Goal: Task Accomplishment & Management: Manage account settings

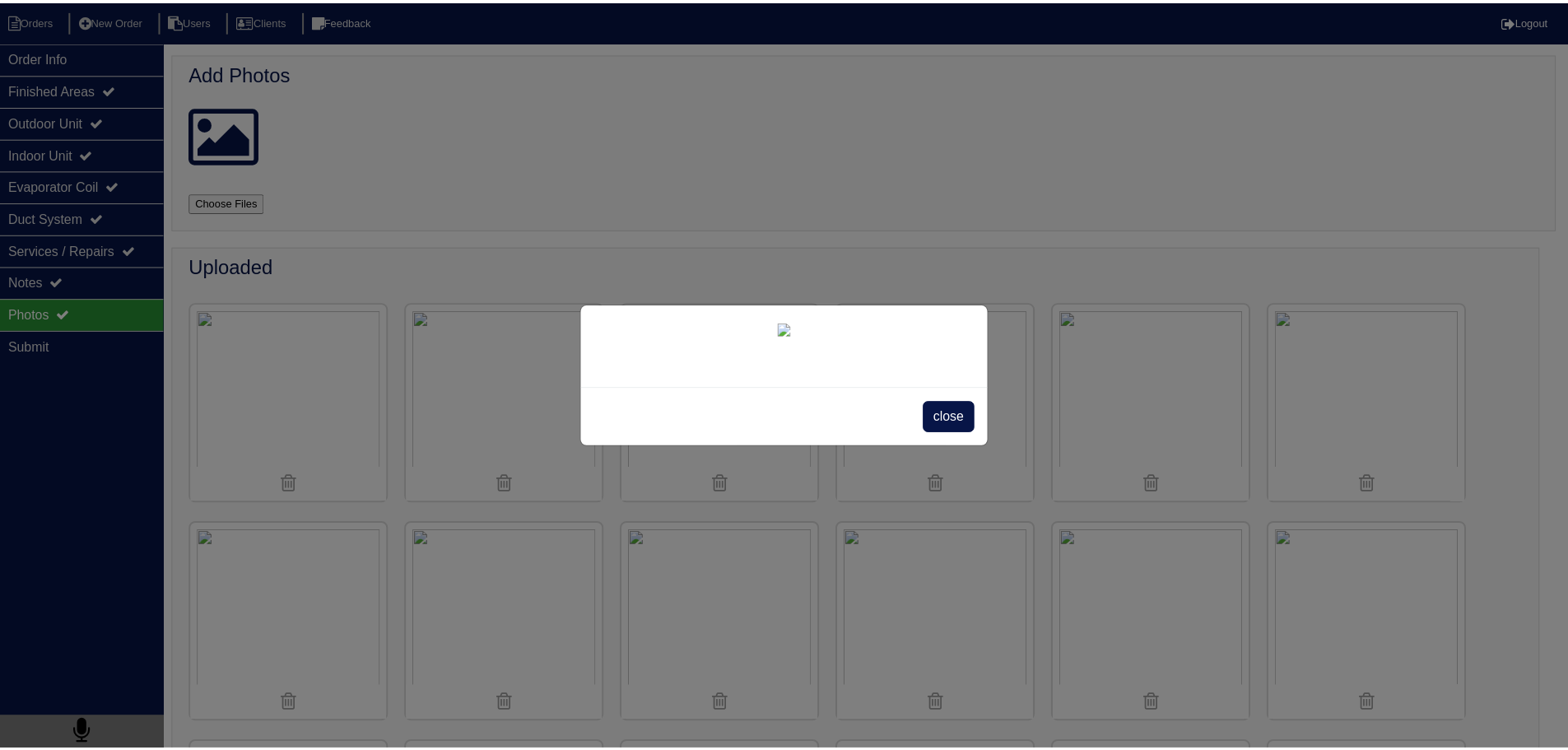
scroll to position [2632, 0]
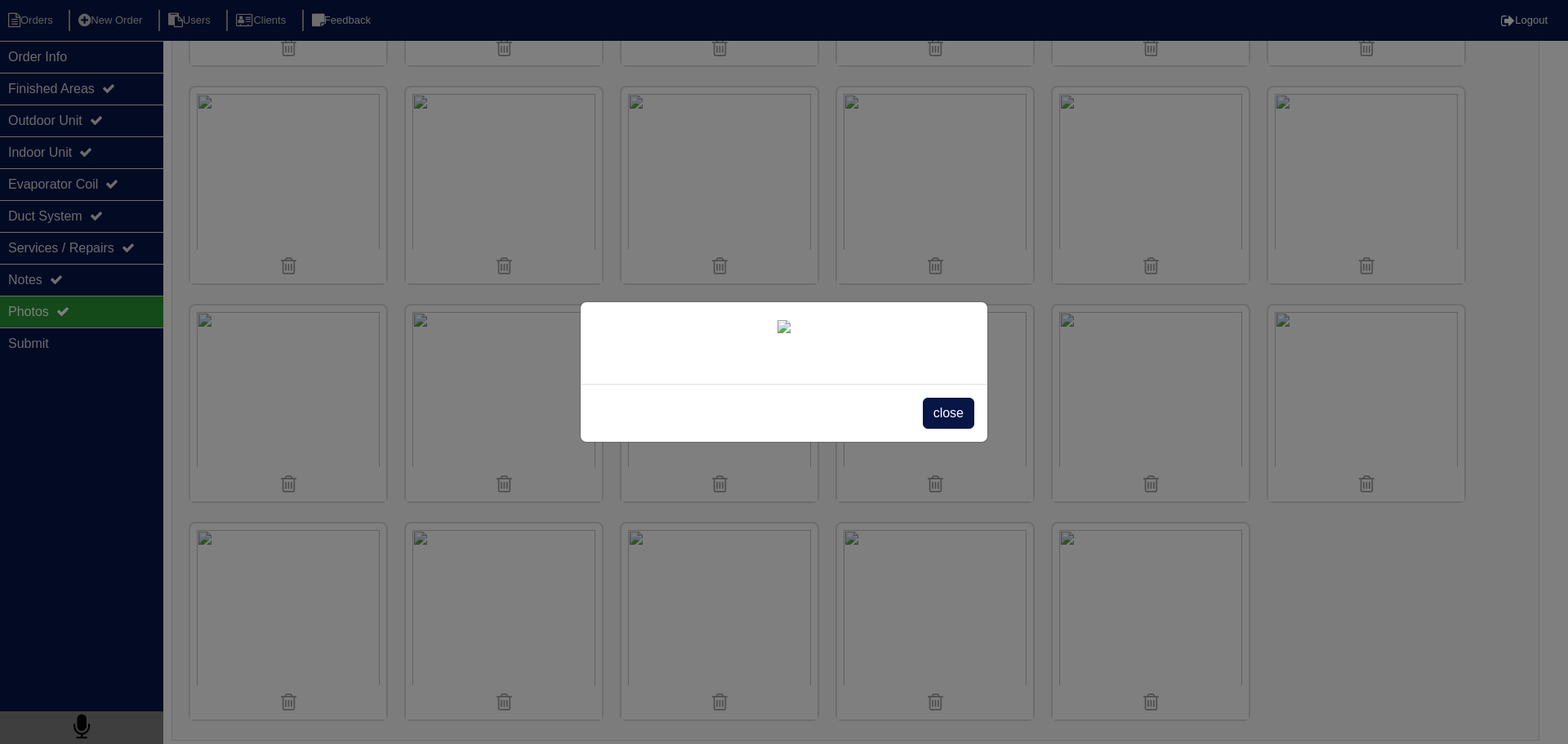
click at [954, 428] on span "close" at bounding box center [948, 413] width 51 height 31
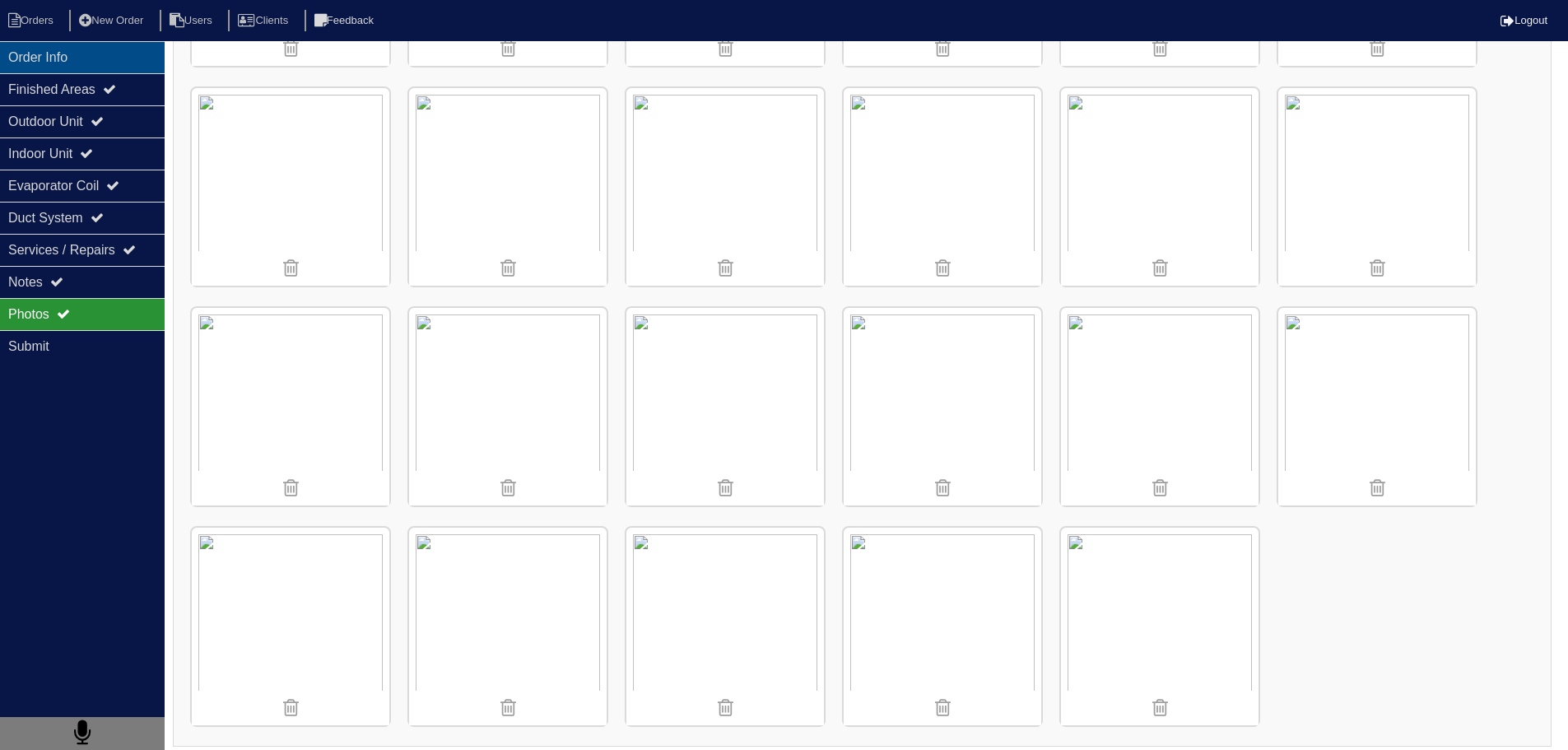
click at [81, 50] on div "Order Info" at bounding box center [82, 57] width 165 height 32
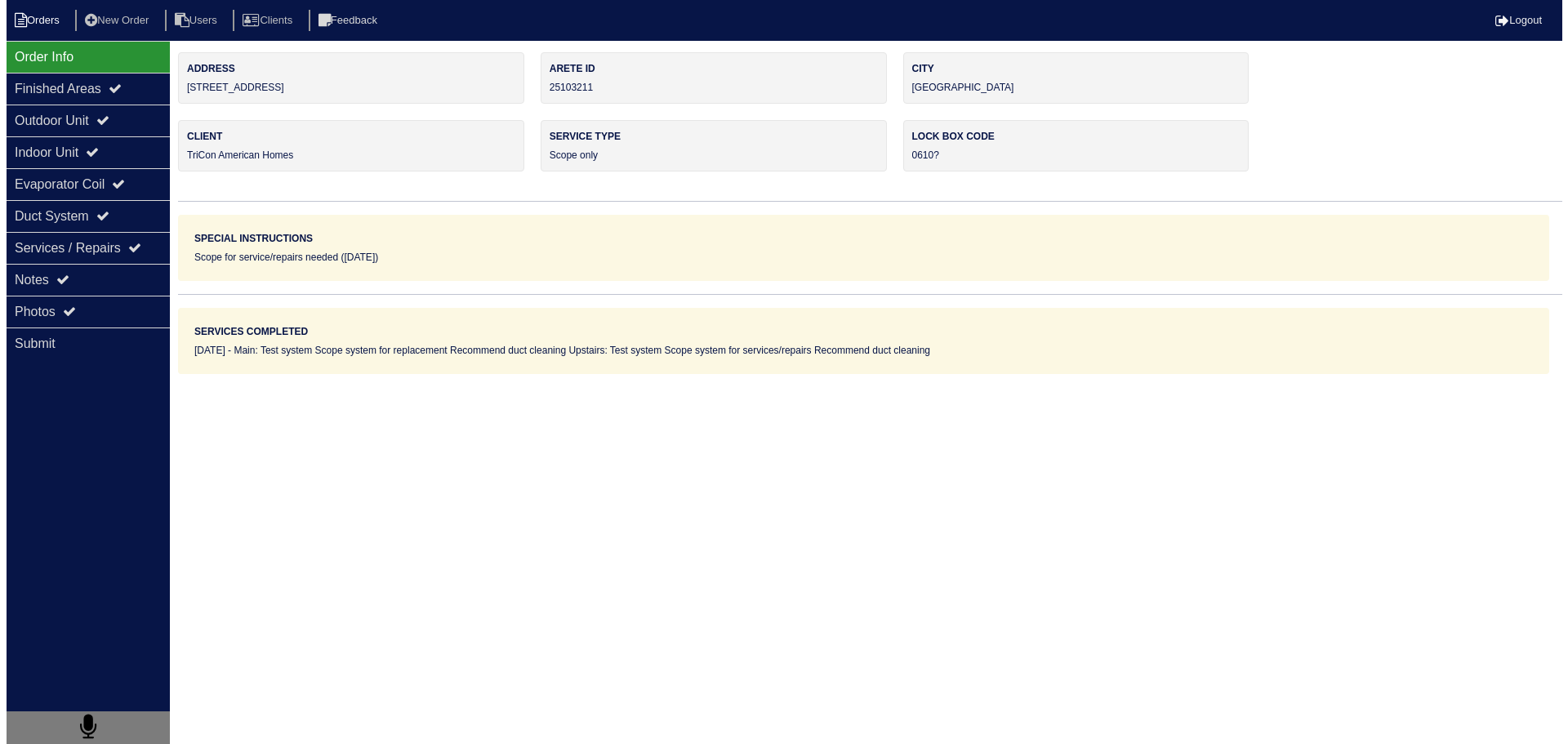
scroll to position [0, 0]
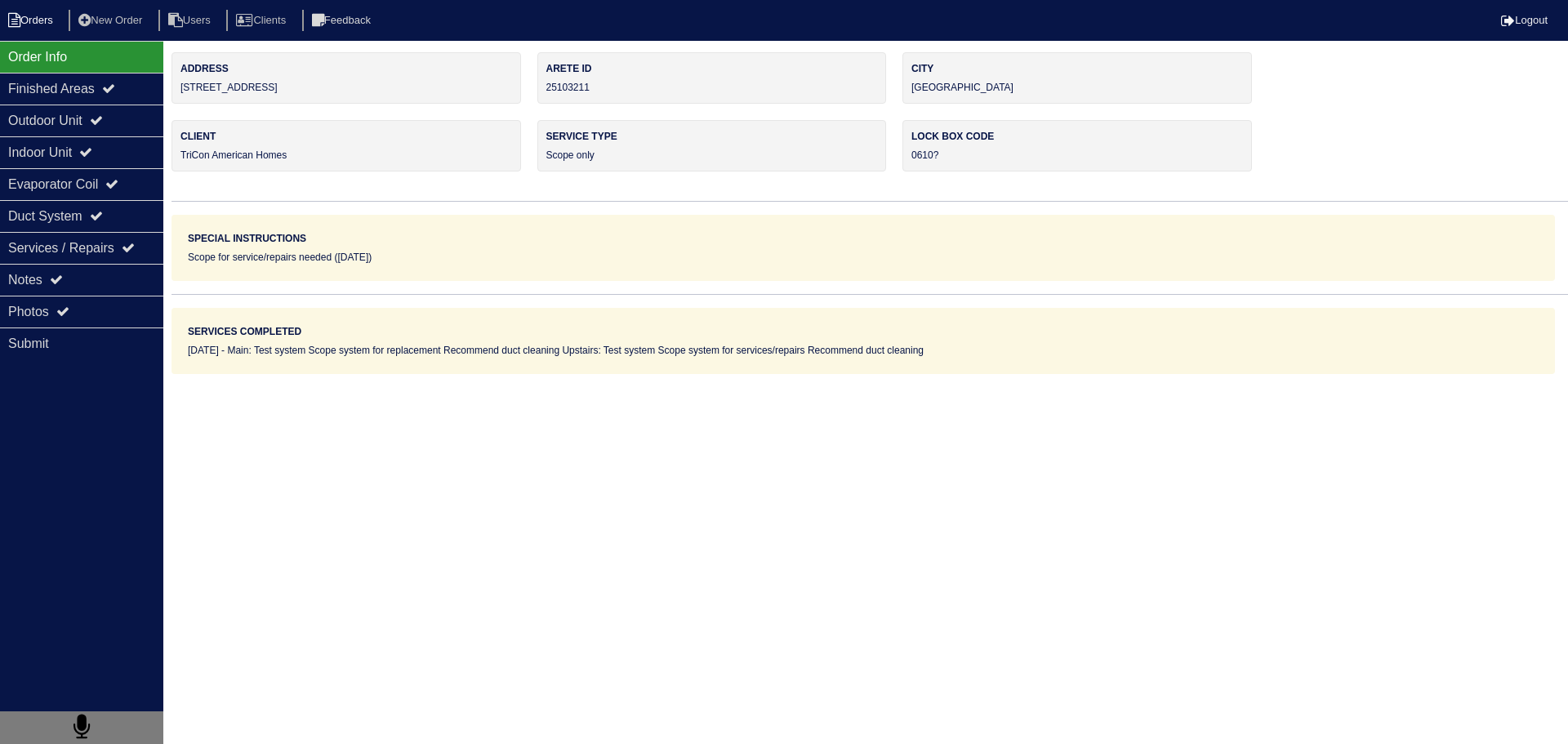
click at [33, 19] on li "Orders" at bounding box center [33, 21] width 66 height 22
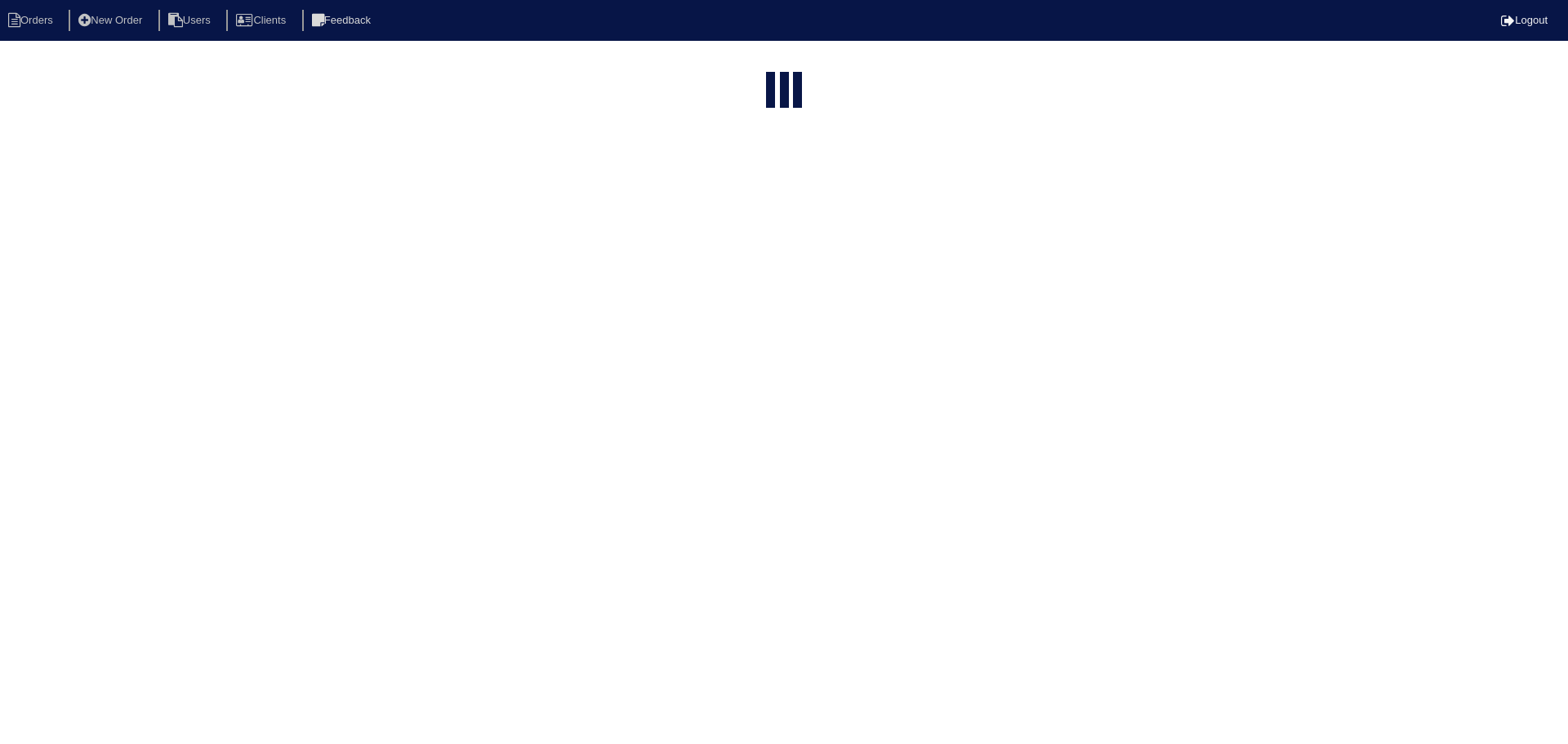
select select "15"
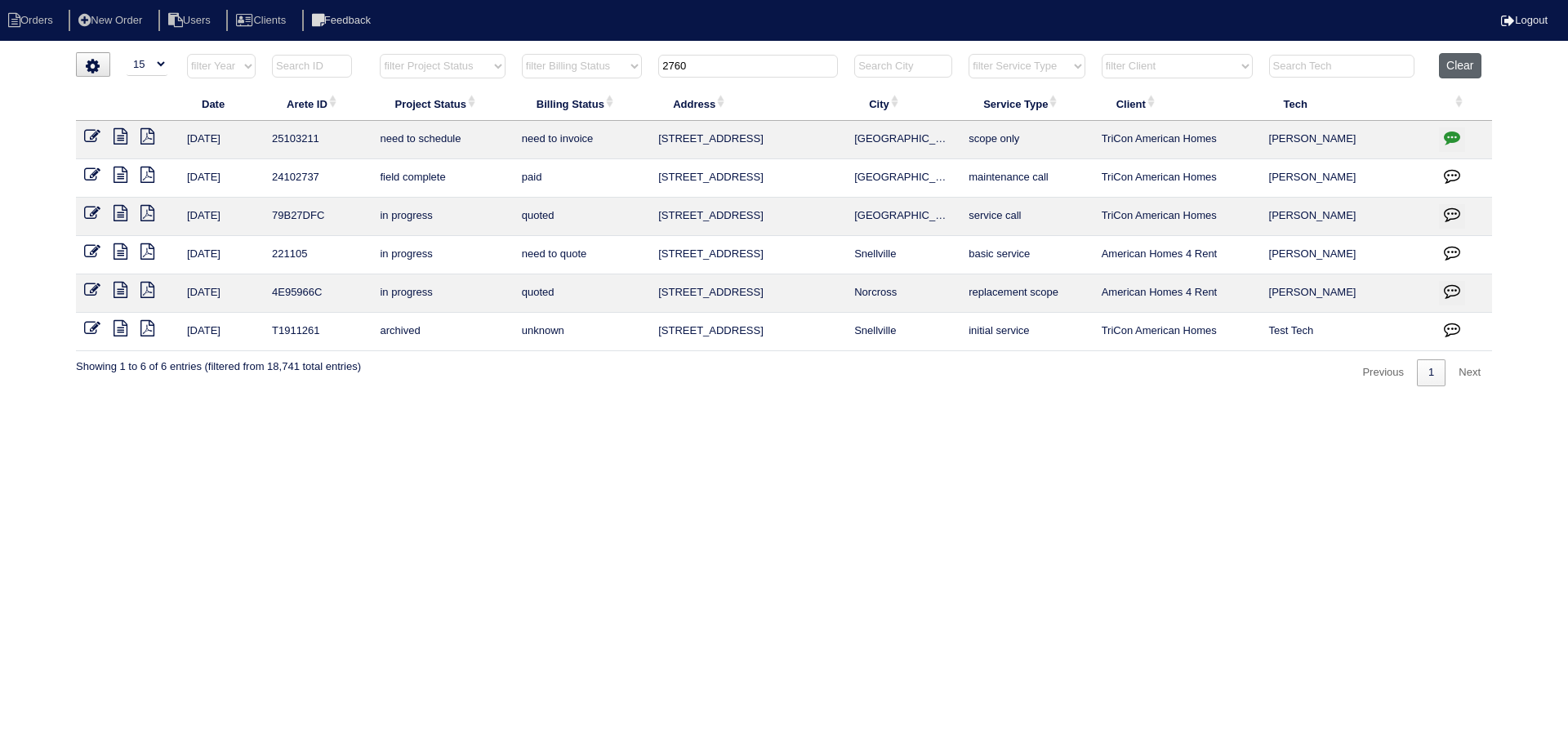
click at [1448, 69] on button "Clear" at bounding box center [1460, 65] width 42 height 25
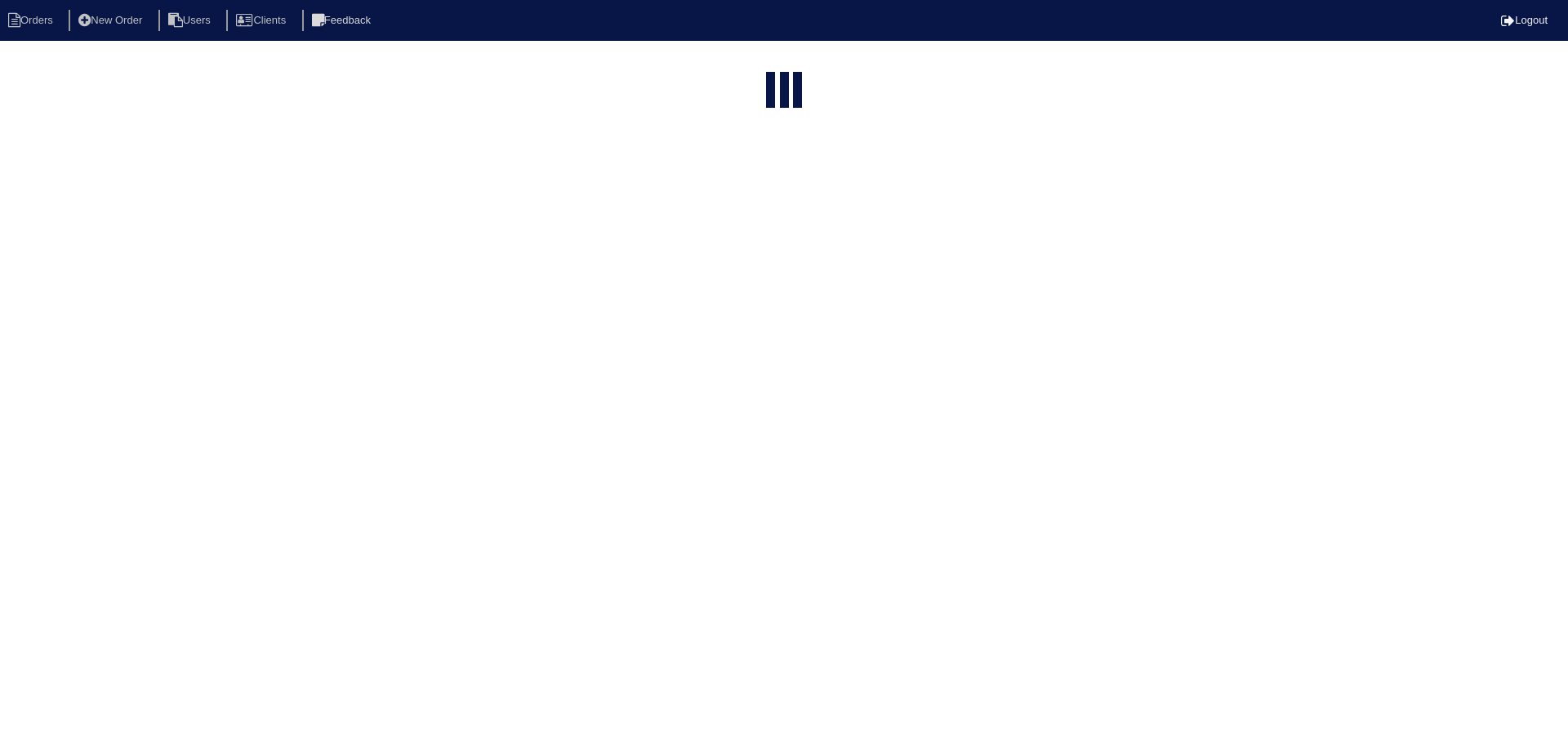
select select "15"
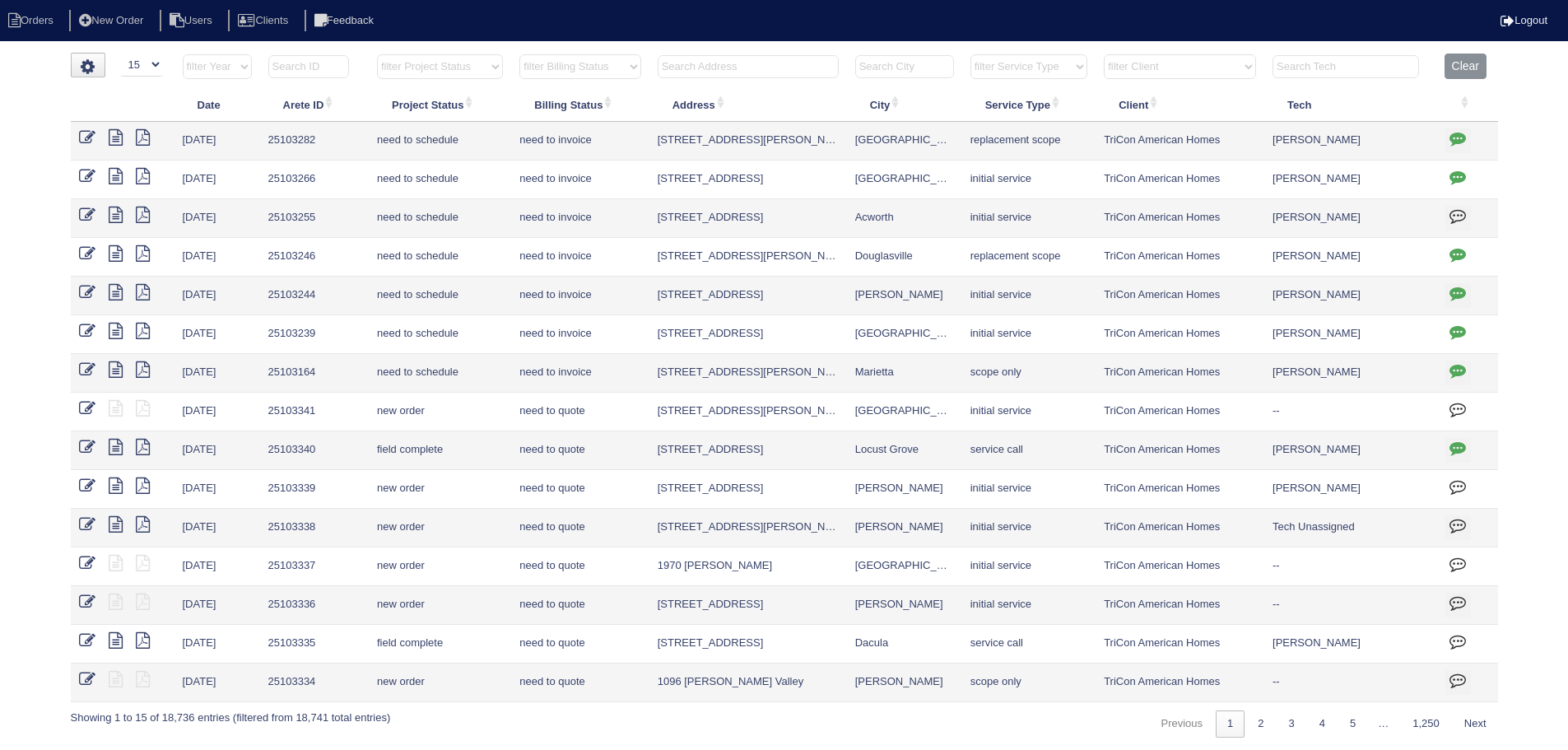
click at [760, 62] on input "text" at bounding box center [748, 66] width 181 height 23
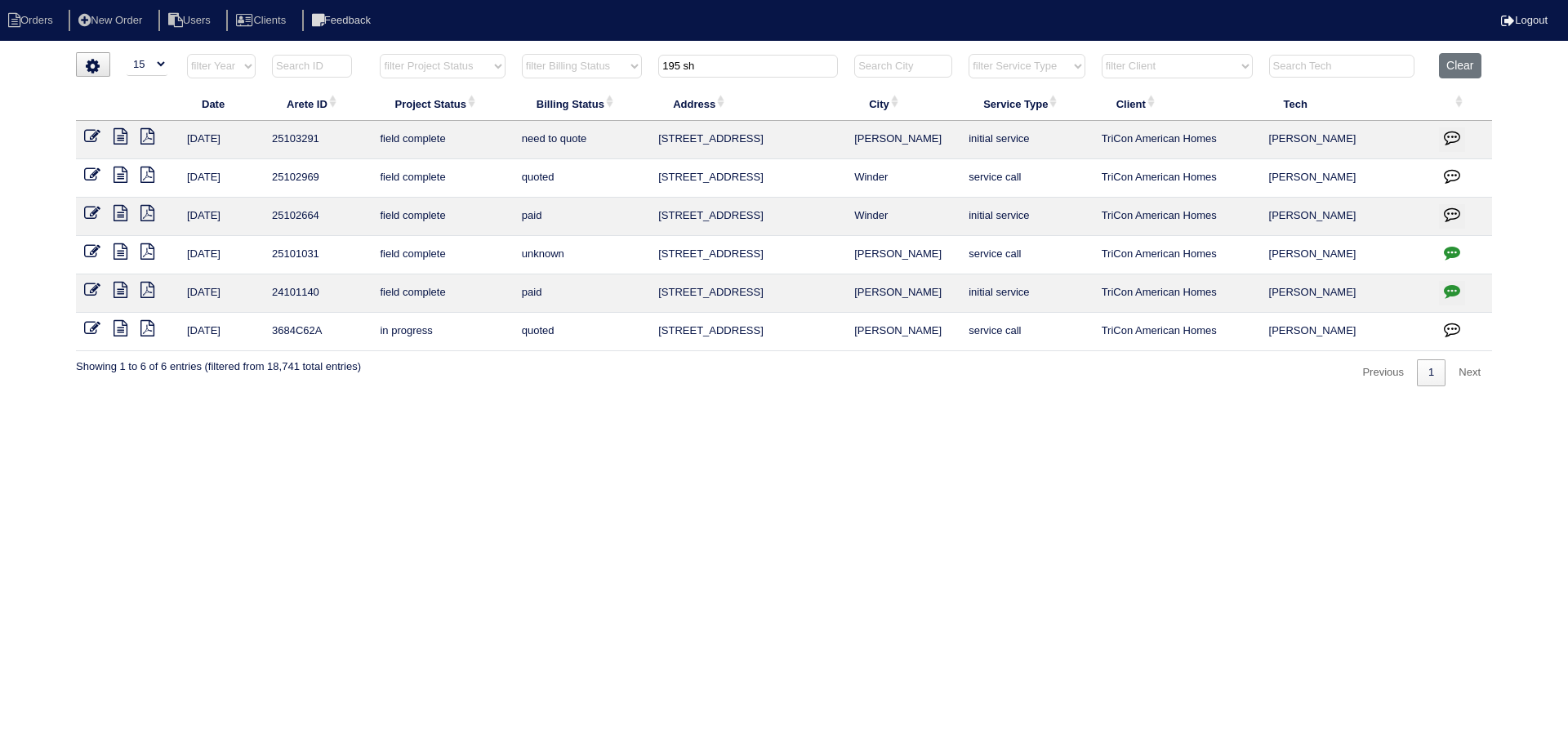
type input "195 sh"
click at [119, 257] on icon at bounding box center [121, 252] width 14 height 17
click at [124, 291] on icon at bounding box center [121, 290] width 14 height 17
click at [126, 327] on icon at bounding box center [121, 328] width 14 height 17
click at [117, 295] on icon at bounding box center [121, 290] width 14 height 17
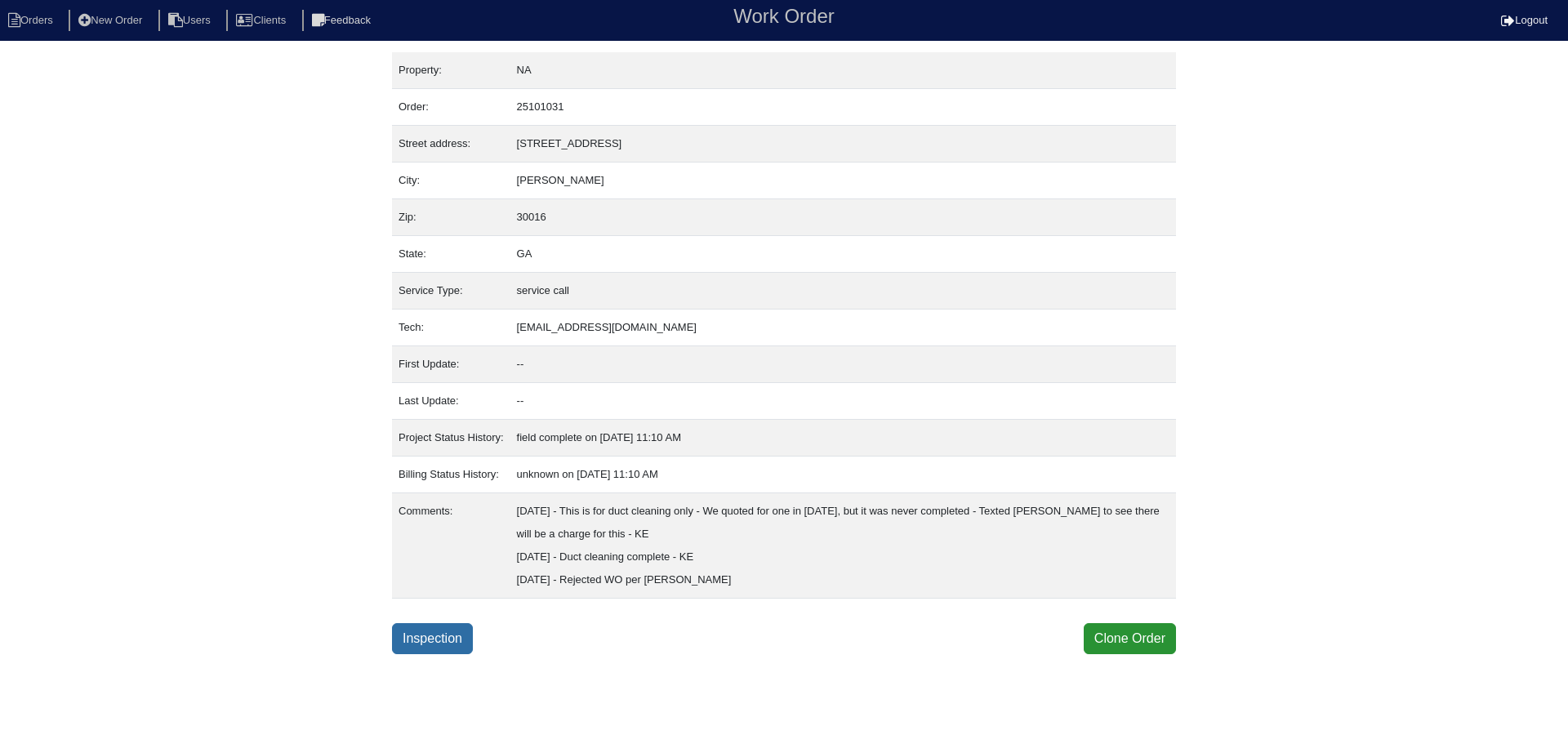
click at [424, 634] on link "Inspection" at bounding box center [432, 638] width 81 height 31
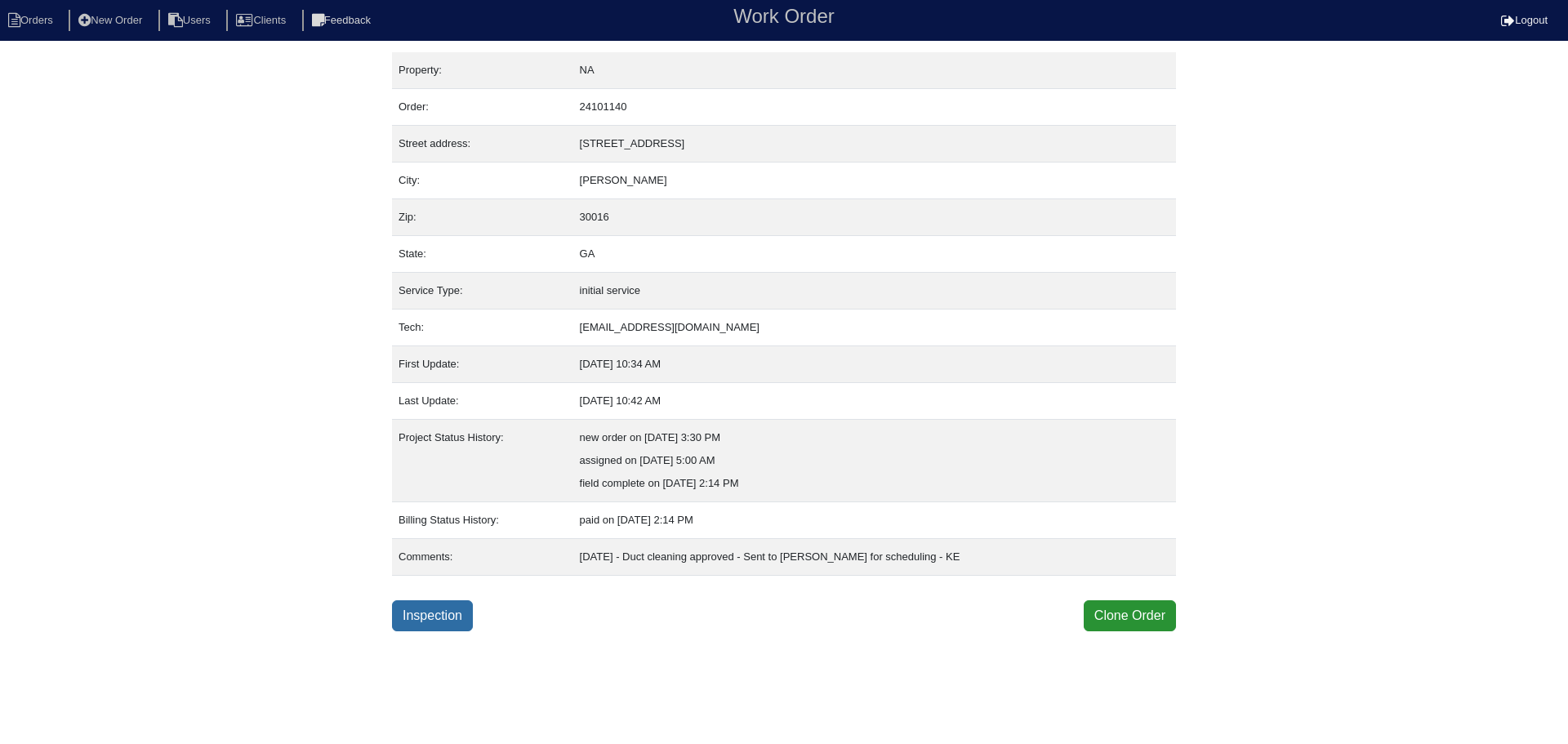
click at [451, 620] on link "Inspection" at bounding box center [432, 615] width 81 height 31
select select "3"
select select "[PERSON_NAME]"
select select "1"
select select "0"
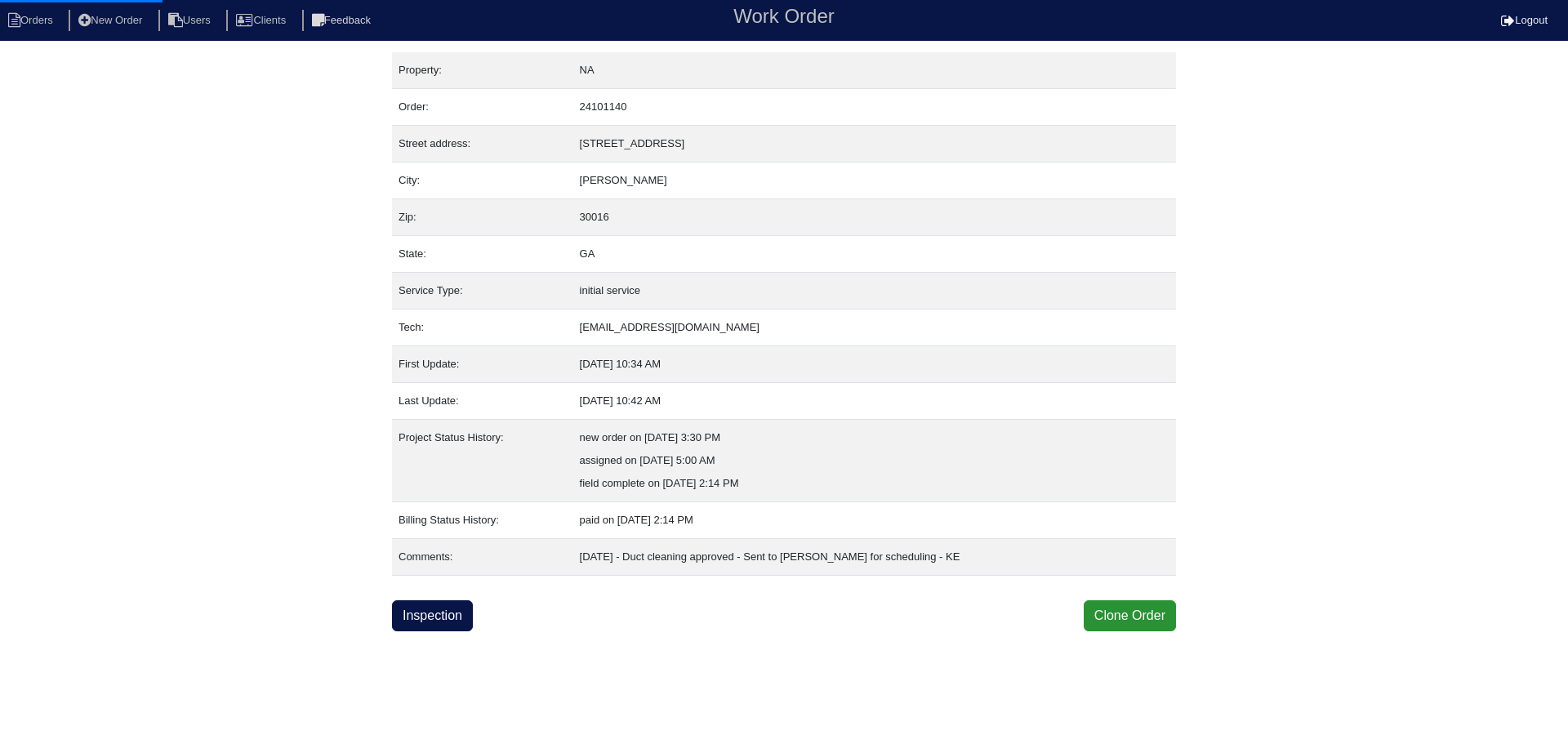
select select "0"
select select "1"
select select "0"
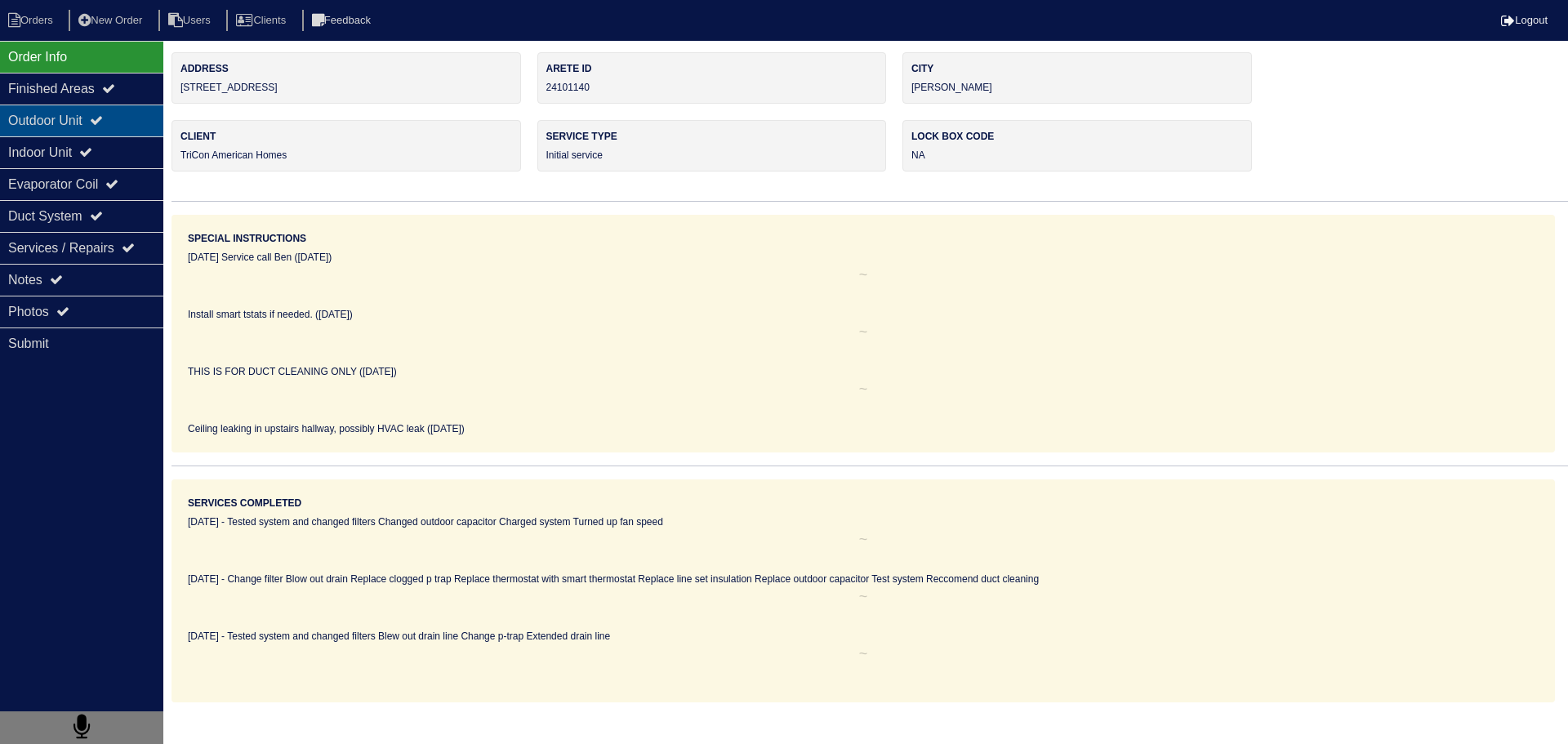
click at [121, 116] on div "Outdoor Unit" at bounding box center [81, 121] width 163 height 32
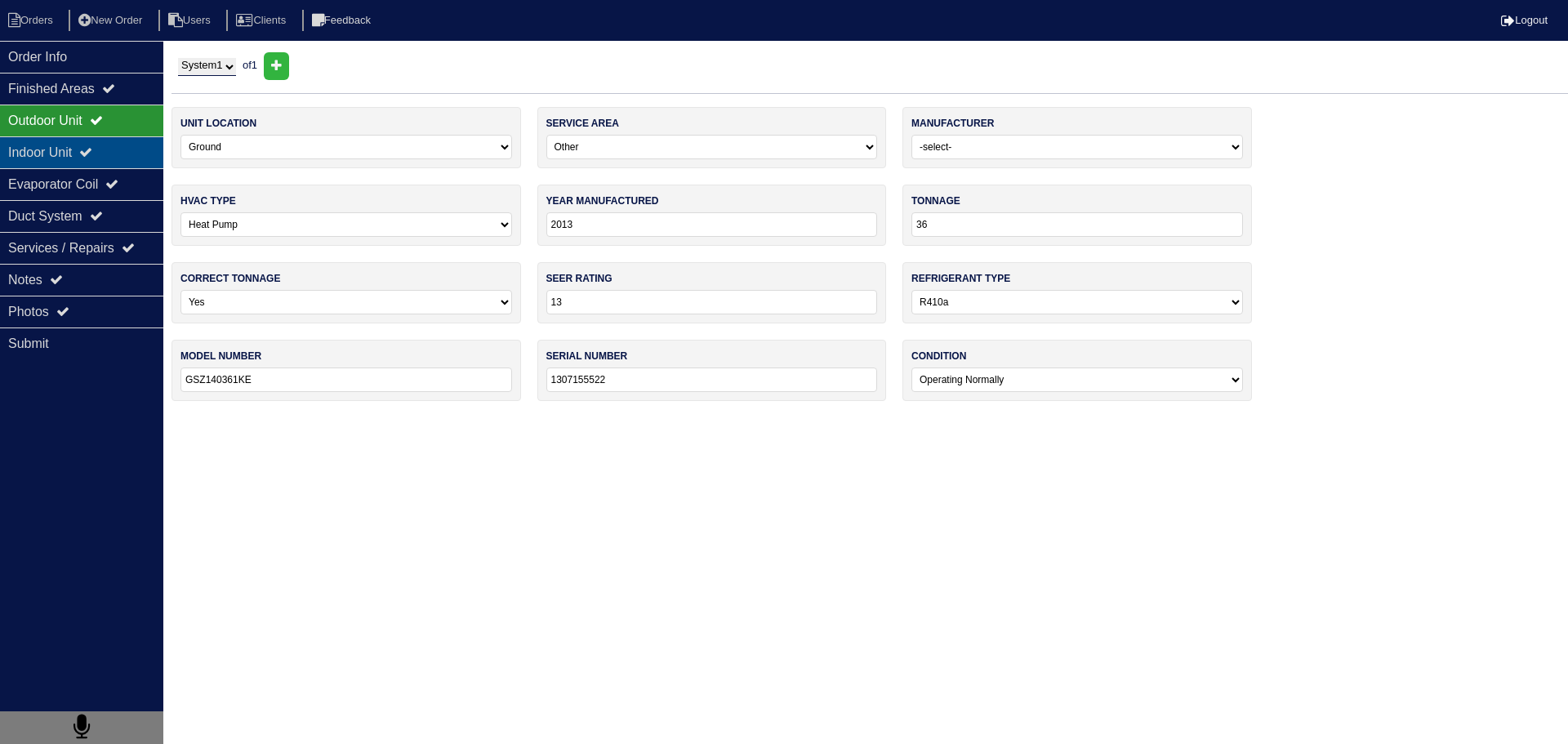
click at [110, 162] on div "Indoor Unit" at bounding box center [81, 152] width 163 height 32
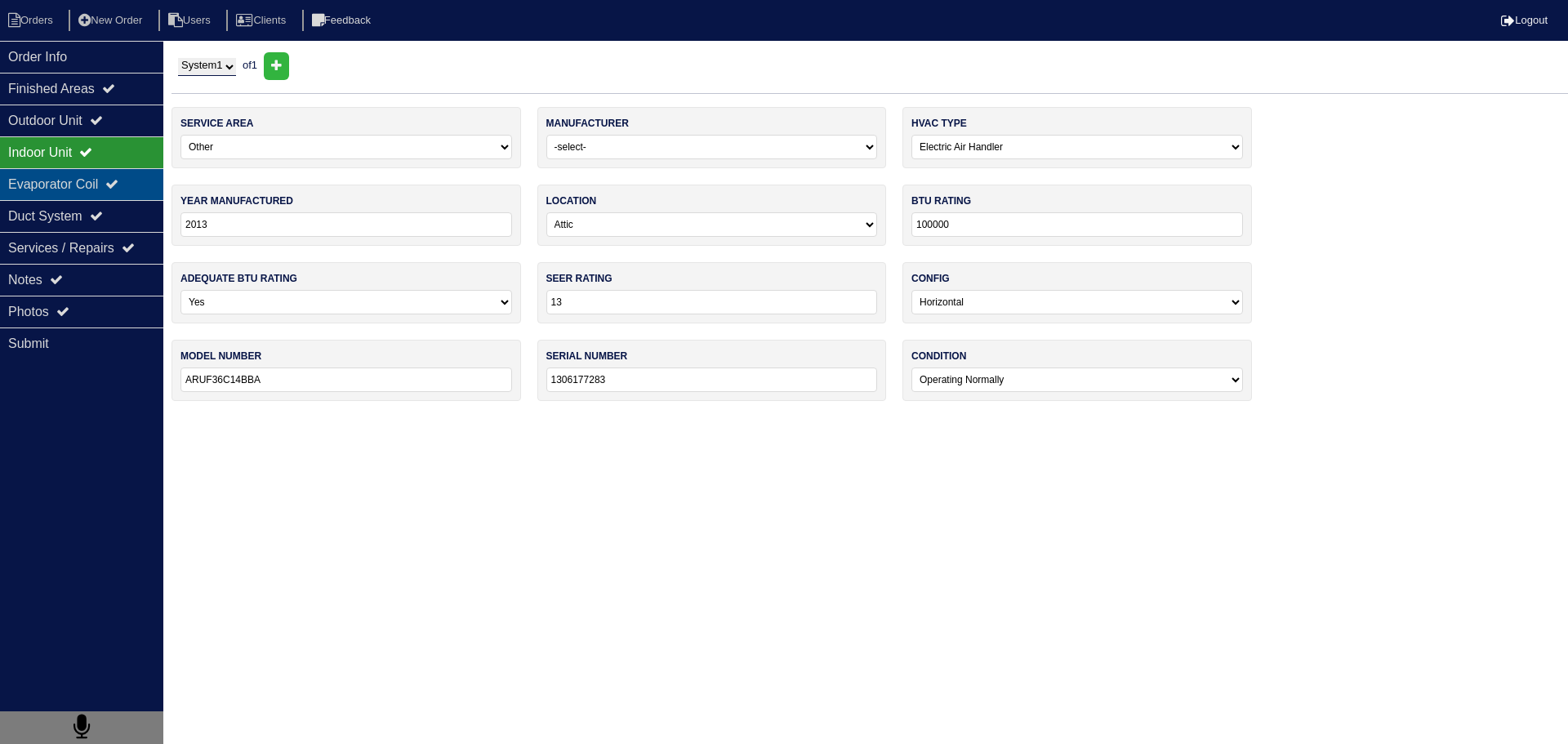
click at [107, 185] on div "Evaporator Coil" at bounding box center [81, 184] width 163 height 32
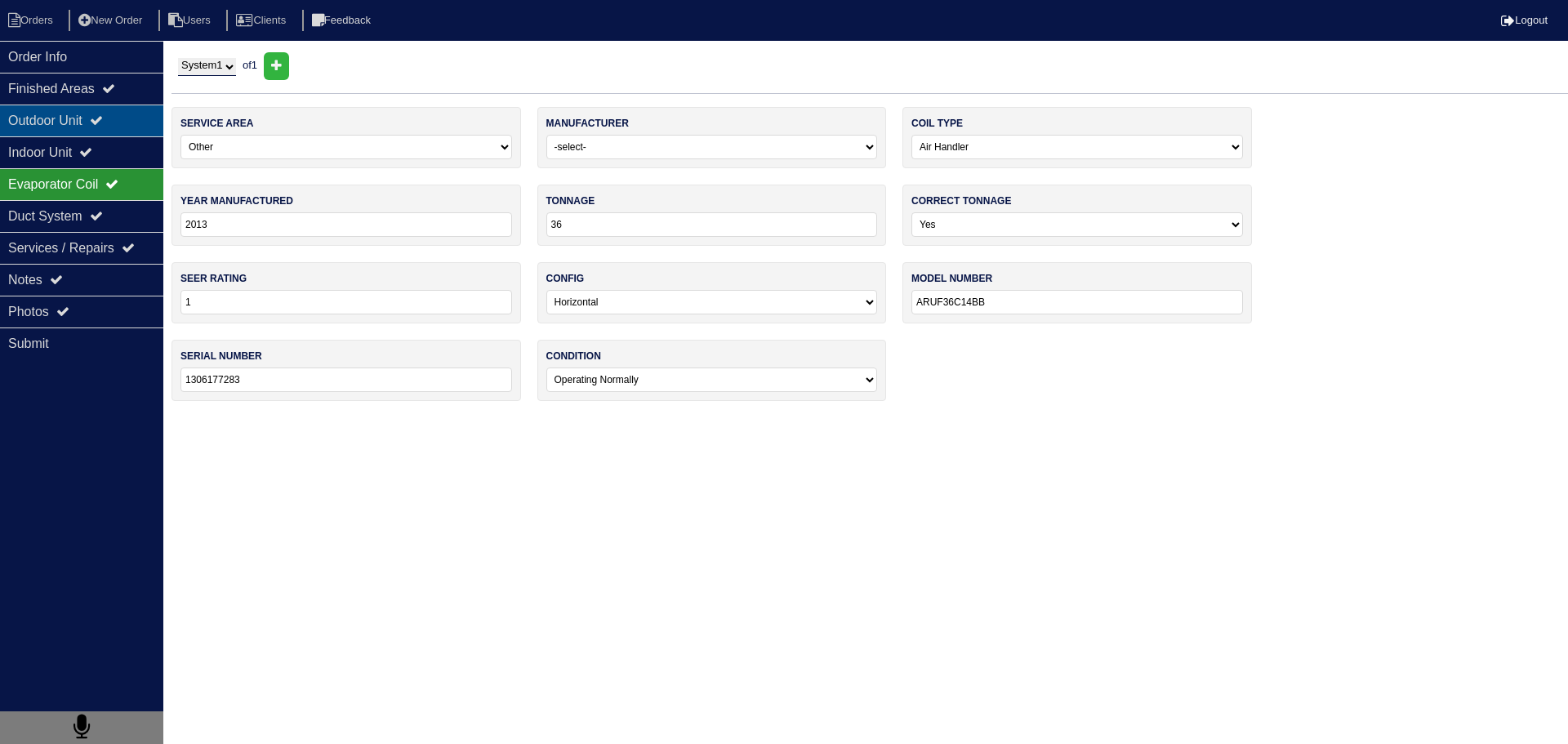
click at [127, 116] on div "Outdoor Unit" at bounding box center [81, 121] width 163 height 32
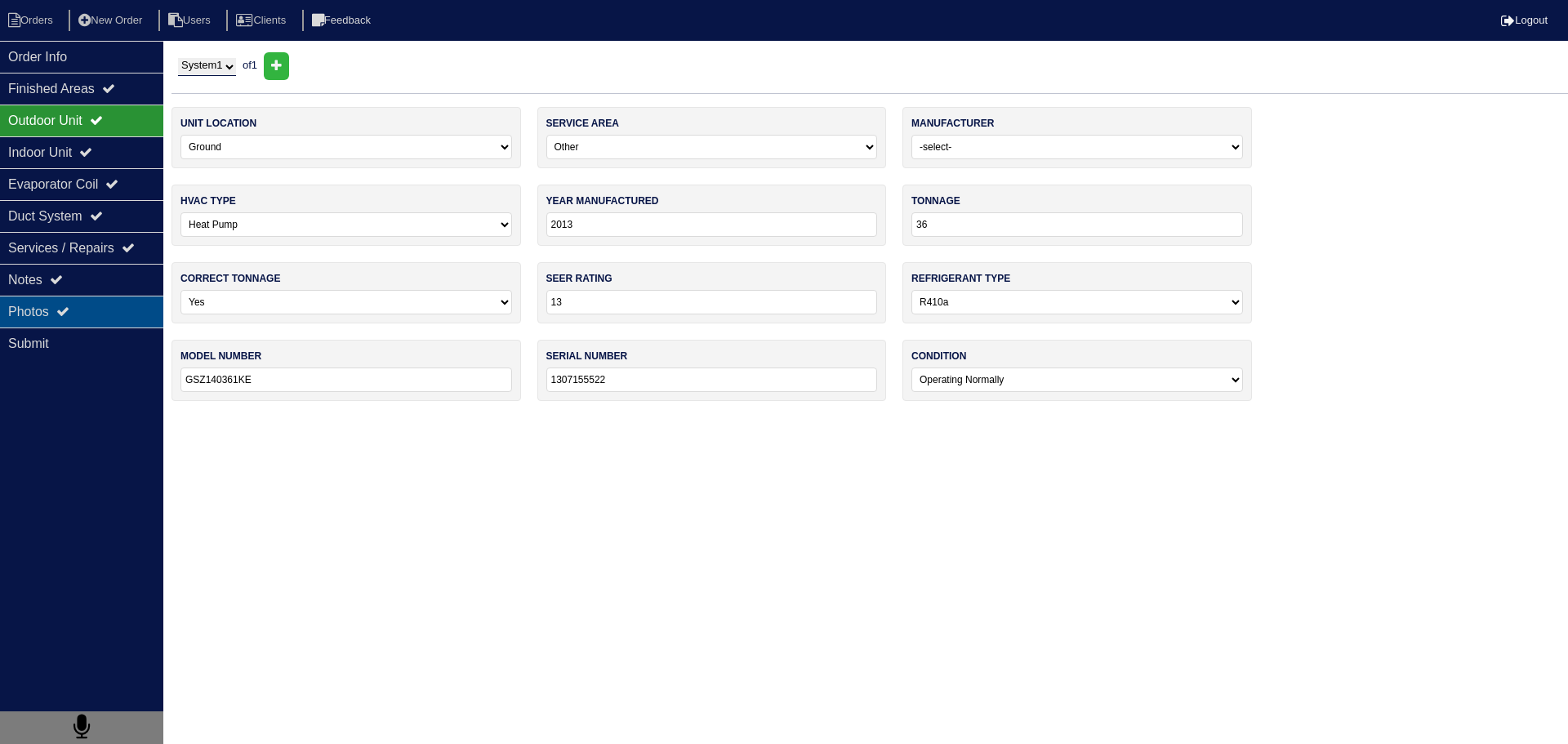
click at [136, 308] on div "Photos" at bounding box center [81, 311] width 163 height 32
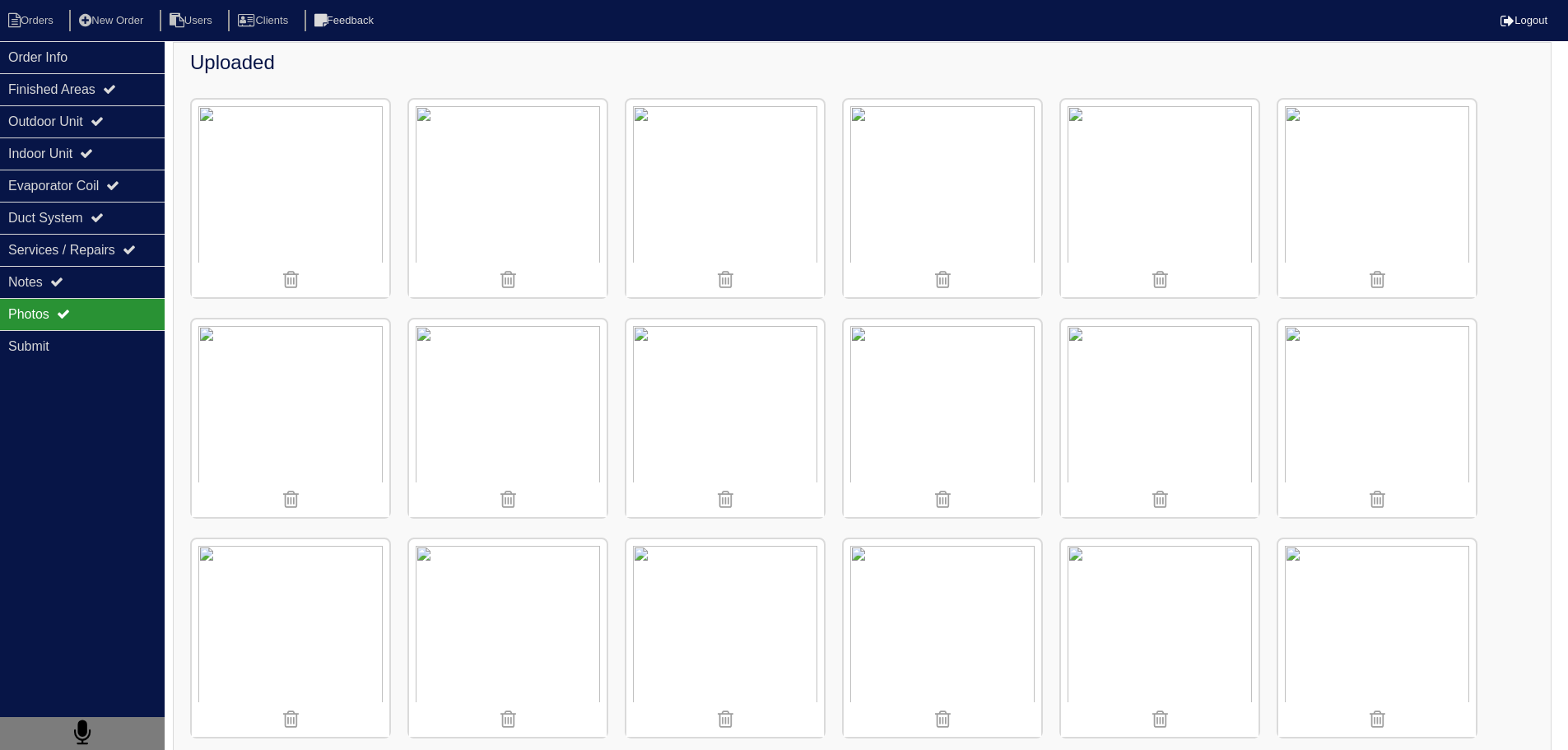
scroll to position [412, 0]
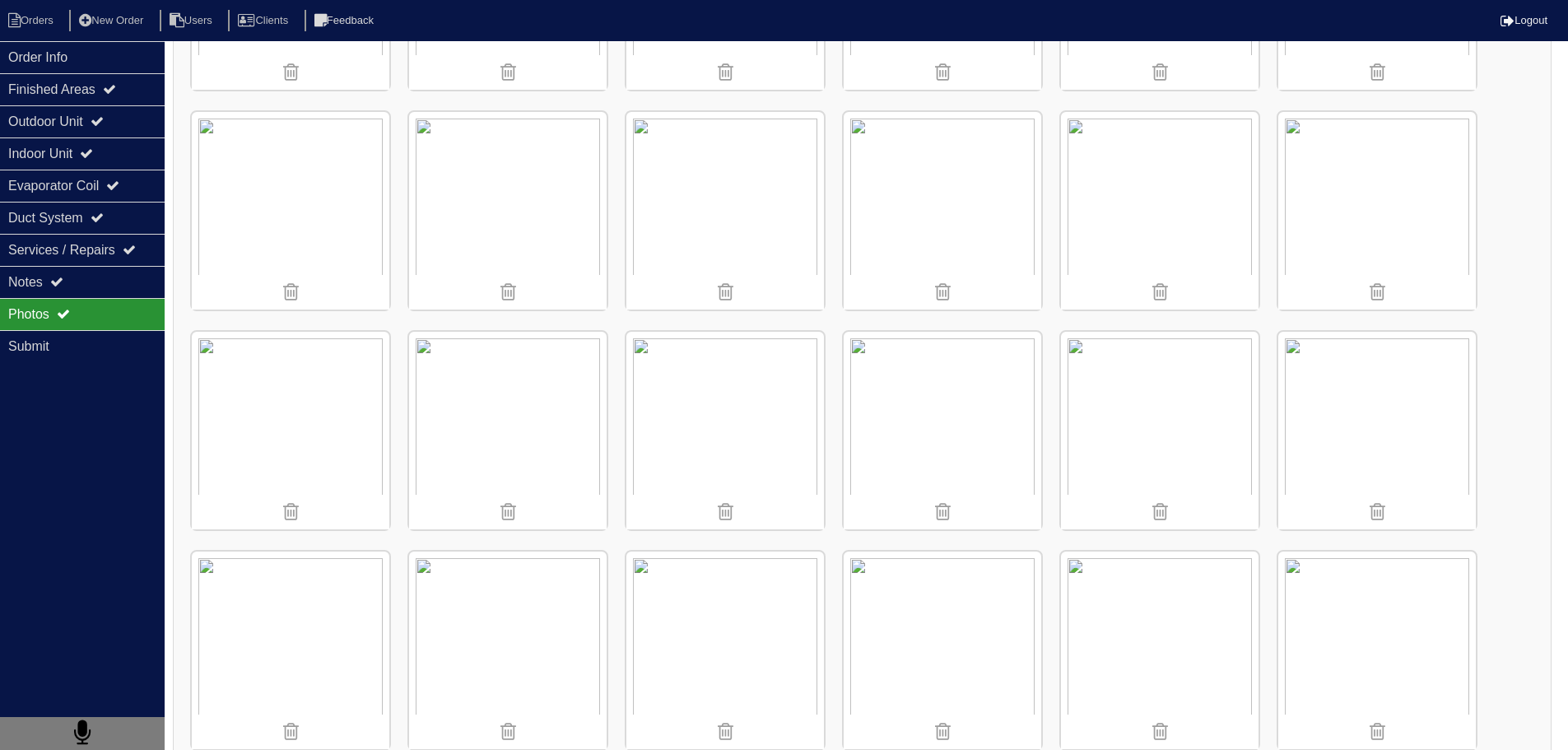
click at [731, 392] on img at bounding box center [725, 430] width 197 height 197
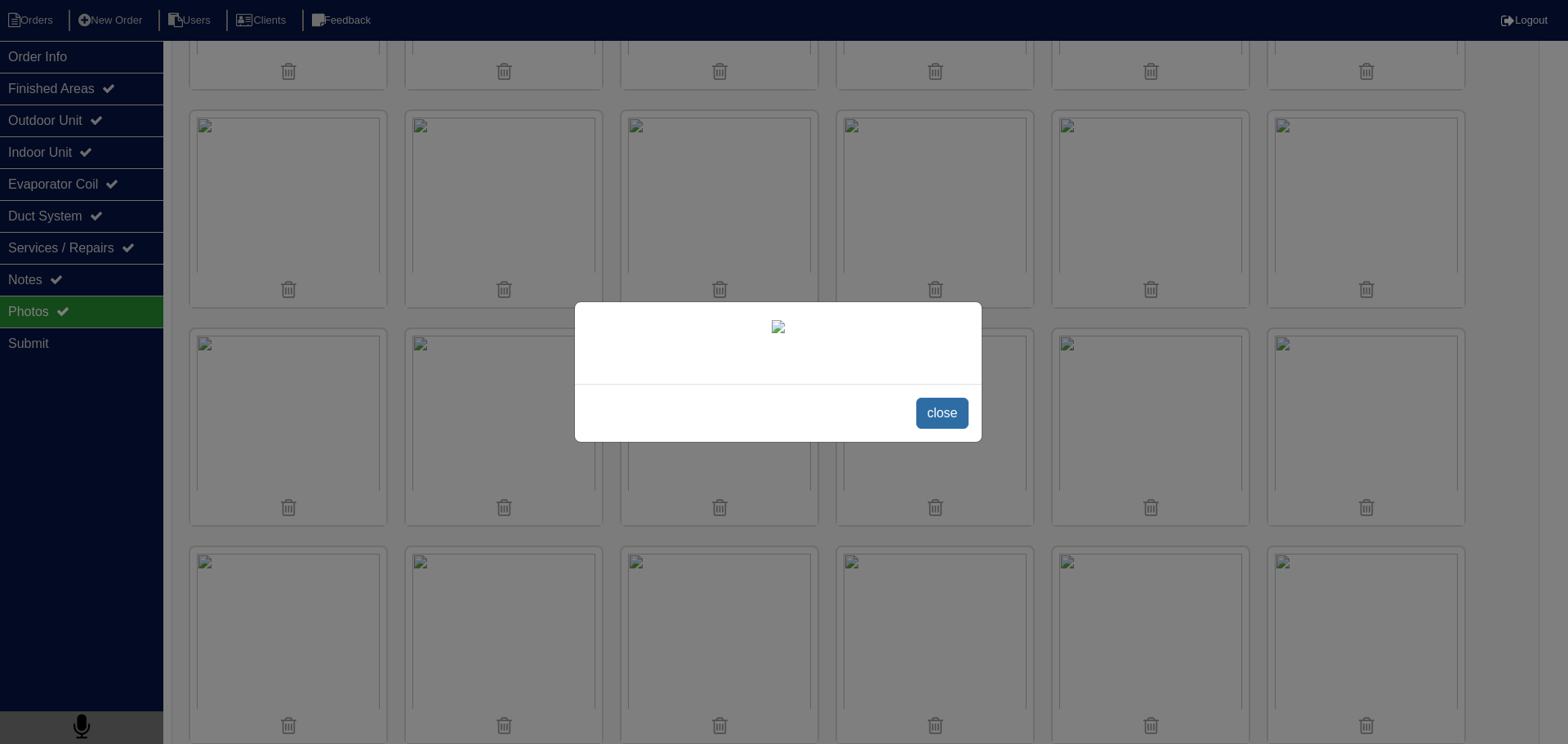
click at [964, 428] on span "close" at bounding box center [941, 413] width 51 height 31
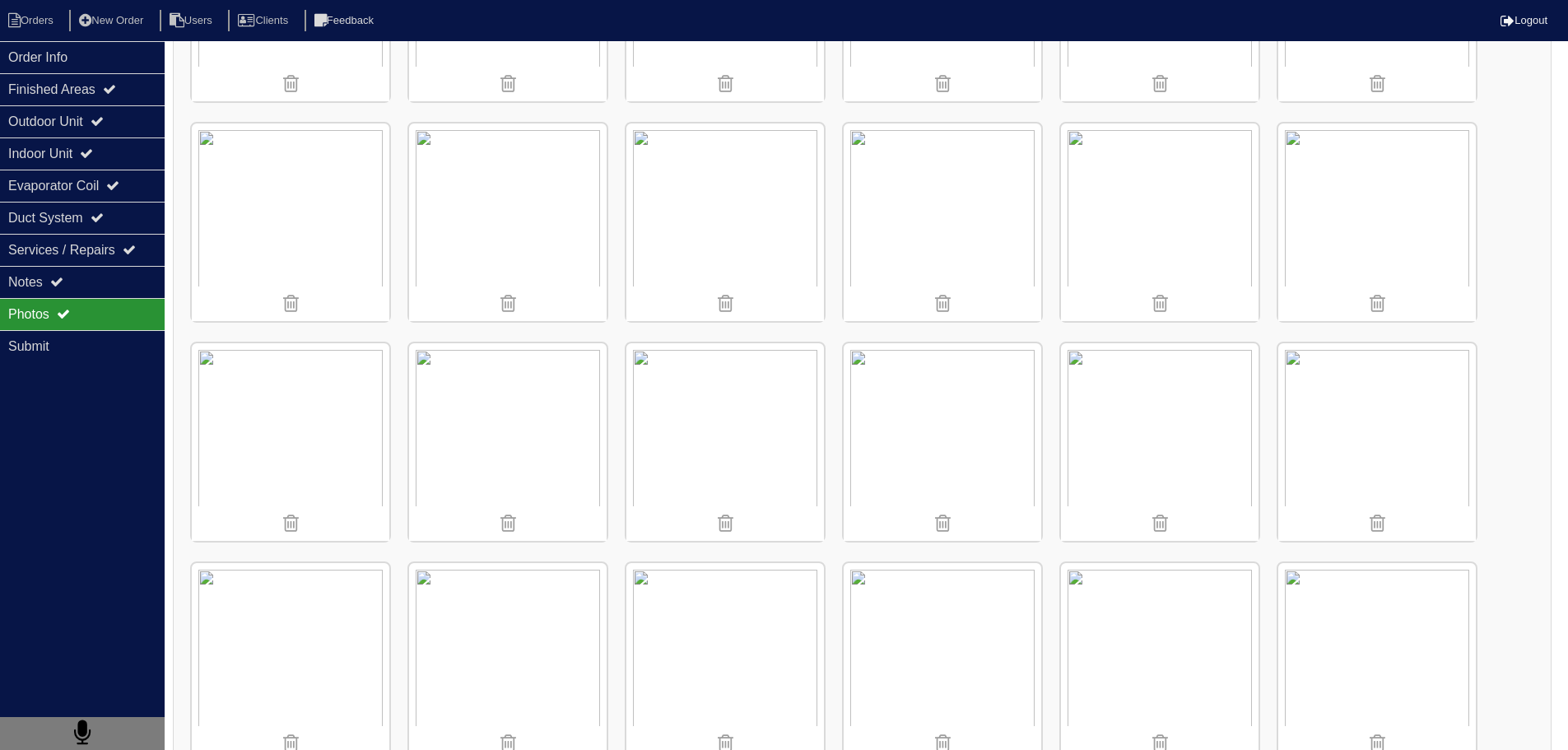
scroll to position [1070, 0]
click at [1406, 629] on img at bounding box center [1377, 651] width 197 height 197
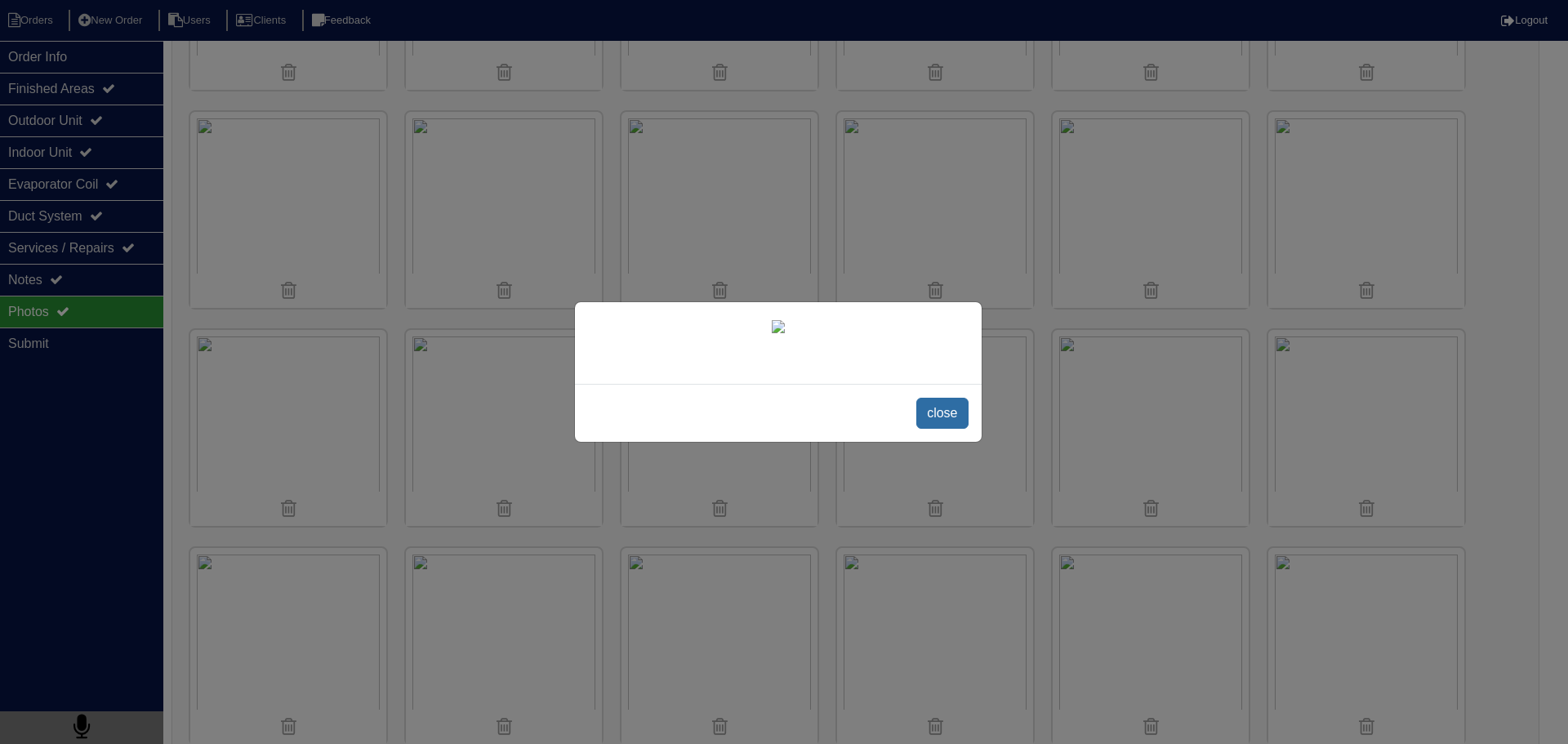
click at [939, 428] on span "close" at bounding box center [941, 413] width 51 height 31
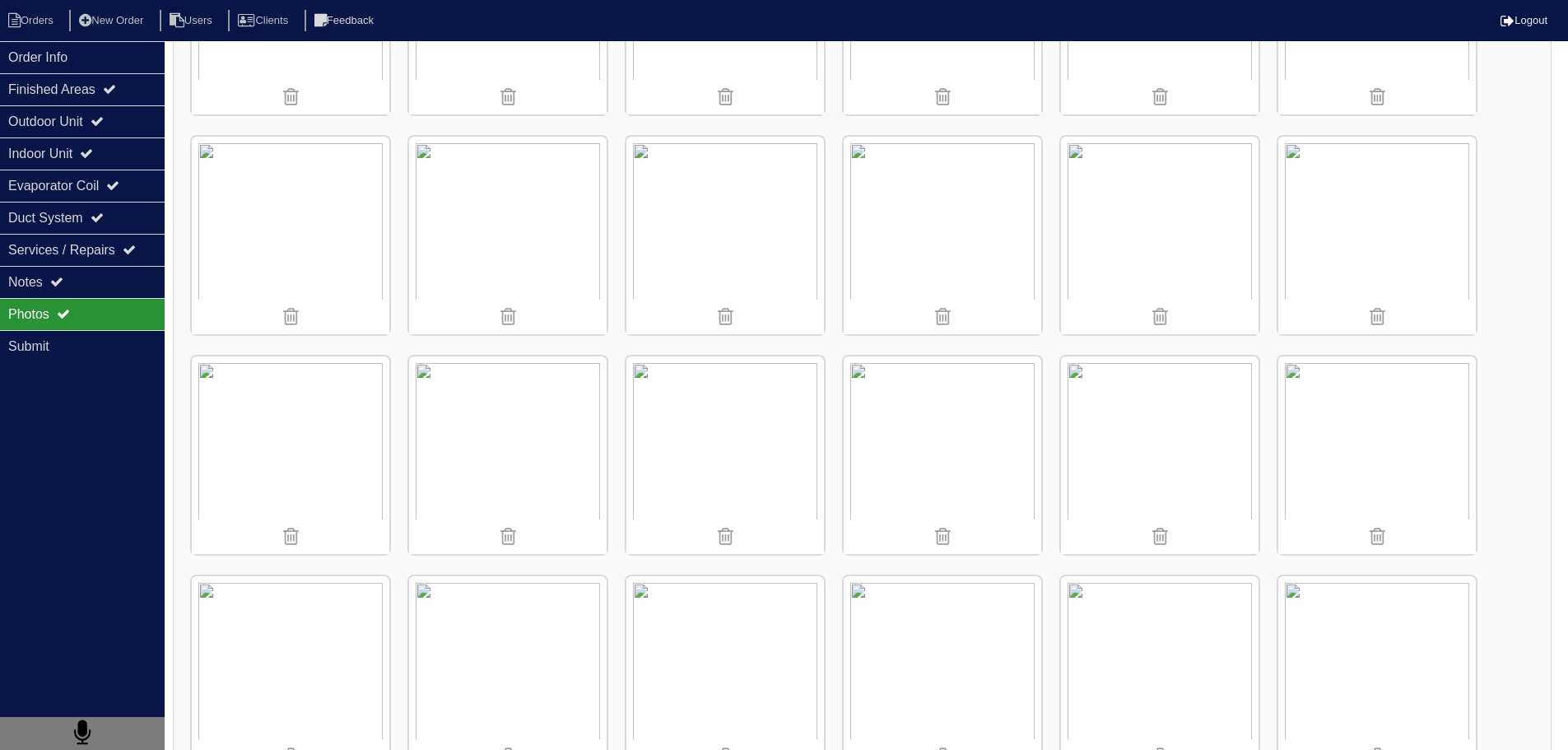
scroll to position [1265, 0]
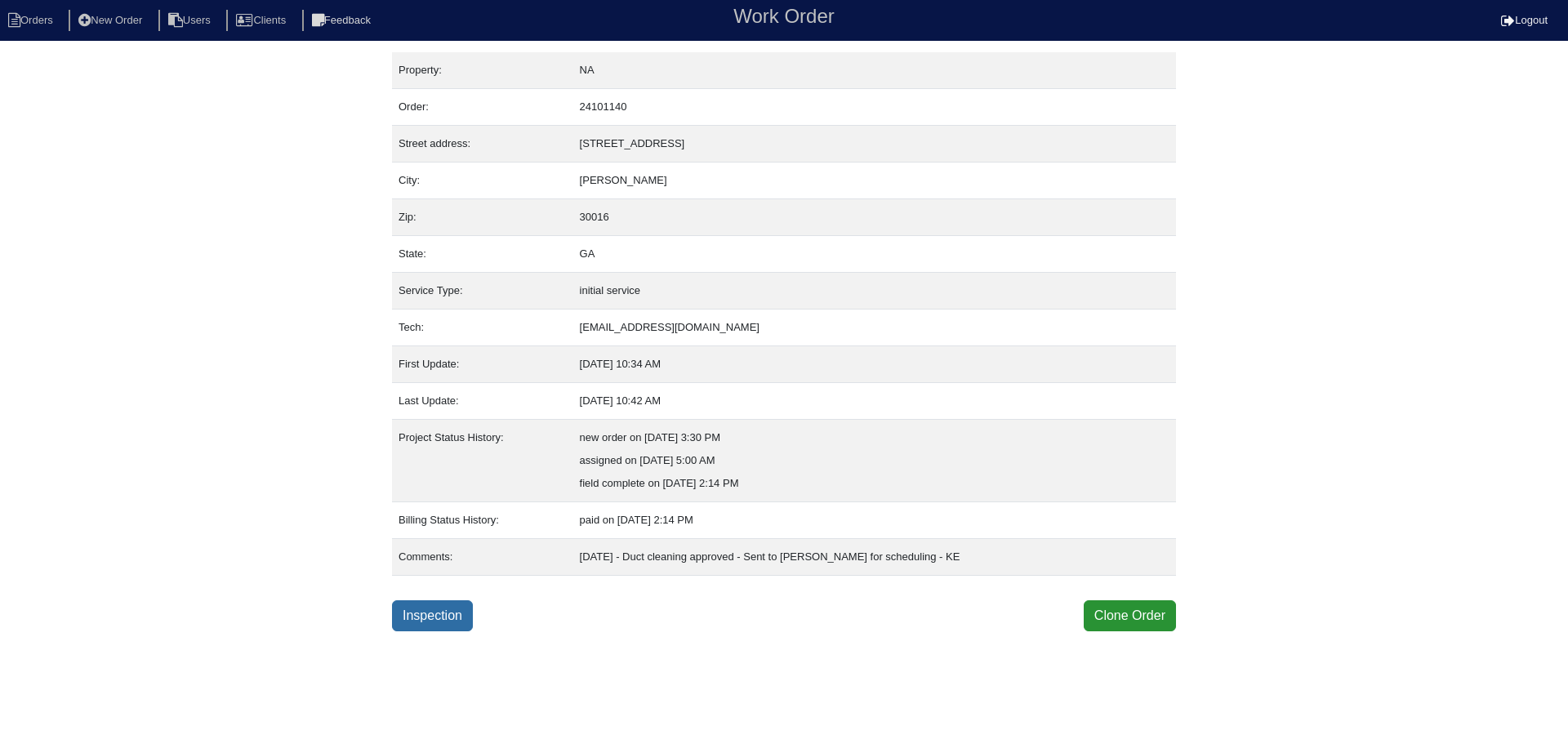
click at [441, 601] on link "Inspection" at bounding box center [432, 615] width 81 height 31
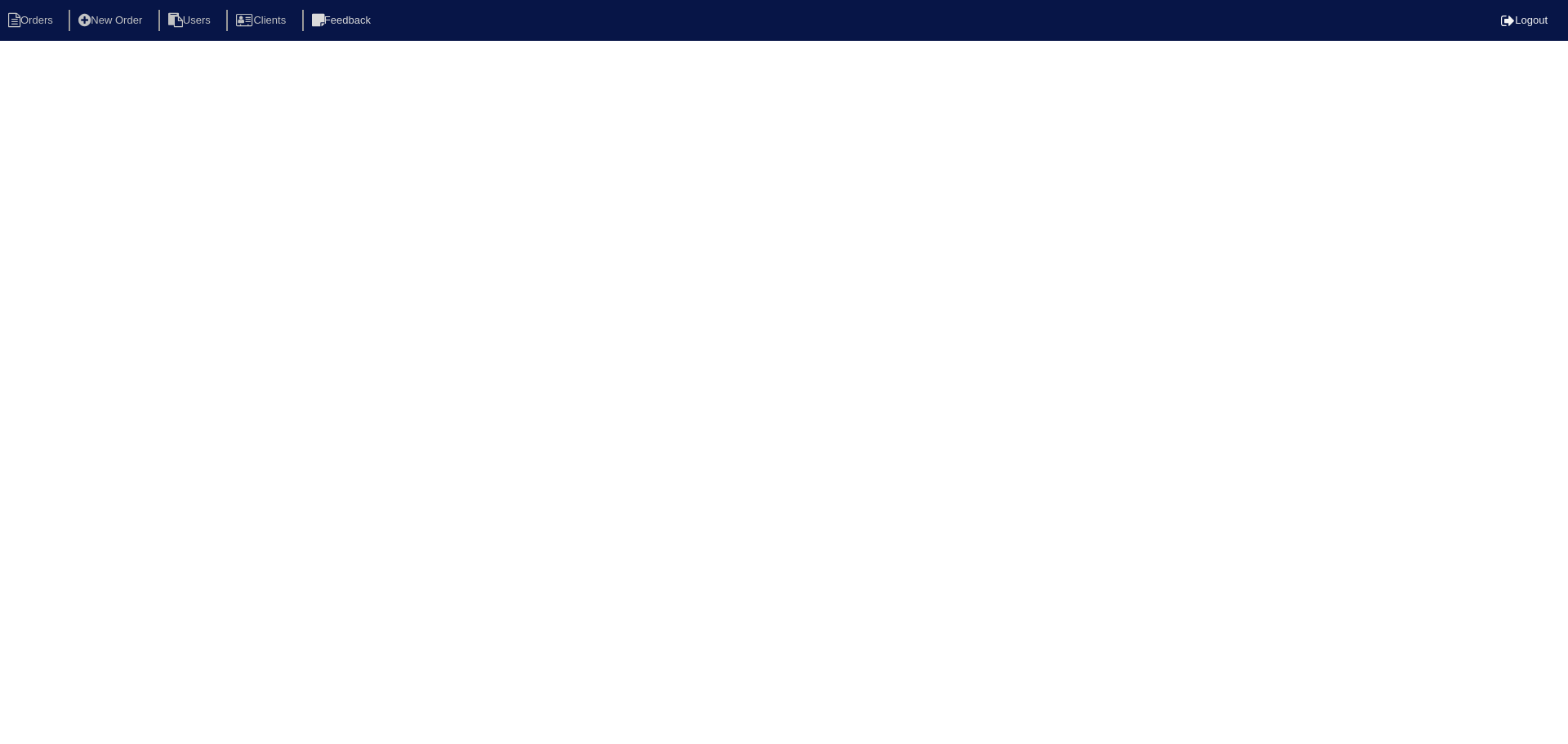
click at [87, 52] on html "Orders New Order Users Clients Feedback Logout Orders New Order Users Clients M…" at bounding box center [784, 26] width 1568 height 52
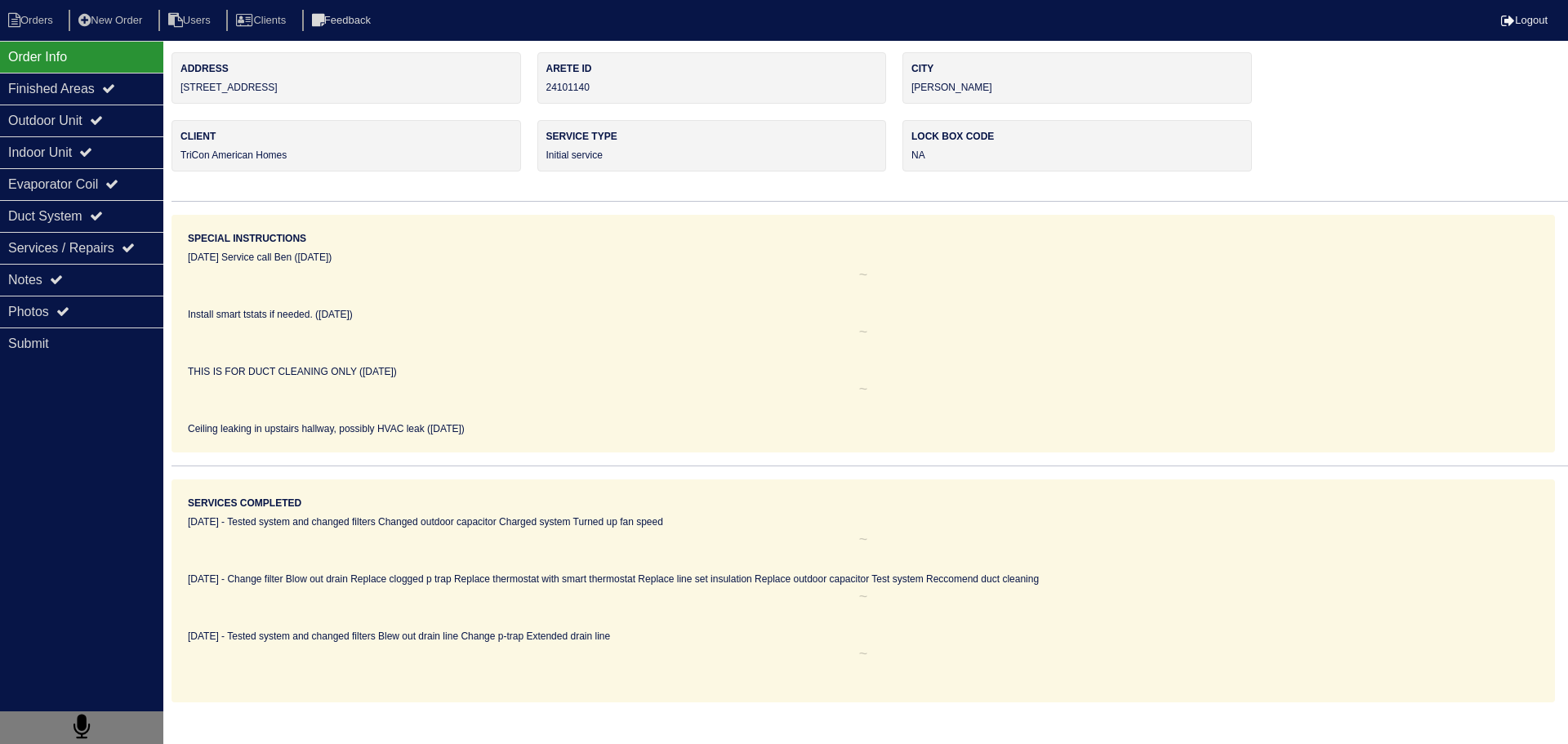
select select "0"
select select "3"
select select "[PERSON_NAME]"
select select "1"
select select "0"
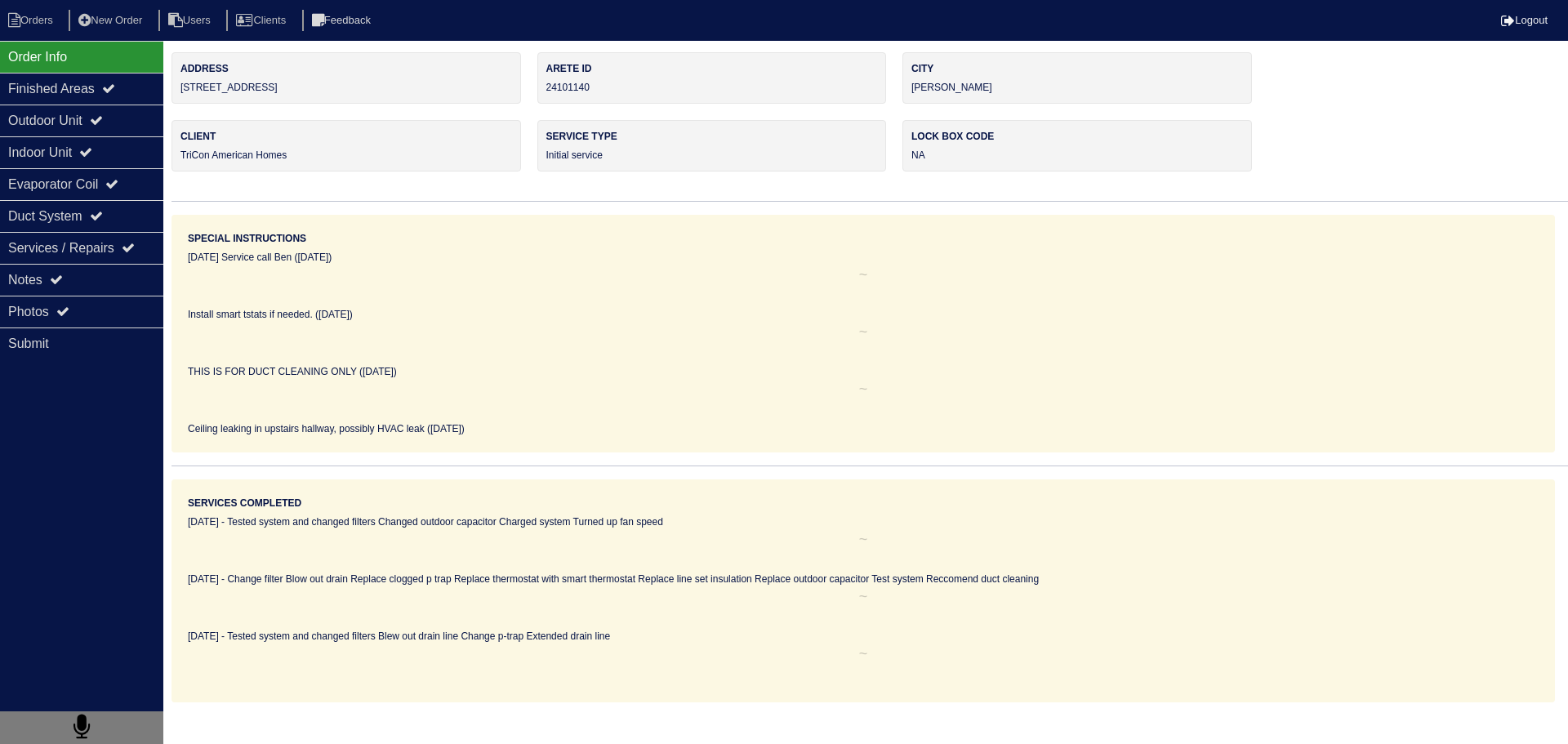
select select "1"
select select "0"
click at [96, 125] on div "Outdoor Unit" at bounding box center [81, 121] width 163 height 32
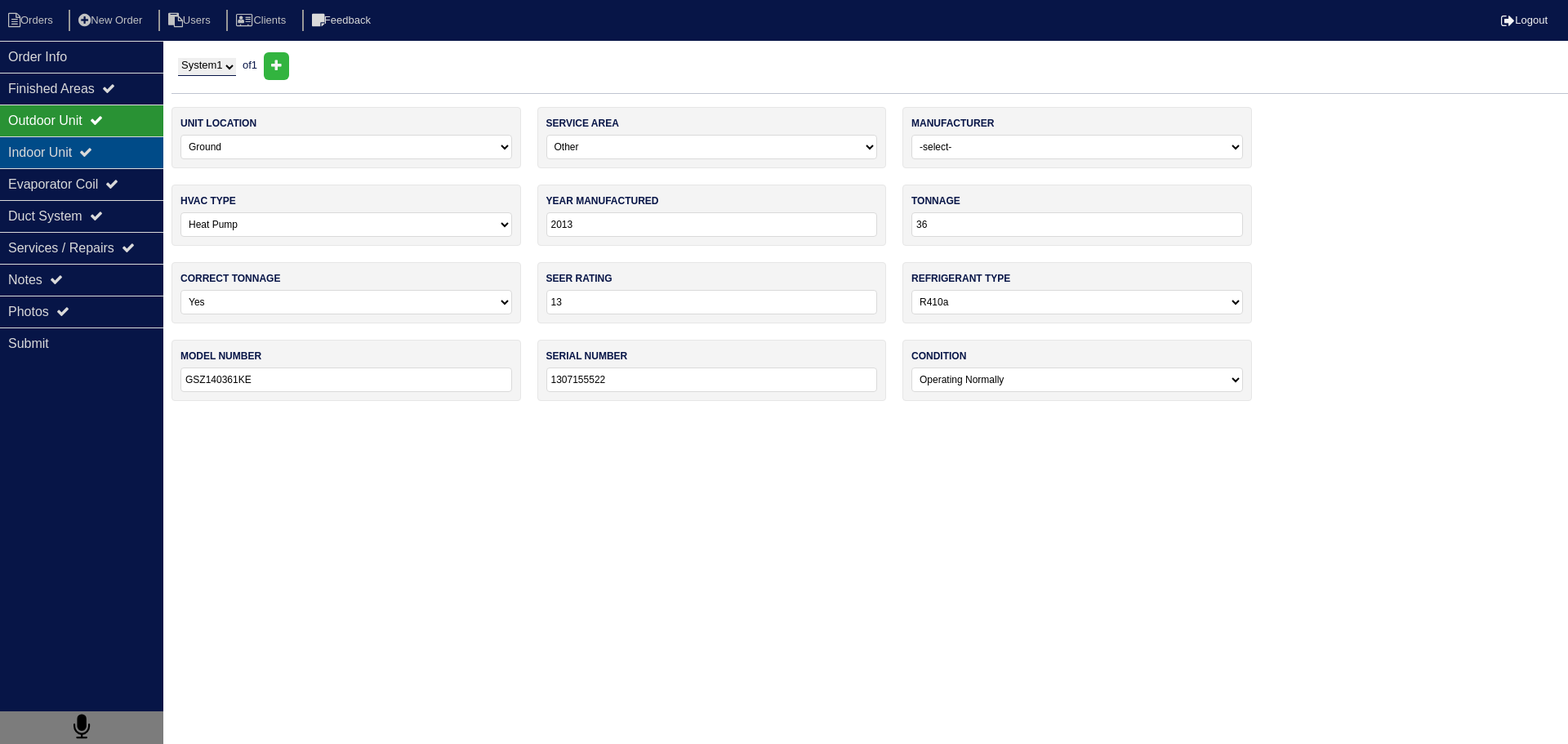
click at [92, 150] on icon at bounding box center [86, 152] width 13 height 13
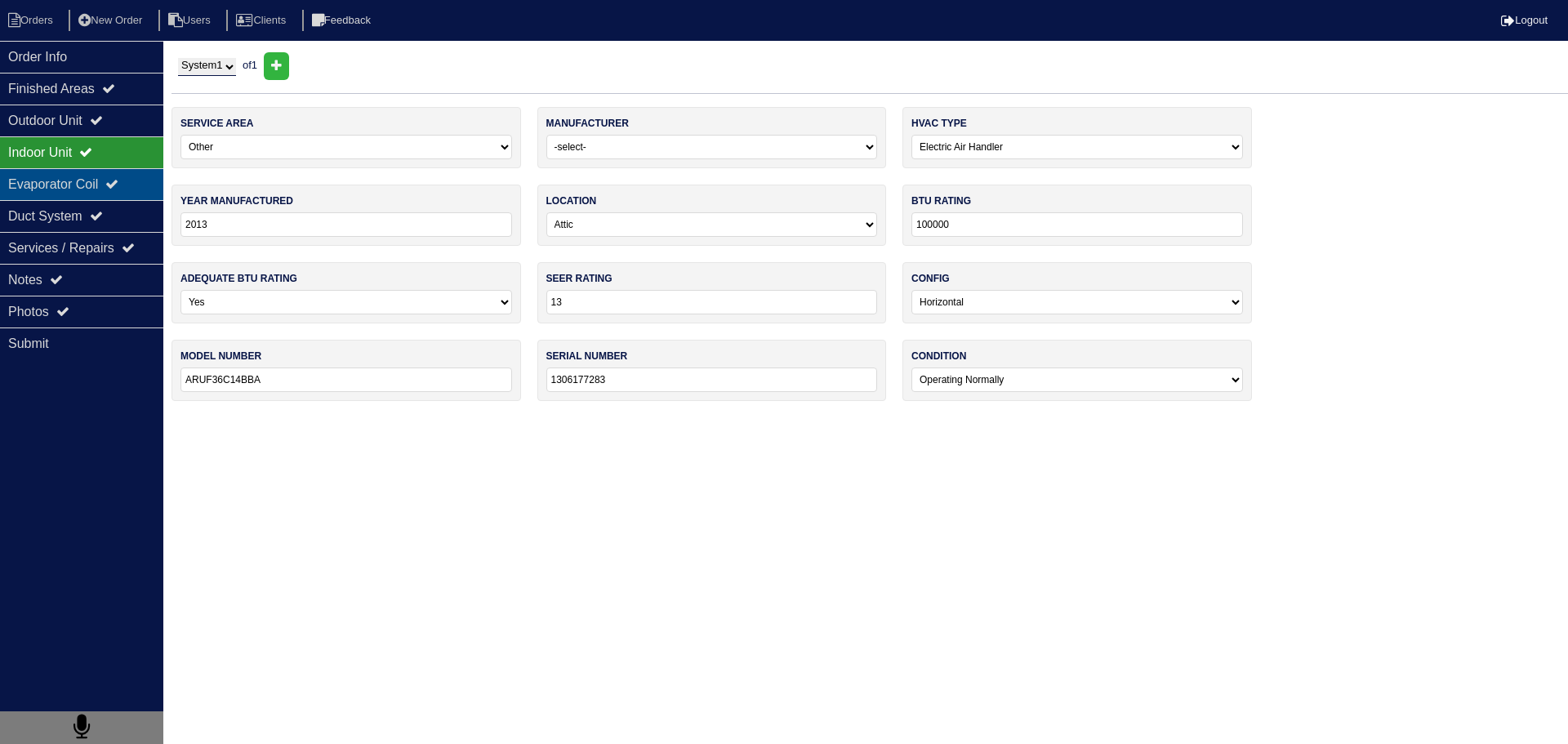
click at [88, 172] on div "Evaporator Coil" at bounding box center [81, 184] width 163 height 32
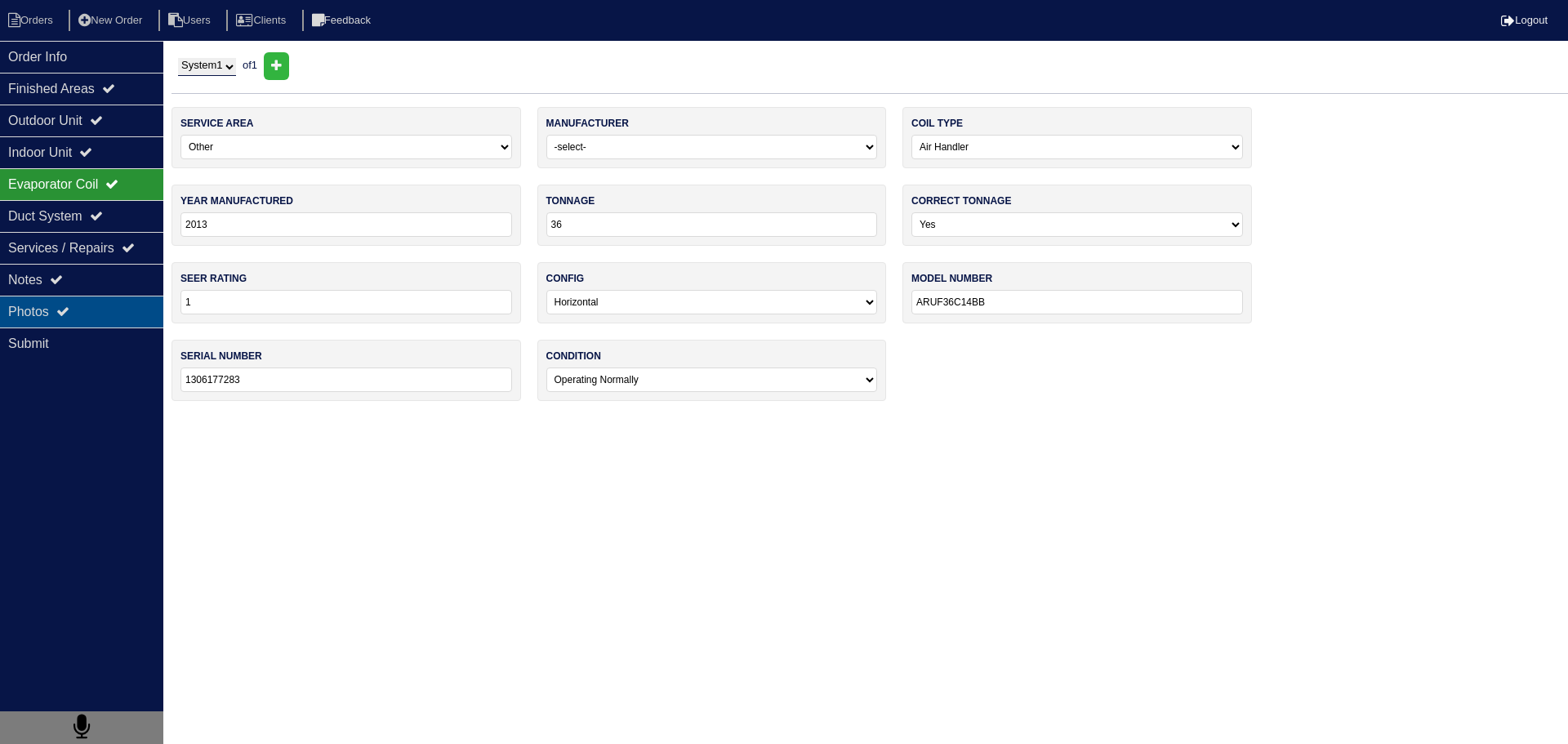
click at [134, 304] on div "Photos" at bounding box center [81, 311] width 163 height 32
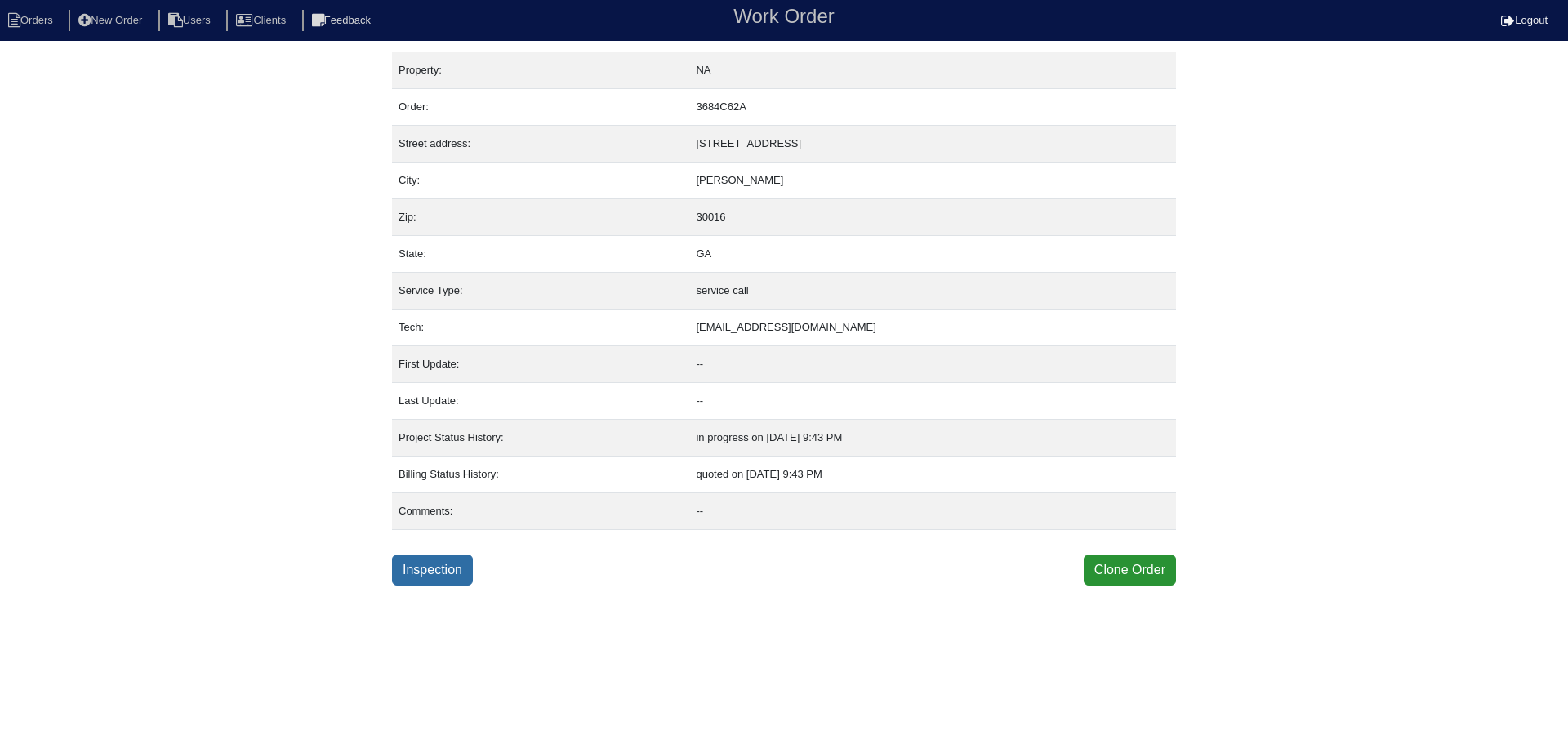
click at [438, 576] on link "Inspection" at bounding box center [432, 569] width 81 height 31
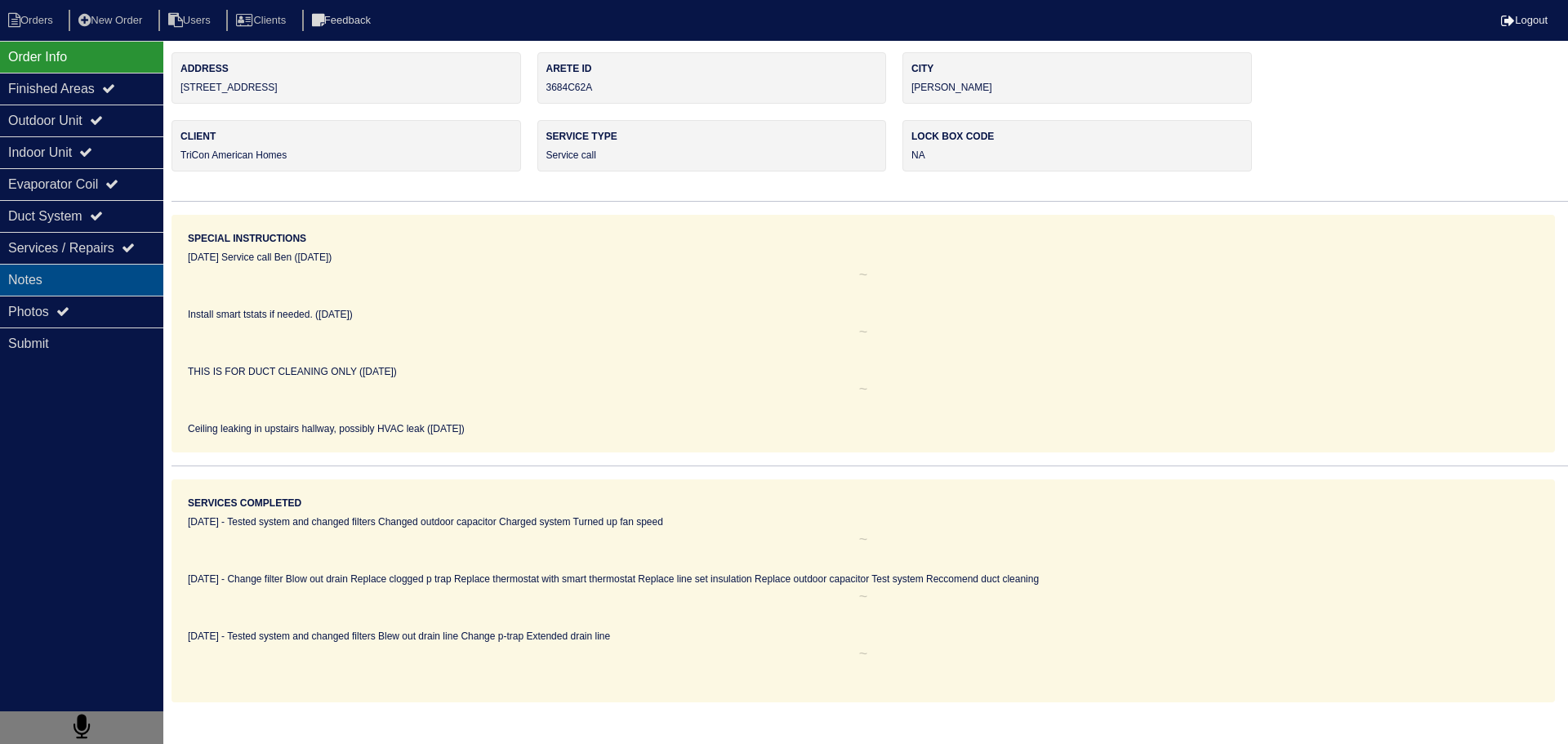
click at [85, 283] on div "Notes" at bounding box center [81, 280] width 163 height 32
type textarea "Filters 45+5 Capacitor 4 pounds of r410a"
type textarea "Tested system and changed filters Changed outdoor capacitor Charged system Turn…"
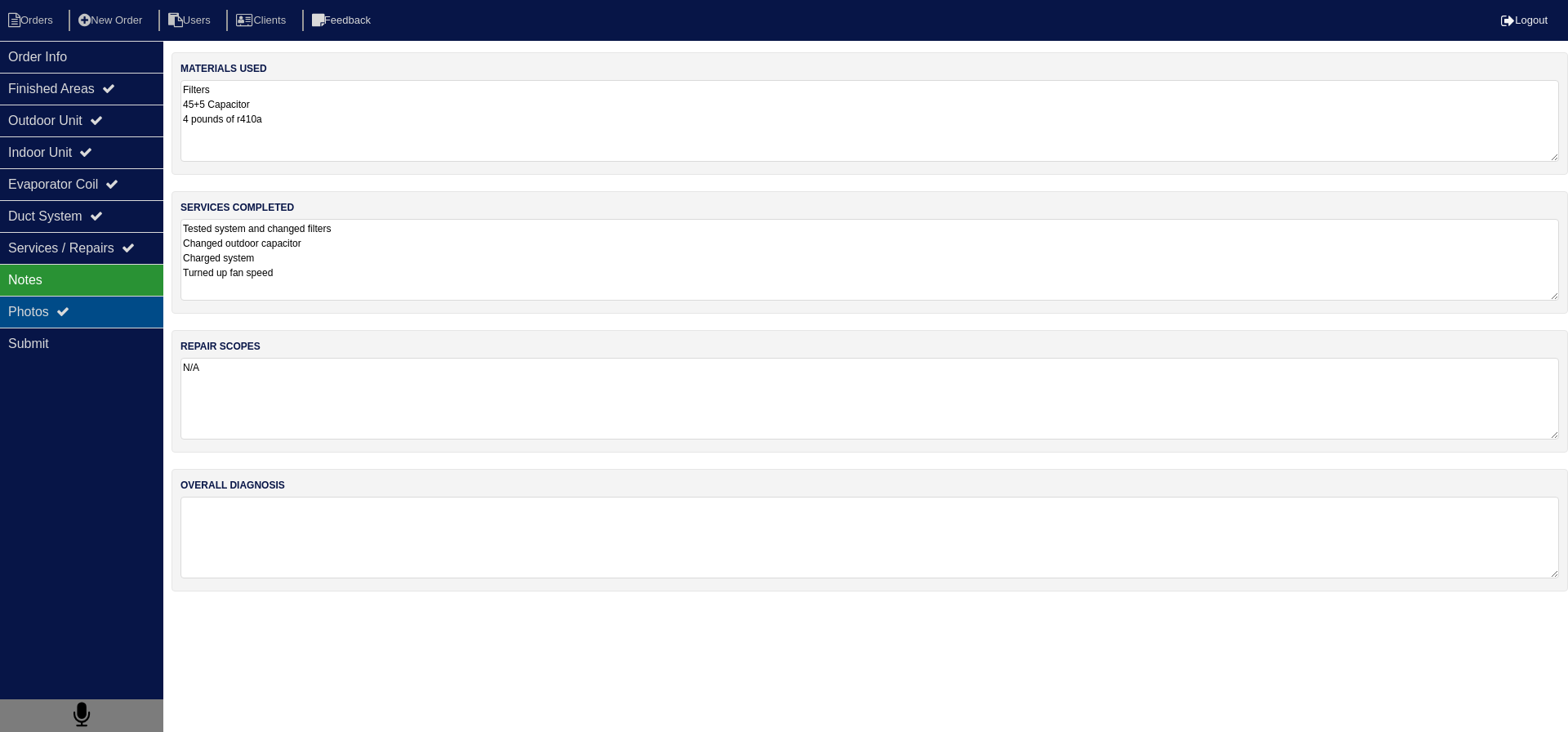
click at [80, 301] on div "Photos" at bounding box center [81, 312] width 163 height 32
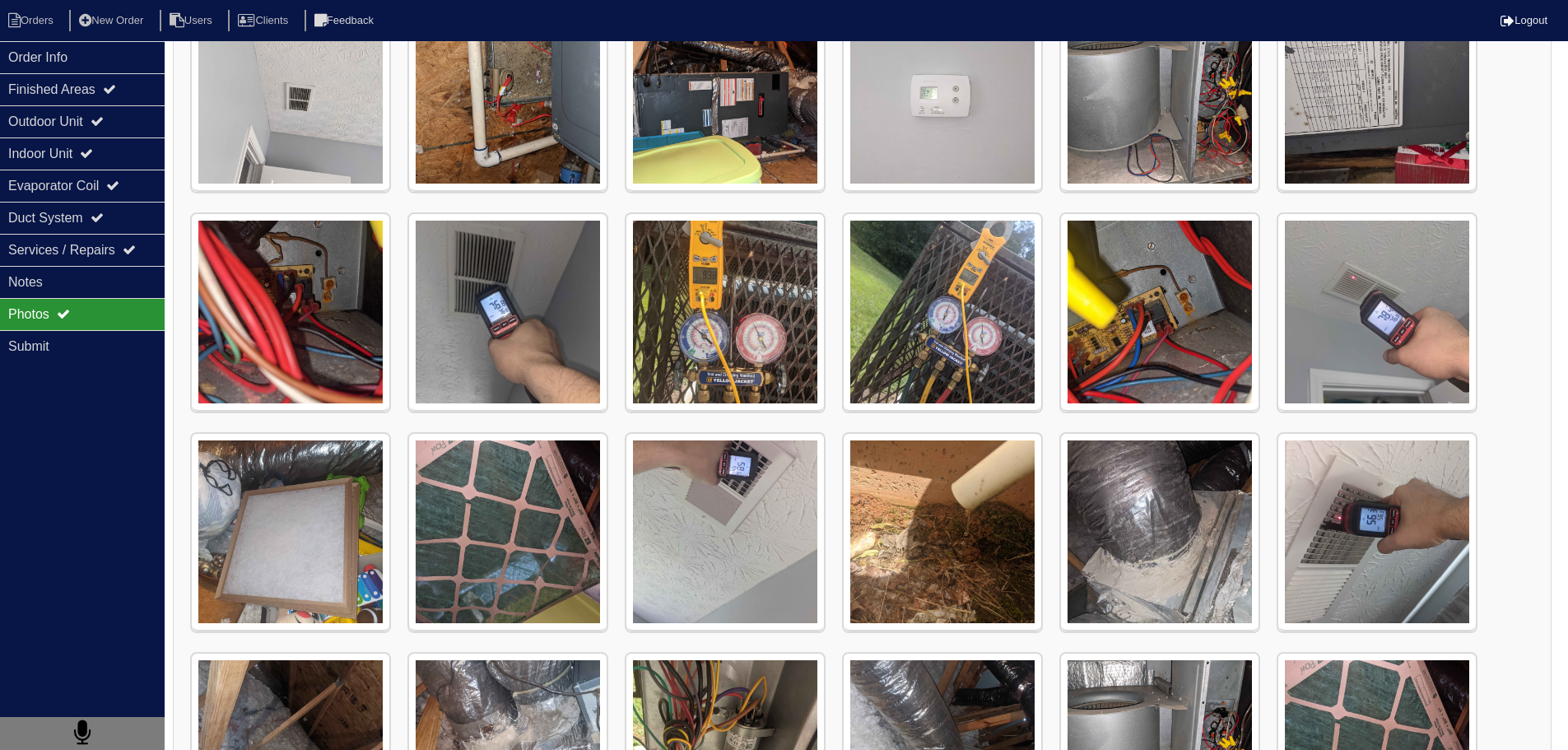
scroll to position [170, 0]
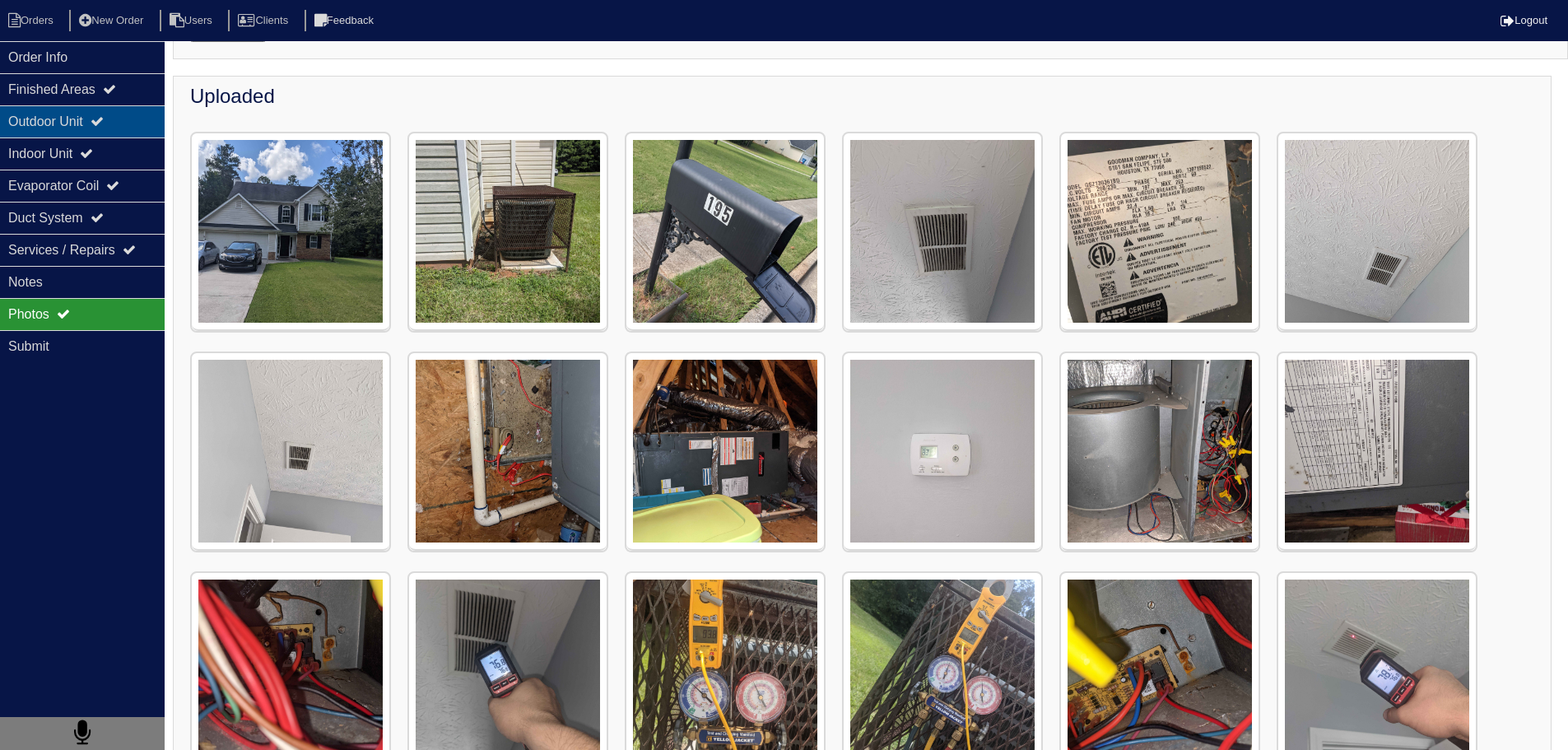
click at [104, 120] on icon at bounding box center [97, 121] width 14 height 13
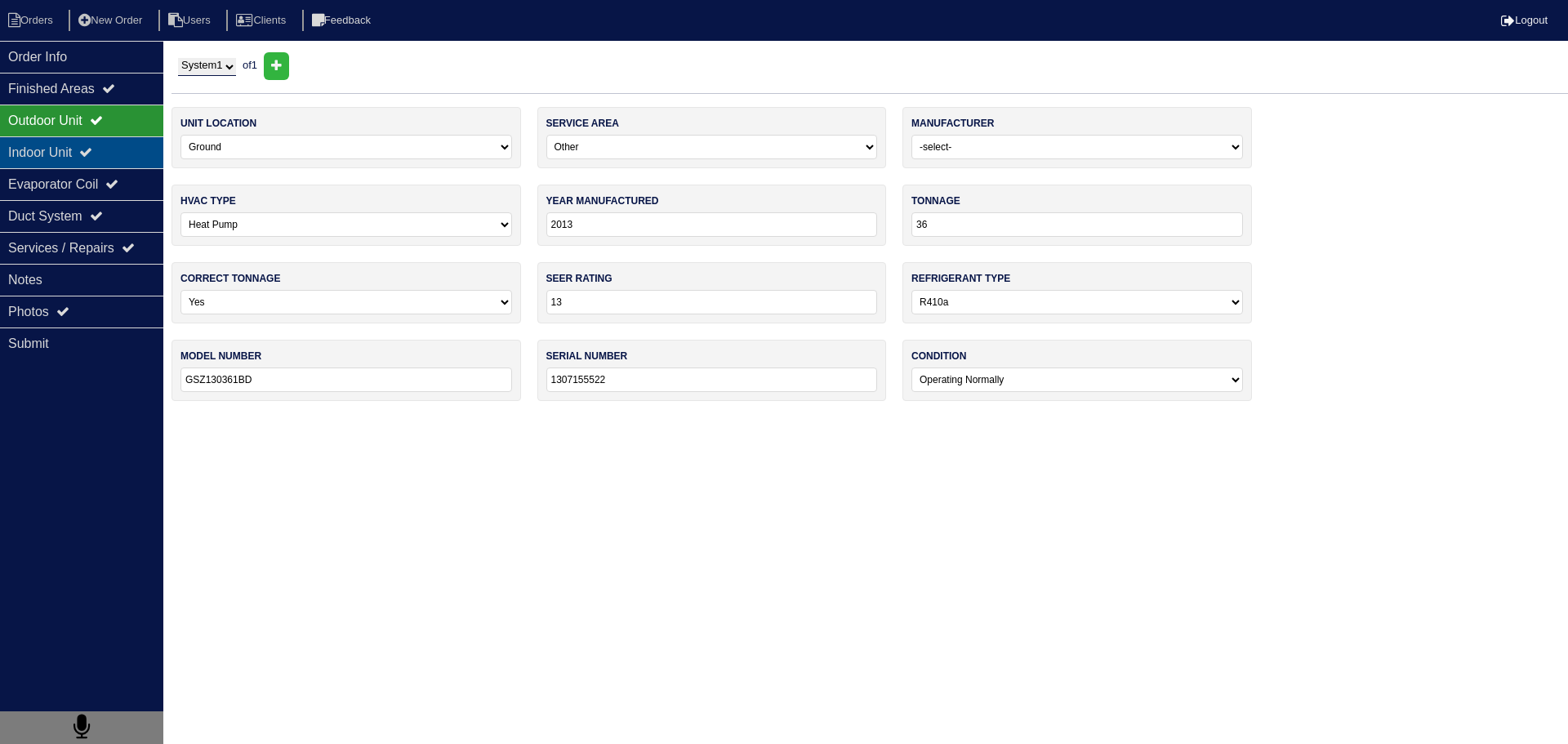
click at [92, 155] on icon at bounding box center [86, 152] width 13 height 13
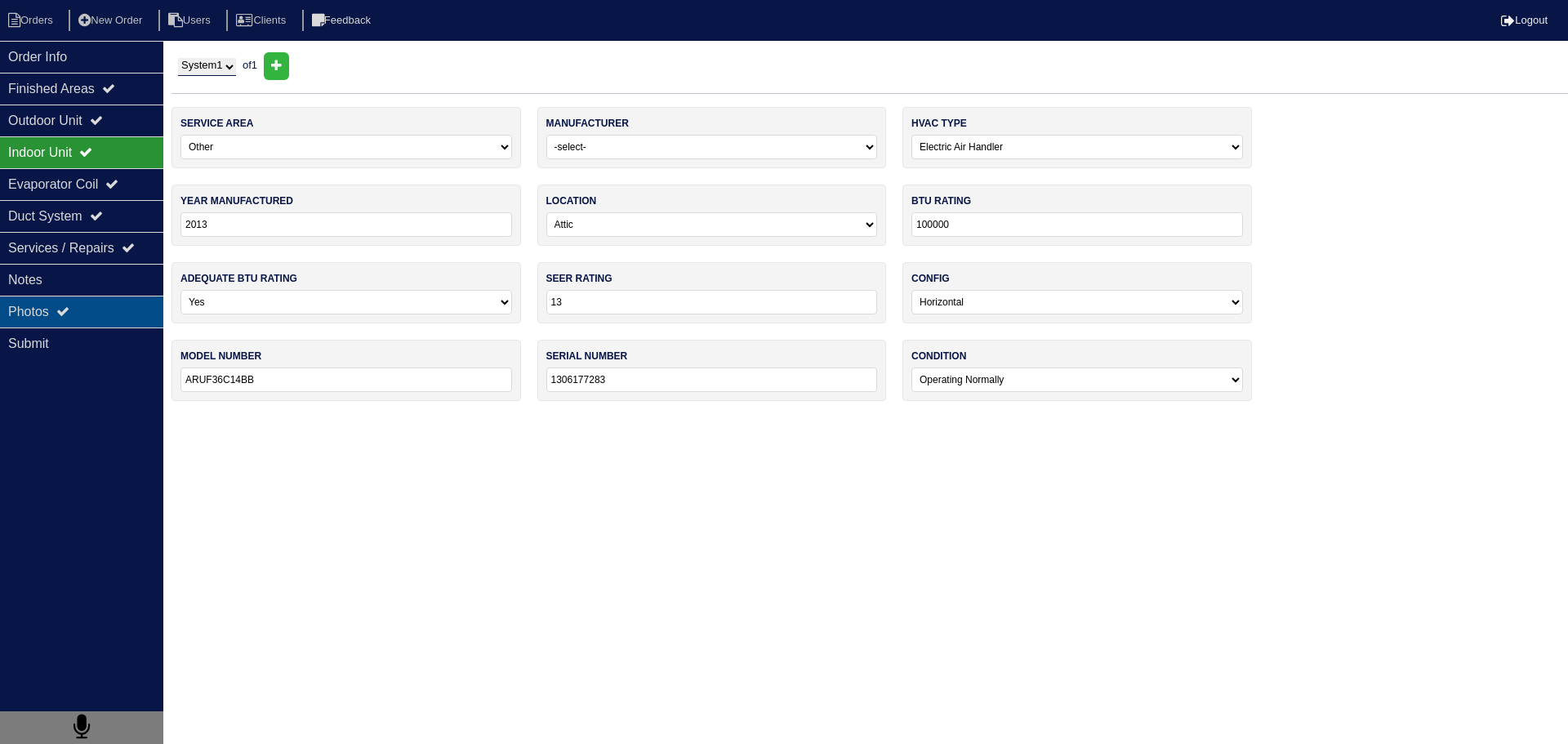
click at [109, 308] on div "Photos" at bounding box center [81, 311] width 163 height 32
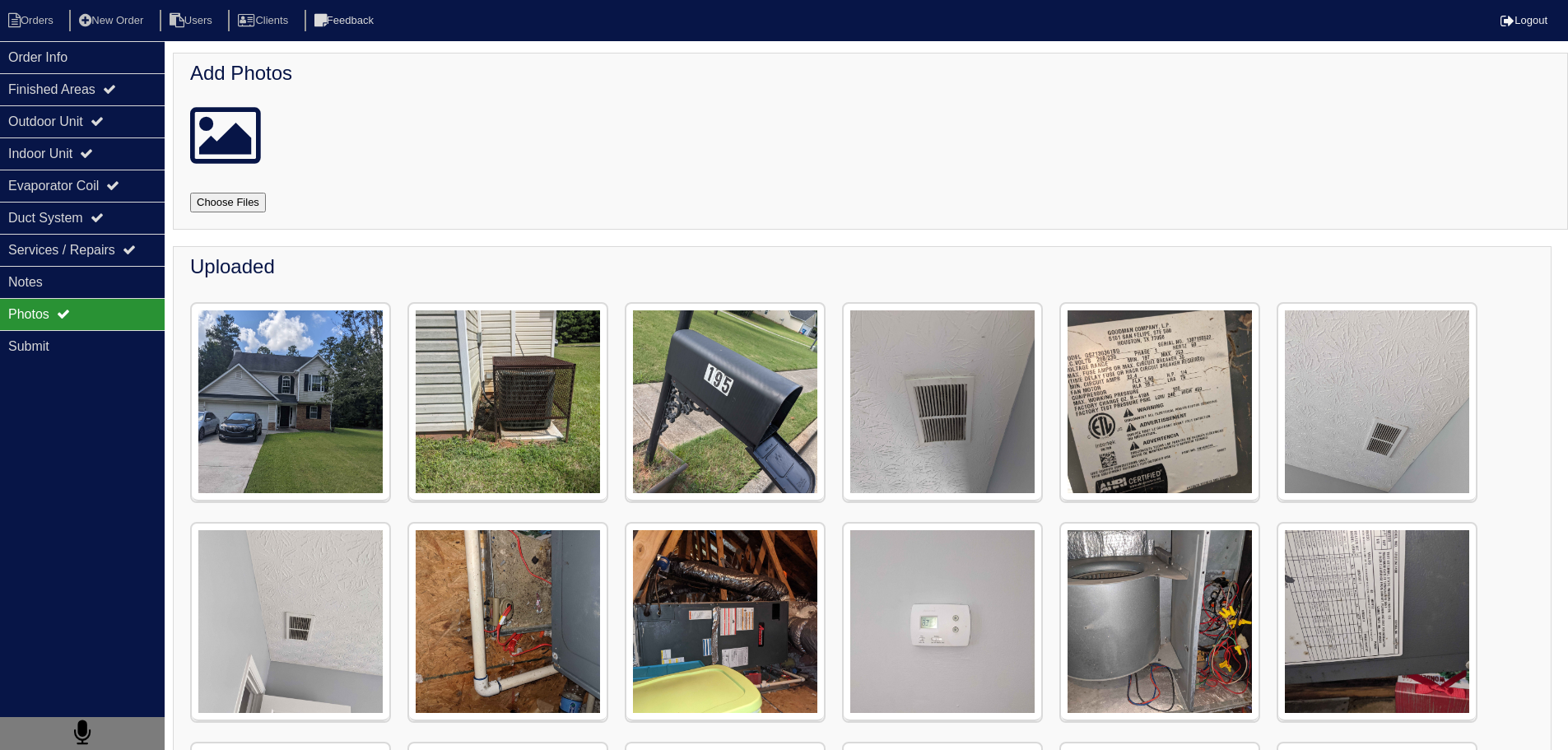
click at [1179, 409] on img at bounding box center [1160, 402] width 197 height 197
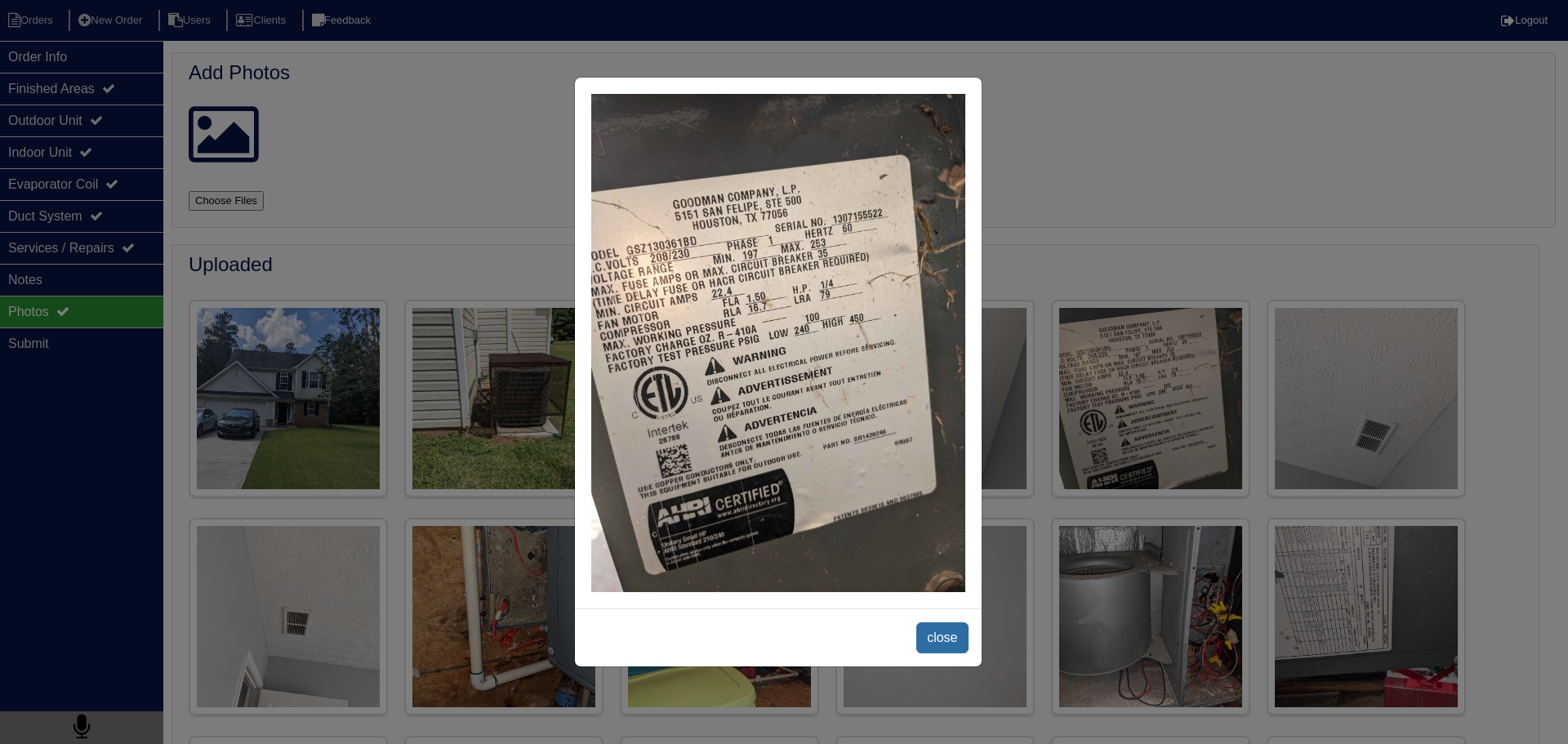
click at [933, 638] on span "close" at bounding box center [941, 637] width 51 height 31
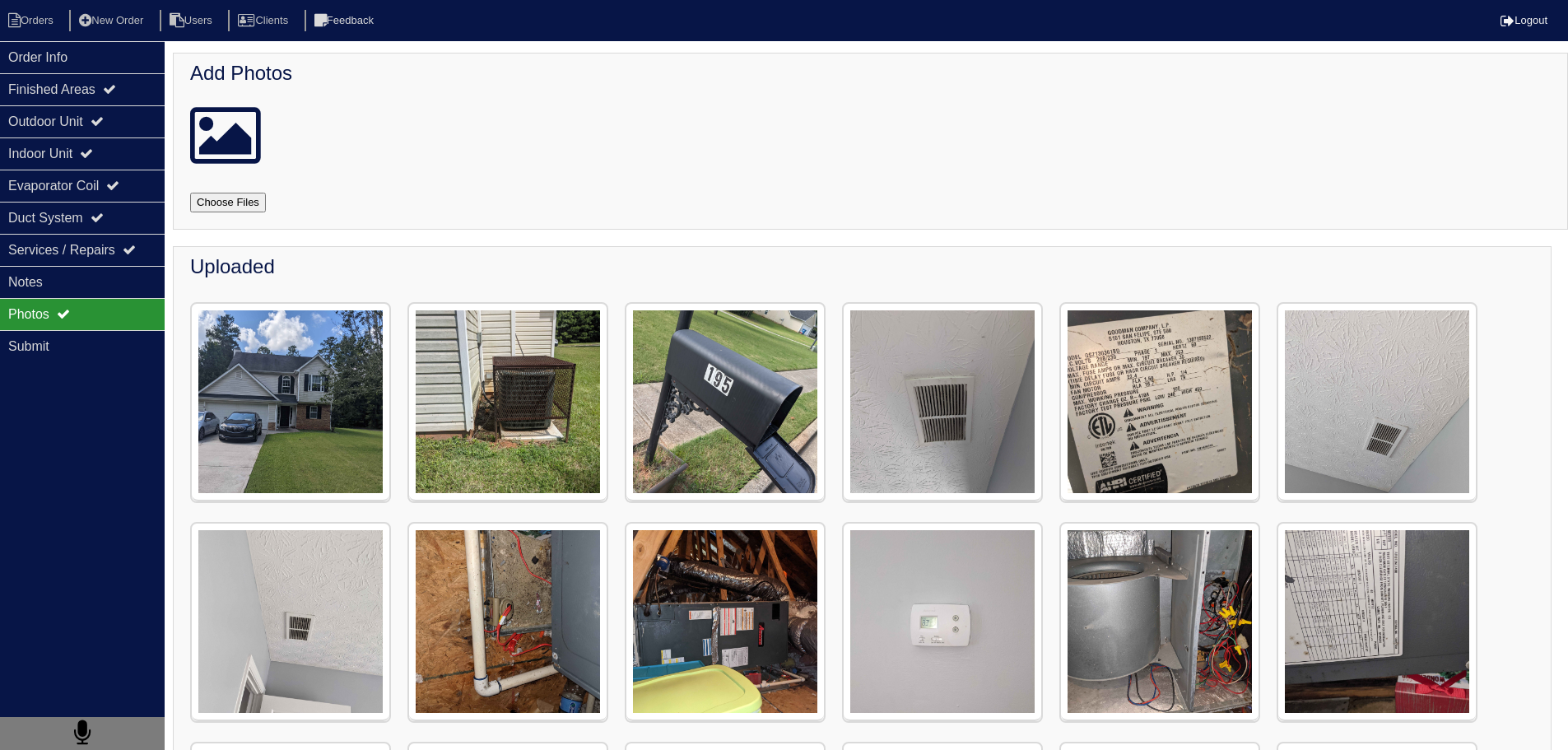
click at [1392, 607] on img at bounding box center [1377, 622] width 197 height 197
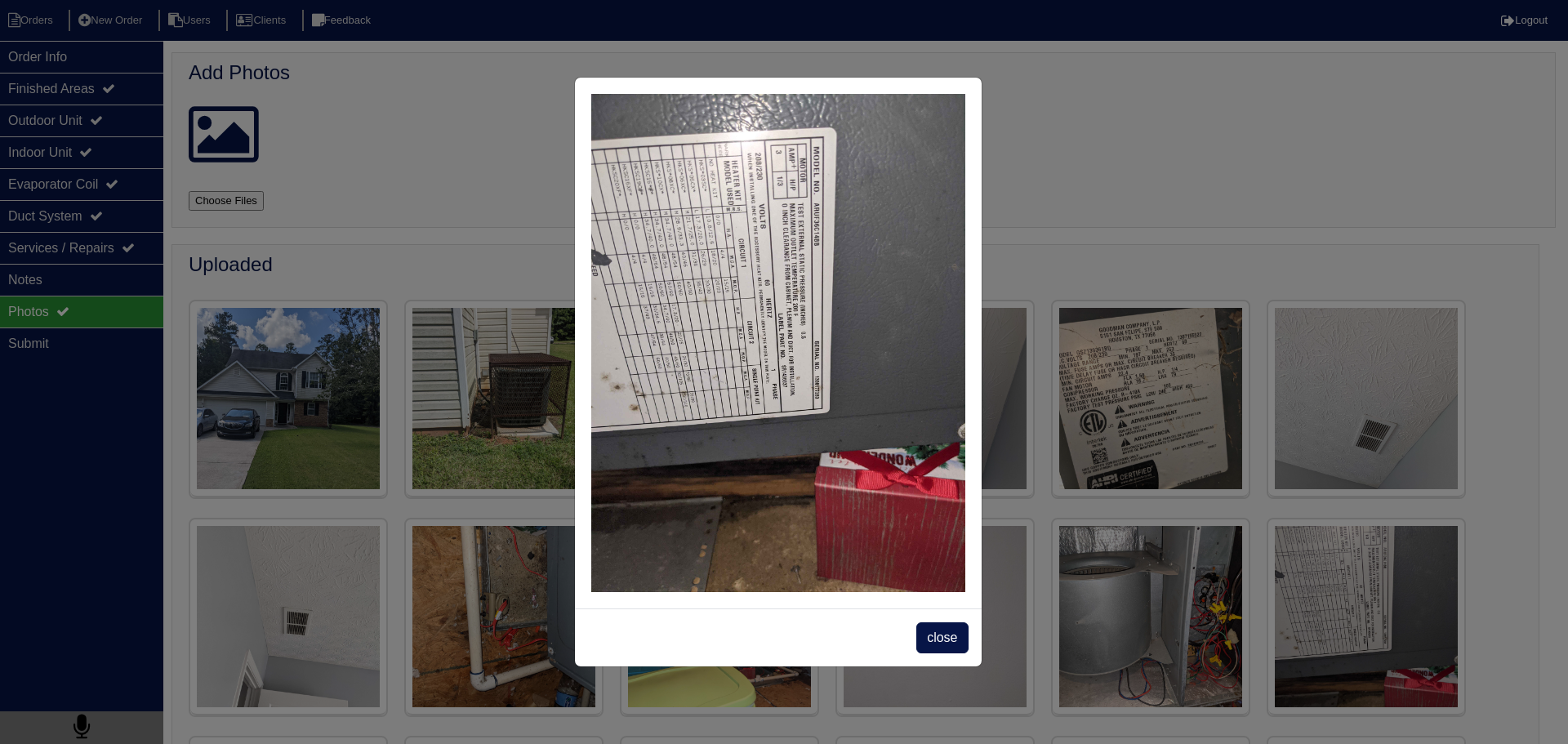
click at [1381, 602] on div "close" at bounding box center [784, 372] width 1568 height 744
click at [1012, 637] on div "close" at bounding box center [784, 372] width 1568 height 744
click at [929, 629] on span "close" at bounding box center [941, 637] width 51 height 31
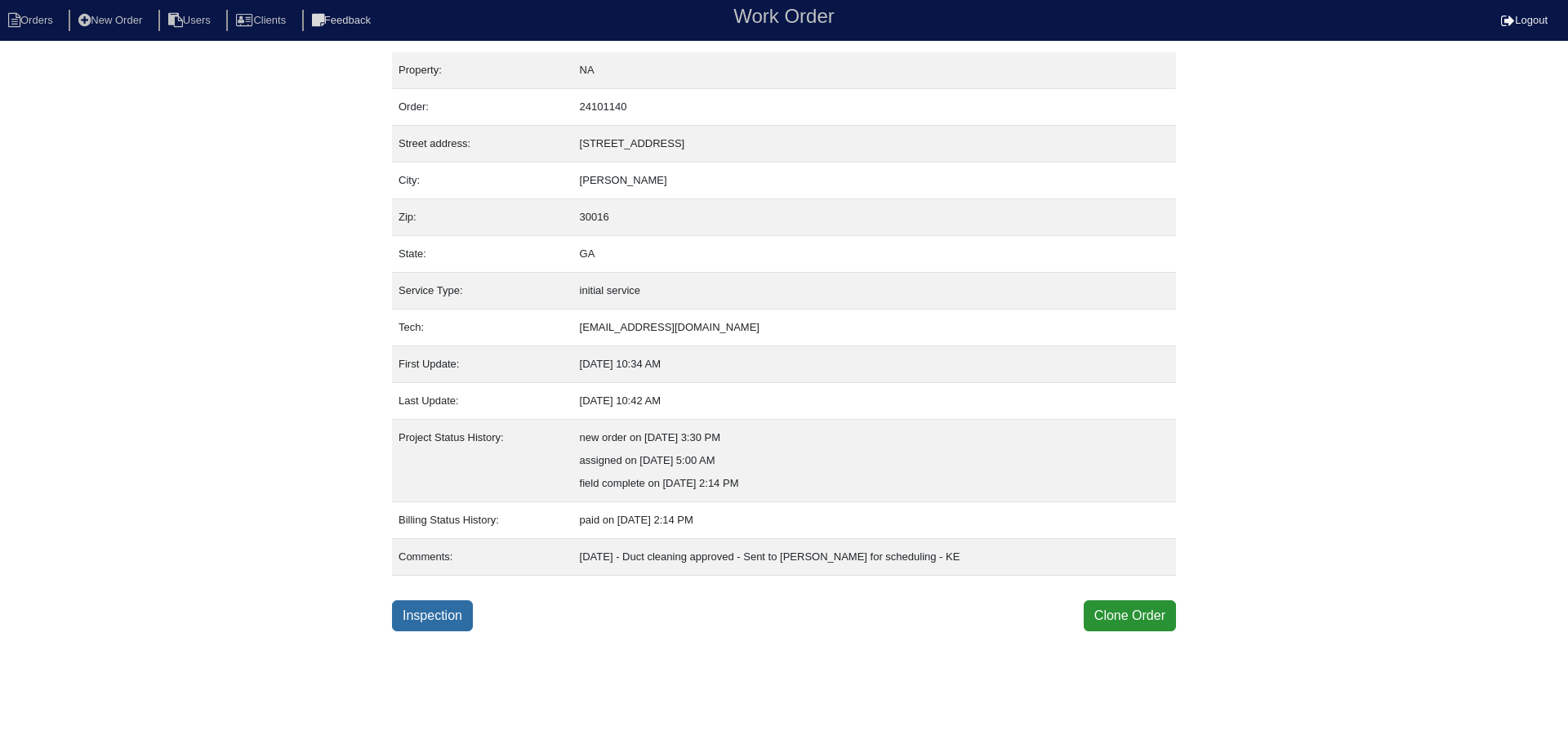
click at [436, 618] on link "Inspection" at bounding box center [432, 615] width 81 height 31
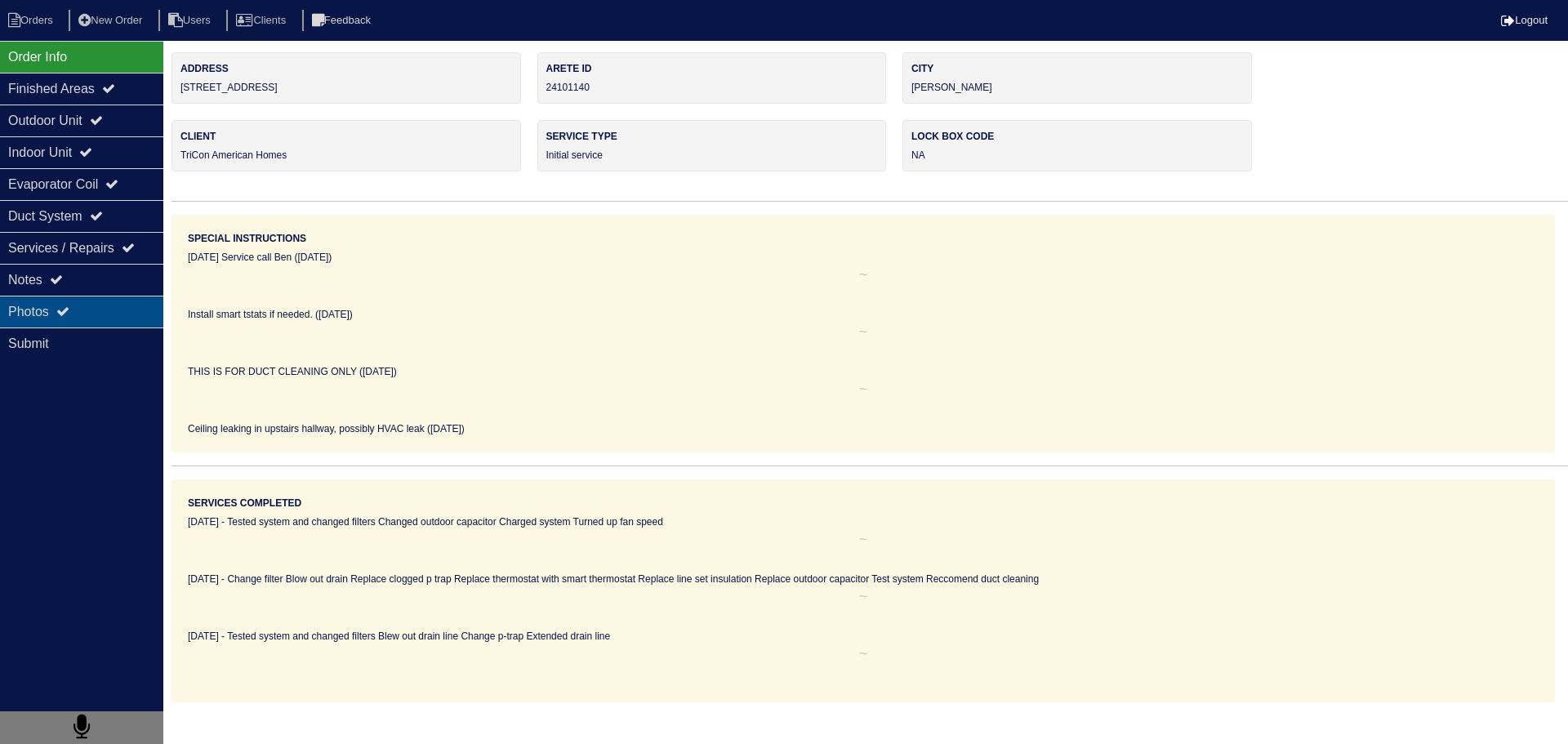
click at [123, 308] on div "Photos" at bounding box center [81, 311] width 163 height 32
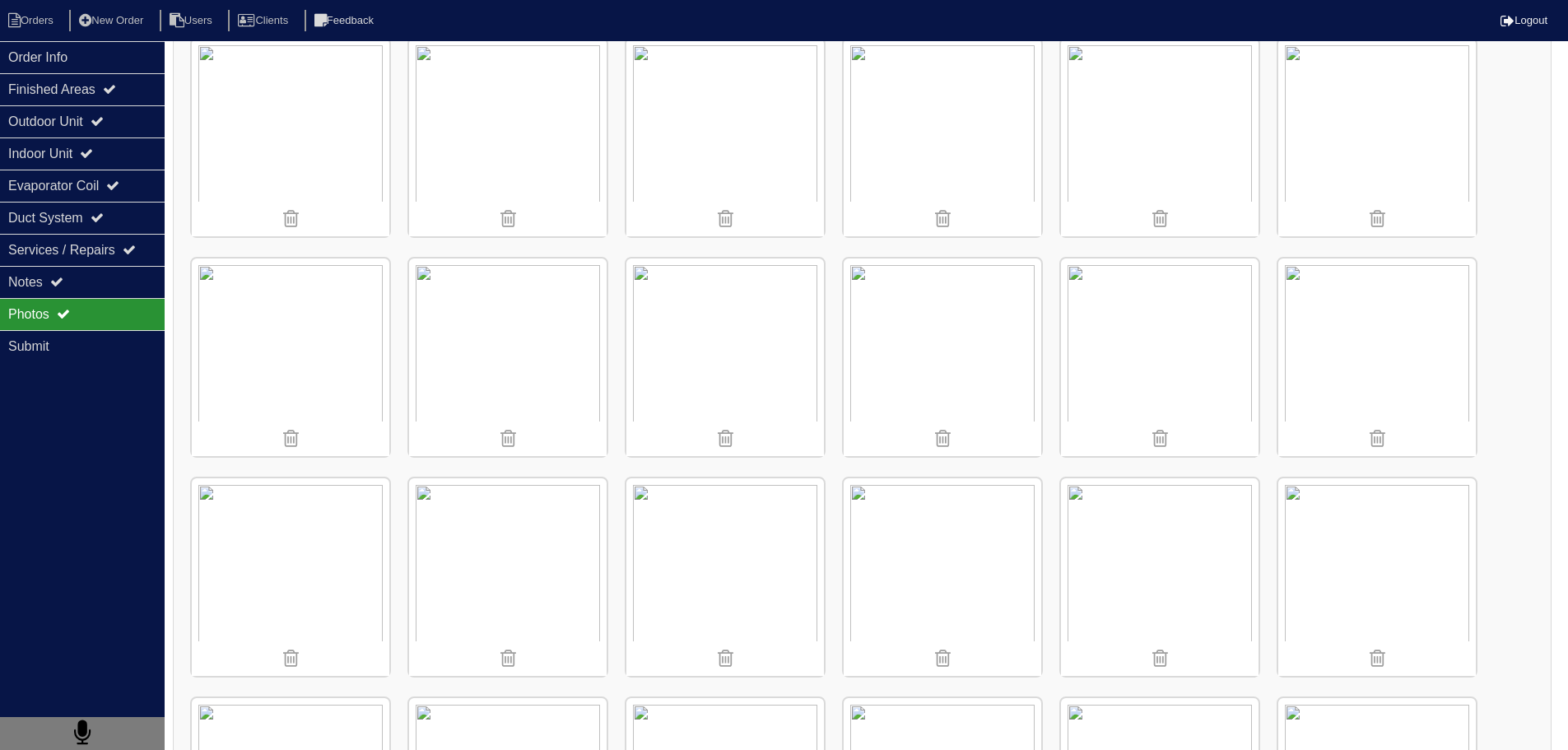
scroll to position [494, 0]
click at [727, 307] on img at bounding box center [725, 348] width 197 height 197
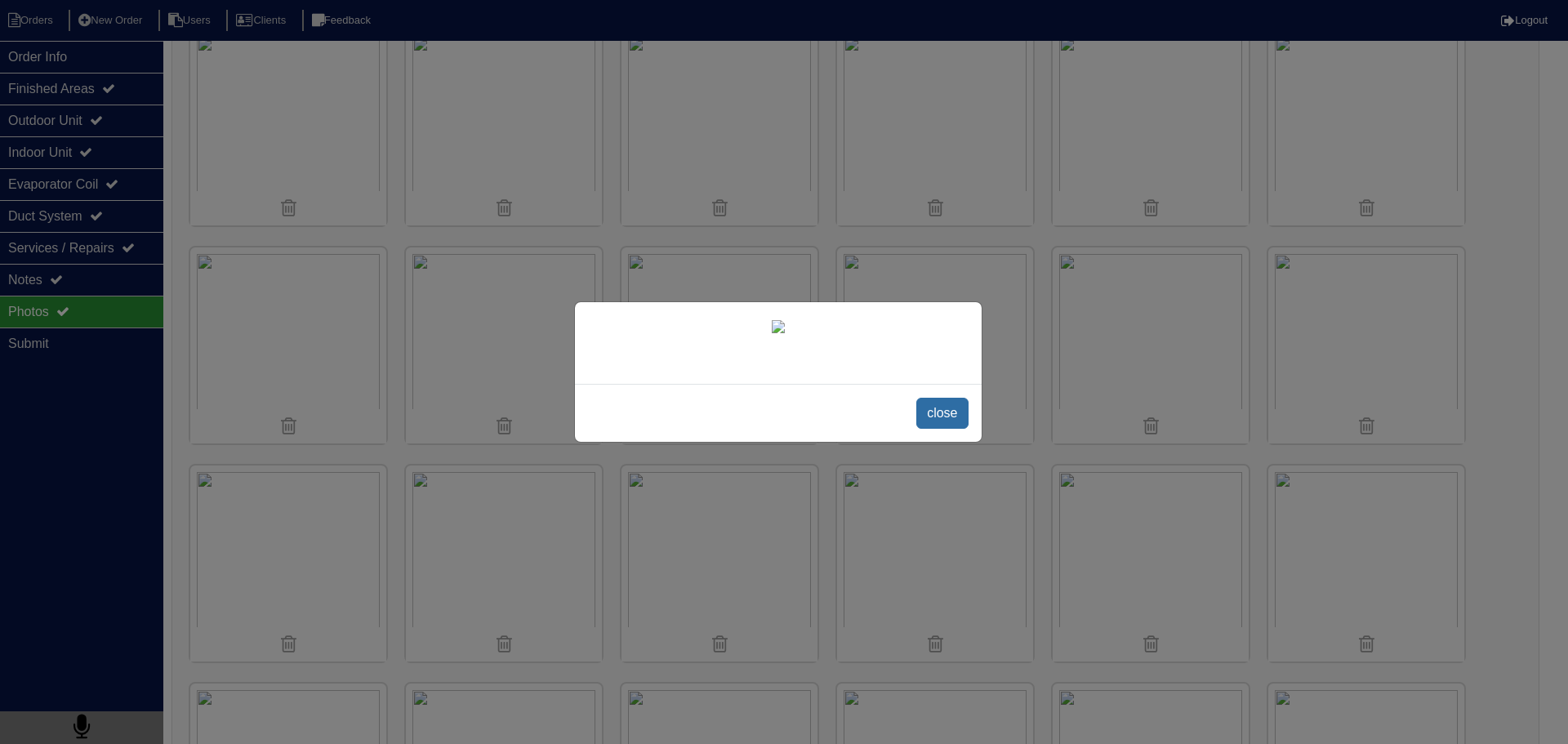
click at [944, 428] on span "close" at bounding box center [941, 413] width 51 height 31
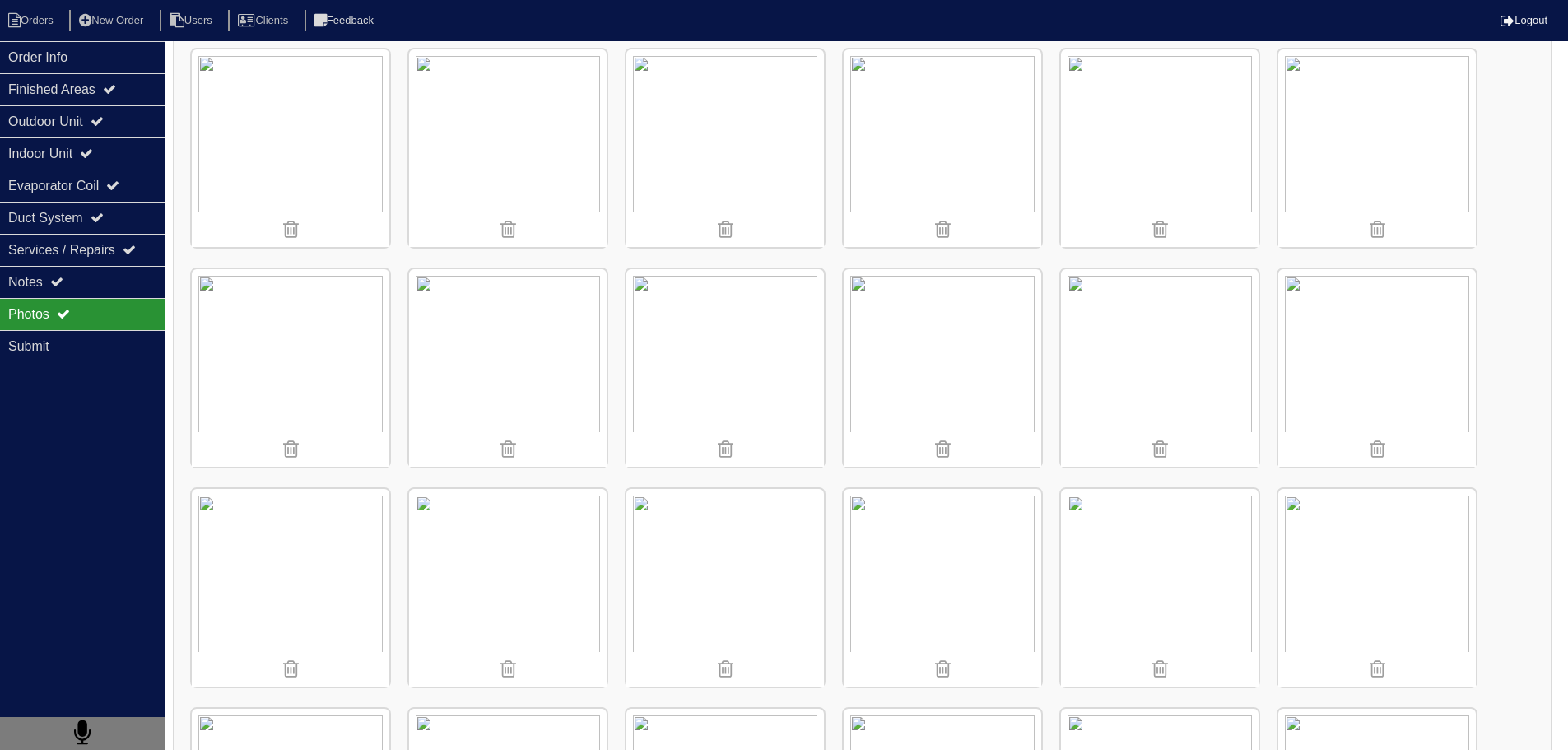
scroll to position [1234, 0]
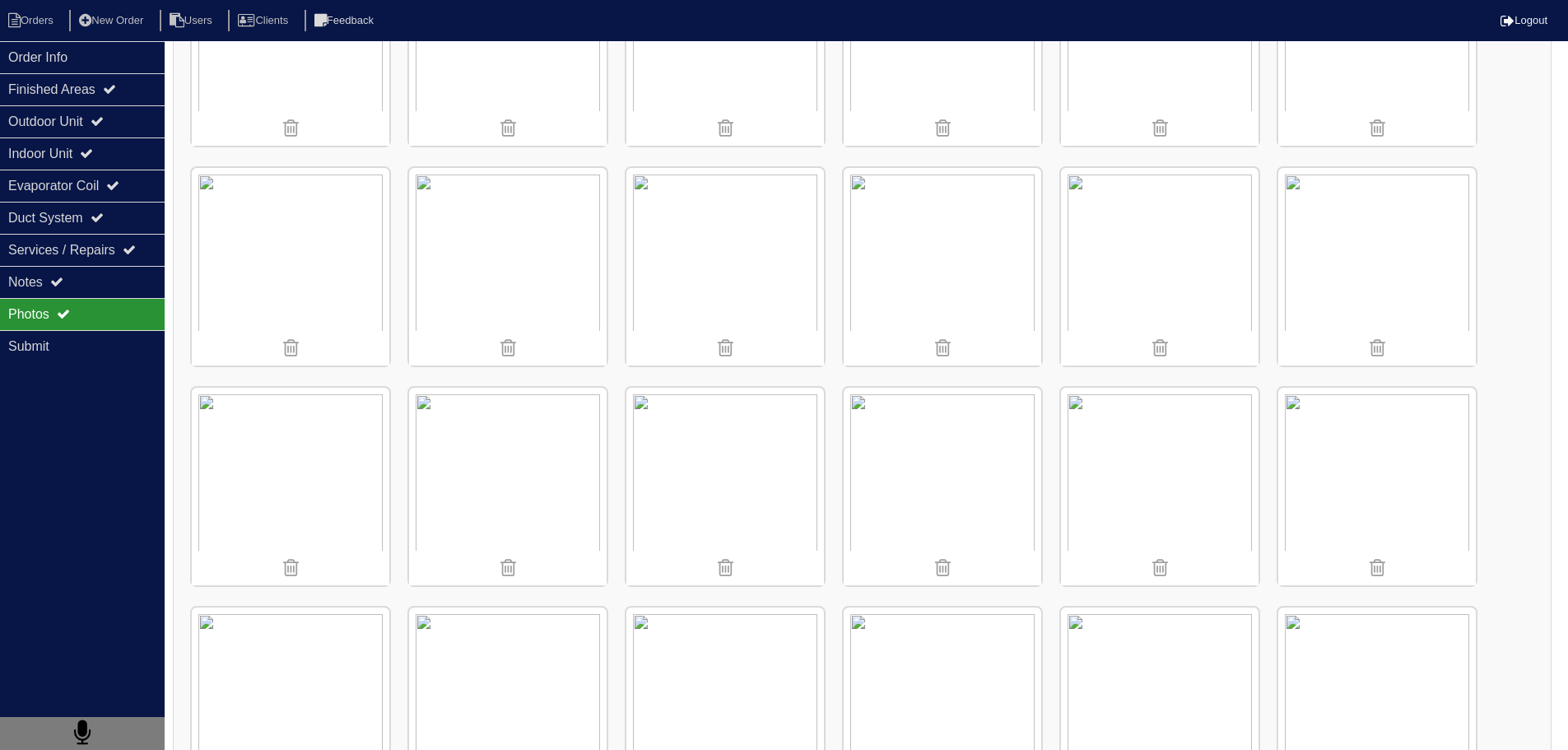
click at [1421, 467] on img at bounding box center [1377, 486] width 197 height 197
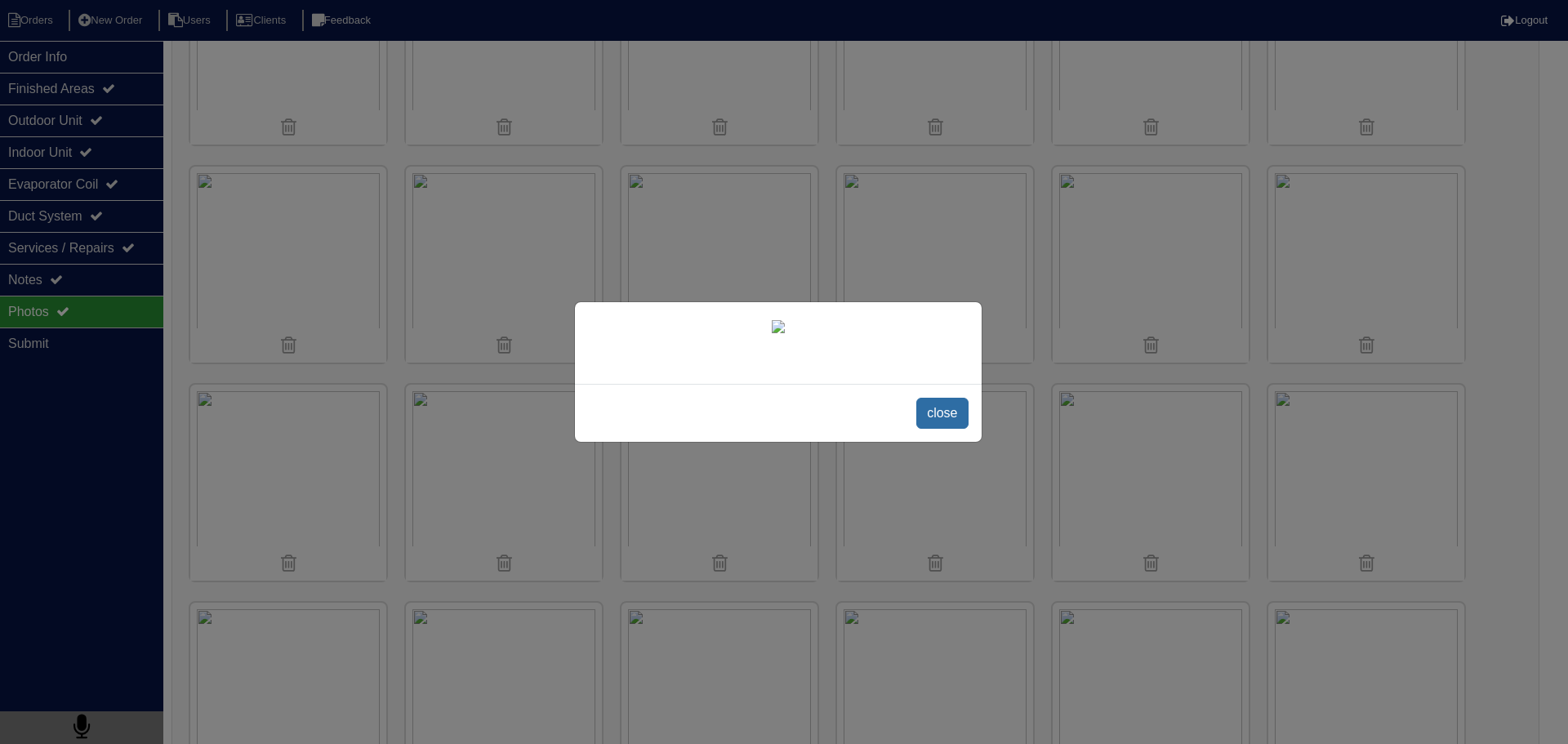
click at [948, 428] on span "close" at bounding box center [941, 413] width 51 height 31
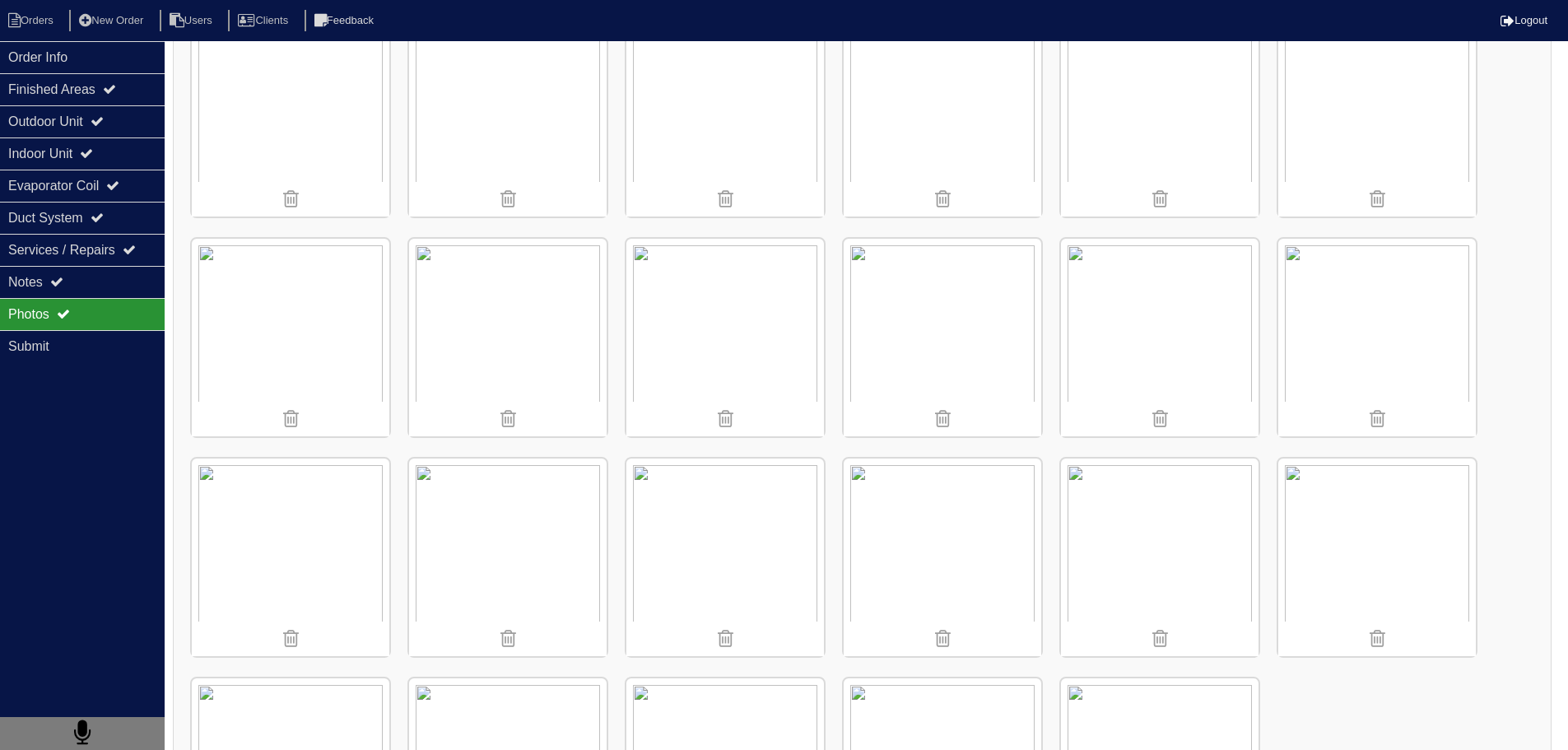
scroll to position [1759, 0]
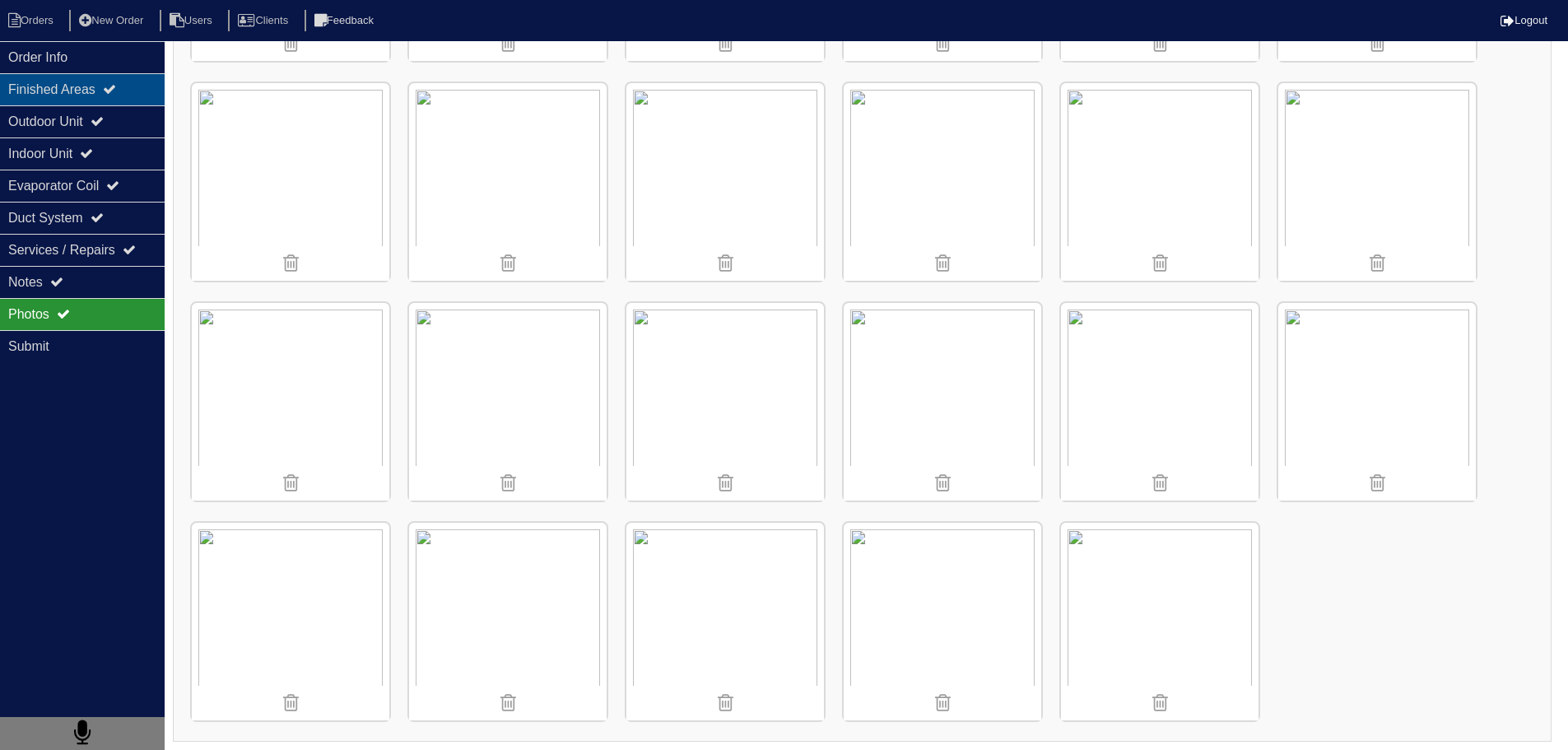
click at [91, 94] on div "Finished Areas" at bounding box center [82, 89] width 165 height 32
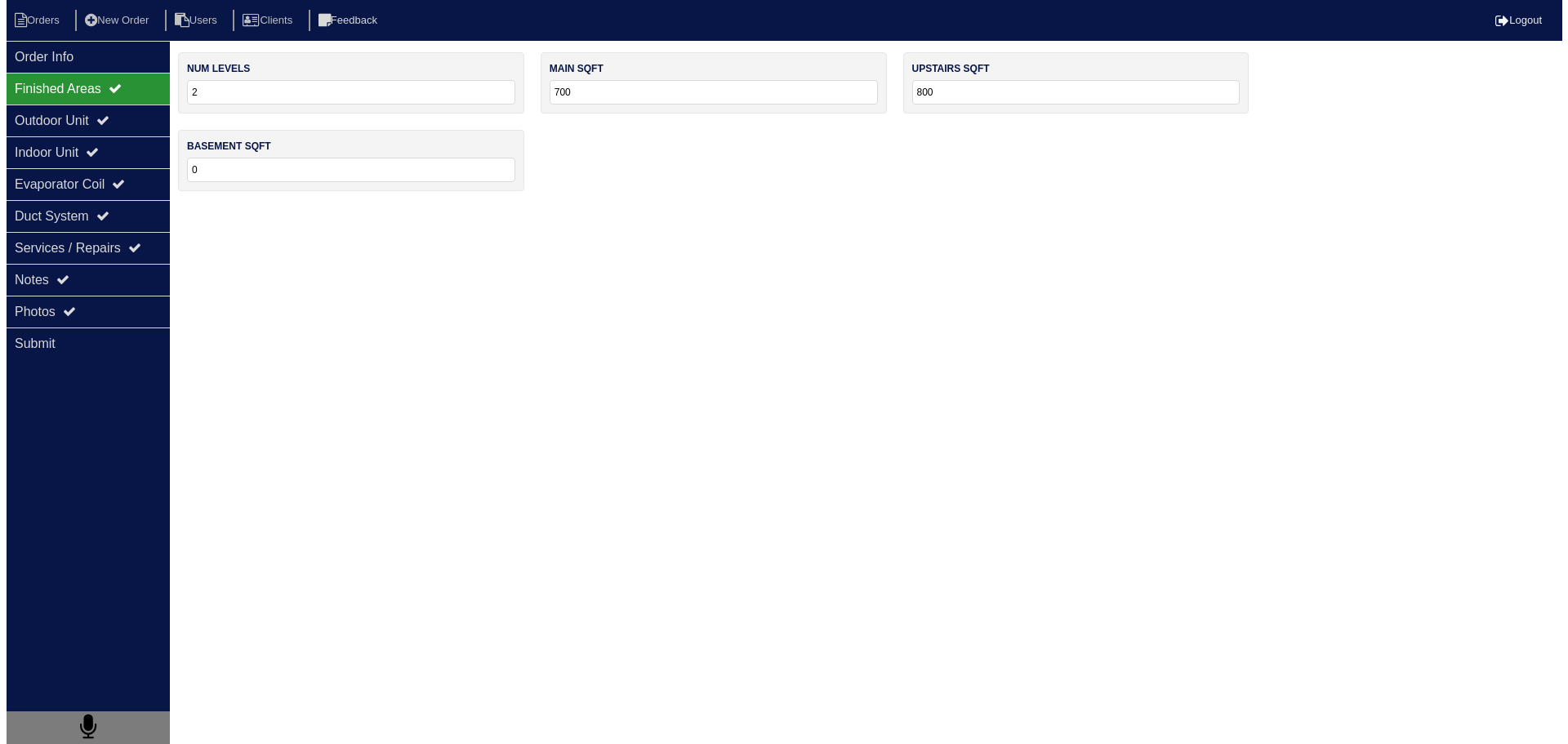
scroll to position [0, 0]
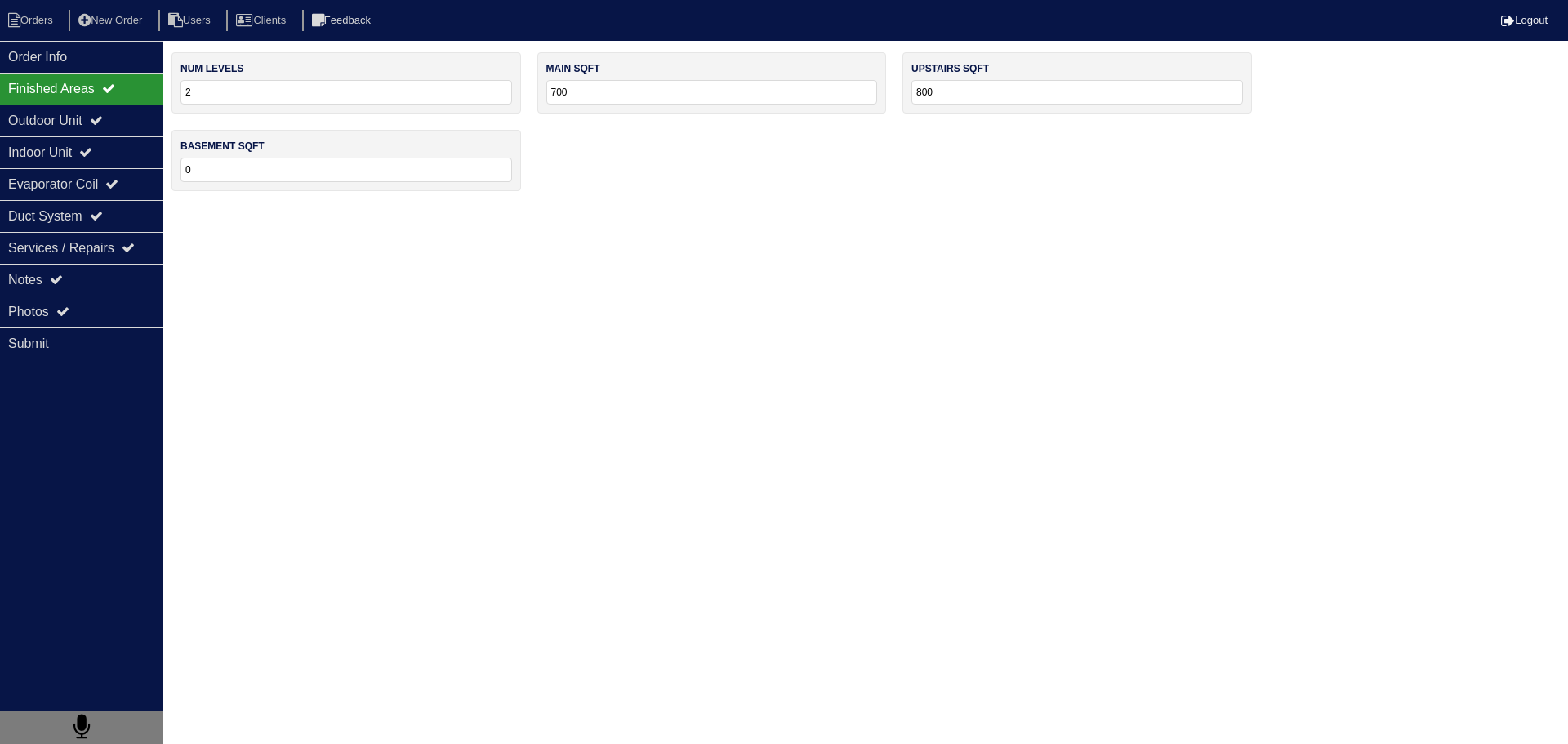
click at [90, 99] on div "Finished Areas" at bounding box center [81, 89] width 163 height 32
click at [86, 110] on div "Outdoor Unit" at bounding box center [81, 121] width 163 height 32
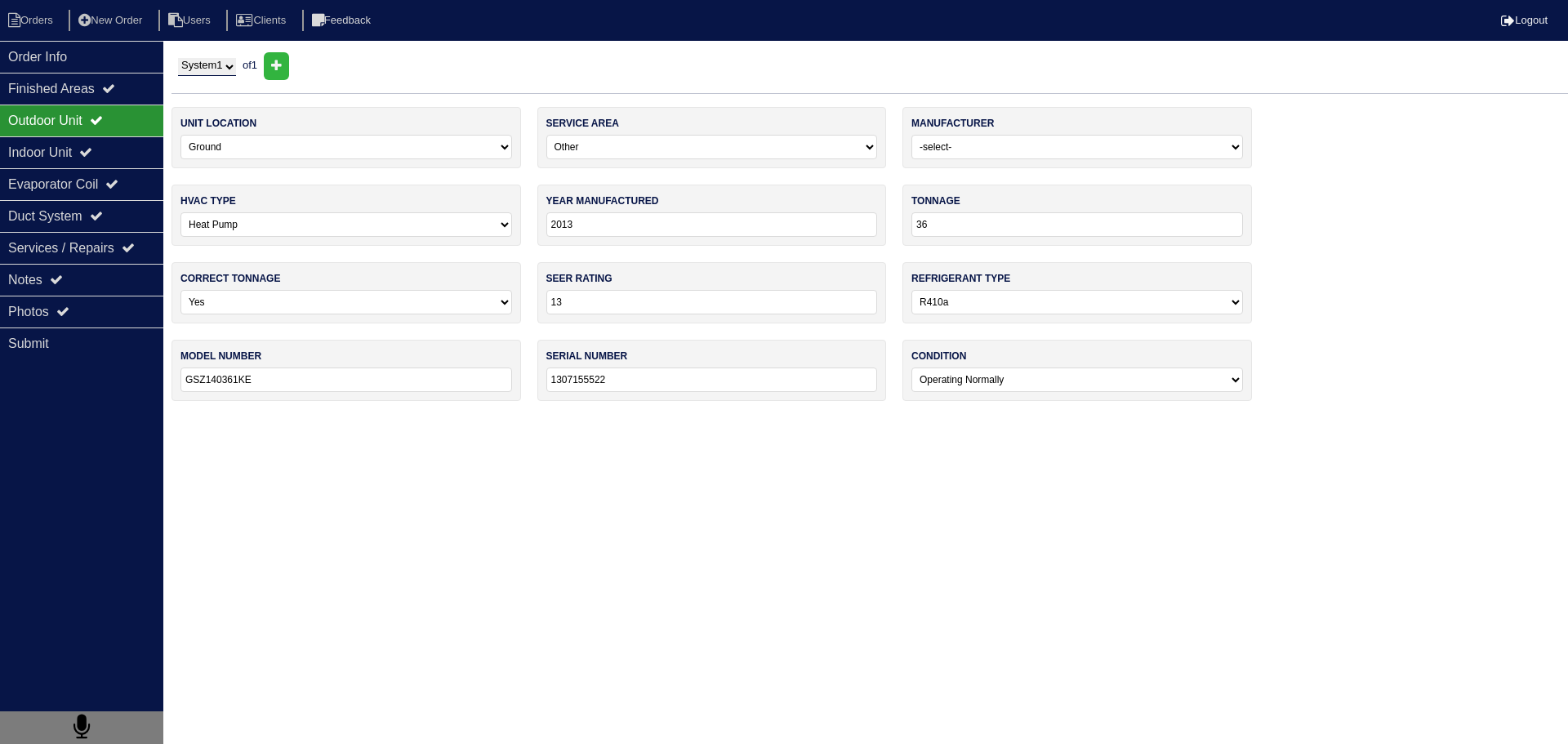
click at [85, 36] on nav "Orders New Order Users Clients Feedback Logout" at bounding box center [784, 20] width 1568 height 41
drag, startPoint x: 50, startPoint y: 53, endPoint x: 39, endPoint y: 33, distance: 22.8
click at [50, 48] on div "Order Info" at bounding box center [81, 57] width 163 height 32
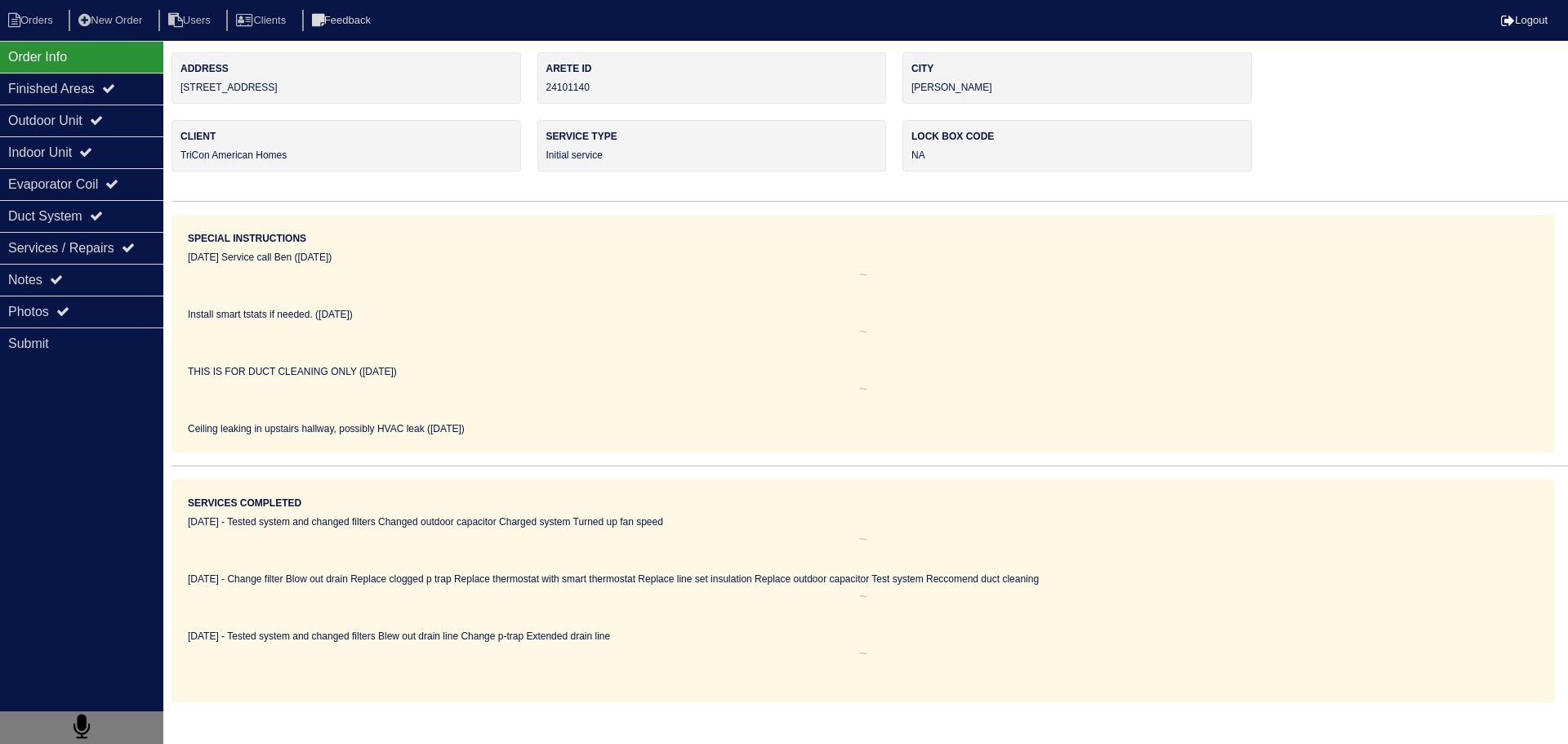
click at [21, 8] on nav "Orders New Order Users Clients Feedback Logout" at bounding box center [784, 20] width 1568 height 41
click at [23, 10] on li "Orders" at bounding box center [33, 21] width 66 height 22
select select "15"
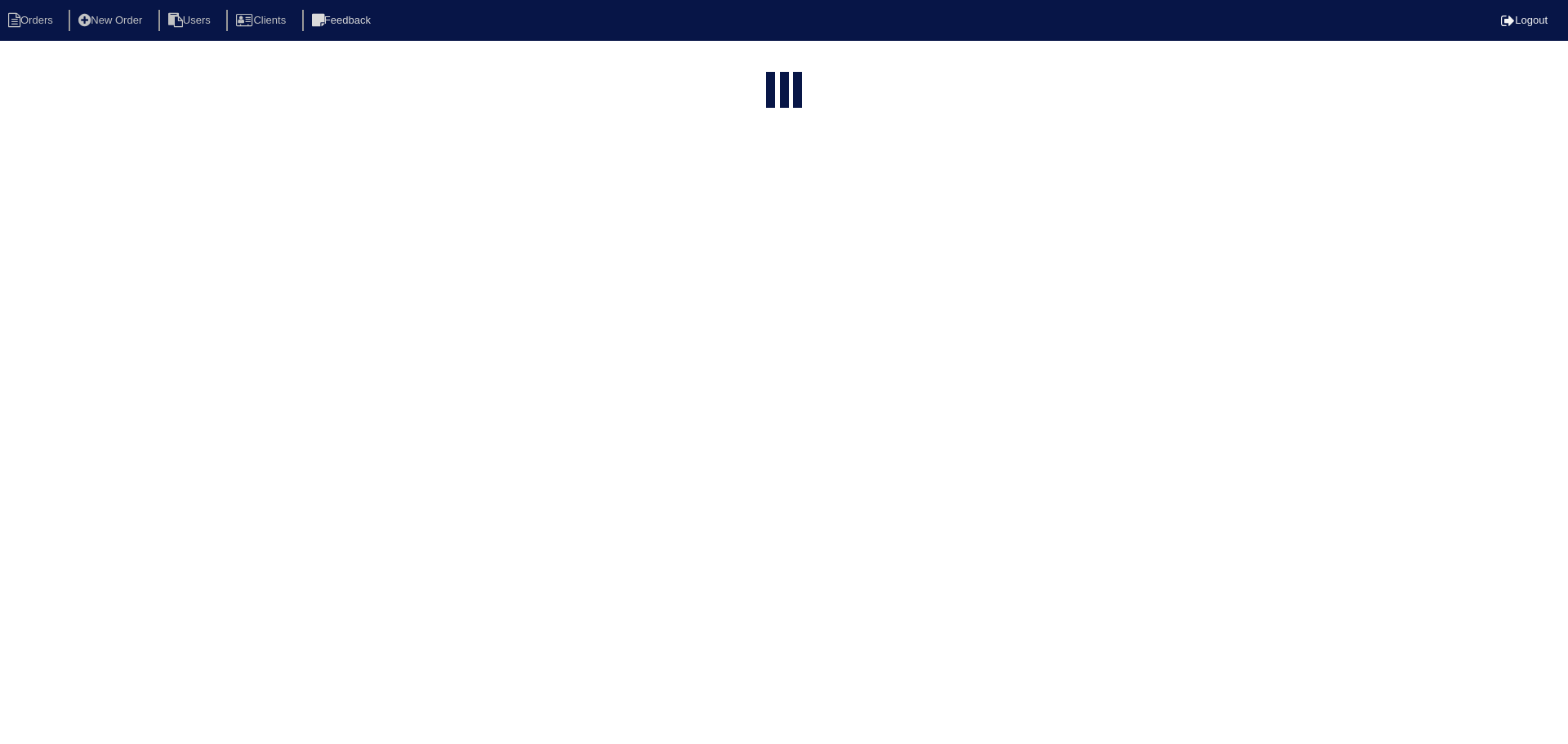
type input "195 sh"
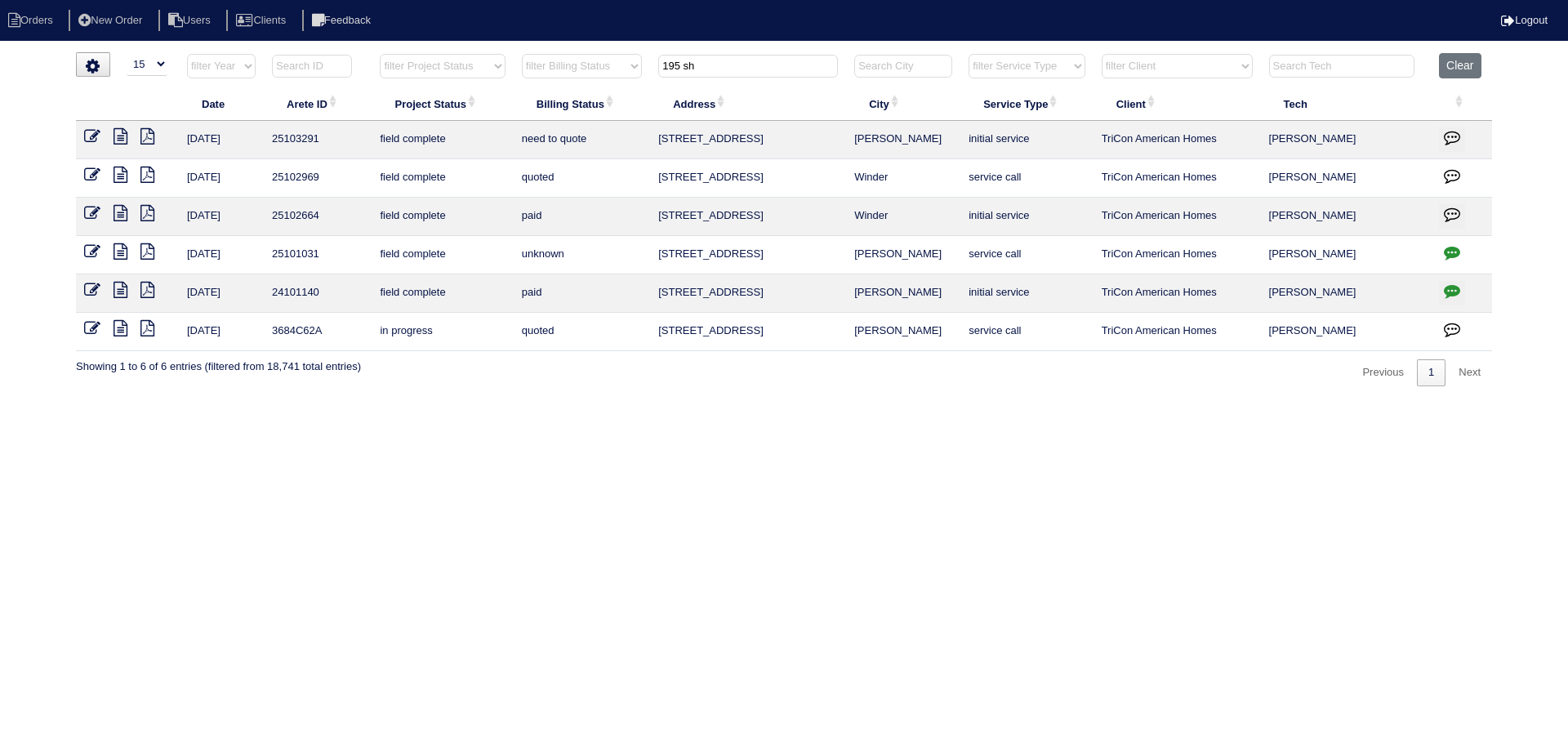
click at [1462, 305] on td at bounding box center [1461, 294] width 61 height 38
click at [1455, 295] on icon "button" at bounding box center [1452, 291] width 17 height 17
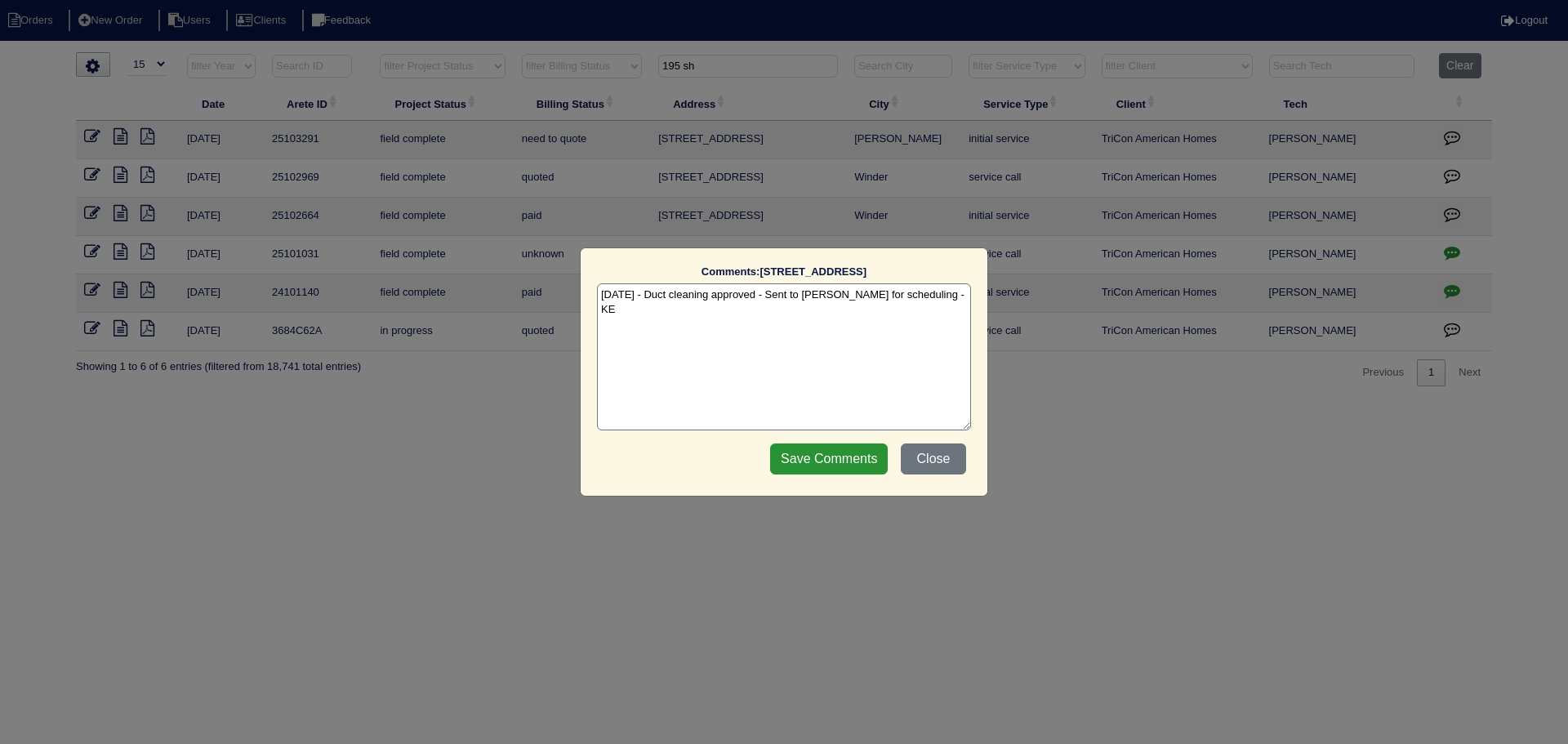
click at [1450, 295] on div "Comments: 195 Shadowbrook Dr The comments on file have changed since you starte…" at bounding box center [784, 372] width 1568 height 744
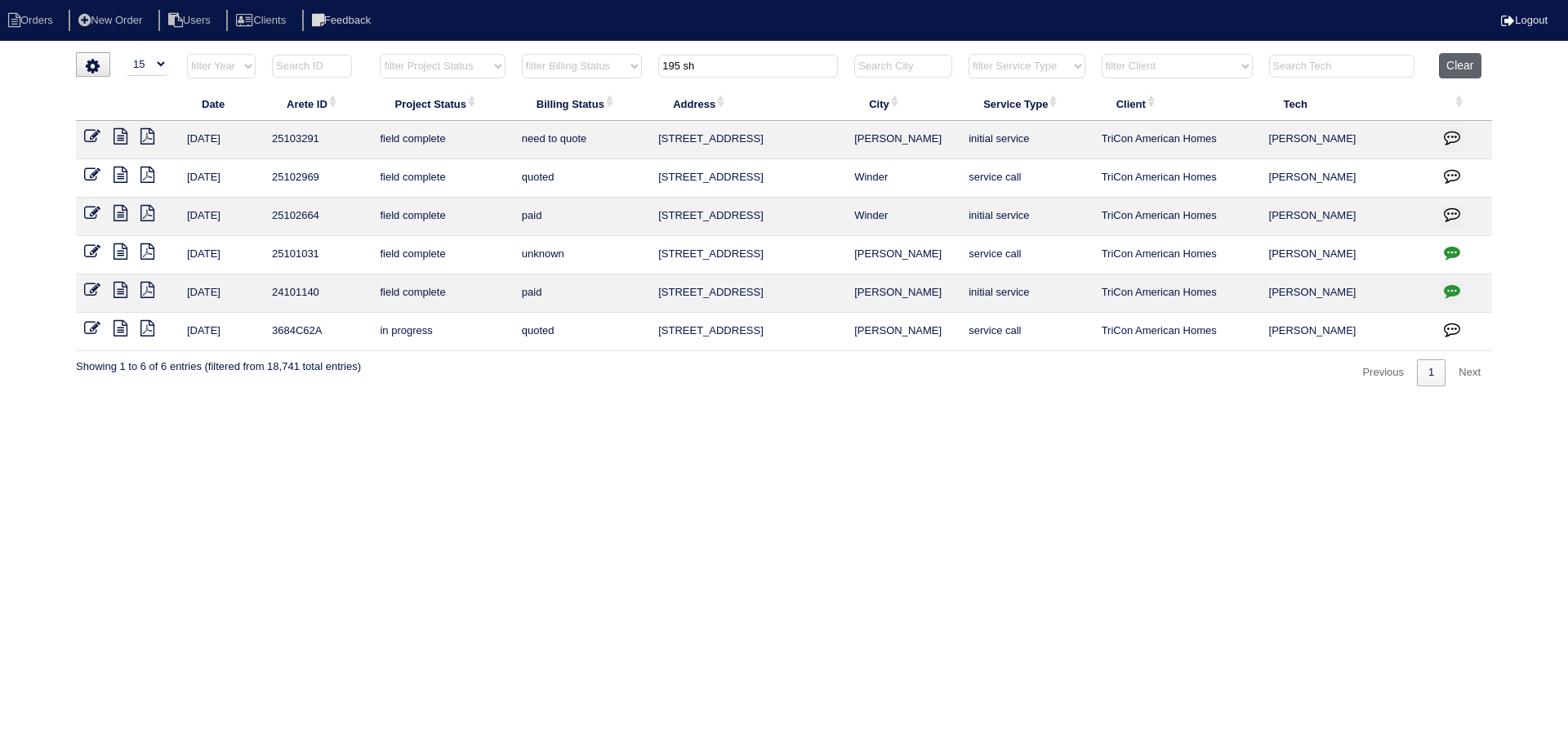
click at [1444, 64] on button "Clear" at bounding box center [1460, 65] width 42 height 25
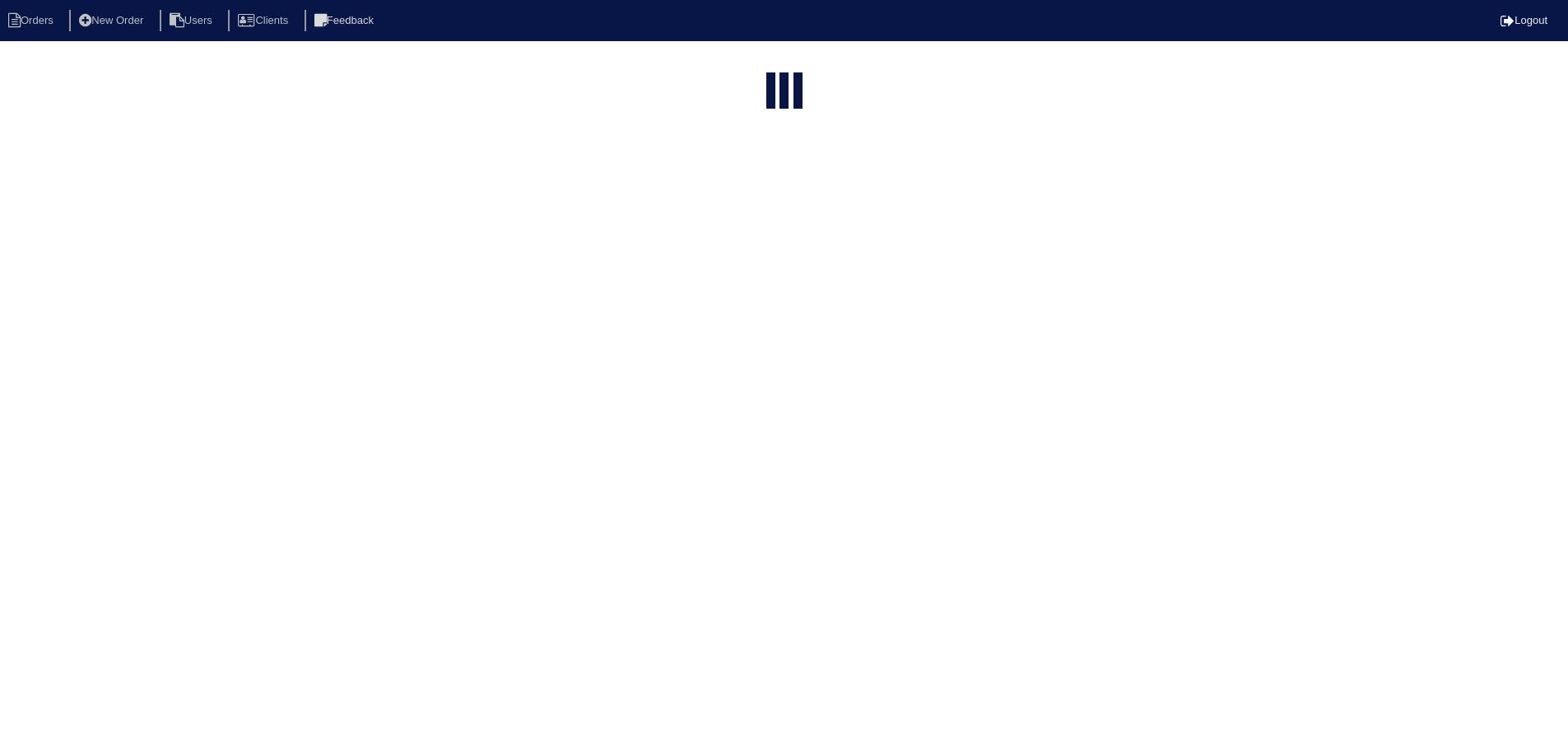
select select "15"
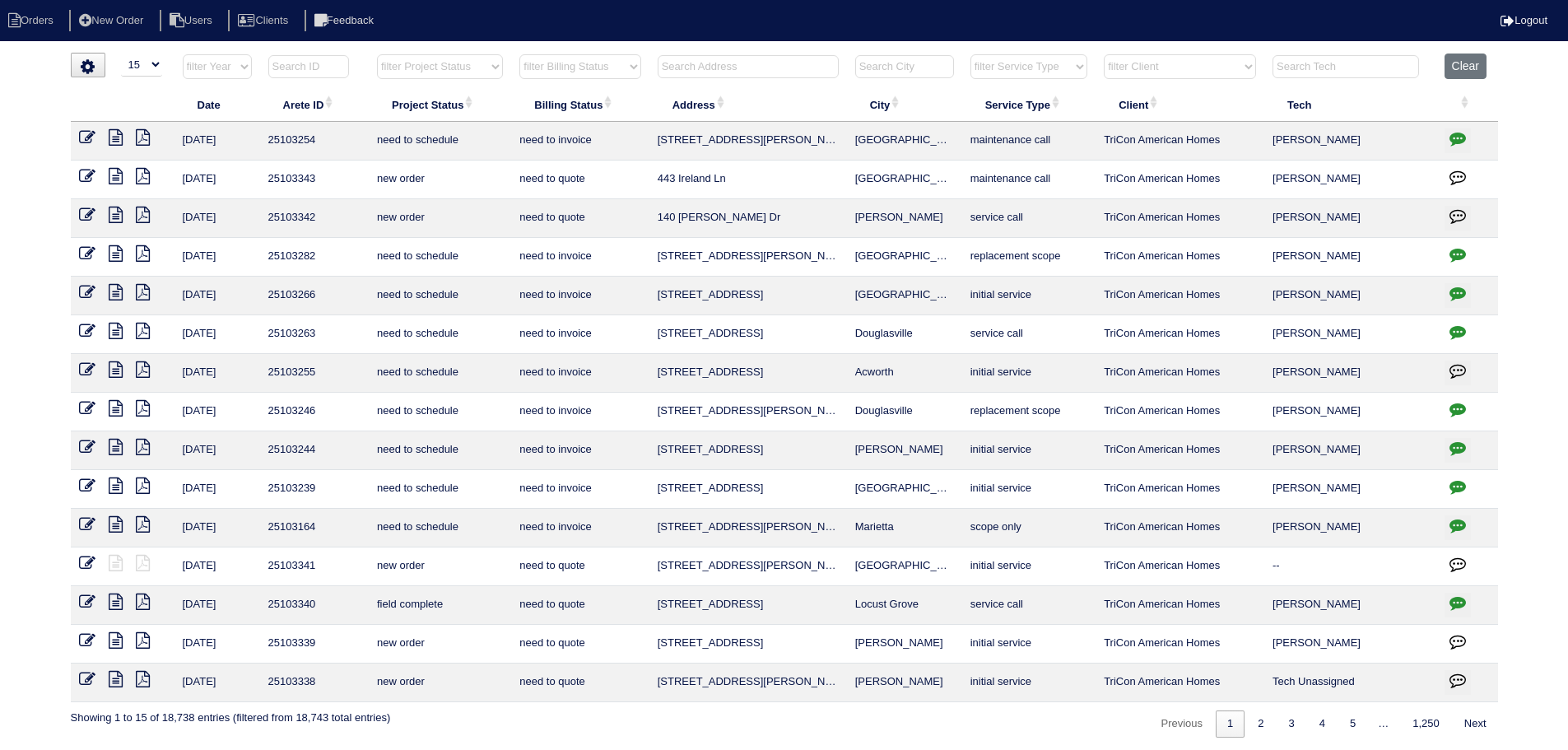
click at [784, 64] on input "text" at bounding box center [748, 66] width 181 height 23
click at [460, 58] on select "filter Project Status -- Any Project Status -- new order assigned in progress f…" at bounding box center [440, 66] width 126 height 24
click at [377, 54] on select "filter Project Status -- Any Project Status -- new order assigned in progress f…" at bounding box center [440, 66] width 126 height 24
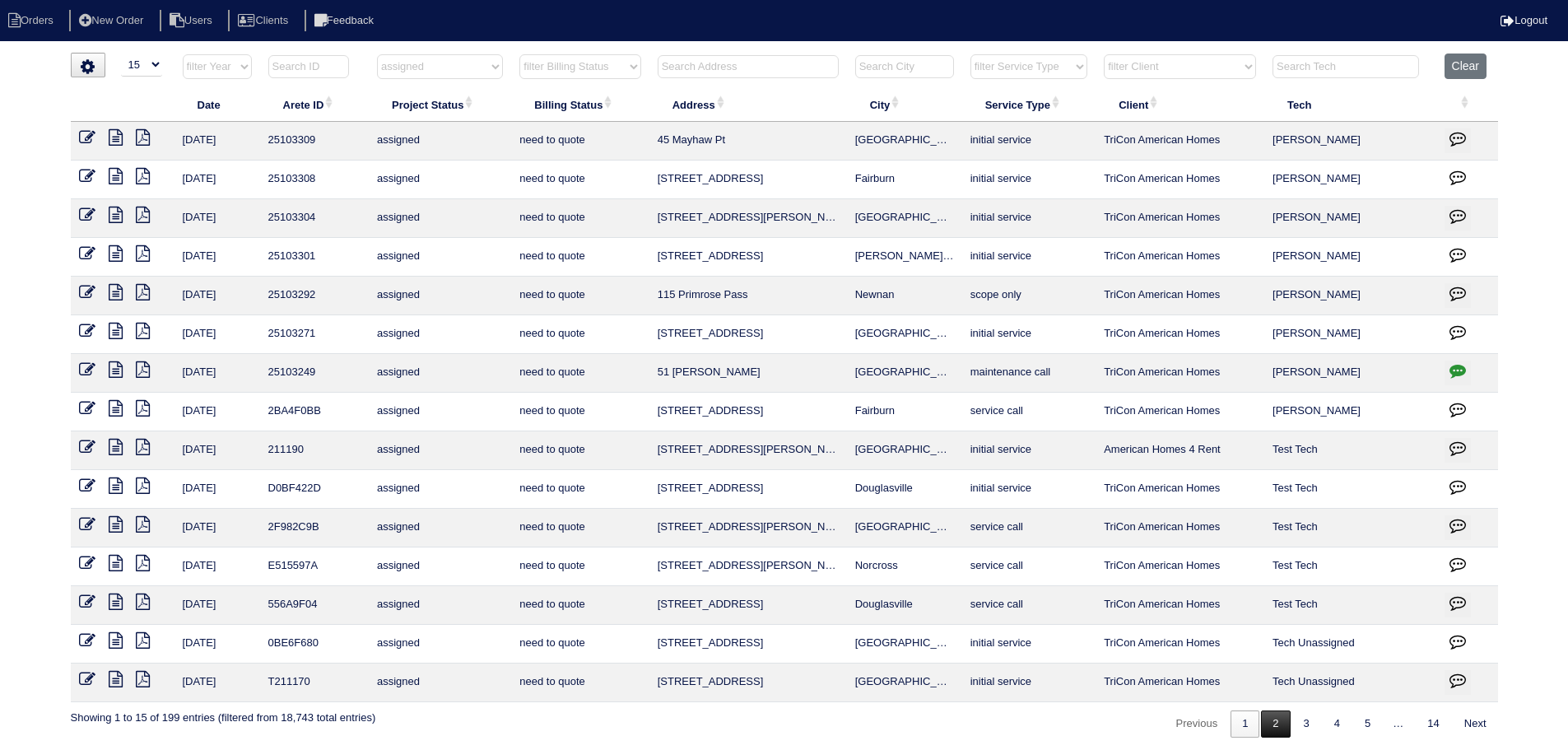
click at [1264, 715] on link "2" at bounding box center [1275, 724] width 29 height 27
select select "assigned"
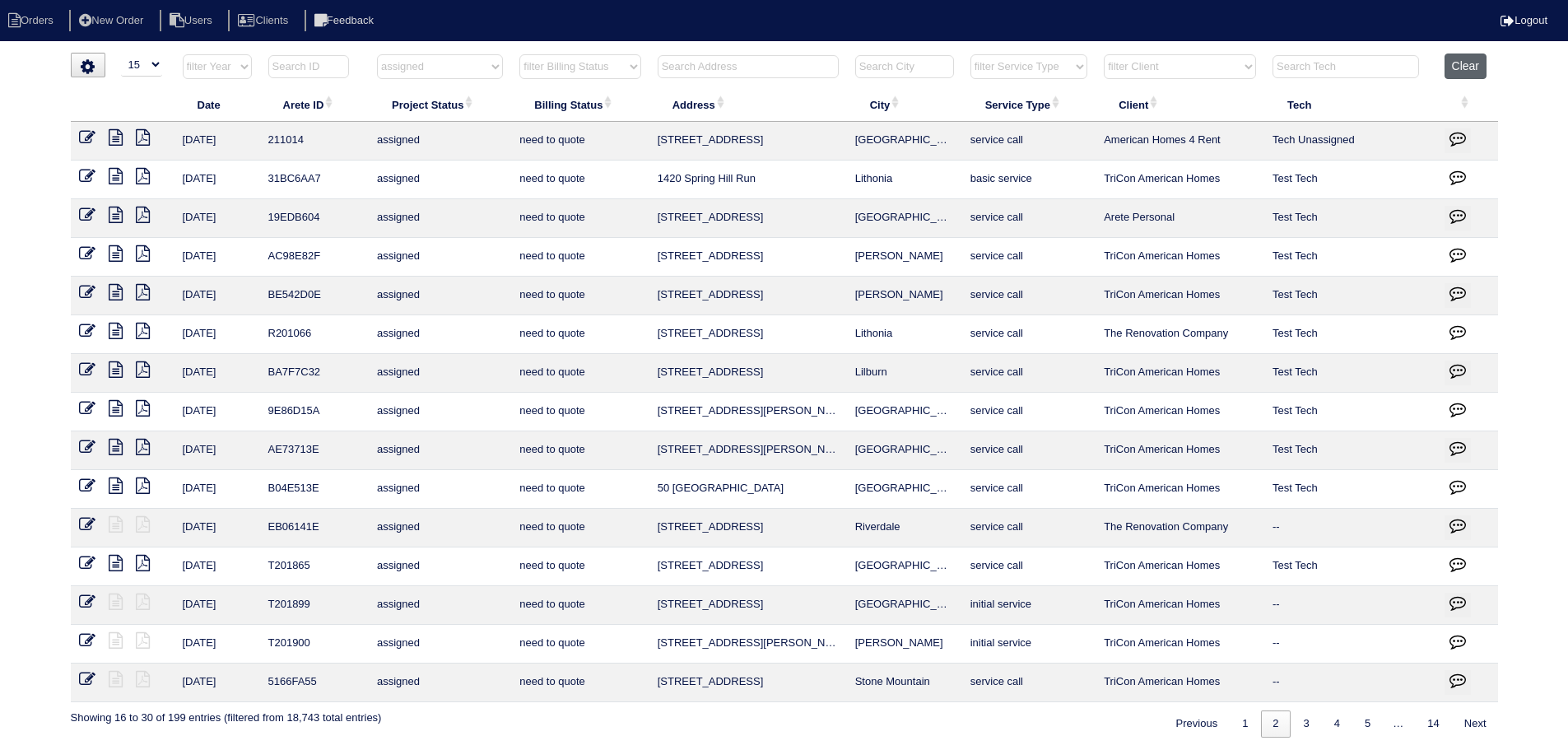
click at [1469, 62] on button "Clear" at bounding box center [1466, 66] width 42 height 25
select select
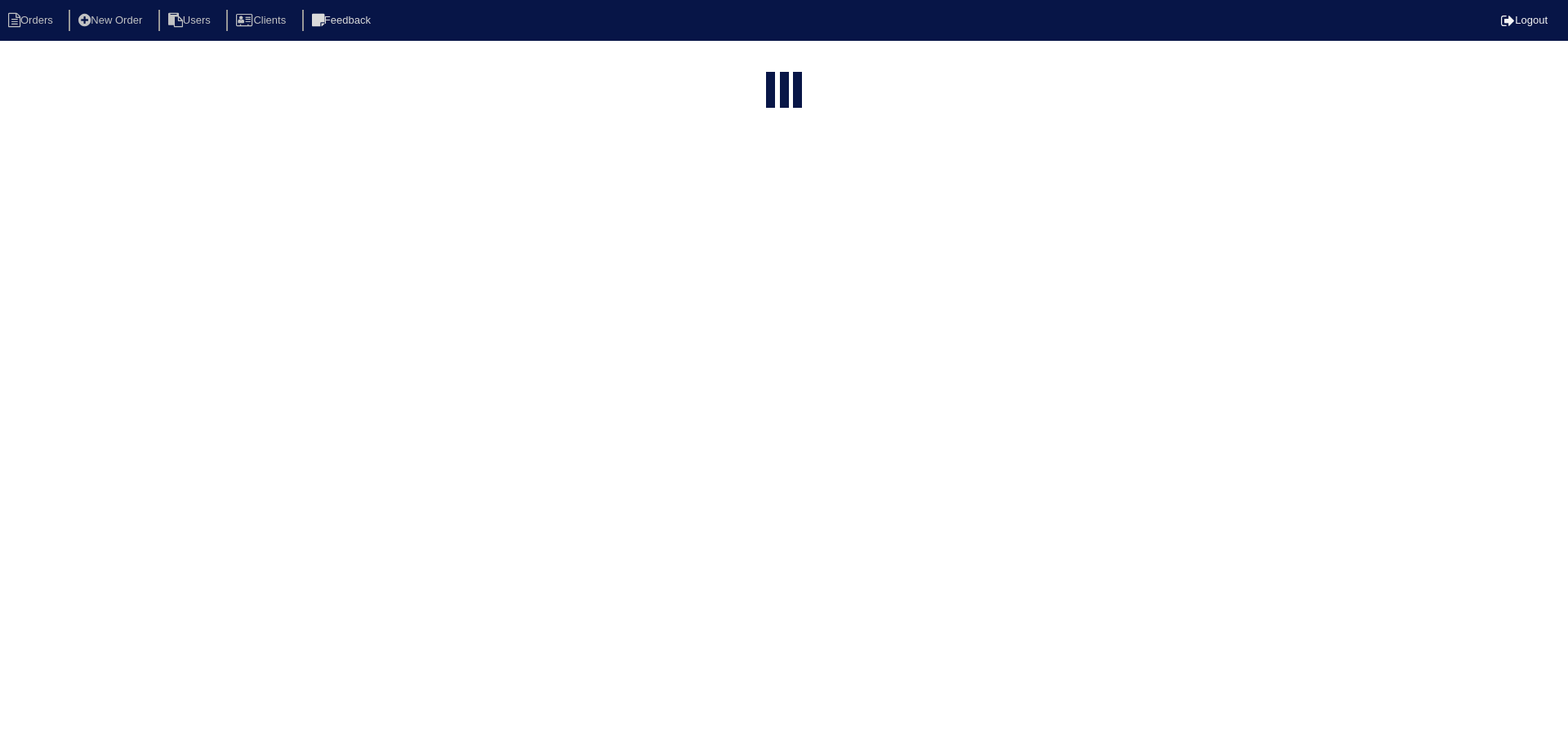
select select "15"
click at [418, 60] on select "filter Project Status -- Any Project Status -- new order assigned in progress f…" at bounding box center [436, 65] width 125 height 24
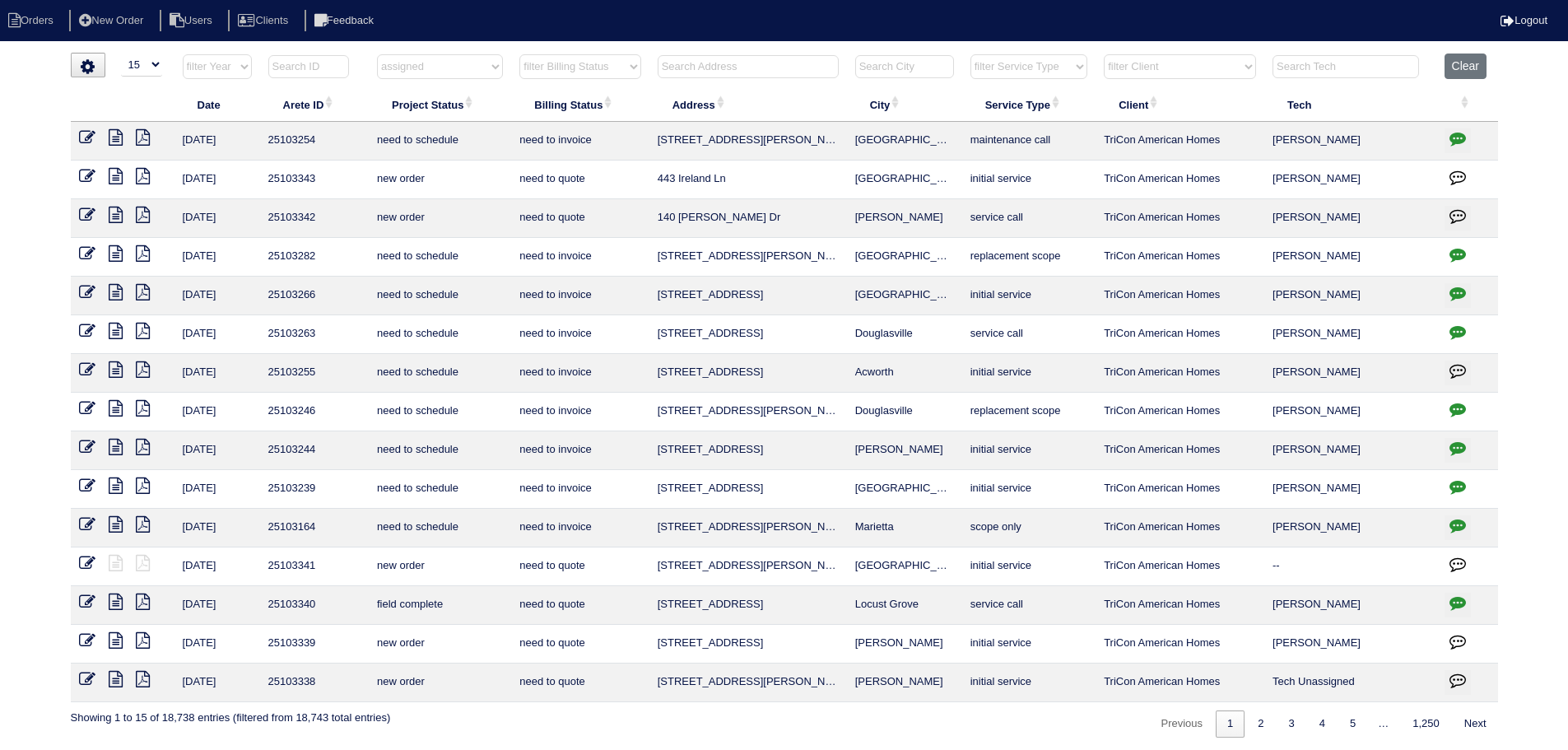
click at [377, 54] on select "filter Project Status -- Any Project Status -- new order assigned in progress f…" at bounding box center [440, 66] width 126 height 24
select select "assigned"
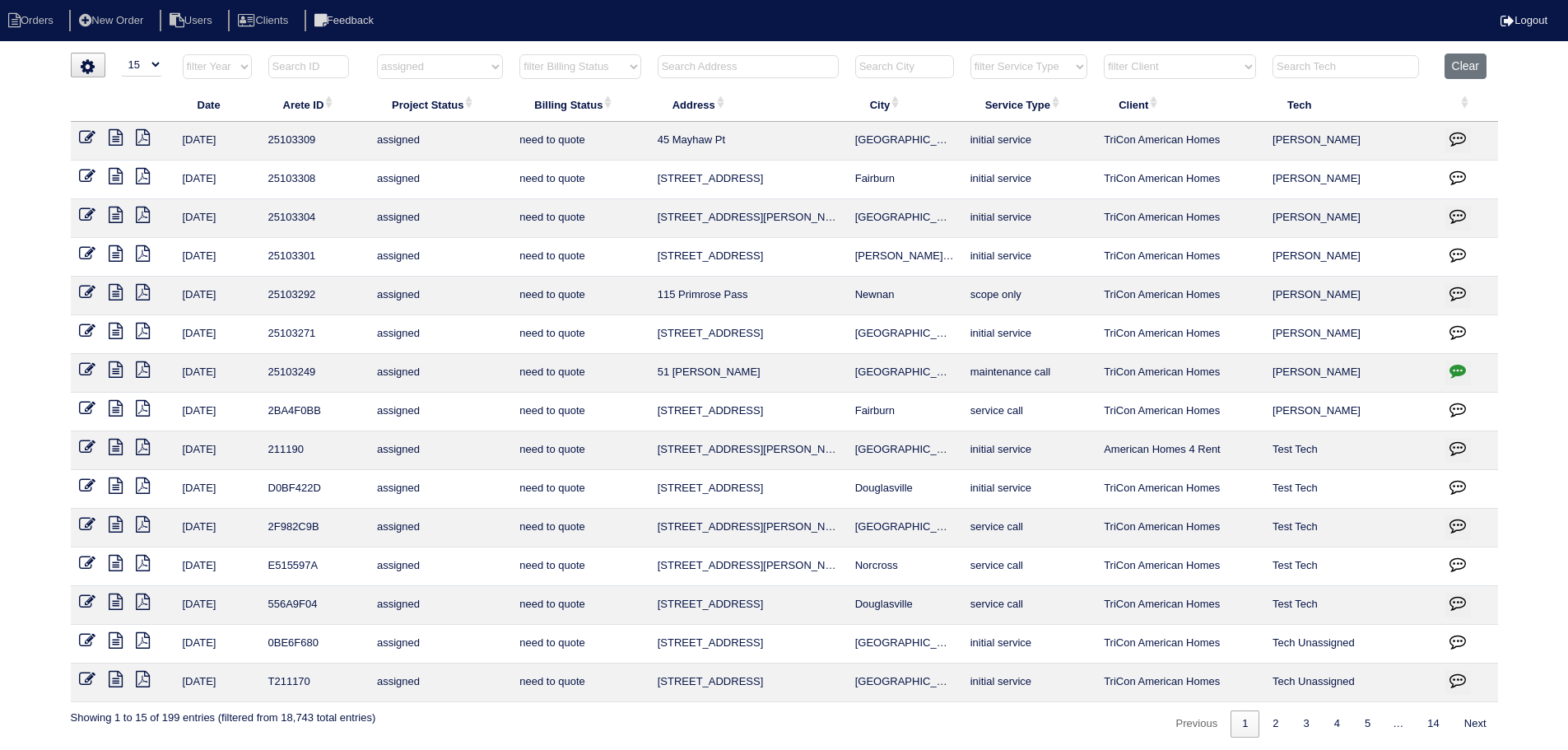
click at [1450, 376] on icon "button" at bounding box center [1458, 370] width 17 height 17
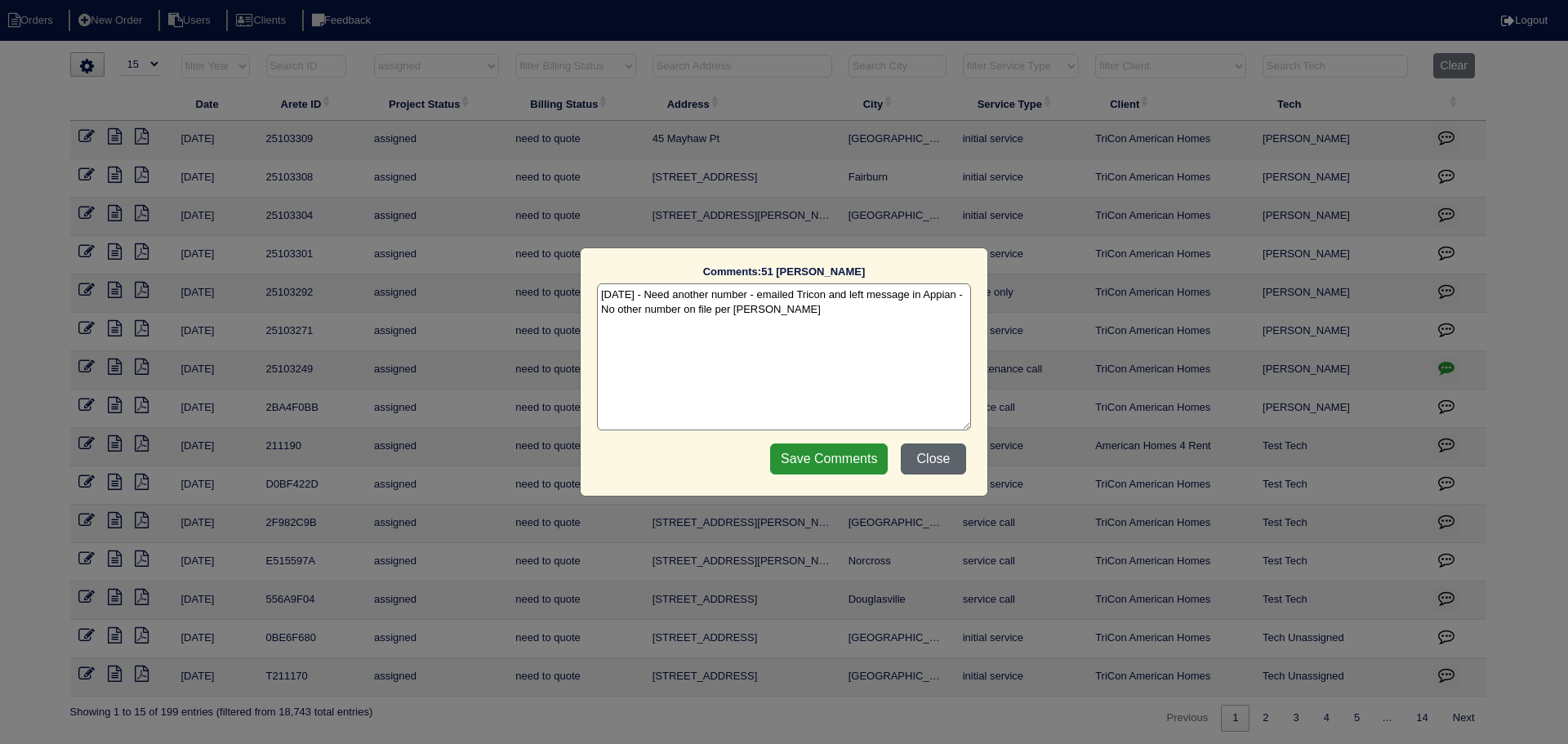
click at [938, 469] on button "Close" at bounding box center [933, 459] width 65 height 31
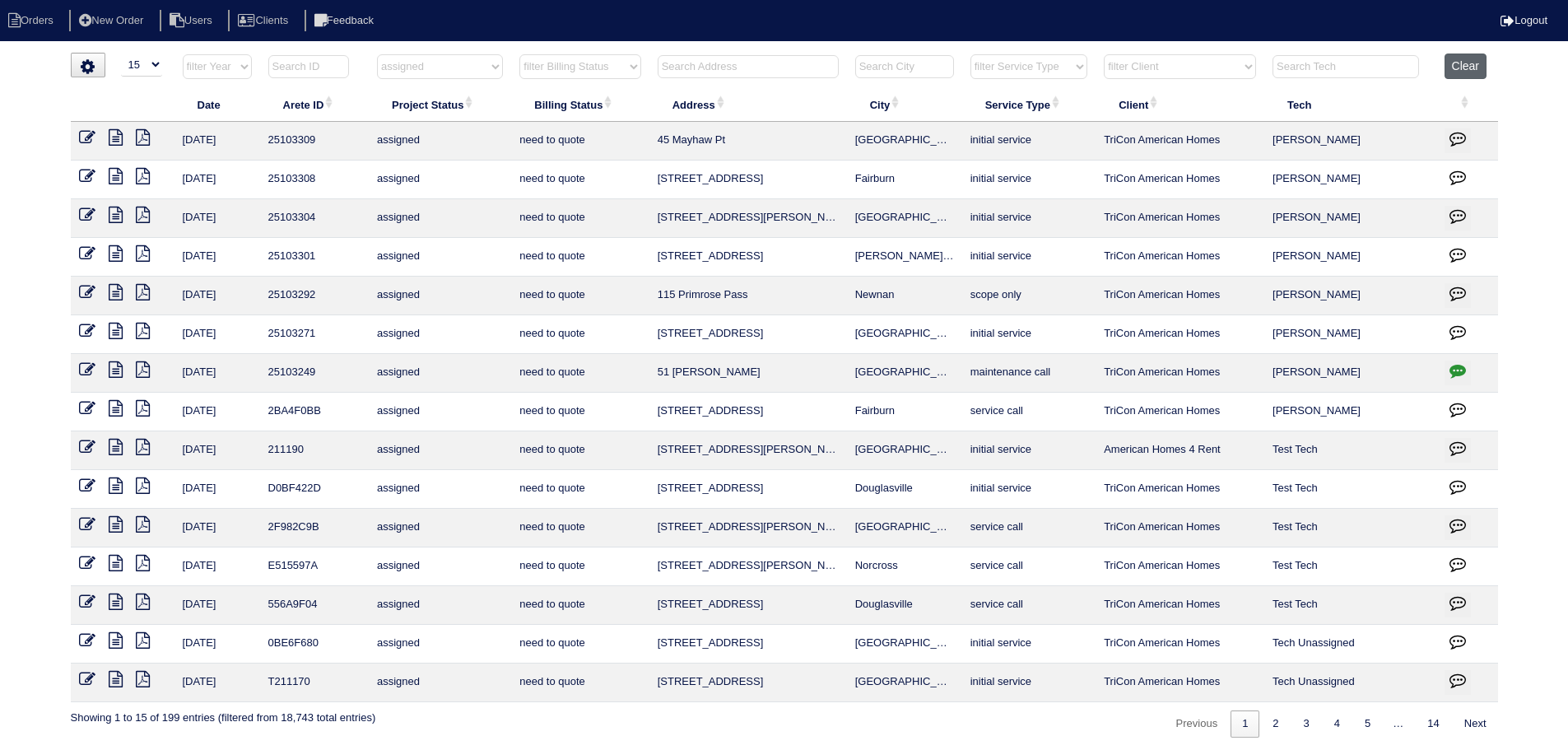
click at [1463, 57] on button "Clear" at bounding box center [1466, 66] width 42 height 25
select select
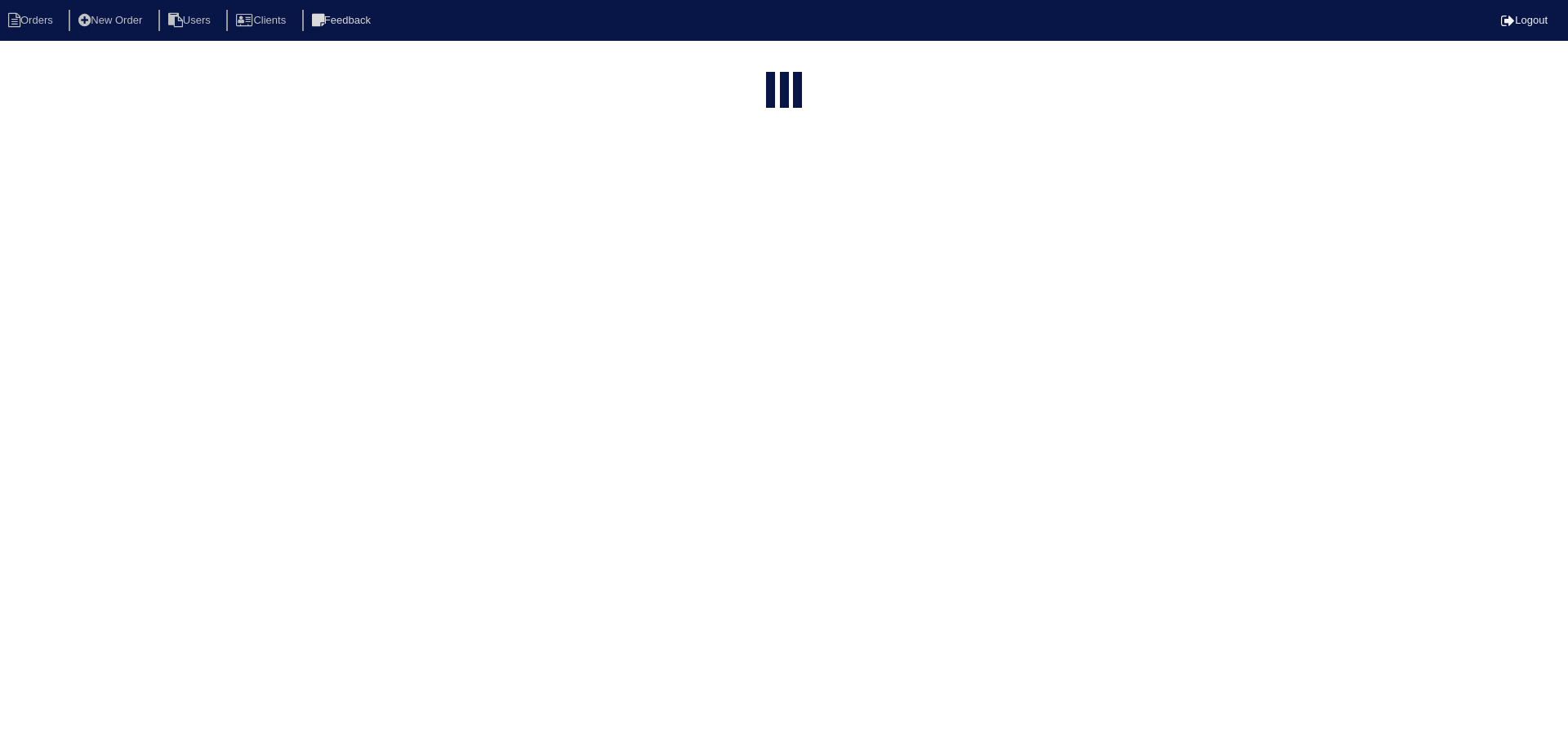
select select "15"
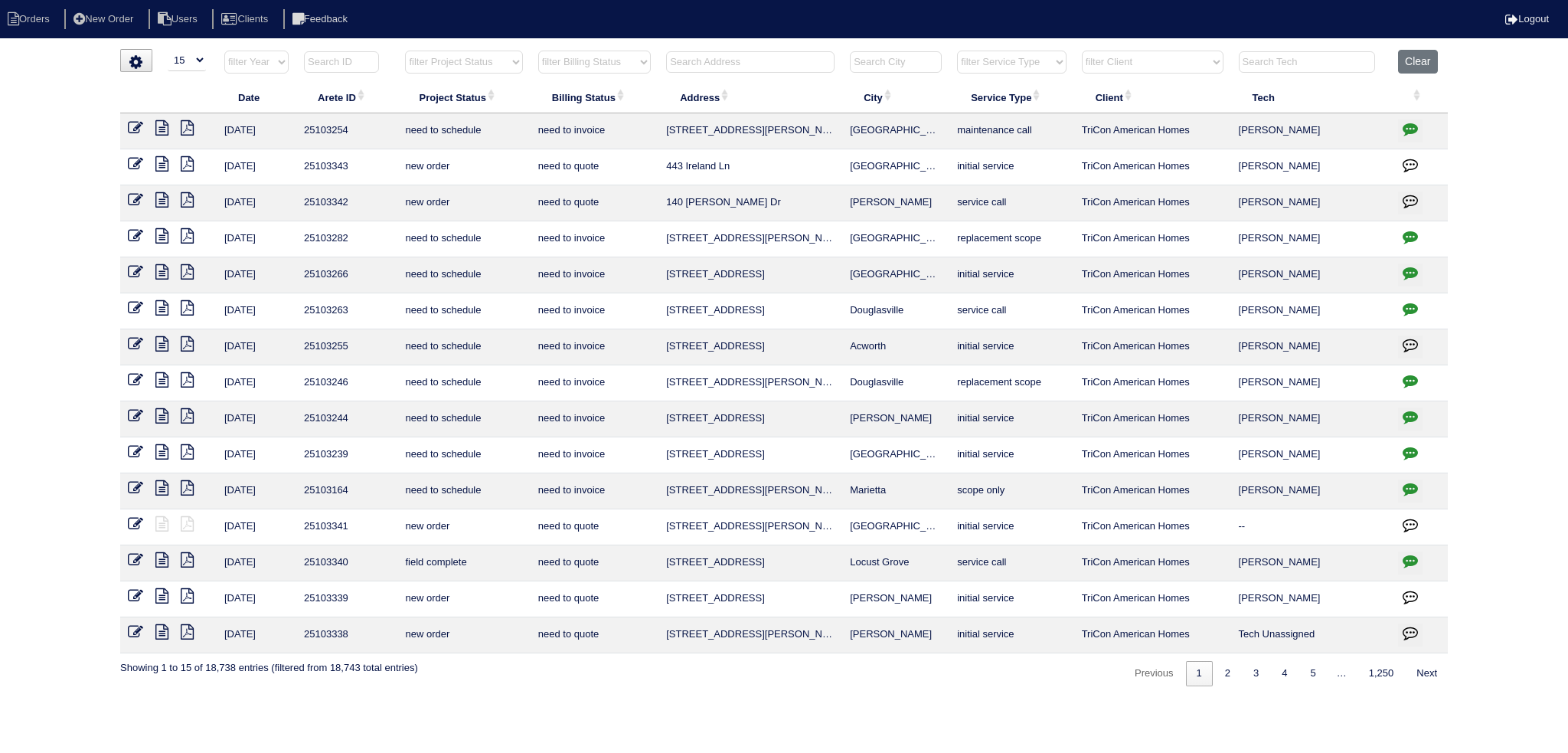
click at [710, 57] on input "text" at bounding box center [750, 61] width 169 height 21
click at [686, 49] on th at bounding box center [750, 65] width 184 height 31
click at [686, 60] on input "text" at bounding box center [750, 61] width 169 height 21
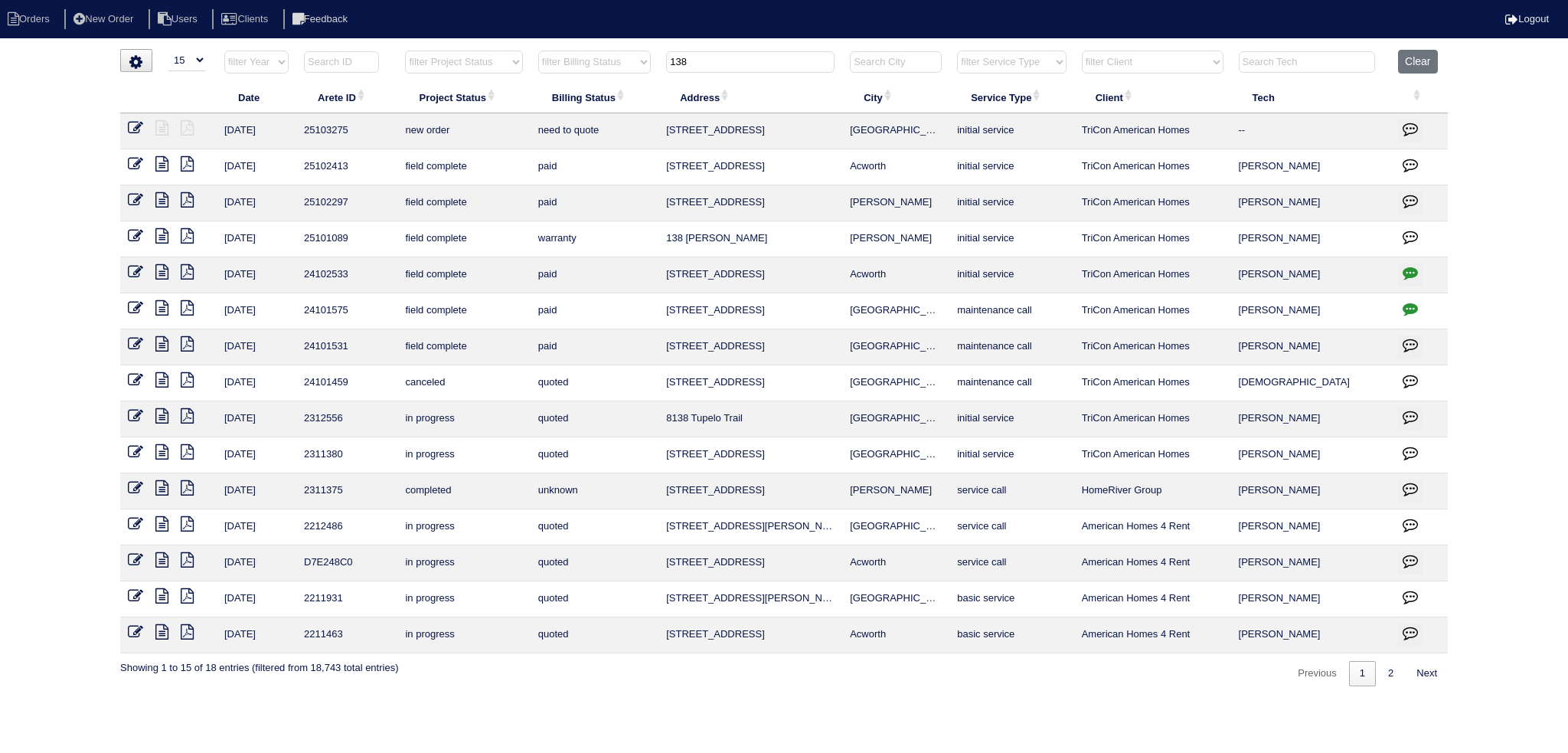
type input "138"
click at [129, 125] on icon at bounding box center [136, 128] width 16 height 16
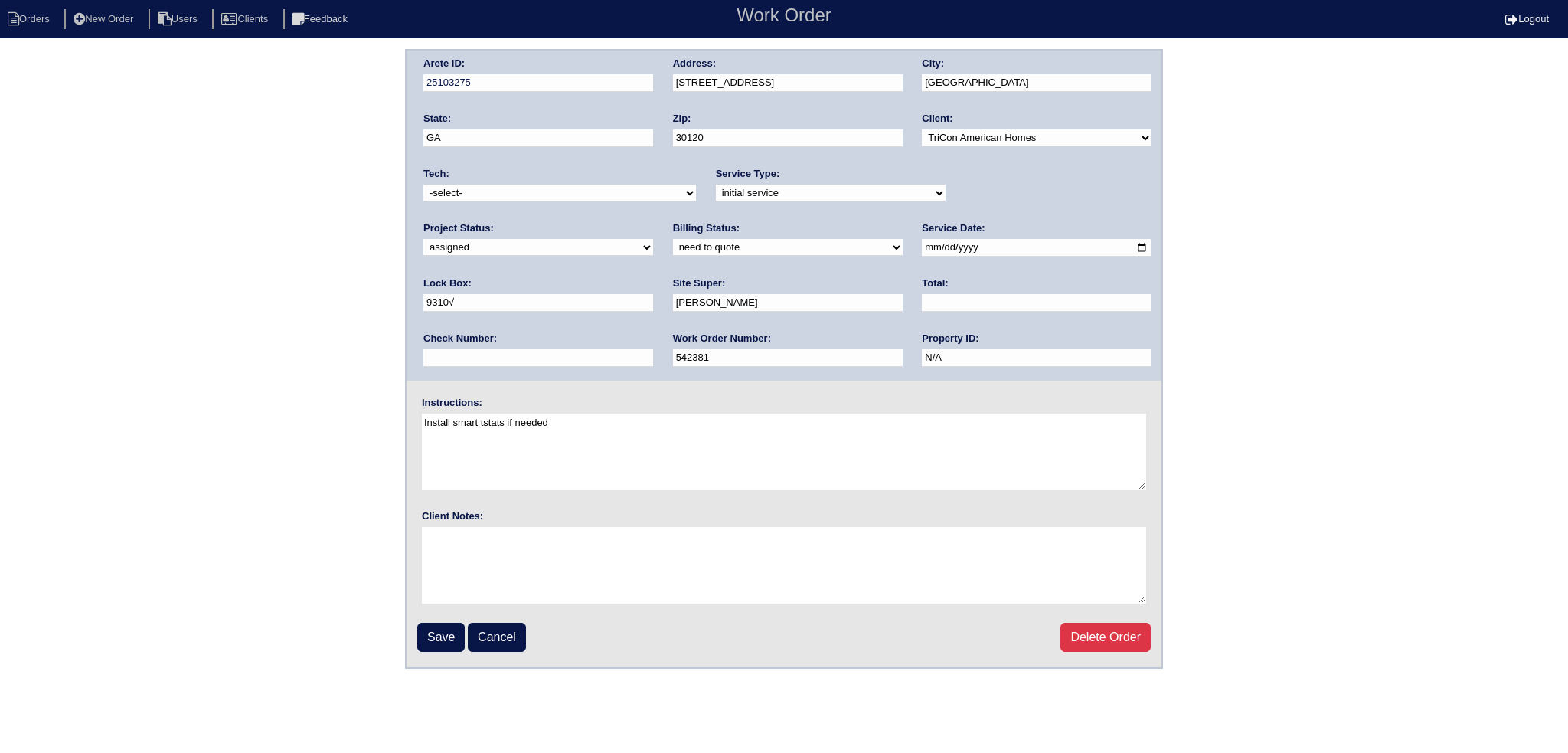
select select "assigned"
select select "31"
click at [423, 185] on select "-select- [EMAIL_ADDRESS][DOMAIN_NAME] [EMAIL_ADDRESS][DOMAIN_NAME] [EMAIL_ADDRE…" at bounding box center [559, 192] width 272 height 16
click at [448, 636] on input "Save" at bounding box center [441, 637] width 47 height 29
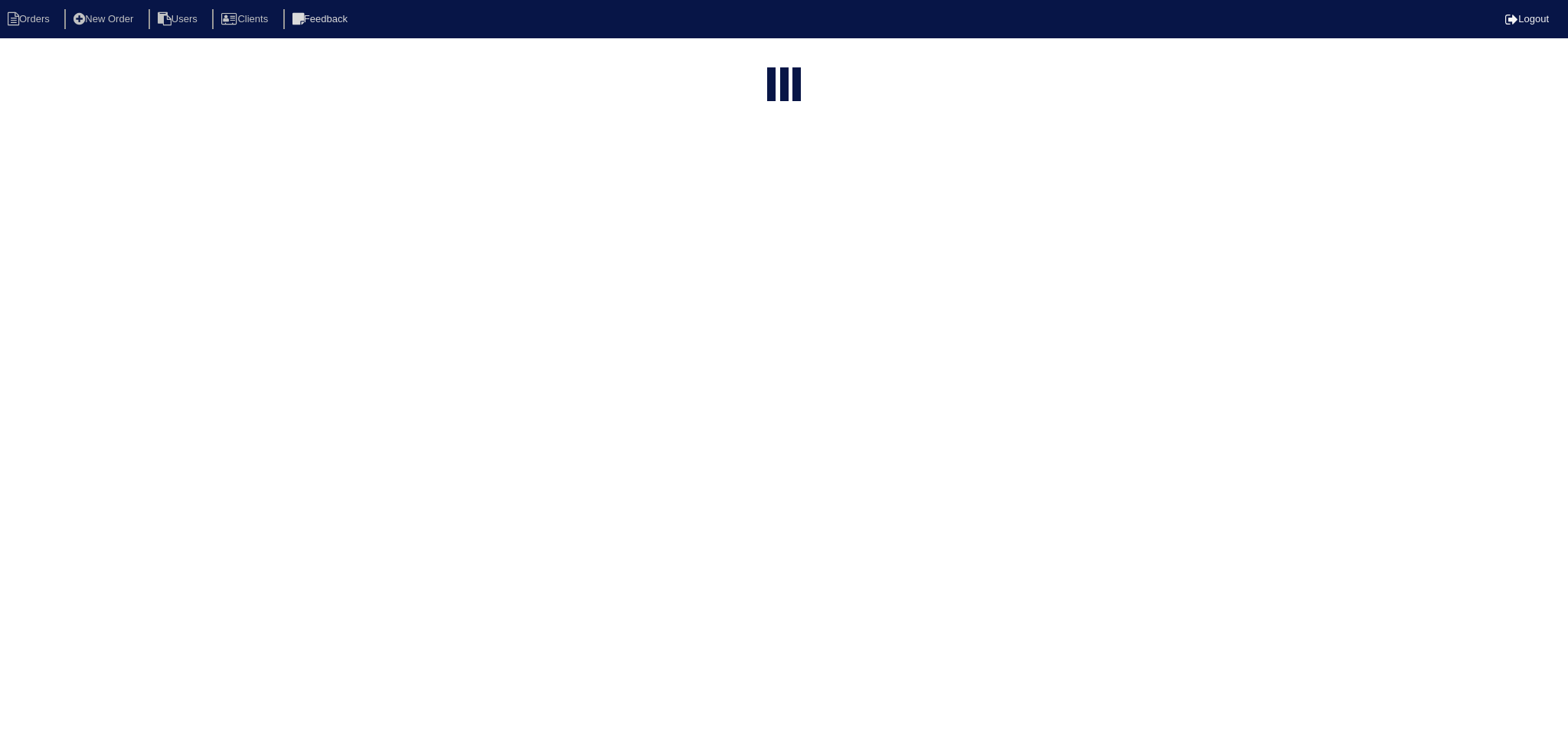
select select "15"
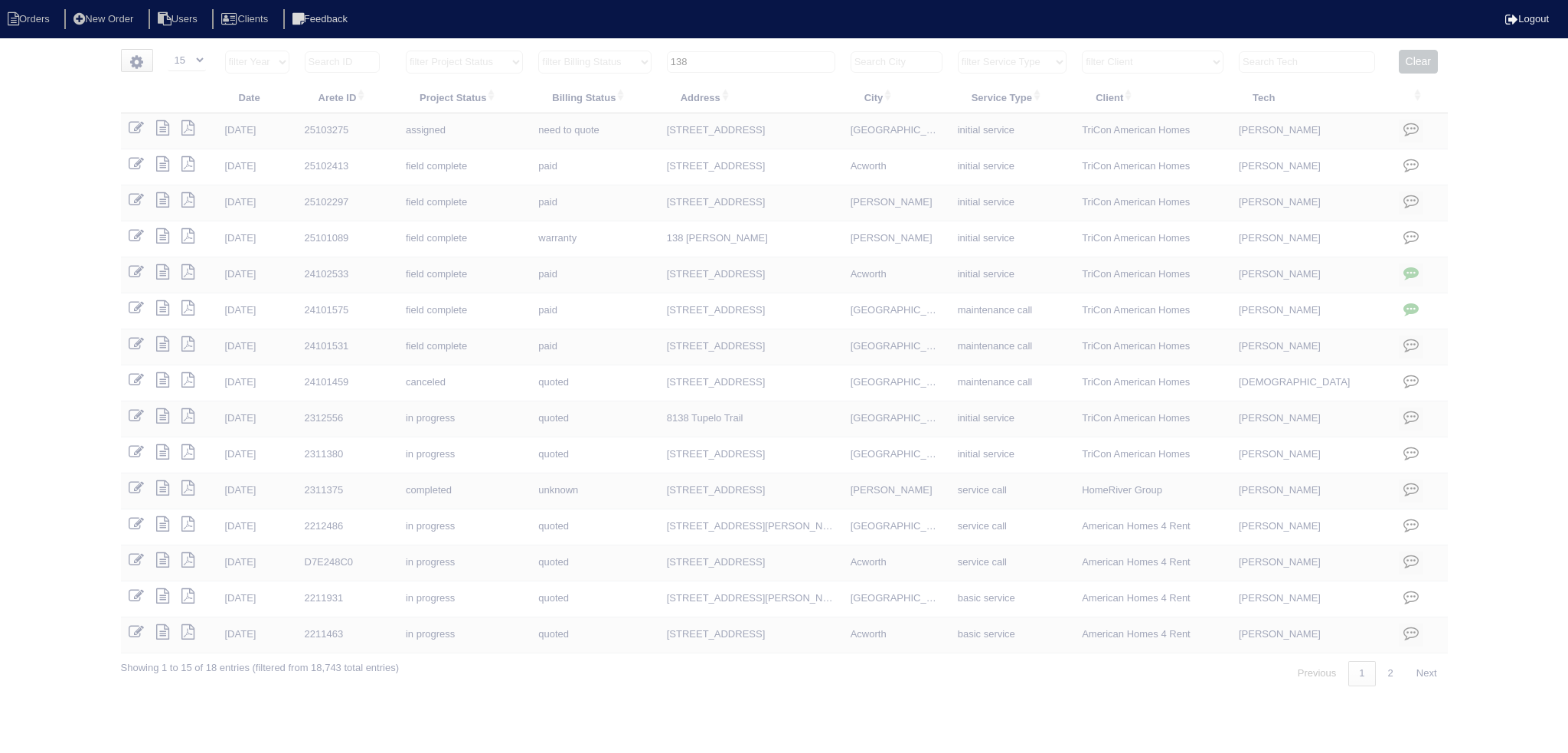
click at [755, 70] on input "138" at bounding box center [751, 61] width 169 height 21
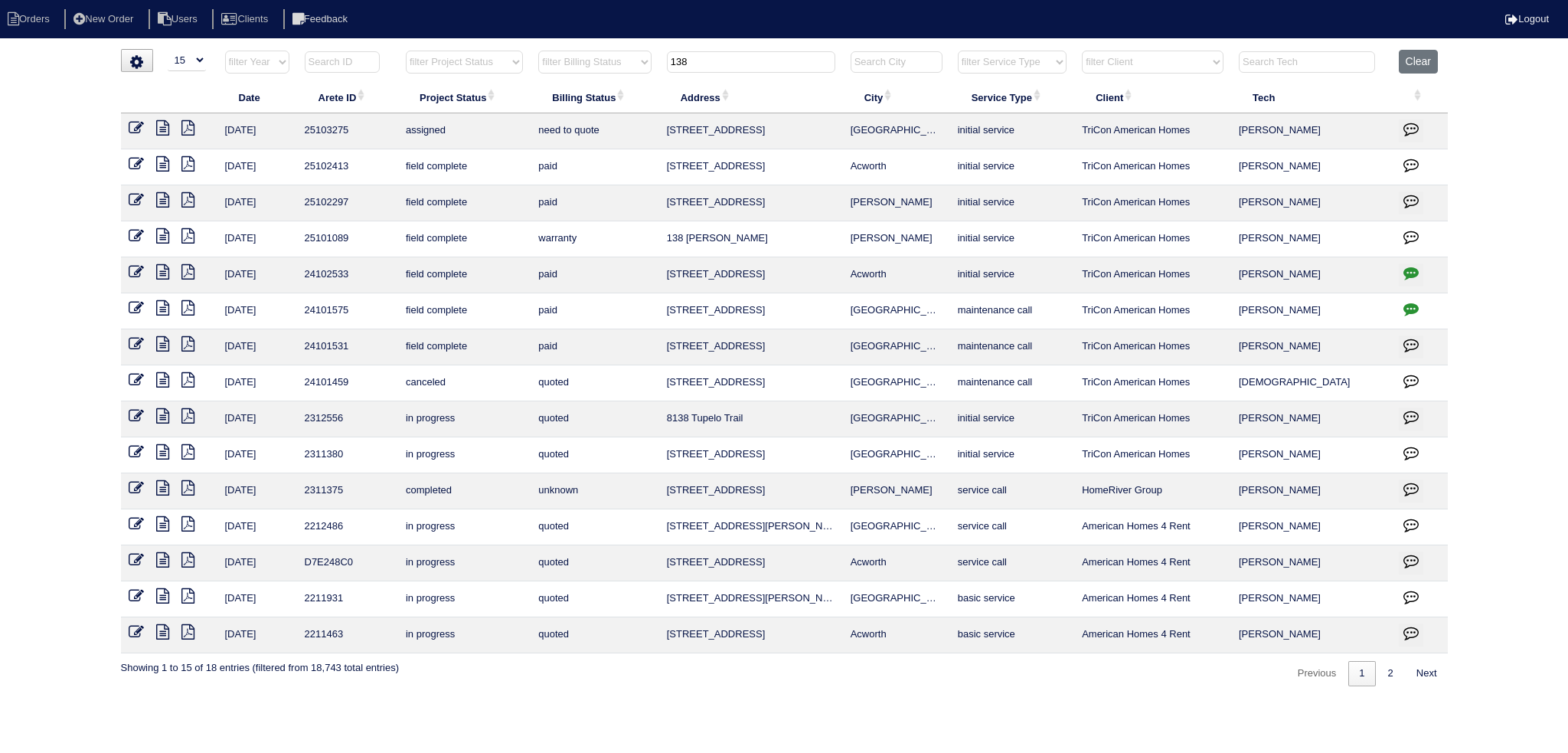
click at [755, 70] on input "138" at bounding box center [751, 61] width 169 height 21
click at [756, 70] on input "138" at bounding box center [751, 61] width 169 height 21
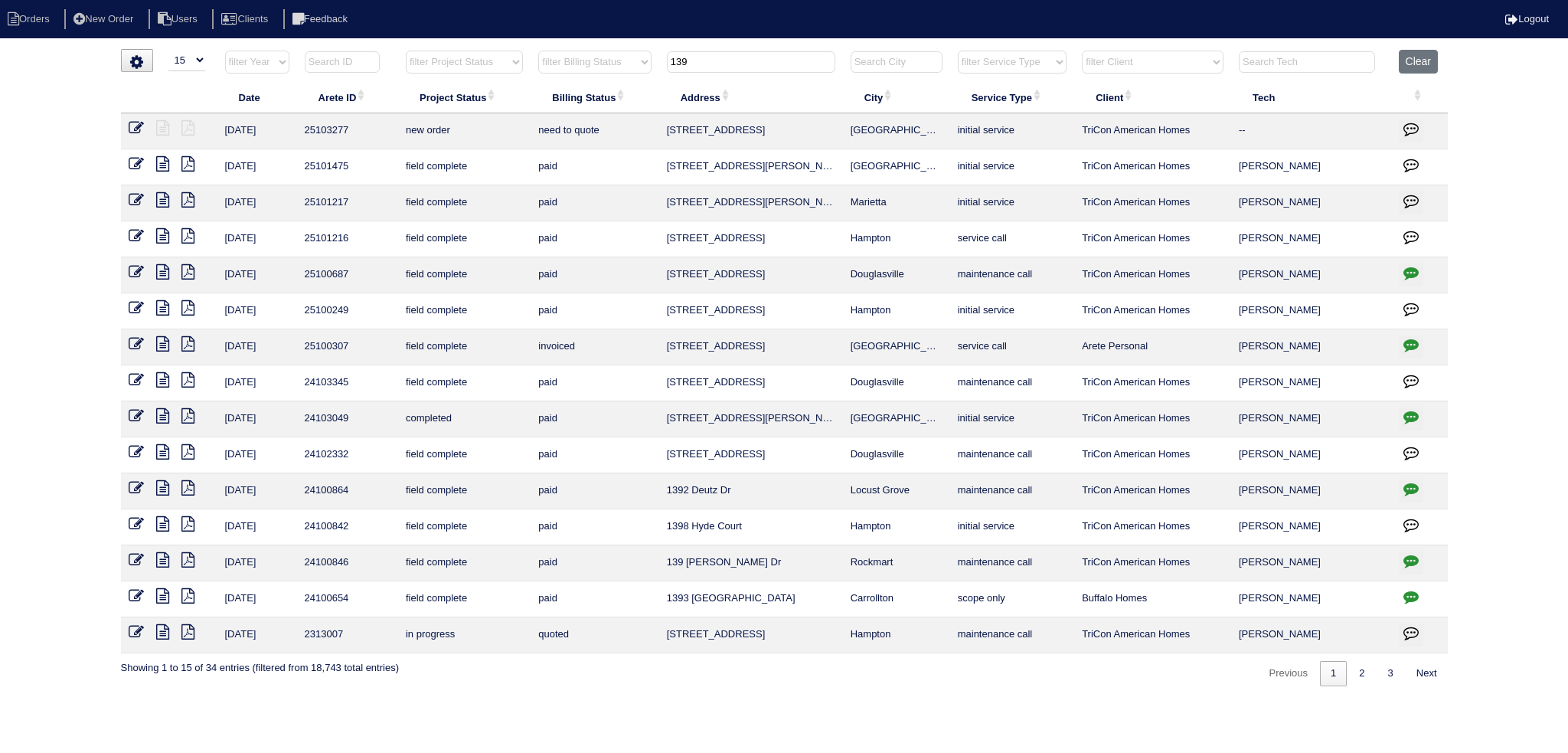
type input "139"
click at [130, 127] on icon at bounding box center [137, 128] width 16 height 16
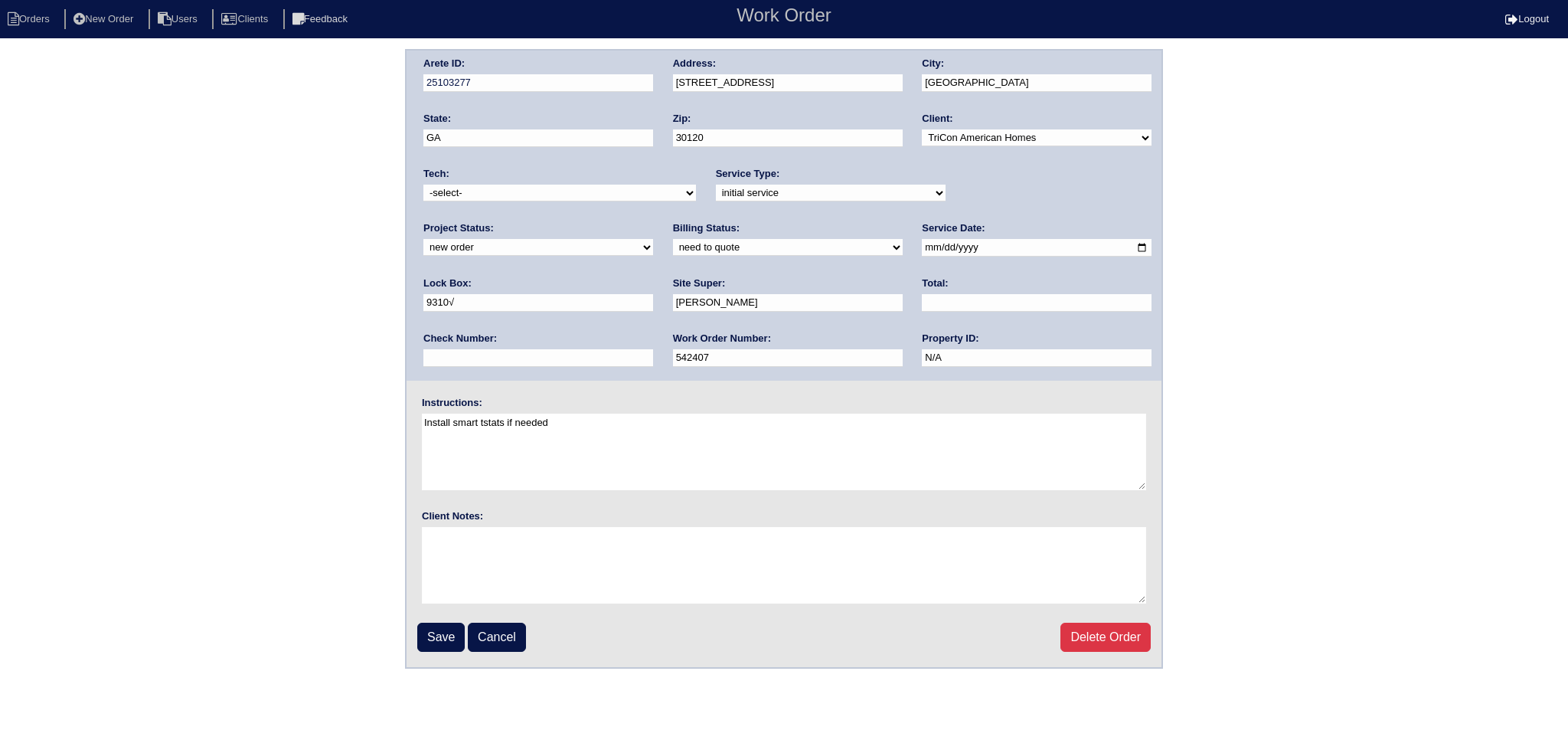
drag, startPoint x: 1029, startPoint y: 188, endPoint x: 1019, endPoint y: 199, distance: 14.9
click at [653, 239] on select "new order assigned in progress field complete need to schedule admin review arc…" at bounding box center [538, 247] width 230 height 16
select select "assigned"
click at [653, 239] on select "new order assigned in progress field complete need to schedule admin review arc…" at bounding box center [538, 247] width 230 height 16
click at [921, 245] on input "[DATE]" at bounding box center [1036, 247] width 230 height 17
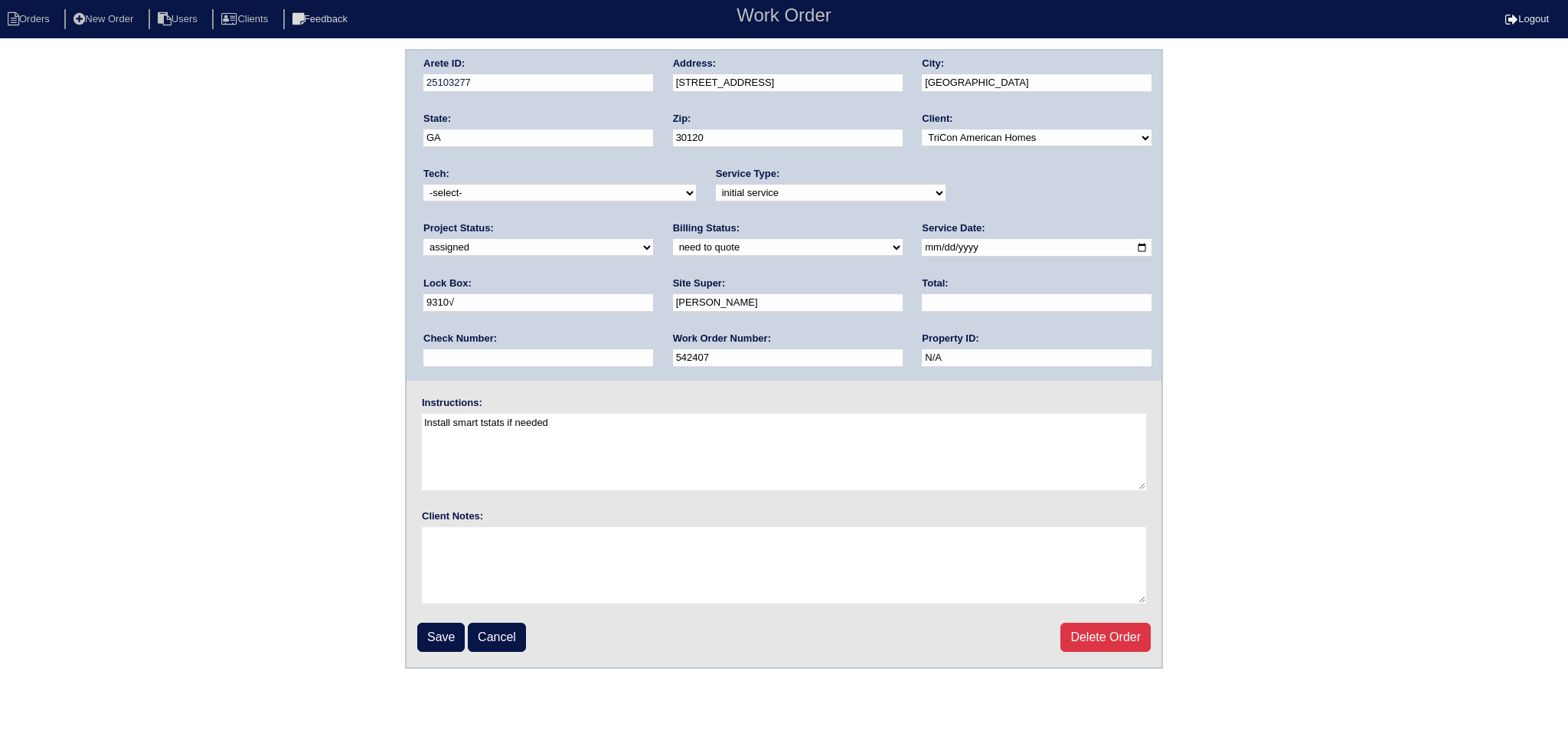
type input "[DATE]"
click at [493, 194] on select "-select- aretesmg+backup-tech@gmail.com benjohnholt88@gmail.com callisonhvac@ya…" at bounding box center [559, 192] width 272 height 16
select select "31"
click at [423, 185] on select "-select- aretesmg+backup-tech@gmail.com benjohnholt88@gmail.com callisonhvac@ya…" at bounding box center [559, 192] width 272 height 16
click at [440, 631] on input "Save" at bounding box center [441, 637] width 47 height 29
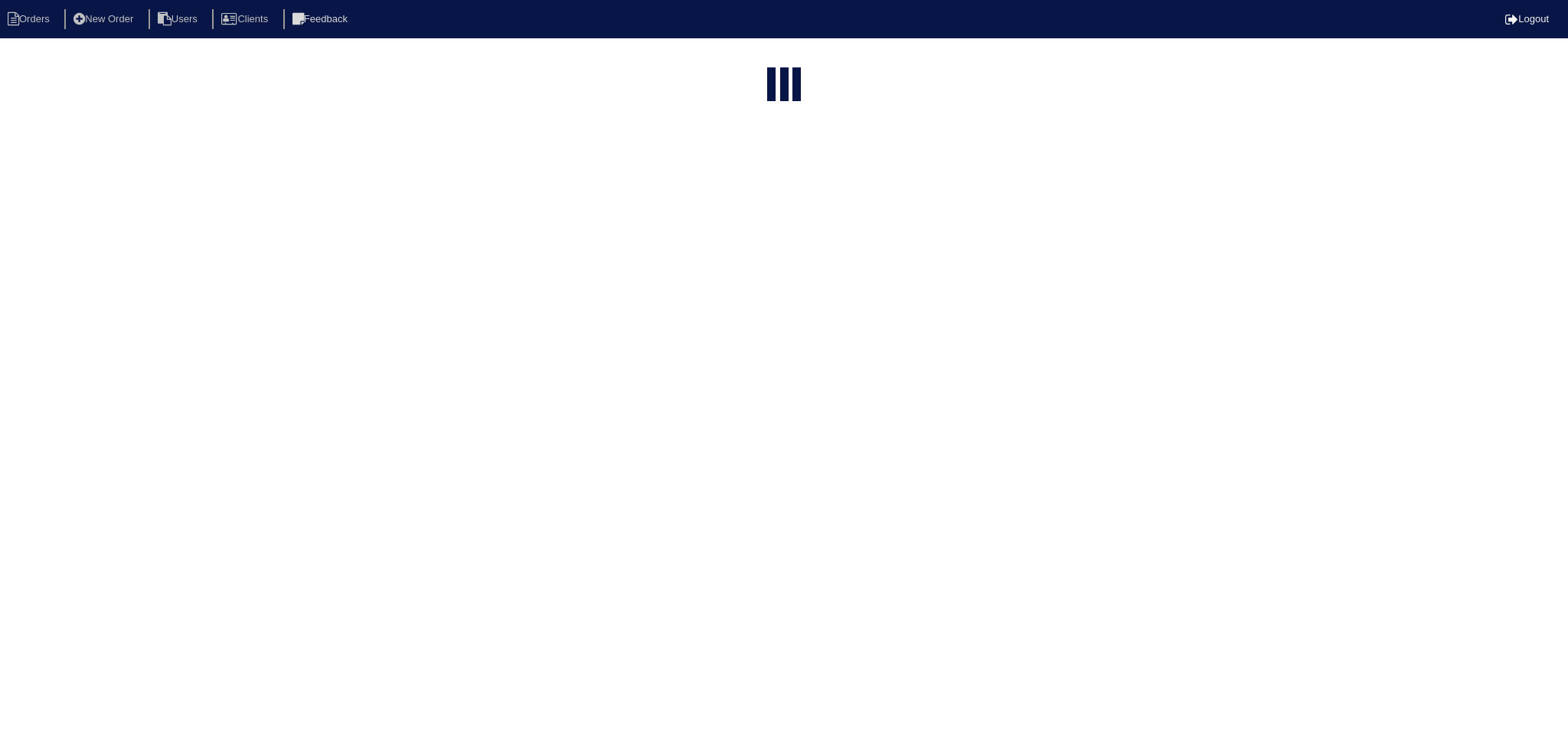
select select "15"
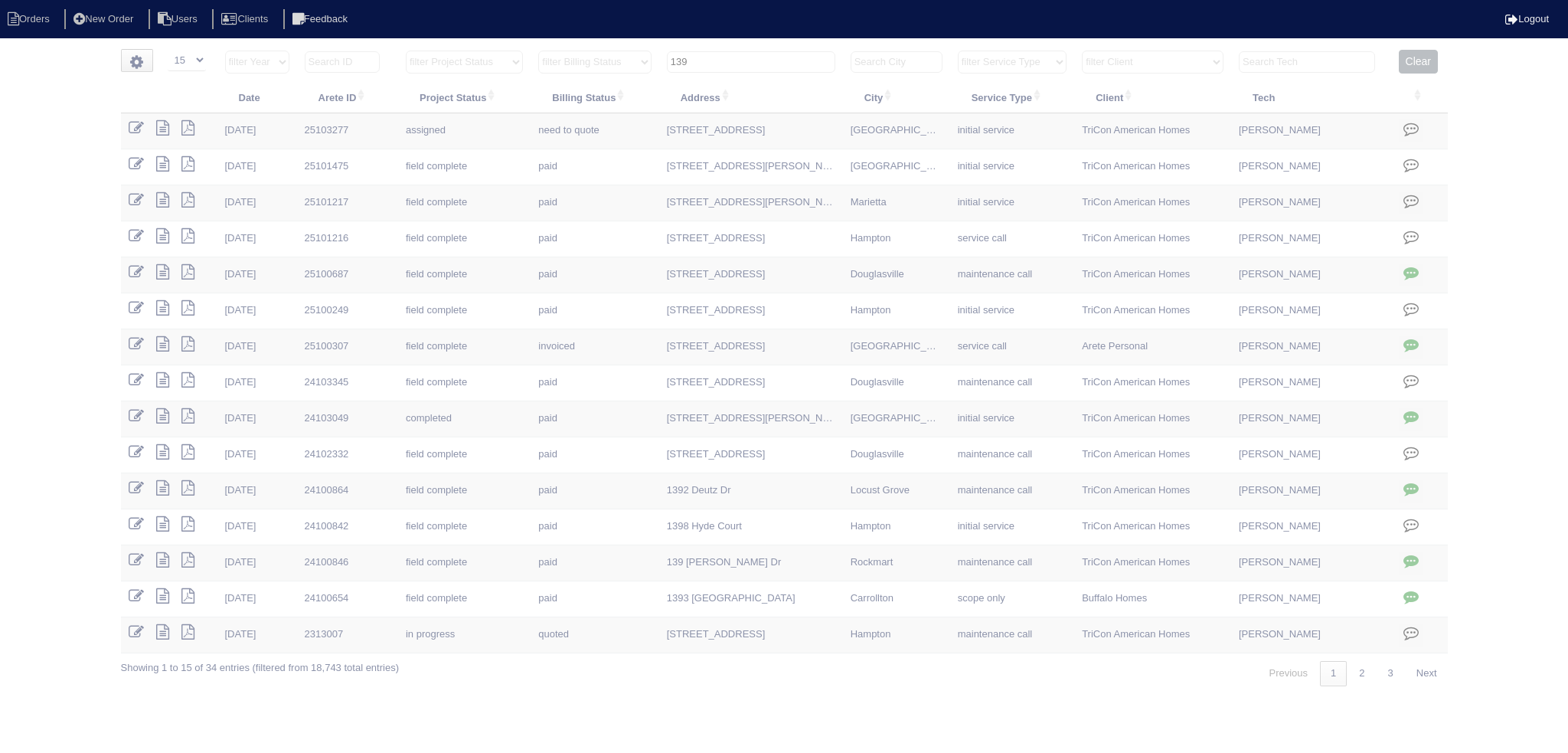
click at [740, 63] on input "139" at bounding box center [751, 61] width 169 height 21
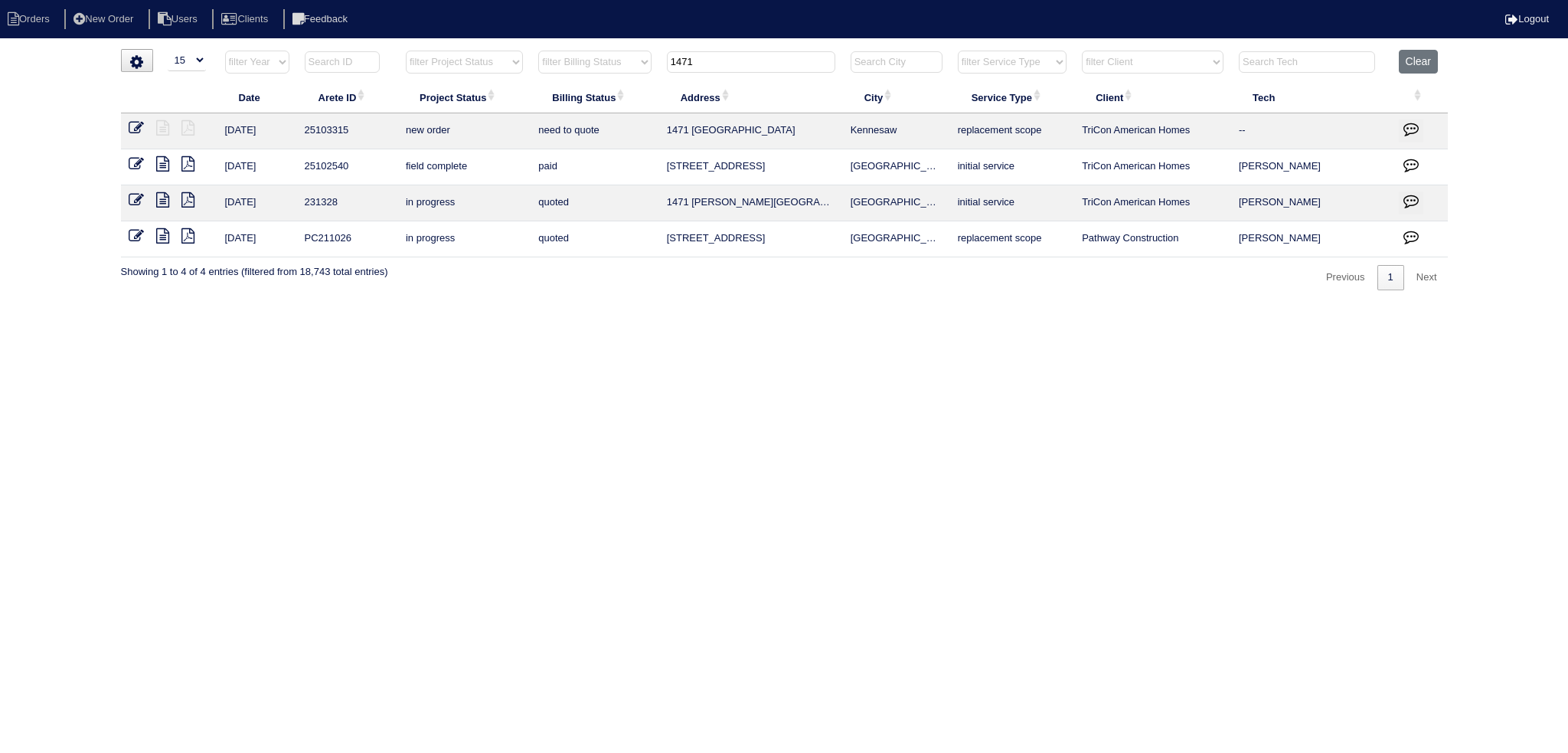
type input "1471"
click at [128, 127] on td at bounding box center [169, 131] width 97 height 36
drag, startPoint x: 129, startPoint y: 130, endPoint x: 148, endPoint y: 129, distance: 19.0
click at [130, 130] on icon at bounding box center [137, 128] width 16 height 16
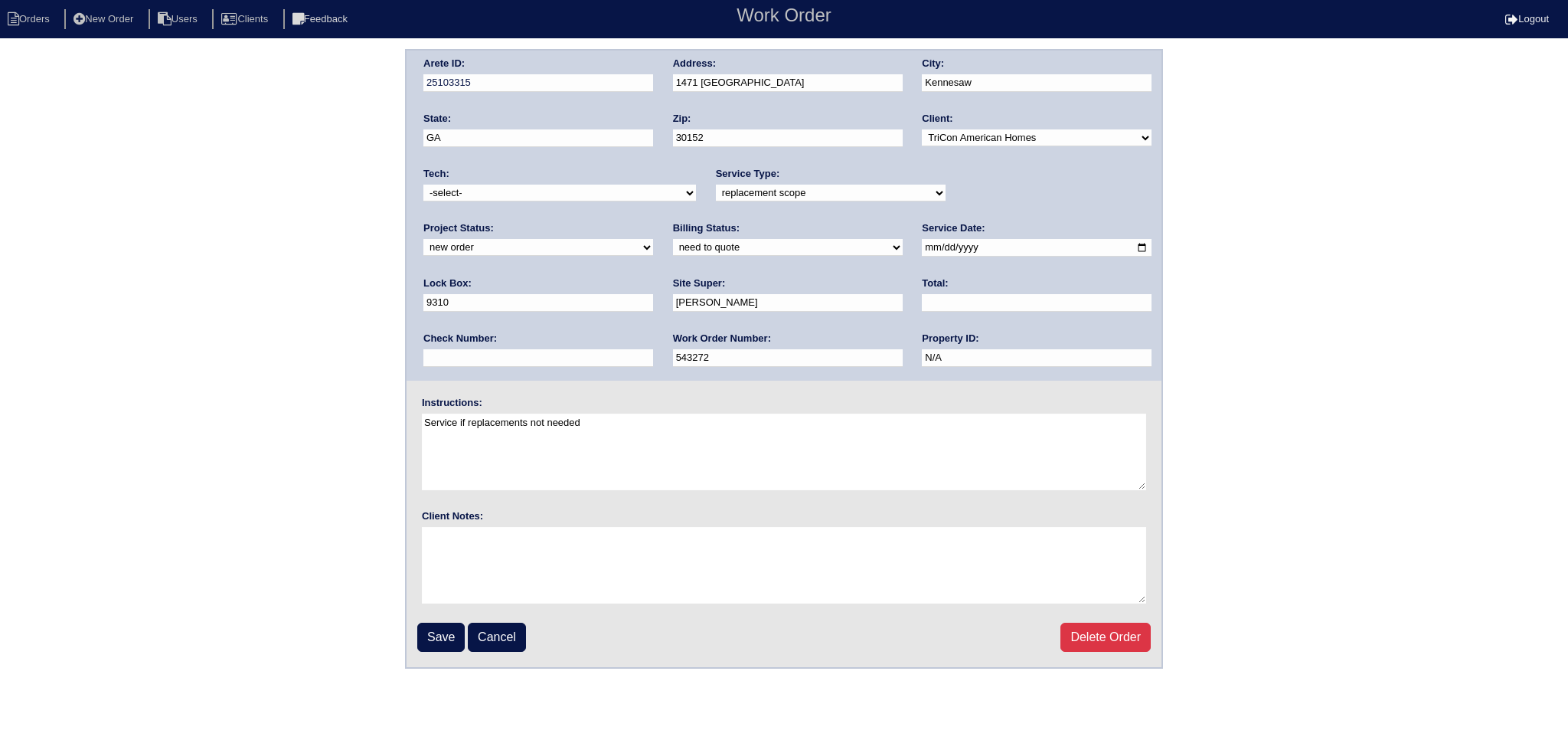
click at [653, 239] on select "new order assigned in progress field complete need to schedule admin review arc…" at bounding box center [538, 247] width 230 height 16
select select "assigned"
click at [653, 239] on select "new order assigned in progress field complete need to schedule admin review arc…" at bounding box center [538, 247] width 230 height 16
click at [921, 243] on input "2025-09-08" at bounding box center [1036, 247] width 230 height 17
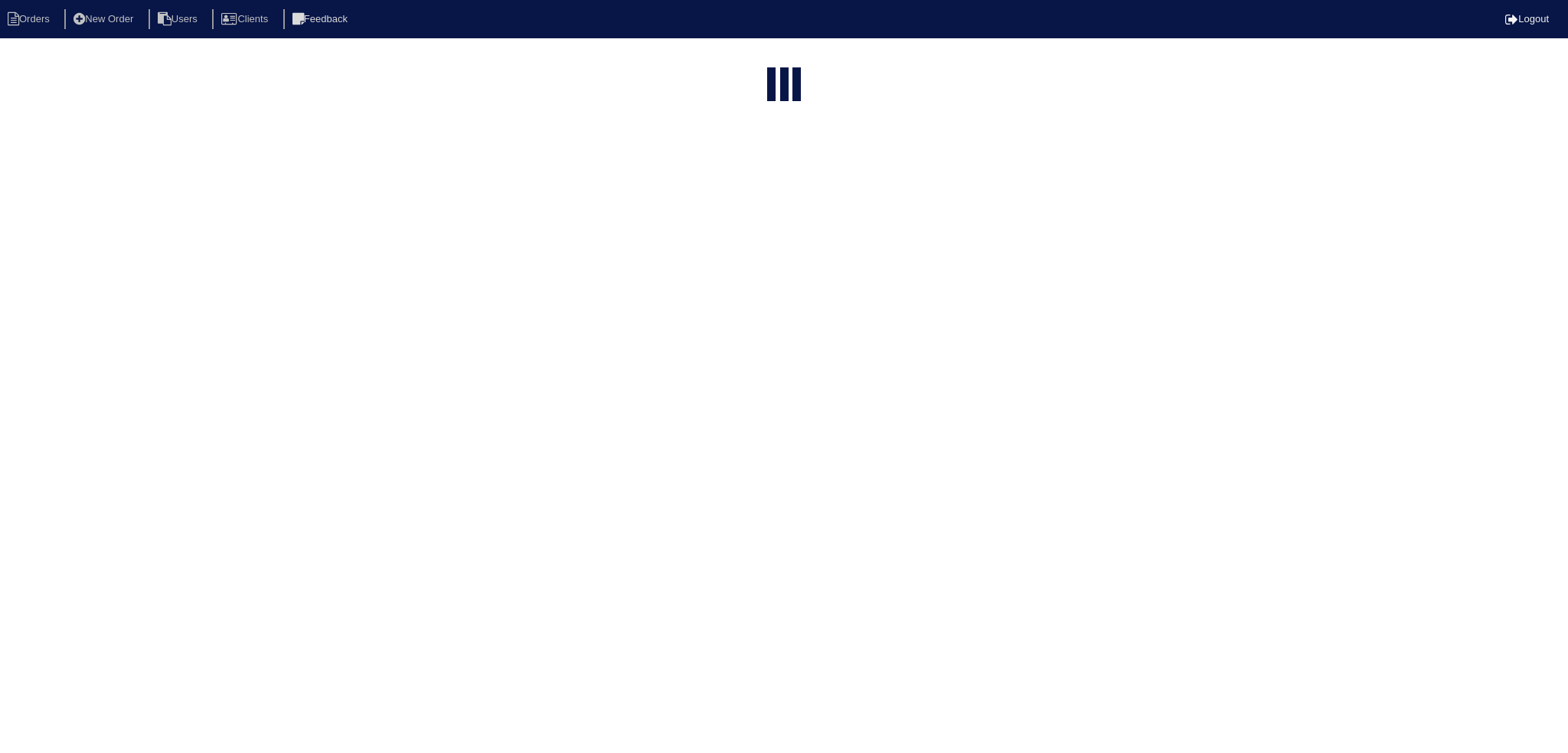
select select "15"
type input "1471"
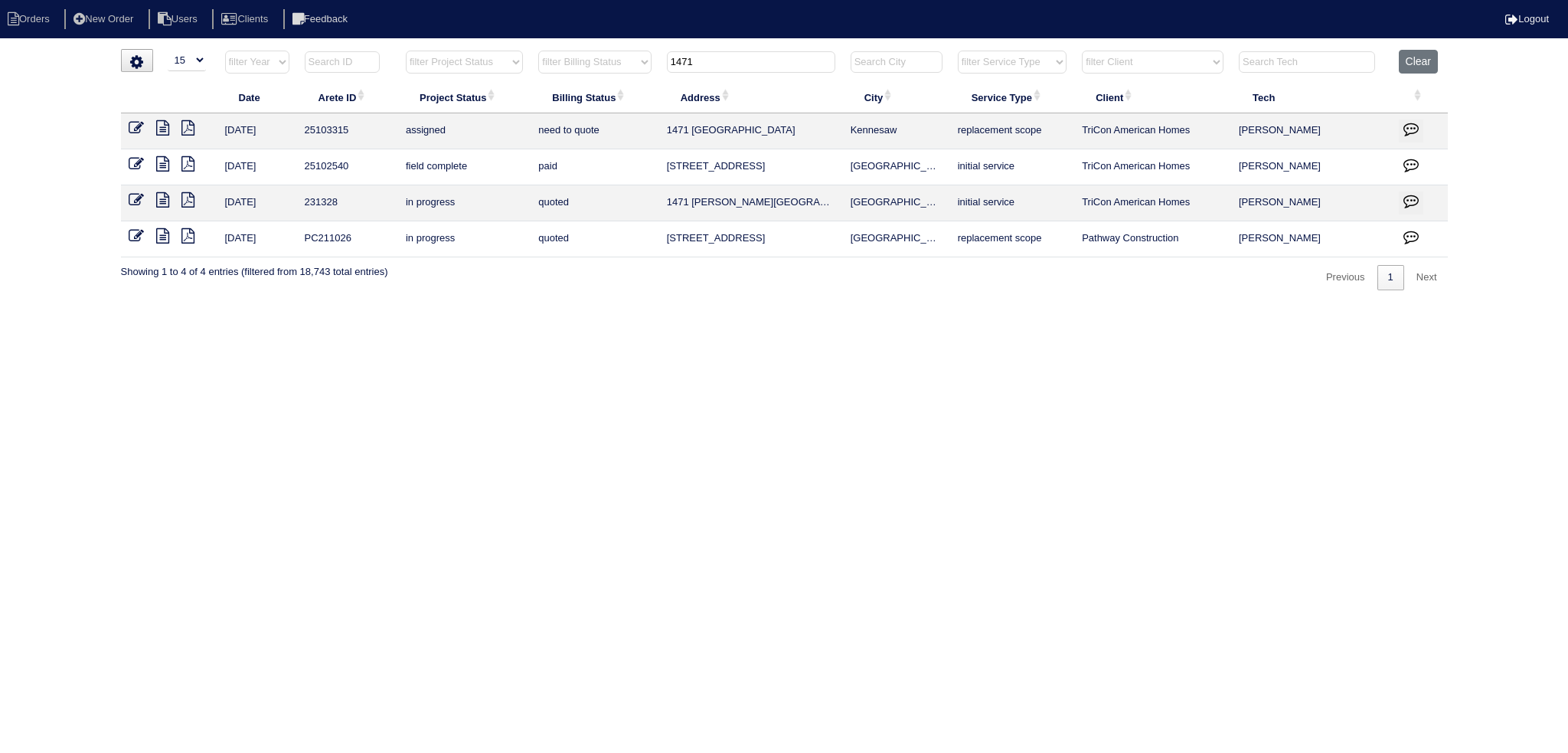
click at [754, 61] on input "1471" at bounding box center [751, 61] width 169 height 21
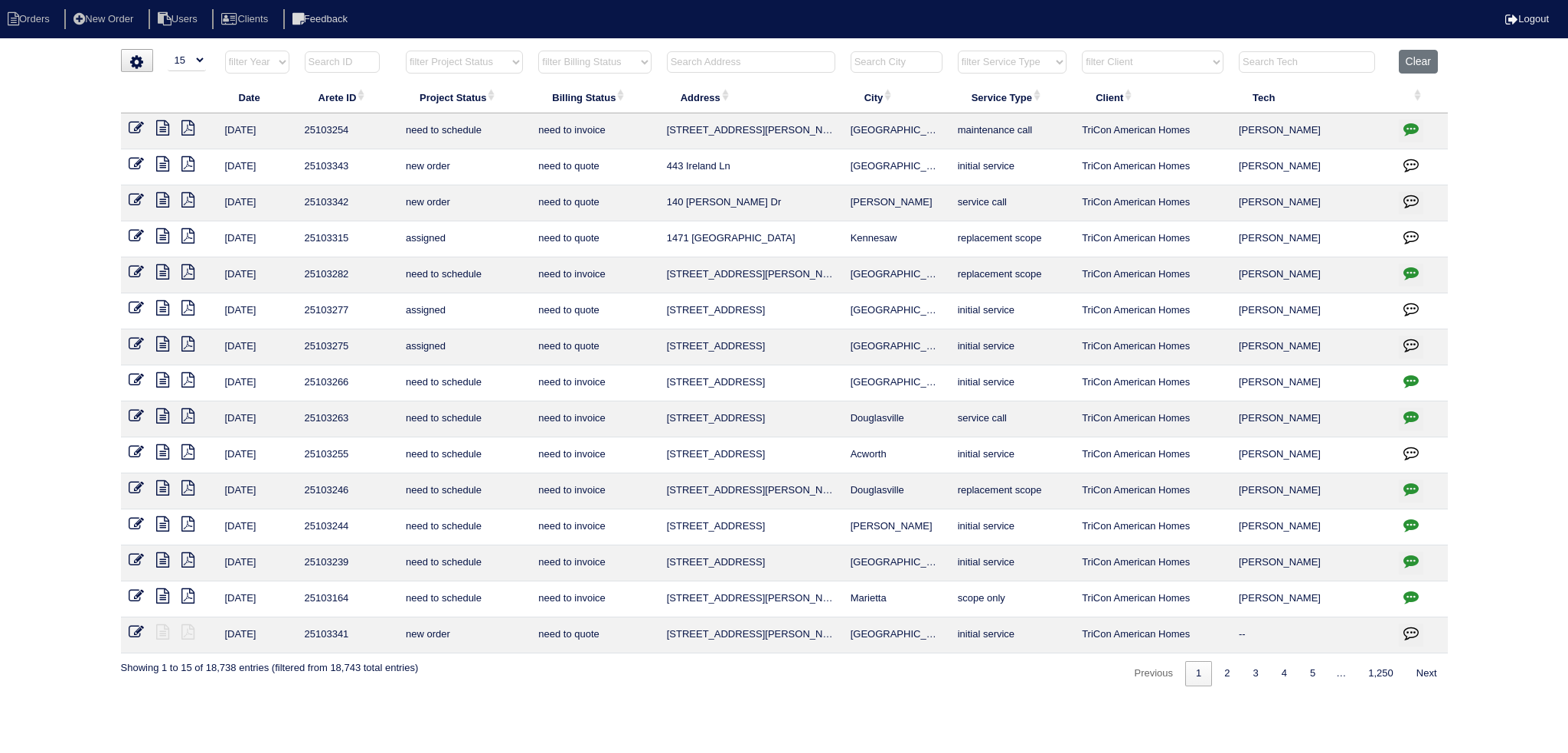
click at [720, 58] on input "text" at bounding box center [751, 61] width 169 height 21
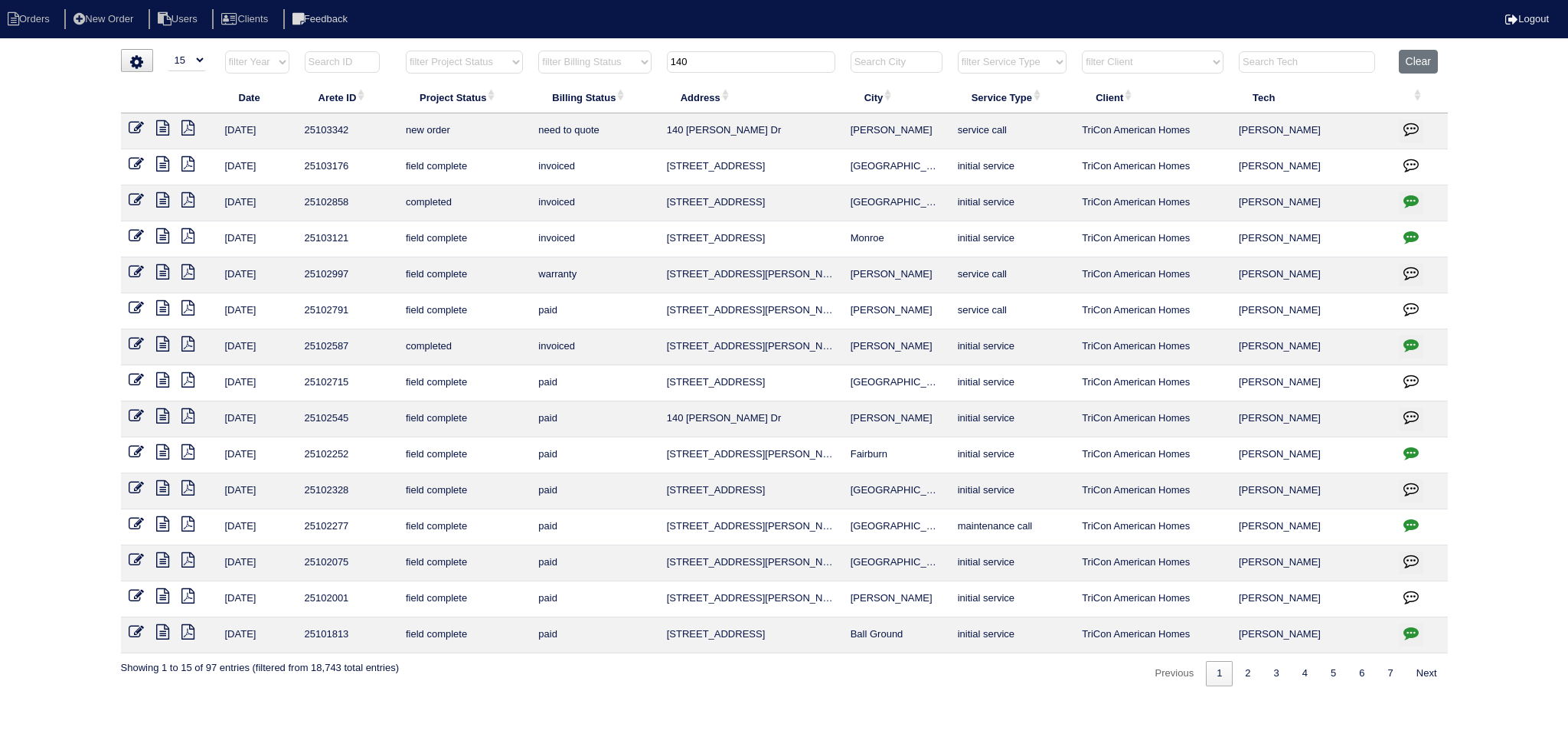
type input "140"
click at [140, 128] on icon at bounding box center [137, 128] width 16 height 16
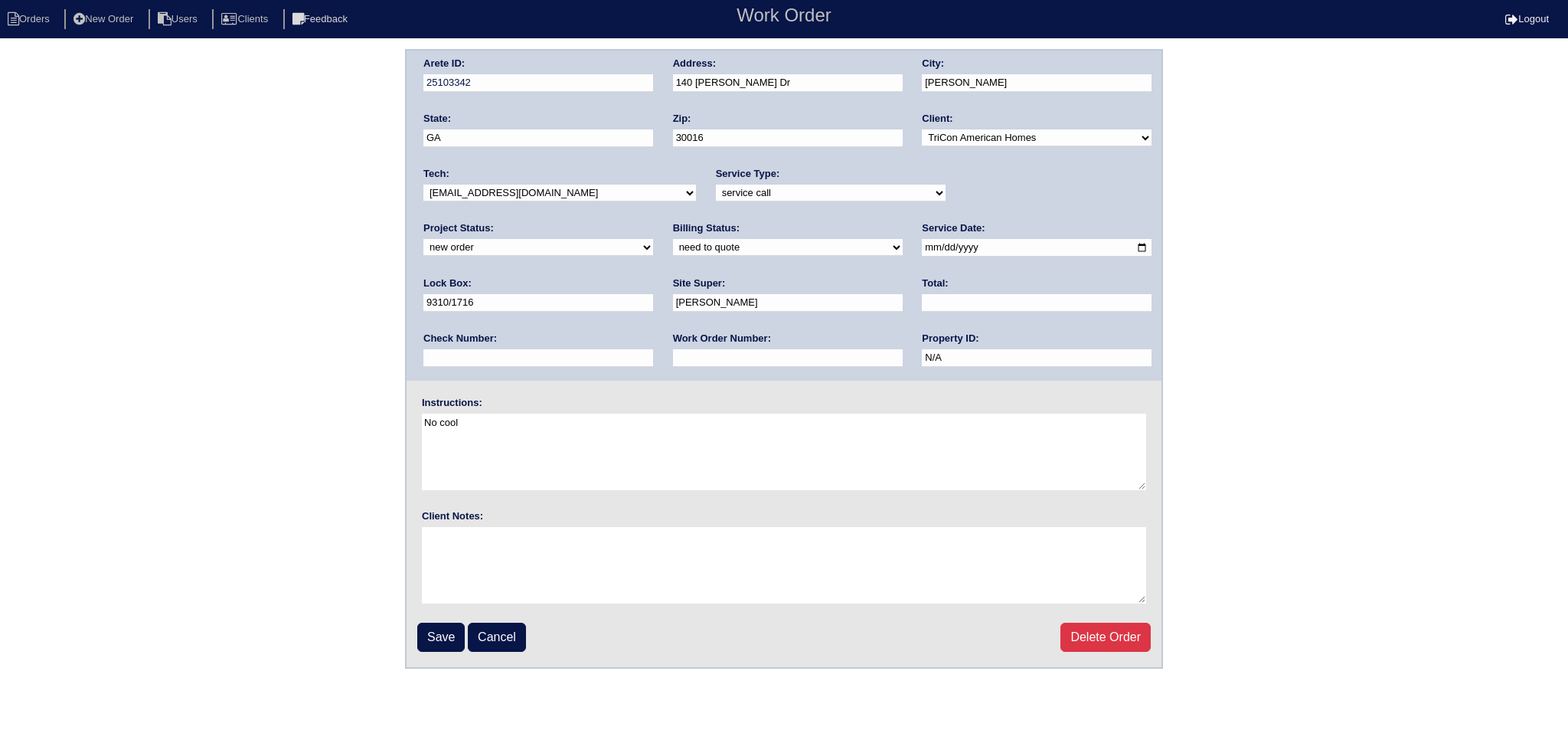
drag, startPoint x: 997, startPoint y: 189, endPoint x: 998, endPoint y: 199, distance: 10.0
click at [653, 239] on select "new order assigned in progress field complete need to schedule admin review arc…" at bounding box center [538, 247] width 230 height 16
select select "assigned"
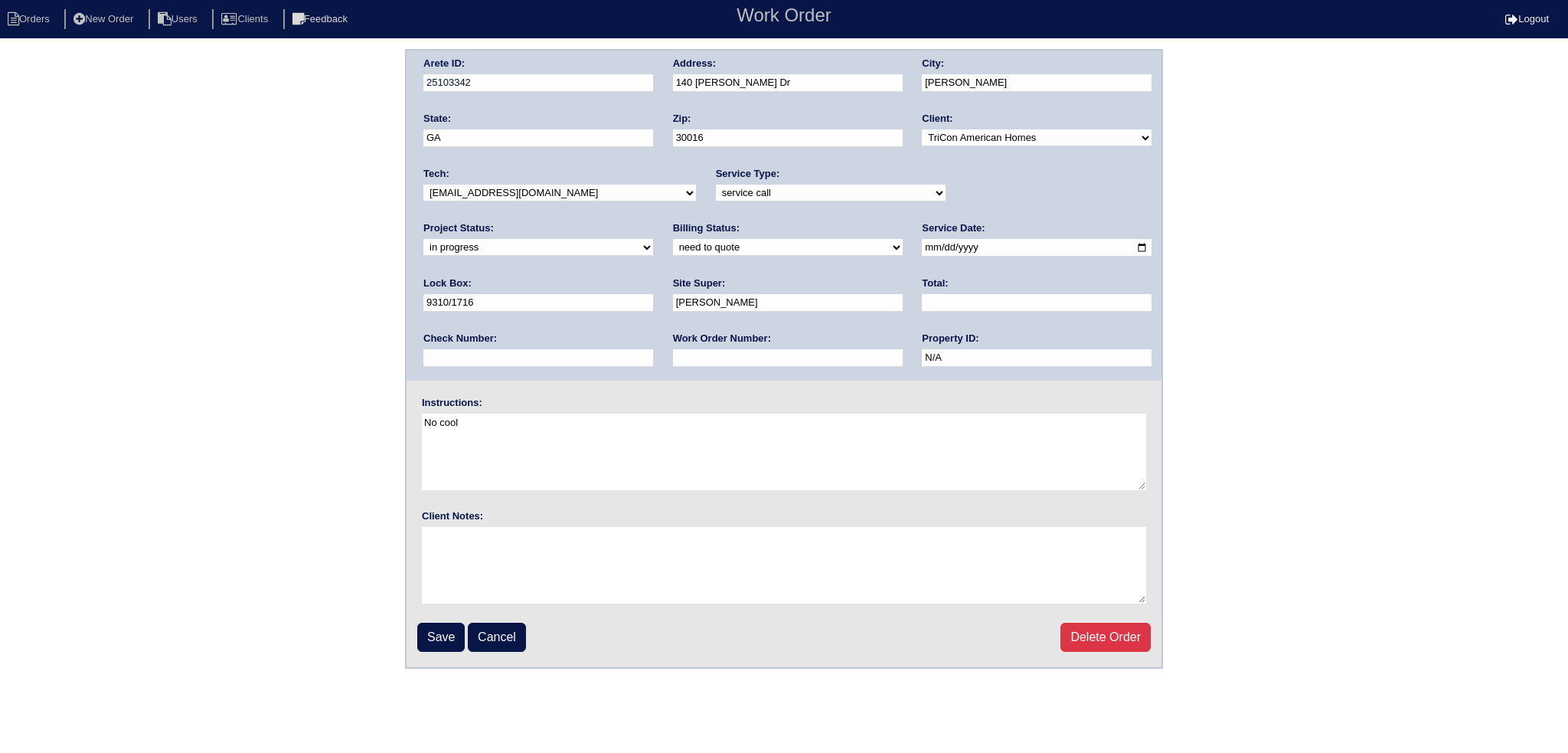
click at [653, 239] on select "new order assigned in progress field complete need to schedule admin review arc…" at bounding box center [538, 247] width 230 height 16
click at [921, 239] on input "2025-09-10" at bounding box center [1036, 247] width 230 height 17
click at [598, 198] on select "-select- aretesmg+backup-tech@gmail.com benjohnholt88@gmail.com callisonhvac@ya…" at bounding box center [559, 192] width 272 height 16
select select "36"
click at [423, 185] on select "-select- aretesmg+backup-tech@gmail.com benjohnholt88@gmail.com callisonhvac@ya…" at bounding box center [559, 192] width 272 height 16
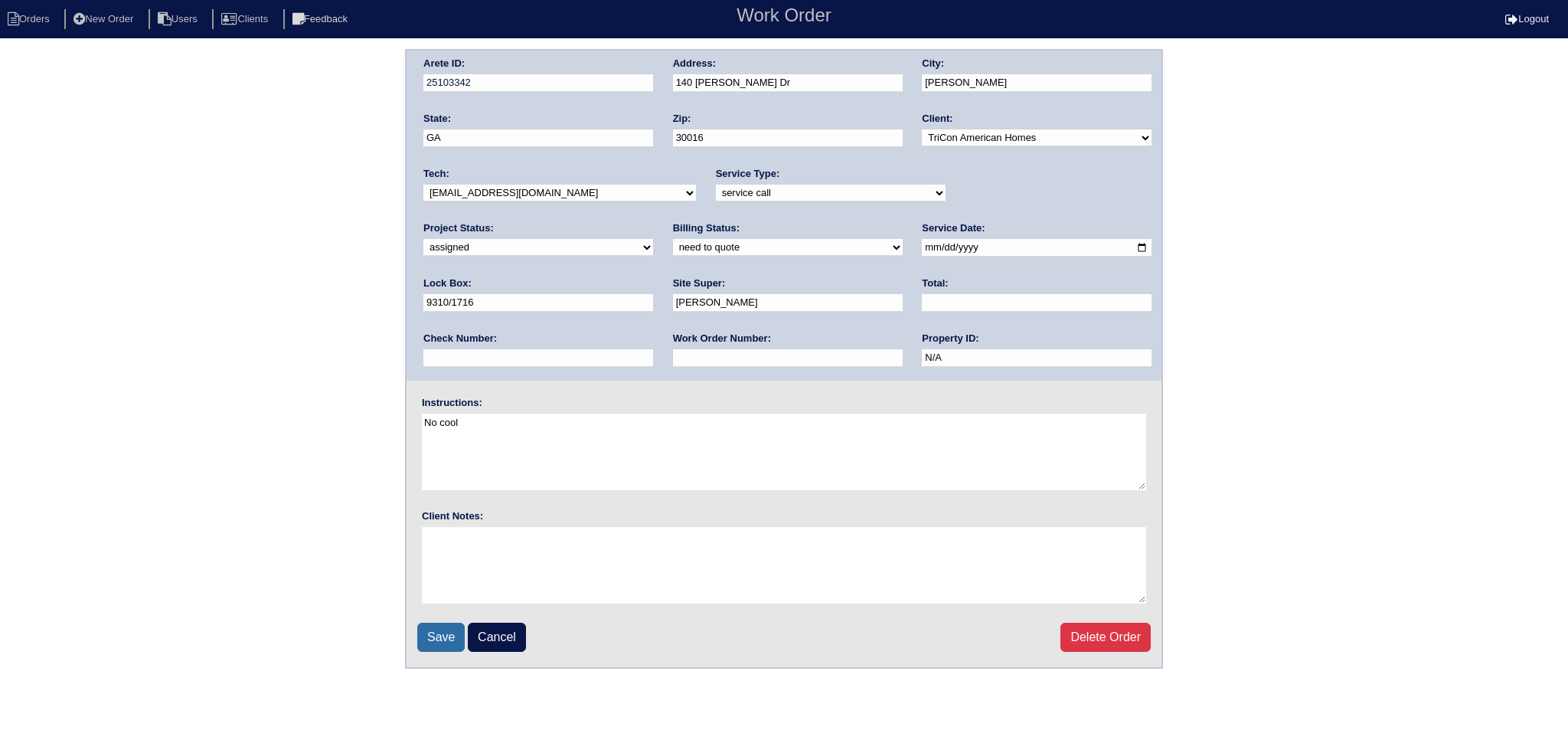
click at [450, 638] on input "Save" at bounding box center [441, 637] width 47 height 29
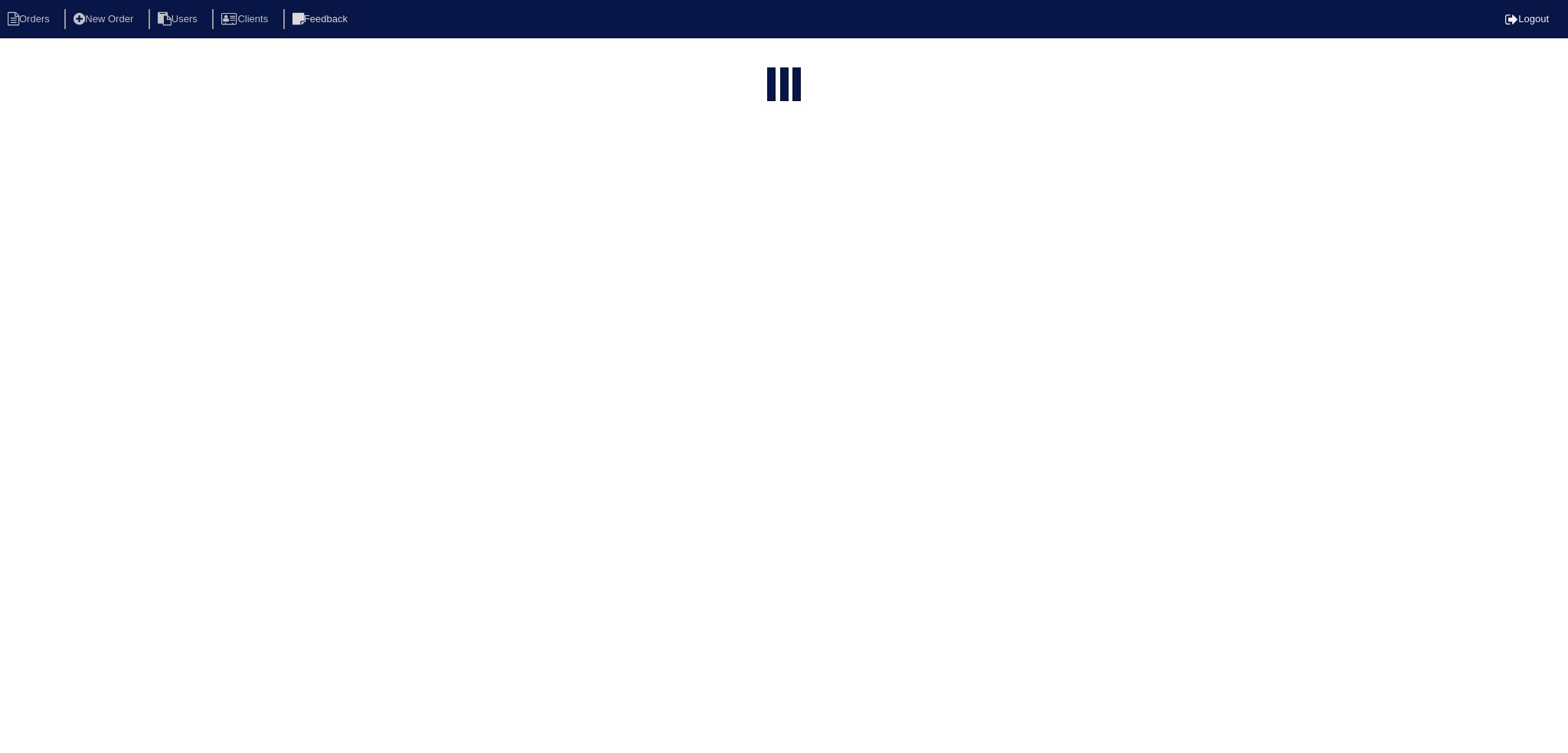
select select "15"
click at [735, 175] on input "140" at bounding box center [751, 185] width 169 height 21
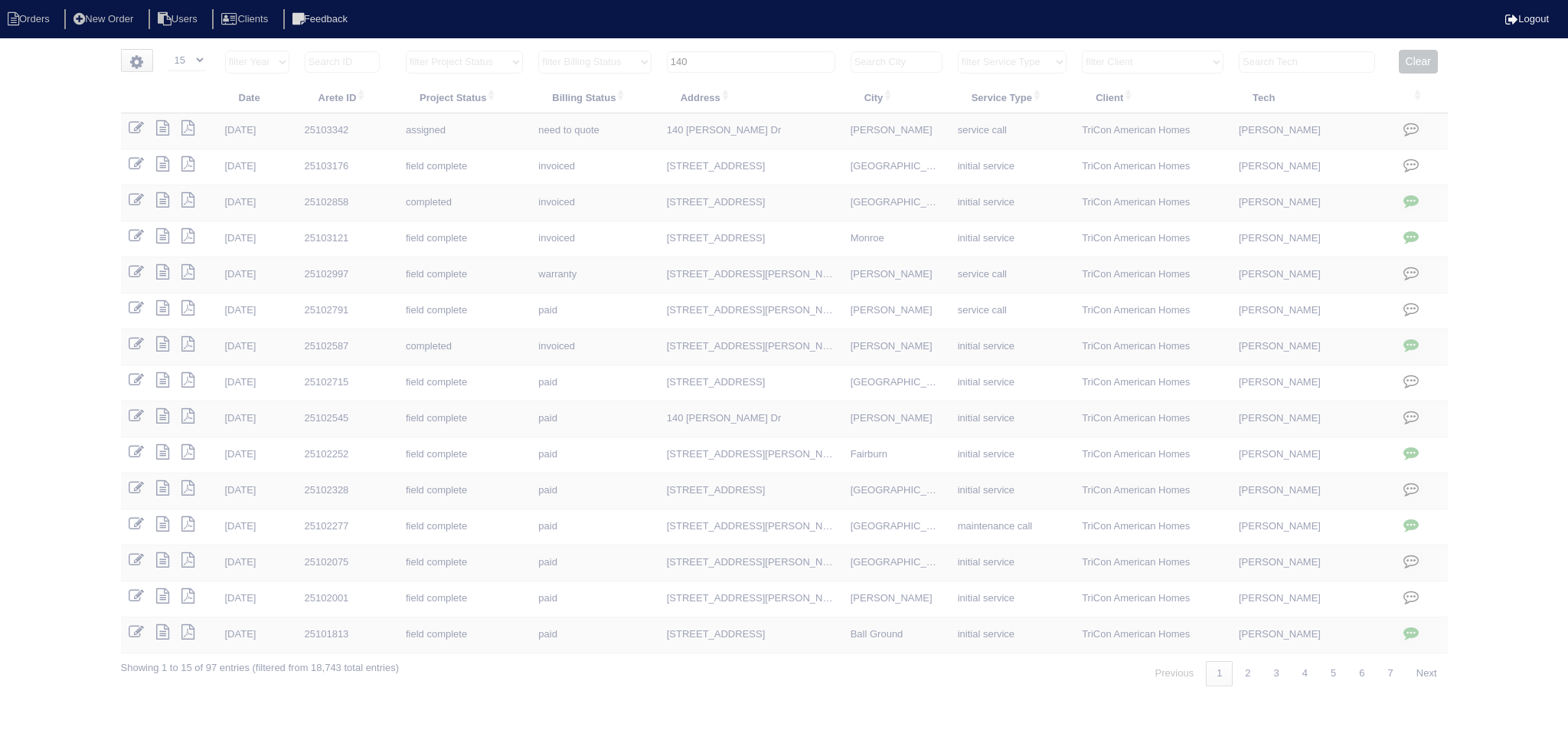
click at [735, 62] on input "140" at bounding box center [751, 61] width 169 height 21
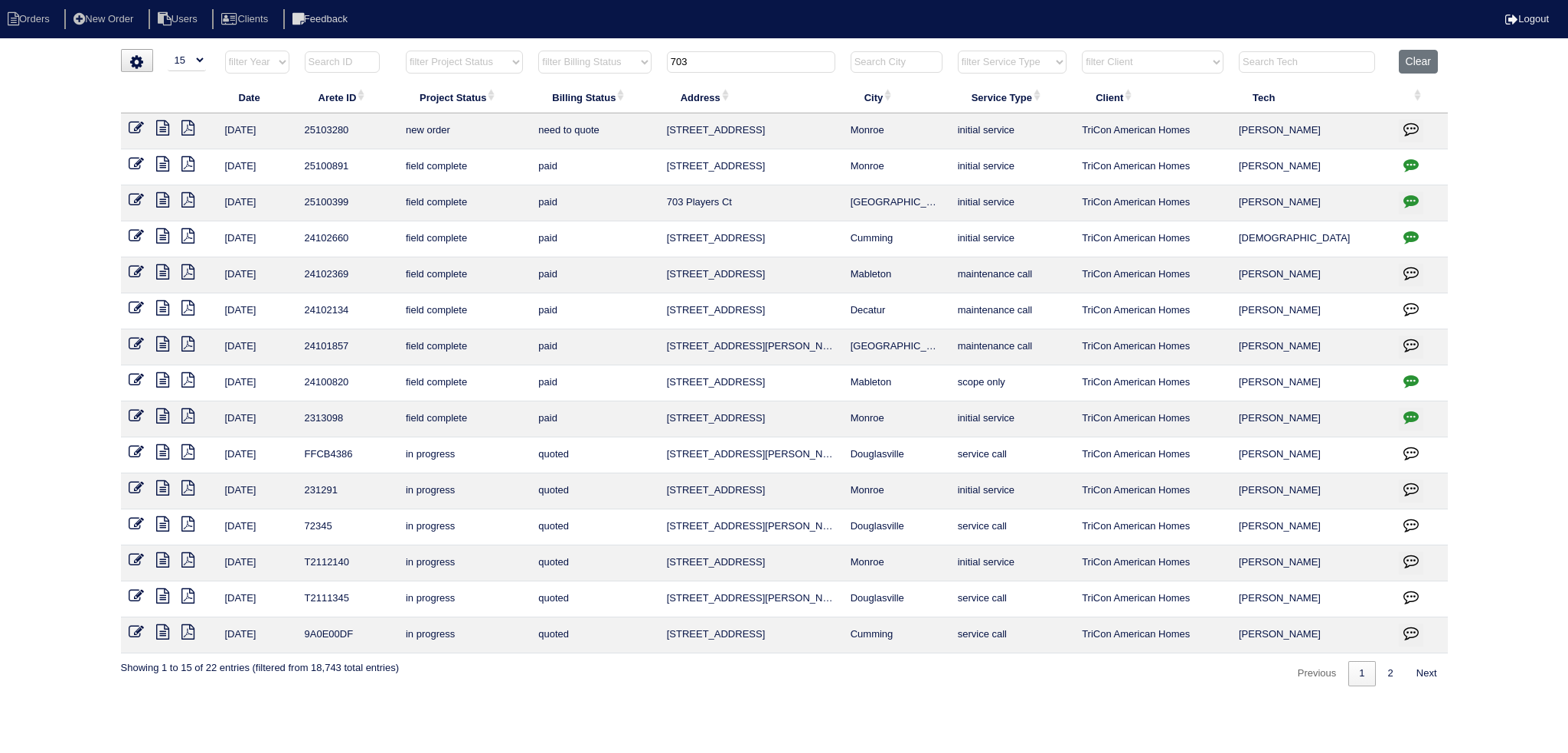
type input "703"
click at [145, 128] on link at bounding box center [142, 130] width 27 height 12
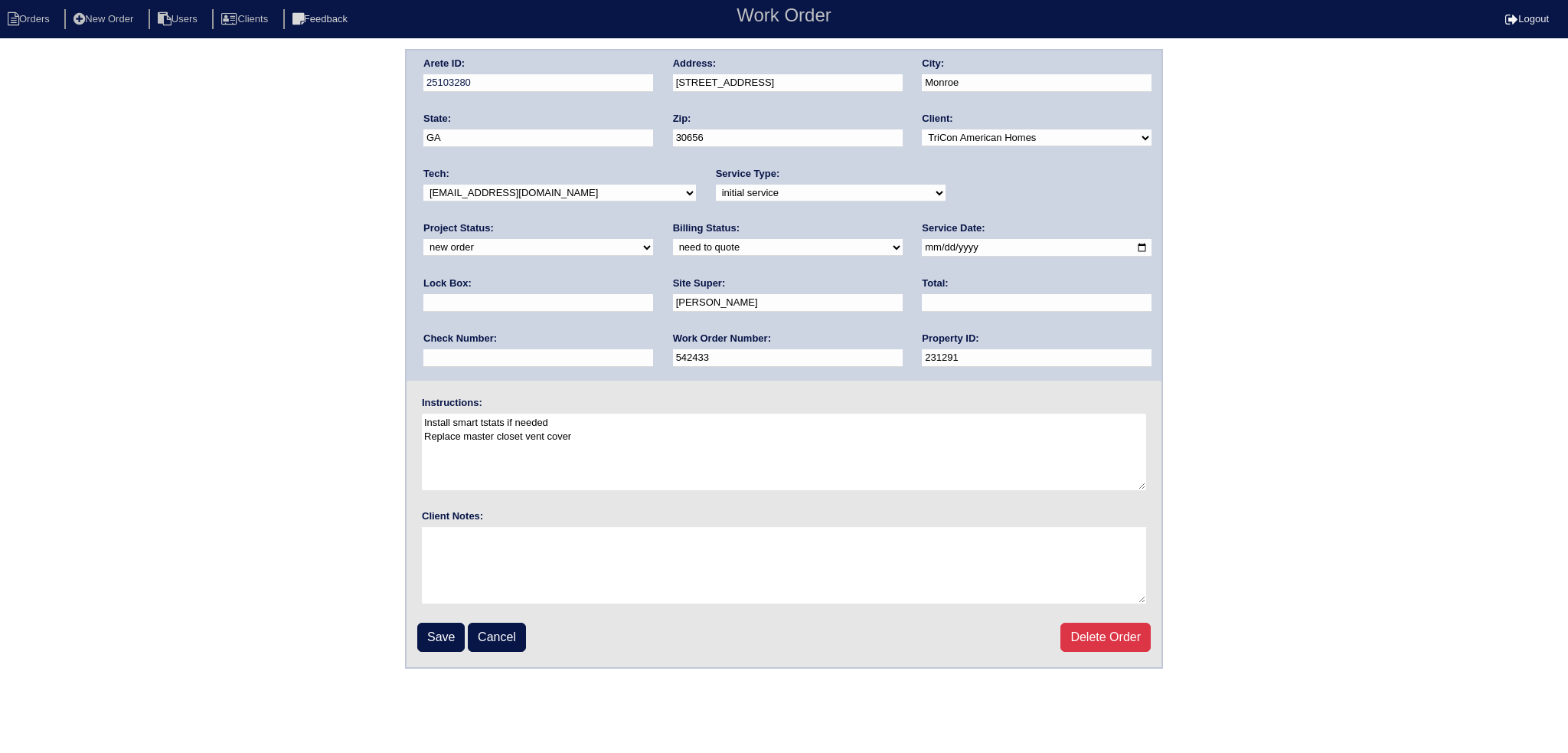
click at [653, 239] on select "new order assigned in progress field complete need to schedule admin review arc…" at bounding box center [538, 247] width 230 height 16
select select "assigned"
click at [653, 239] on select "new order assigned in progress field complete need to schedule admin review arc…" at bounding box center [538, 247] width 230 height 16
click at [921, 241] on input "2025-09-05" at bounding box center [1036, 247] width 230 height 17
type input "2025-09-10"
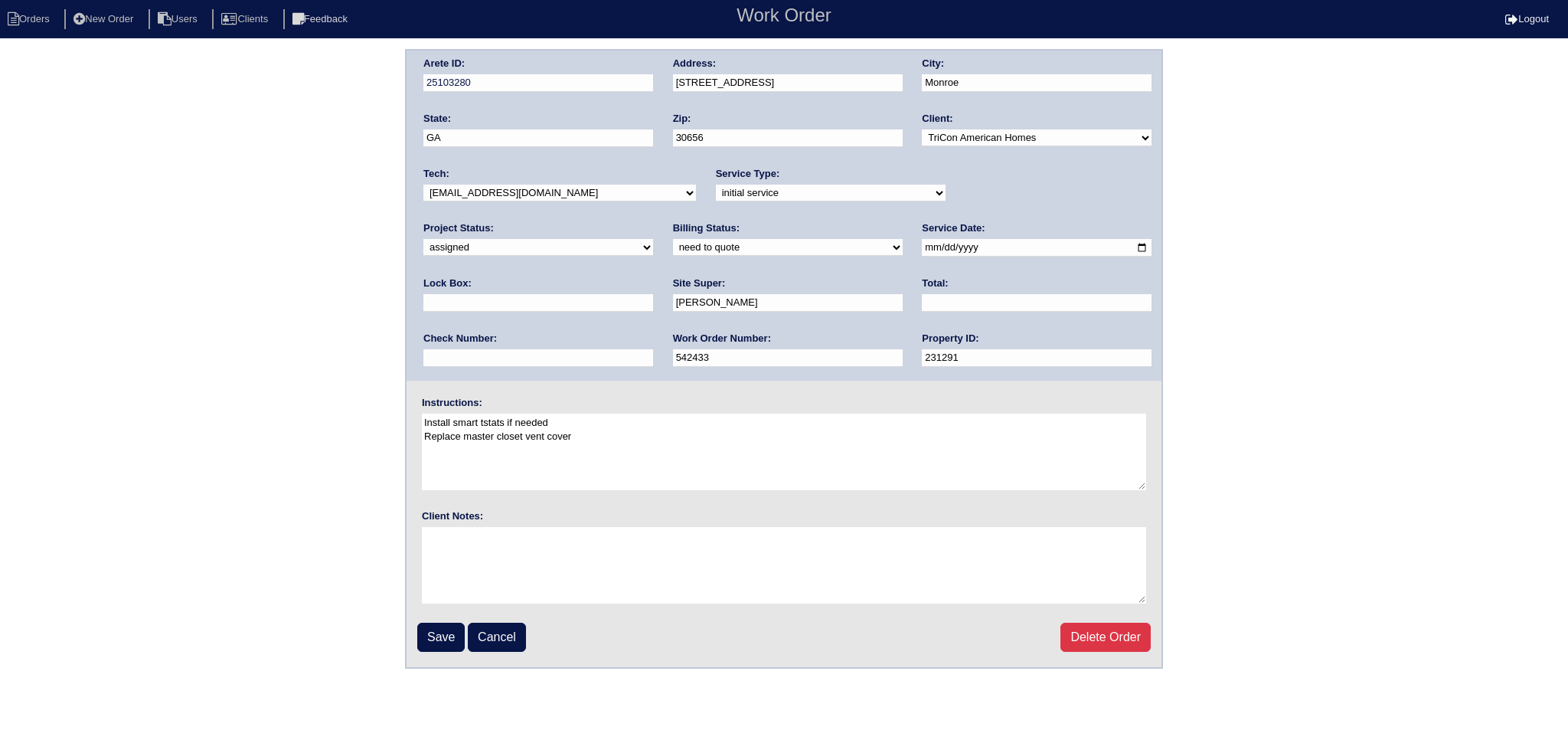
click at [585, 207] on div "Arete ID: 25103280 Address: 703 Morgans Ridge Dr City: Monroe State: GA Zip: 30…" at bounding box center [784, 215] width 755 height 330
click at [585, 195] on select "-select- aretesmg+backup-tech@gmail.com benjohnholt88@gmail.com callisonhvac@ya…" at bounding box center [559, 192] width 272 height 16
select select "36"
click at [423, 185] on select "-select- aretesmg+backup-tech@gmail.com benjohnholt88@gmail.com callisonhvac@ya…" at bounding box center [559, 192] width 272 height 16
click at [453, 626] on input "Save" at bounding box center [441, 637] width 47 height 29
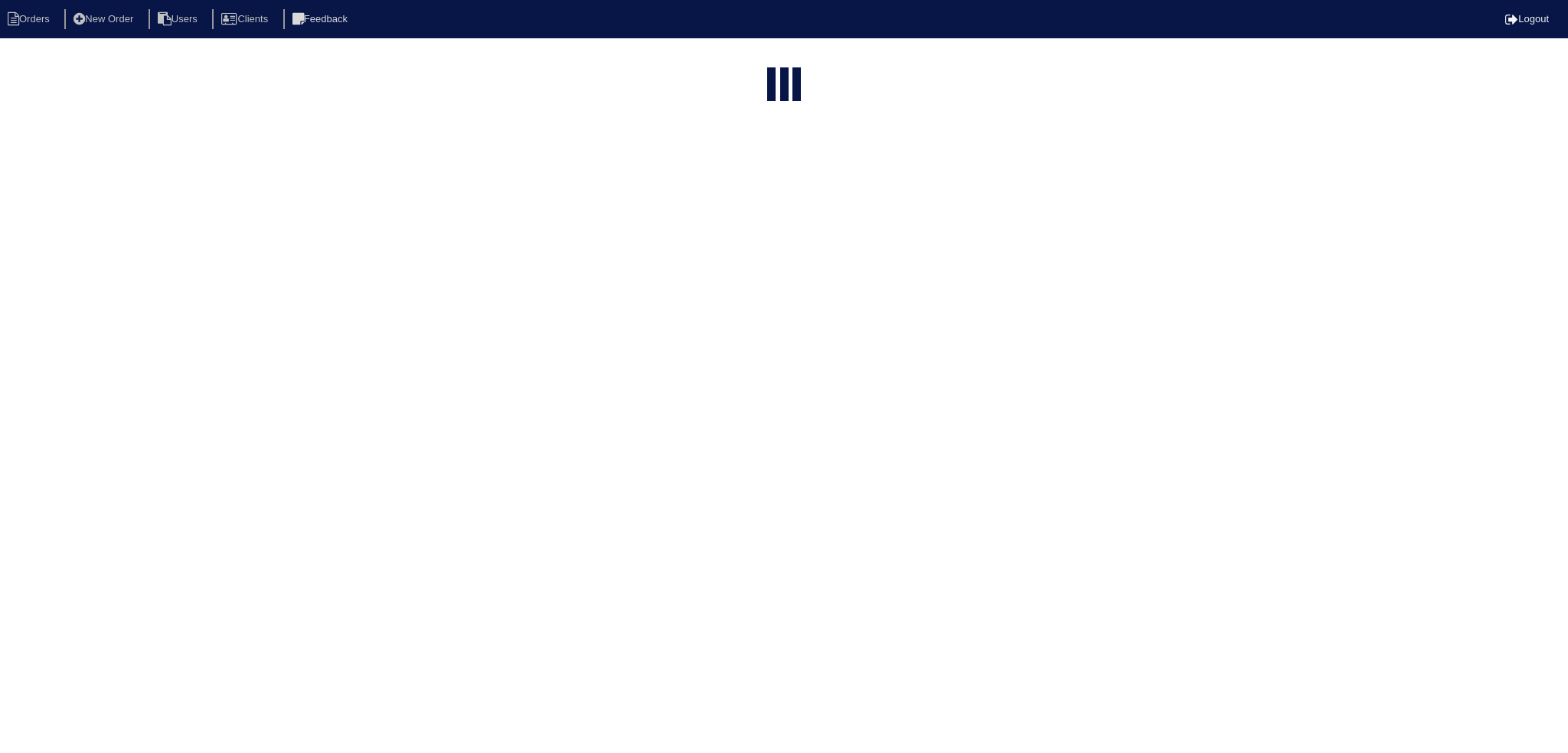
select select "15"
click at [748, 173] on input "703" at bounding box center [751, 183] width 169 height 21
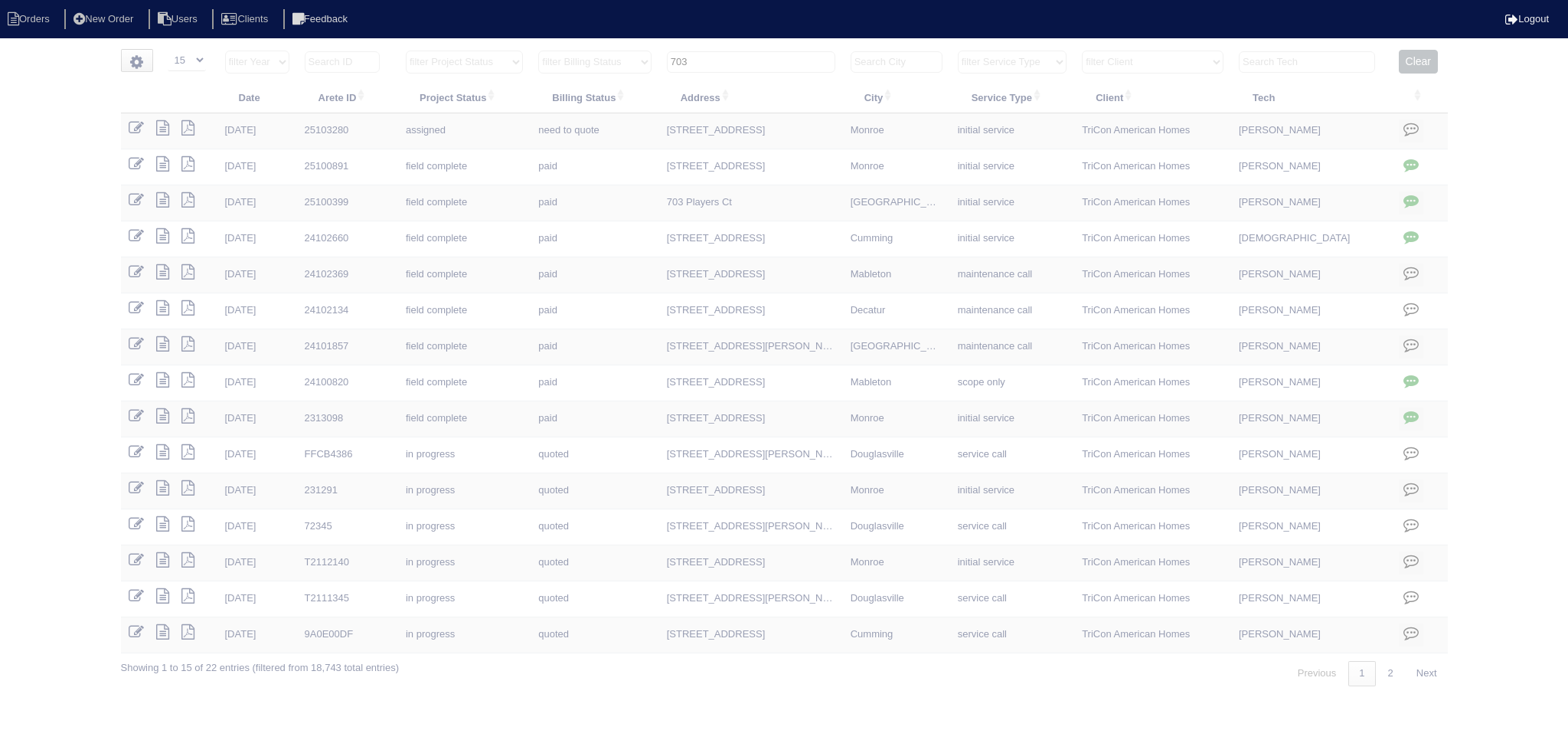
click at [748, 57] on input "703" at bounding box center [751, 61] width 169 height 21
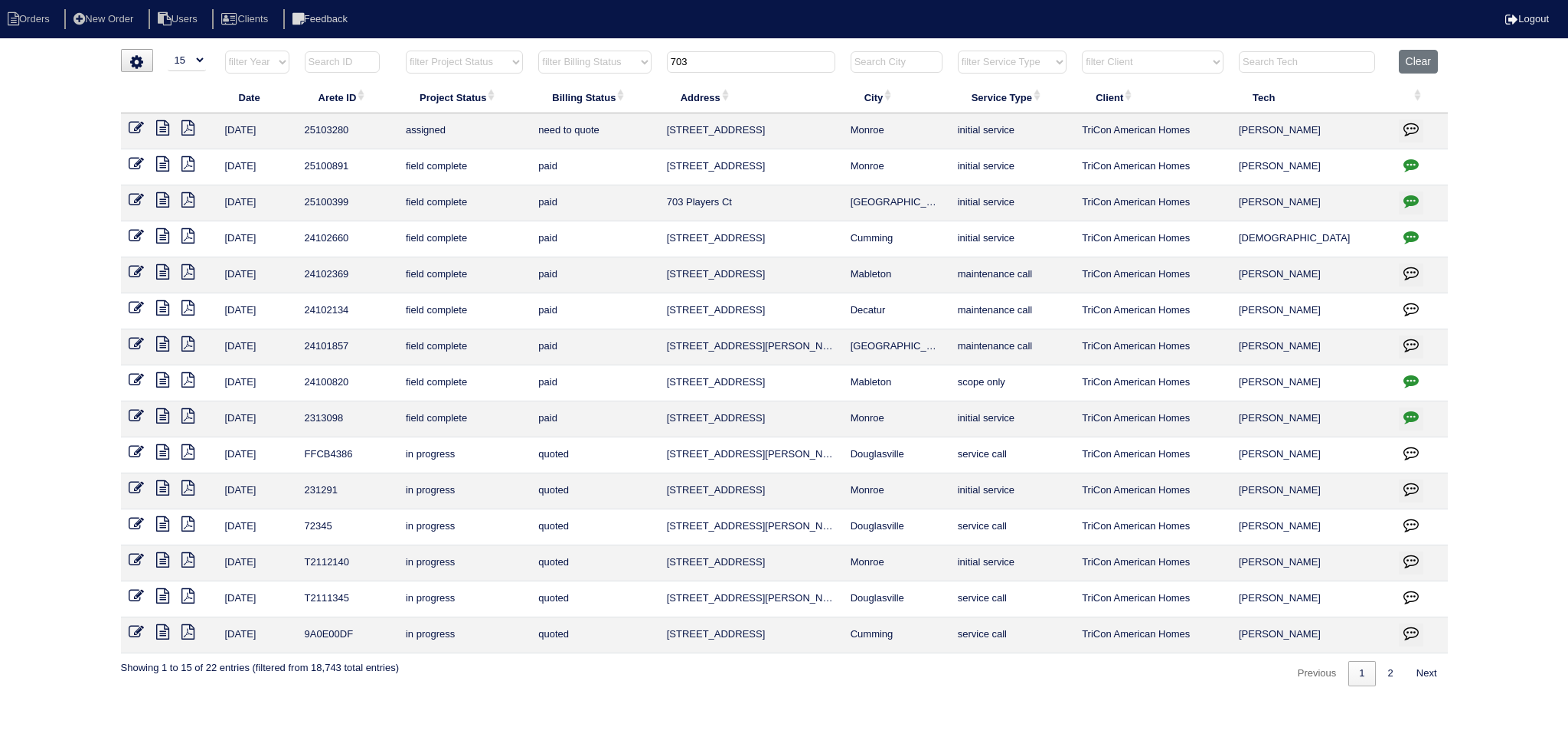
click at [746, 59] on input "703" at bounding box center [751, 61] width 169 height 21
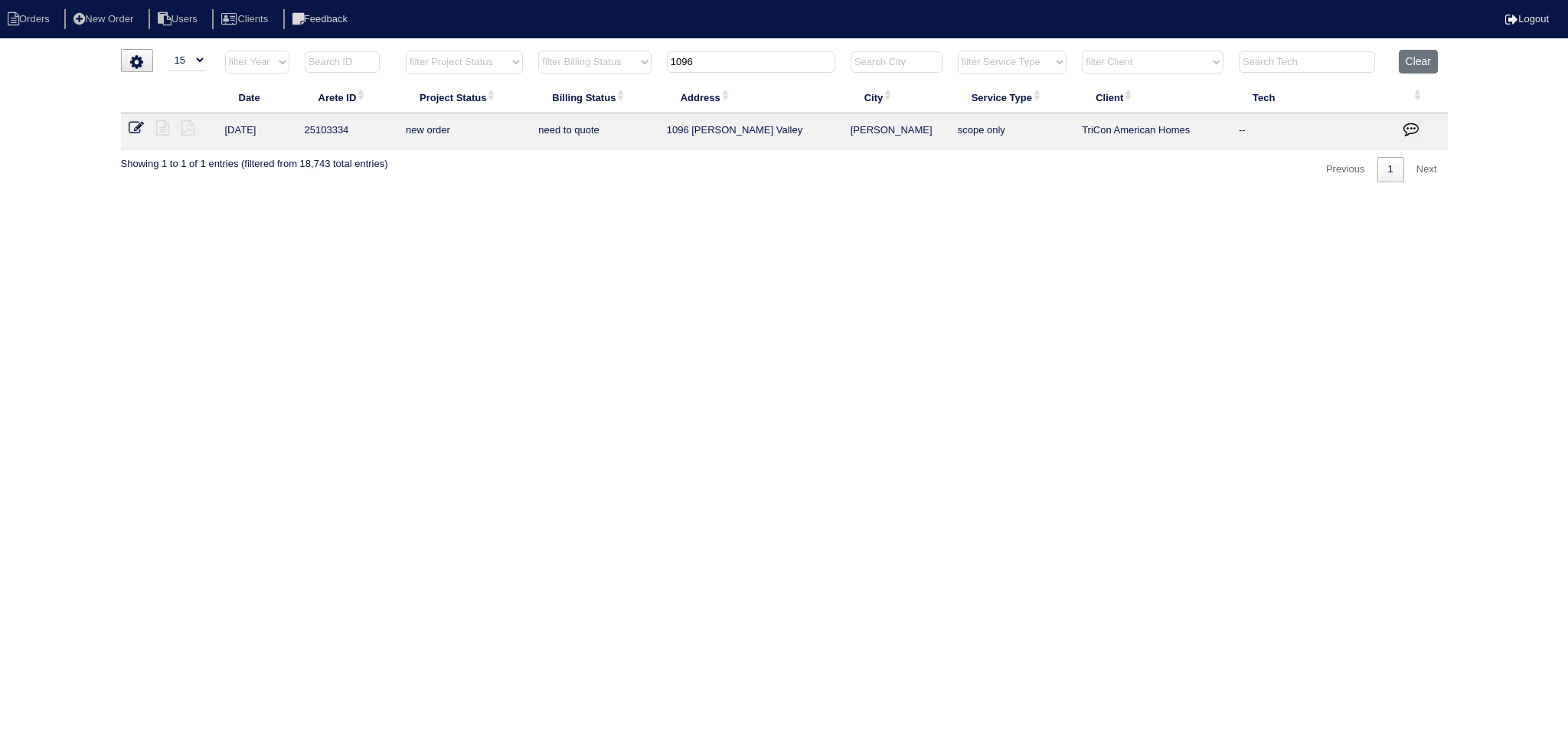
type input "1096"
click at [140, 131] on icon at bounding box center [137, 128] width 16 height 16
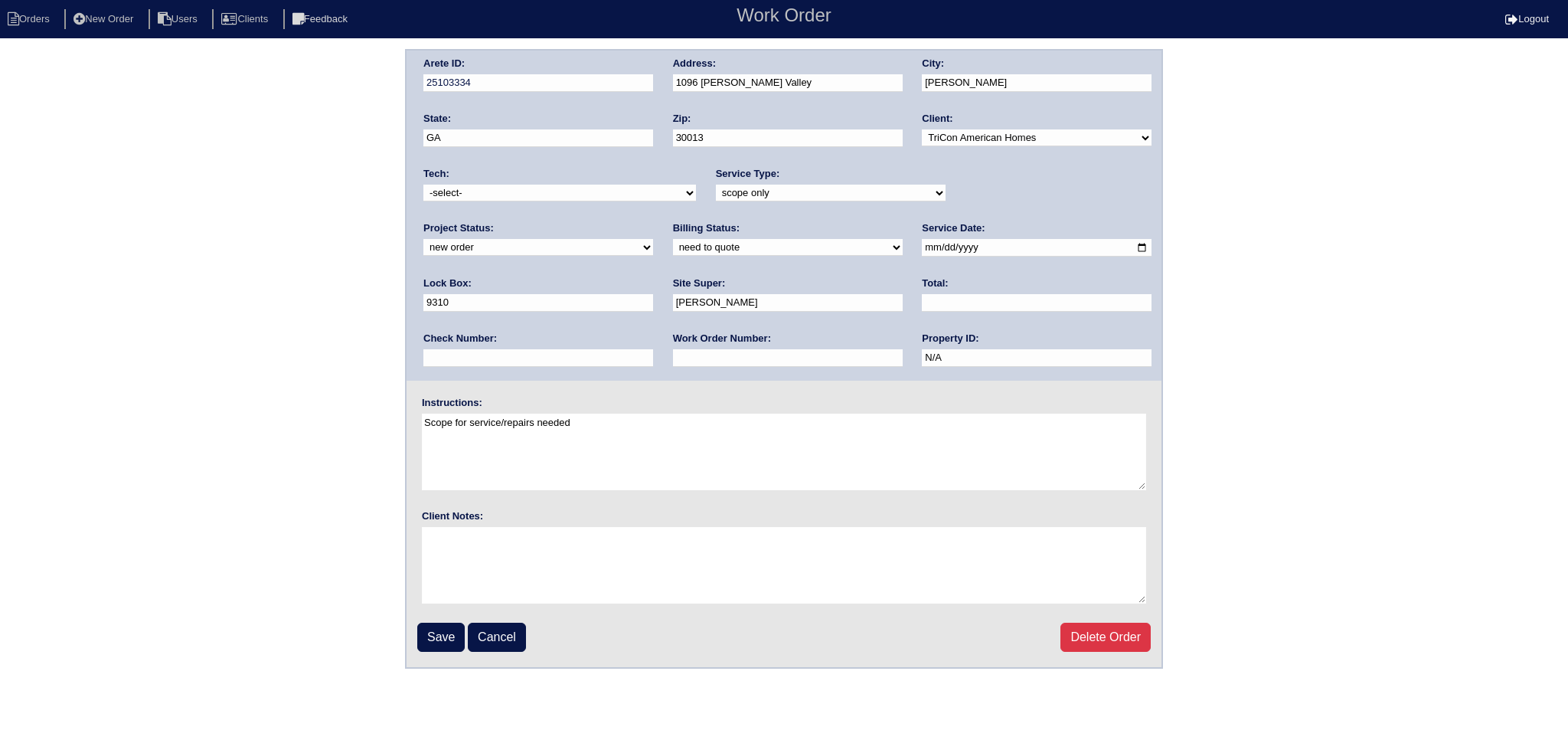
drag, startPoint x: 985, startPoint y: 185, endPoint x: 986, endPoint y: 199, distance: 14.0
click at [653, 239] on select "new order assigned in progress field complete need to schedule admin review arc…" at bounding box center [538, 247] width 230 height 16
select select "assigned"
click at [653, 239] on select "new order assigned in progress field complete need to schedule admin review arc…" at bounding box center [538, 247] width 230 height 16
click at [921, 243] on input "2025-09-09" at bounding box center [1036, 247] width 230 height 17
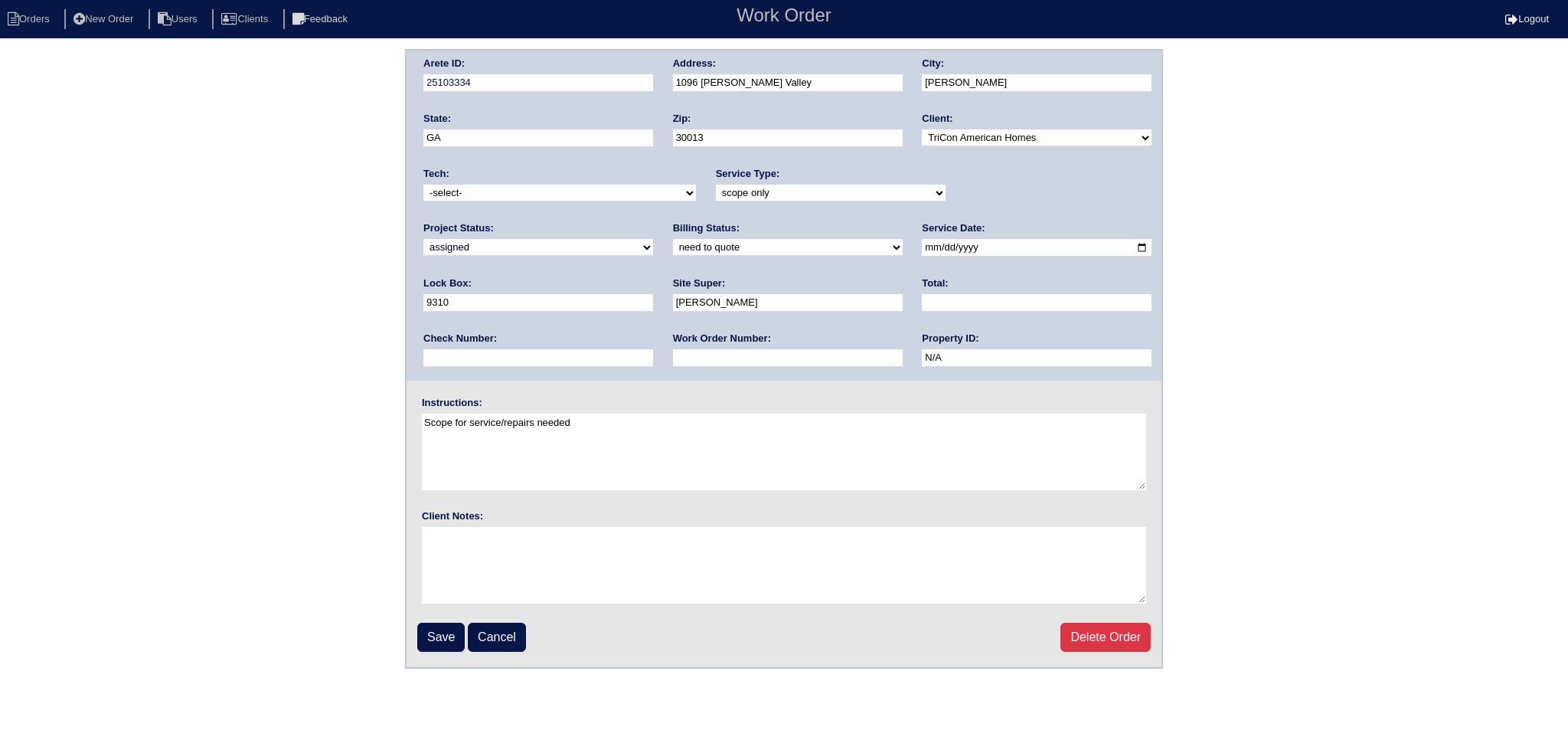
type input "2025-09-10"
click at [579, 202] on div "Tech: -select- aretesmg+backup-tech@gmail.com benjohnholt88@gmail.com callisonh…" at bounding box center [559, 188] width 272 height 42
select select "36"
click at [423, 185] on select "-select- aretesmg+backup-tech@gmail.com benjohnholt88@gmail.com callisonhvac@ya…" at bounding box center [559, 192] width 272 height 16
click at [425, 638] on input "Save" at bounding box center [441, 637] width 47 height 29
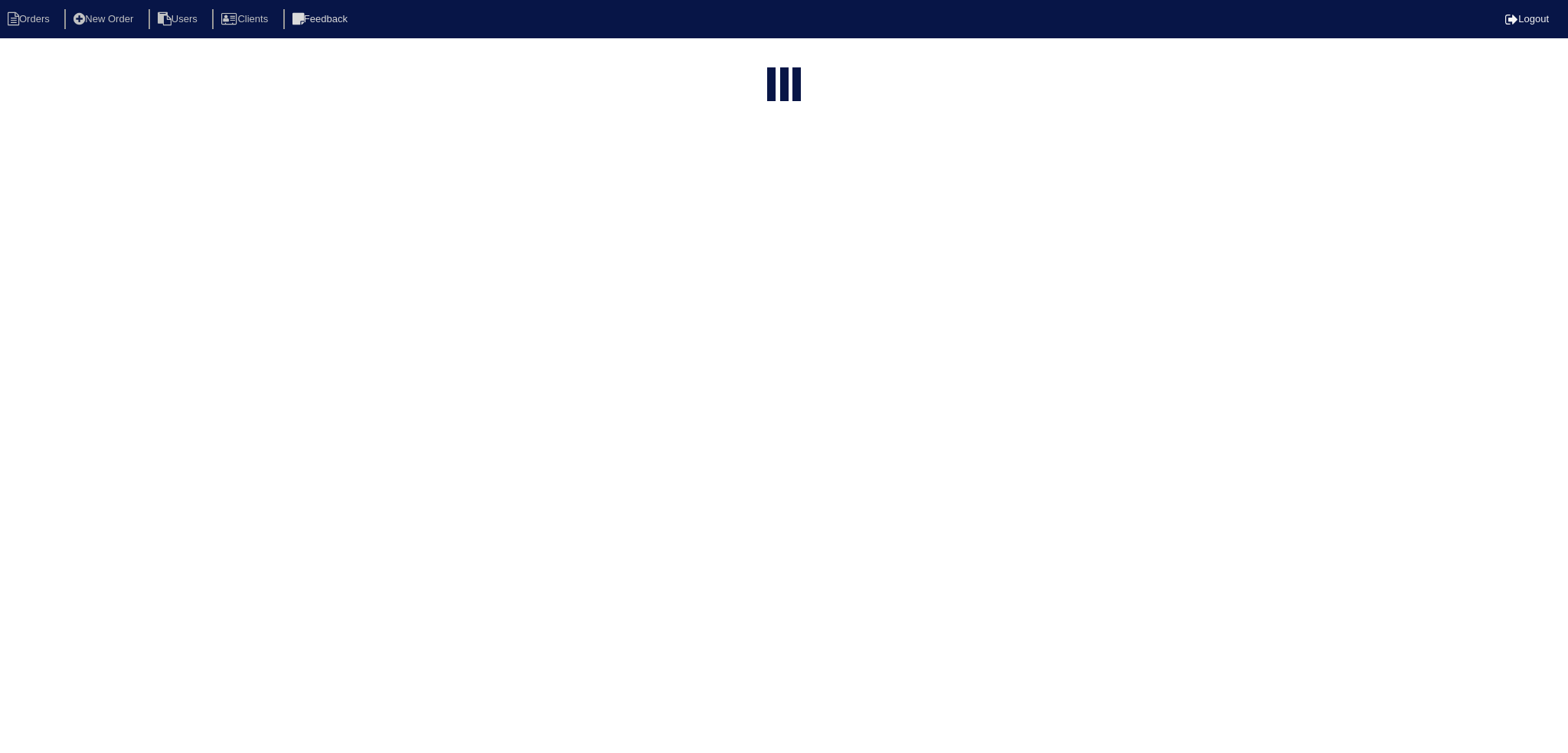
select select "15"
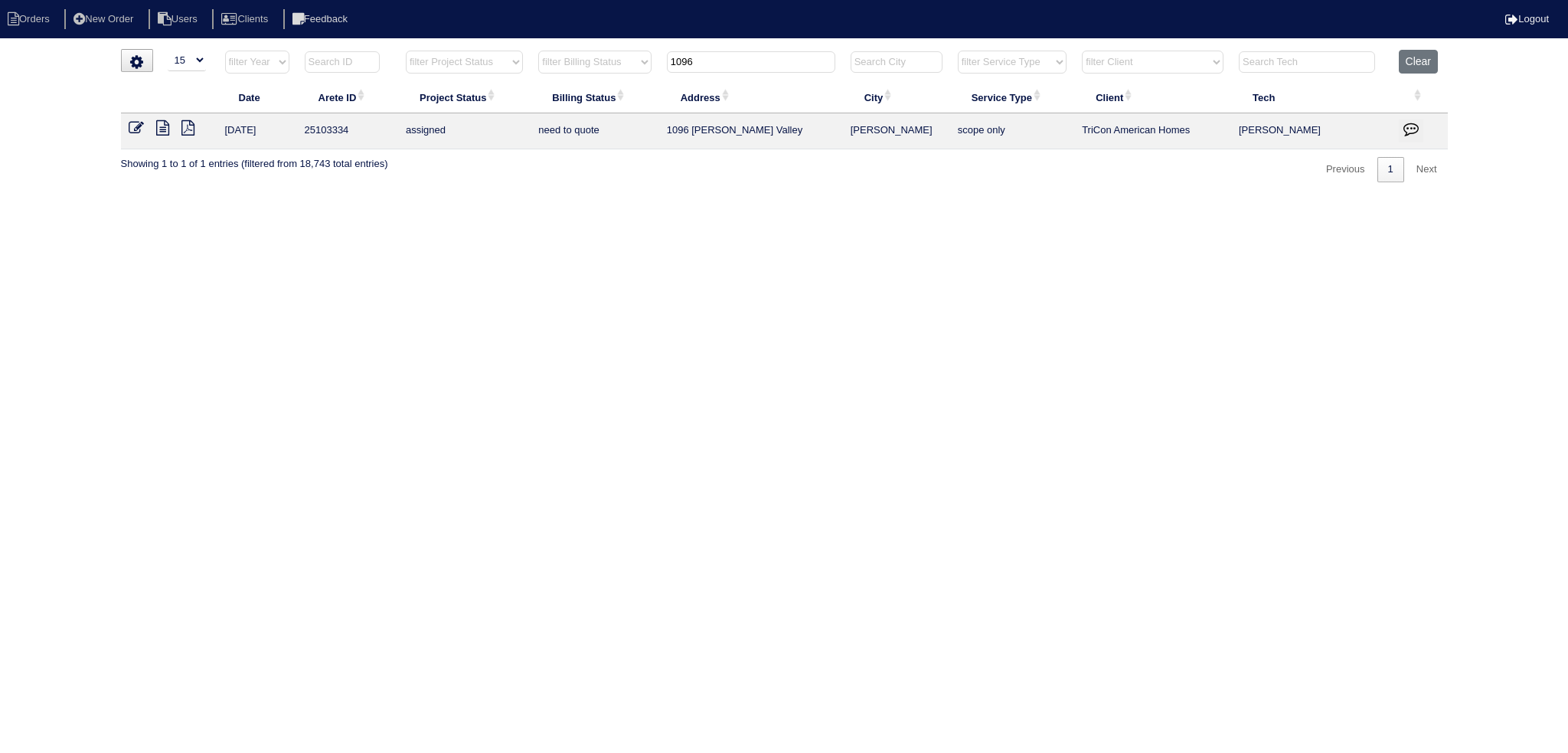
drag, startPoint x: 665, startPoint y: 66, endPoint x: 609, endPoint y: 66, distance: 56.0
click at [589, 61] on tr "filter Year -- Any Year -- 2025 2024 2023 2022 2021 2020 2019 filter Project St…" at bounding box center [784, 65] width 1326 height 31
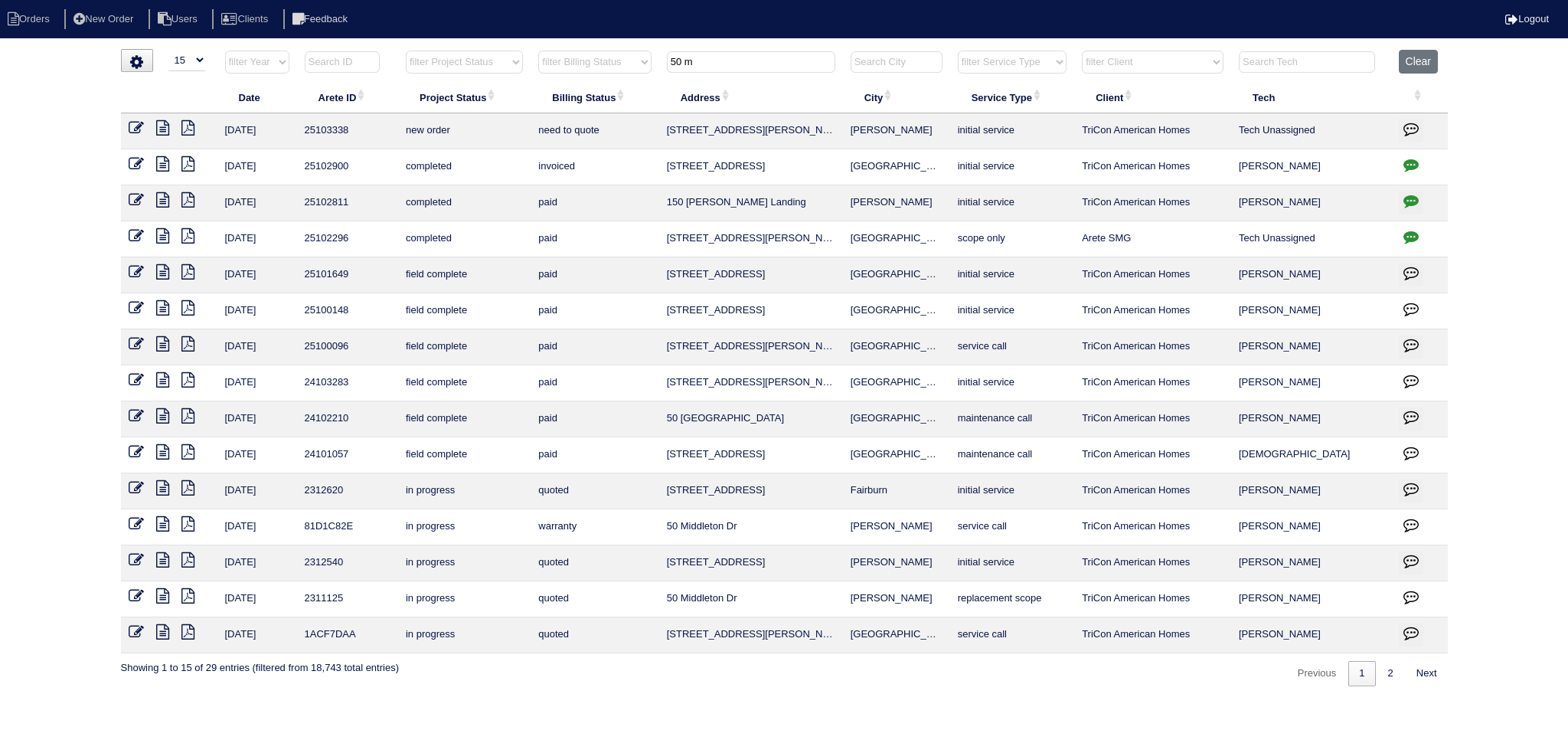
type input "50 m"
click at [130, 128] on icon at bounding box center [137, 128] width 16 height 16
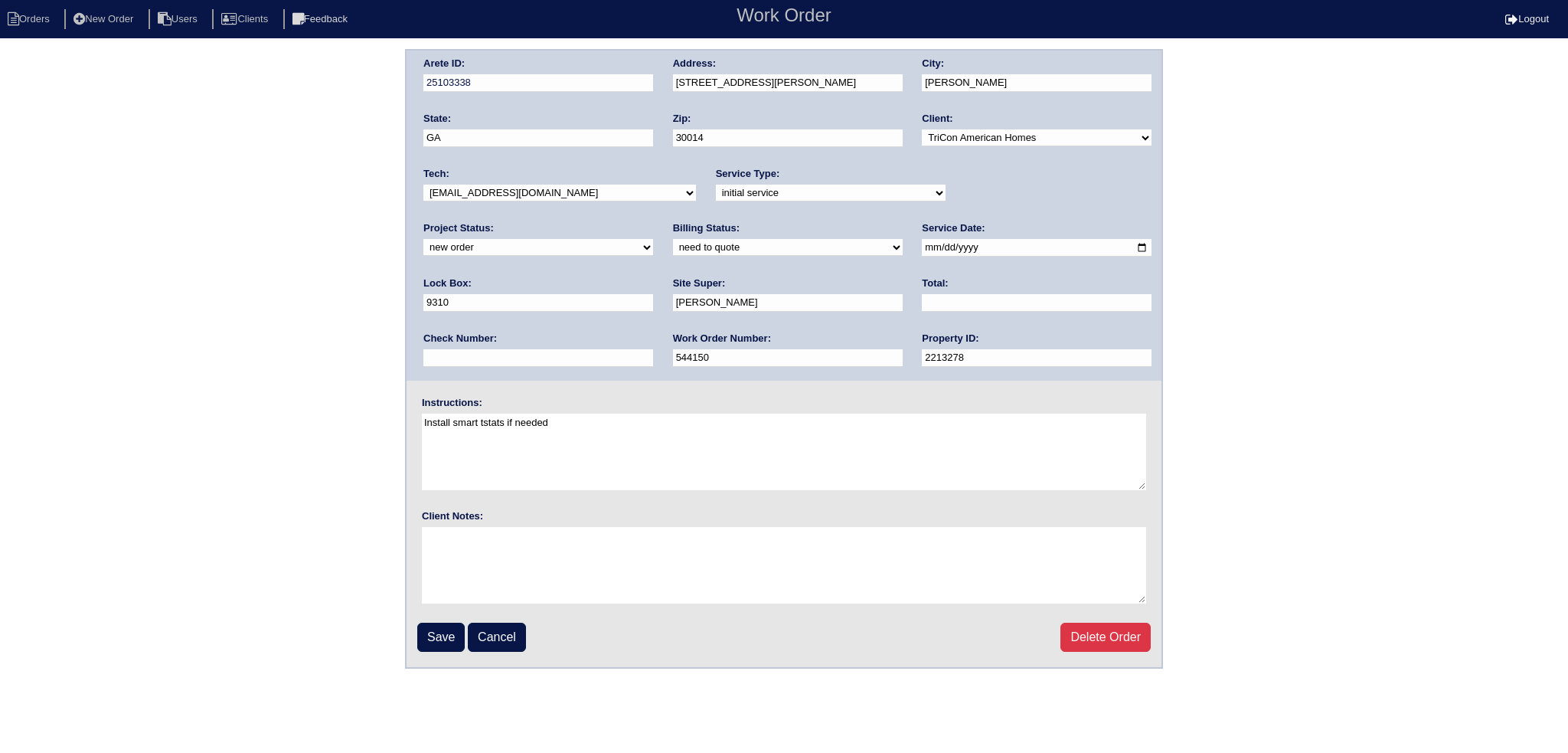
drag, startPoint x: 514, startPoint y: 188, endPoint x: 514, endPoint y: 199, distance: 11.0
click at [514, 189] on select "-select- aretesmg+backup-tech@gmail.com benjohnholt88@gmail.com callisonhvac@ya…" at bounding box center [559, 192] width 272 height 16
select select "36"
click at [423, 185] on select "-select- aretesmg+backup-tech@gmail.com benjohnholt88@gmail.com callisonhvac@ya…" at bounding box center [559, 192] width 272 height 16
click at [653, 239] on select "new order assigned in progress field complete need to schedule admin review arc…" at bounding box center [538, 247] width 230 height 16
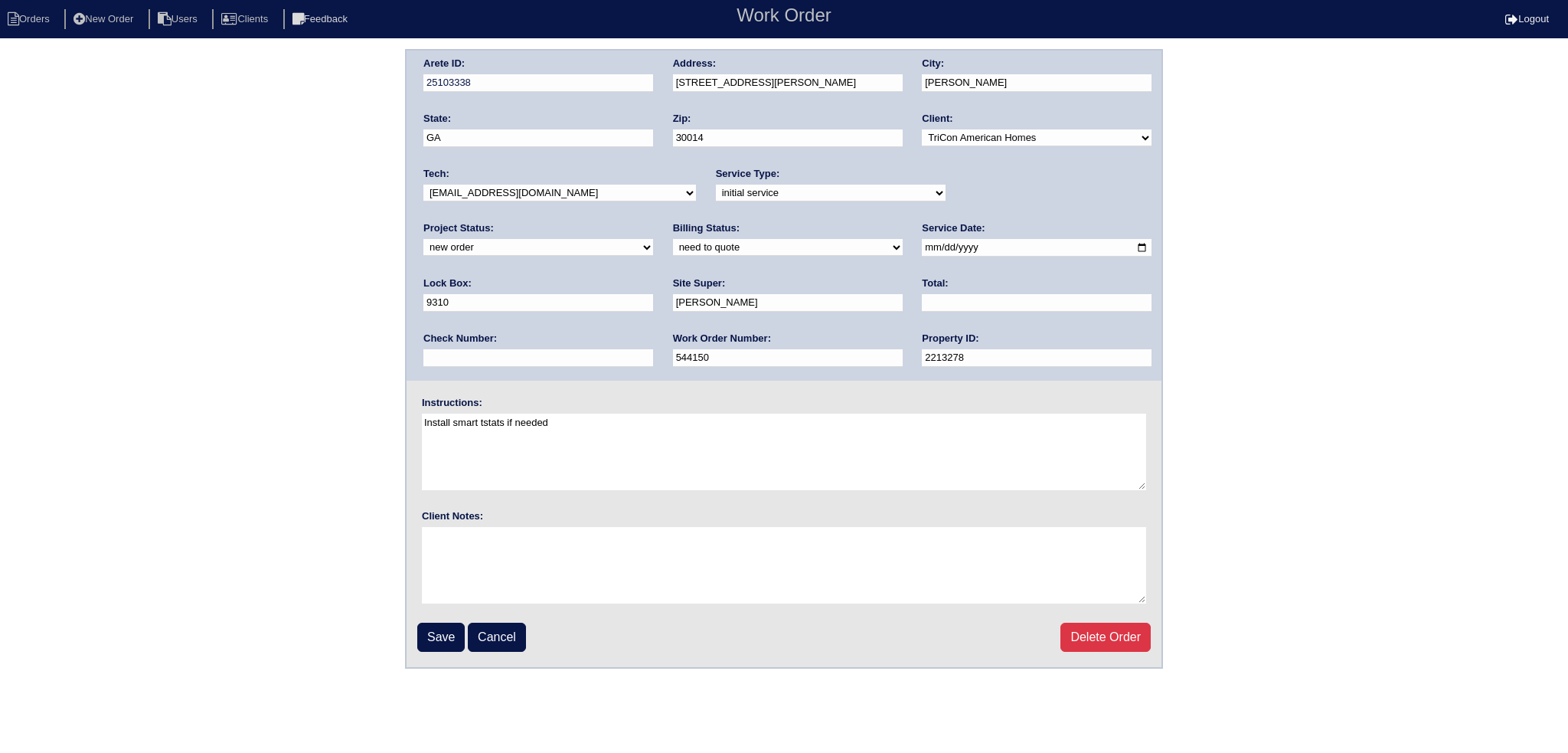
select select "assigned"
click at [653, 239] on select "new order assigned in progress field complete need to schedule admin review arc…" at bounding box center [538, 247] width 230 height 16
click at [921, 244] on input "2025-09-09" at bounding box center [1036, 247] width 230 height 17
type input "2025-09-10"
click at [440, 638] on input "Save" at bounding box center [441, 637] width 47 height 29
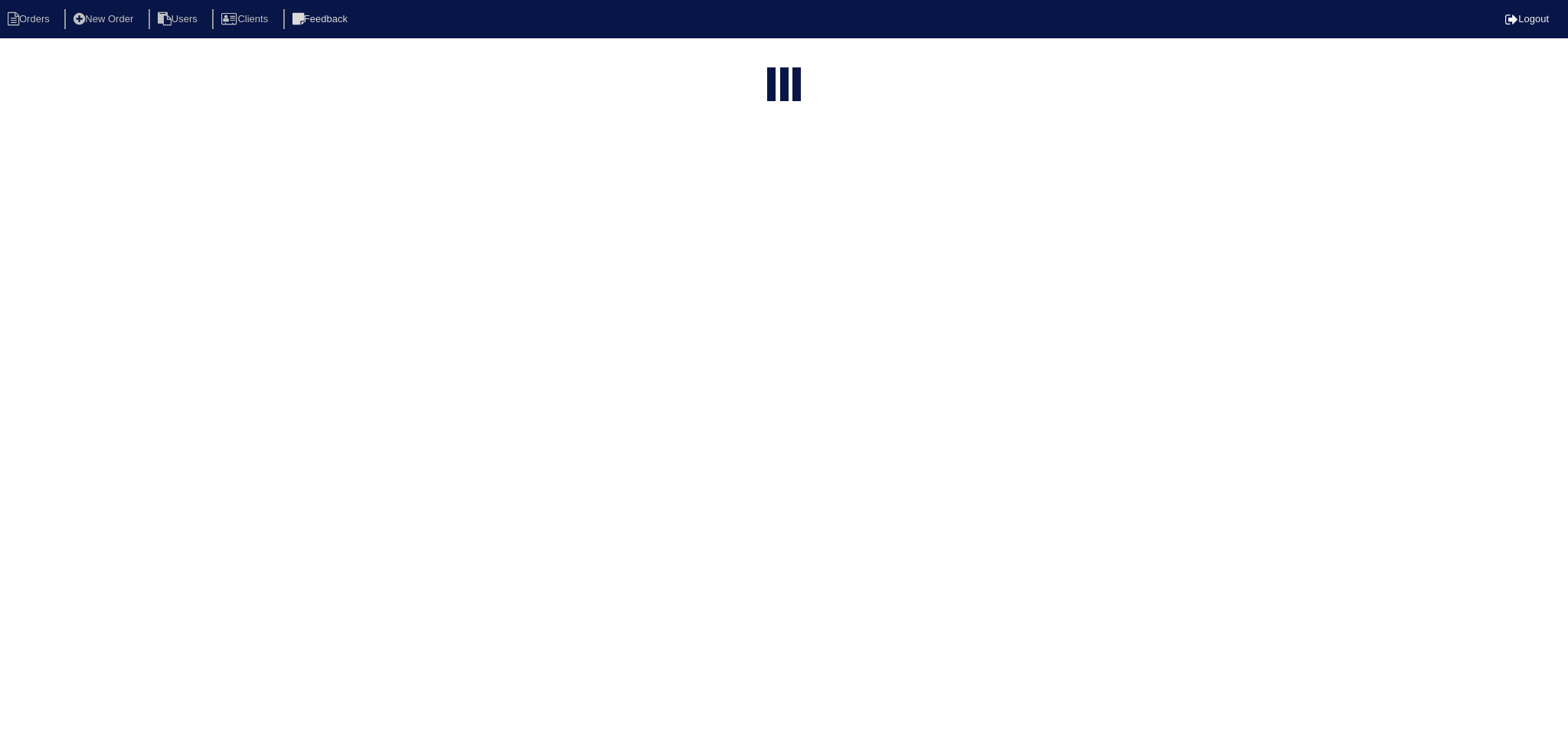
select select "15"
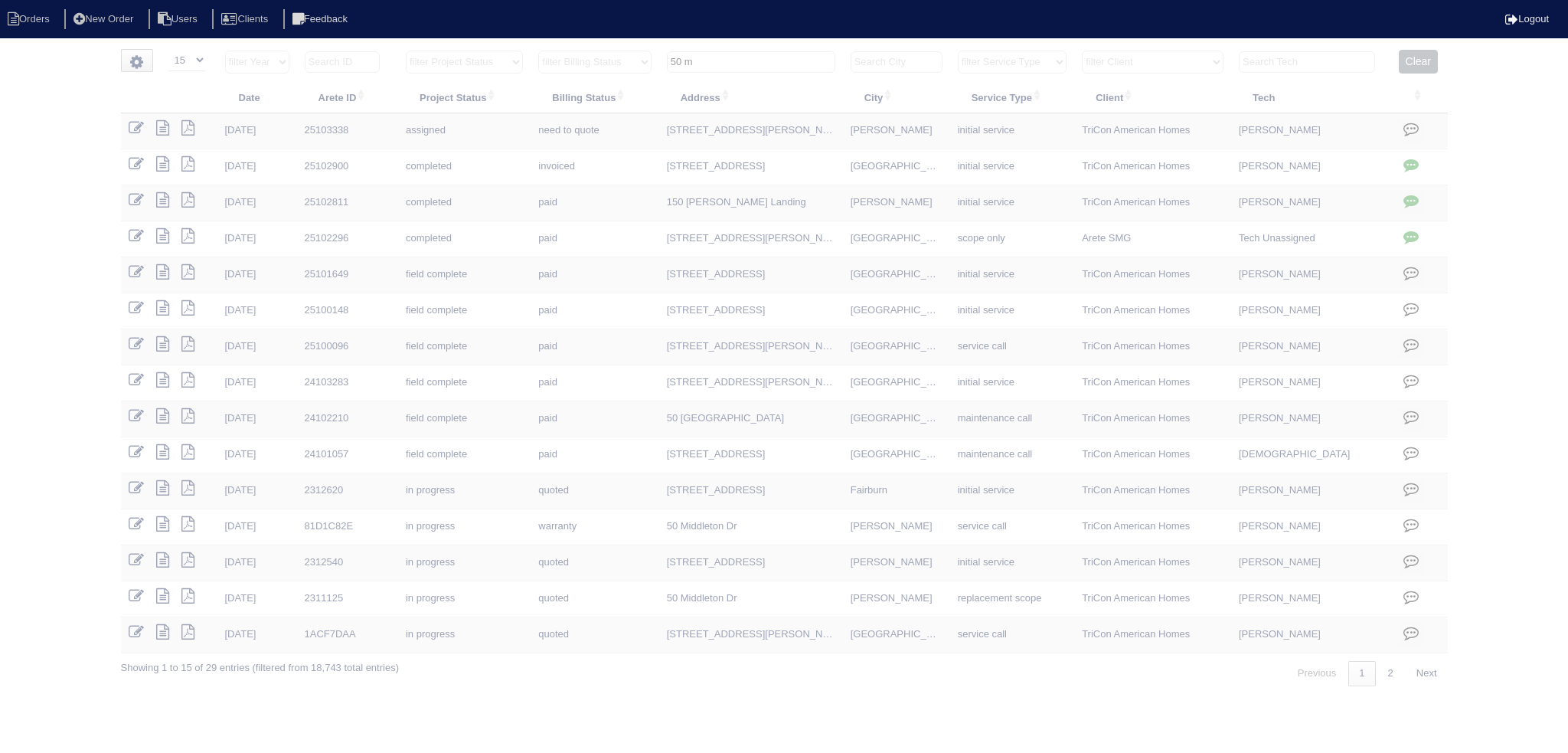
click at [750, 65] on input "50 m" at bounding box center [751, 61] width 169 height 21
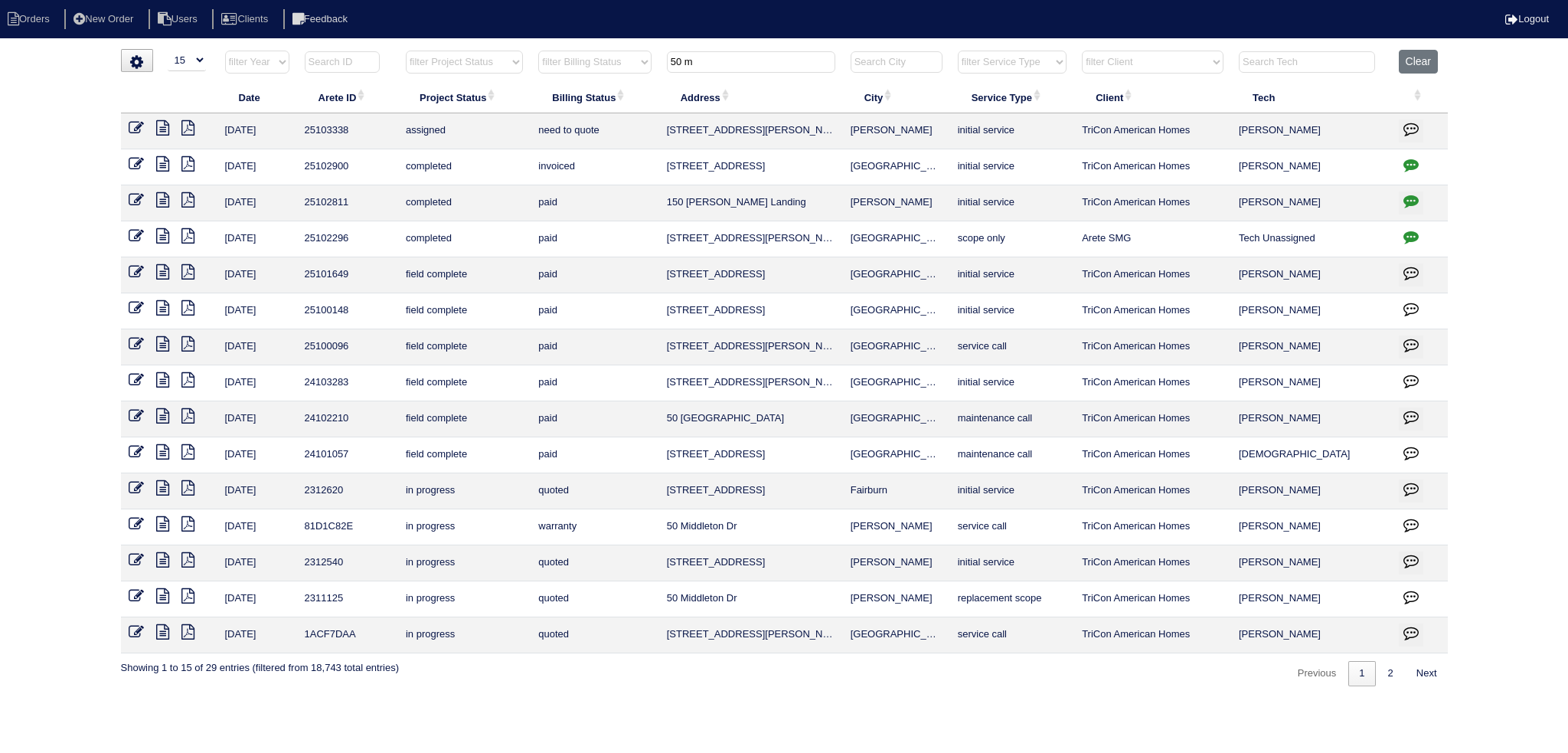
click at [750, 65] on input "50 m" at bounding box center [751, 61] width 169 height 21
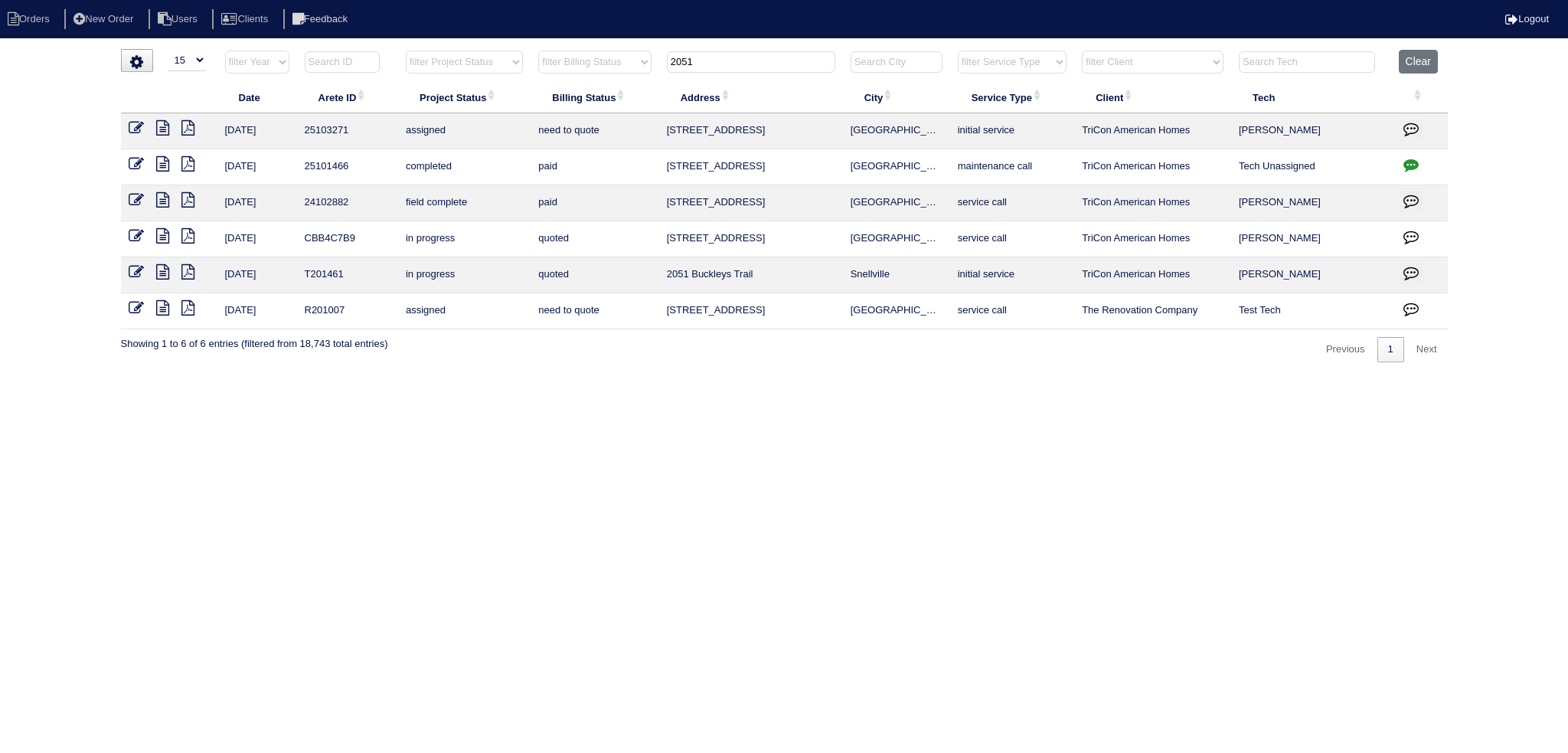
type input "2051"
click at [135, 126] on icon at bounding box center [137, 128] width 16 height 16
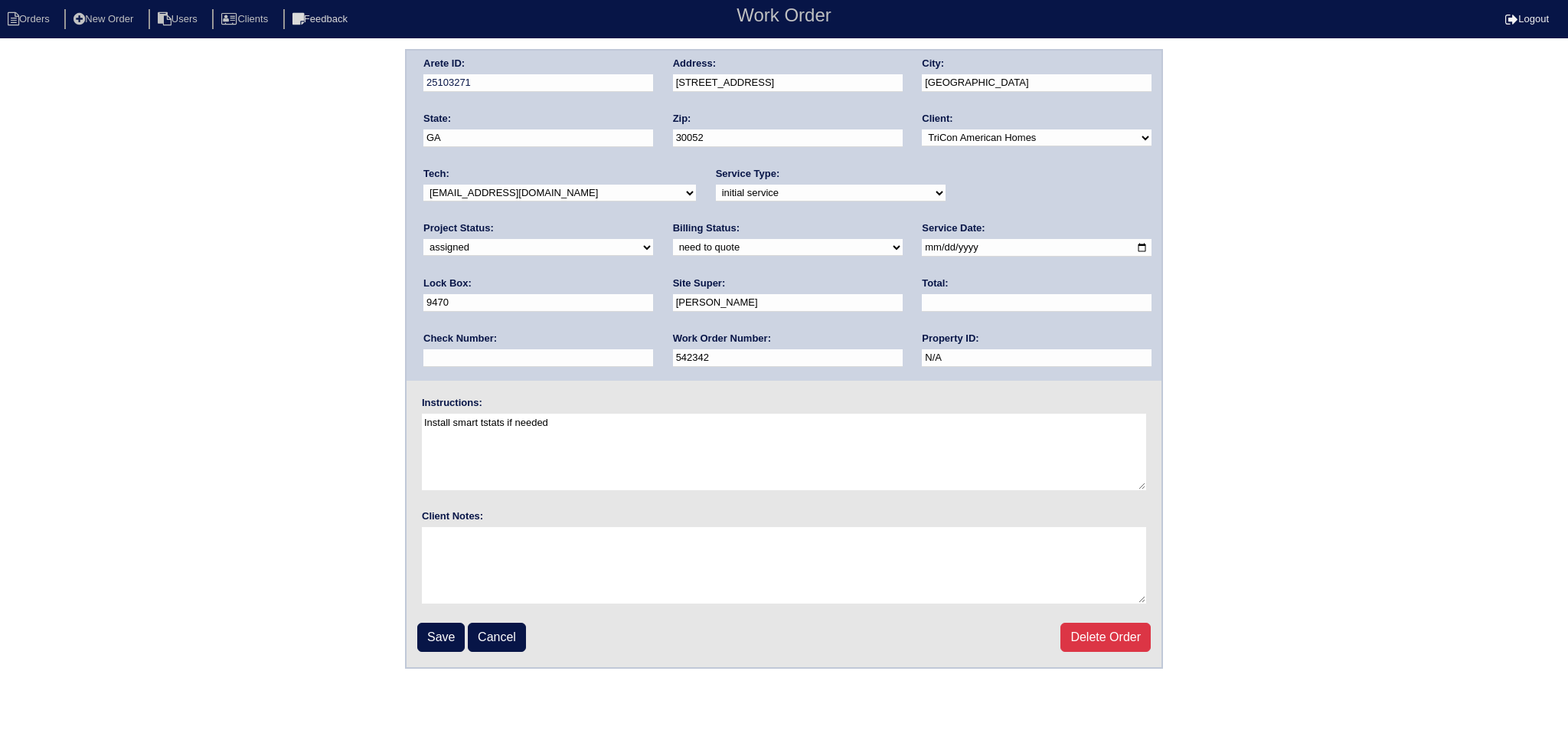
click at [921, 244] on input "2025-09-09" at bounding box center [1036, 247] width 230 height 17
click at [921, 339] on div "Property ID: N/A" at bounding box center [1036, 353] width 230 height 43
click at [921, 244] on input "2025-09-09" at bounding box center [1036, 247] width 230 height 17
type input "2025-09-10"
click at [447, 627] on input "Save" at bounding box center [441, 637] width 47 height 29
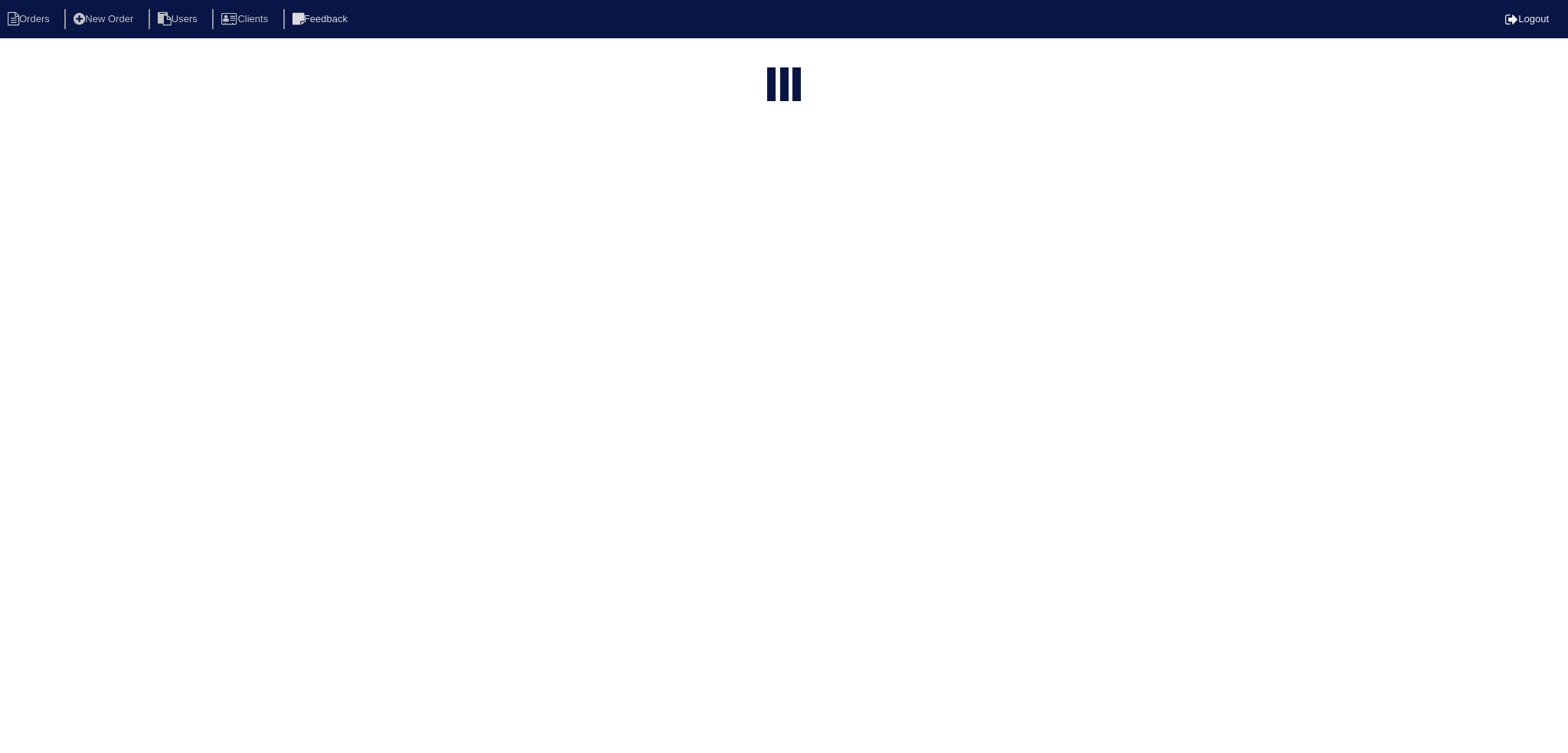
select select "15"
click at [744, 173] on input "2051" at bounding box center [751, 183] width 169 height 21
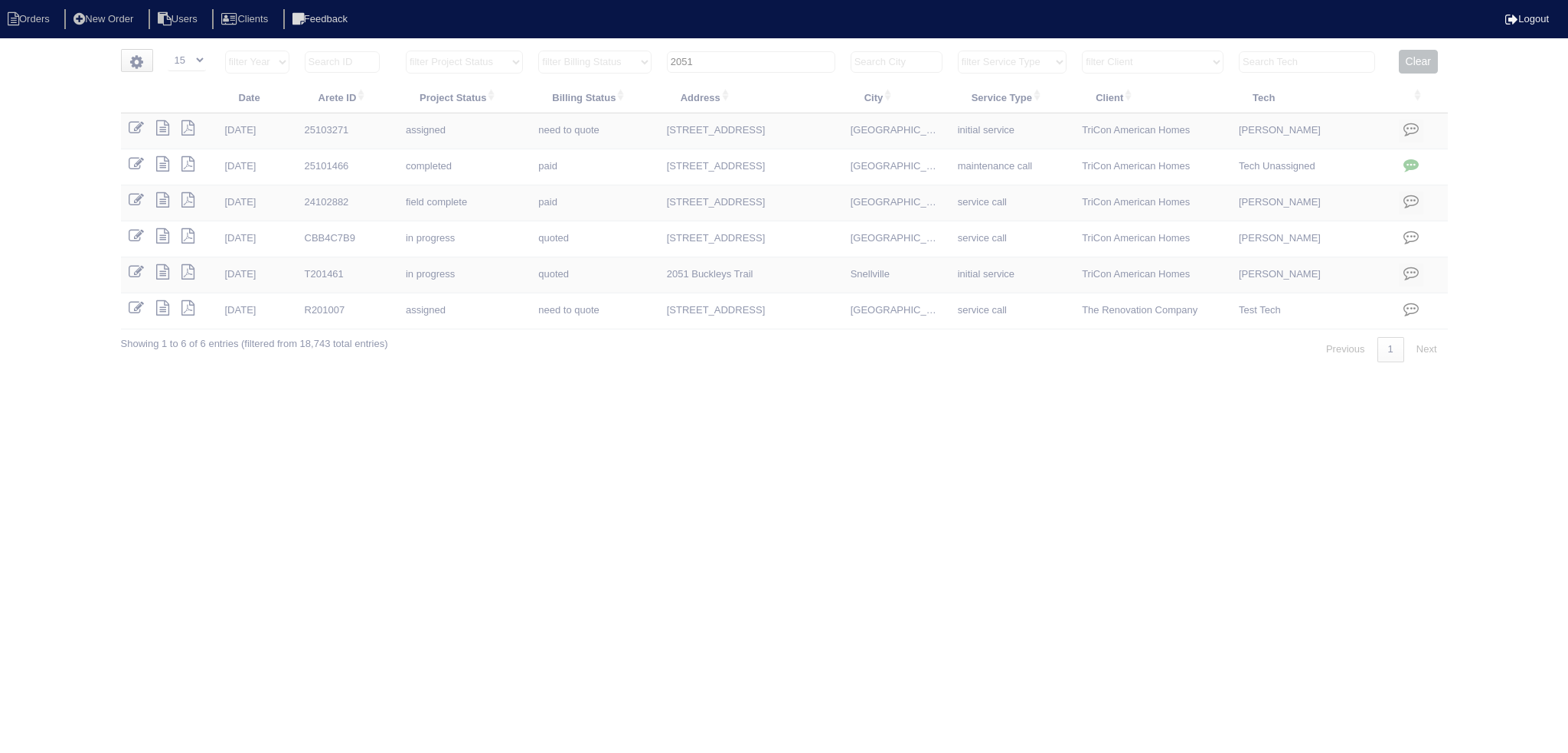
click at [744, 66] on input "2051" at bounding box center [751, 61] width 169 height 21
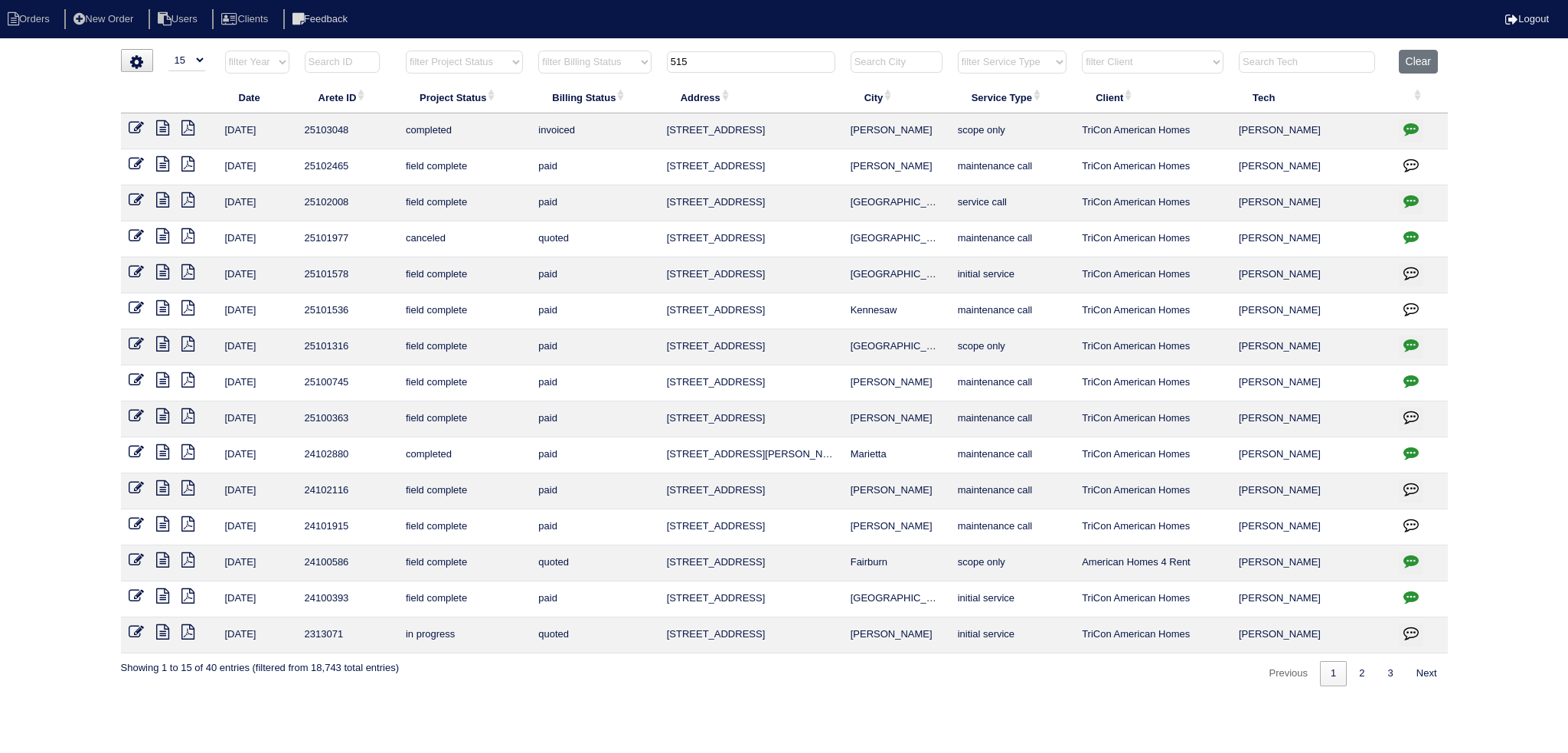
click at [741, 56] on input "515" at bounding box center [751, 61] width 169 height 21
click at [741, 57] on input "515" at bounding box center [751, 61] width 169 height 21
type input "5"
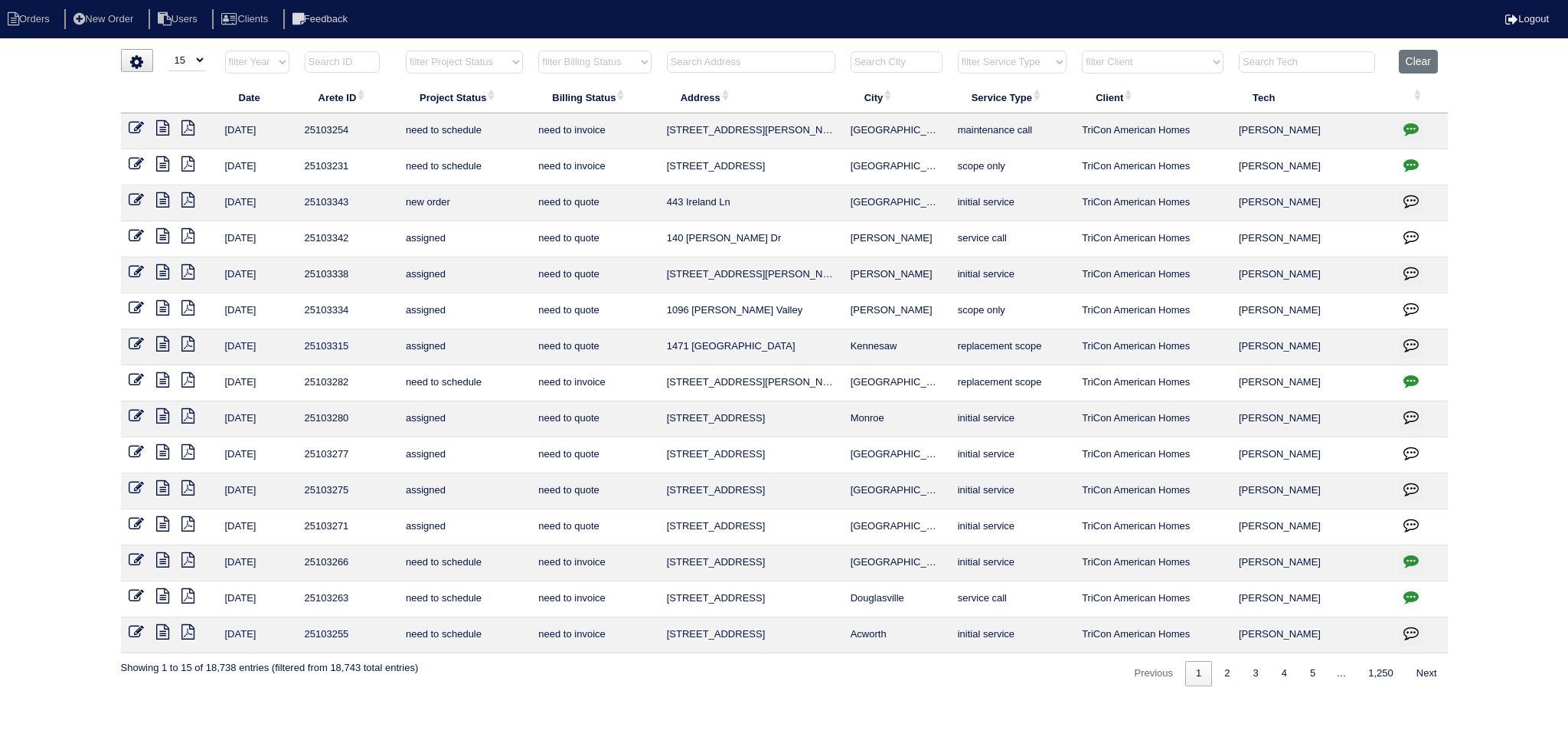
click at [749, 65] on input "text" at bounding box center [751, 61] width 169 height 21
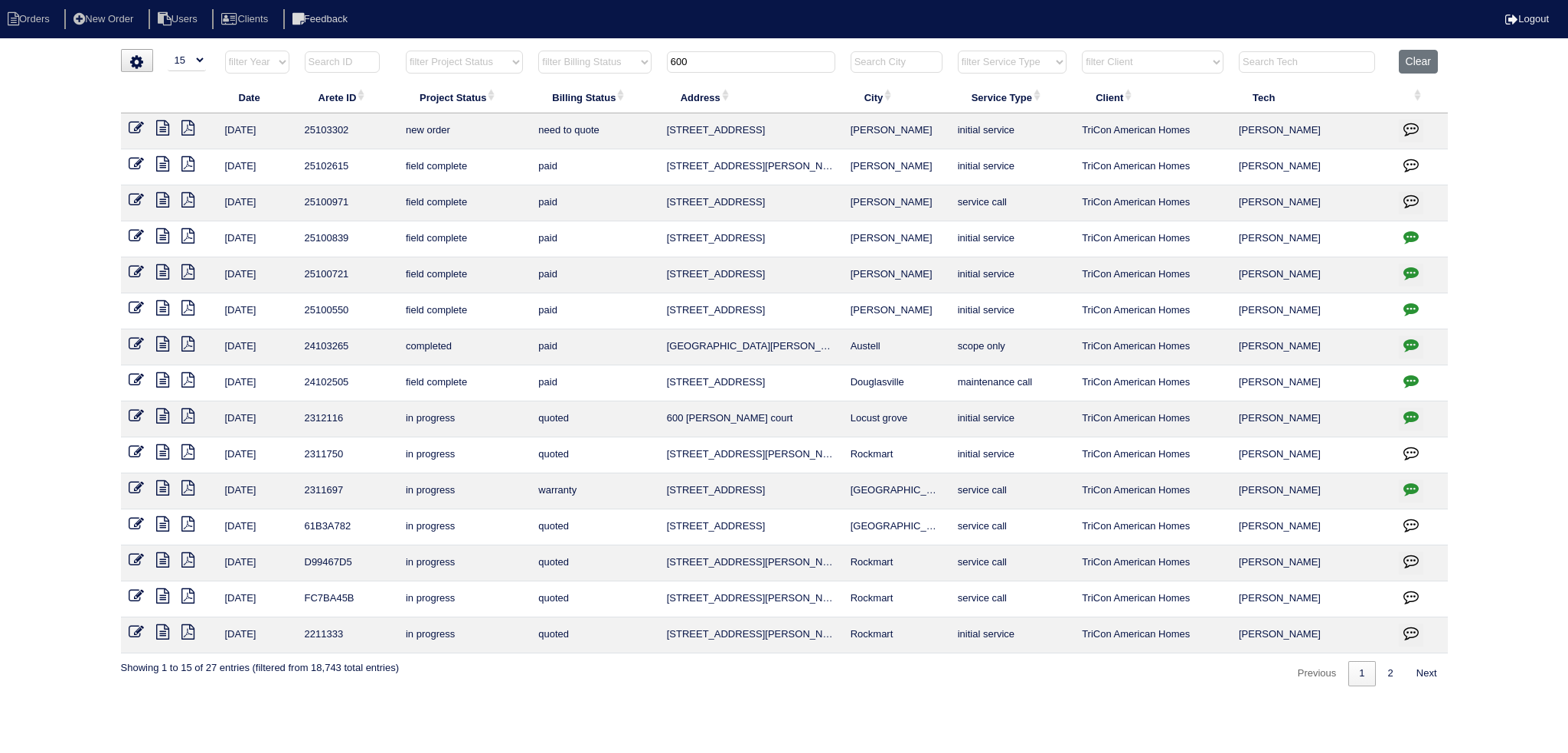
type input "600"
click at [138, 130] on icon at bounding box center [137, 128] width 16 height 16
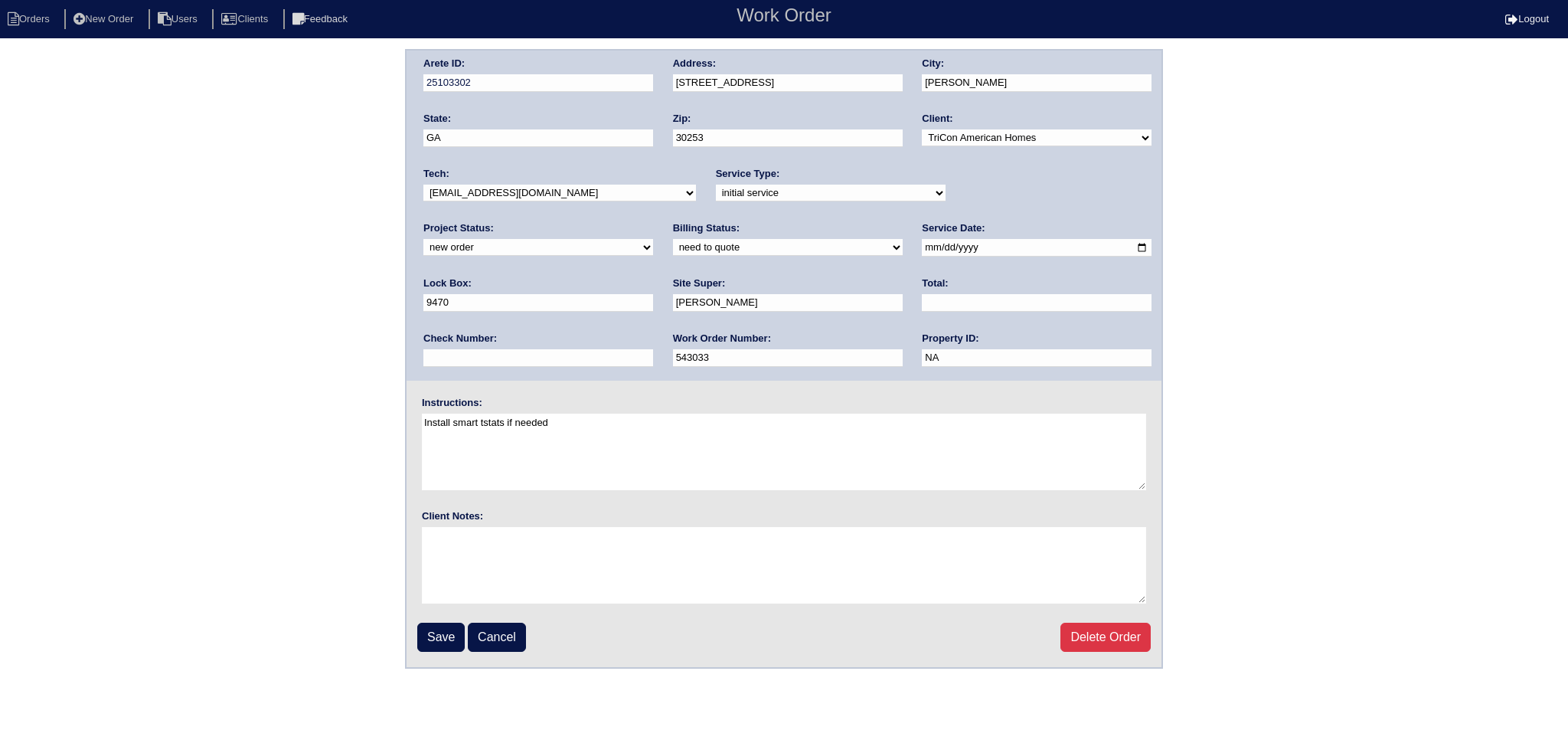
drag, startPoint x: 981, startPoint y: 188, endPoint x: 982, endPoint y: 201, distance: 13.0
click at [653, 221] on div "Project Status: new order assigned in progress field complete need to schedule …" at bounding box center [538, 243] width 230 height 42
click at [653, 239] on select "new order assigned in progress field complete need to schedule admin review arc…" at bounding box center [538, 247] width 230 height 16
select select "assigned"
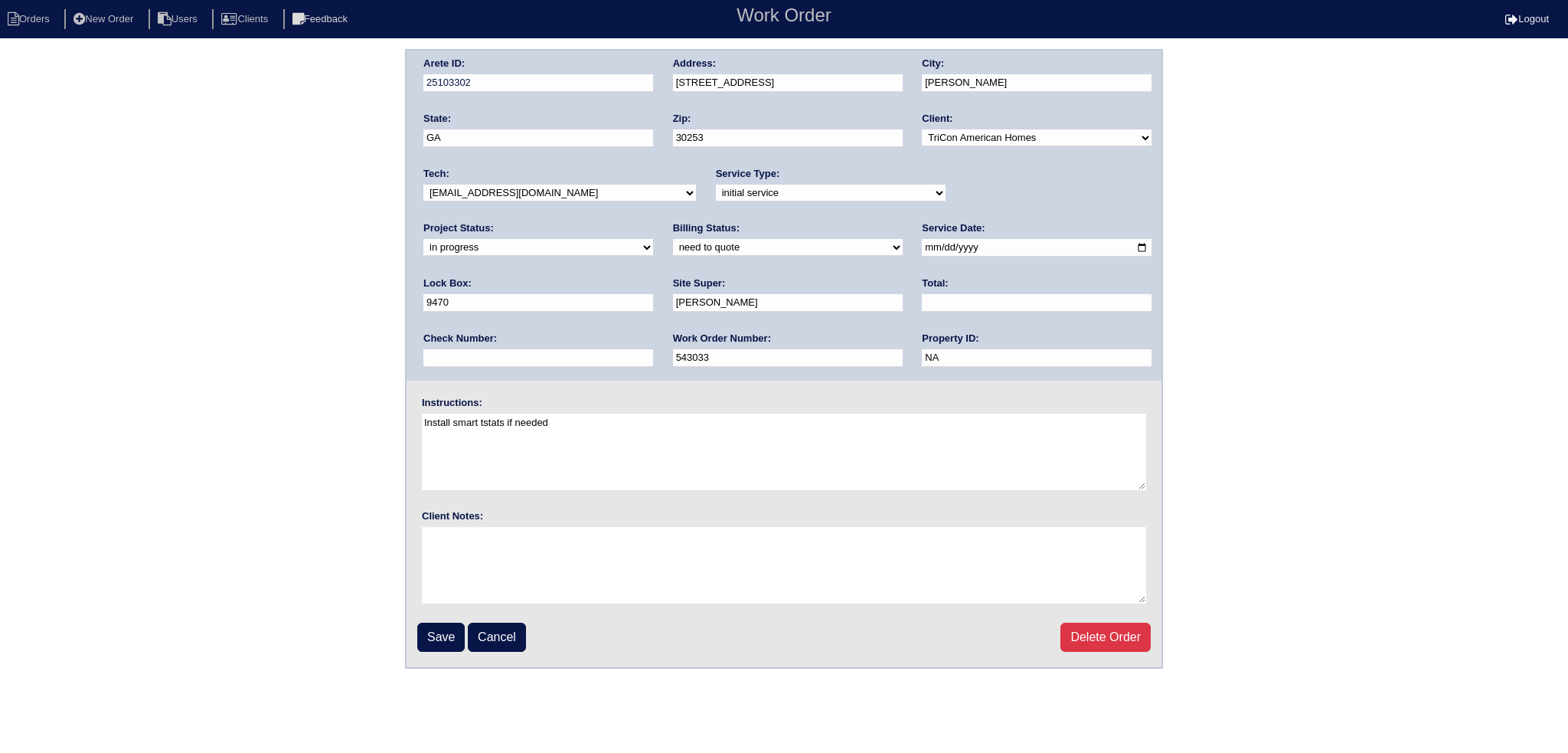
click at [653, 239] on select "new order assigned in progress field complete need to schedule admin review arc…" at bounding box center [538, 247] width 230 height 16
drag, startPoint x: 968, startPoint y: 194, endPoint x: 967, endPoint y: 203, distance: 9.1
click at [653, 221] on div "Project Status: new order assigned in progress field complete need to schedule …" at bounding box center [538, 243] width 230 height 42
click at [921, 241] on input "2025-09-08" at bounding box center [1036, 247] width 230 height 17
type input "2025-09-10"
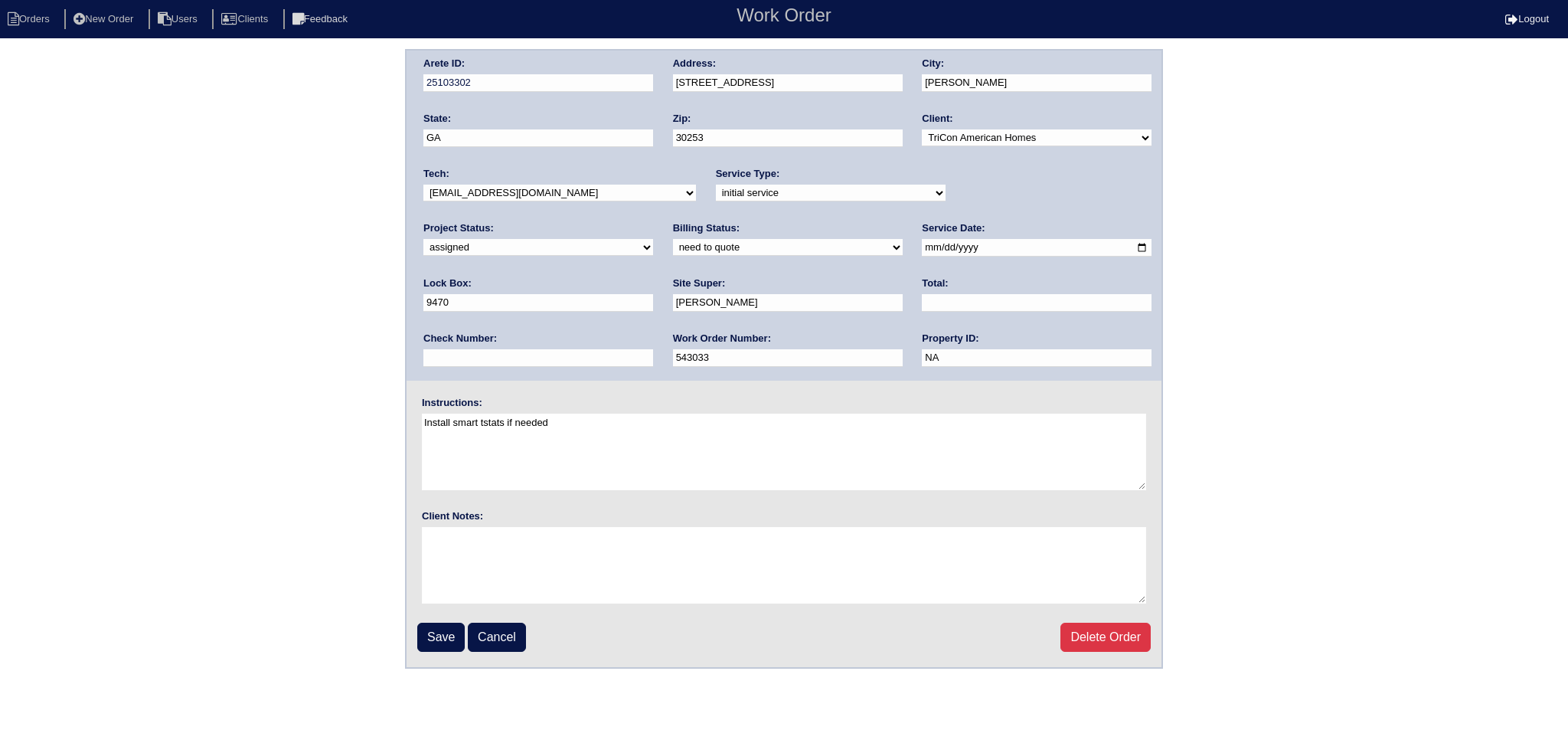
click at [576, 198] on select "-select- aretesmg+backup-tech@gmail.com benjohnholt88@gmail.com callisonhvac@ya…" at bounding box center [559, 192] width 272 height 16
select select "75"
click at [423, 185] on select "-select- aretesmg+backup-tech@gmail.com benjohnholt88@gmail.com callisonhvac@ya…" at bounding box center [559, 192] width 272 height 16
click at [445, 647] on input "Save" at bounding box center [441, 637] width 47 height 29
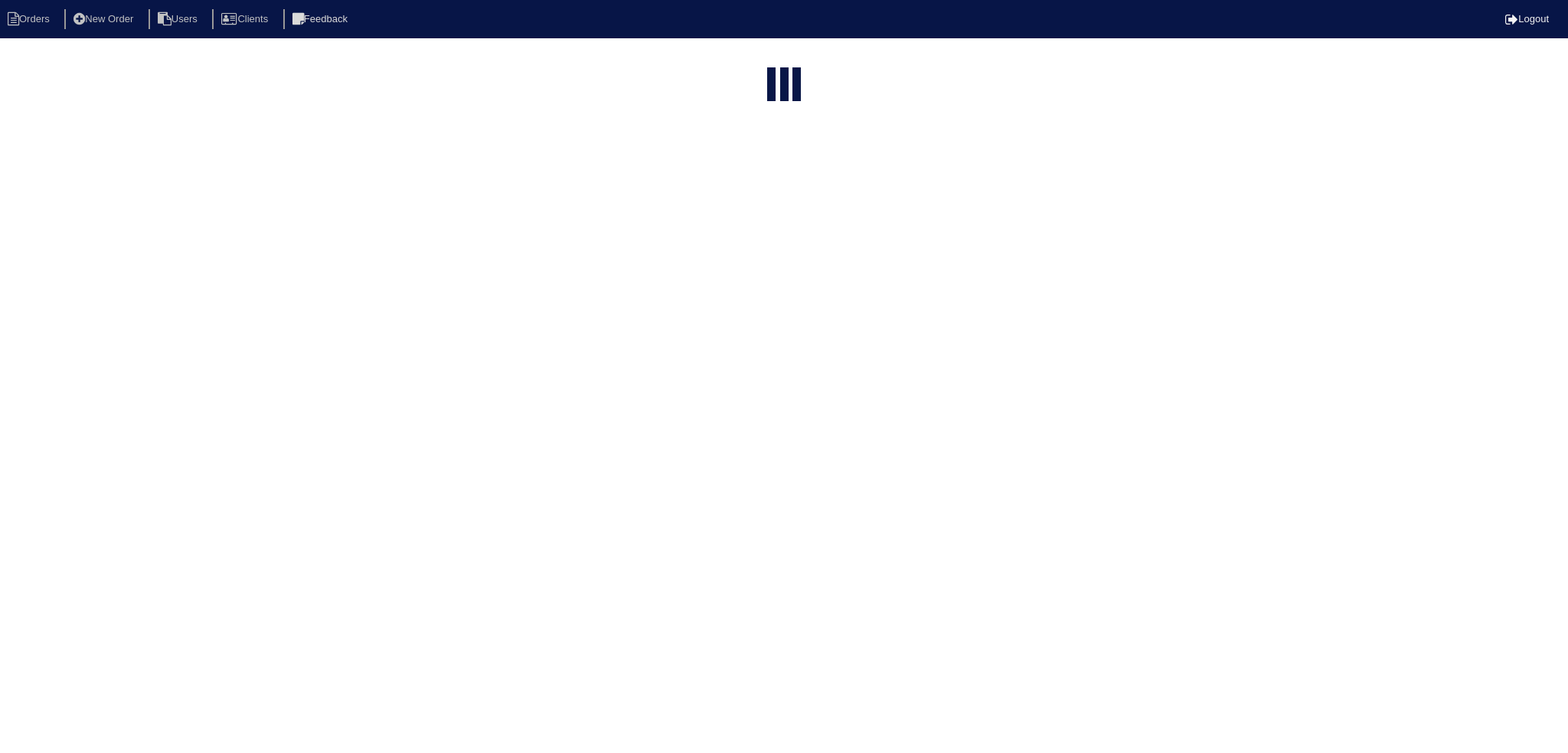
select select "15"
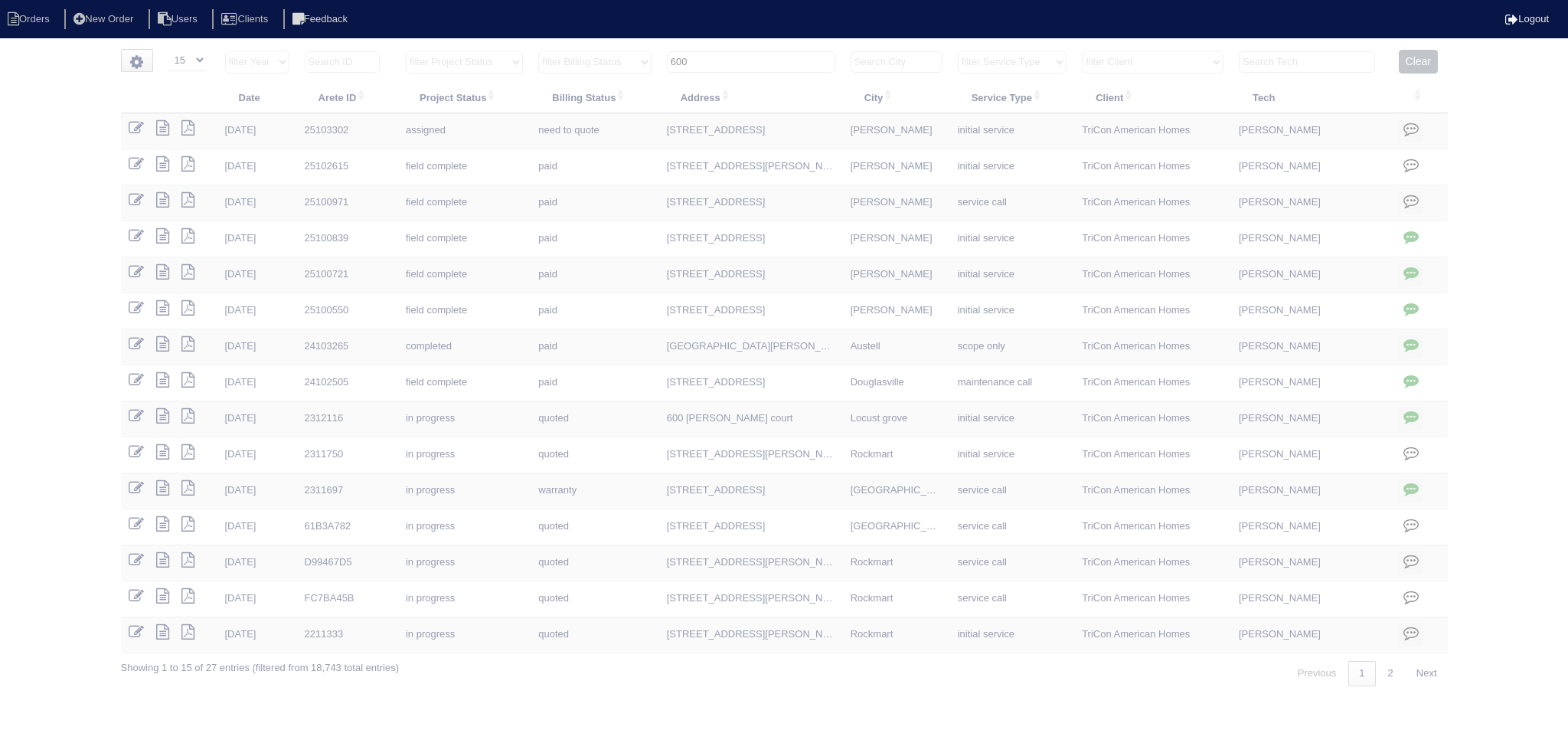
click at [717, 64] on input "600" at bounding box center [751, 61] width 169 height 21
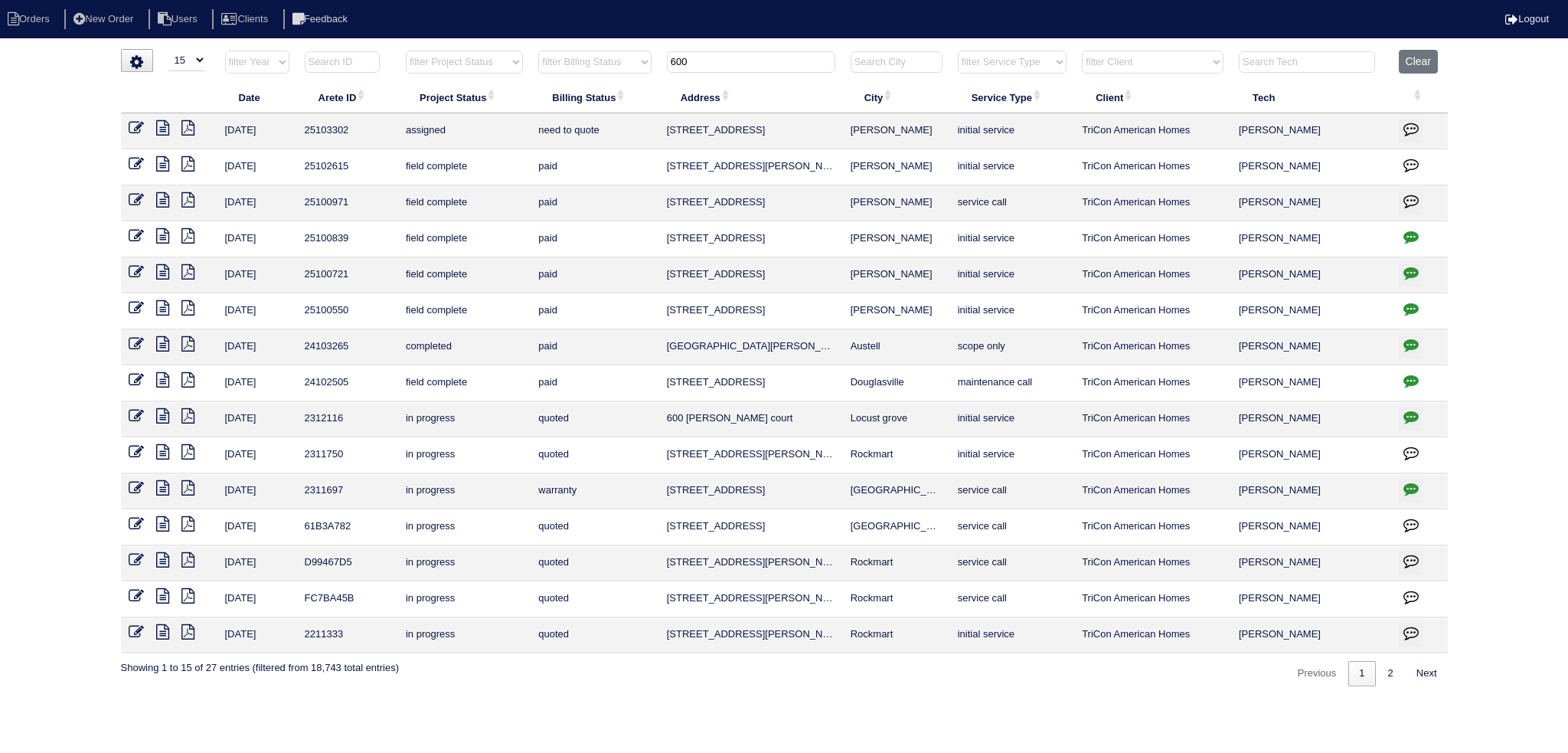
click at [717, 64] on input "600" at bounding box center [751, 61] width 169 height 21
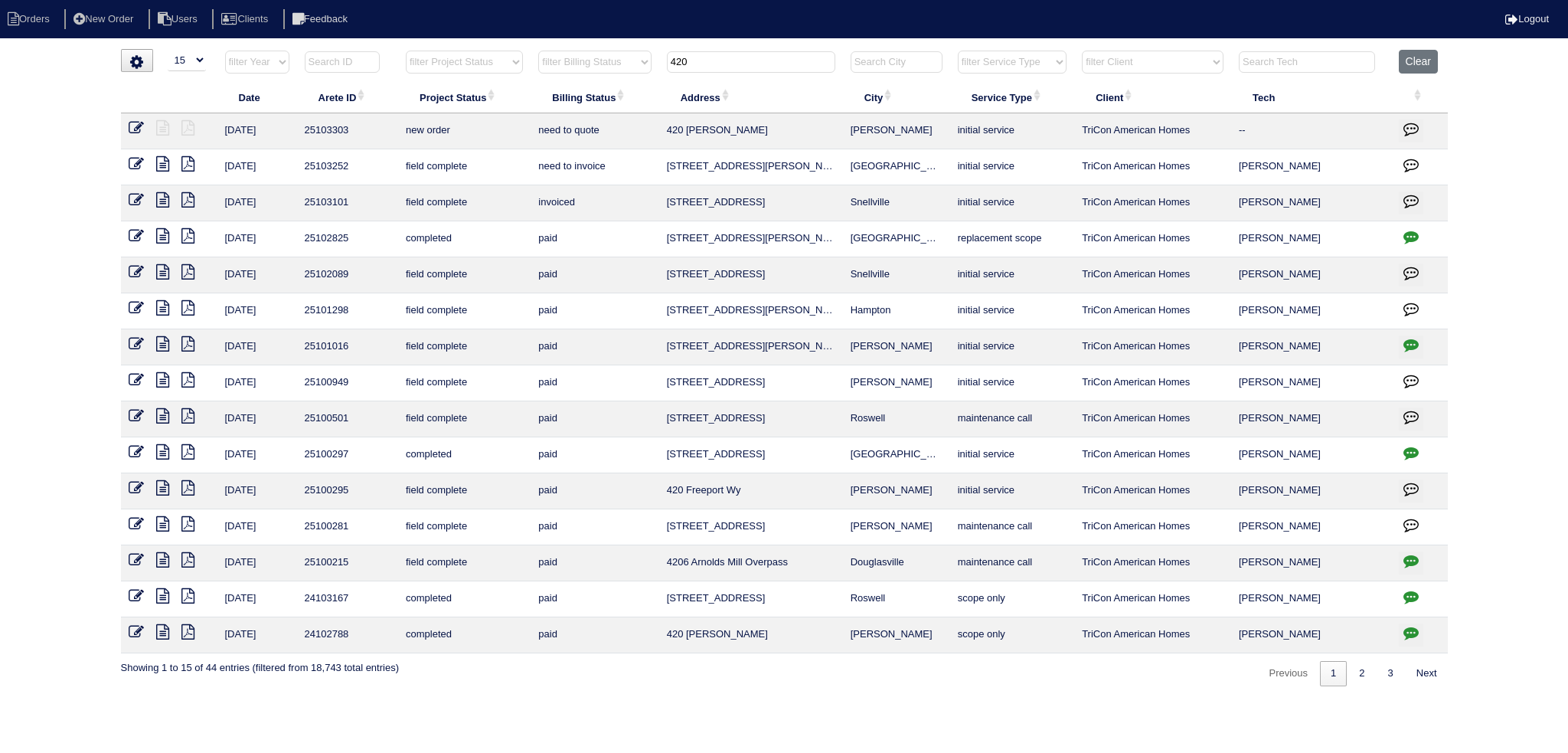
type input "420"
click at [138, 129] on icon at bounding box center [137, 128] width 16 height 16
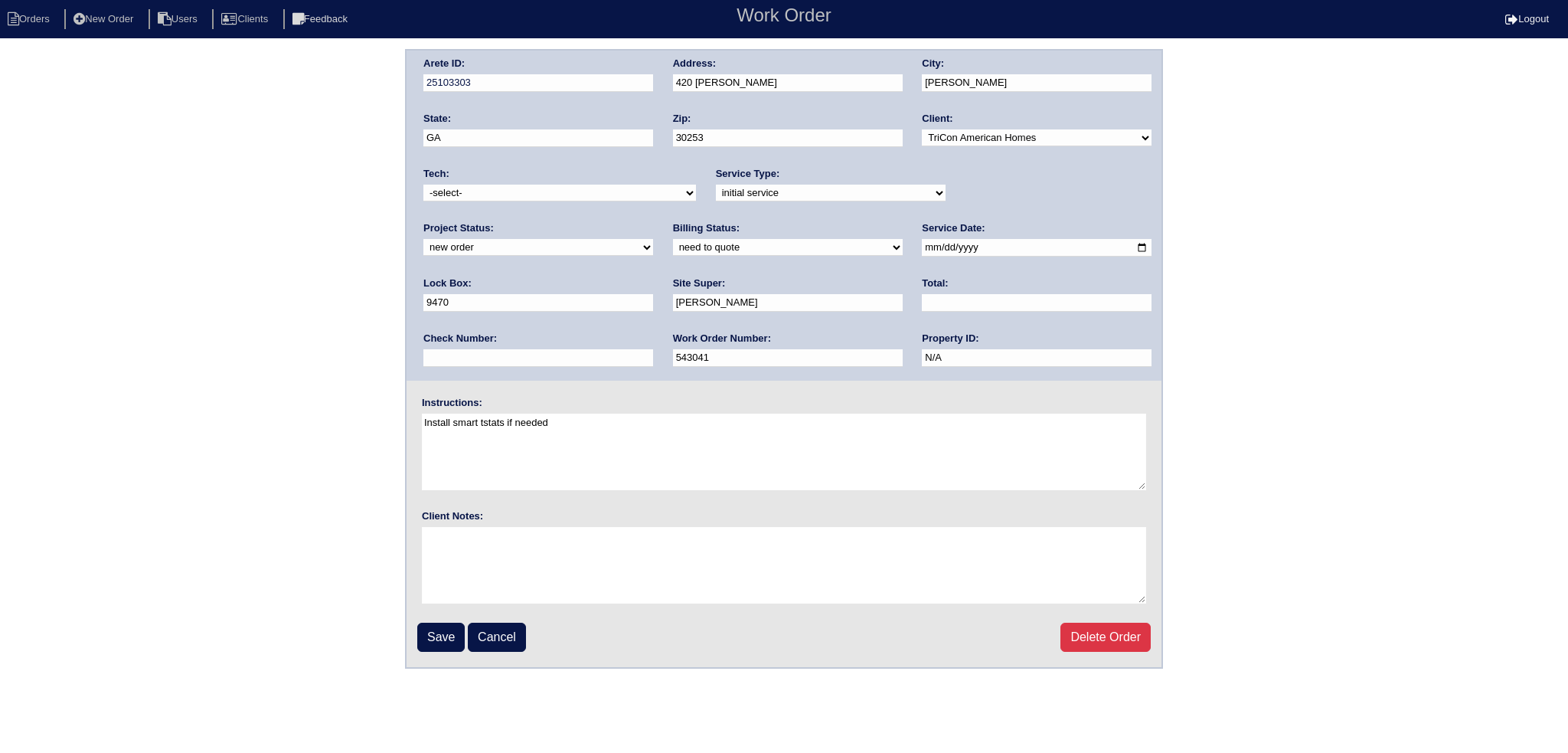
click at [653, 221] on div "Project Status: new order assigned in progress field complete need to schedule …" at bounding box center [538, 243] width 230 height 42
select select "assigned"
click at [653, 239] on select "new order assigned in progress field complete need to schedule admin review arc…" at bounding box center [538, 247] width 230 height 16
click at [921, 244] on input "2025-09-09" at bounding box center [1036, 247] width 230 height 17
type input "[DATE]"
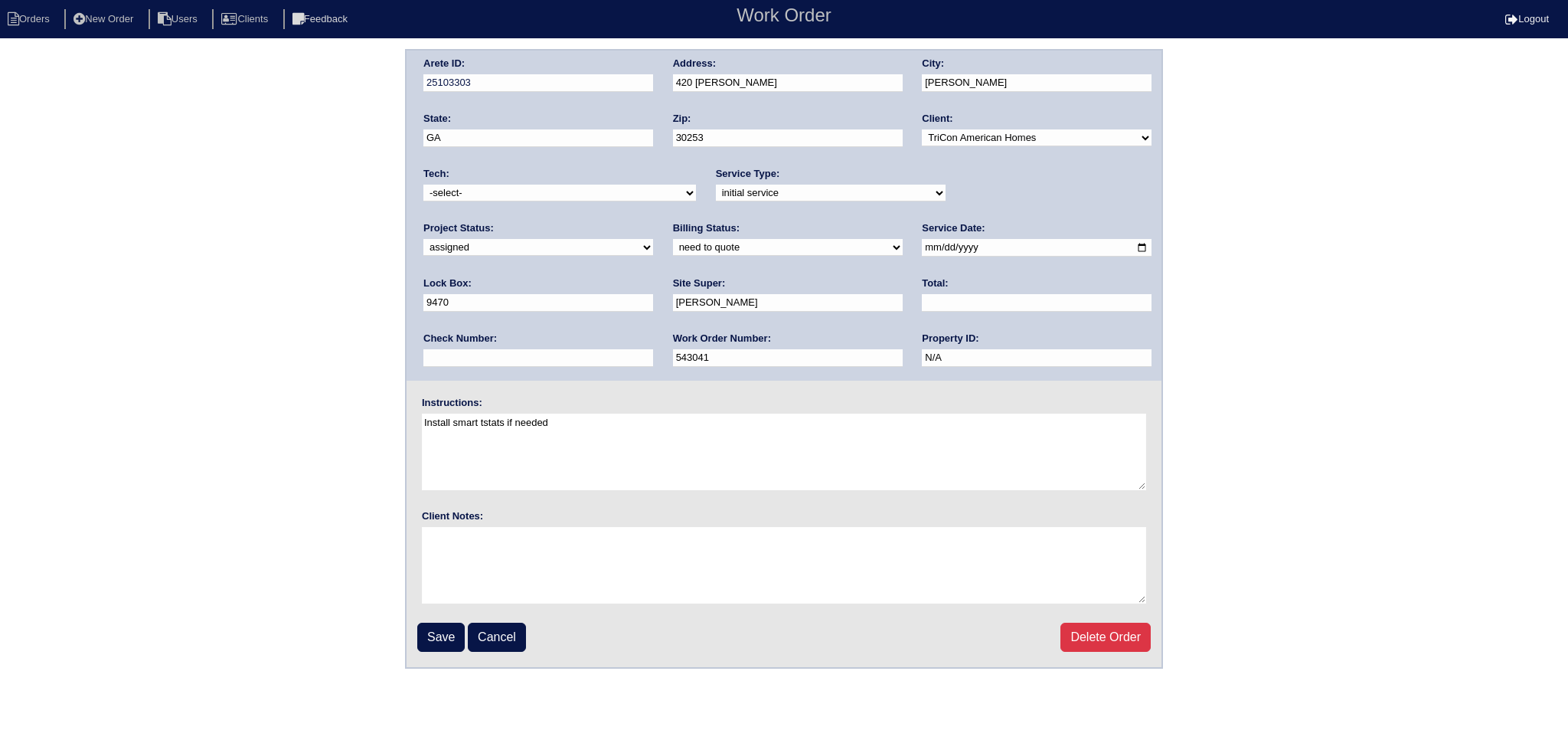
click at [586, 197] on select "-select- aretesmg+backup-tech@gmail.com benjohnholt88@gmail.com callisonhvac@ya…" at bounding box center [559, 192] width 272 height 16
select select "75"
click at [423, 185] on select "-select- aretesmg+backup-tech@gmail.com benjohnholt88@gmail.com callisonhvac@ya…" at bounding box center [559, 192] width 272 height 16
click at [453, 638] on input "Save" at bounding box center [441, 637] width 47 height 29
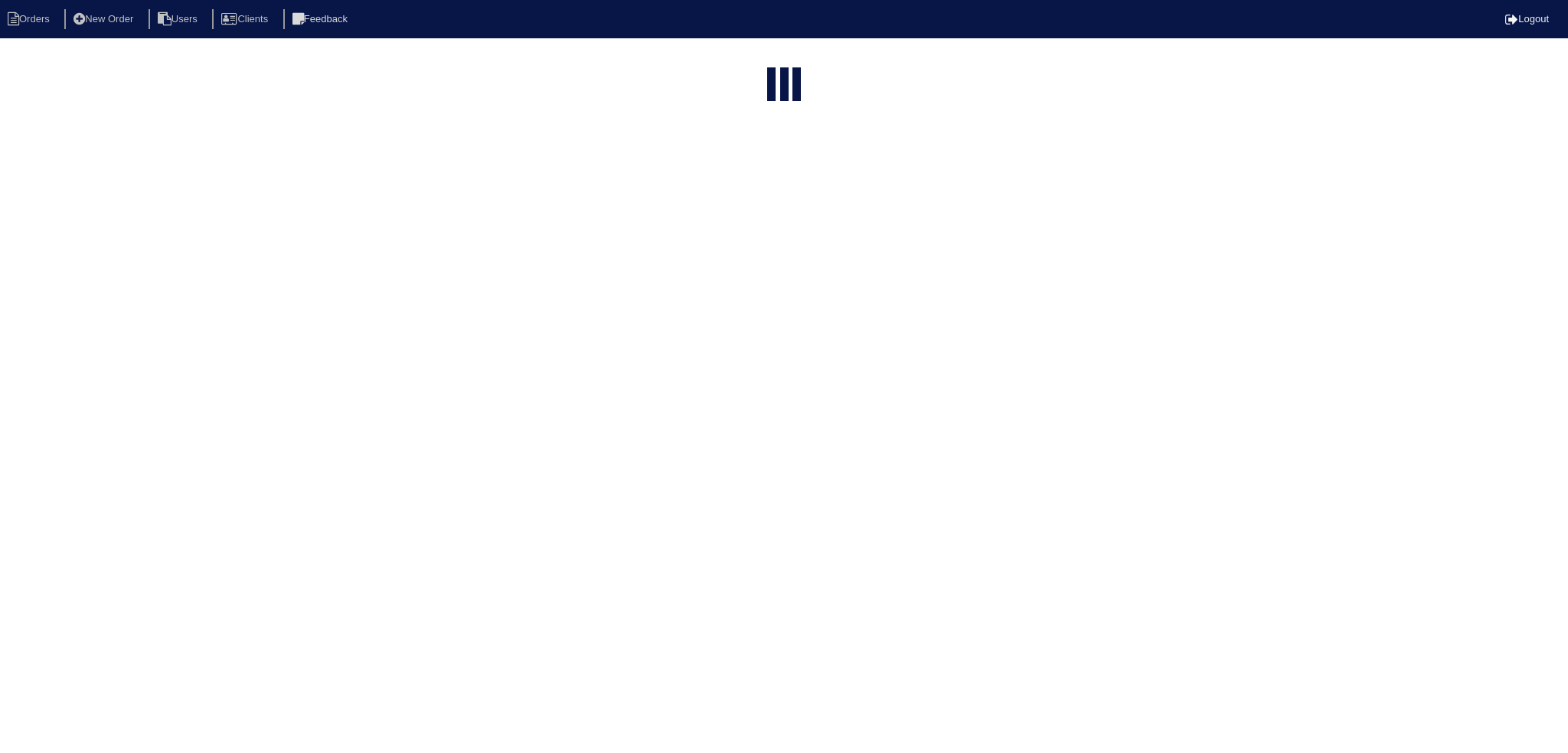
select select "15"
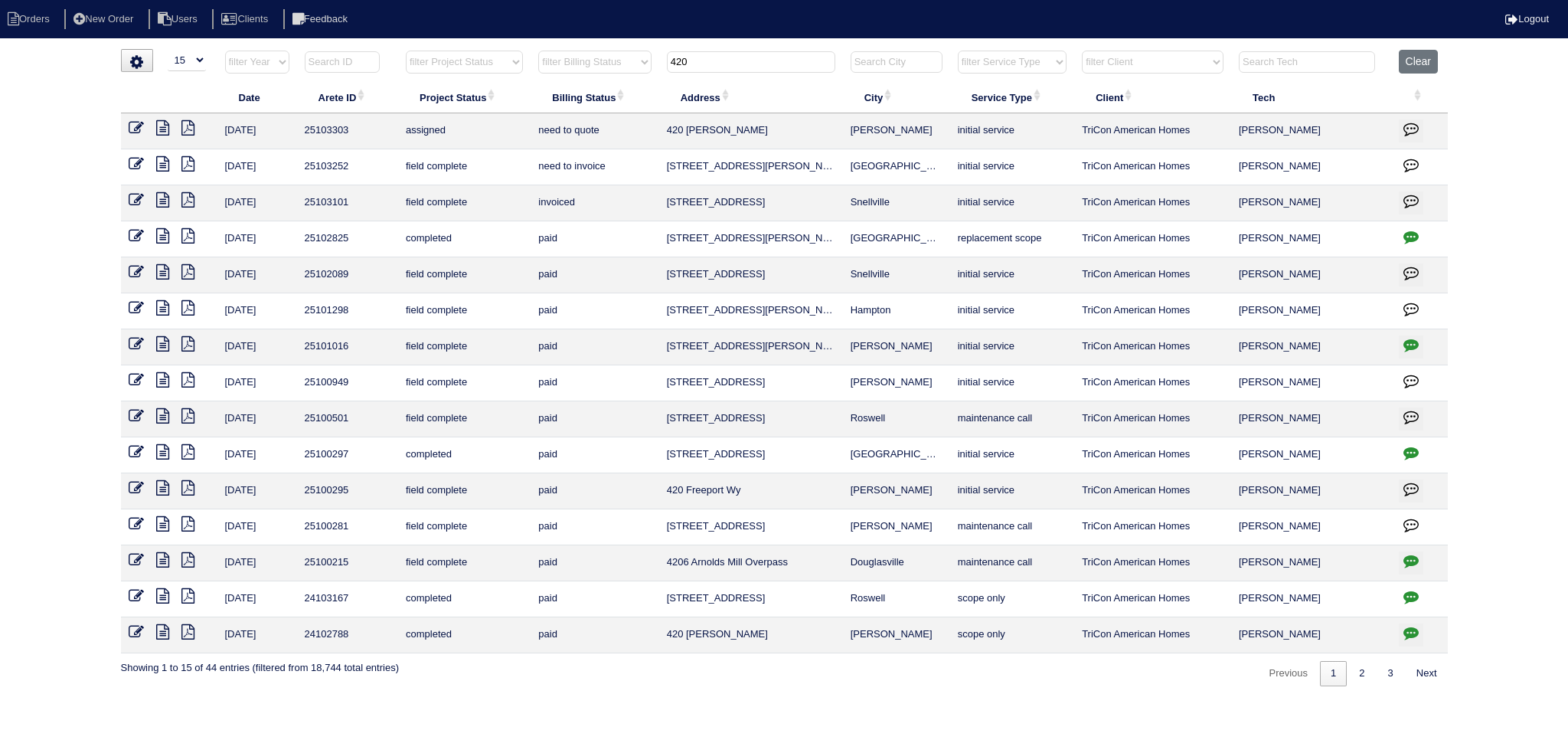
click at [771, 72] on th "420" at bounding box center [751, 65] width 184 height 31
click at [770, 72] on th "420" at bounding box center [751, 65] width 184 height 31
click at [767, 63] on input "420" at bounding box center [751, 61] width 169 height 21
click at [765, 63] on input "420" at bounding box center [751, 61] width 169 height 21
click at [765, 62] on input "420" at bounding box center [751, 61] width 169 height 21
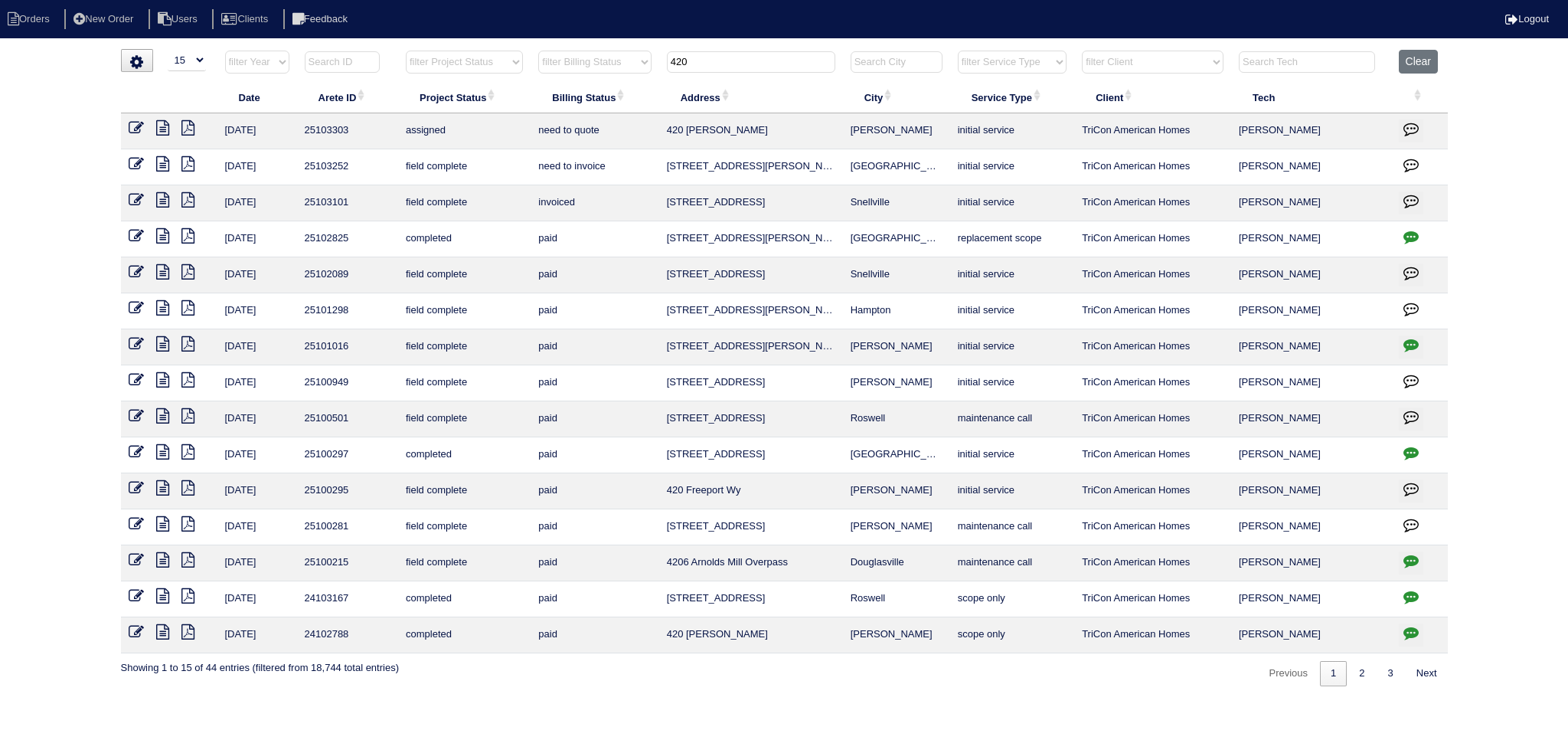
click at [767, 60] on input "420" at bounding box center [751, 61] width 169 height 21
click at [768, 60] on input "420" at bounding box center [751, 61] width 169 height 21
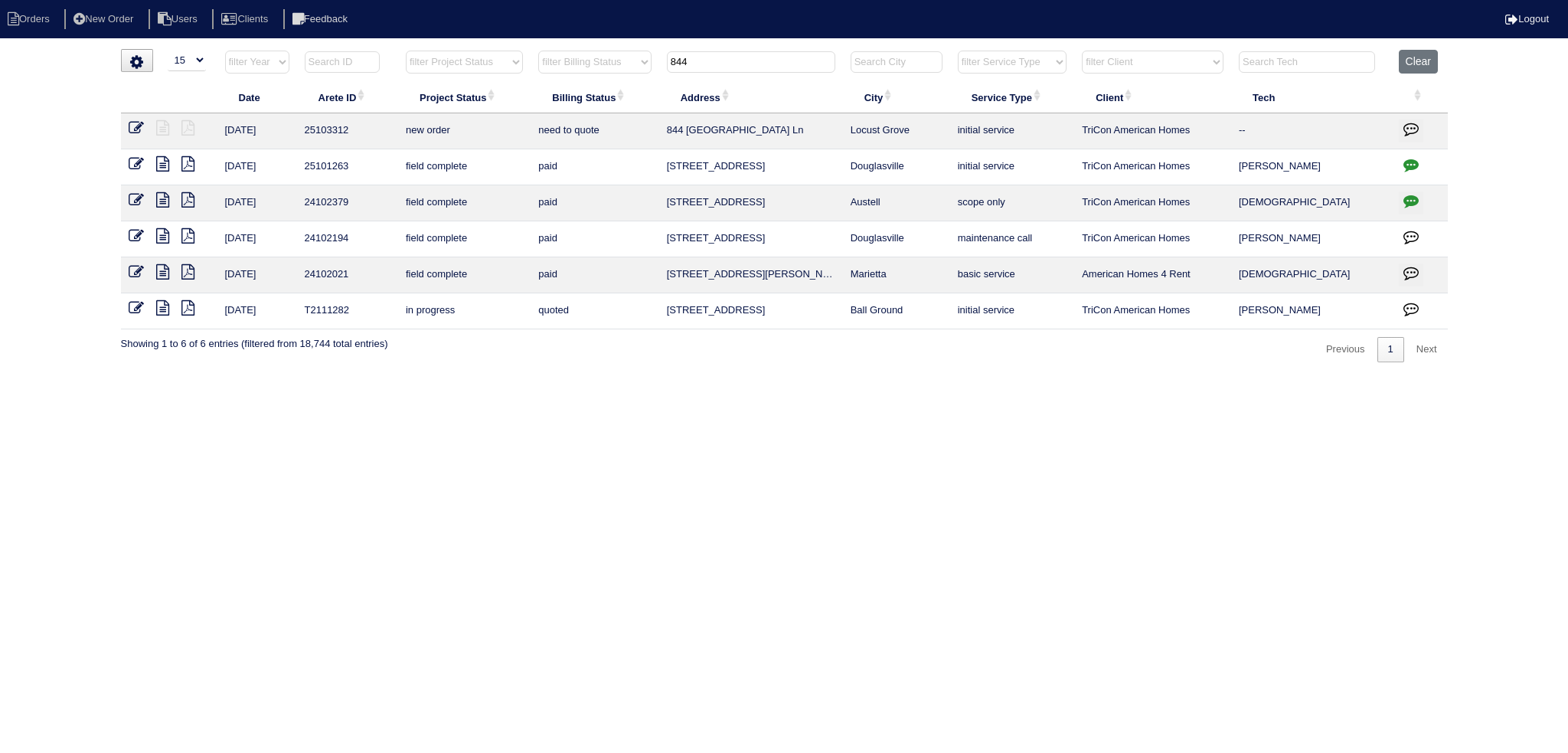
type input "844"
click at [132, 122] on icon at bounding box center [137, 128] width 16 height 16
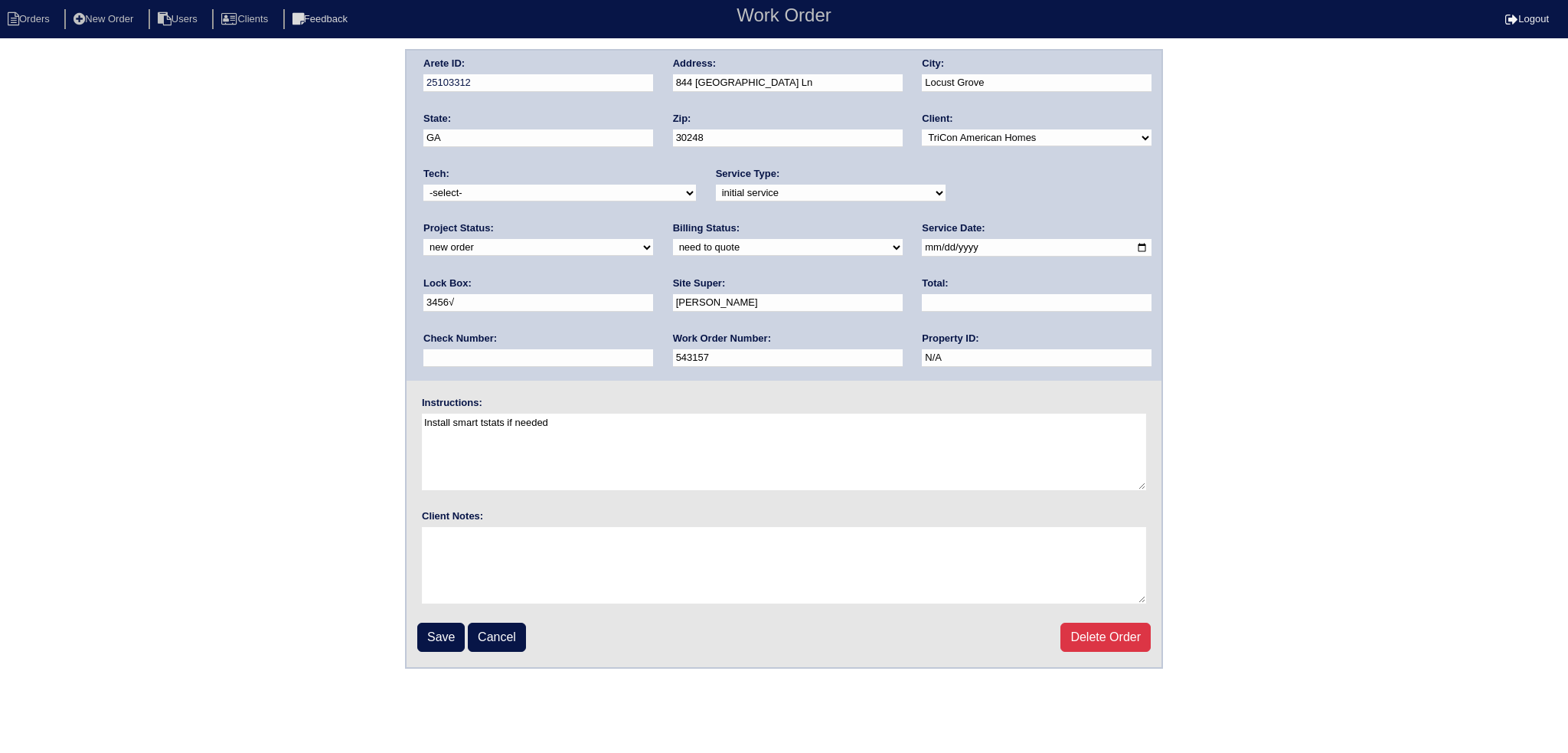
drag, startPoint x: 1025, startPoint y: 186, endPoint x: 1021, endPoint y: 199, distance: 13.6
click at [653, 239] on select "new order assigned in progress field complete need to schedule admin review arc…" at bounding box center [538, 247] width 230 height 16
select select "assigned"
click at [653, 239] on select "new order assigned in progress field complete need to schedule admin review arc…" at bounding box center [538, 247] width 230 height 16
click at [921, 247] on input "[DATE]" at bounding box center [1036, 247] width 230 height 17
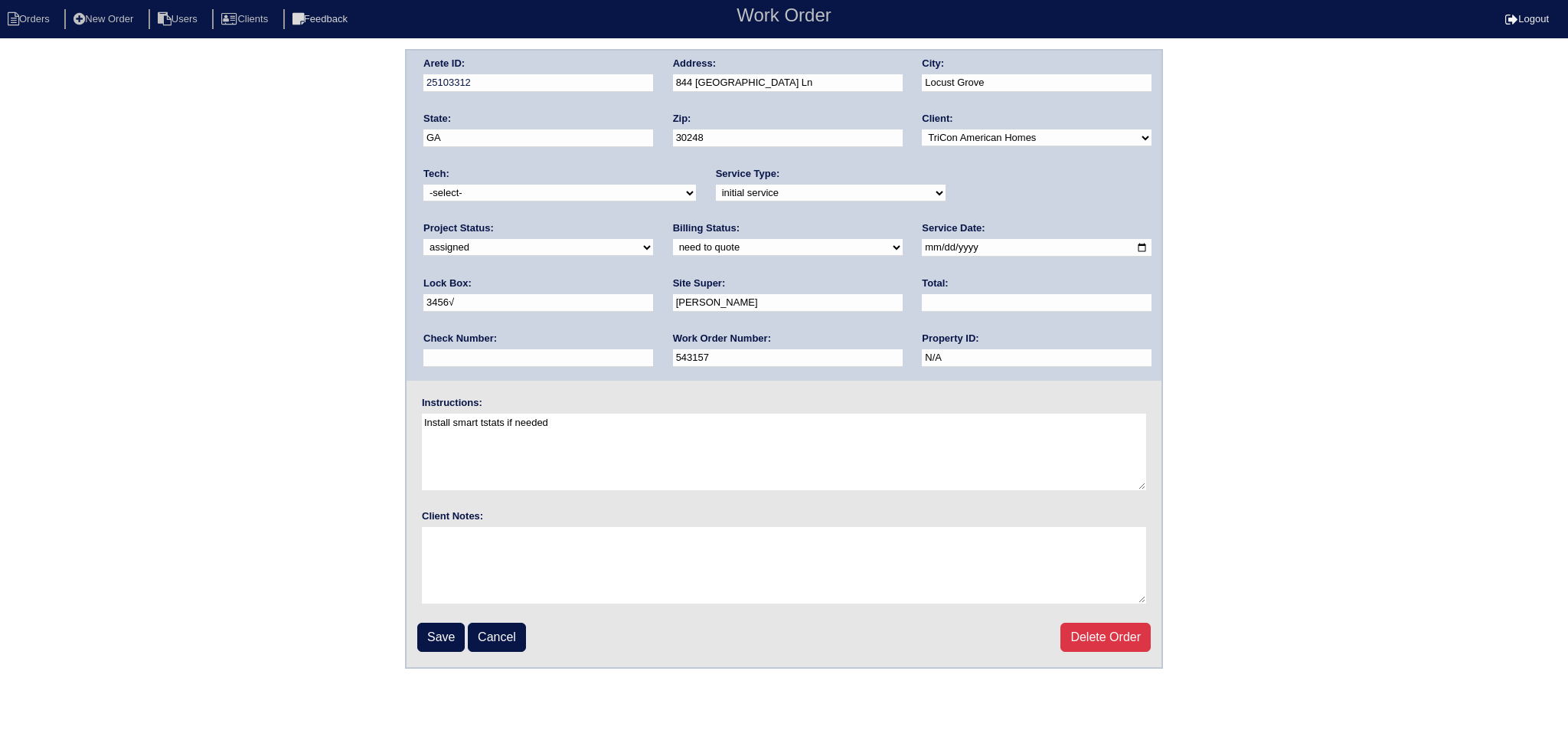
click at [921, 244] on input "2025-09-09" at bounding box center [1036, 247] width 230 height 17
click at [921, 246] on input "2025-09-09" at bounding box center [1036, 247] width 230 height 17
type input "2025-09-10"
click at [567, 196] on select "-select- aretesmg+backup-tech@gmail.com benjohnholt88@gmail.com callisonhvac@ya…" at bounding box center [559, 192] width 272 height 16
select select "75"
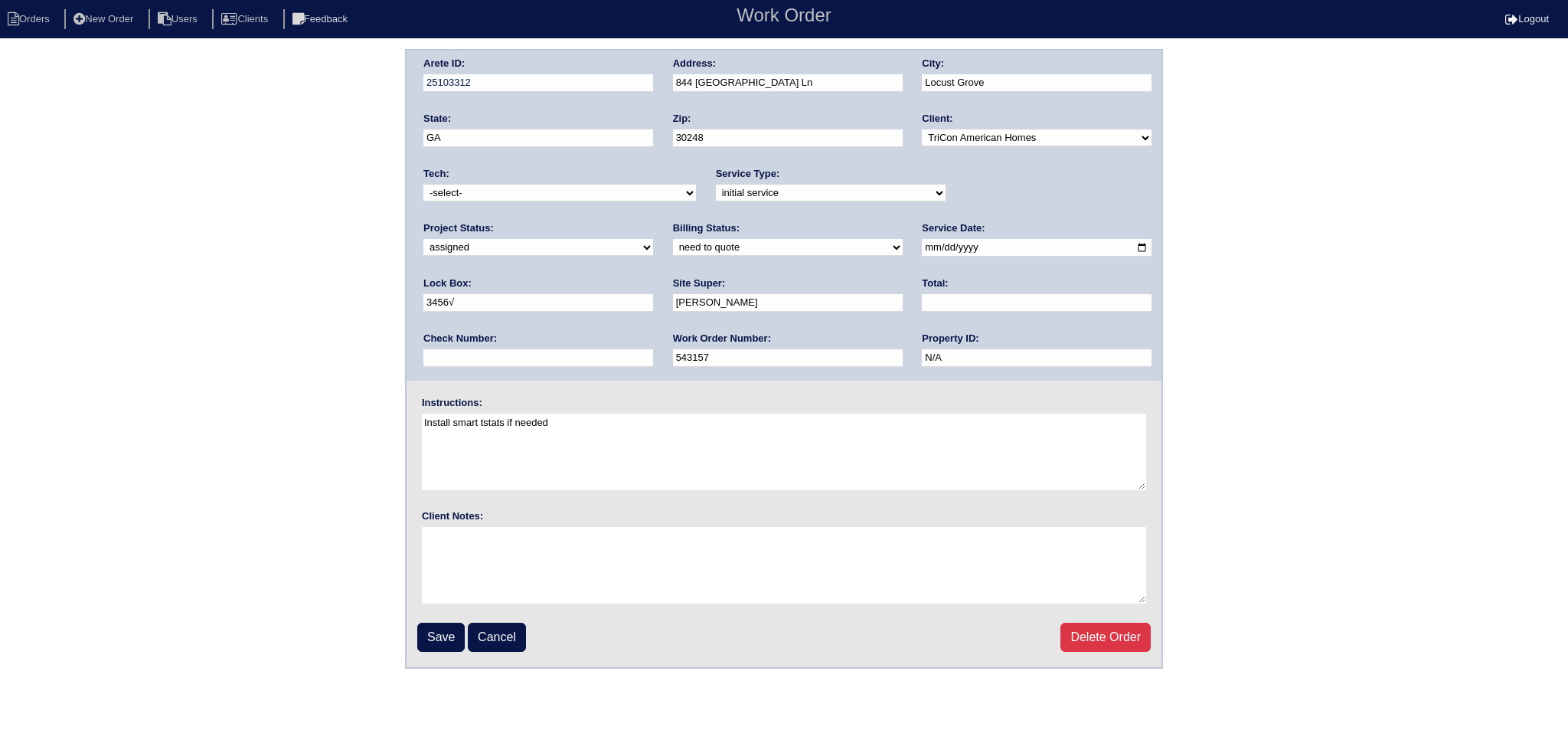
click at [423, 185] on select "-select- aretesmg+backup-tech@gmail.com benjohnholt88@gmail.com callisonhvac@ya…" at bounding box center [559, 192] width 272 height 16
click at [453, 652] on fieldset "Arete ID: 25103312 Address: 844 Athens Ln City: Locust Grove State: GA Zip: 302…" at bounding box center [784, 358] width 755 height 616
click at [456, 645] on input "Save" at bounding box center [441, 637] width 47 height 29
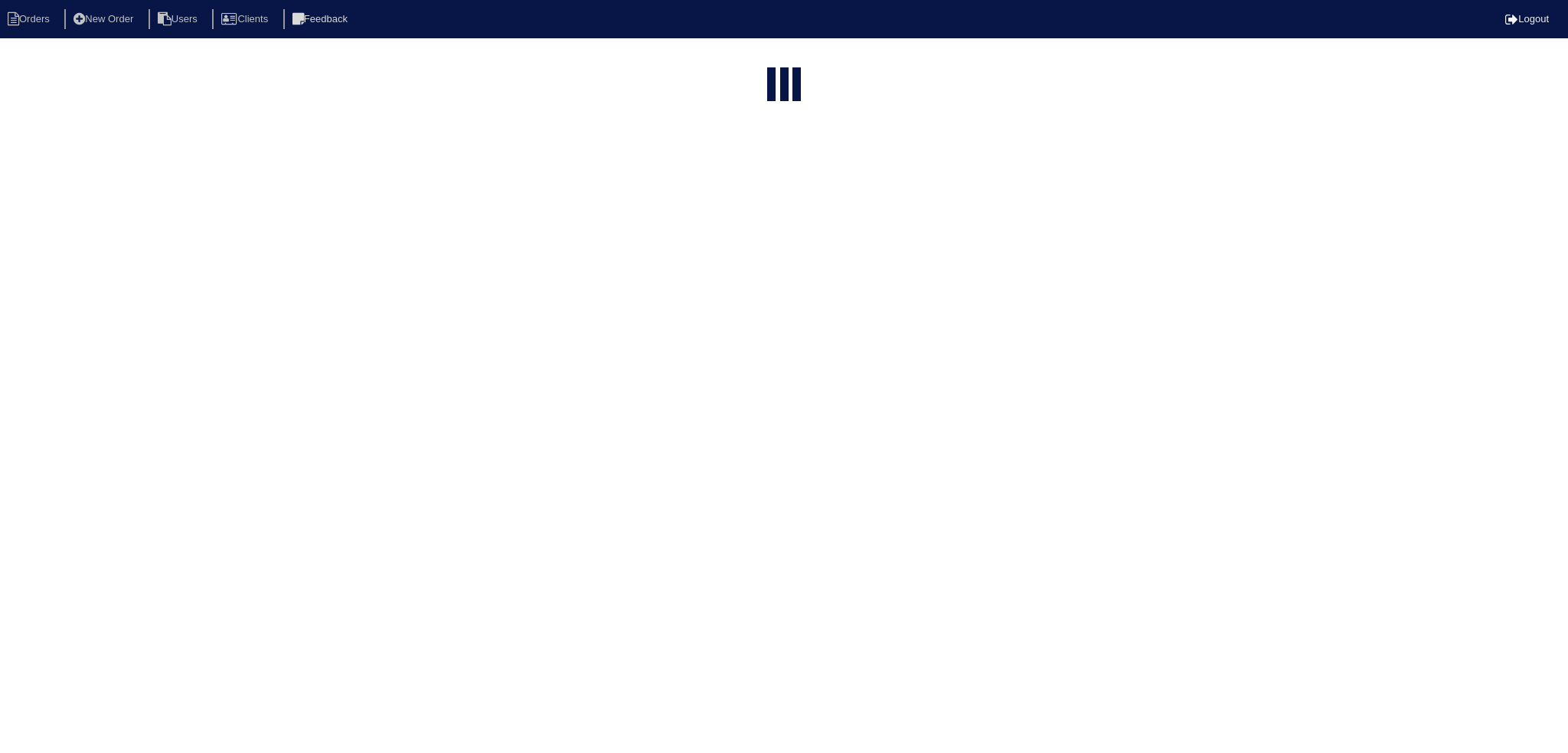
select select "15"
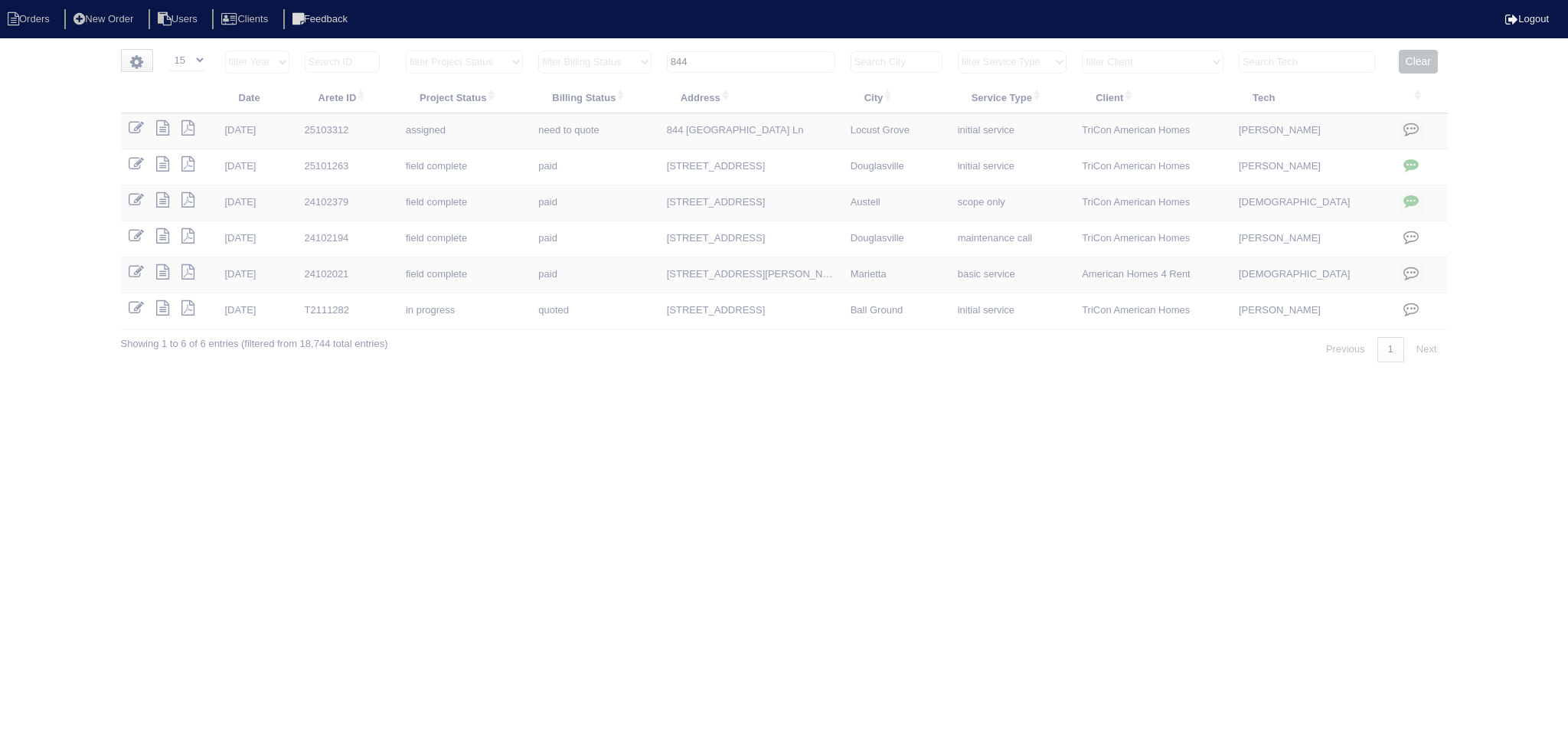
click at [755, 68] on input "844" at bounding box center [751, 61] width 169 height 21
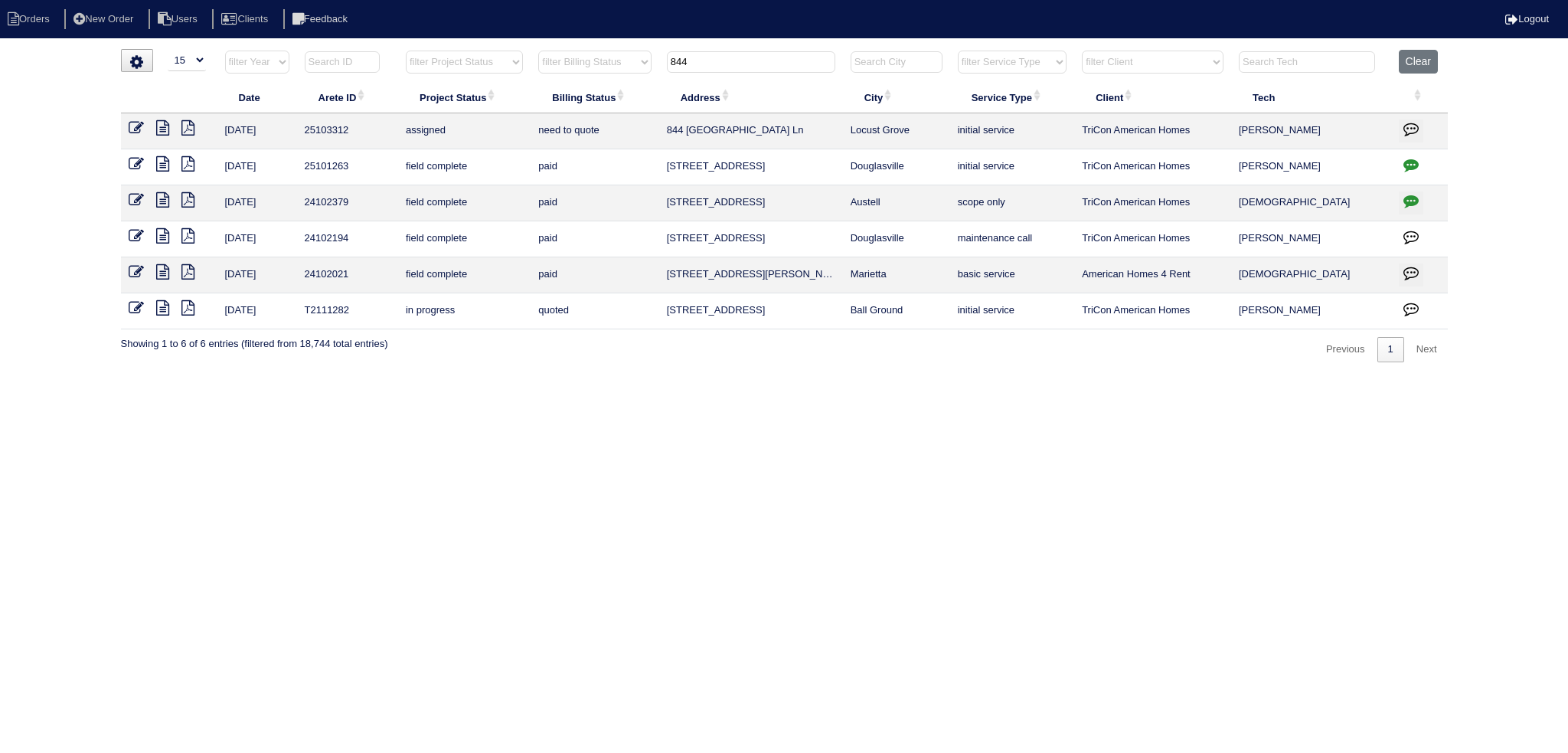
click at [755, 68] on input "844" at bounding box center [751, 61] width 169 height 21
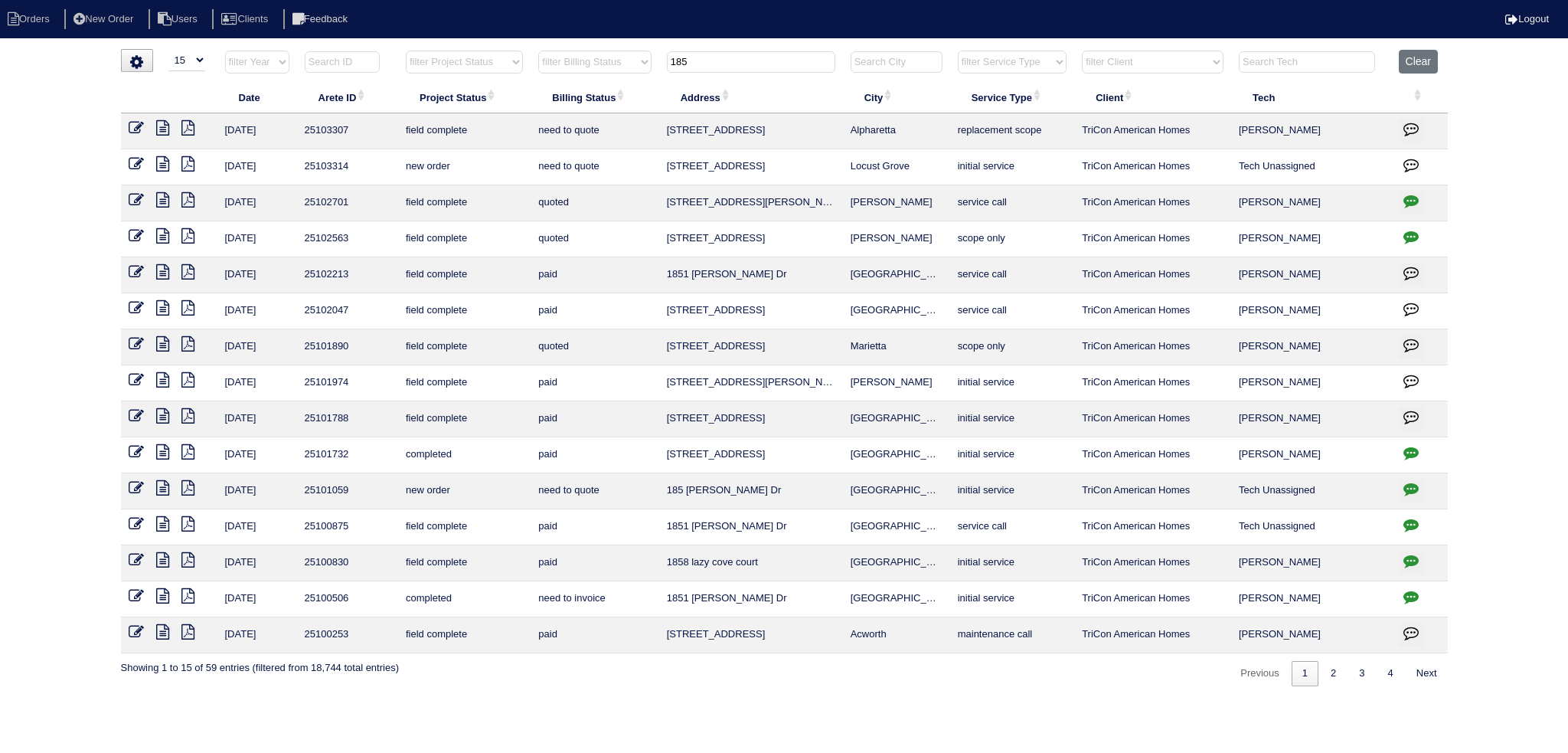
type input "185"
click at [142, 164] on icon at bounding box center [137, 164] width 16 height 16
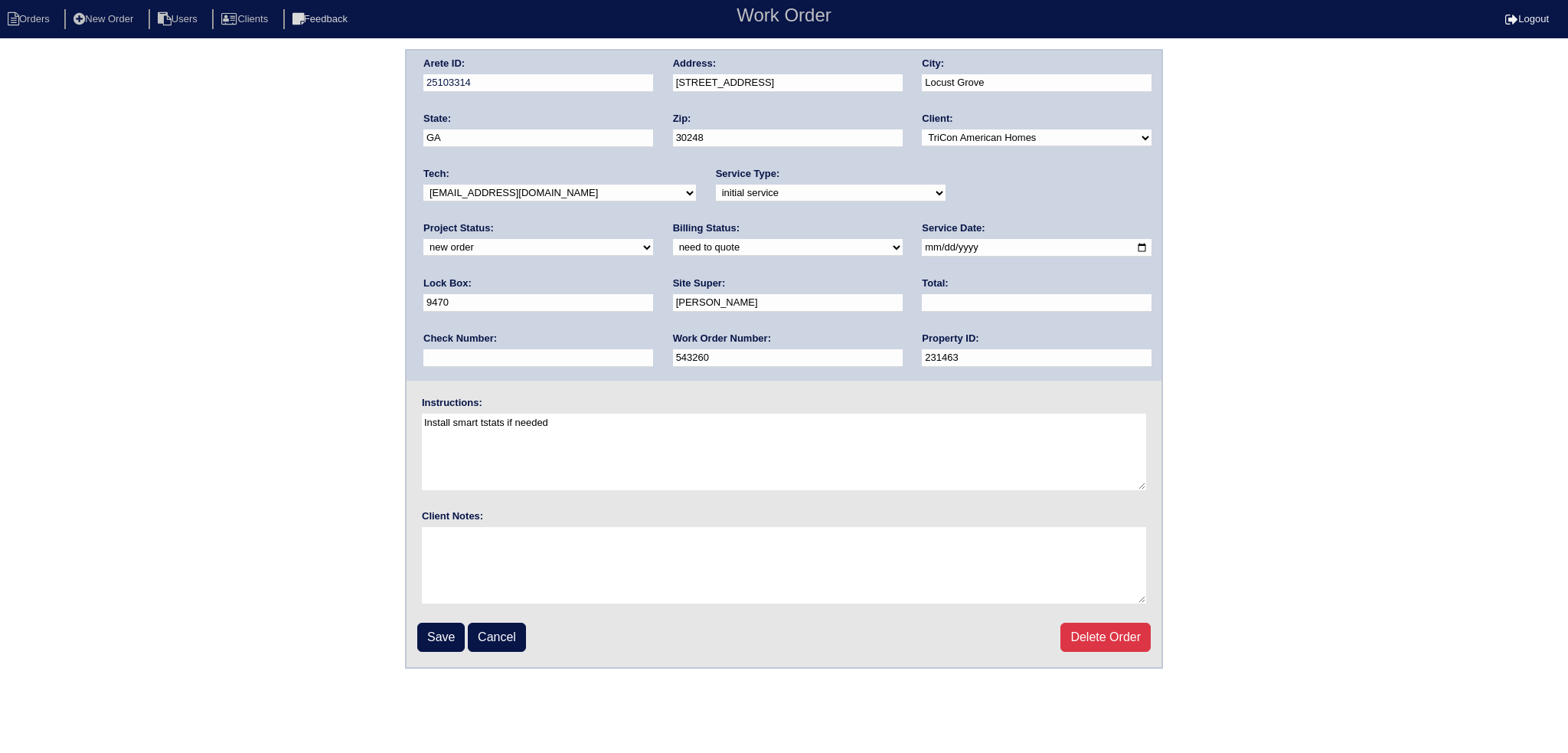
click at [653, 239] on select "new order assigned in progress field complete need to schedule admin review arc…" at bounding box center [538, 247] width 230 height 16
select select "assigned"
click at [653, 239] on select "new order assigned in progress field complete need to schedule admin review arc…" at bounding box center [538, 247] width 230 height 16
click at [921, 247] on input "[DATE]" at bounding box center [1036, 247] width 230 height 17
type input "[DATE]"
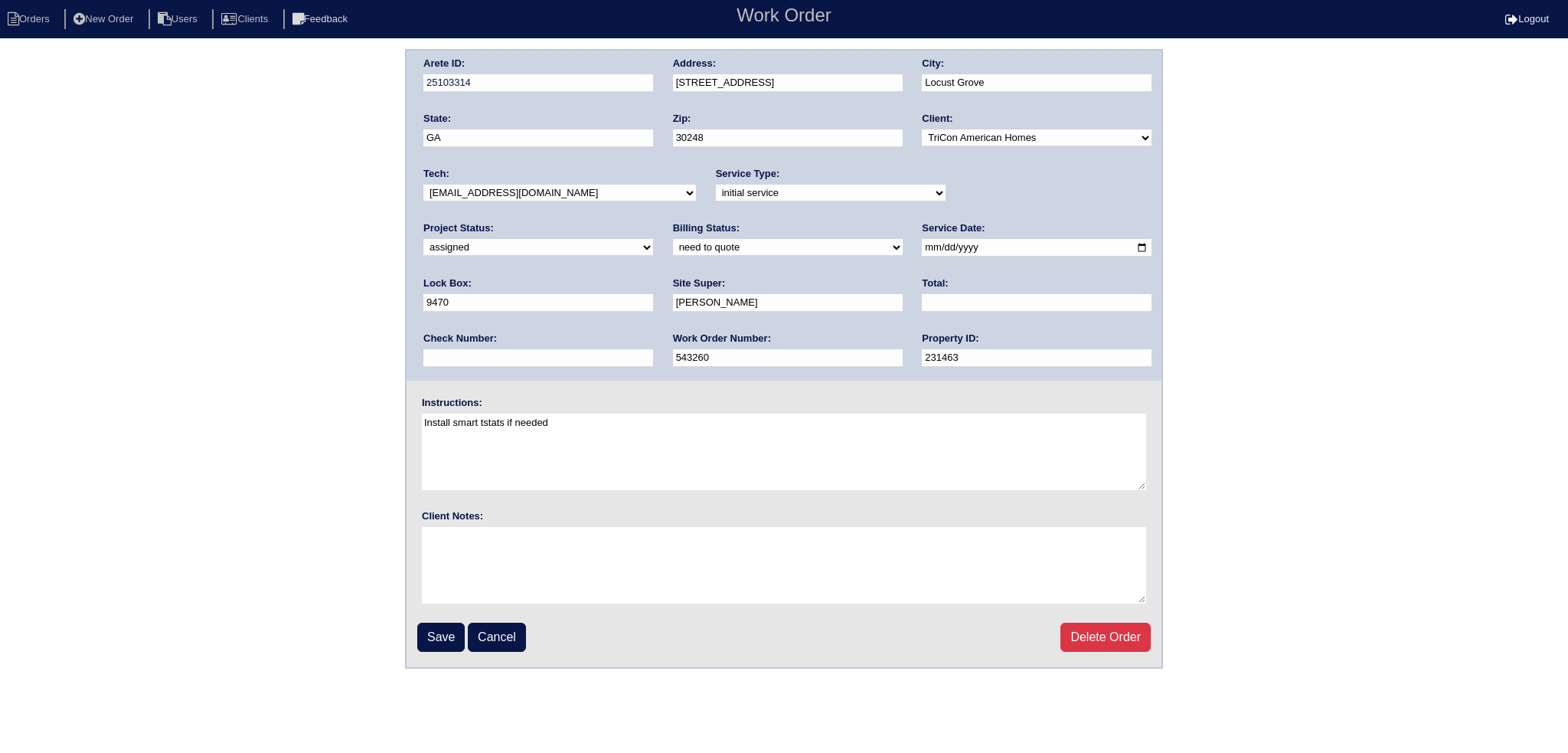
drag, startPoint x: 600, startPoint y: 187, endPoint x: 593, endPoint y: 199, distance: 13.9
click at [598, 187] on select "-select- [EMAIL_ADDRESS][DOMAIN_NAME] [EMAIL_ADDRESS][DOMAIN_NAME] [EMAIL_ADDRE…" at bounding box center [559, 192] width 272 height 16
click at [423, 185] on select "-select- [EMAIL_ADDRESS][DOMAIN_NAME] [EMAIL_ADDRESS][DOMAIN_NAME] [EMAIL_ADDRE…" at bounding box center [559, 192] width 272 height 16
click at [472, 202] on div "Tech: -select- [EMAIL_ADDRESS][DOMAIN_NAME] [EMAIL_ADDRESS][DOMAIN_NAME] [EMAIL…" at bounding box center [559, 188] width 272 height 42
select select "75"
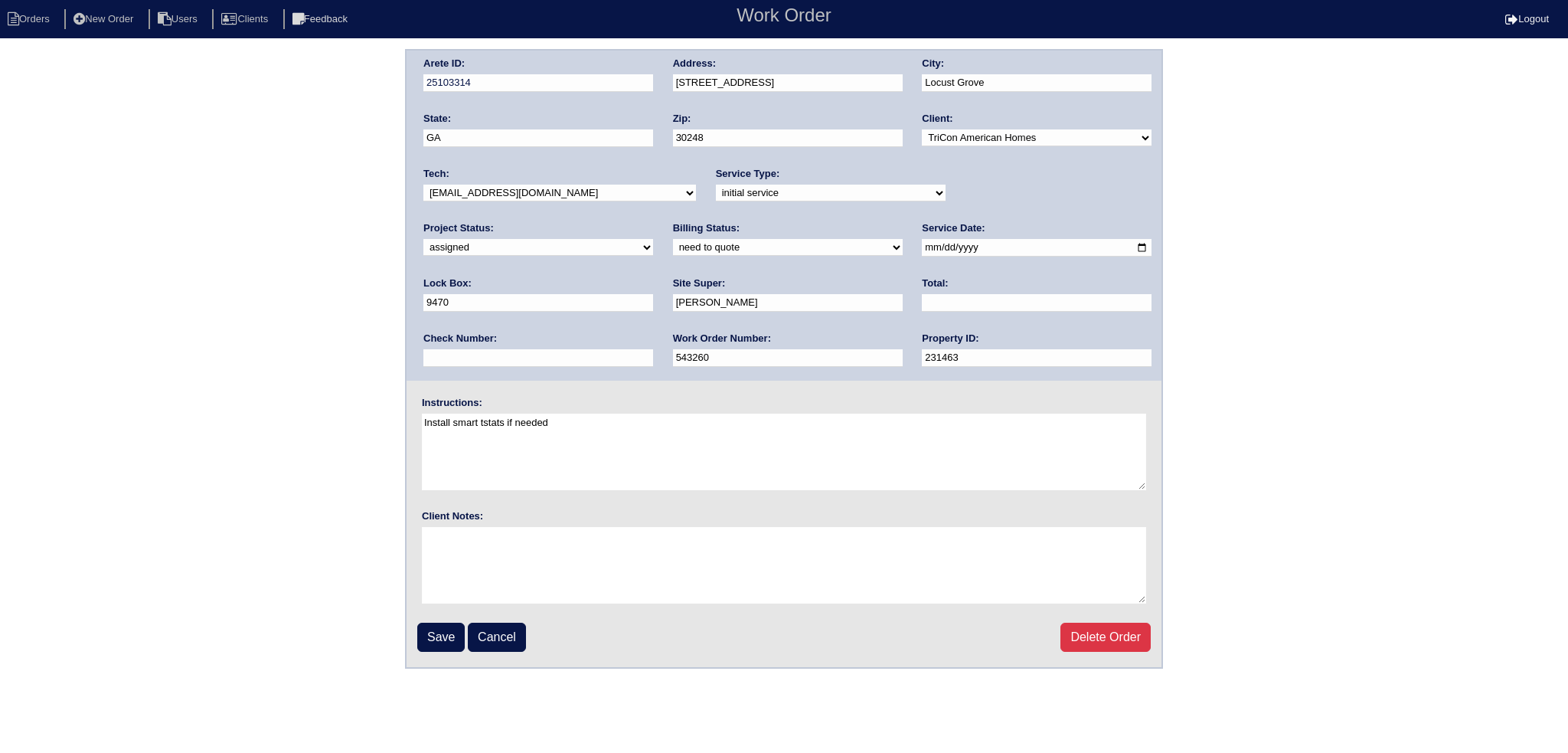
click at [423, 185] on select "-select- [EMAIL_ADDRESS][DOMAIN_NAME] [EMAIL_ADDRESS][DOMAIN_NAME] [EMAIL_ADDRE…" at bounding box center [559, 192] width 272 height 16
click at [441, 624] on input "Save" at bounding box center [441, 637] width 47 height 29
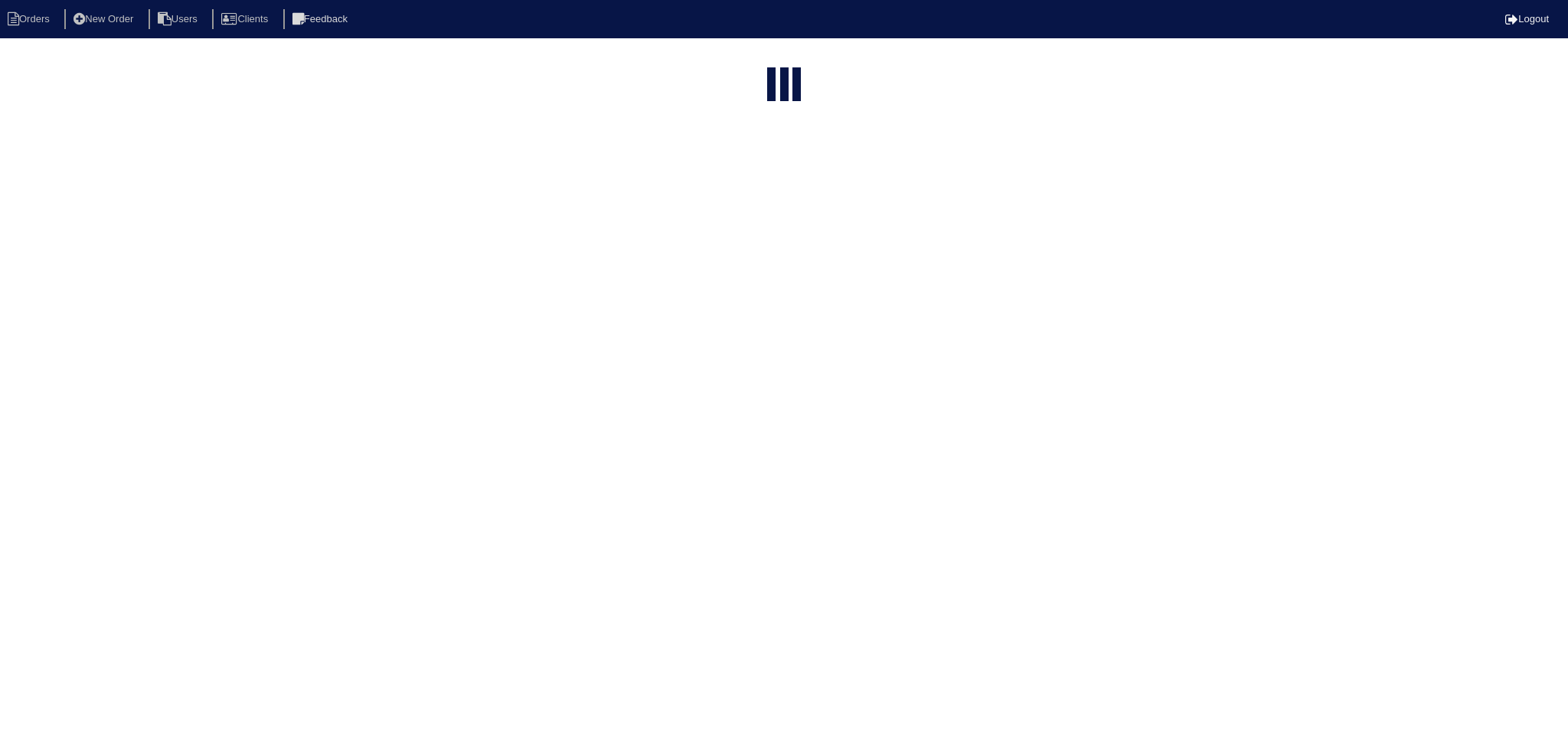
select select "15"
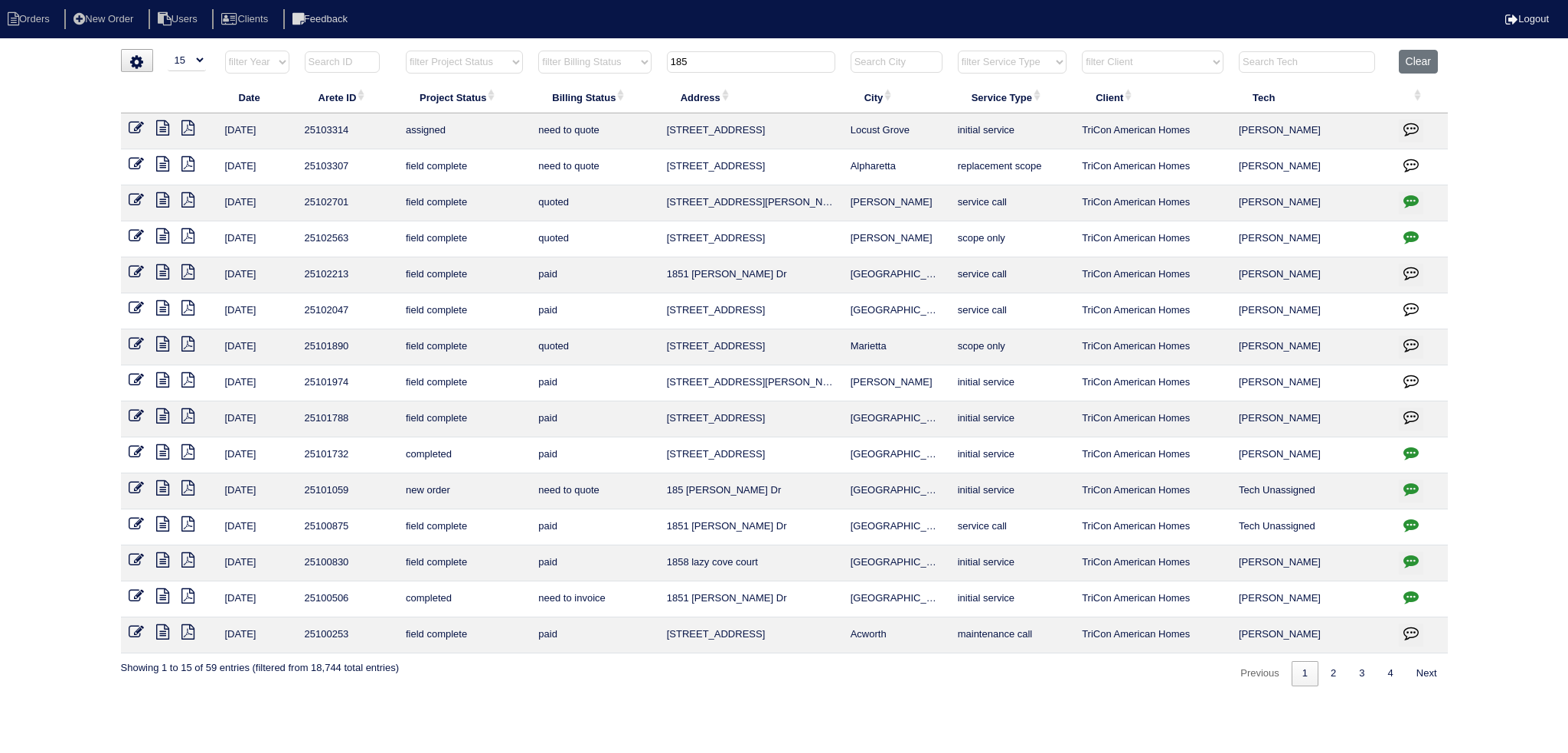
click at [739, 59] on input "185" at bounding box center [751, 61] width 169 height 21
click at [739, 57] on input "185" at bounding box center [751, 61] width 169 height 21
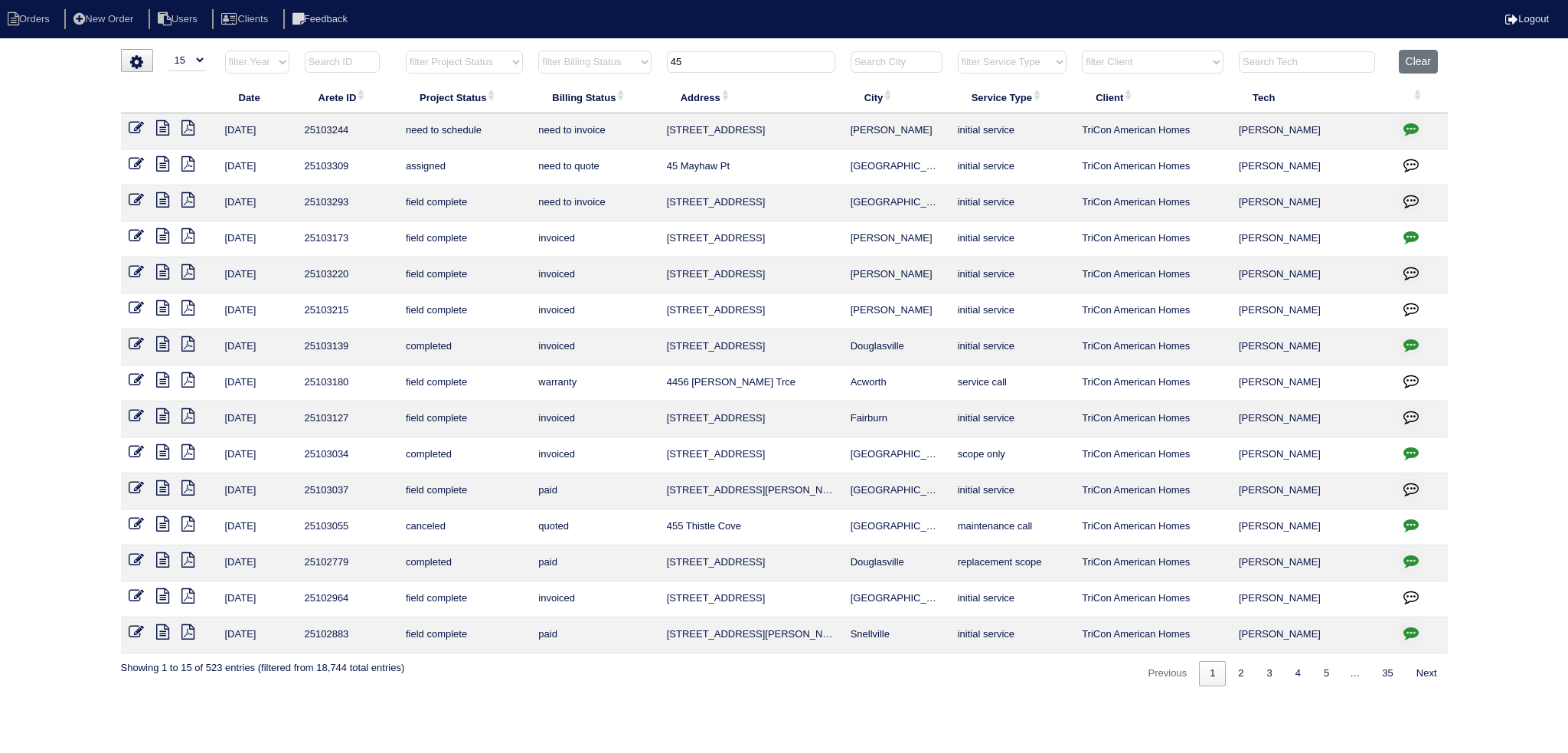
type input "45"
click at [140, 165] on icon at bounding box center [137, 164] width 16 height 16
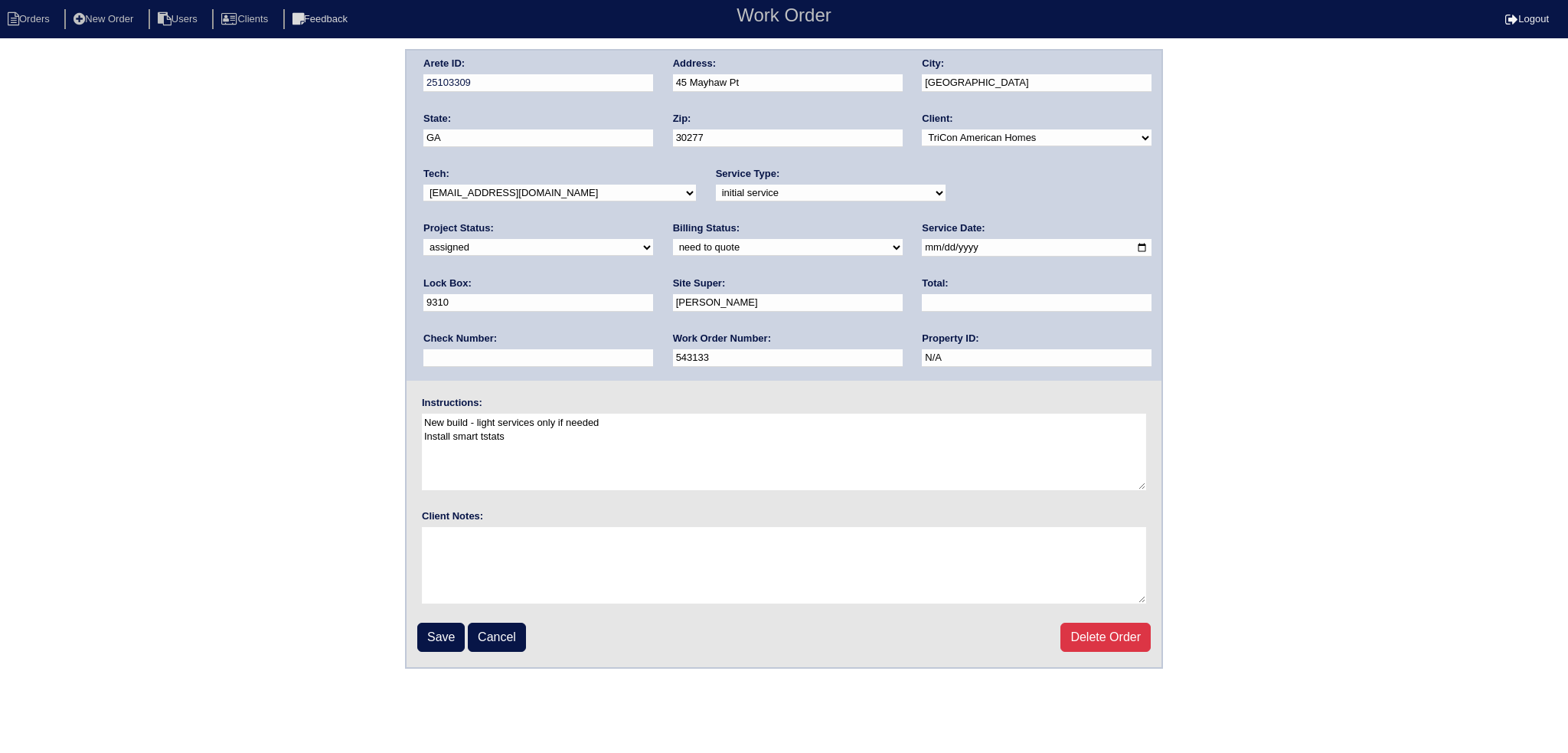
drag, startPoint x: 890, startPoint y: 243, endPoint x: 879, endPoint y: 279, distance: 37.6
click at [921, 245] on input "2025-09-09" at bounding box center [1036, 247] width 230 height 17
type input "2025-09-10"
click at [430, 649] on input "Save" at bounding box center [441, 637] width 47 height 29
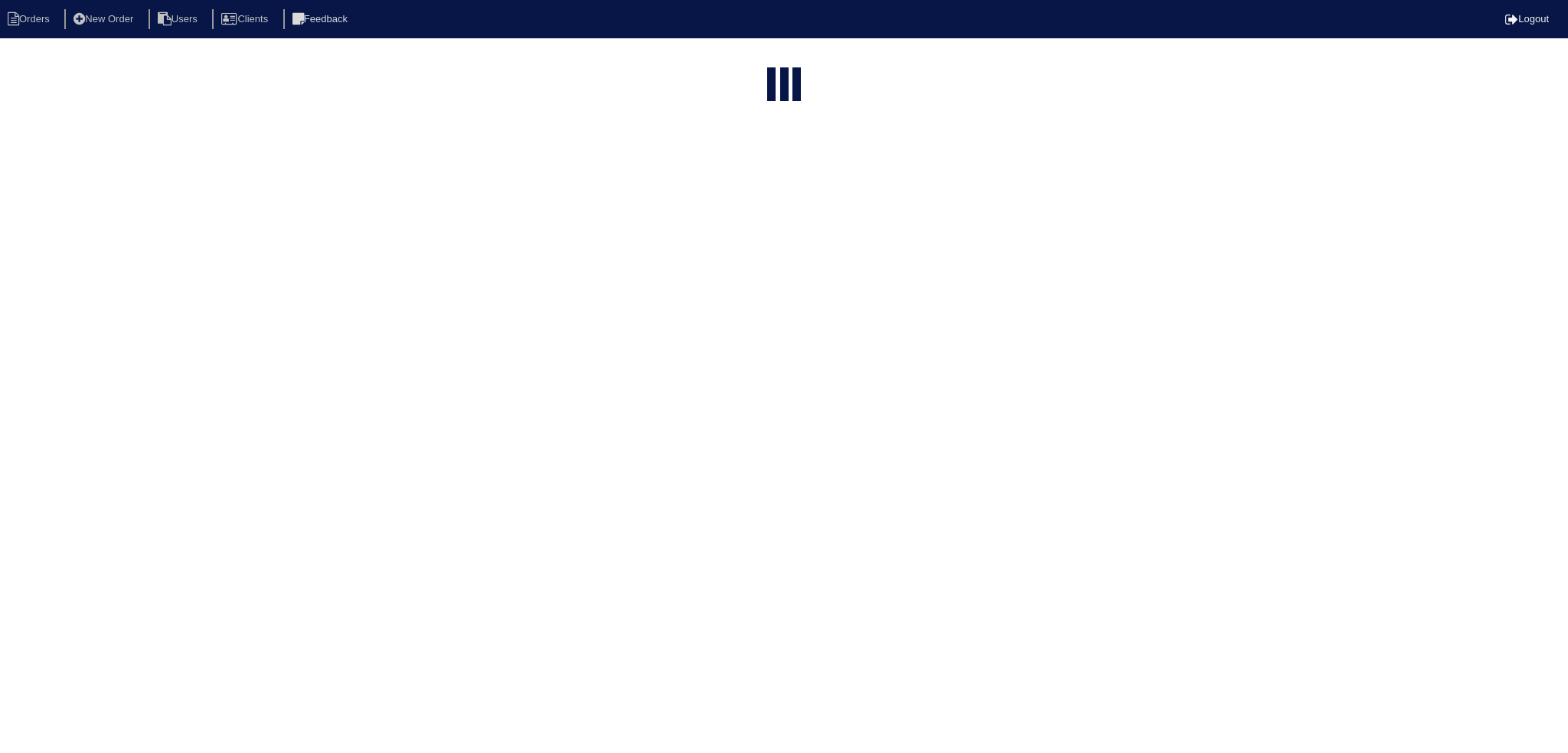
select select "15"
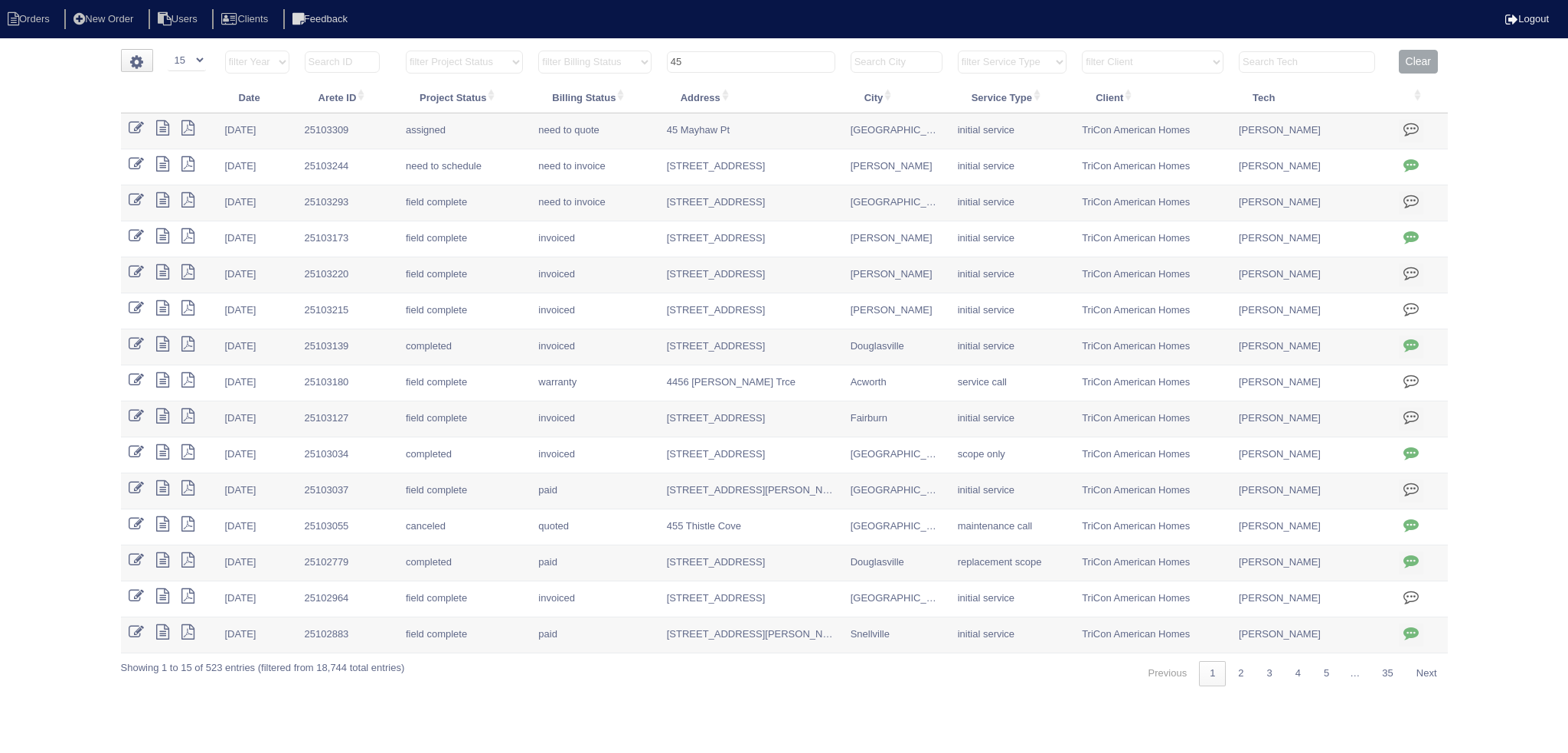
drag, startPoint x: 701, startPoint y: 60, endPoint x: 607, endPoint y: 65, distance: 94.1
click at [607, 65] on tr "filter Year -- Any Year -- 2025 2024 2023 2022 2021 2020 2019 filter Project St…" at bounding box center [784, 65] width 1326 height 31
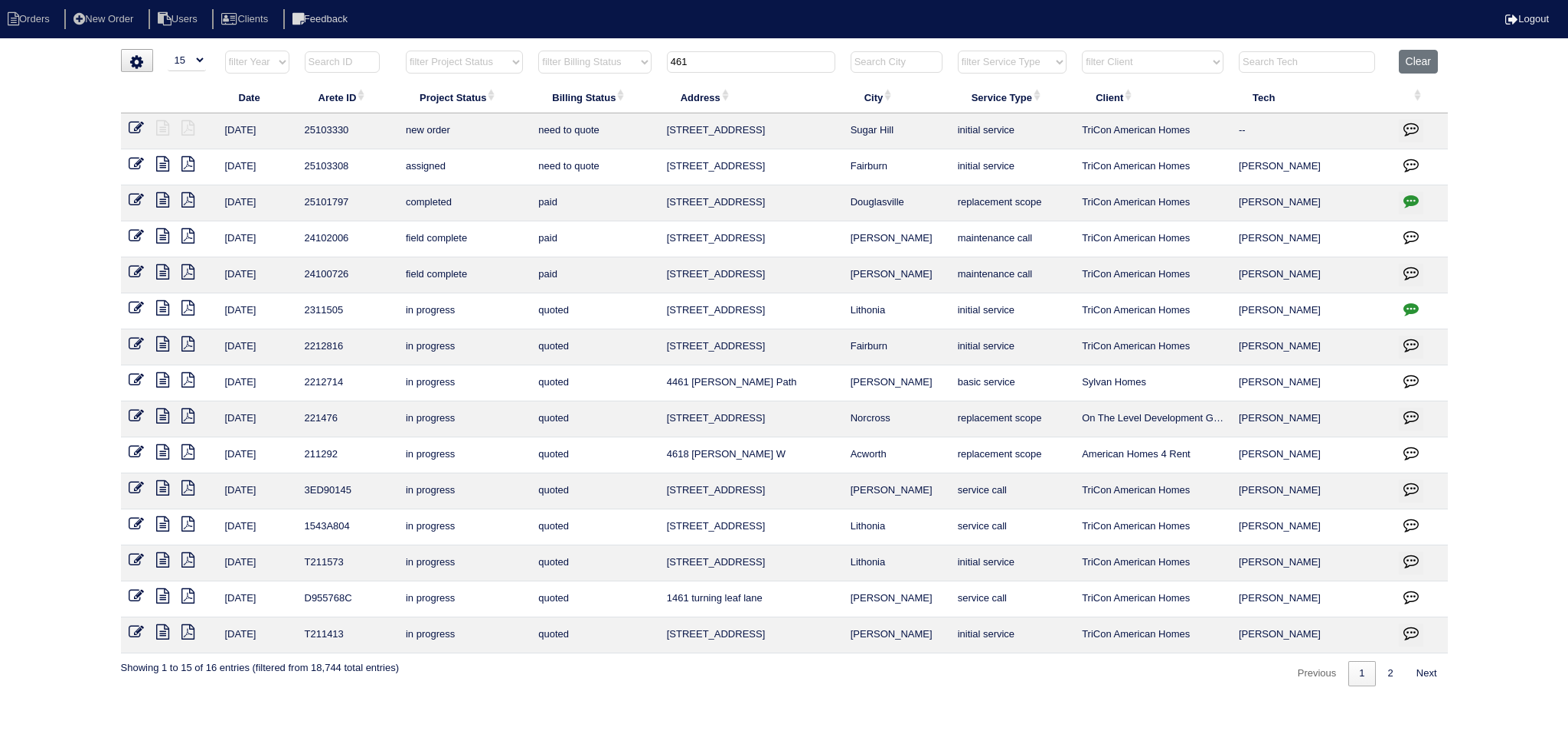
type input "461"
click at [134, 162] on icon at bounding box center [137, 164] width 16 height 16
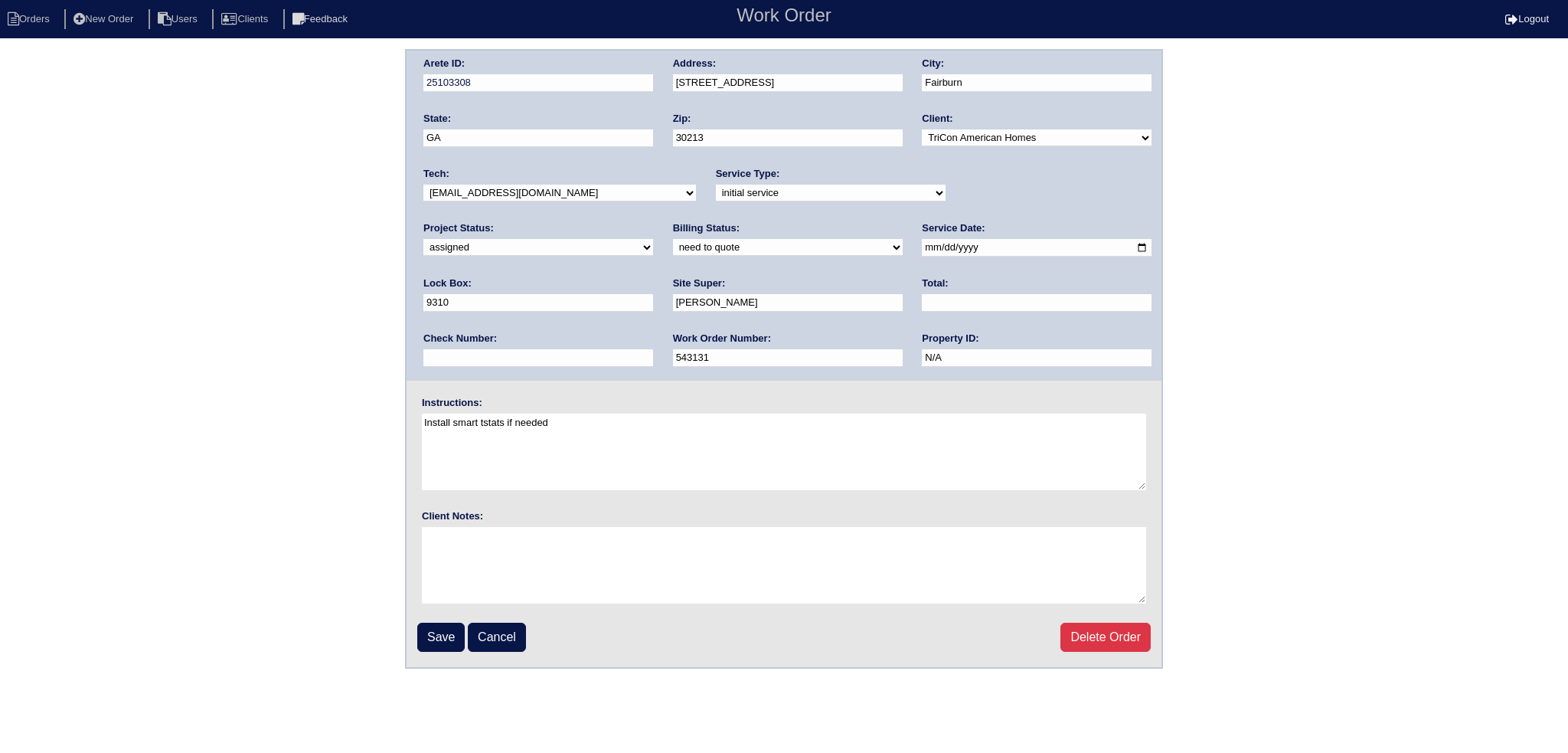
click at [921, 245] on input "2025-09-09" at bounding box center [1036, 247] width 230 height 17
type input "[DATE]"
click at [441, 637] on input "Save" at bounding box center [441, 637] width 47 height 29
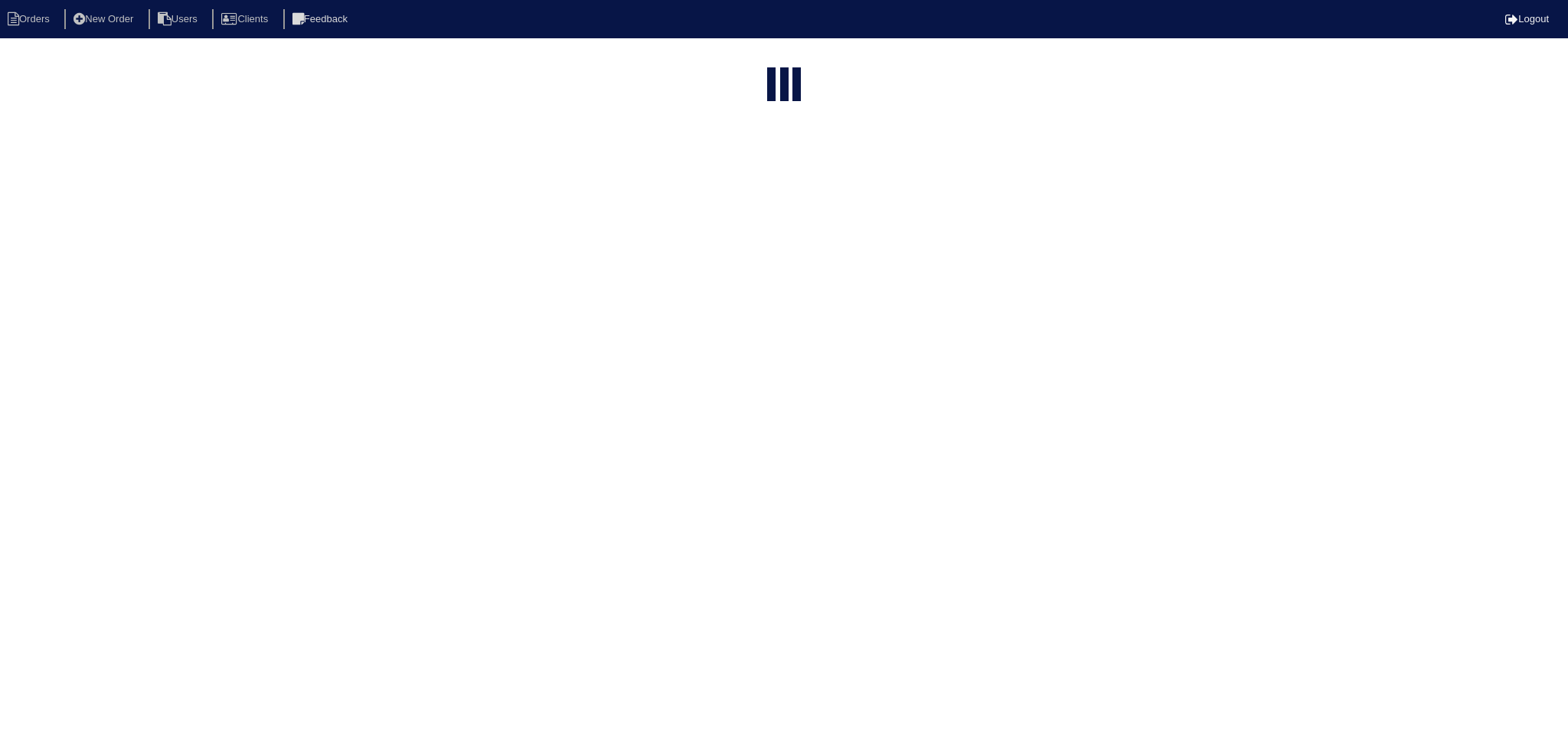
select select "15"
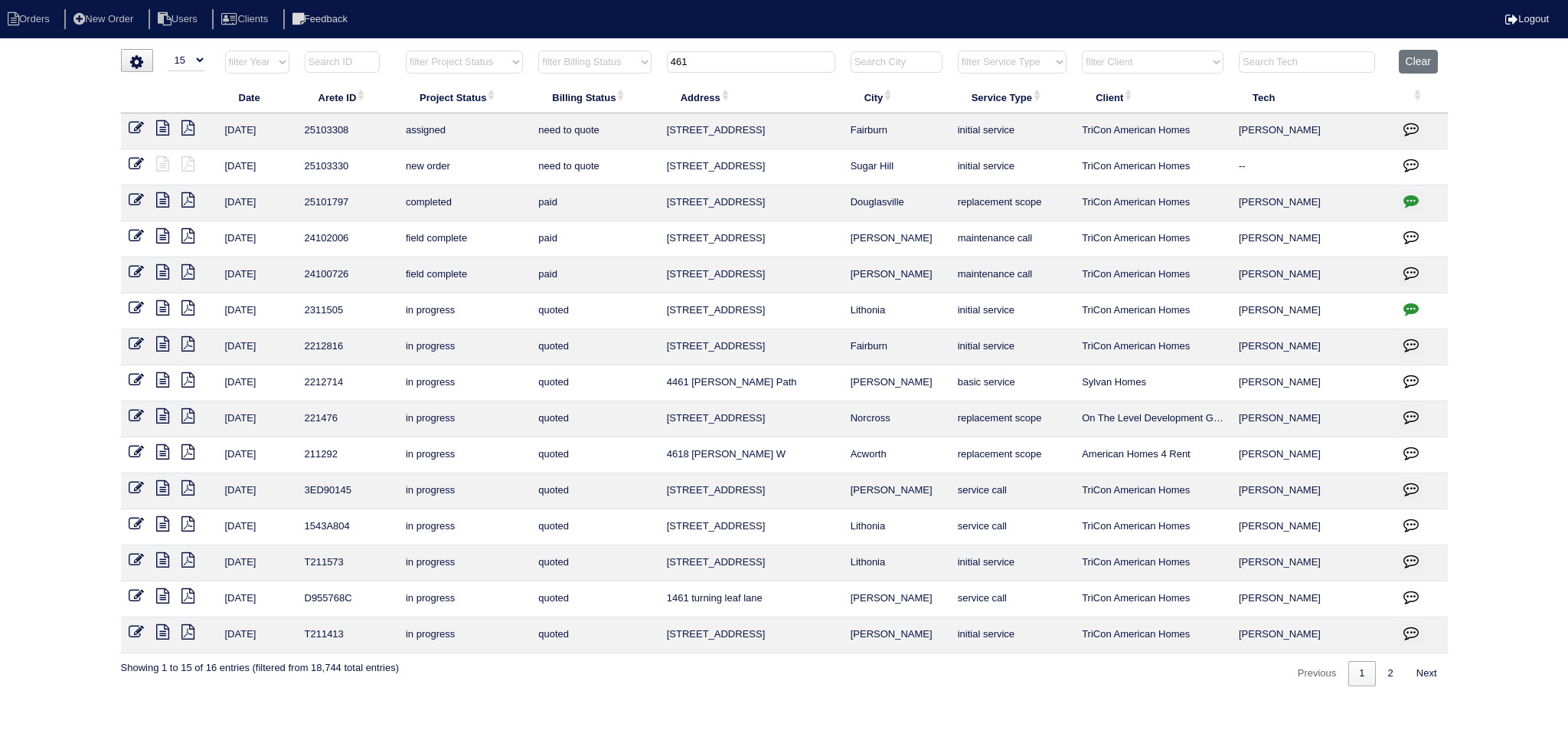
drag, startPoint x: 651, startPoint y: 62, endPoint x: 629, endPoint y: 67, distance: 22.6
click at [625, 67] on tr "filter Year -- Any Year -- 2025 2024 2023 2022 2021 2020 2019 filter Project St…" at bounding box center [784, 65] width 1326 height 31
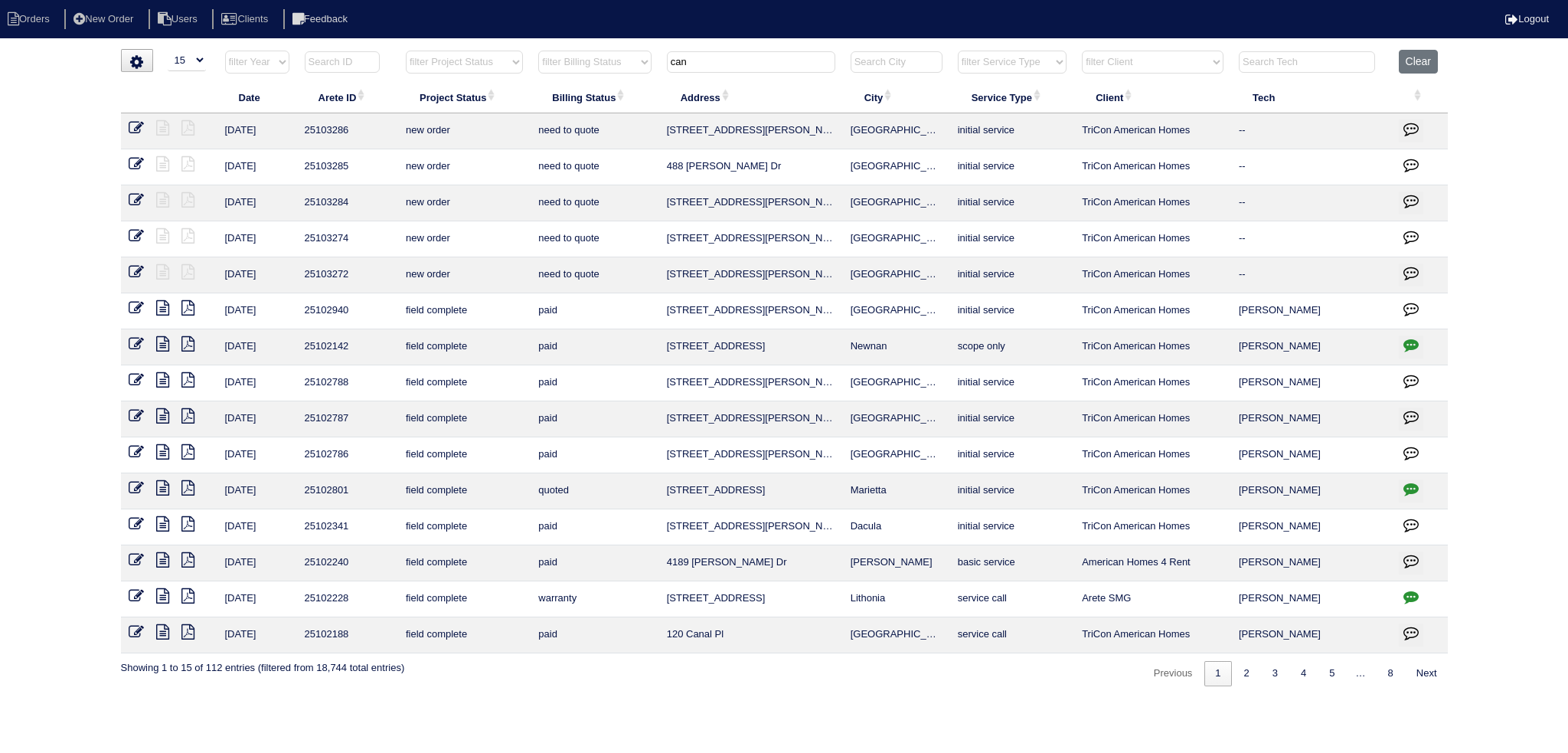
type input "can"
click at [129, 267] on icon at bounding box center [137, 272] width 16 height 16
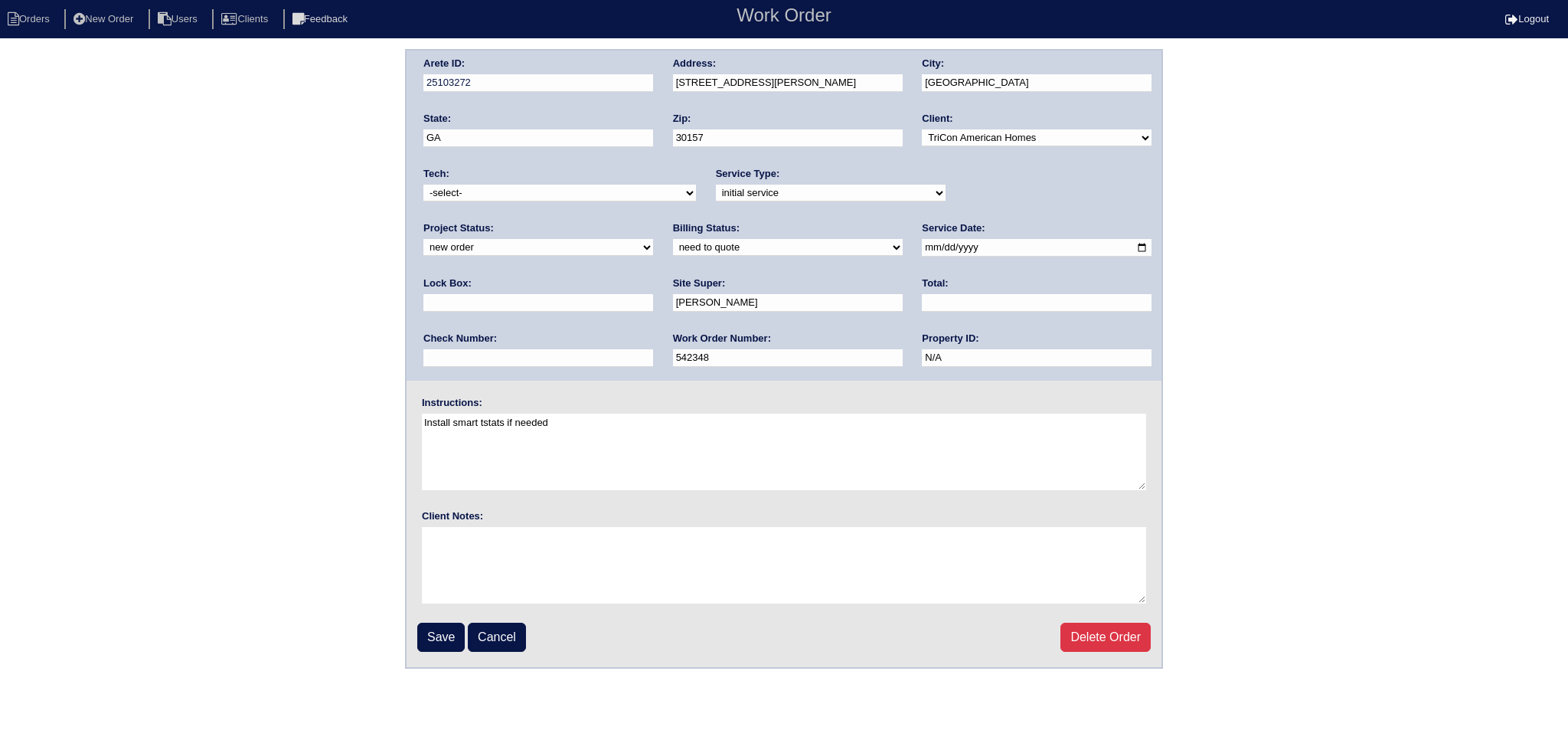
click at [514, 195] on select "-select- [EMAIL_ADDRESS][DOMAIN_NAME] [EMAIL_ADDRESS][DOMAIN_NAME] [EMAIL_ADDRE…" at bounding box center [559, 192] width 272 height 16
select select "27"
click at [423, 185] on select "-select- [EMAIL_ADDRESS][DOMAIN_NAME] [EMAIL_ADDRESS][DOMAIN_NAME] [EMAIL_ADDRE…" at bounding box center [559, 192] width 272 height 16
drag, startPoint x: 974, startPoint y: 185, endPoint x: 972, endPoint y: 199, distance: 14.1
click at [653, 239] on select "new order assigned in progress field complete need to schedule admin review arc…" at bounding box center [538, 247] width 230 height 16
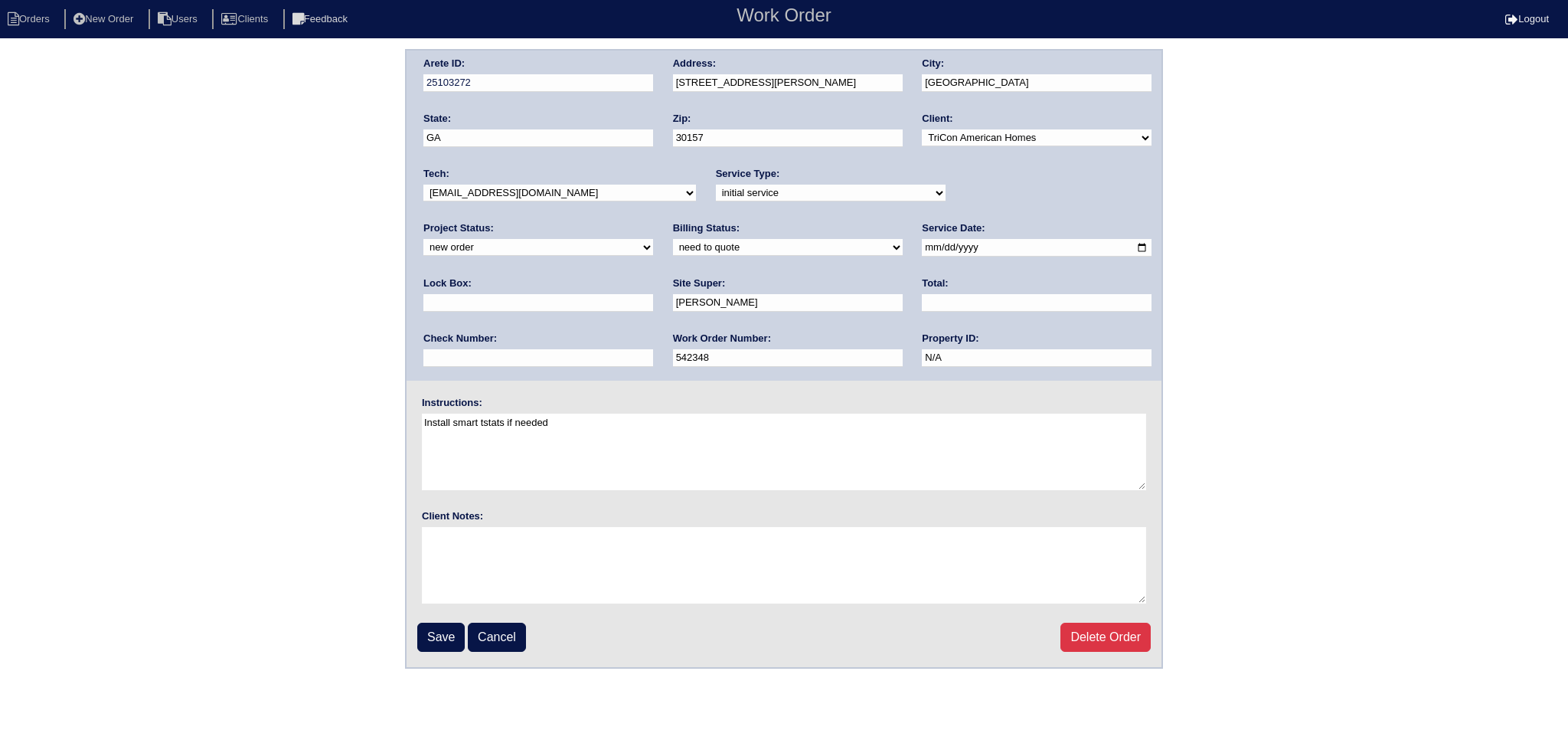
select select "assigned"
click at [653, 239] on select "new order assigned in progress field complete need to schedule admin review arc…" at bounding box center [538, 247] width 230 height 16
drag, startPoint x: 896, startPoint y: 244, endPoint x: 851, endPoint y: 282, distance: 58.9
click at [921, 246] on input "[DATE]" at bounding box center [1036, 247] width 230 height 17
type input "[DATE]"
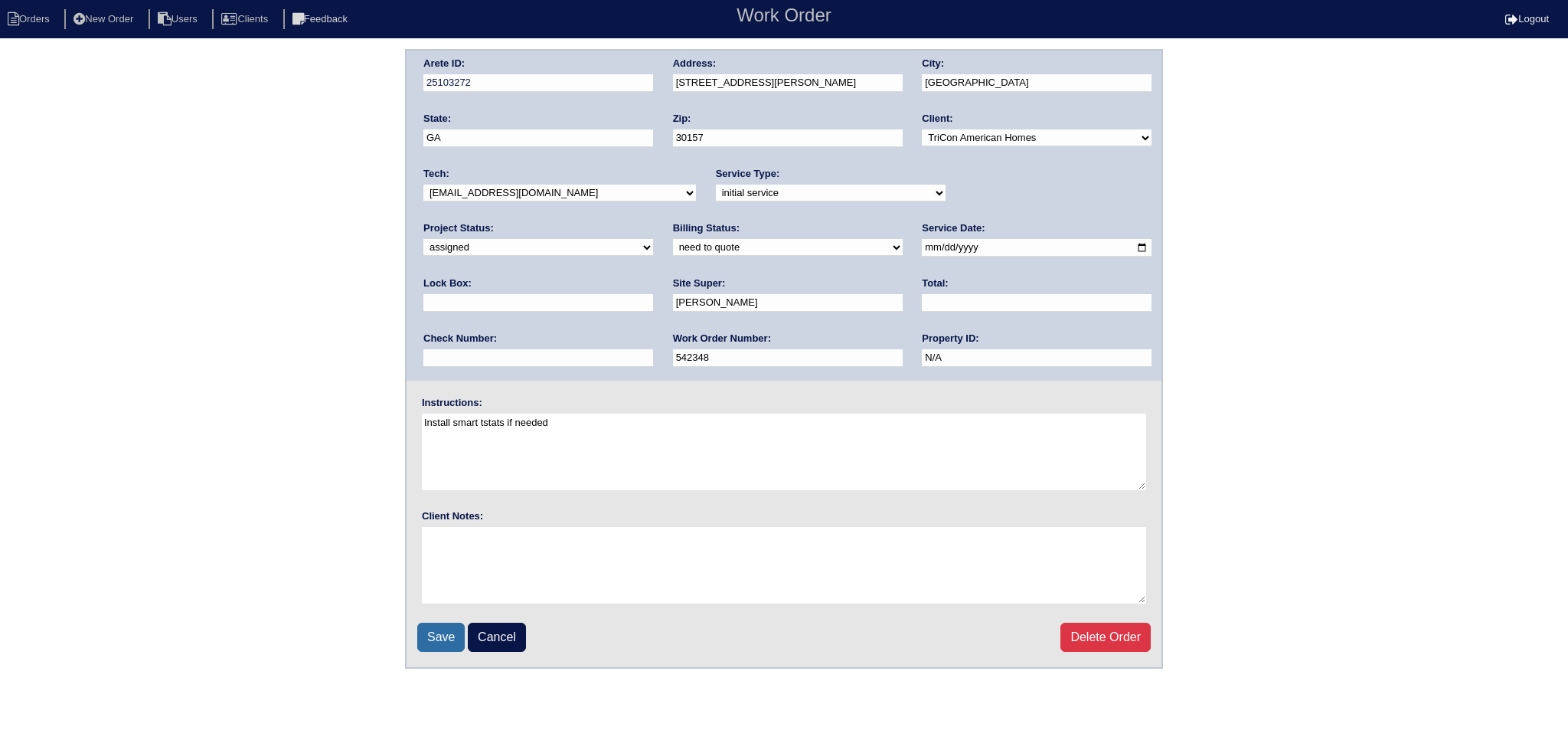
click at [452, 628] on input "Save" at bounding box center [441, 637] width 47 height 29
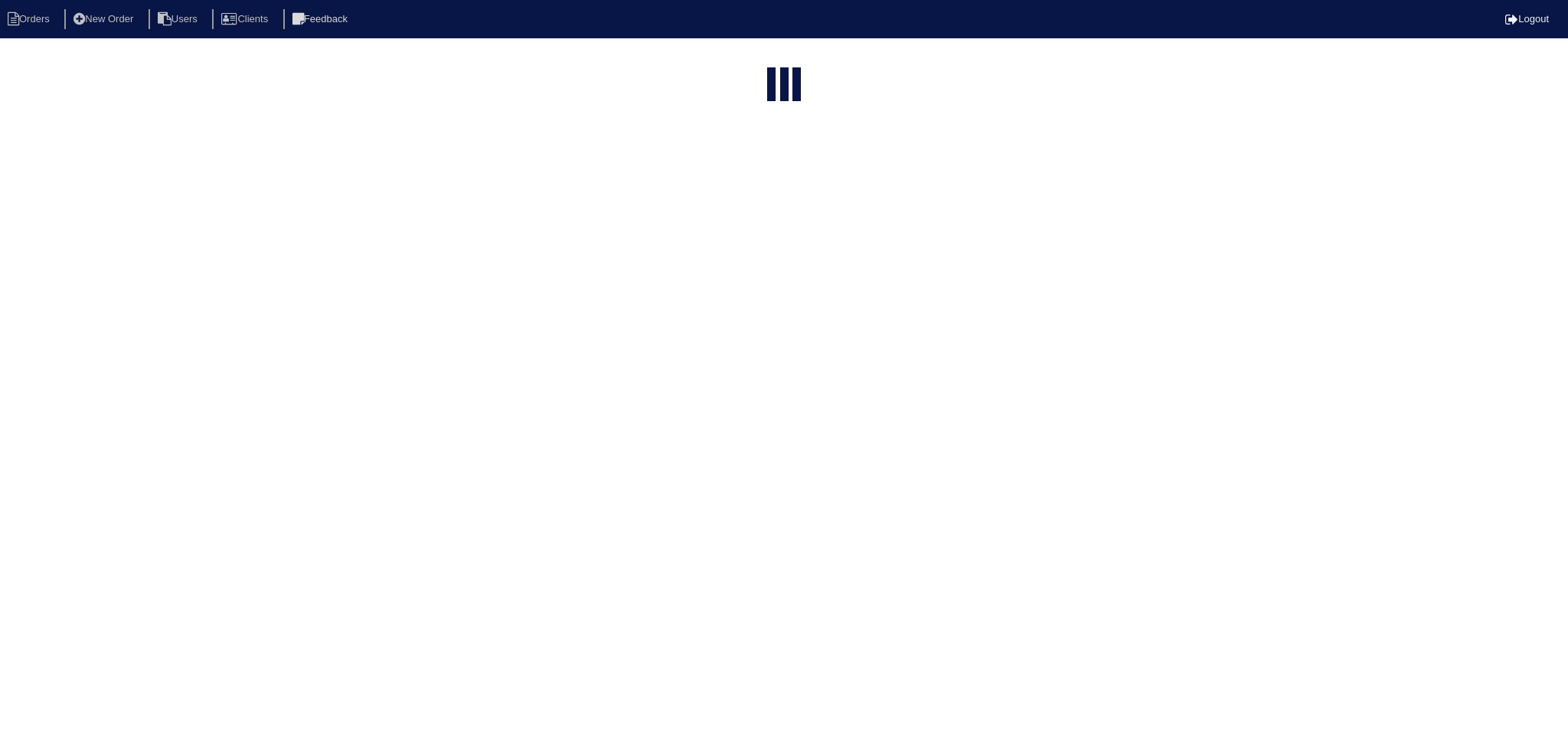
select select "15"
type input "can"
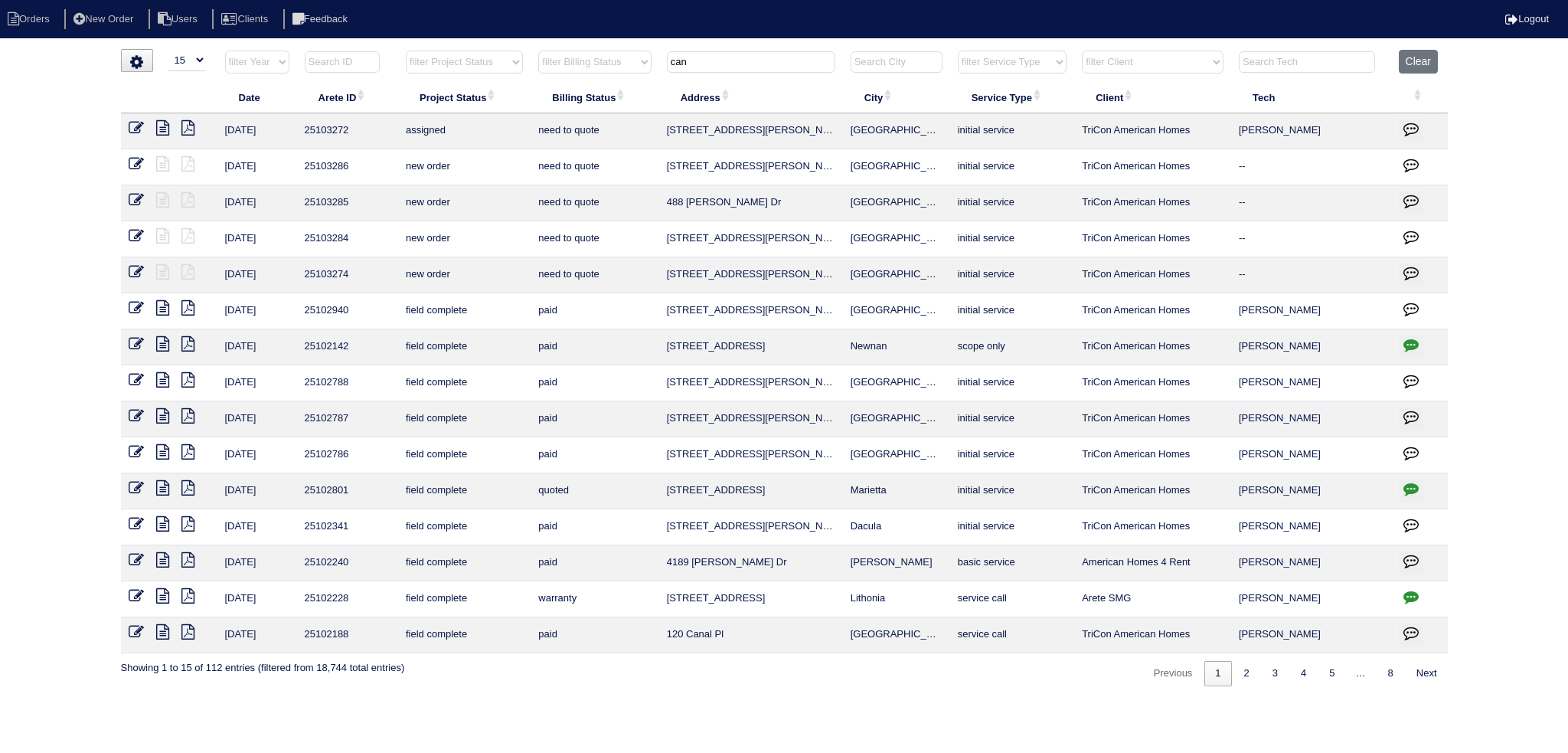
click at [140, 274] on icon at bounding box center [137, 272] width 16 height 16
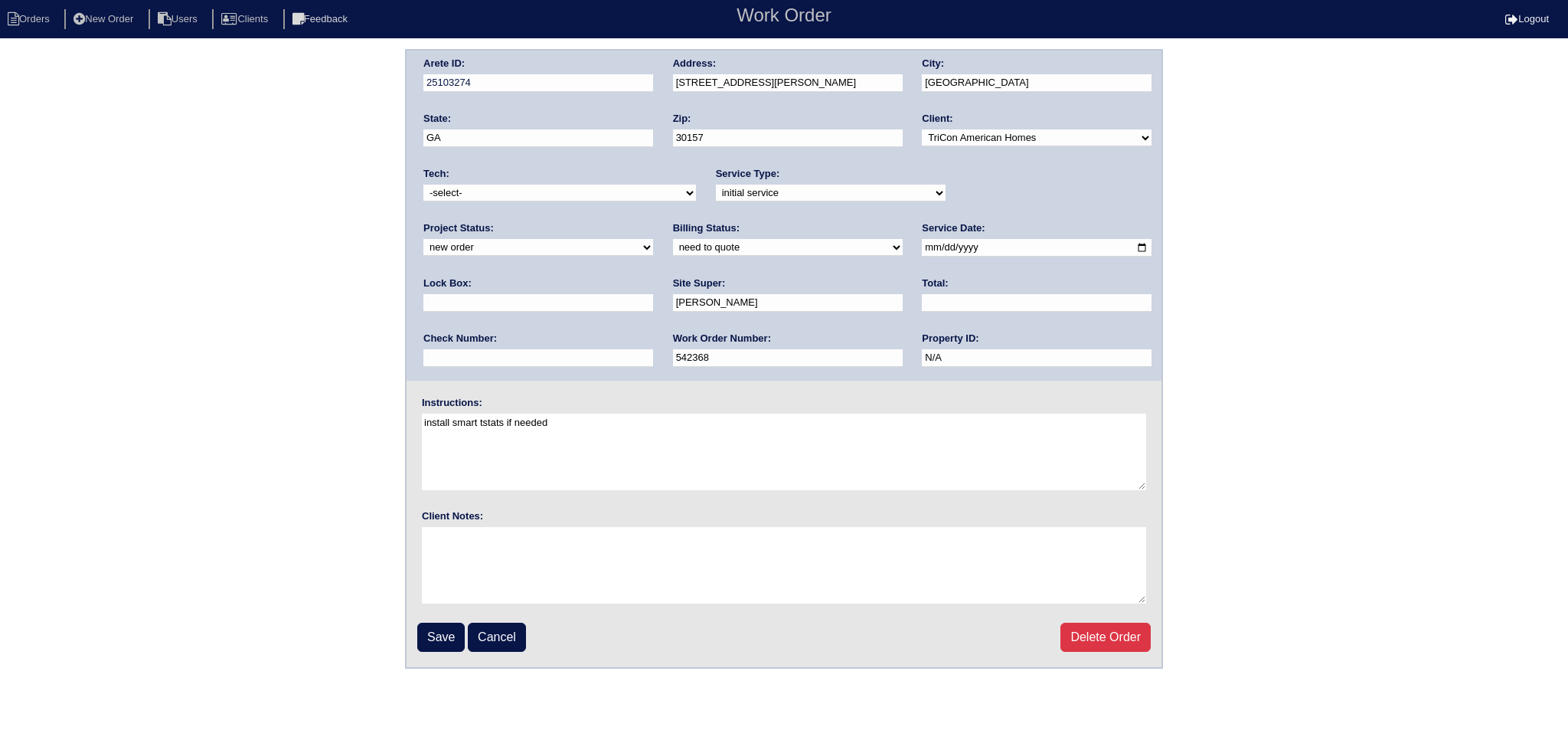
click at [507, 202] on div "Tech: -select- aretesmg+backup-tech@gmail.com benjohnholt88@gmail.com callisonh…" at bounding box center [559, 188] width 272 height 42
click at [505, 193] on select "-select- [EMAIL_ADDRESS][DOMAIN_NAME] [EMAIL_ADDRESS][DOMAIN_NAME] [EMAIL_ADDRE…" at bounding box center [559, 192] width 272 height 16
select select "27"
click at [423, 185] on select "-select- aretesmg+backup-tech@gmail.com benjohnholt88@gmail.com callisonhvac@ya…" at bounding box center [559, 192] width 272 height 16
drag, startPoint x: 980, startPoint y: 189, endPoint x: 977, endPoint y: 199, distance: 10.4
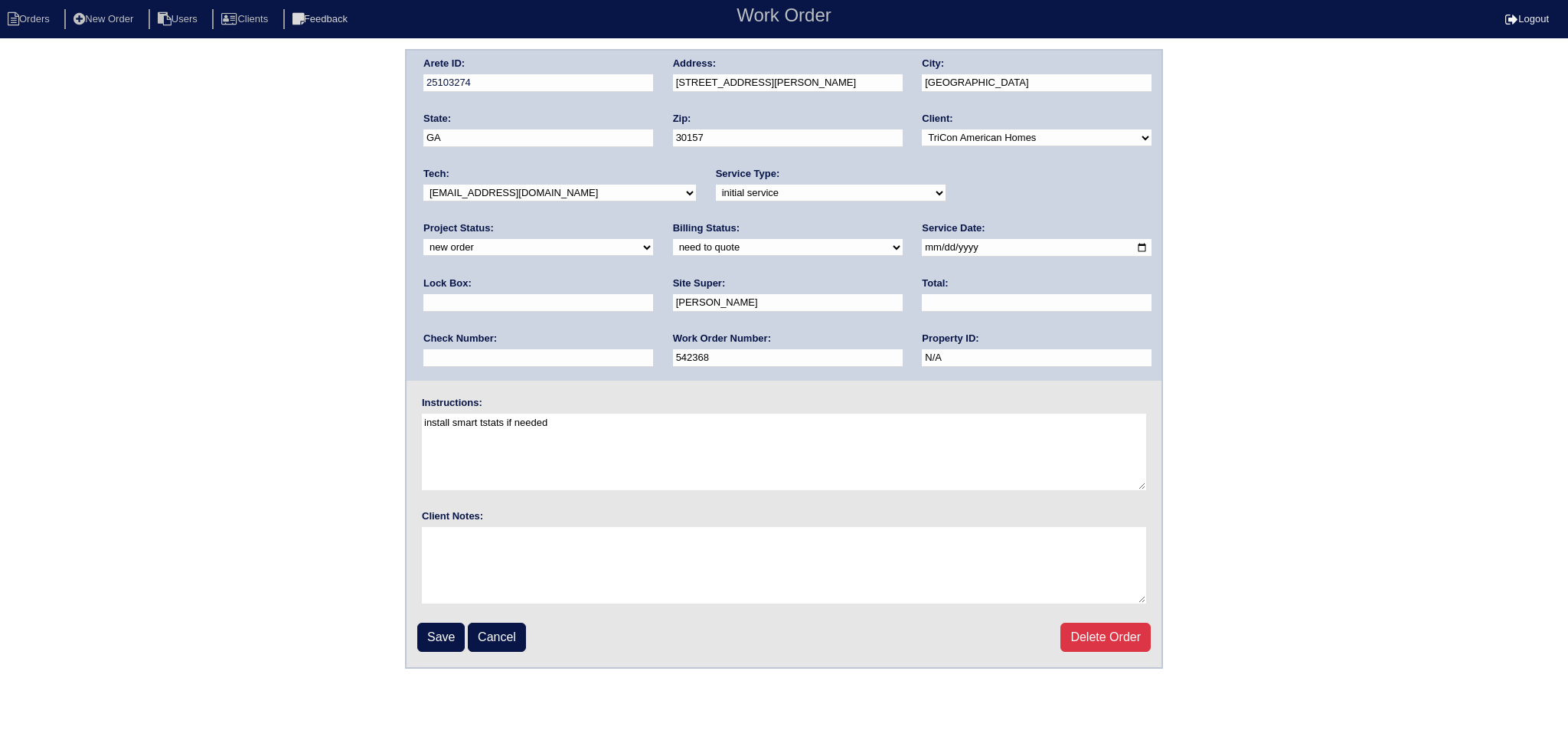
click at [653, 239] on select "new order assigned in progress field complete need to schedule admin review arc…" at bounding box center [538, 247] width 230 height 16
select select "assigned"
click at [653, 239] on select "new order assigned in progress field complete need to schedule admin review arc…" at bounding box center [538, 247] width 230 height 16
click at [921, 244] on input "2025-09-05" at bounding box center [1036, 247] width 230 height 17
type input "2025-09-10"
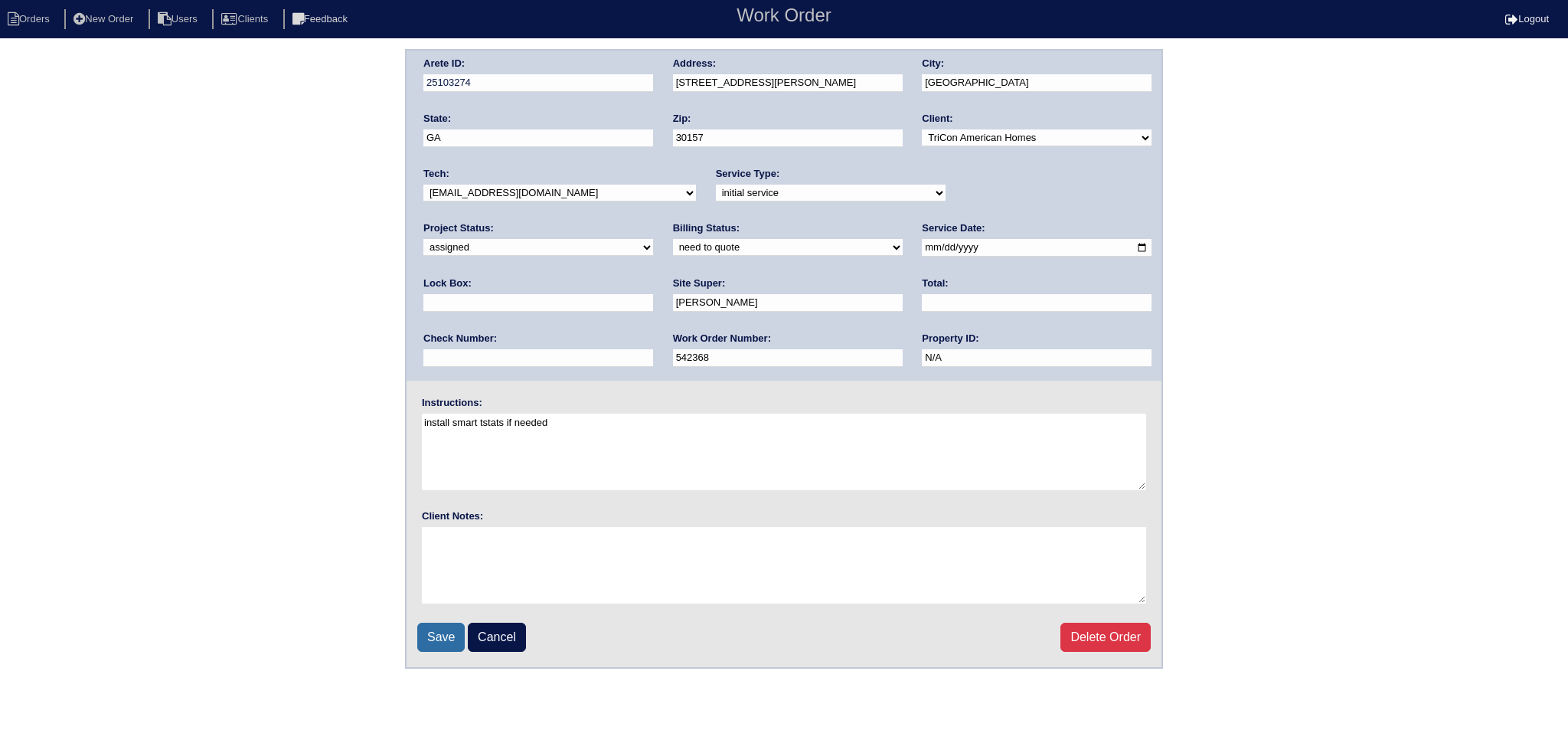
click at [454, 624] on input "Save" at bounding box center [441, 637] width 47 height 29
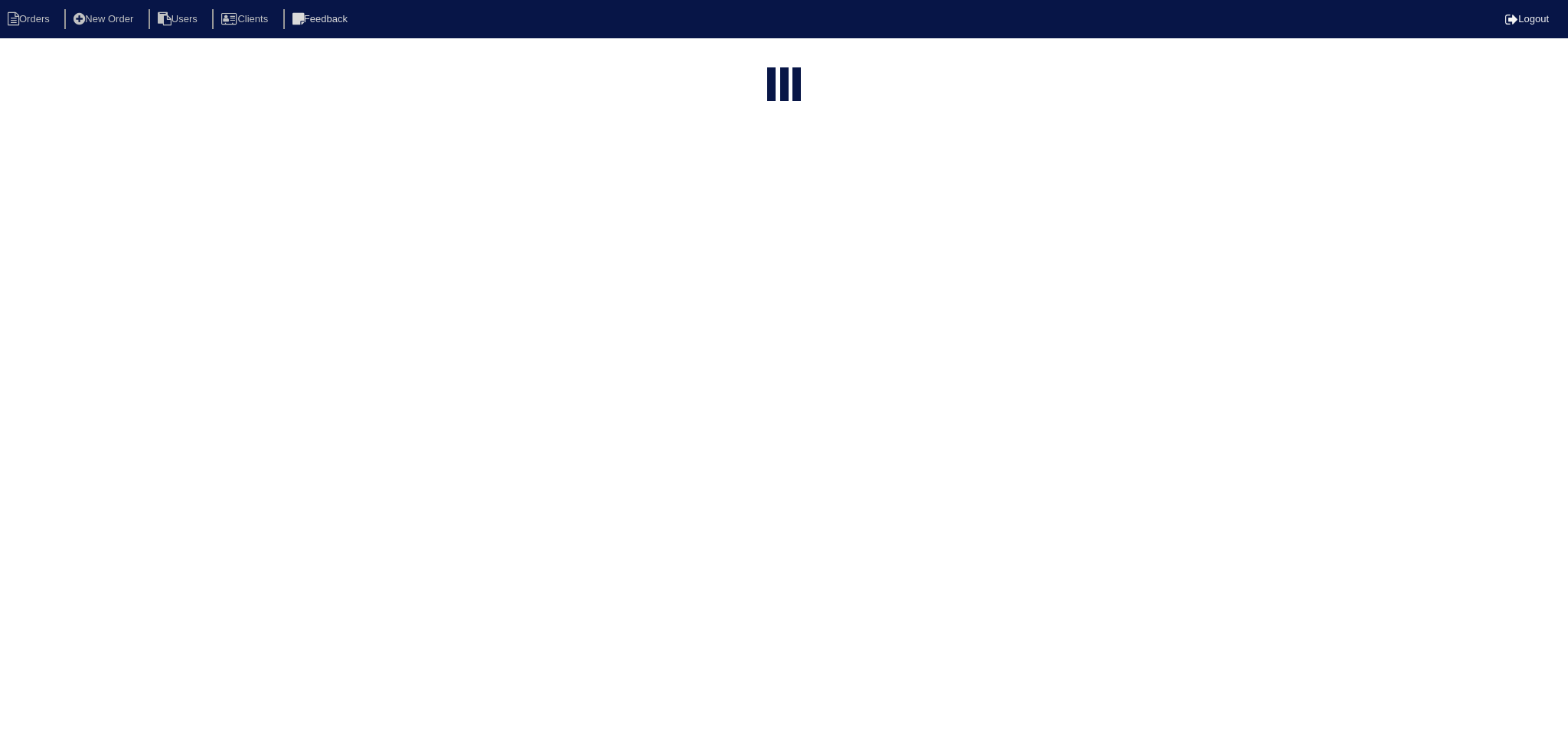
select select "15"
type input "can"
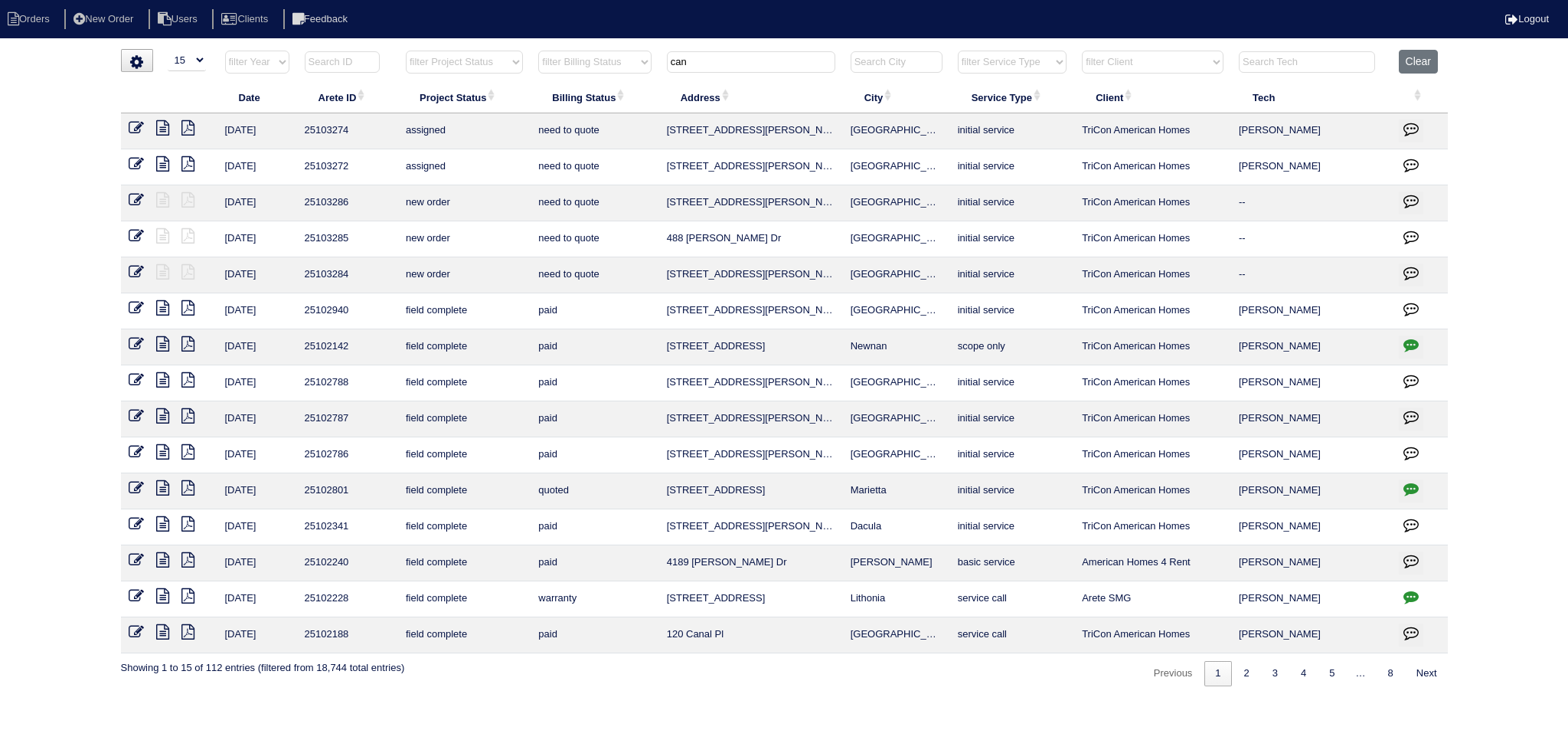
click at [469, 64] on select "filter Project Status -- Any Project Status -- new order assigned in progress f…" at bounding box center [464, 61] width 117 height 23
select select "assigned"
click at [406, 50] on select "filter Project Status -- Any Project Status -- new order assigned in progress f…" at bounding box center [464, 61] width 117 height 23
type input "can"
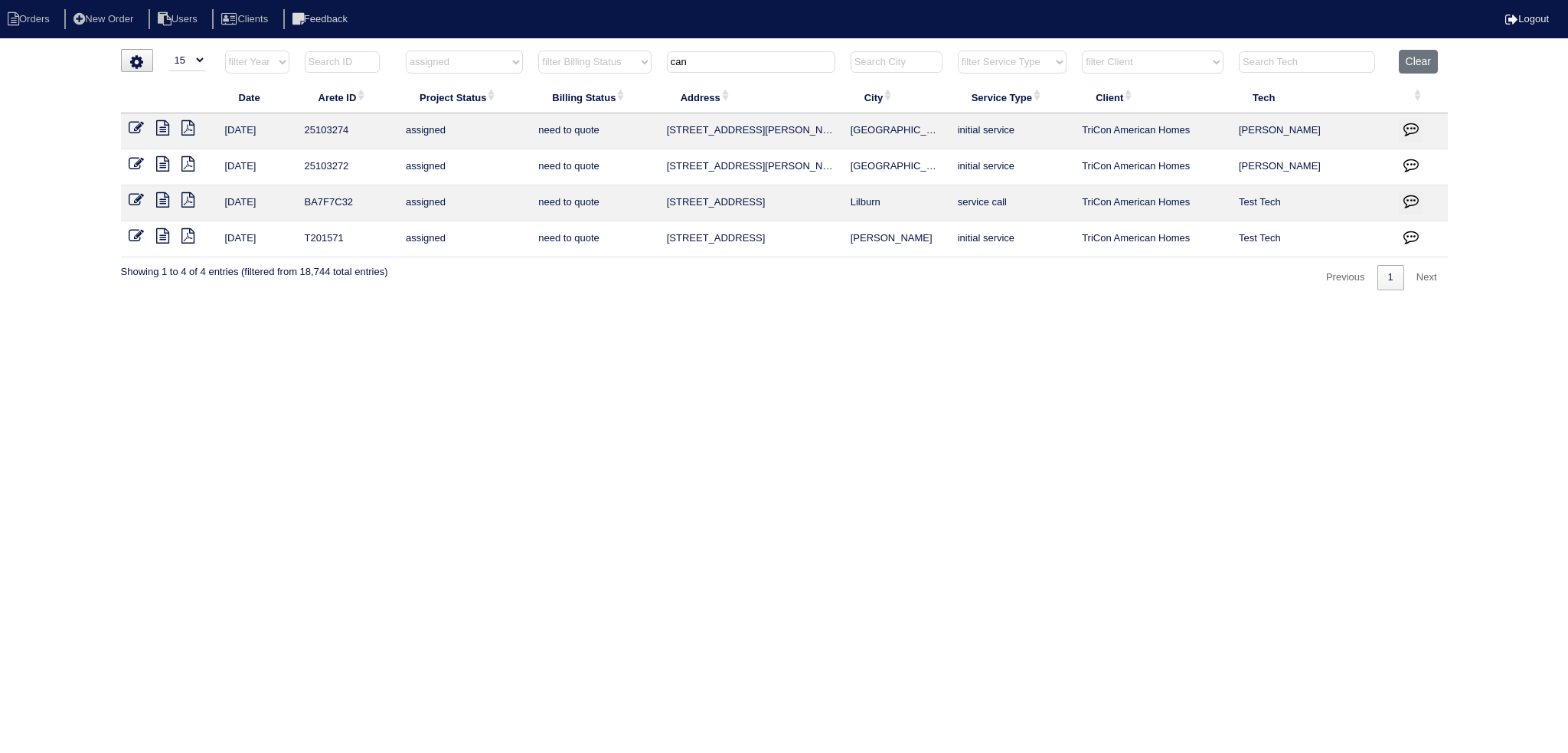
click at [475, 64] on select "filter Project Status -- Any Project Status -- new order assigned in progress f…" at bounding box center [464, 61] width 117 height 23
select select "new order"
click at [406, 50] on select "filter Project Status -- Any Project Status -- new order assigned in progress f…" at bounding box center [464, 61] width 117 height 23
type input "can"
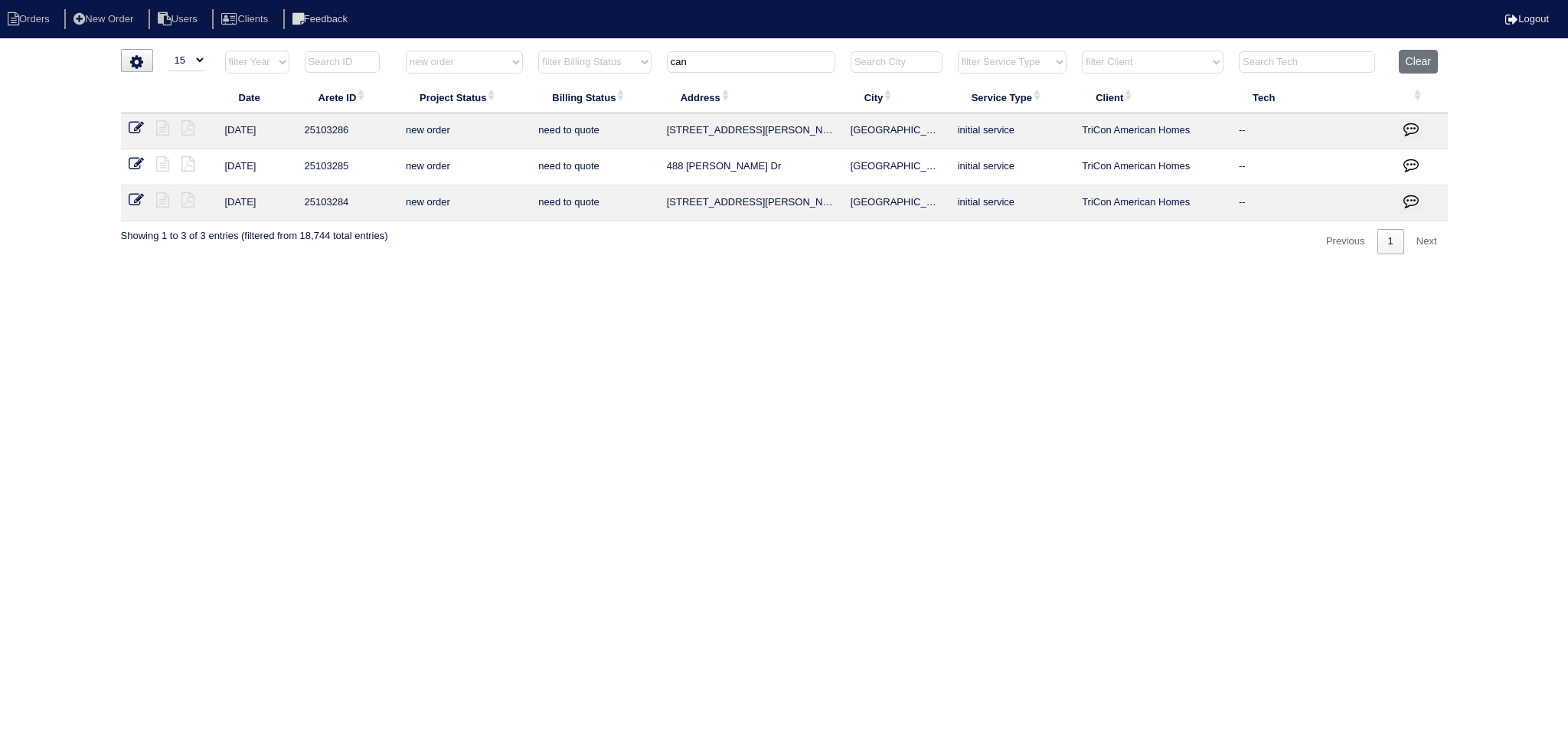
drag, startPoint x: 476, startPoint y: 60, endPoint x: 472, endPoint y: 72, distance: 12.6
click at [474, 64] on select "filter Project Status -- Any Project Status -- new order assigned in progress f…" at bounding box center [464, 61] width 117 height 23
select select "assigned"
click at [406, 50] on select "filter Project Status -- Any Project Status -- new order assigned in progress f…" at bounding box center [464, 61] width 117 height 23
type input "can"
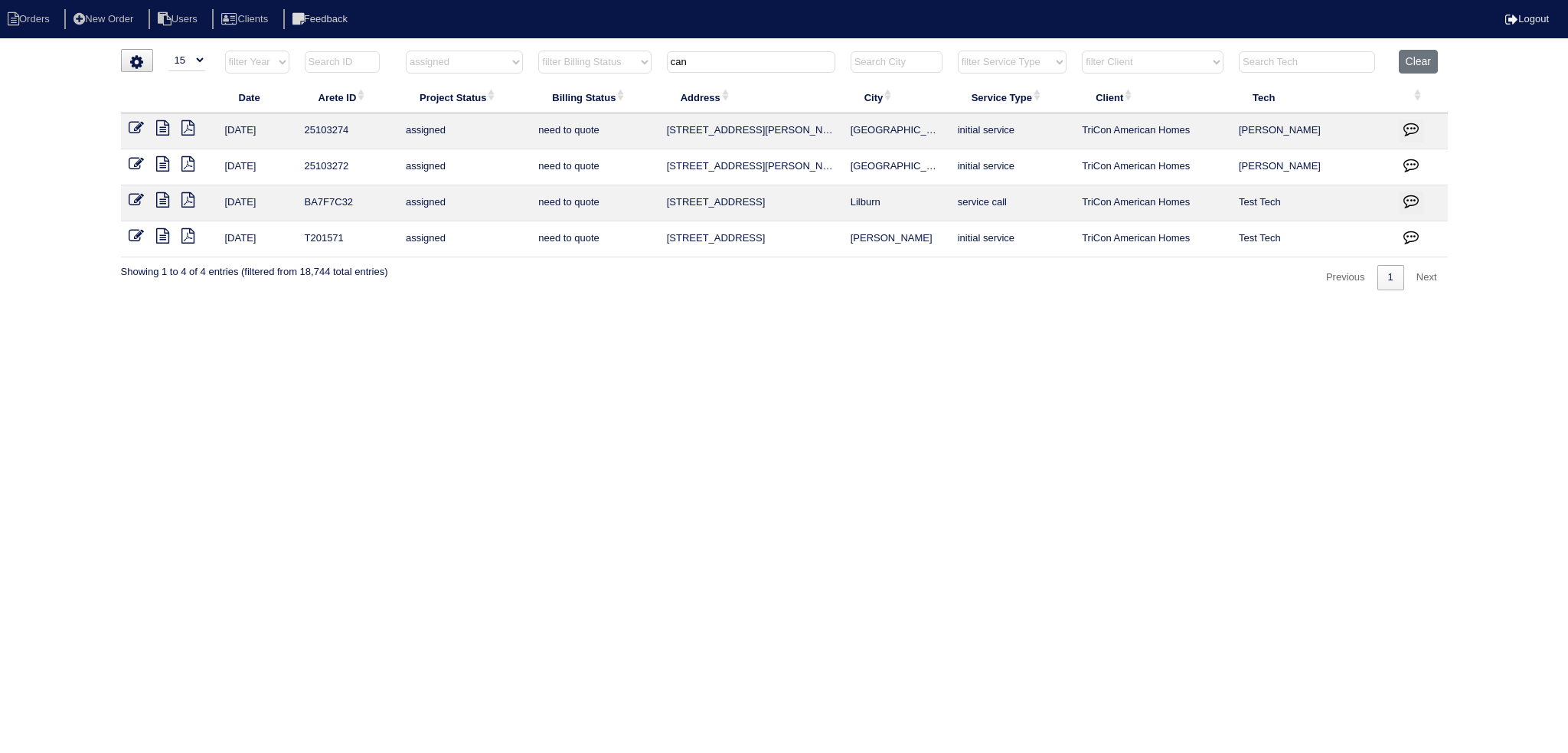
click at [480, 62] on select "filter Project Status -- Any Project Status -- new order assigned in progress f…" at bounding box center [464, 61] width 117 height 23
select select "new order"
click at [406, 50] on select "filter Project Status -- Any Project Status -- new order assigned in progress f…" at bounding box center [464, 61] width 117 height 23
type input "can"
select select "new order"
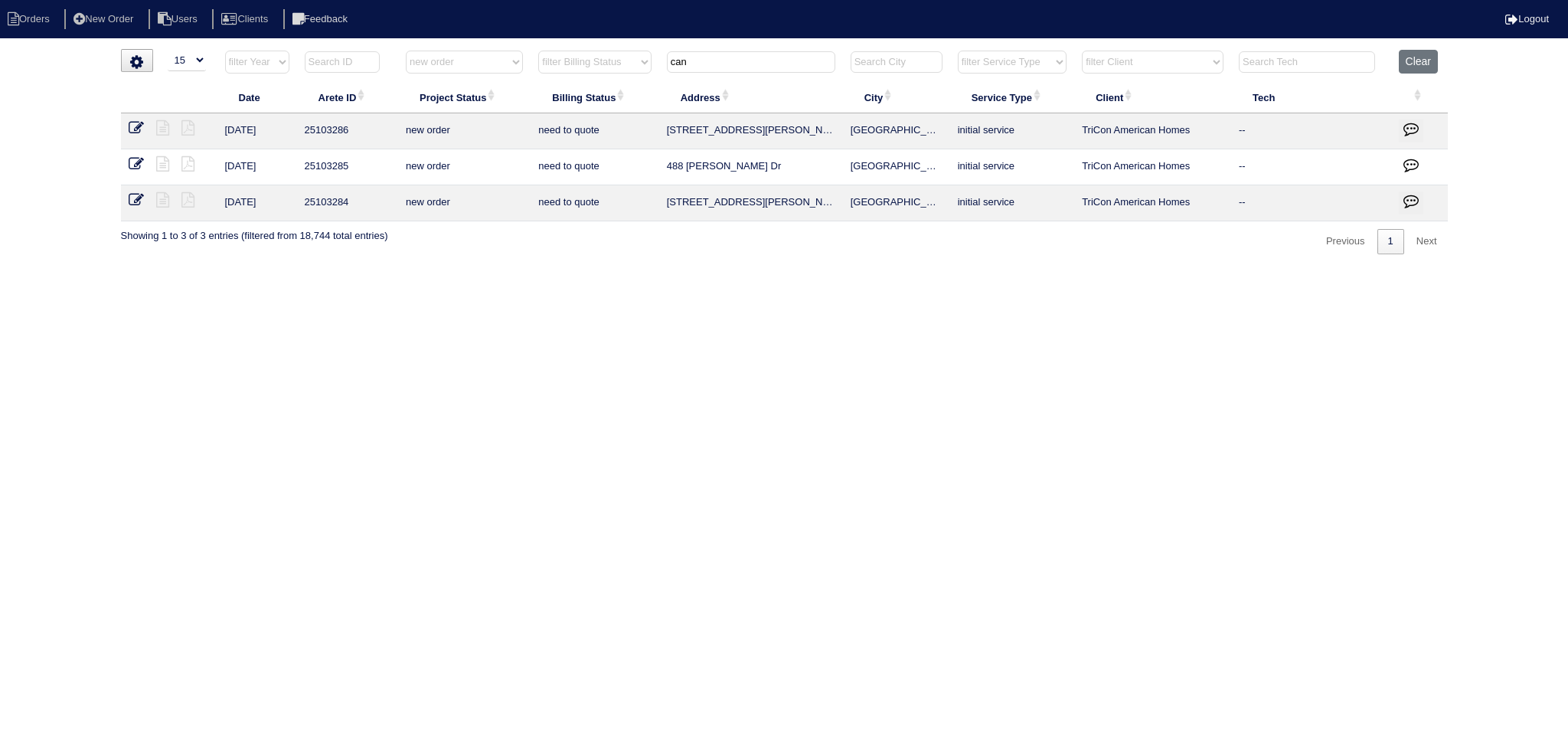
drag, startPoint x: 137, startPoint y: 202, endPoint x: 149, endPoint y: 201, distance: 12.0
click at [137, 202] on icon at bounding box center [137, 200] width 16 height 16
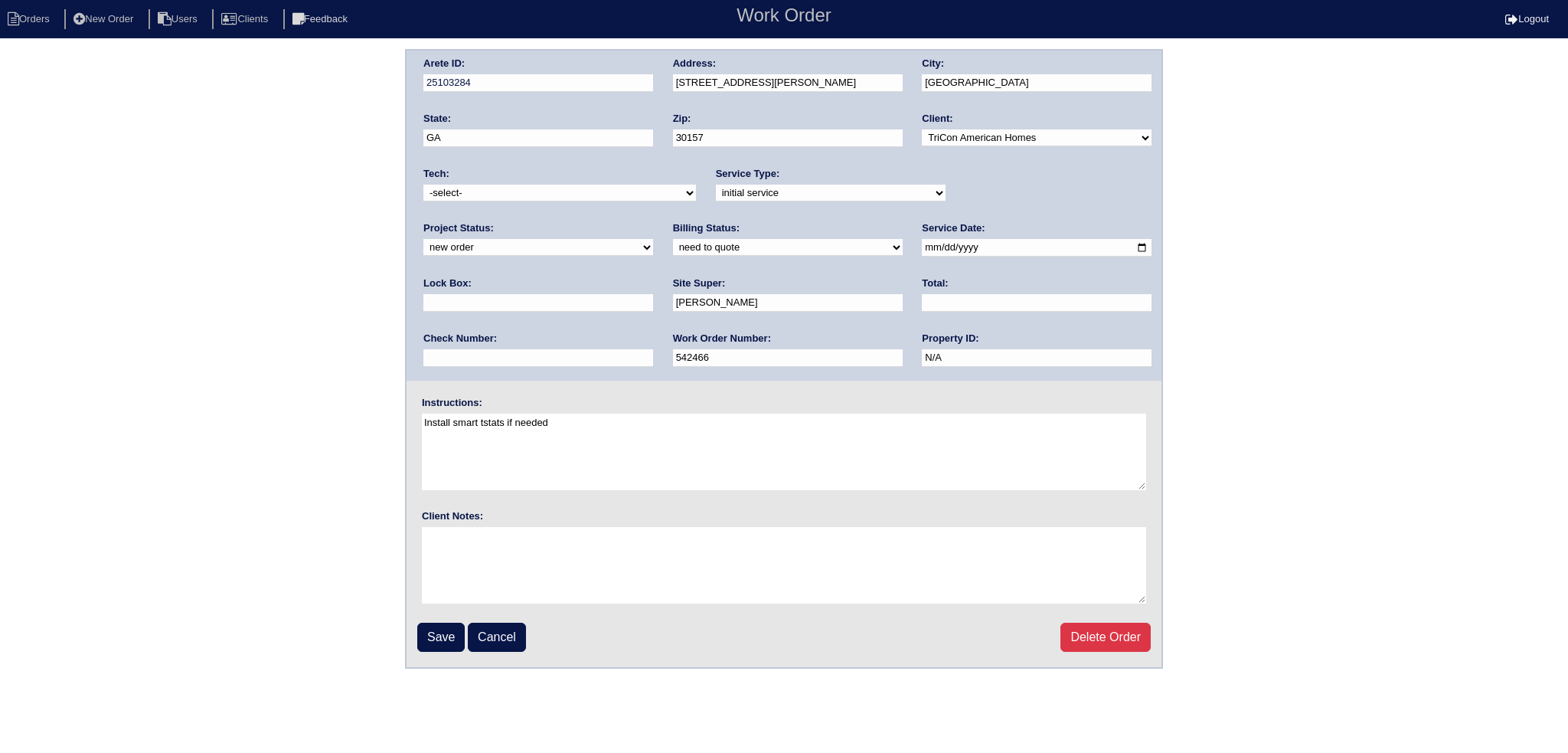
click at [570, 200] on select "-select- [EMAIL_ADDRESS][DOMAIN_NAME] [EMAIL_ADDRESS][DOMAIN_NAME] [EMAIL_ADDRE…" at bounding box center [559, 192] width 272 height 16
select select "27"
click at [423, 185] on select "-select- [EMAIL_ADDRESS][DOMAIN_NAME] [EMAIL_ADDRESS][DOMAIN_NAME] [EMAIL_ADDRE…" at bounding box center [559, 192] width 272 height 16
click at [653, 221] on div "Project Status: new order assigned in progress field complete need to schedule …" at bounding box center [538, 243] width 230 height 42
click at [653, 239] on select "new order assigned in progress field complete need to schedule admin review arc…" at bounding box center [538, 247] width 230 height 16
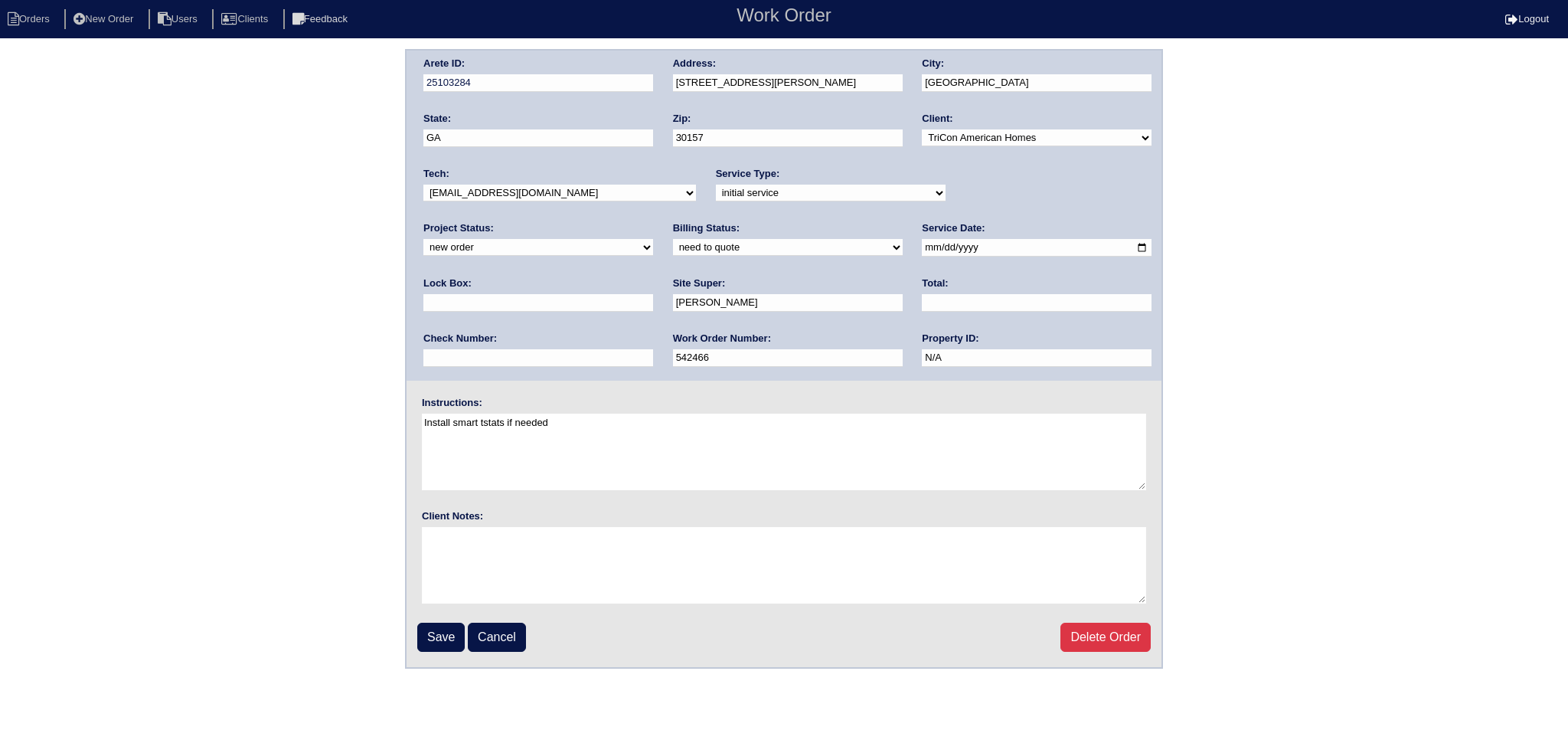
select select "assigned"
click at [653, 239] on select "new order assigned in progress field complete need to schedule admin review arc…" at bounding box center [538, 247] width 230 height 16
click at [921, 247] on input "[DATE]" at bounding box center [1036, 247] width 230 height 17
type input "[DATE]"
click at [450, 623] on div "Save Cancel Delete Order" at bounding box center [784, 637] width 733 height 29
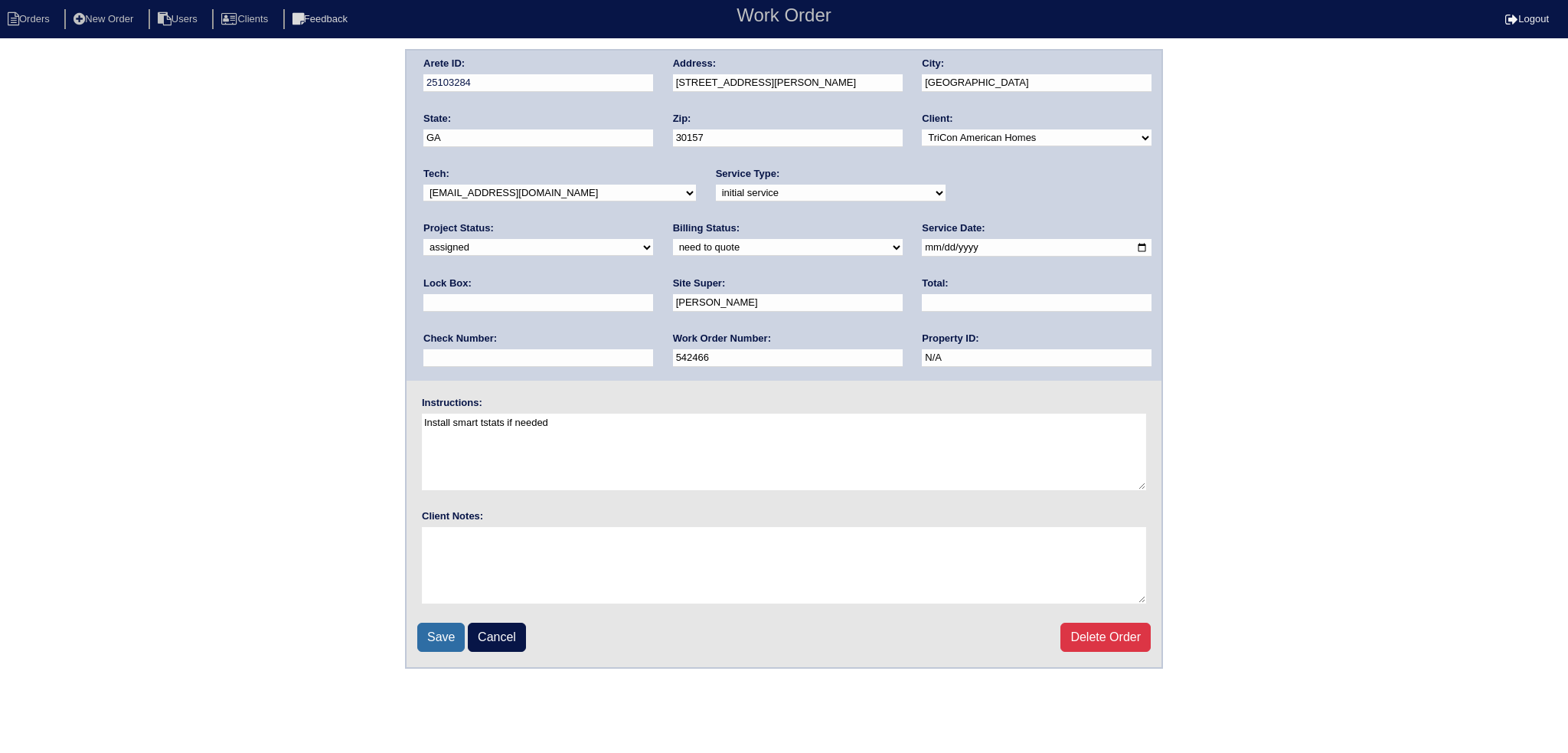
click at [453, 628] on input "Save" at bounding box center [441, 637] width 47 height 29
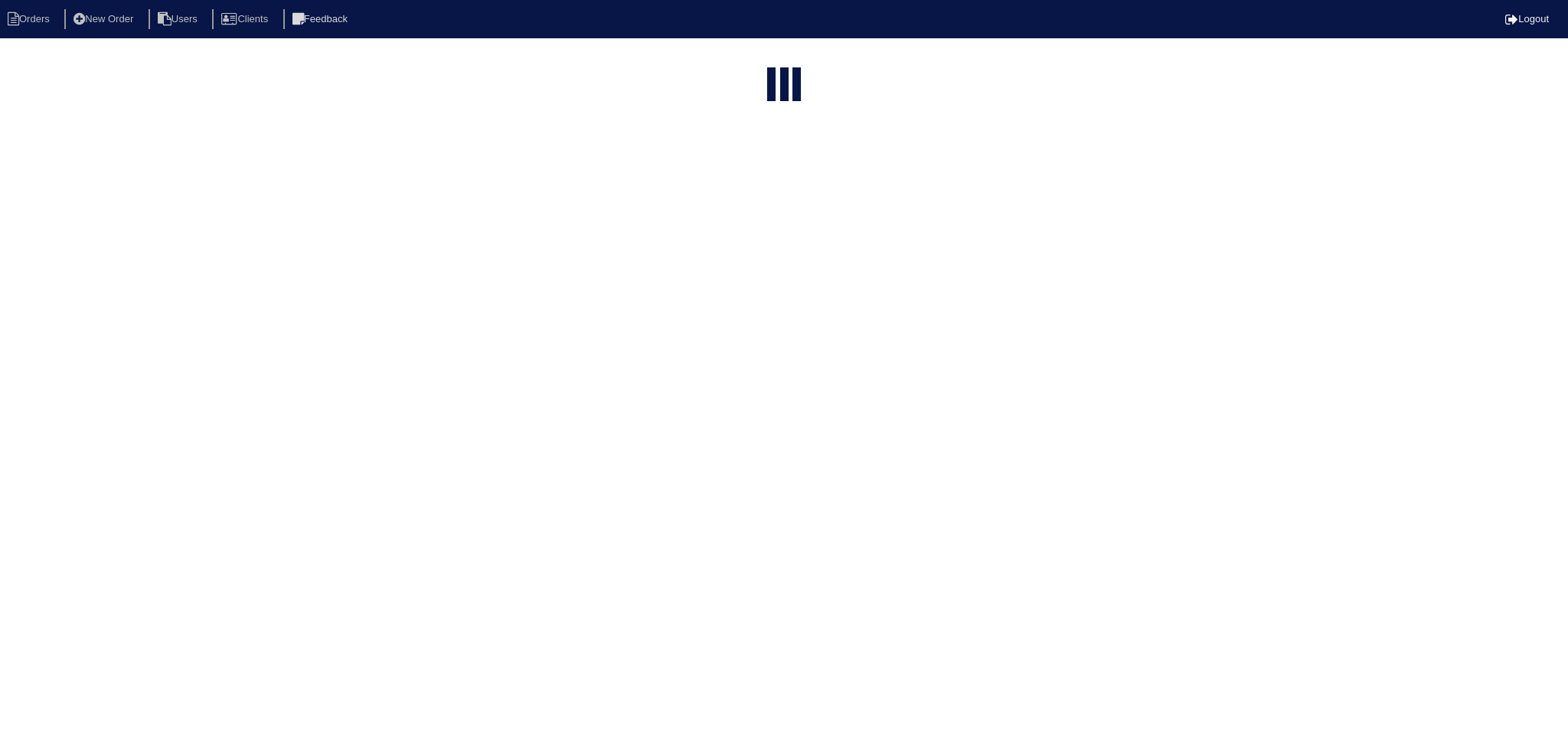
select select "15"
type input "can"
select select "new order"
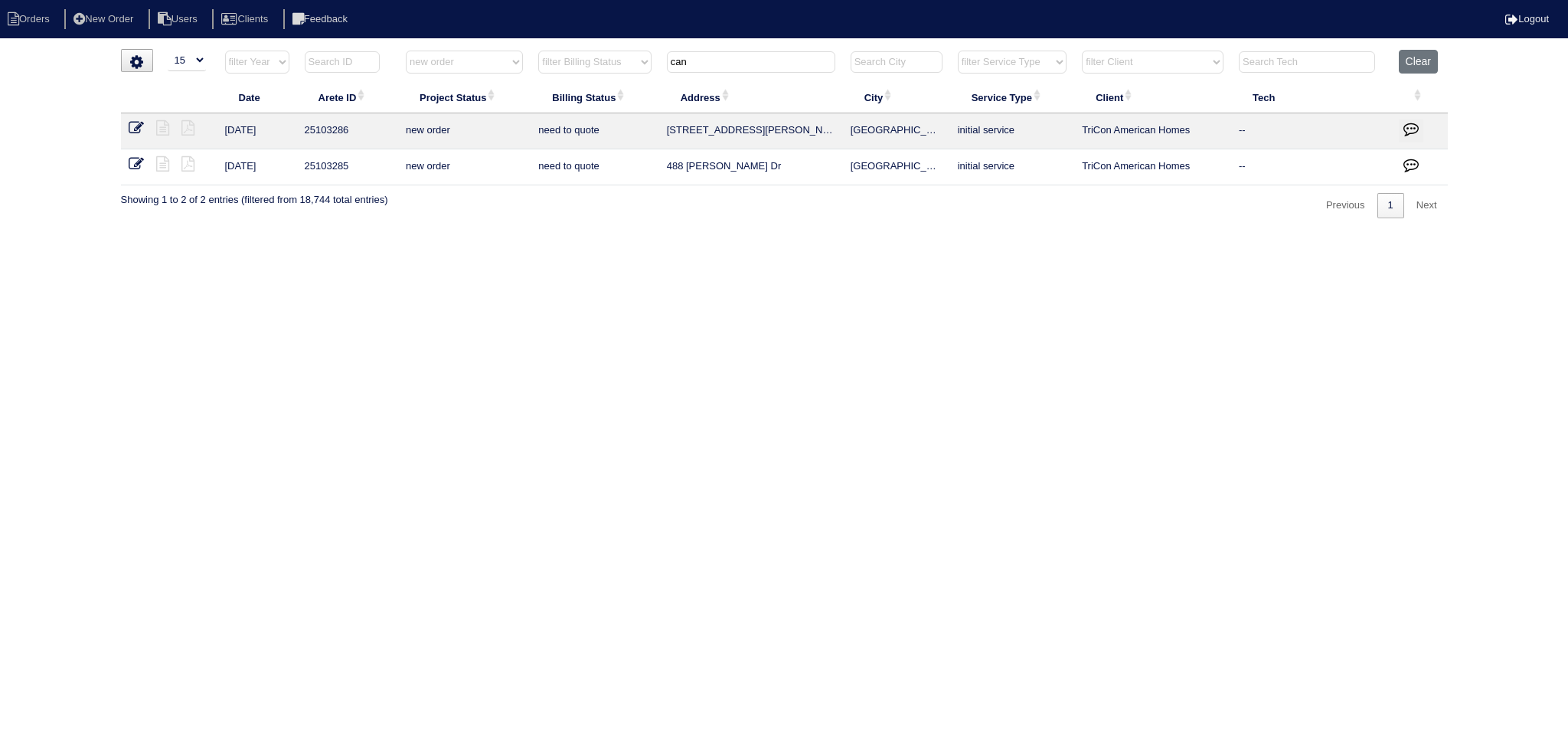
click at [138, 164] on icon at bounding box center [137, 164] width 16 height 16
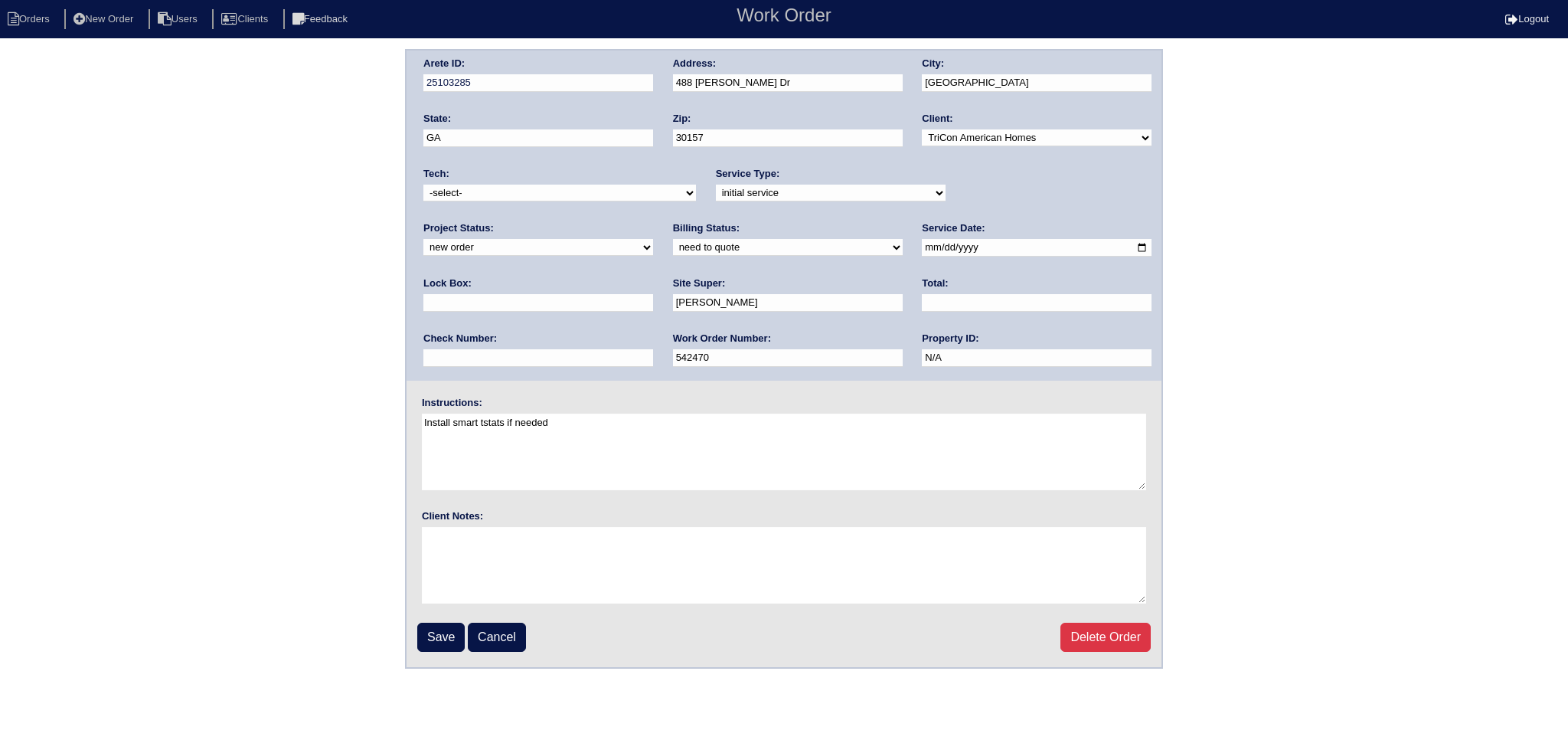
click at [653, 221] on div "Project Status: new order assigned in progress field complete need to schedule …" at bounding box center [538, 243] width 230 height 42
select select "assigned"
click at [653, 239] on select "new order assigned in progress field complete need to schedule admin review arc…" at bounding box center [538, 247] width 230 height 16
click at [921, 244] on input "2025-09-05" at bounding box center [1036, 247] width 230 height 17
type input "2025-09-10"
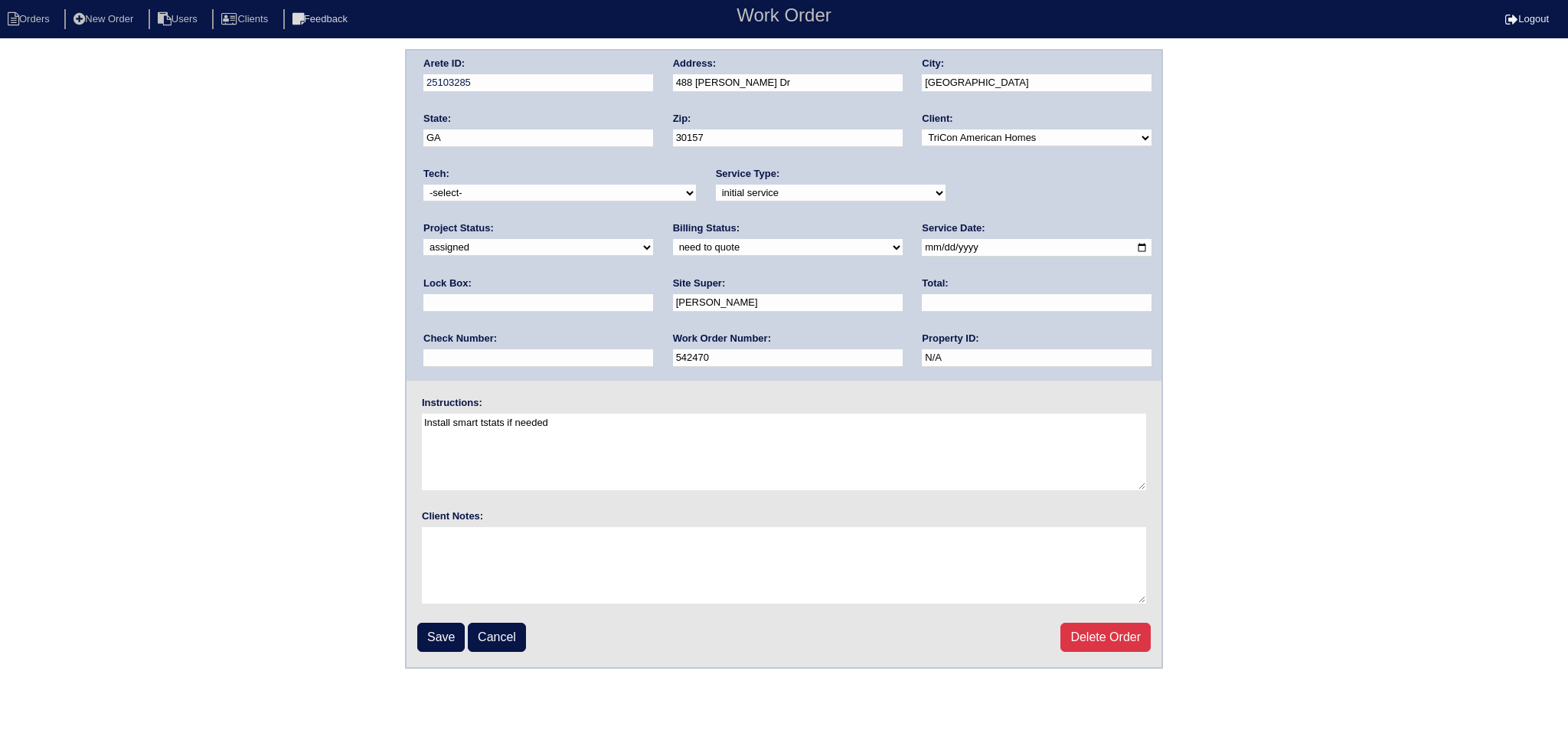
click at [642, 198] on select "-select- aretesmg+backup-tech@gmail.com benjohnholt88@gmail.com callisonhvac@ya…" at bounding box center [559, 192] width 272 height 16
select select "27"
click at [423, 185] on select "-select- aretesmg+backup-tech@gmail.com benjohnholt88@gmail.com callisonhvac@ya…" at bounding box center [559, 192] width 272 height 16
click at [441, 634] on input "Save" at bounding box center [441, 637] width 47 height 29
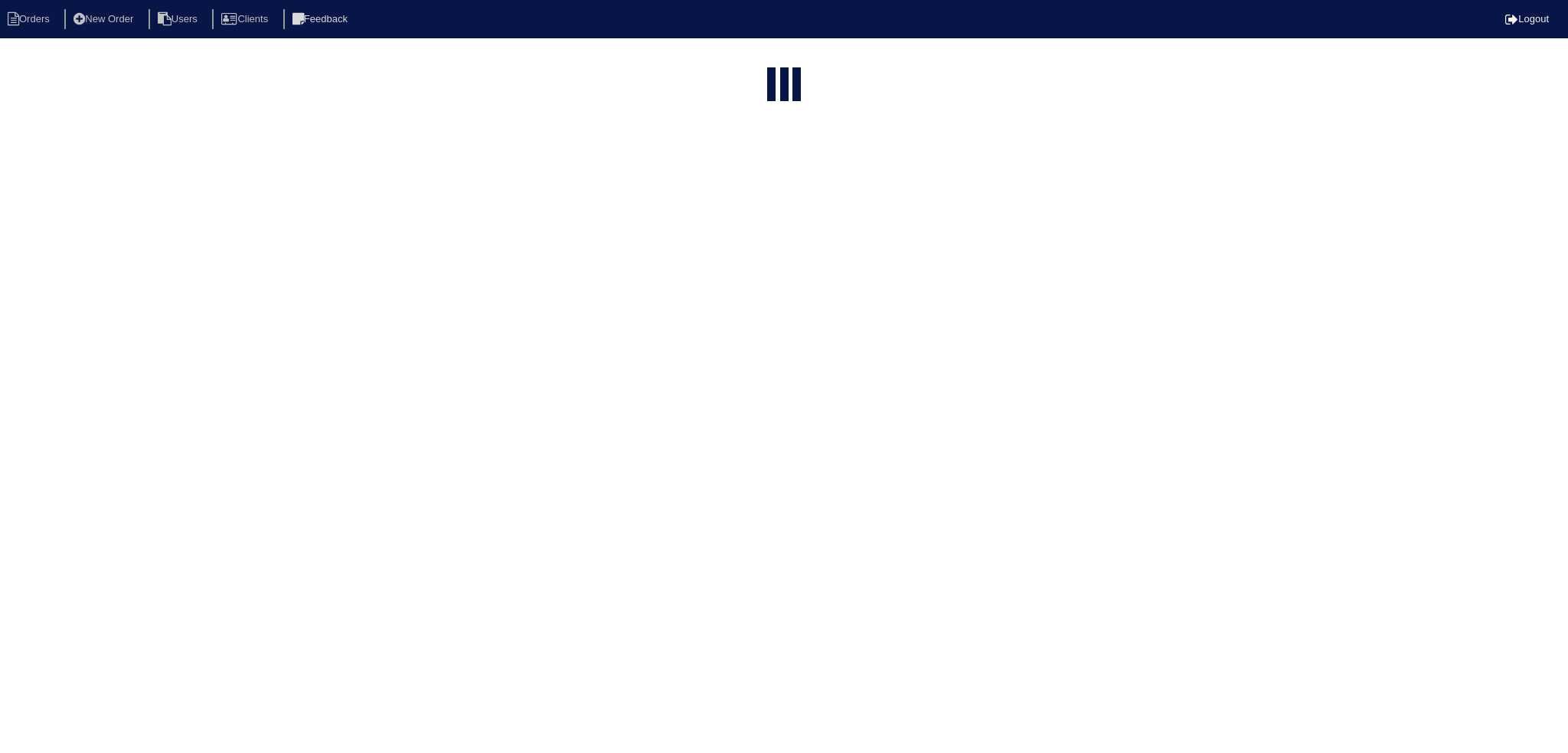
select select "15"
type input "can"
select select "new order"
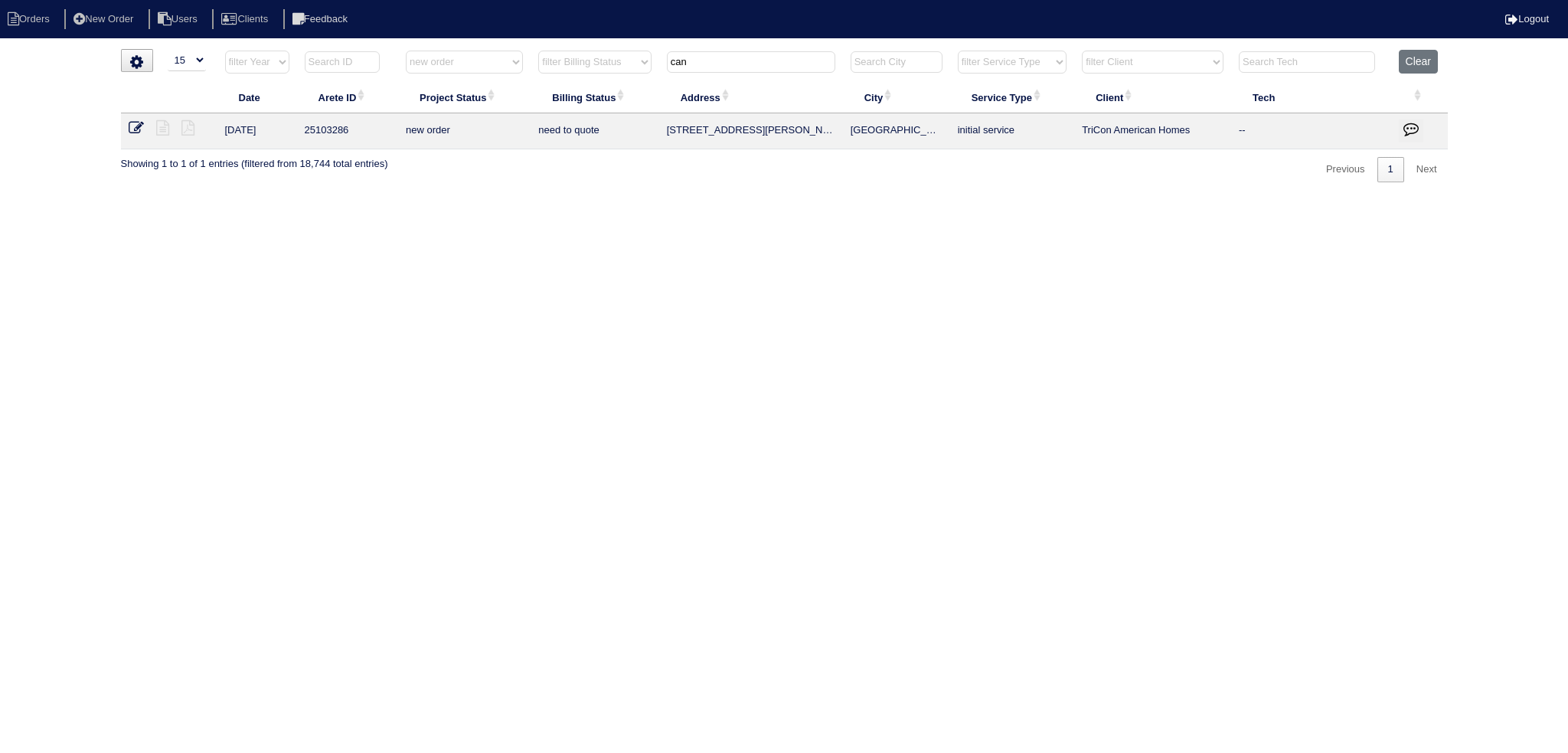
click at [140, 121] on icon at bounding box center [137, 128] width 16 height 16
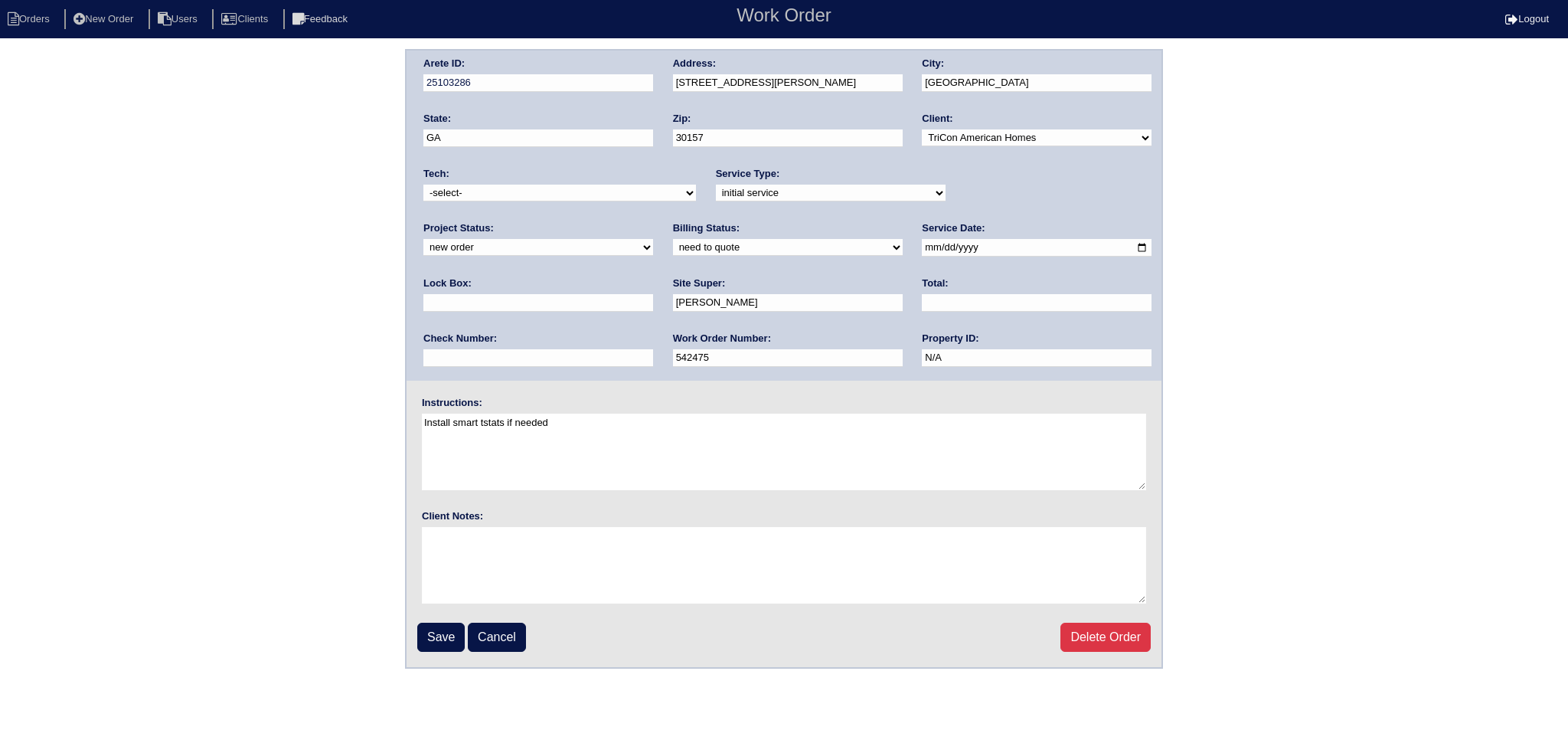
drag, startPoint x: 1054, startPoint y: 196, endPoint x: 1023, endPoint y: 207, distance: 32.9
click at [653, 221] on div "Project Status: new order assigned in progress field complete need to schedule …" at bounding box center [538, 243] width 230 height 42
select select "assigned"
click at [653, 239] on select "new order assigned in progress field complete need to schedule admin review arc…" at bounding box center [538, 247] width 230 height 16
click at [921, 241] on input "2025-09-05" at bounding box center [1036, 247] width 230 height 17
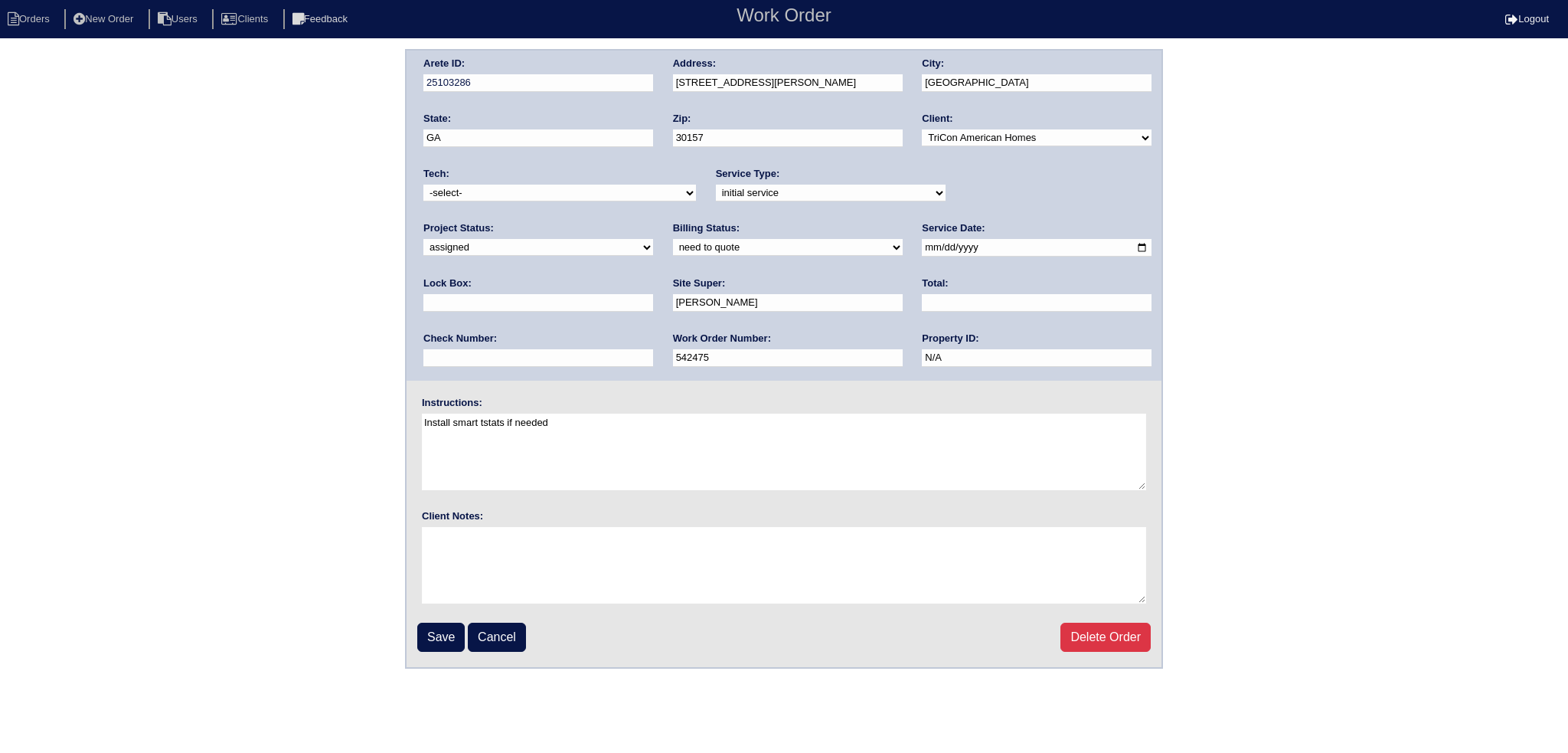
click at [921, 241] on input "2025-09-05" at bounding box center [1036, 247] width 230 height 17
type input "2025-09-10"
click at [585, 191] on select "-select- aretesmg+backup-tech@gmail.com benjohnholt88@gmail.com callisonhvac@ya…" at bounding box center [559, 192] width 272 height 16
select select "27"
click at [423, 185] on select "-select- aretesmg+backup-tech@gmail.com benjohnholt88@gmail.com callisonhvac@ya…" at bounding box center [559, 192] width 272 height 16
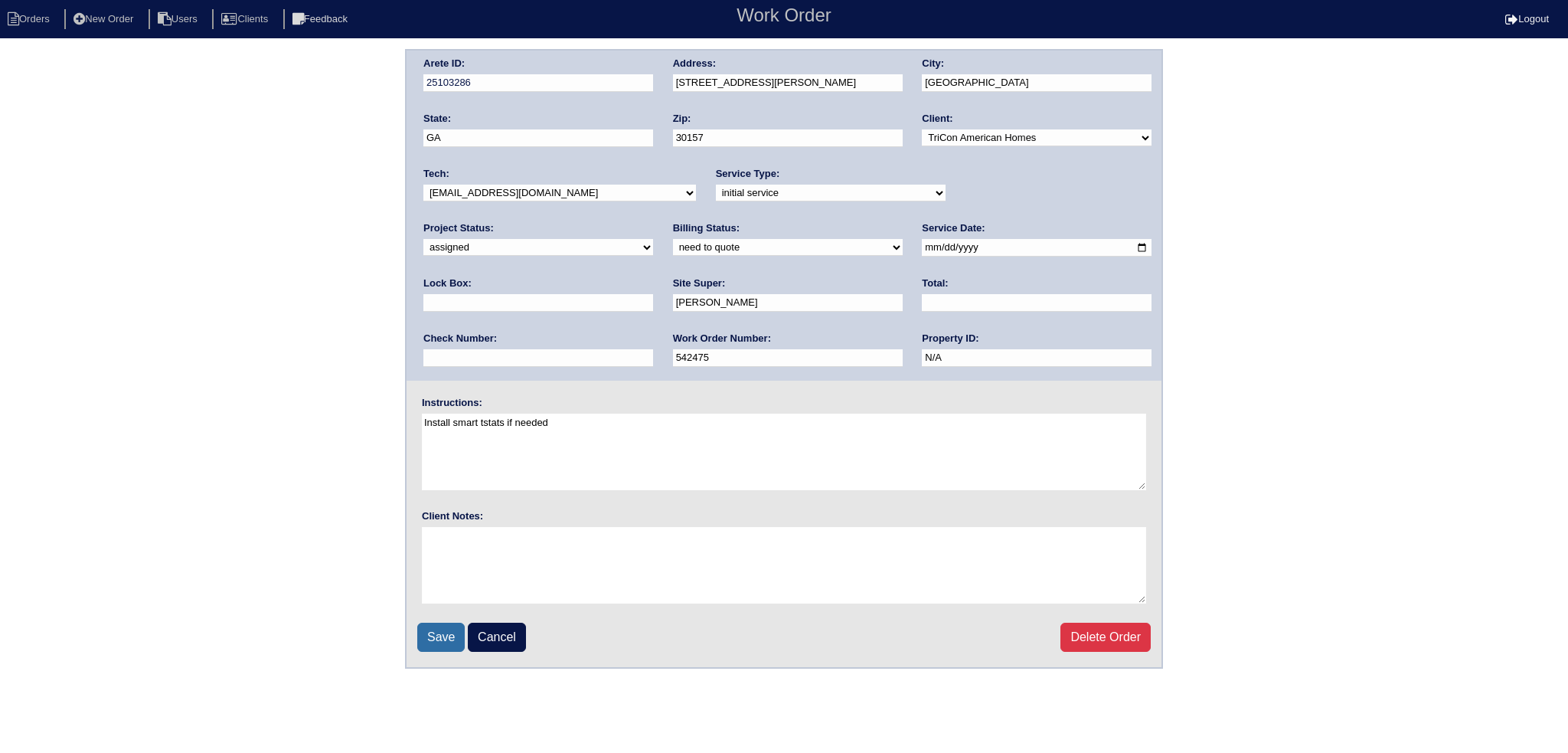
click at [443, 626] on input "Save" at bounding box center [441, 637] width 47 height 29
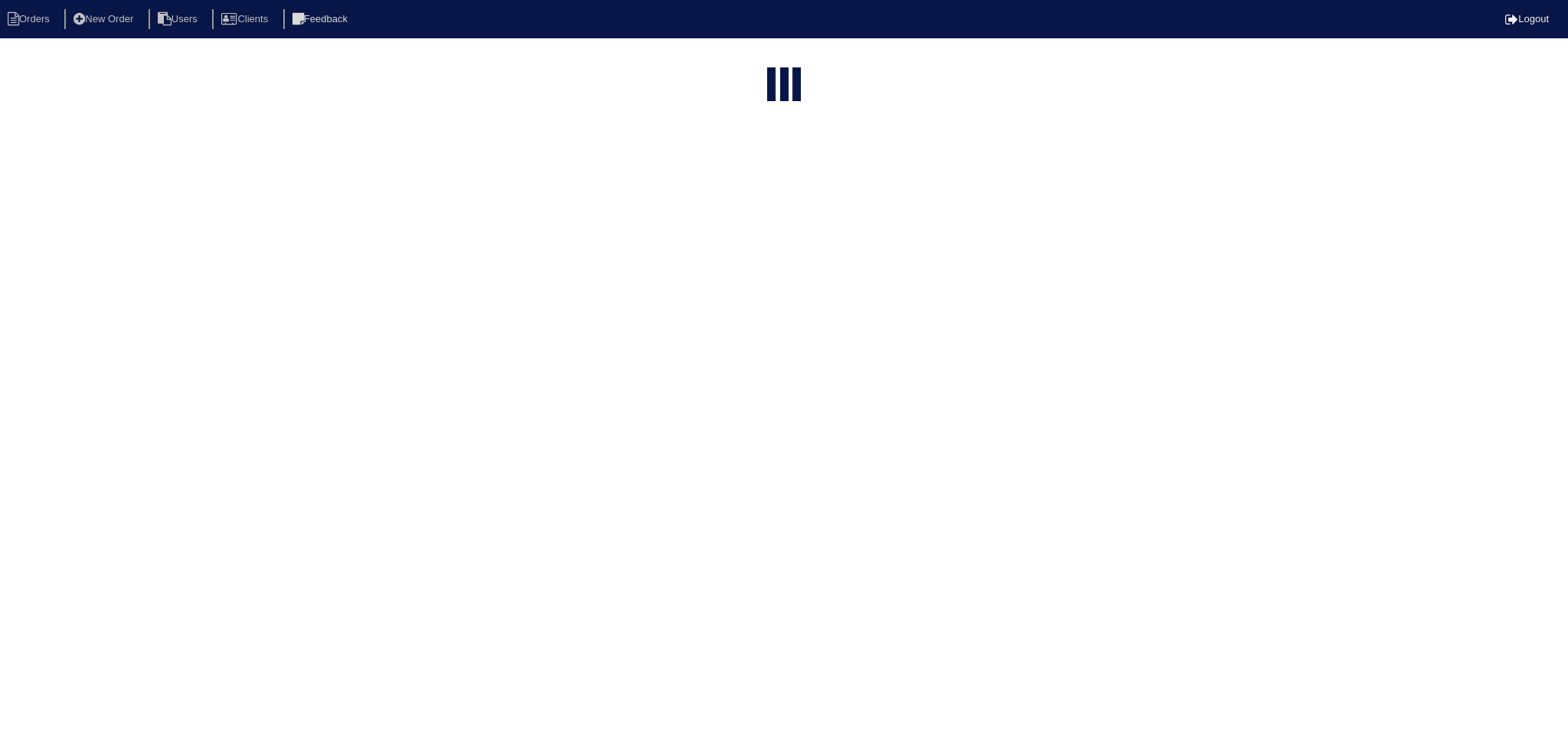
select select "15"
type input "can"
select select "new order"
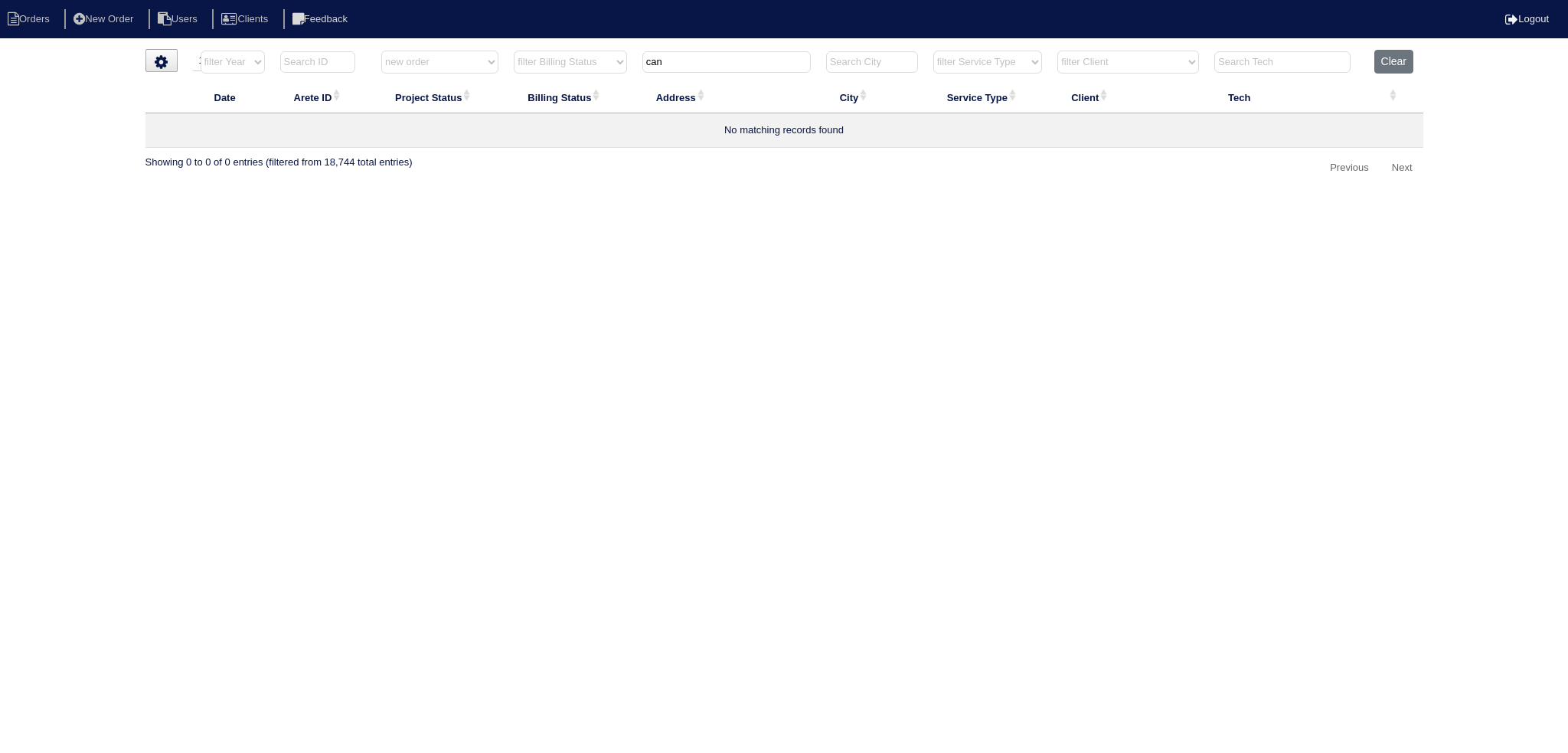
drag, startPoint x: 615, startPoint y: 75, endPoint x: 519, endPoint y: 75, distance: 96.0
click at [520, 75] on tr "filter Year -- Any Year -- 2025 2024 2023 2022 2021 2020 2019 filter Project St…" at bounding box center [784, 65] width 1278 height 31
type input "k"
type input "ley"
select select "new order"
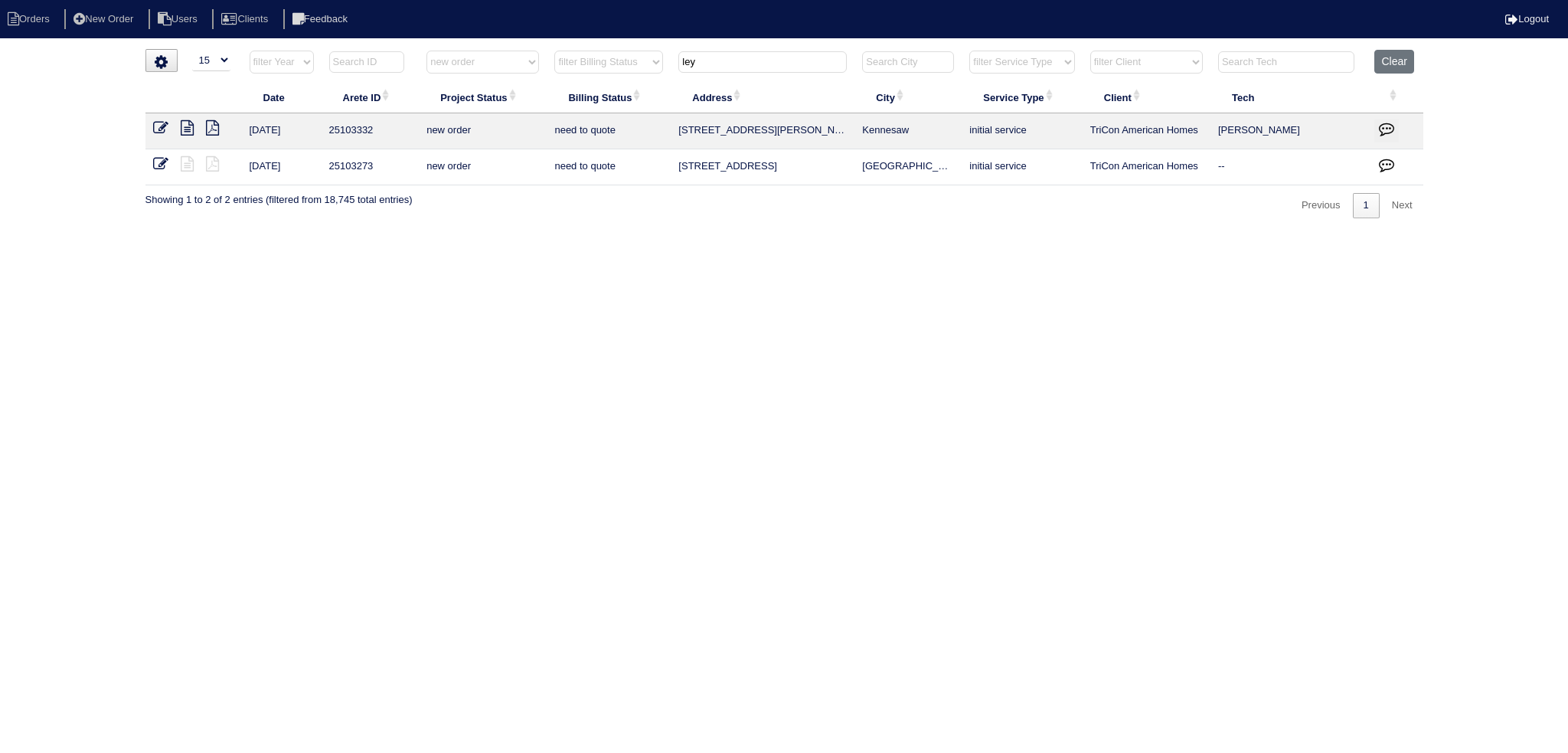
type input "ley"
click at [162, 163] on icon at bounding box center [161, 164] width 16 height 16
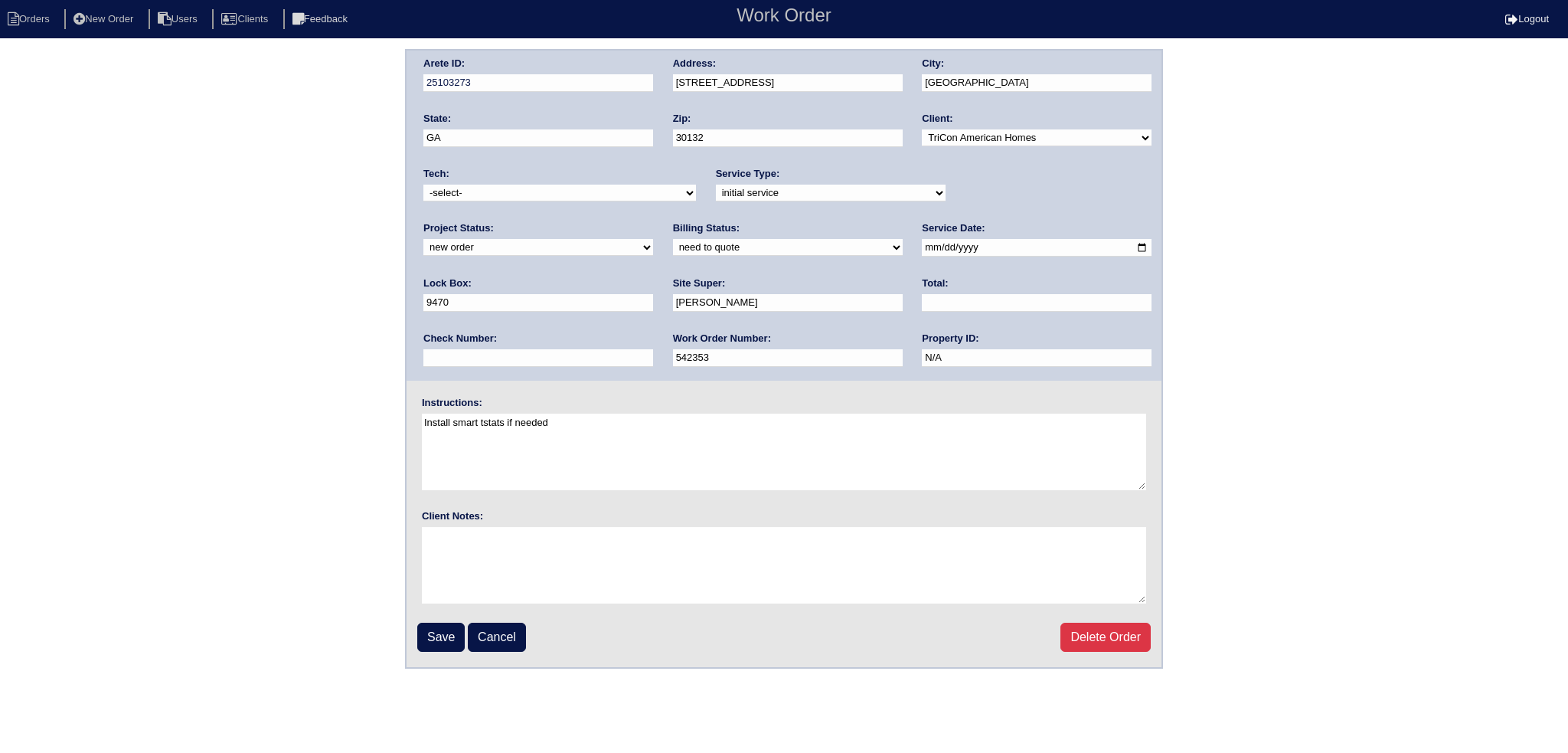
drag, startPoint x: 1044, startPoint y: 189, endPoint x: 1022, endPoint y: 209, distance: 29.7
click at [1022, 209] on div "Arete ID: 25103273 Address: [STREET_ADDRESS] City: [GEOGRAPHIC_DATA] State: [GE…" at bounding box center [784, 215] width 755 height 330
click at [653, 239] on select "new order assigned in progress field complete need to schedule admin review arc…" at bounding box center [538, 247] width 230 height 16
drag, startPoint x: 983, startPoint y: 189, endPoint x: 980, endPoint y: 199, distance: 10.4
click at [653, 239] on select "new order assigned in progress field complete need to schedule admin review arc…" at bounding box center [538, 247] width 230 height 16
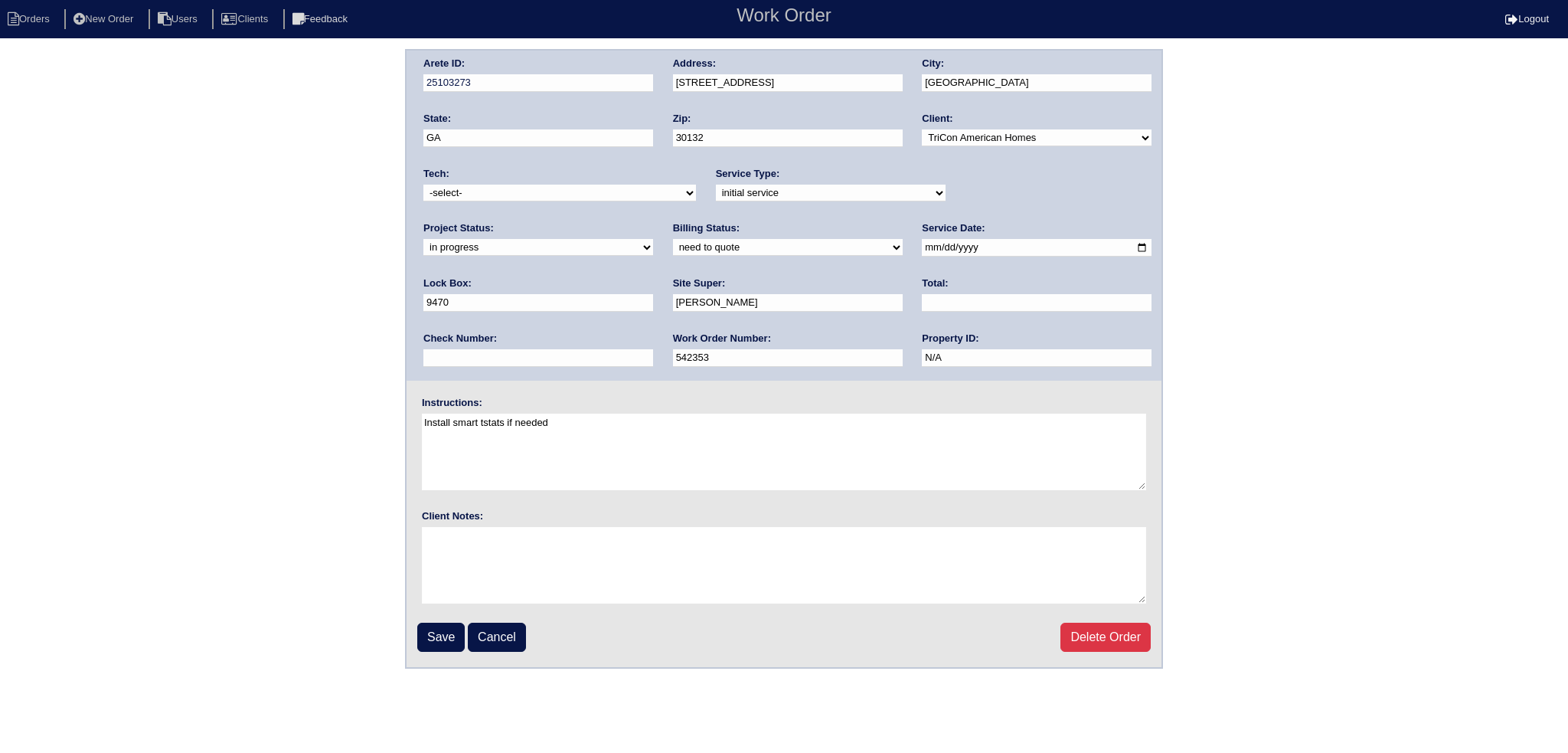
select select "assigned"
click at [653, 239] on select "new order assigned in progress field complete need to schedule admin review arc…" at bounding box center [538, 247] width 230 height 16
drag, startPoint x: 885, startPoint y: 254, endPoint x: 900, endPoint y: 243, distance: 18.6
click at [921, 249] on input "2025-09-05" at bounding box center [1036, 247] width 230 height 17
click at [921, 243] on input "2025-09-05" at bounding box center [1036, 247] width 230 height 17
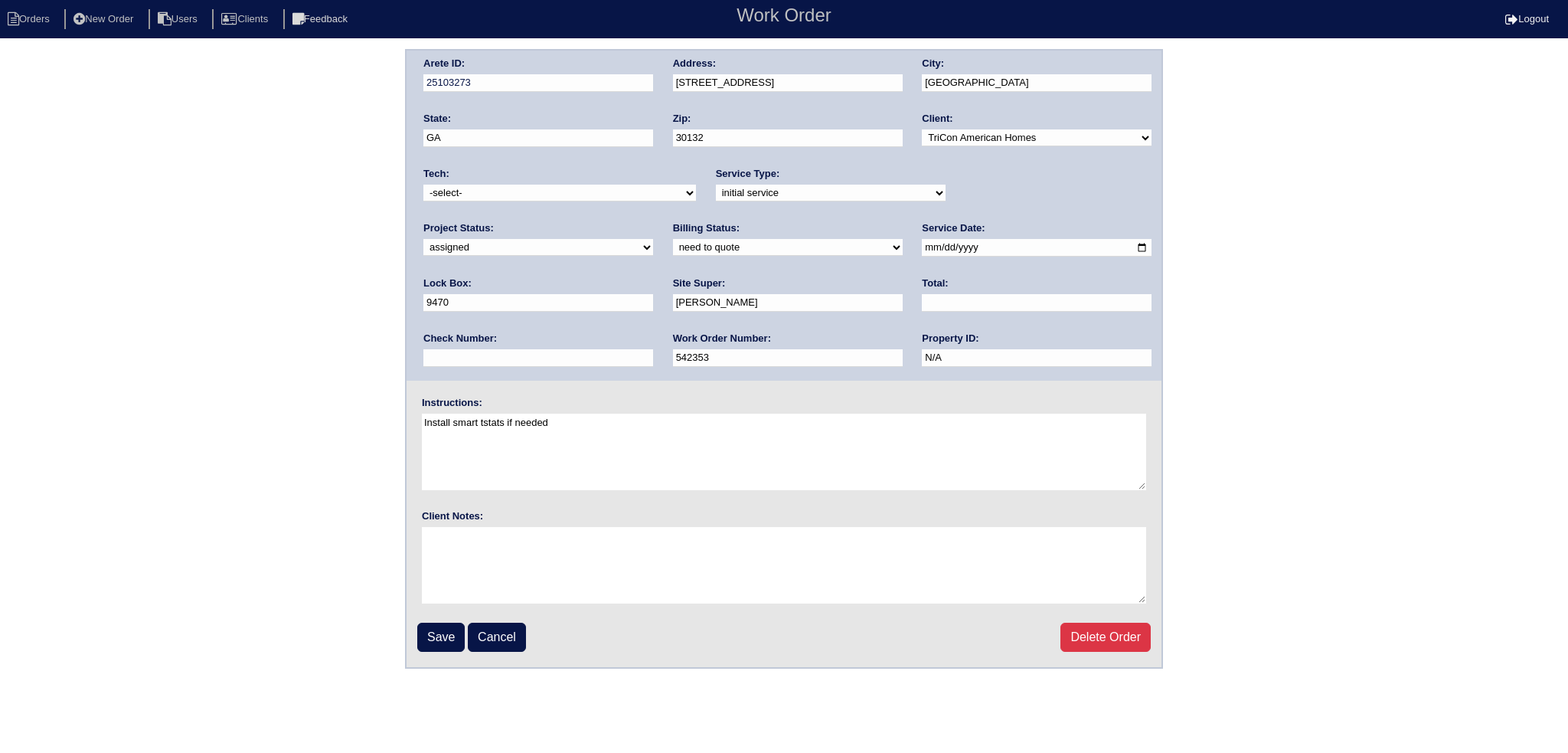
click at [921, 243] on input "2025-09-05" at bounding box center [1036, 247] width 230 height 17
type input "2025-09-10"
click at [563, 203] on div "Tech: -select- aretesmg+backup-tech@gmail.com benjohnholt88@gmail.com callisonh…" at bounding box center [559, 188] width 272 height 42
select select "27"
click at [423, 185] on select "-select- aretesmg+backup-tech@gmail.com benjohnholt88@gmail.com callisonhvac@ya…" at bounding box center [559, 192] width 272 height 16
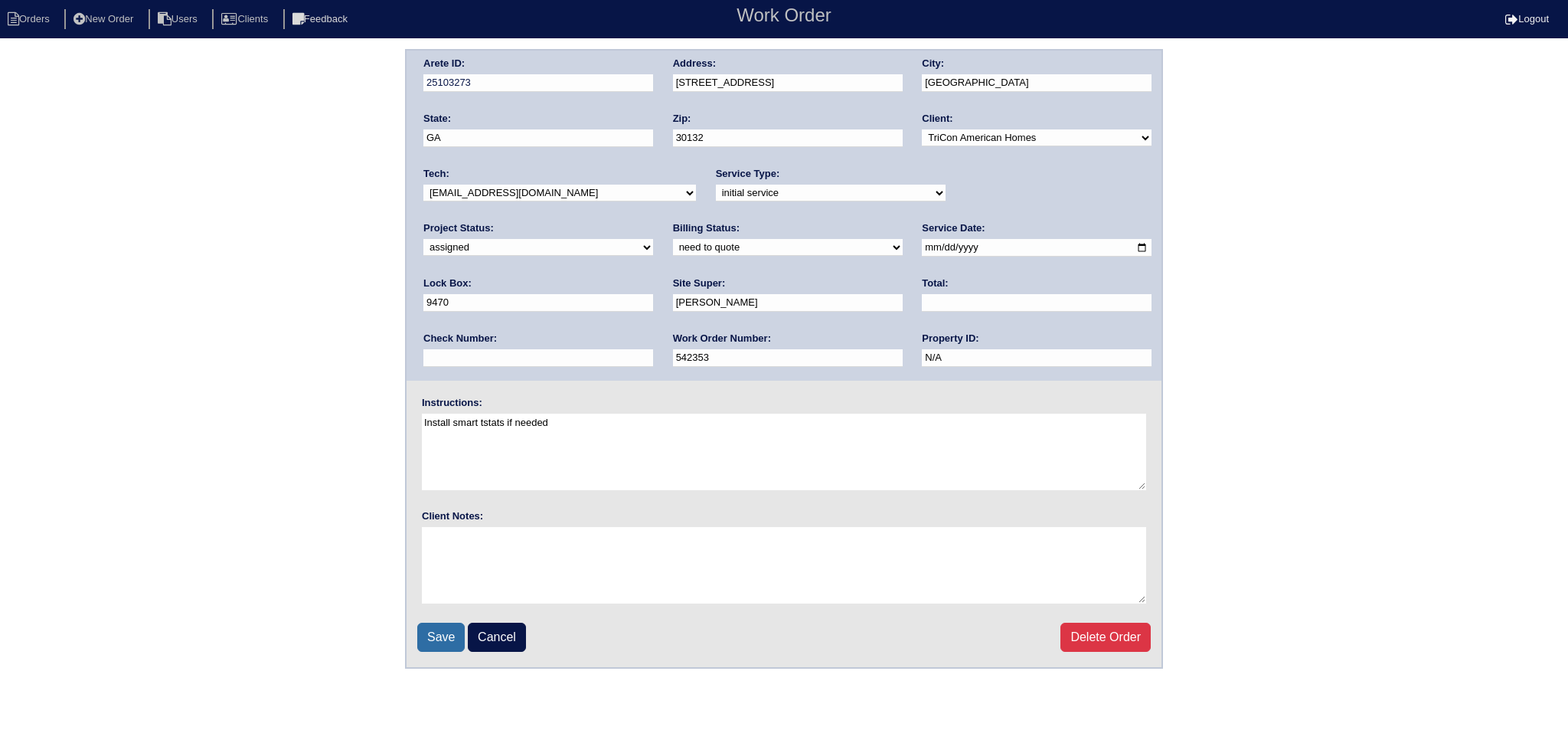
click at [445, 642] on input "Save" at bounding box center [441, 637] width 47 height 29
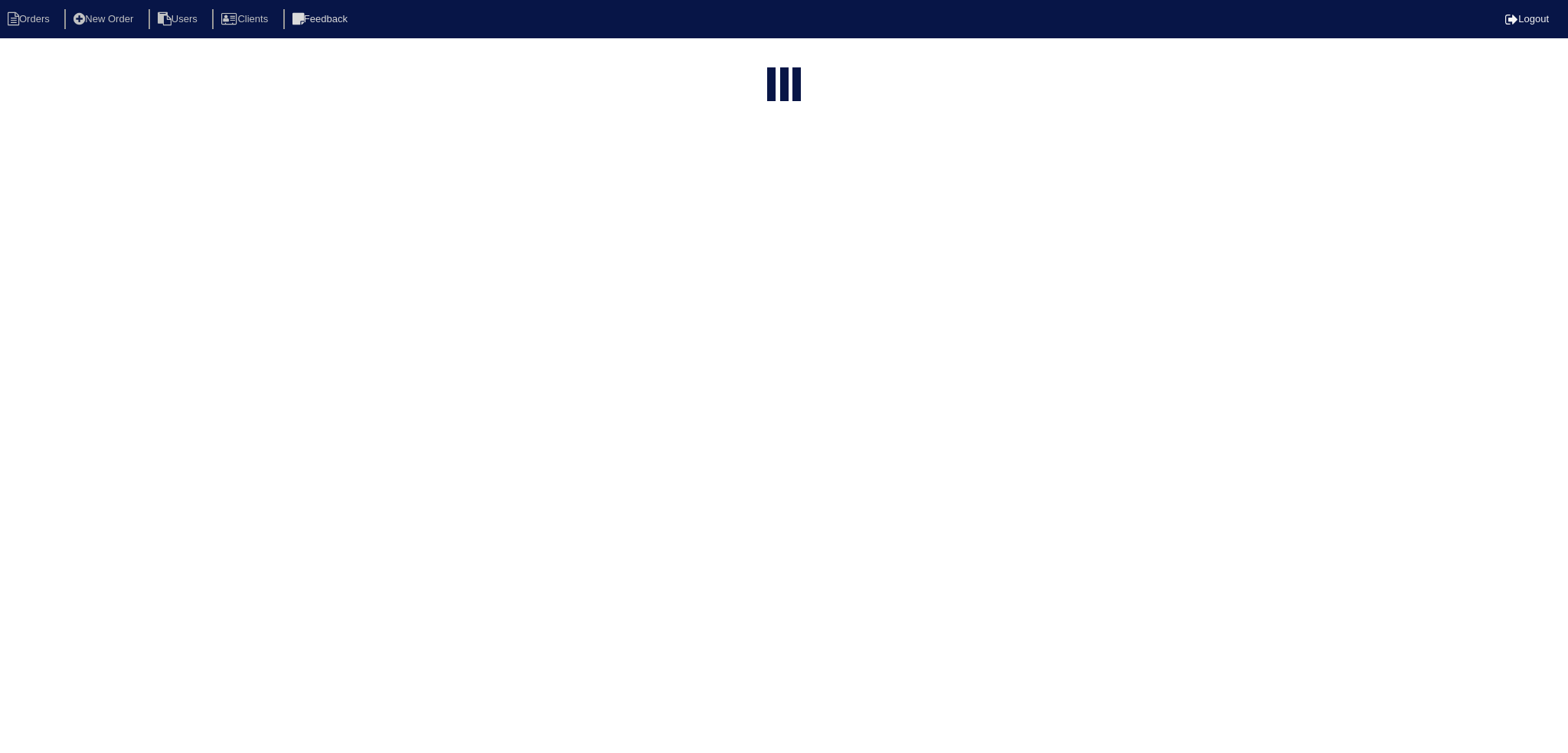
select select "15"
type input "ley"
select select "new order"
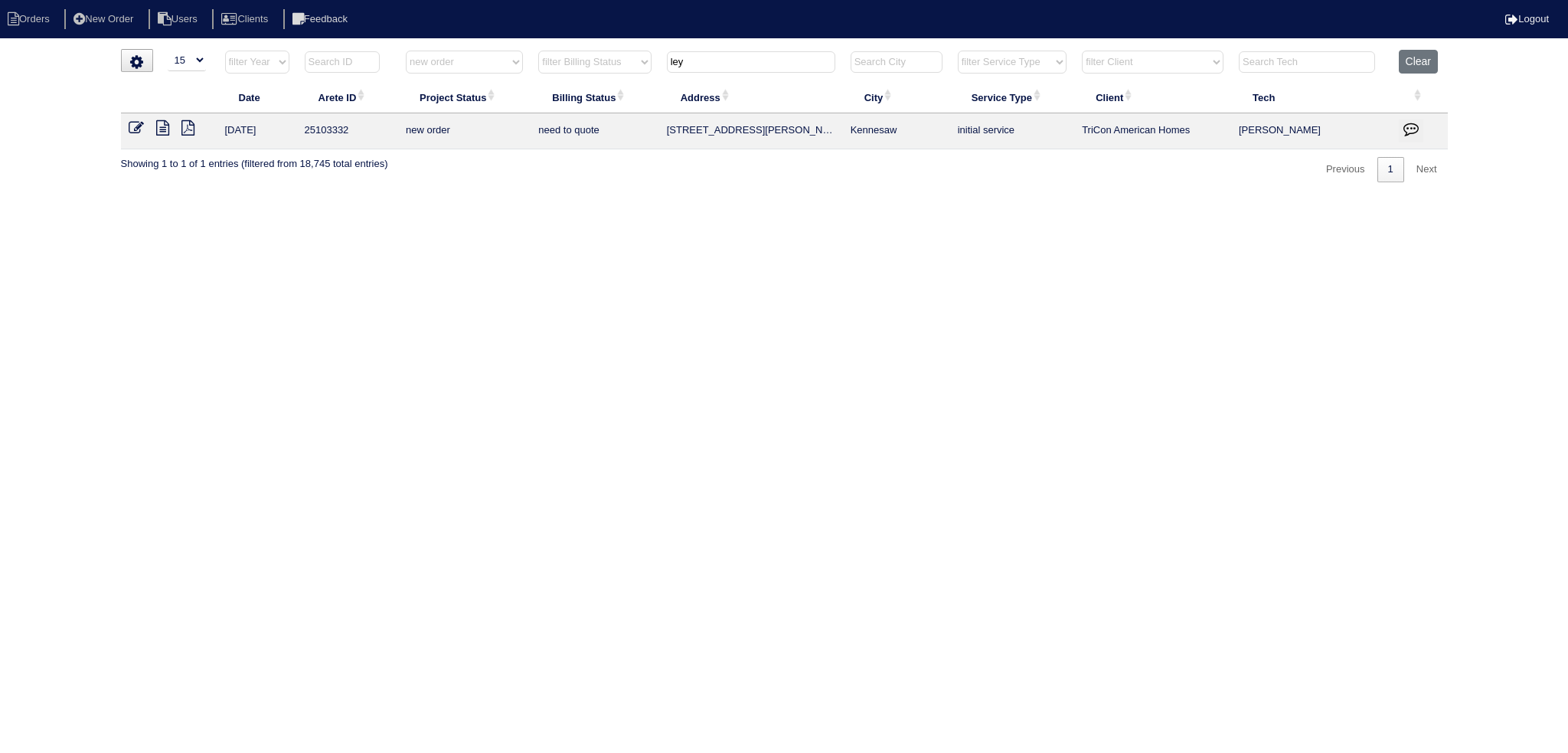
click at [724, 64] on input "ley" at bounding box center [751, 61] width 169 height 21
click at [458, 67] on select "filter Project Status -- Any Project Status -- new order assigned in progress f…" at bounding box center [464, 61] width 117 height 23
select select
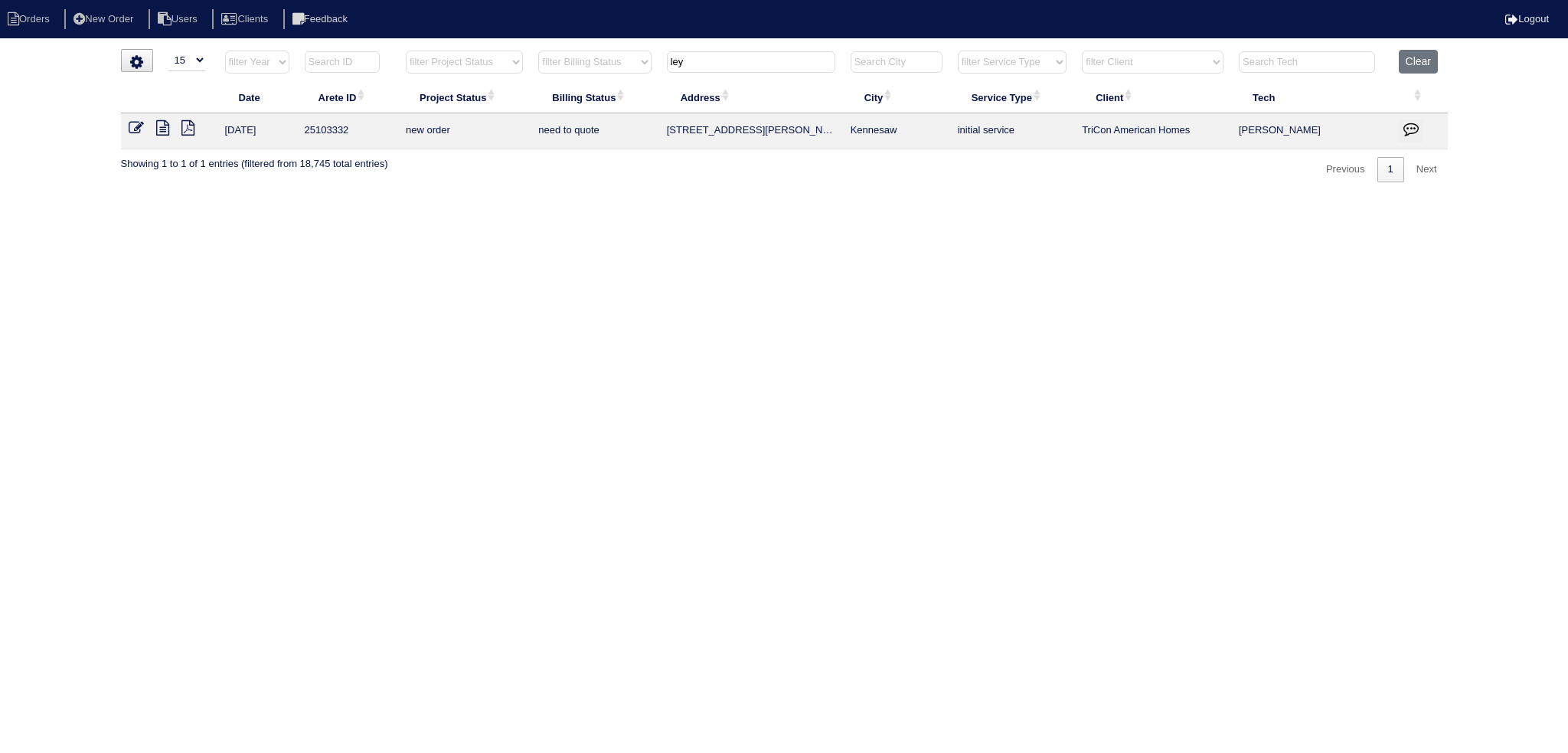
click at [406, 50] on select "filter Project Status -- Any Project Status -- new order assigned in progress f…" at bounding box center [464, 61] width 117 height 23
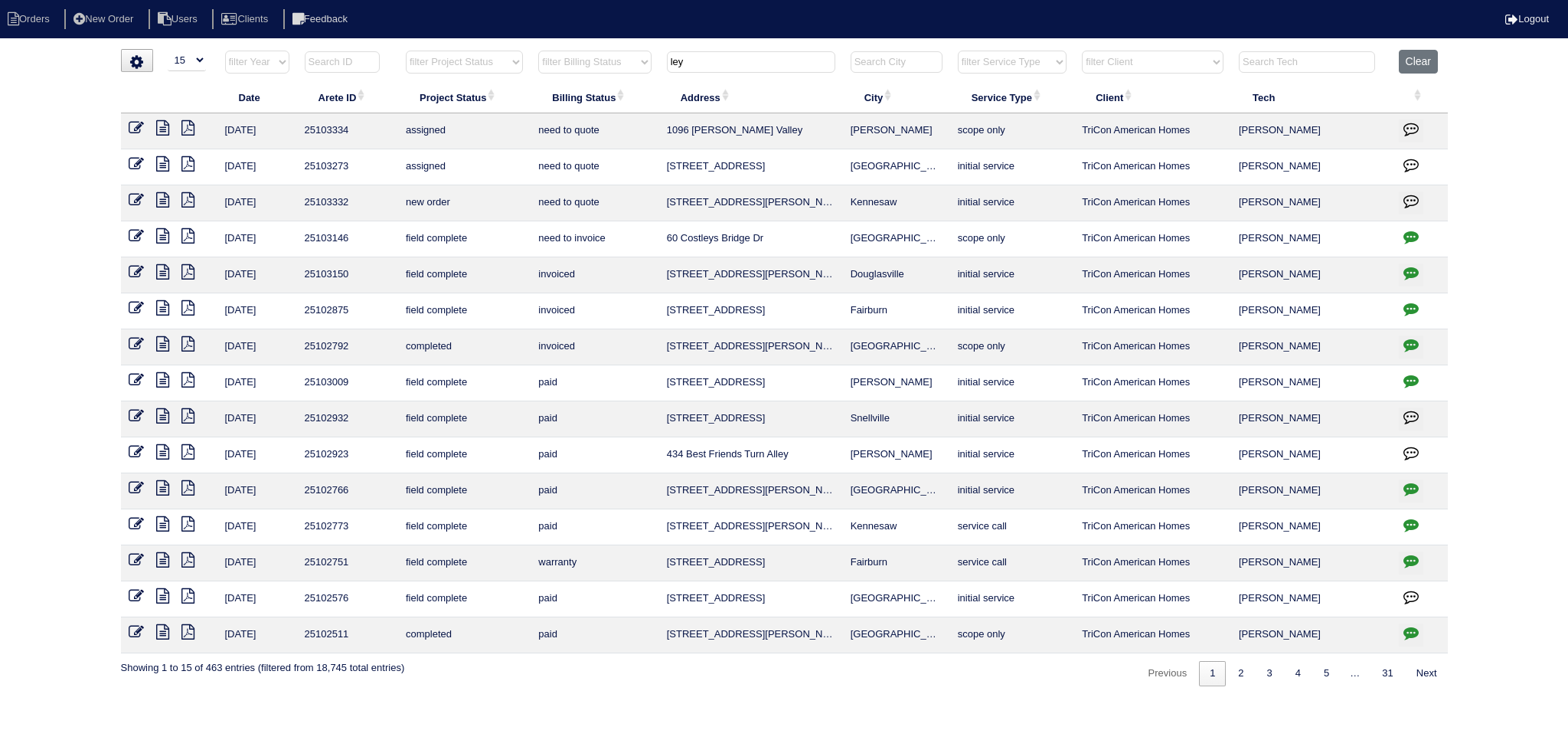
click at [757, 49] on th "ley" at bounding box center [751, 65] width 184 height 31
click at [742, 60] on input "ley" at bounding box center [751, 61] width 169 height 21
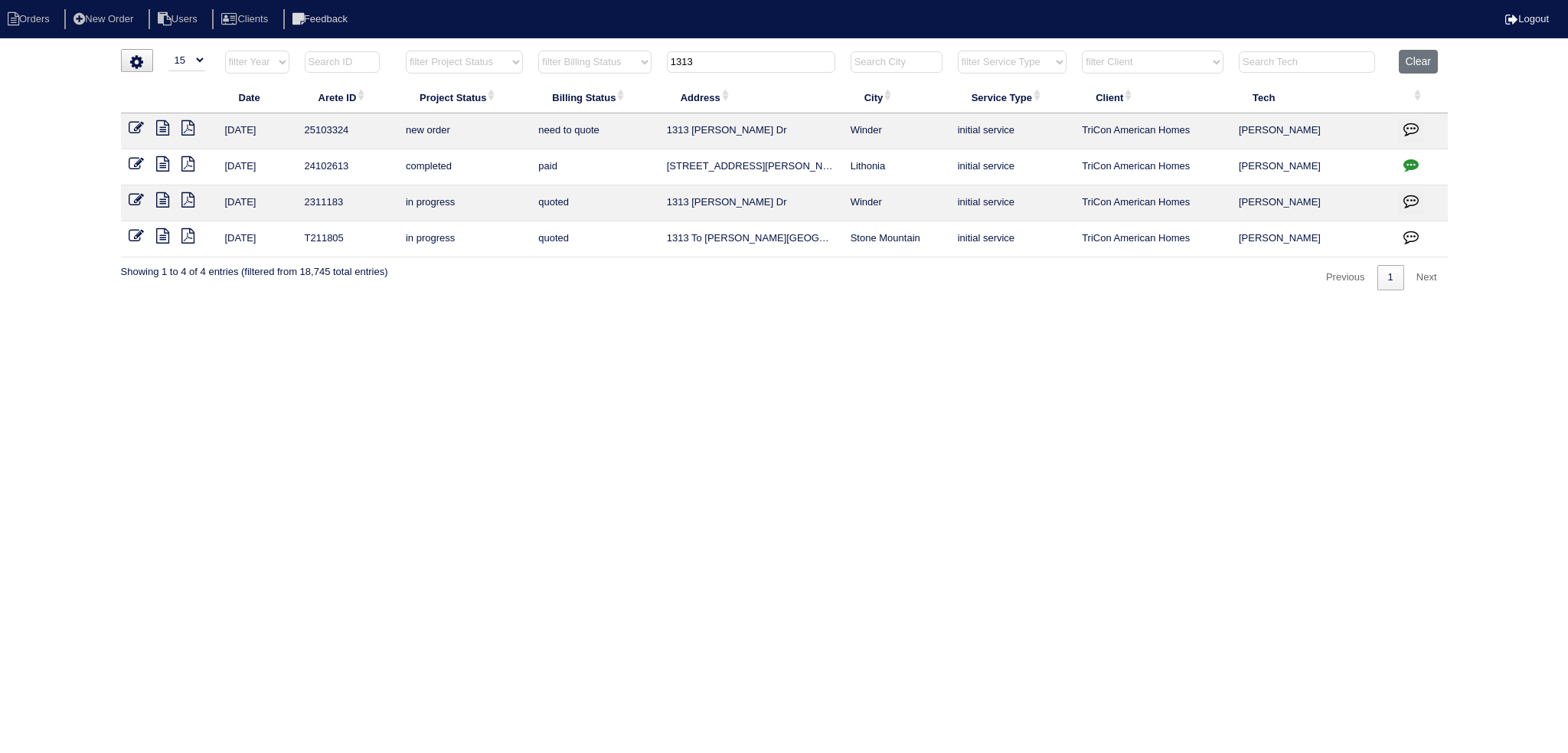
type input "1313"
click at [129, 127] on icon at bounding box center [137, 128] width 16 height 16
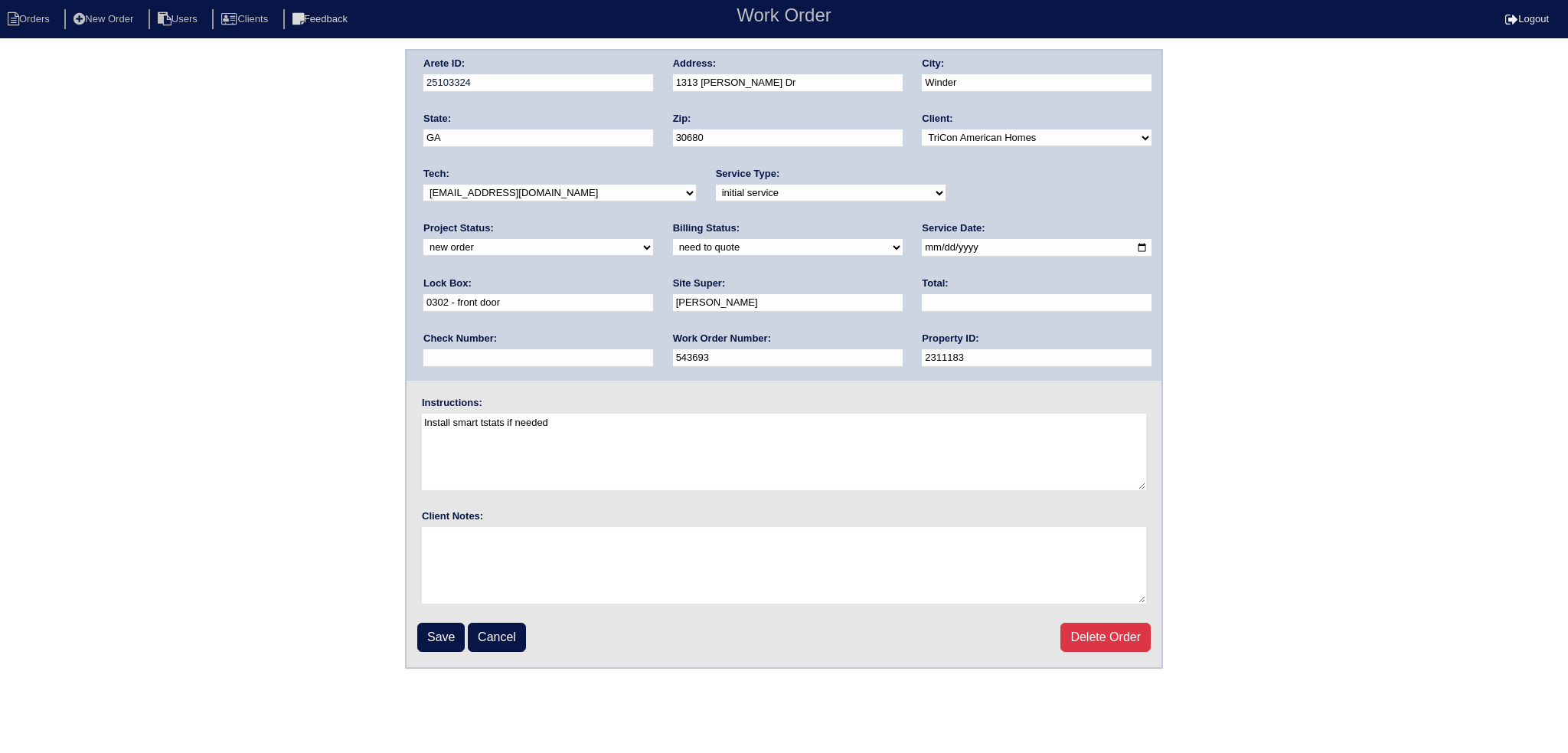
drag, startPoint x: 998, startPoint y: 195, endPoint x: 997, endPoint y: 206, distance: 11.0
click at [653, 221] on div "Project Status: new order assigned in progress field complete need to schedule …" at bounding box center [538, 243] width 230 height 42
select select "assigned"
click at [653, 239] on select "new order assigned in progress field complete need to schedule admin review arc…" at bounding box center [538, 247] width 230 height 16
click at [921, 246] on input "2025-09-09" at bounding box center [1036, 247] width 230 height 17
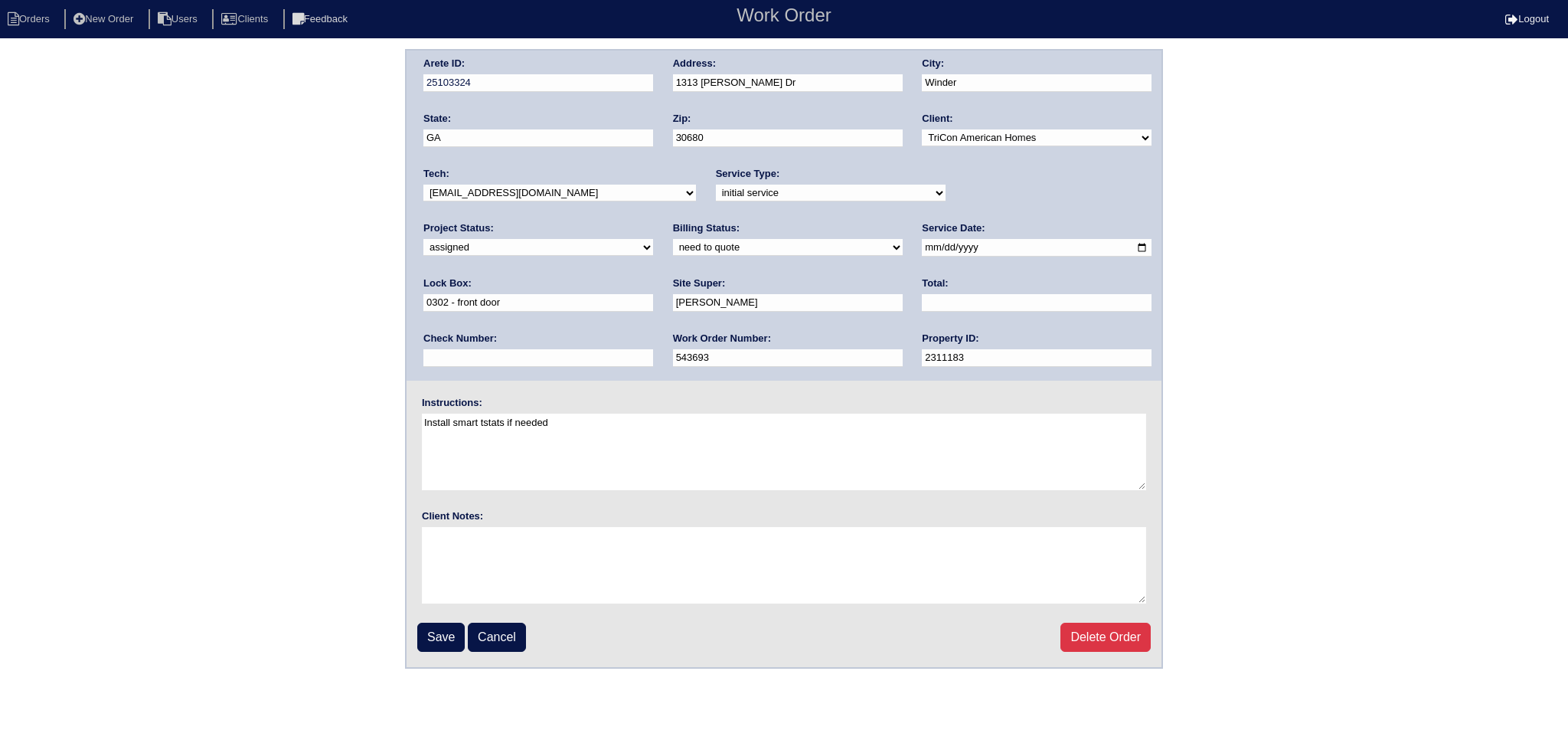
click at [921, 245] on input "2025-09-09" at bounding box center [1036, 247] width 230 height 17
type input "2025-09-10"
click at [567, 187] on select "-select- aretesmg+backup-tech@gmail.com benjohnholt88@gmail.com callisonhvac@ya…" at bounding box center [559, 192] width 272 height 16
click at [423, 185] on select "-select- aretesmg+backup-tech@gmail.com benjohnholt88@gmail.com callisonhvac@ya…" at bounding box center [559, 192] width 272 height 16
drag, startPoint x: 520, startPoint y: 191, endPoint x: 520, endPoint y: 199, distance: 8.0
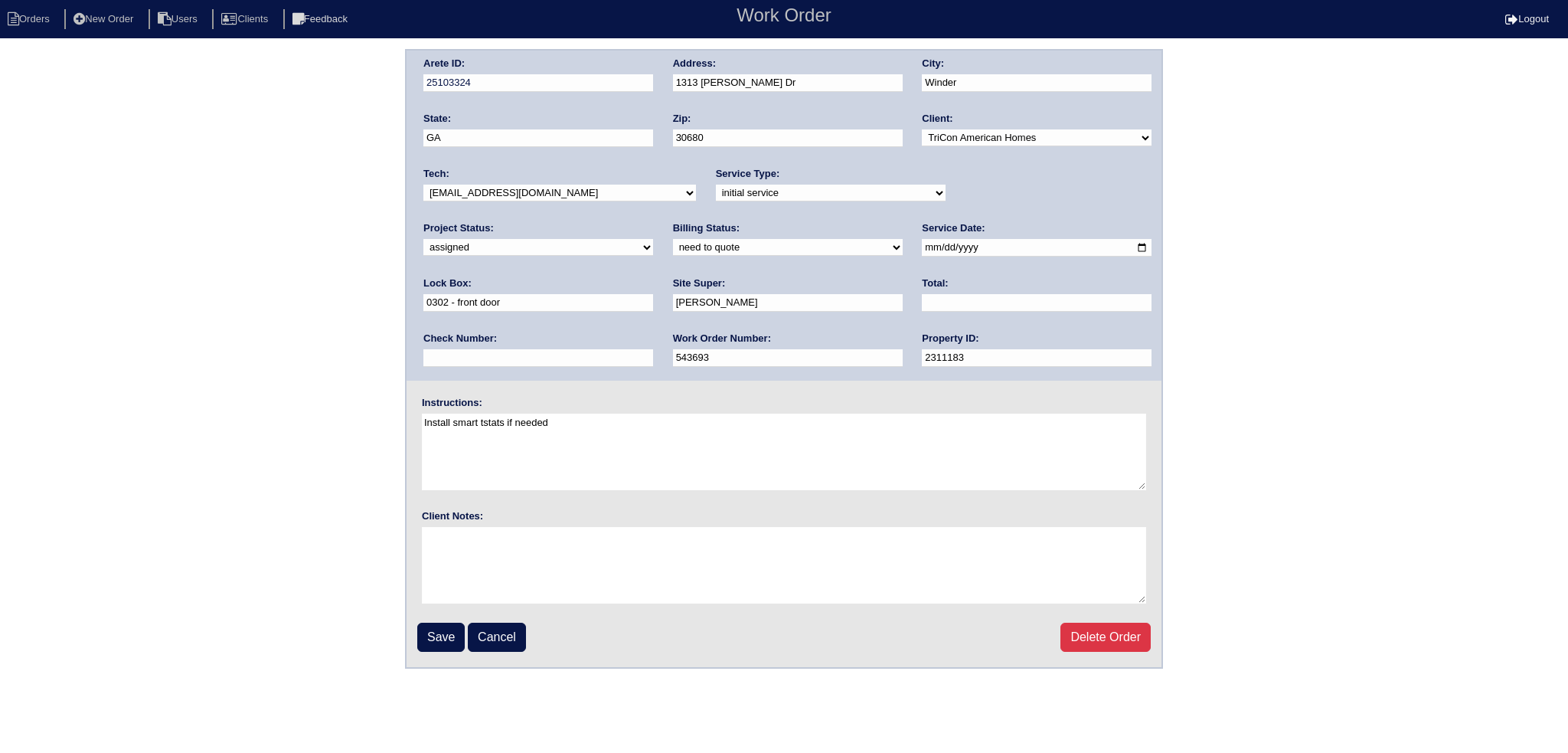
click at [520, 196] on select "-select- aretesmg+backup-tech@gmail.com benjohnholt88@gmail.com callisonhvac@ya…" at bounding box center [559, 192] width 272 height 16
select select "151"
click at [423, 185] on select "-select- aretesmg+backup-tech@gmail.com benjohnholt88@gmail.com callisonhvac@ya…" at bounding box center [559, 192] width 272 height 16
click at [438, 633] on input "Save" at bounding box center [441, 637] width 47 height 29
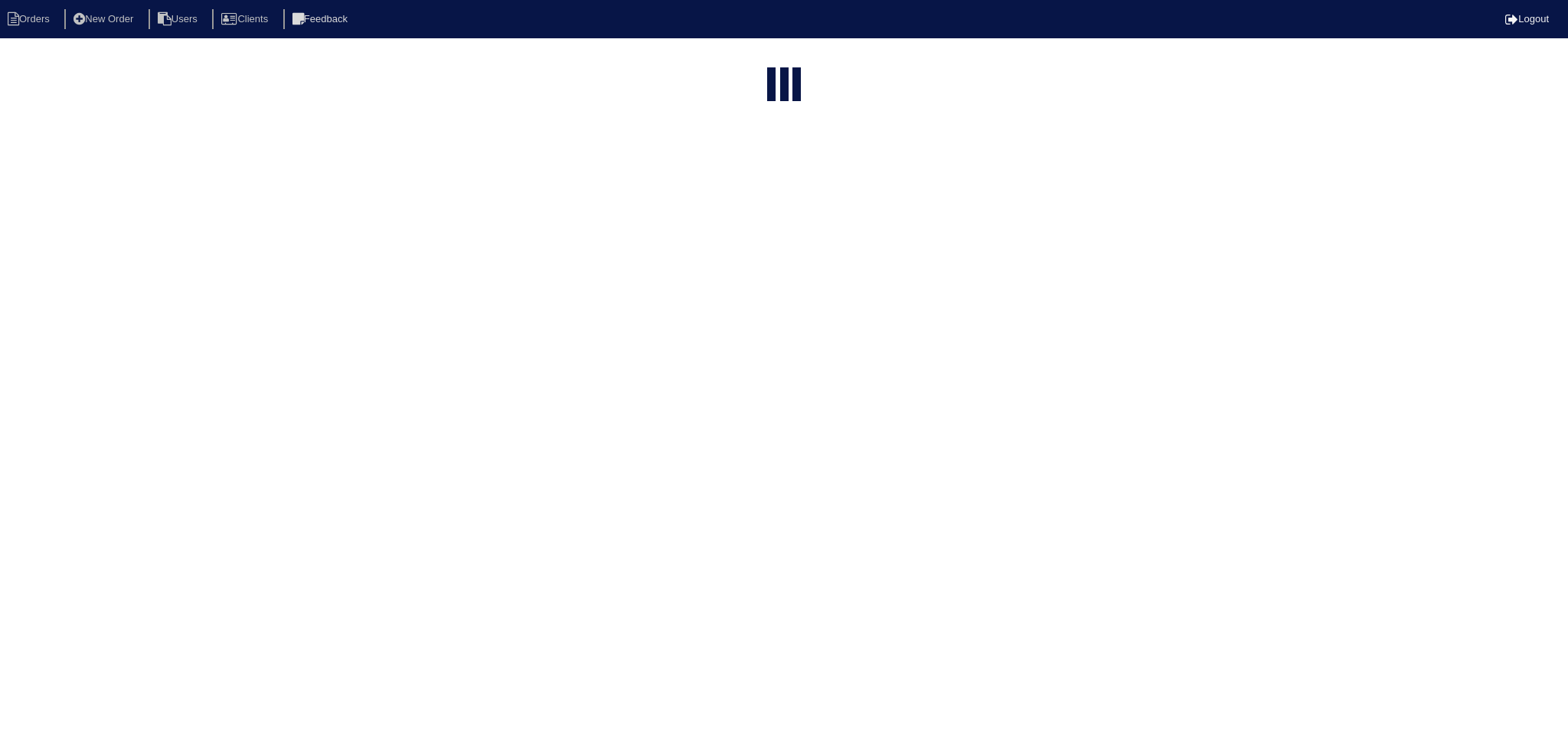
select select "15"
type input "1313"
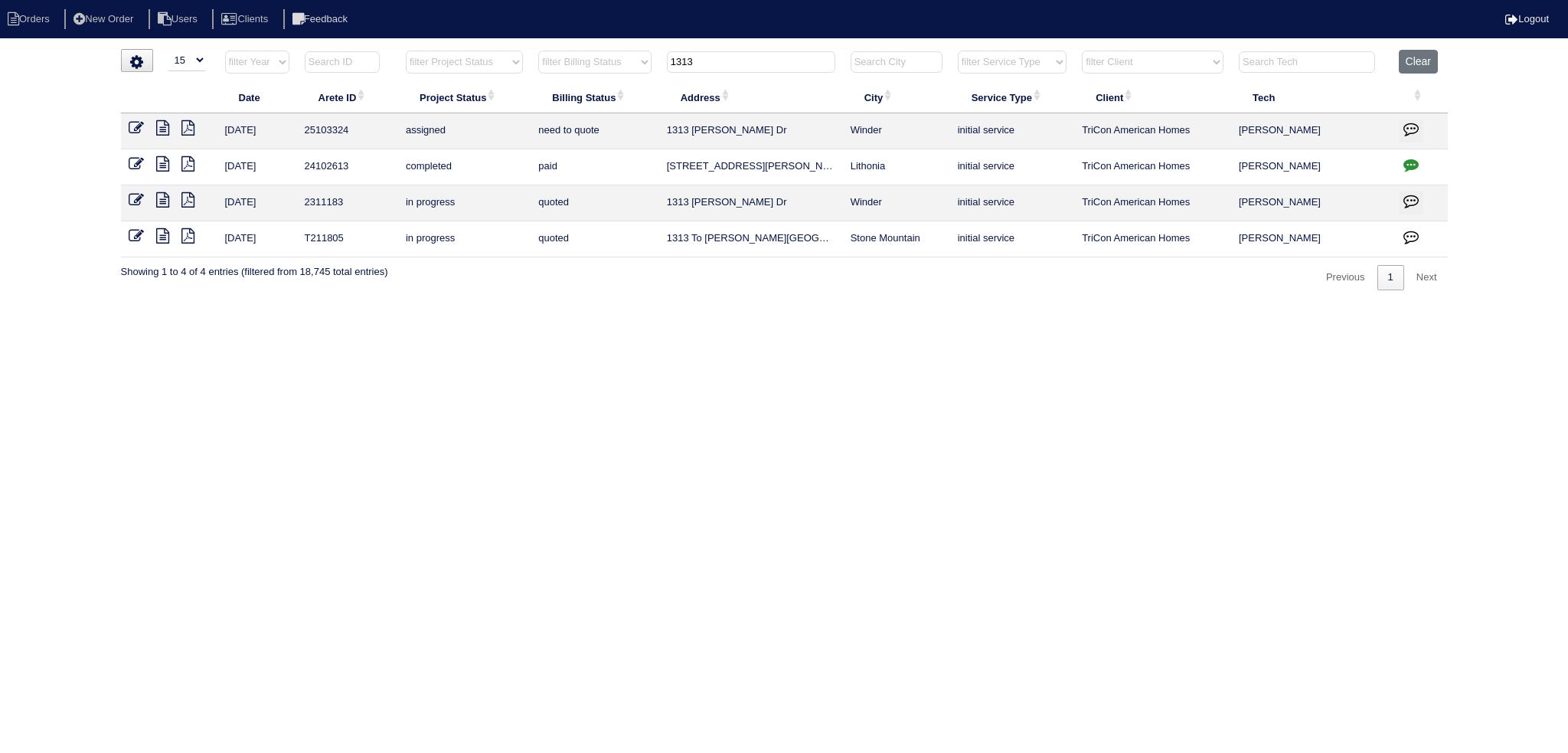
click at [558, 64] on select "filter Billing Status -- Any Billing Status -- need to quote quoted need to inv…" at bounding box center [594, 61] width 112 height 23
drag, startPoint x: 473, startPoint y: 60, endPoint x: 473, endPoint y: 71, distance: 11.0
click at [473, 64] on select "filter Project Status -- Any Project Status -- new order assigned in progress f…" at bounding box center [464, 61] width 117 height 23
select select "new order"
click at [406, 50] on select "filter Project Status -- Any Project Status -- new order assigned in progress f…" at bounding box center [464, 61] width 117 height 23
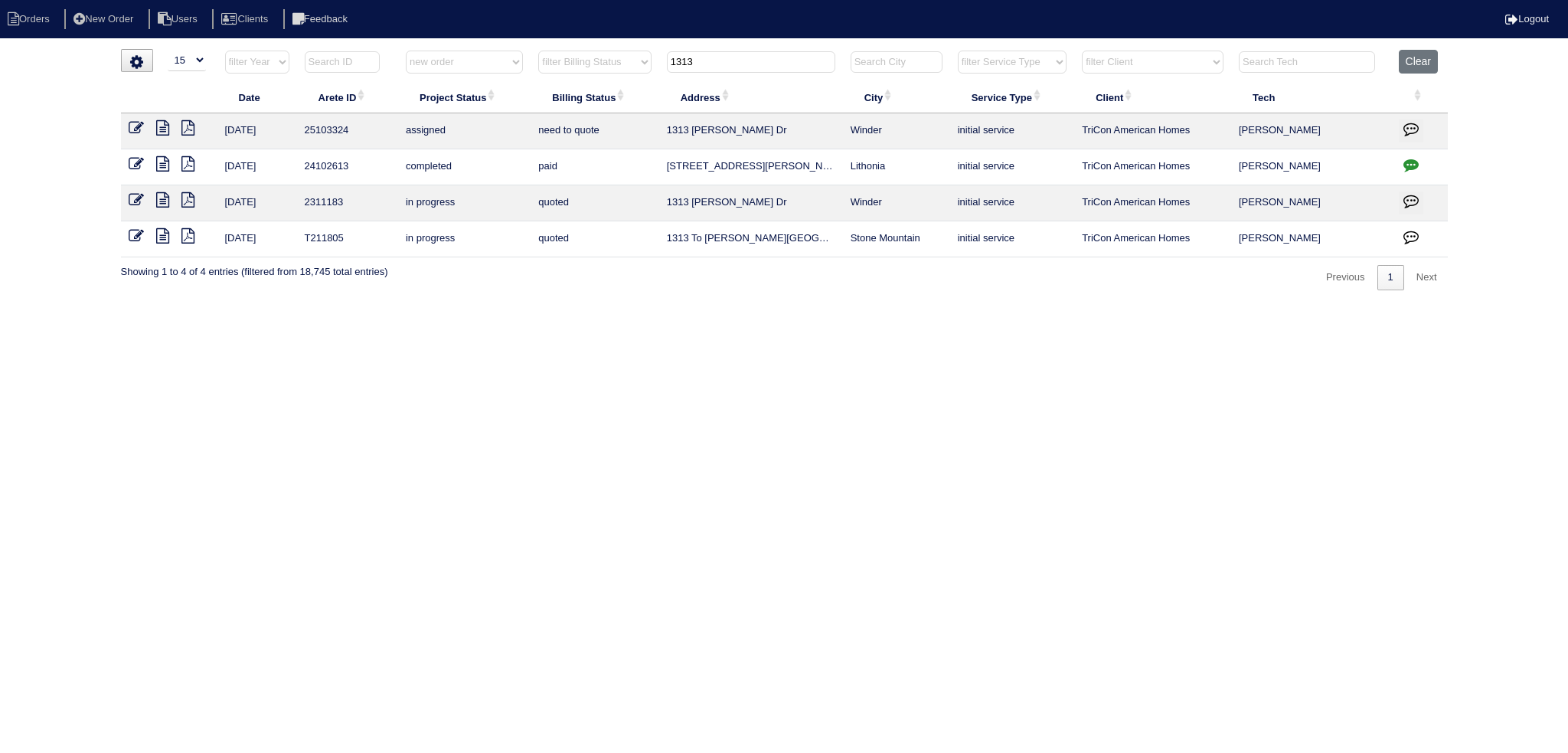
type input "1313"
select select "new order"
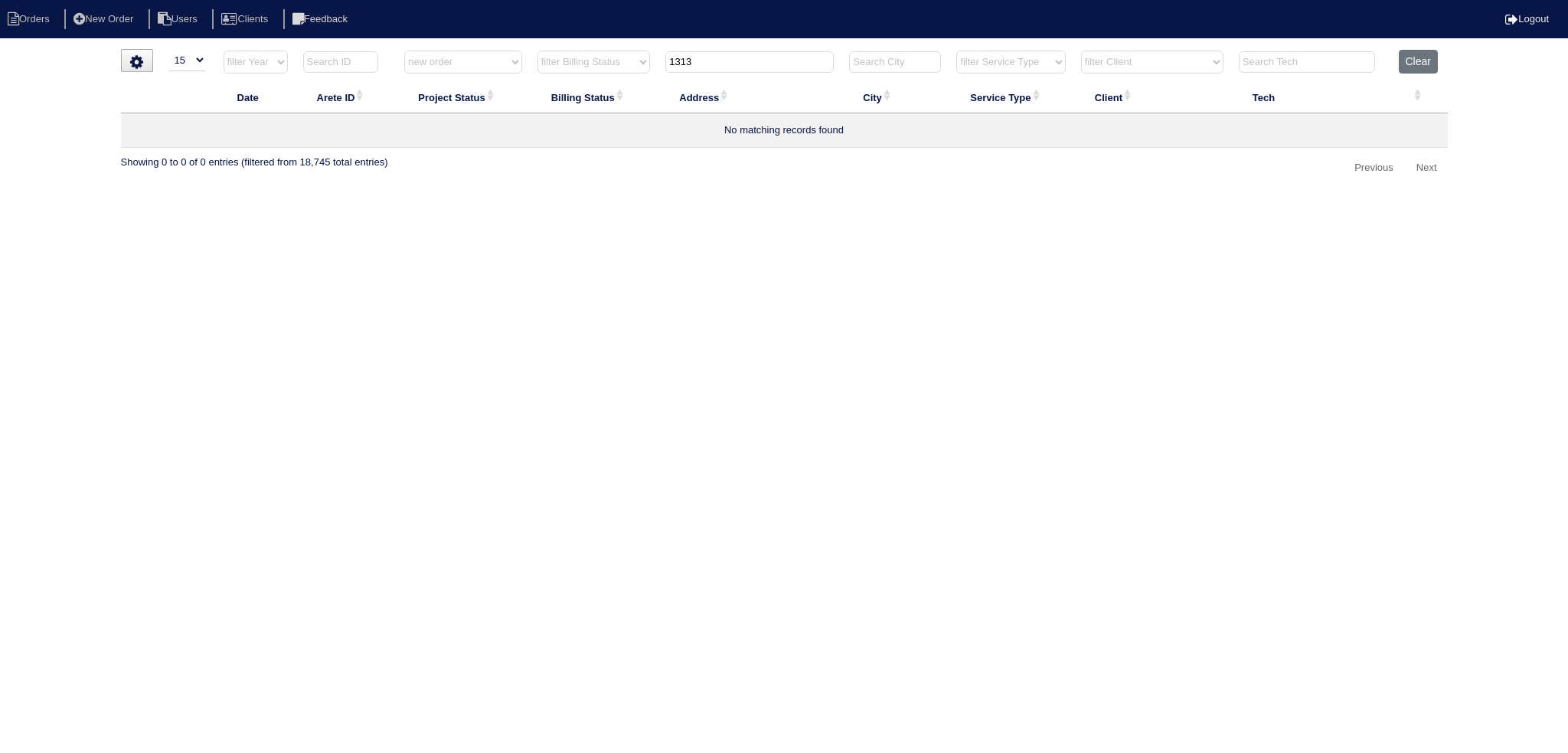
click at [718, 56] on input "1313" at bounding box center [749, 61] width 169 height 21
click at [718, 55] on input "1313" at bounding box center [749, 61] width 169 height 21
type input "1051"
select select "new order"
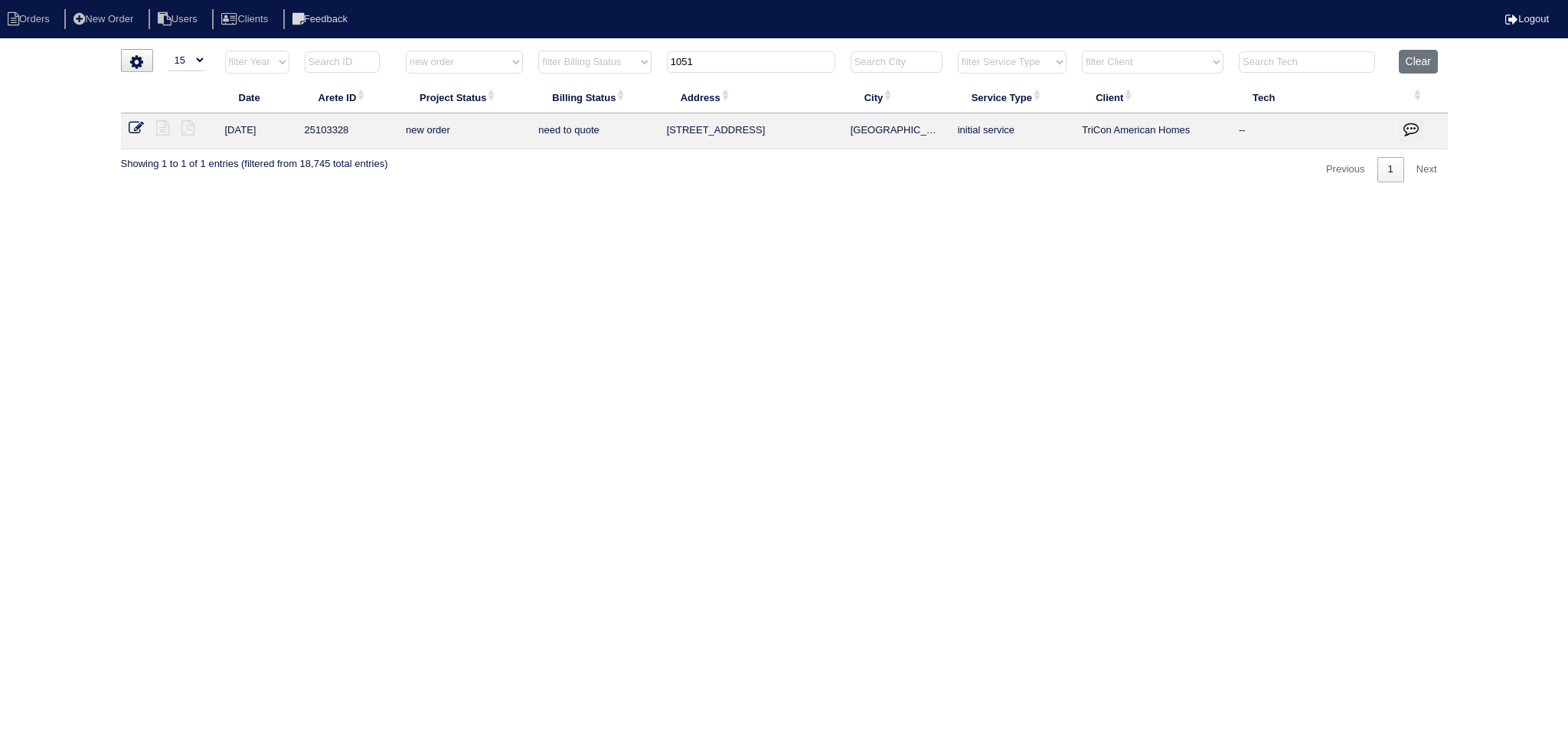
type input "1051"
click at [136, 123] on icon at bounding box center [137, 128] width 16 height 16
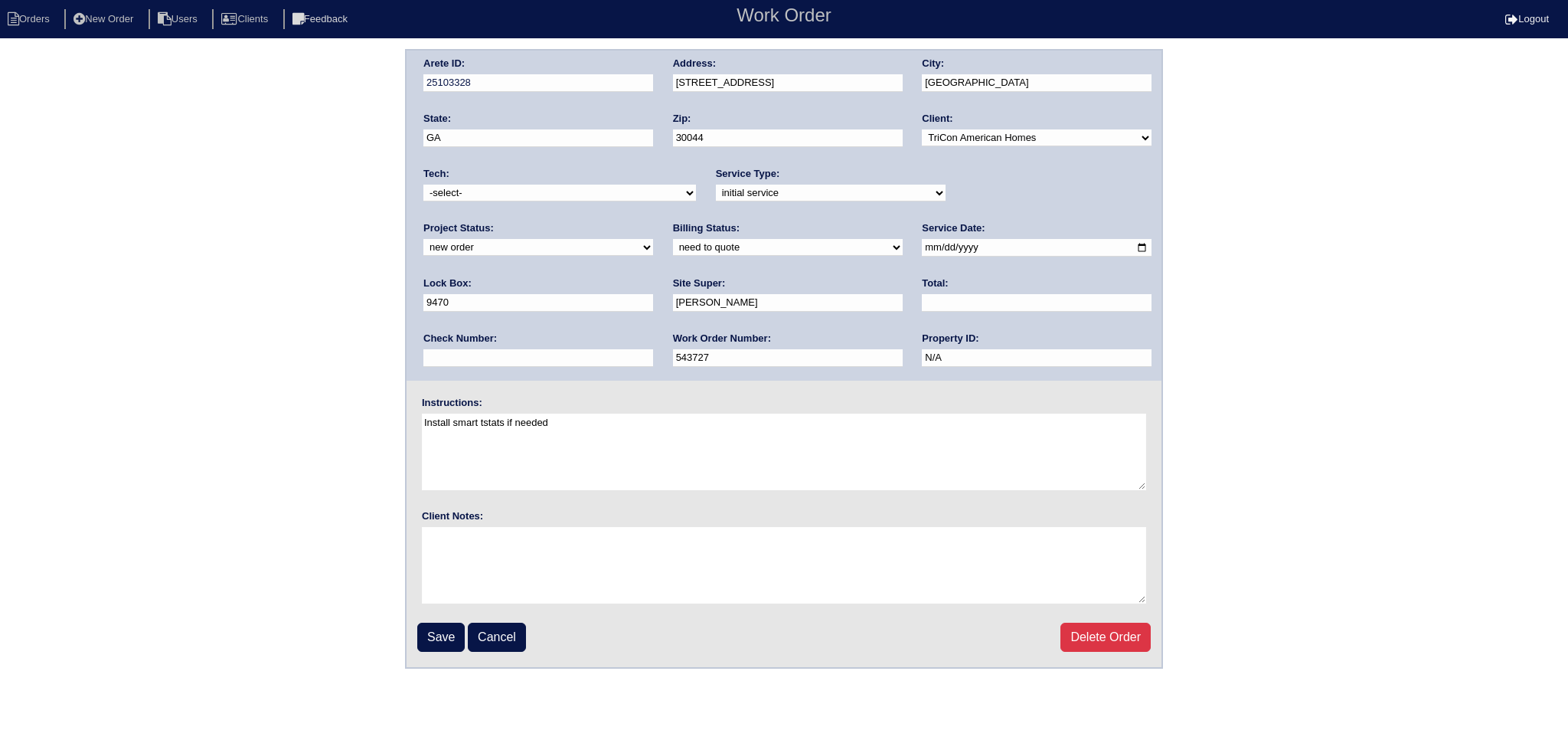
drag, startPoint x: 1048, startPoint y: 186, endPoint x: 1041, endPoint y: 191, distance: 8.6
click at [653, 221] on div "Project Status: new order assigned in progress field complete need to schedule …" at bounding box center [538, 243] width 230 height 42
drag, startPoint x: 1032, startPoint y: 196, endPoint x: 1030, endPoint y: 204, distance: 8.2
click at [653, 221] on div "Project Status: new order assigned in progress field complete need to schedule …" at bounding box center [538, 243] width 230 height 42
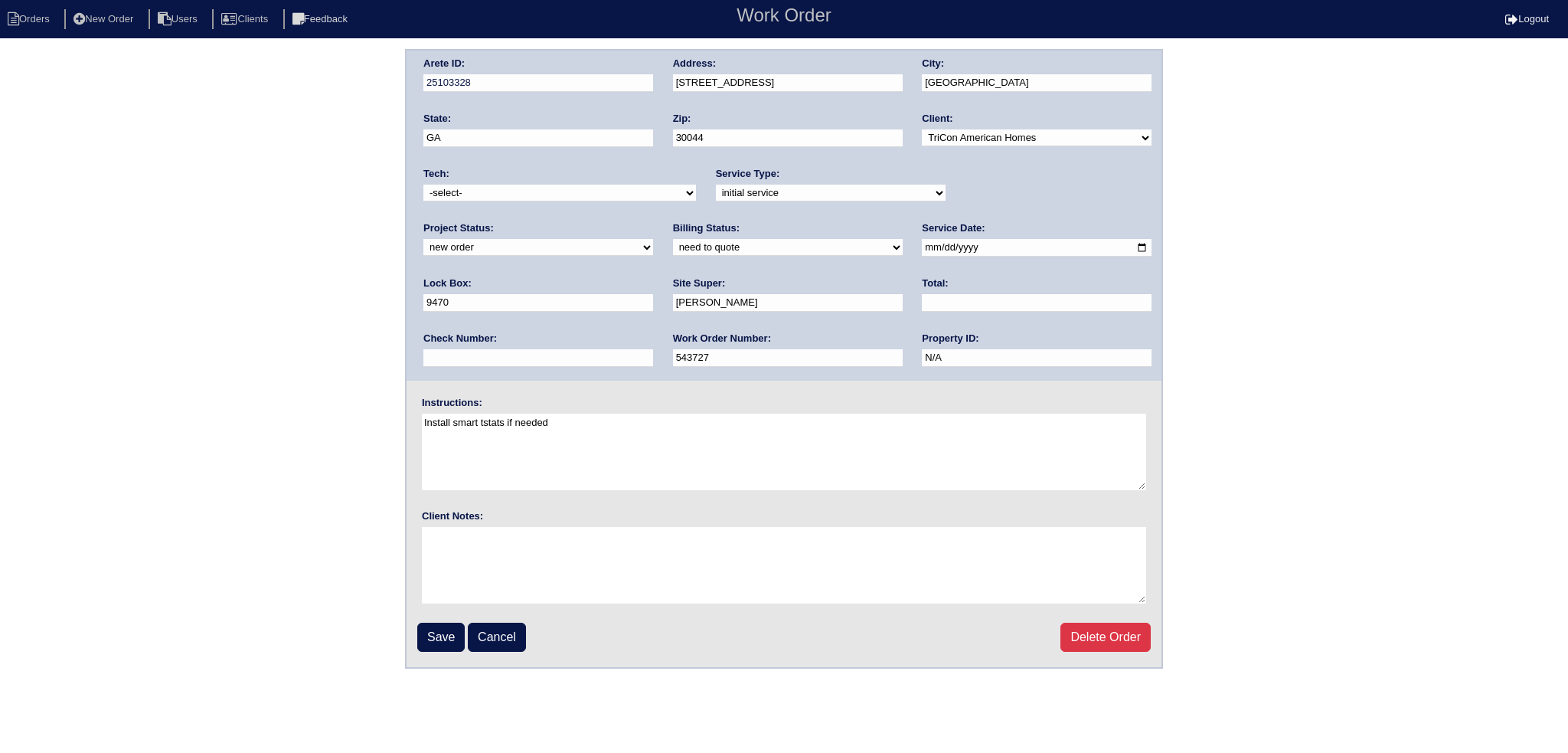
select select "assigned"
click at [653, 239] on select "new order assigned in progress field complete need to schedule admin review arc…" at bounding box center [538, 247] width 230 height 16
click at [921, 246] on input "2025-09-09" at bounding box center [1036, 247] width 230 height 17
type input "2025-09-10"
click at [618, 192] on select "-select- aretesmg+backup-tech@gmail.com benjohnholt88@gmail.com callisonhvac@ya…" at bounding box center [559, 192] width 272 height 16
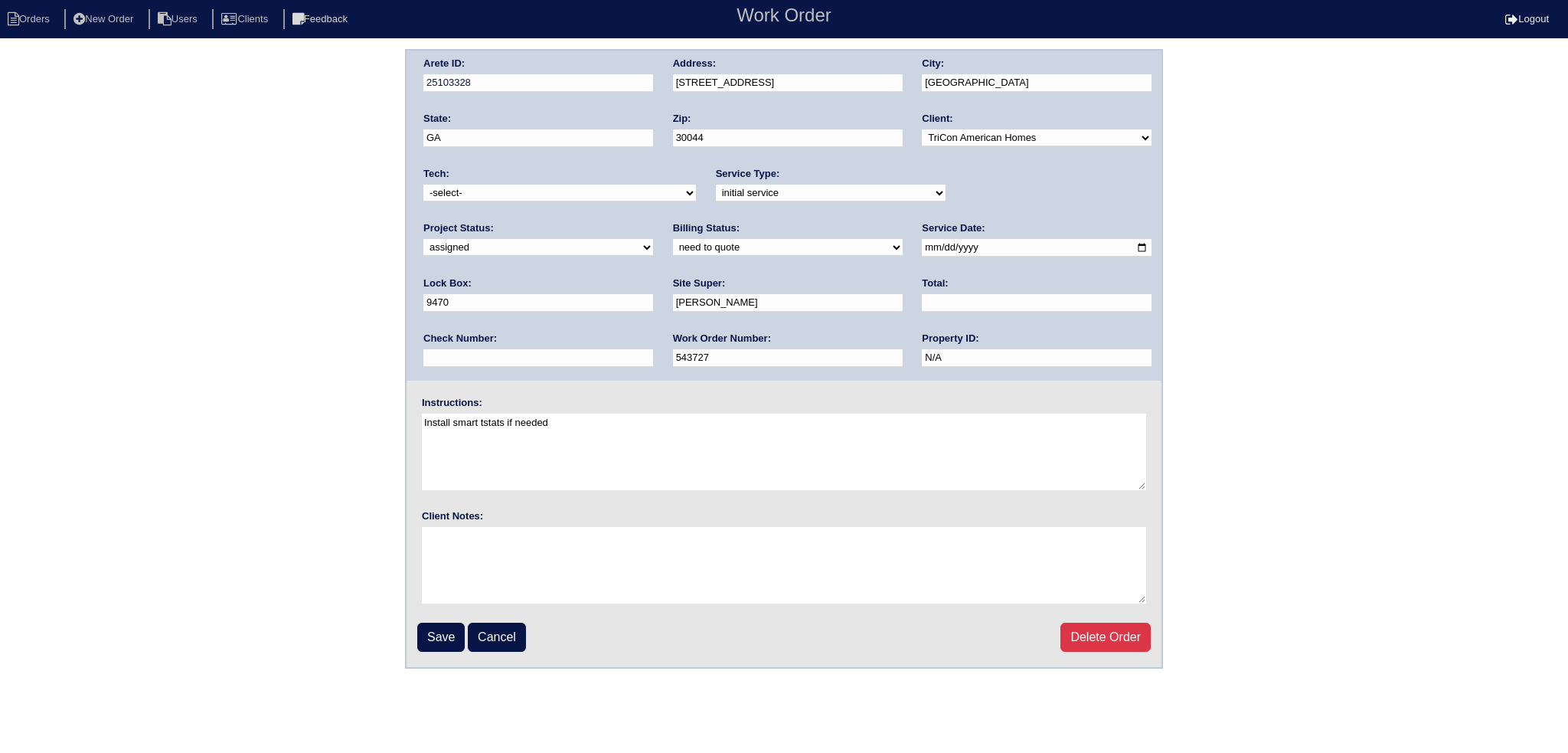
select select "151"
click at [423, 185] on select "-select- aretesmg+backup-tech@gmail.com benjohnholt88@gmail.com callisonhvac@ya…" at bounding box center [559, 192] width 272 height 16
click at [422, 651] on fieldset "Arete ID: 25103328 Address: 1051 Park Creek Cir City: Lawrenceville State: GA Z…" at bounding box center [784, 358] width 755 height 616
click at [427, 640] on input "Save" at bounding box center [441, 637] width 47 height 29
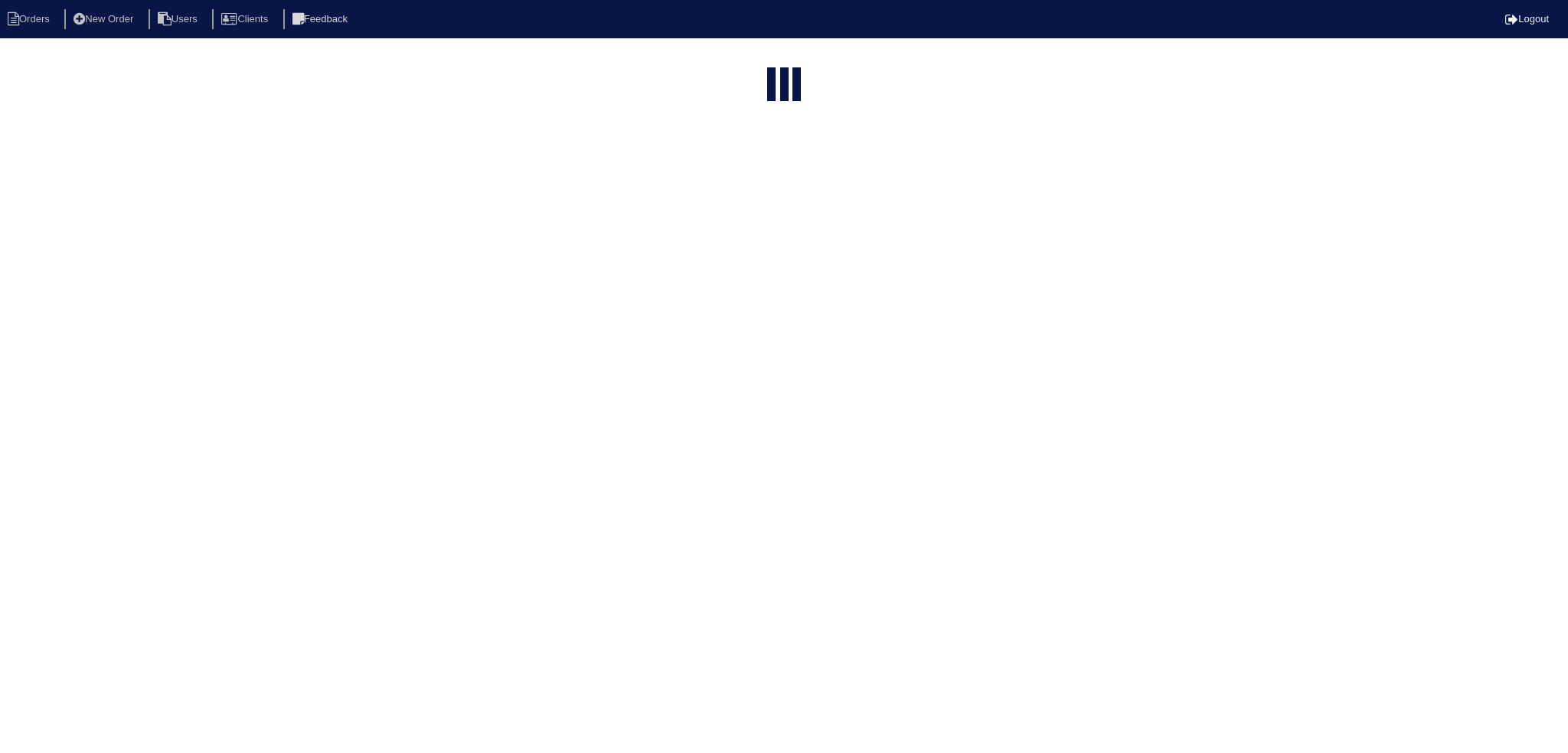
select select "15"
type input "1051"
select select "new order"
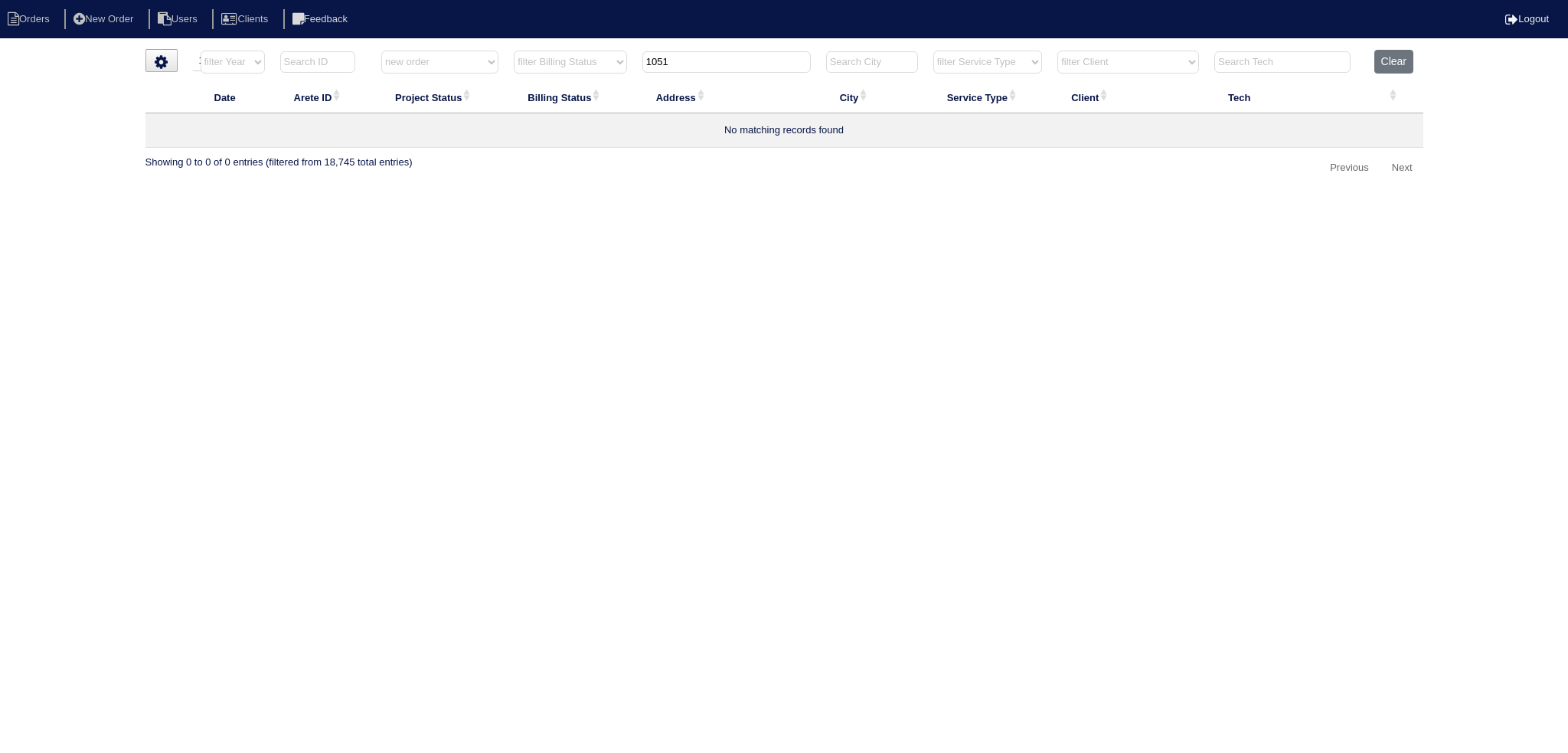
drag, startPoint x: 688, startPoint y: 60, endPoint x: 582, endPoint y: 75, distance: 107.1
click at [578, 76] on tr "filter Year -- Any Year -- 2025 2024 2023 2022 2021 2020 2019 filter Project St…" at bounding box center [784, 65] width 1278 height 31
type input "141"
select select "new order"
type input "1461"
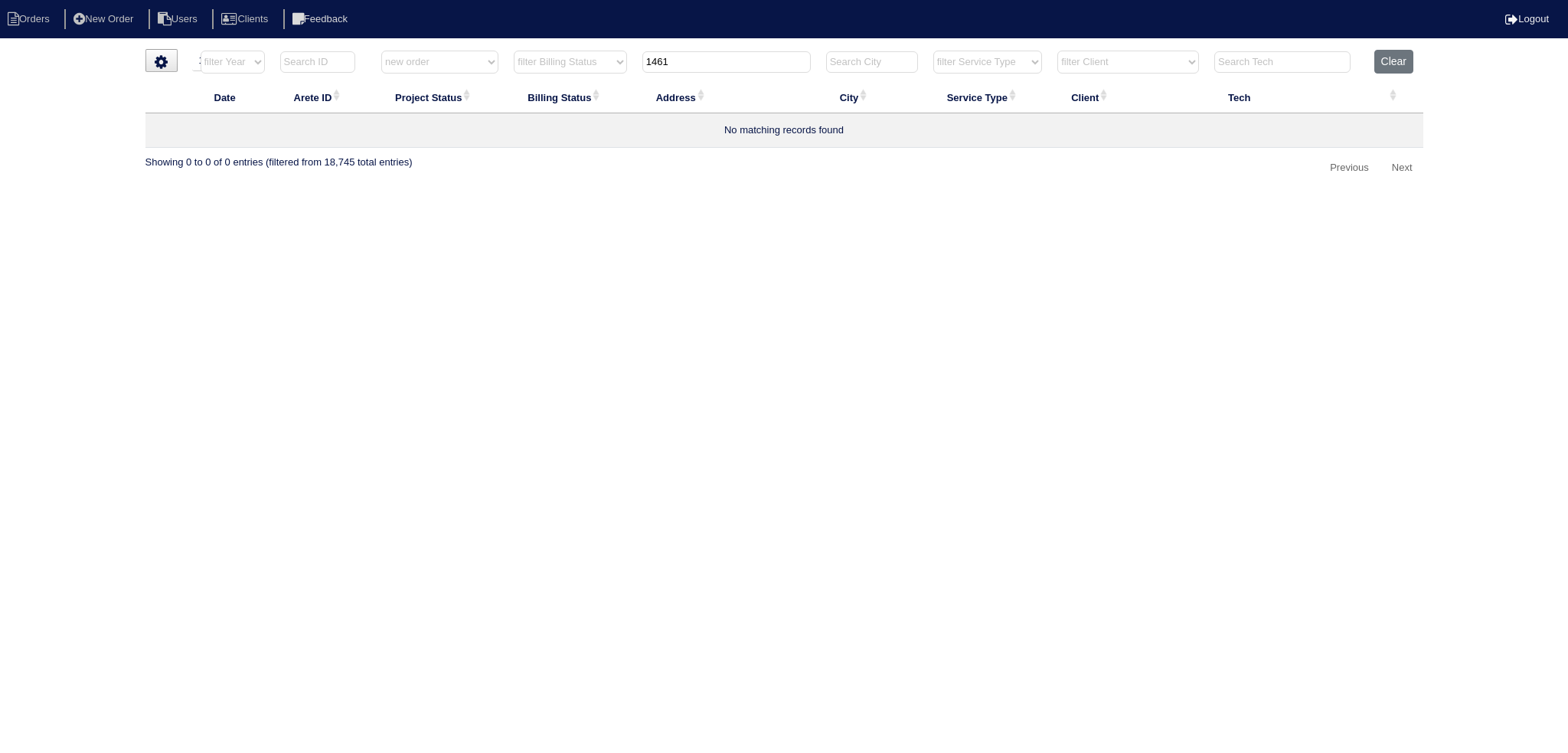
select select "new order"
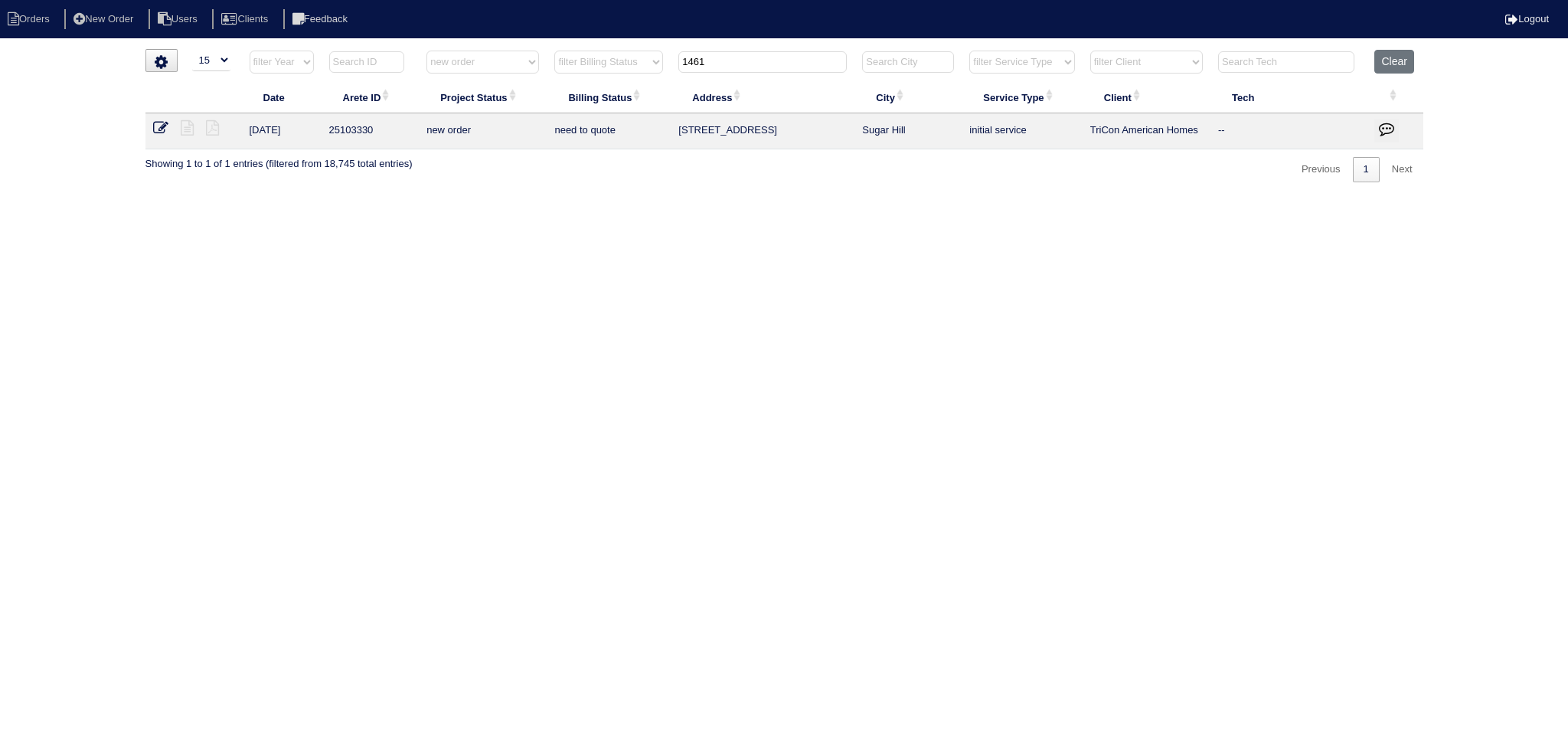
type input "1461"
click at [170, 131] on link at bounding box center [166, 130] width 27 height 12
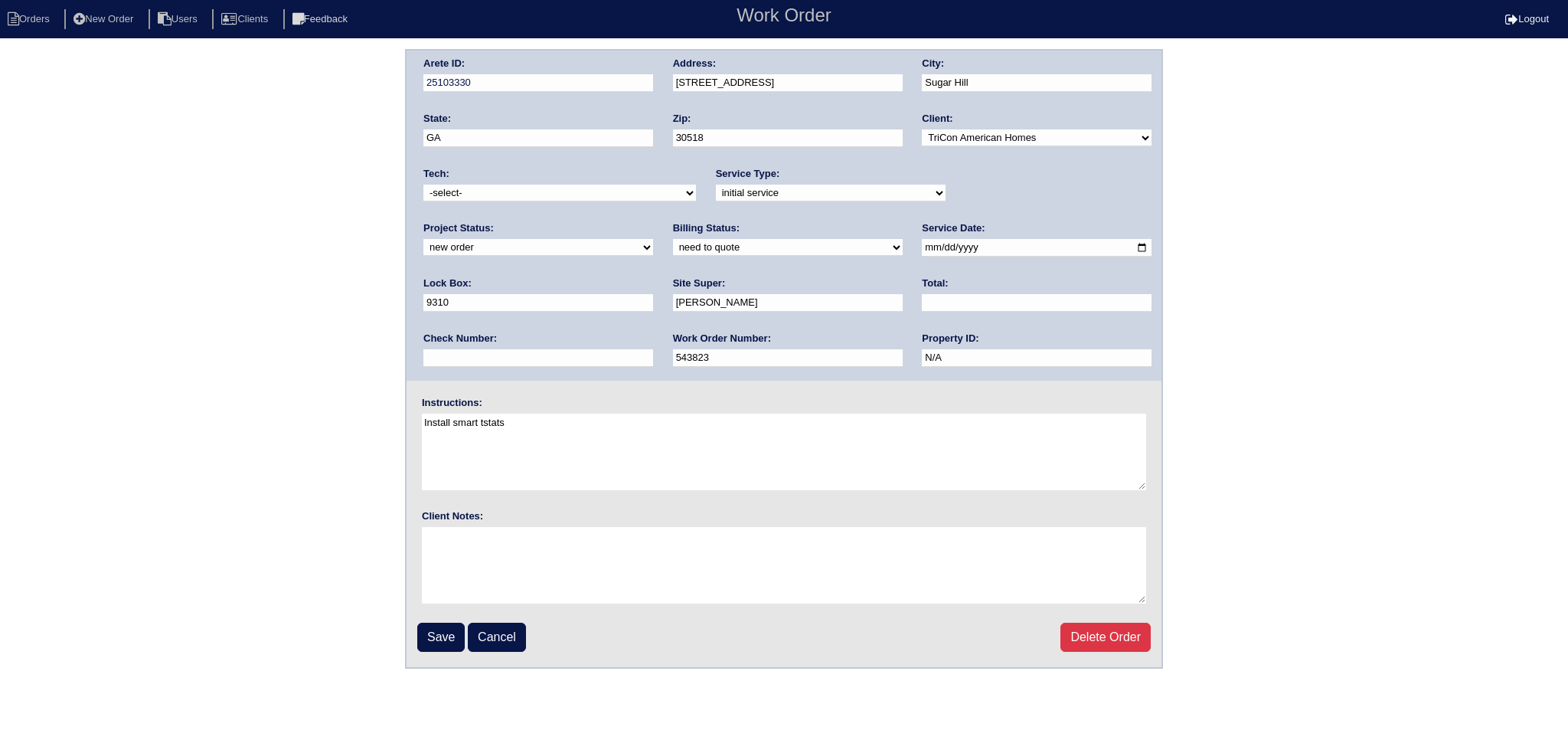
click at [1013, 210] on div "Arete ID: 25103330 Address: [STREET_ADDRESS] City: [GEOGRAPHIC_DATA] State: [GE…" at bounding box center [784, 215] width 755 height 330
click at [653, 239] on select "new order assigned in progress field complete need to schedule admin review arc…" at bounding box center [538, 247] width 230 height 16
drag, startPoint x: 965, startPoint y: 190, endPoint x: 962, endPoint y: 199, distance: 9.5
click at [653, 239] on select "new order assigned in progress field complete need to schedule admin review arc…" at bounding box center [538, 247] width 230 height 16
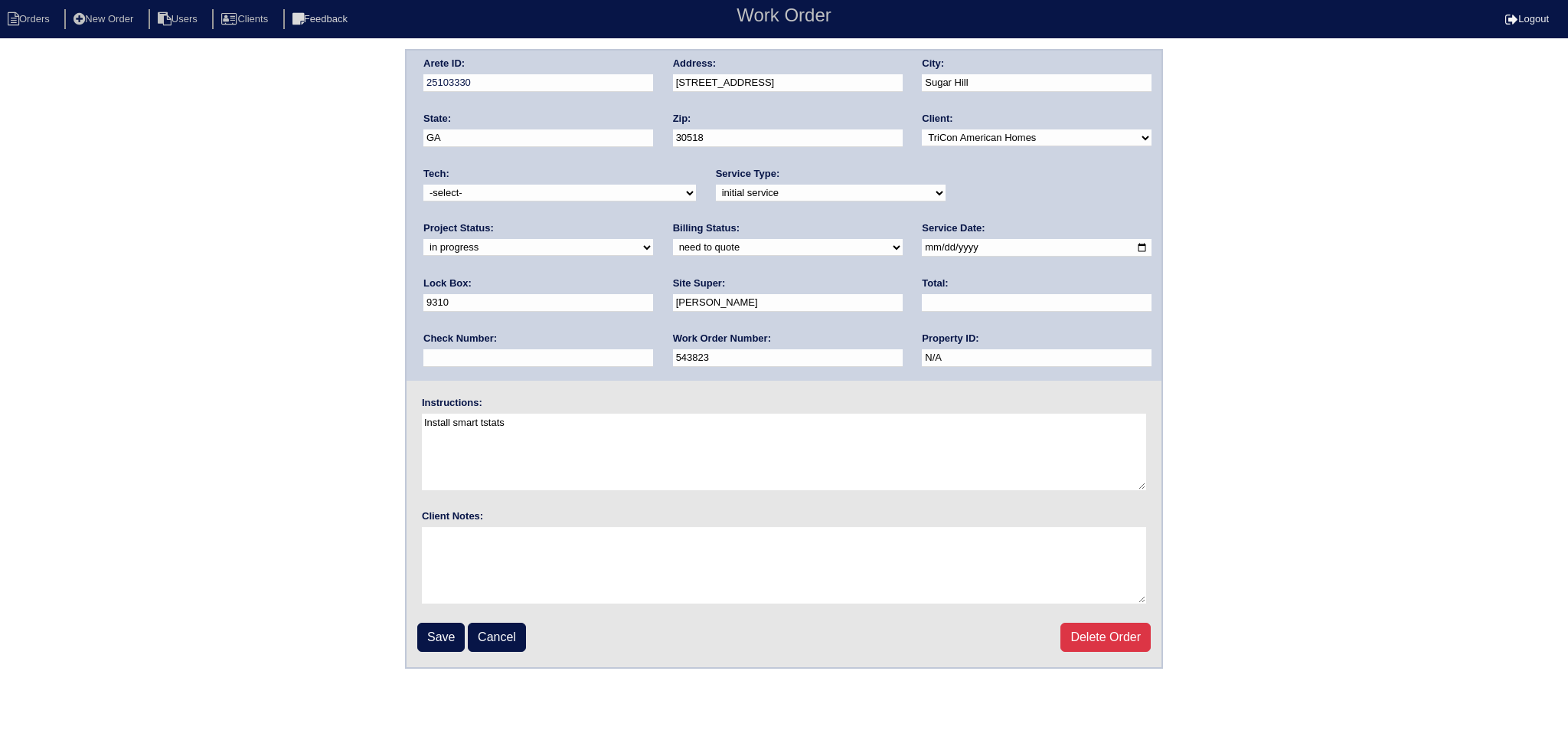
select select "assigned"
click at [653, 239] on select "new order assigned in progress field complete need to schedule admin review arc…" at bounding box center [538, 247] width 230 height 16
click at [921, 247] on input "[DATE]" at bounding box center [1036, 247] width 230 height 17
type input "[DATE]"
click at [582, 202] on div "Tech: -select- aretesmg+backup-tech@gmail.com benjohnholt88@gmail.com callisonh…" at bounding box center [559, 188] width 272 height 42
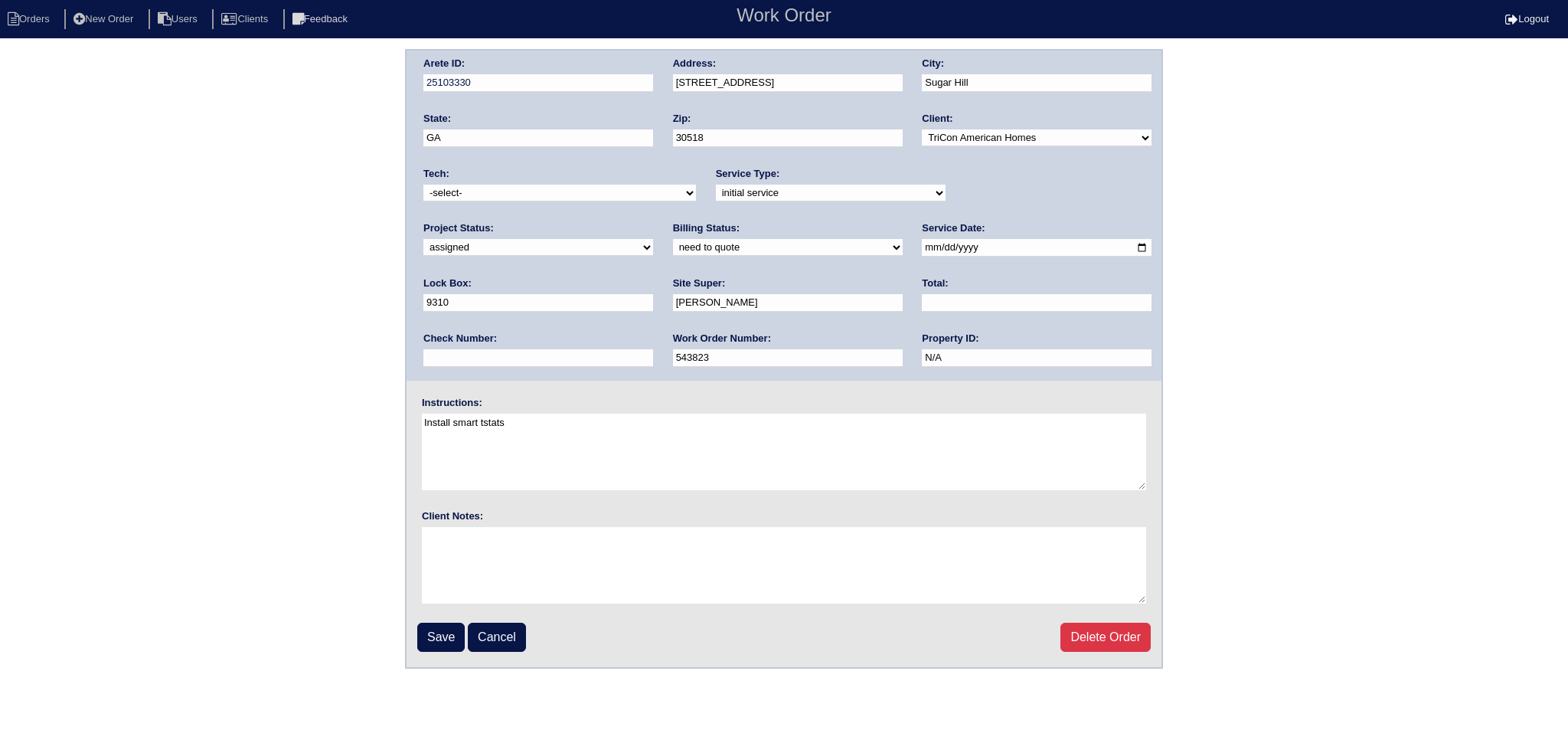
select select "151"
click at [423, 185] on select "-select- [EMAIL_ADDRESS][DOMAIN_NAME] [EMAIL_ADDRESS][DOMAIN_NAME] [EMAIL_ADDRE…" at bounding box center [559, 192] width 272 height 16
click at [445, 630] on input "Save" at bounding box center [441, 637] width 47 height 29
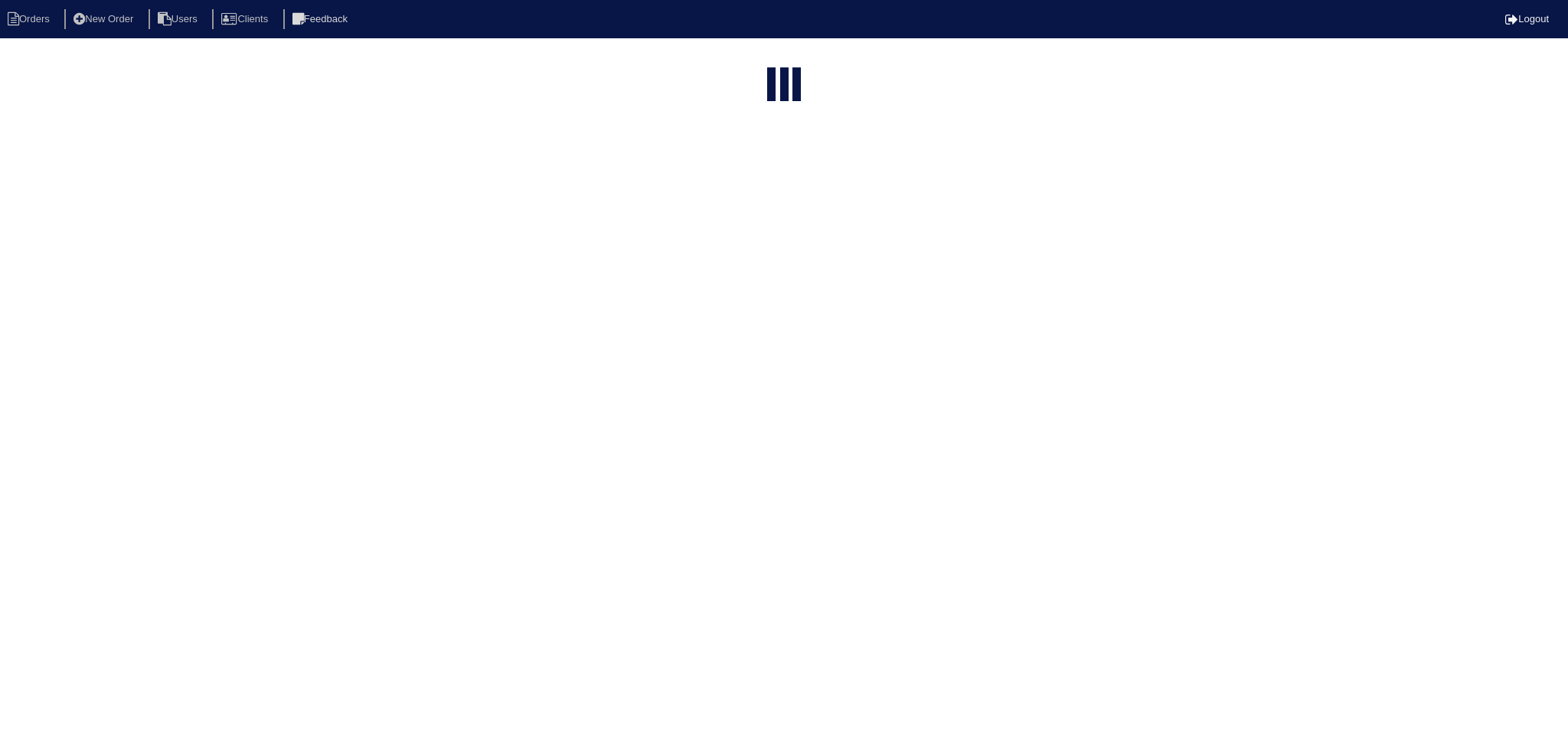
select select "15"
select select "new order"
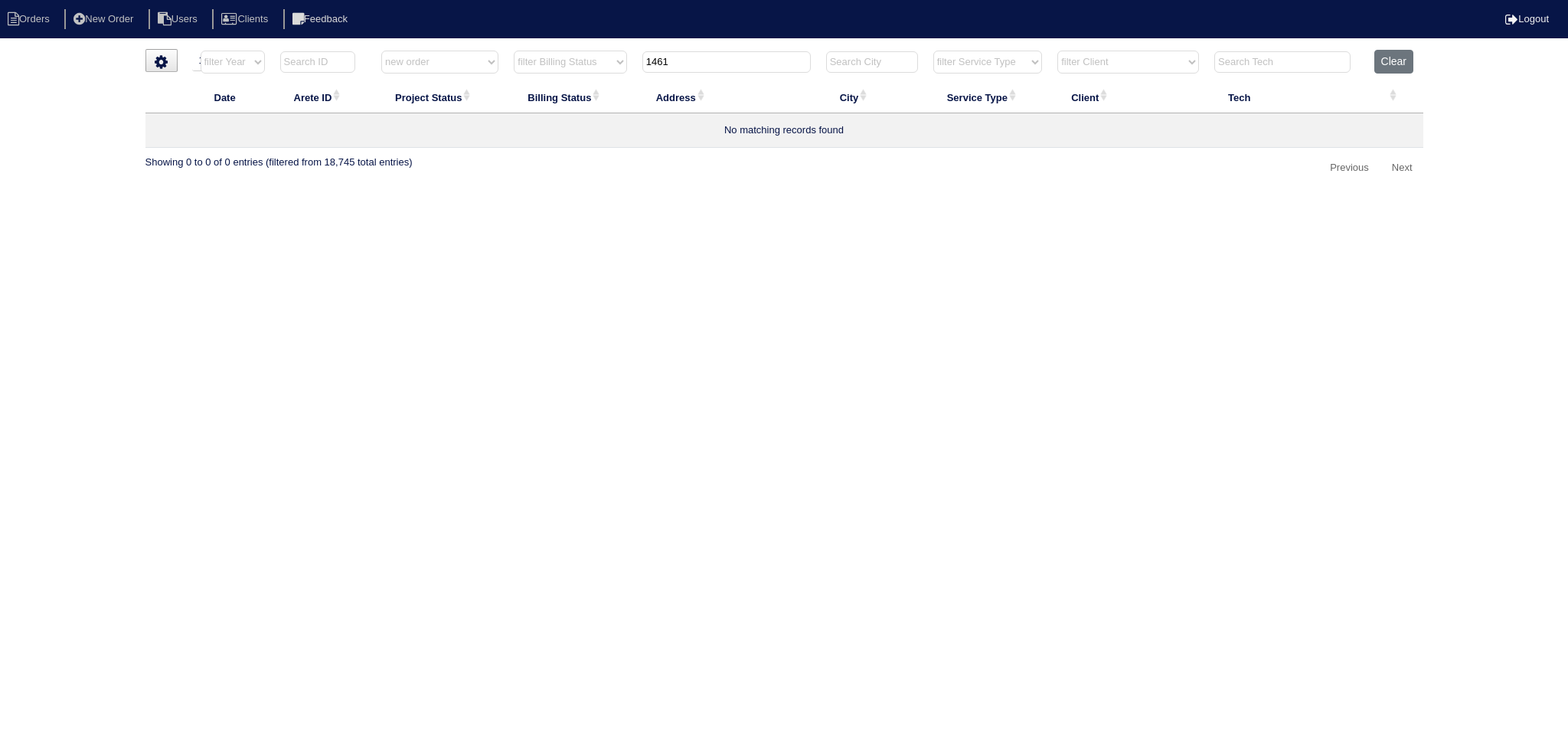
drag, startPoint x: 596, startPoint y: 63, endPoint x: 598, endPoint y: 73, distance: 10.2
click at [595, 65] on tr "filter Year -- Any Year -- 2025 2024 2023 2022 2021 2020 2019 filter Project St…" at bounding box center [784, 65] width 1278 height 31
type input "19"
select select "new order"
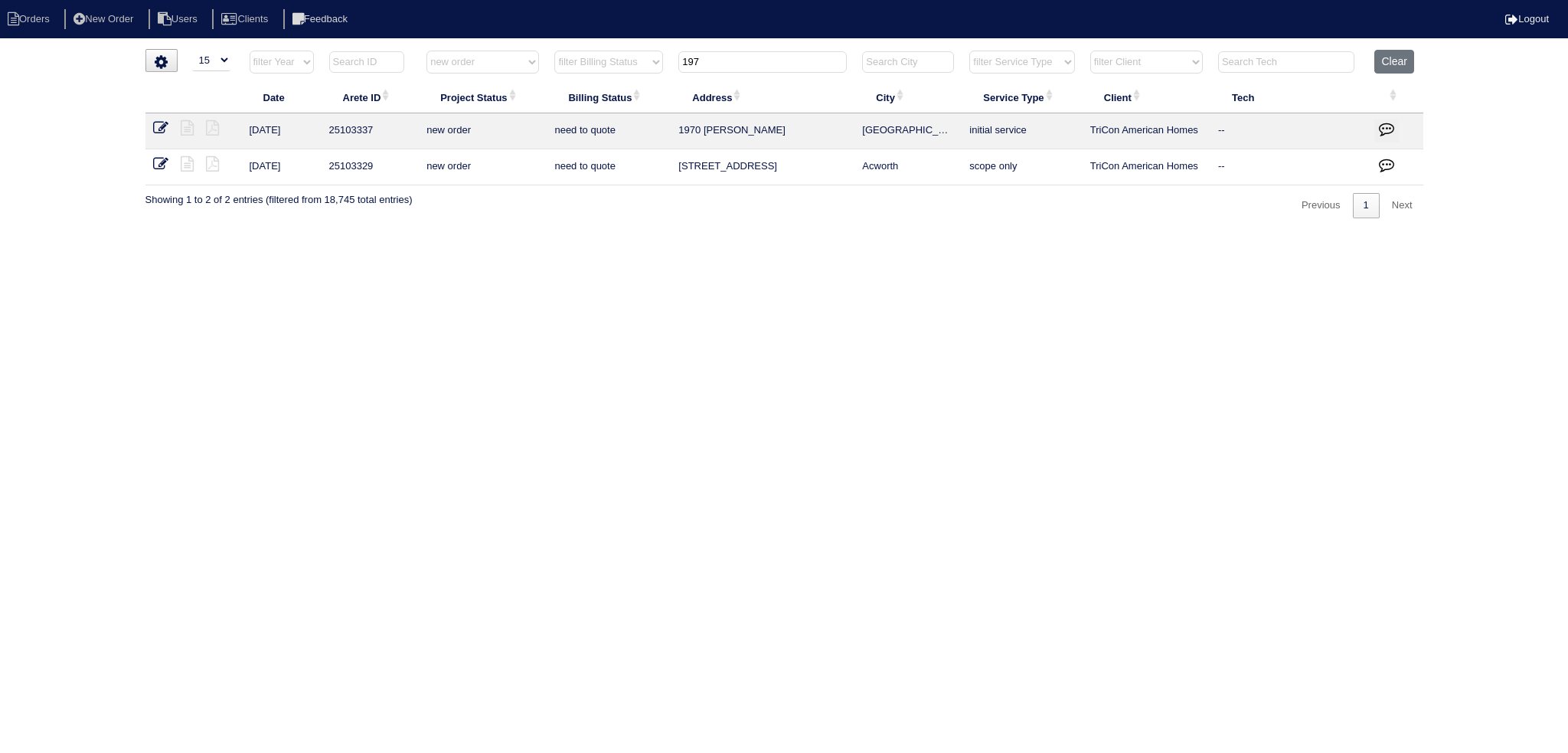
type input "1970"
select select "new order"
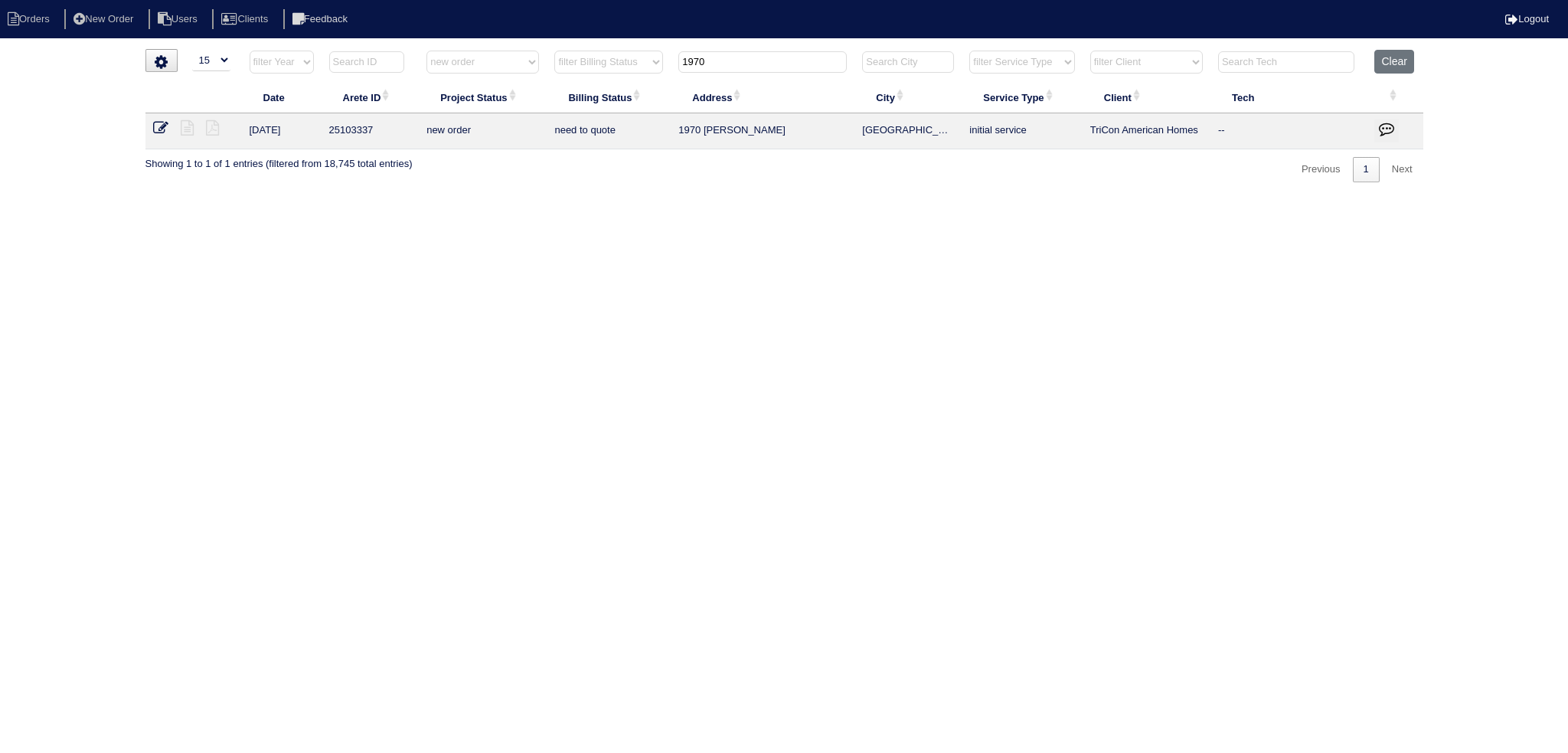
type input "1970"
click at [159, 125] on icon at bounding box center [161, 128] width 16 height 16
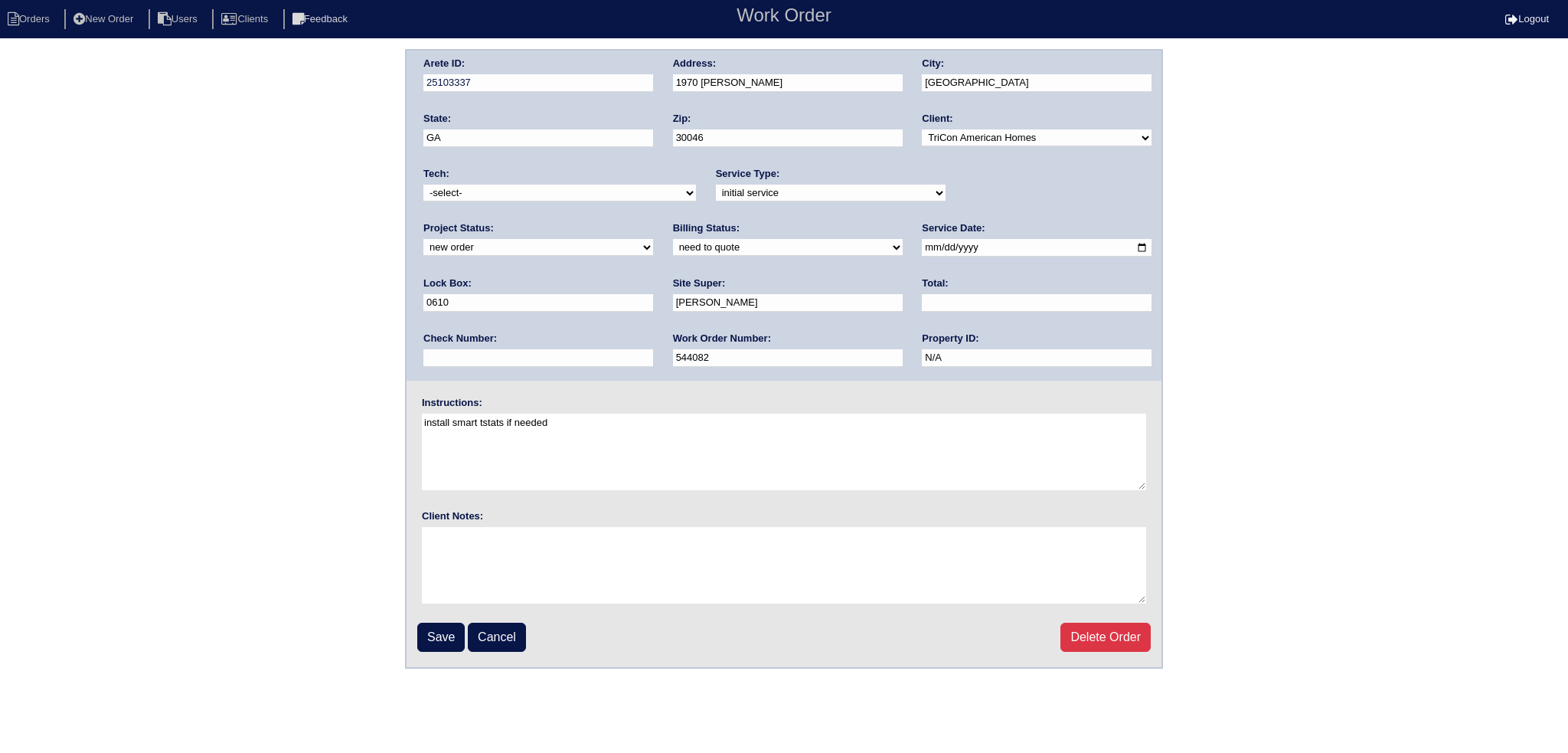
click at [653, 239] on select "new order assigned in progress field complete need to schedule admin review arc…" at bounding box center [538, 247] width 230 height 16
select select "assigned"
click at [653, 239] on select "new order assigned in progress field complete need to schedule admin review arc…" at bounding box center [538, 247] width 230 height 16
click at [921, 250] on input "2025-09-09" at bounding box center [1036, 247] width 230 height 17
type input "2025-09-10"
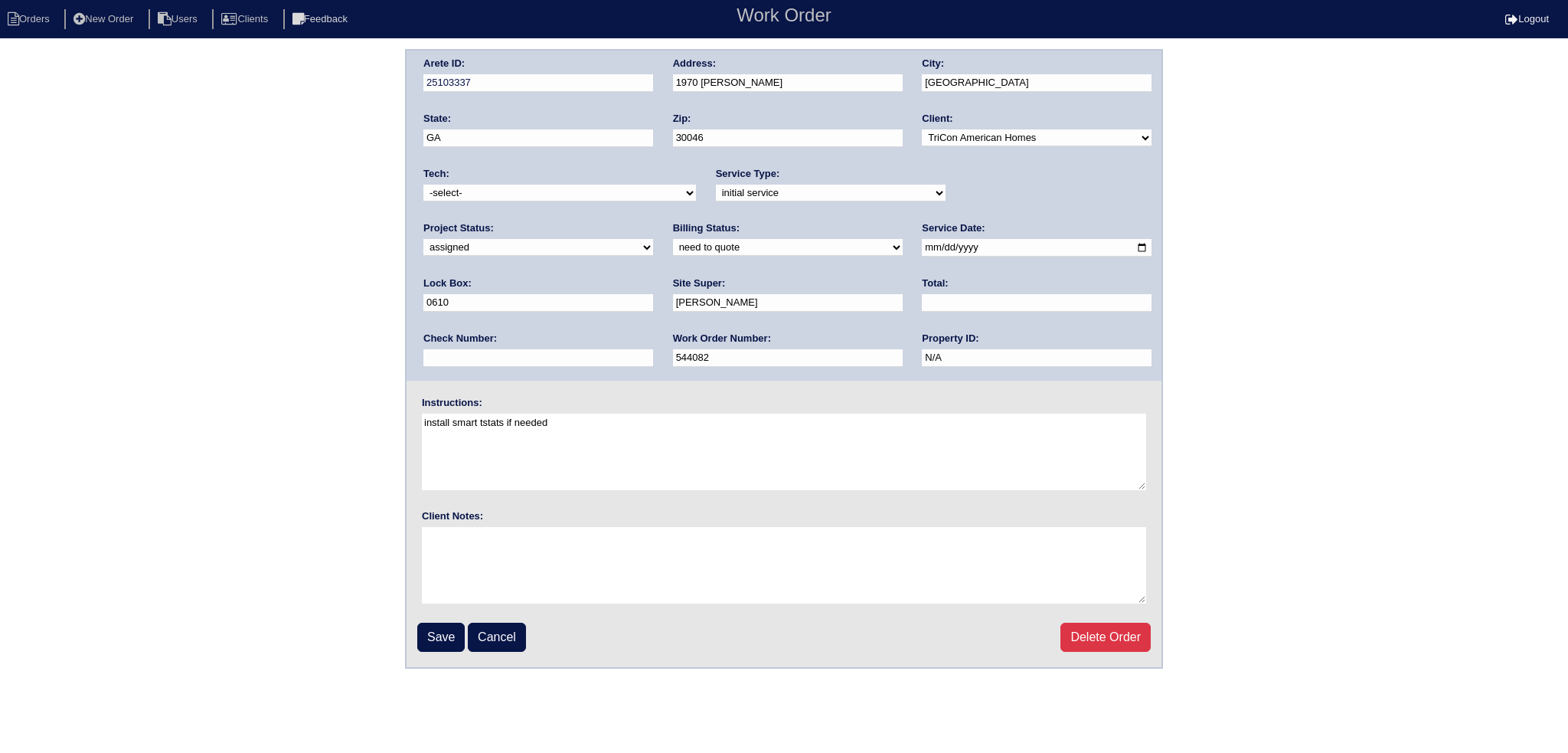
click at [572, 196] on select "-select- aretesmg+backup-tech@gmail.com benjohnholt88@gmail.com callisonhvac@ya…" at bounding box center [559, 192] width 272 height 16
select select "151"
click at [423, 185] on select "-select- aretesmg+backup-tech@gmail.com benjohnholt88@gmail.com callisonhvac@ya…" at bounding box center [559, 192] width 272 height 16
click at [441, 635] on input "Save" at bounding box center [441, 637] width 47 height 29
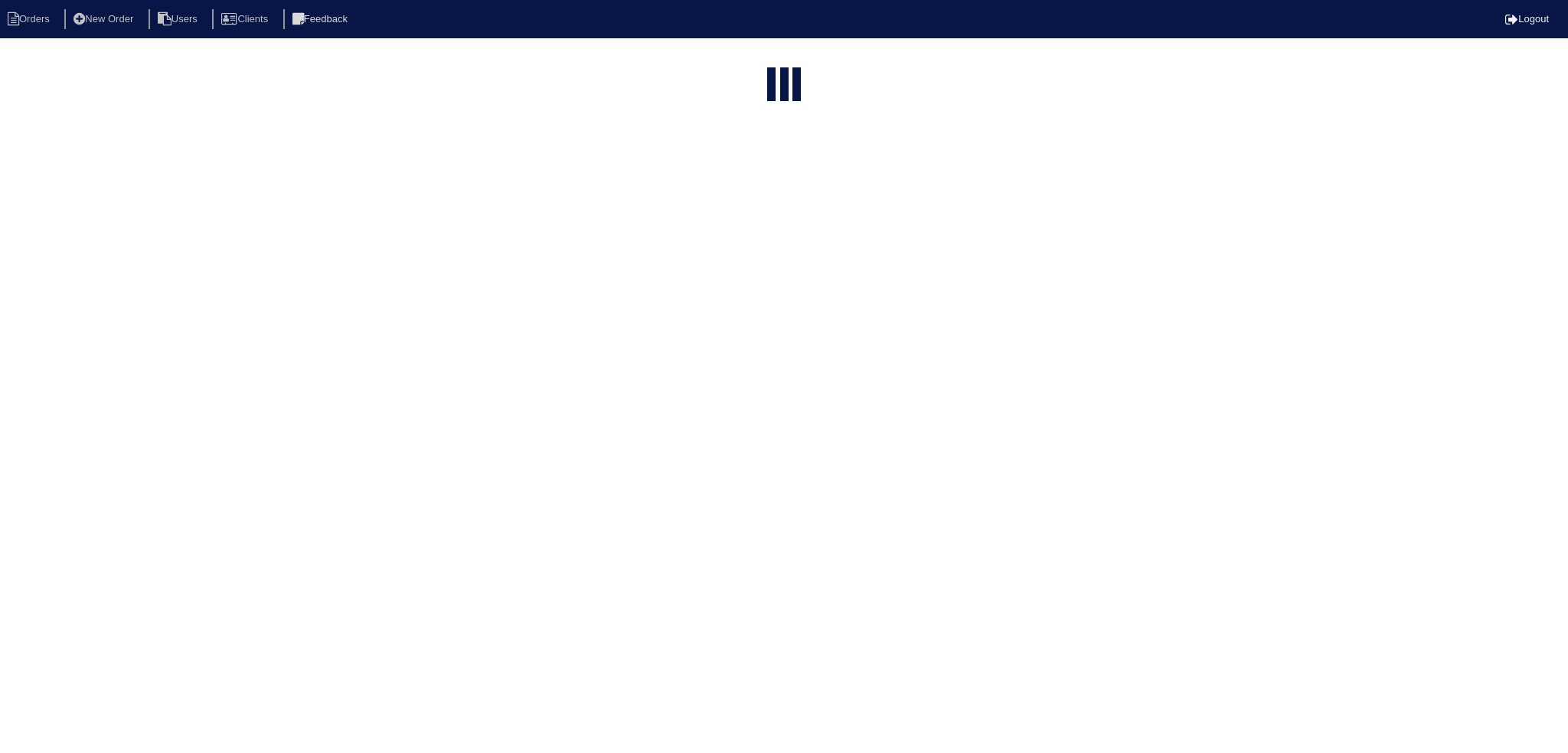
select select "15"
type input "1970"
select select "new order"
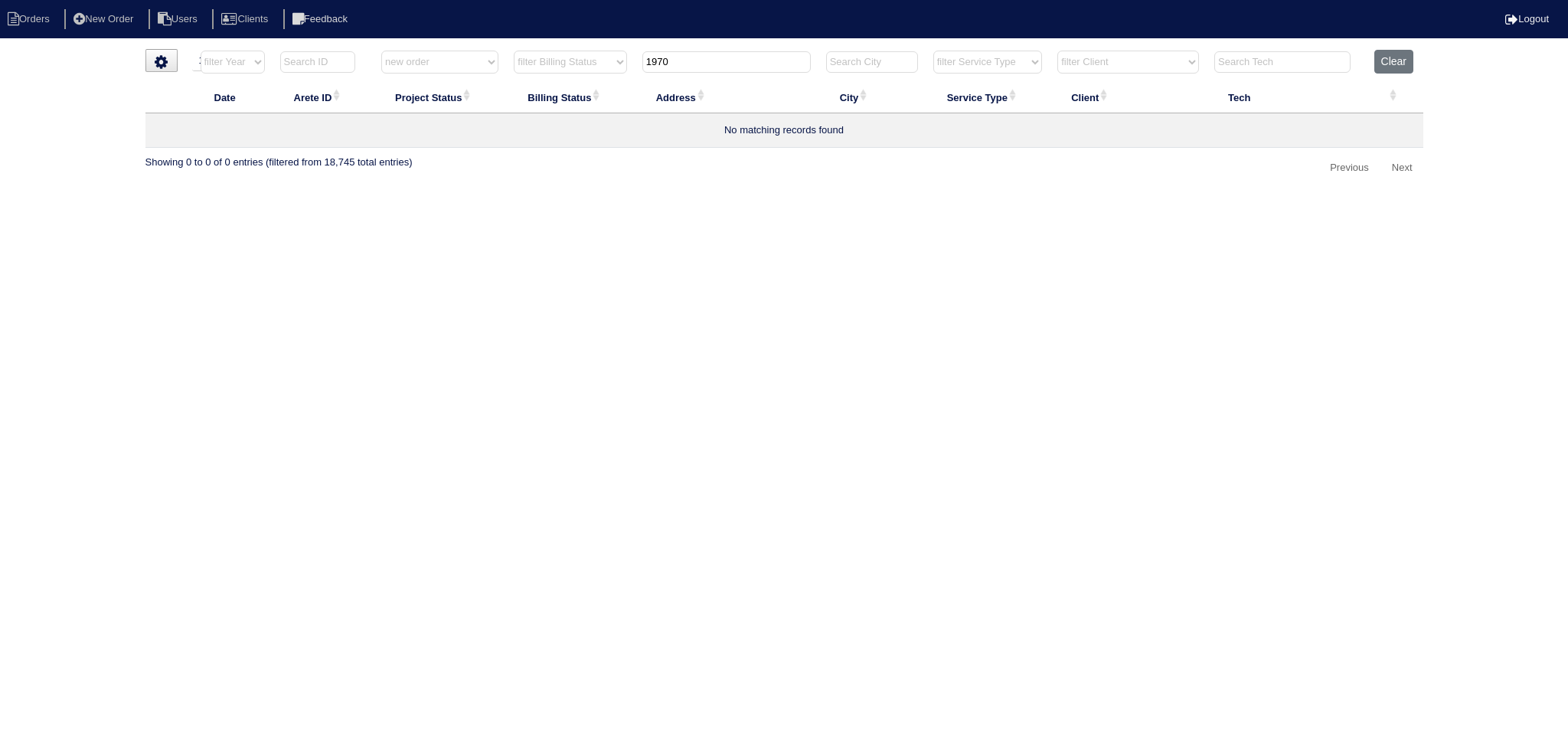
drag, startPoint x: 650, startPoint y: 57, endPoint x: 630, endPoint y: 79, distance: 29.7
click at [630, 79] on tr "filter Year -- Any Year -- 2025 2024 2023 2022 2021 2020 2019 filter Project St…" at bounding box center [784, 65] width 1278 height 31
drag, startPoint x: 665, startPoint y: 73, endPoint x: 691, endPoint y: 63, distance: 27.9
click at [655, 80] on table "Date Arete ID Project Status Billing Status Address City Service Type Client Te…" at bounding box center [784, 98] width 1278 height 98
click at [676, 42] on html "Orders New Order Users Clients Feedback Logout Orders New Order Users Clients M…" at bounding box center [784, 98] width 1568 height 196
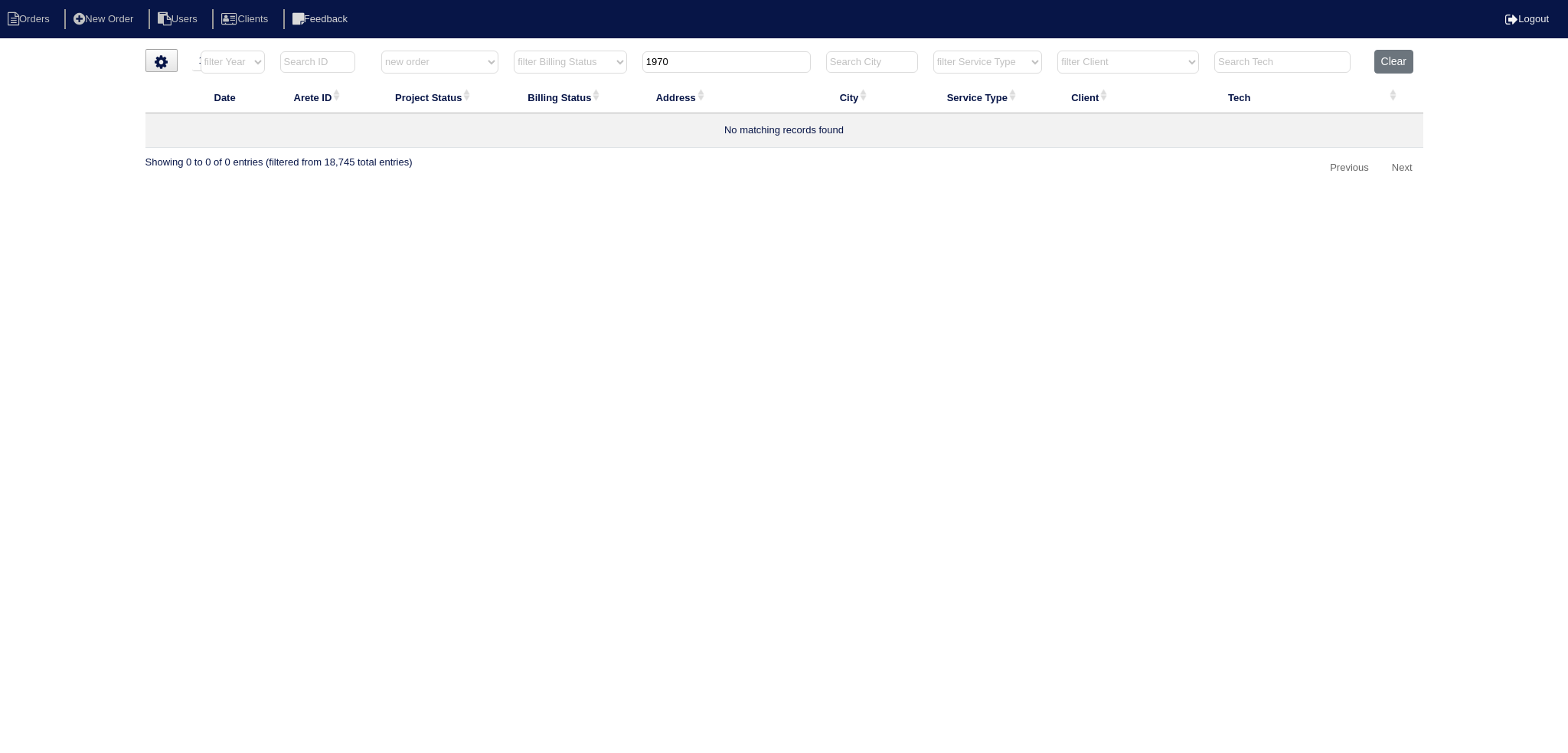
click at [676, 59] on input "1970" at bounding box center [726, 61] width 169 height 21
type input "3350"
select select "new order"
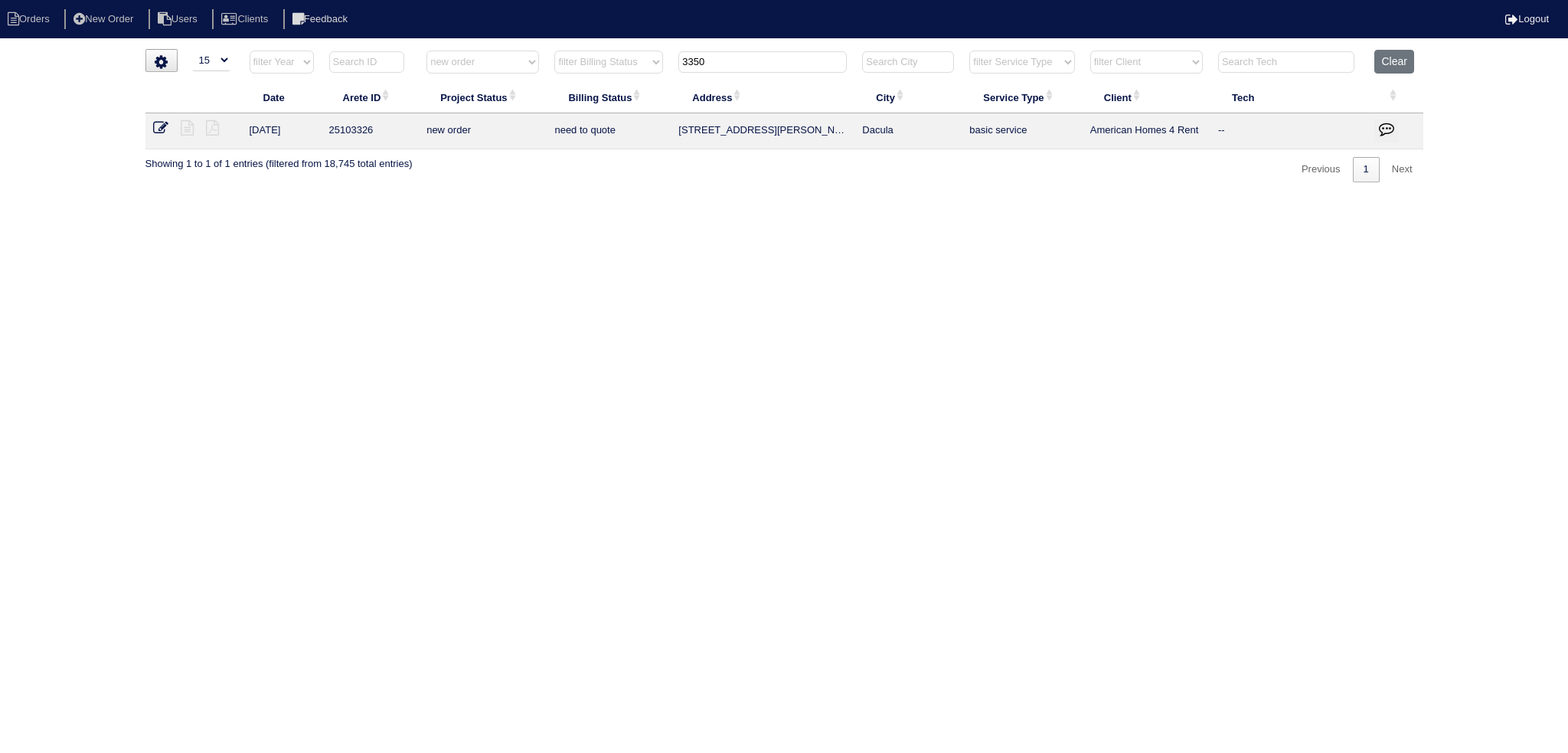
type input "3350"
click at [155, 128] on icon at bounding box center [161, 128] width 16 height 16
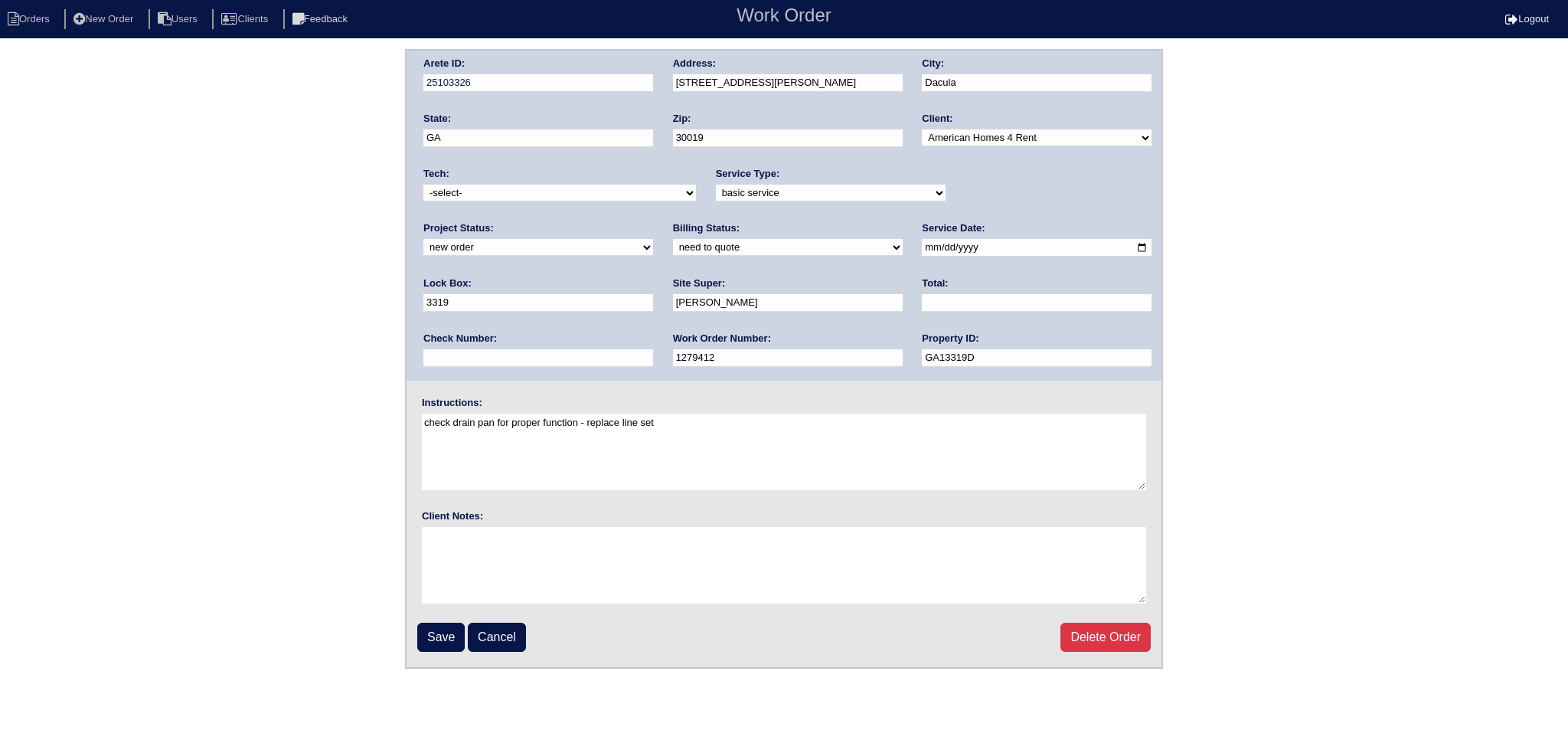
click at [653, 239] on select "new order assigned in progress field complete need to schedule admin review arc…" at bounding box center [538, 247] width 230 height 16
select select "assigned"
click at [653, 239] on select "new order assigned in progress field complete need to schedule admin review arc…" at bounding box center [538, 247] width 230 height 16
click at [921, 245] on input "2025-09-09" at bounding box center [1036, 247] width 230 height 17
type input "2025-09-10"
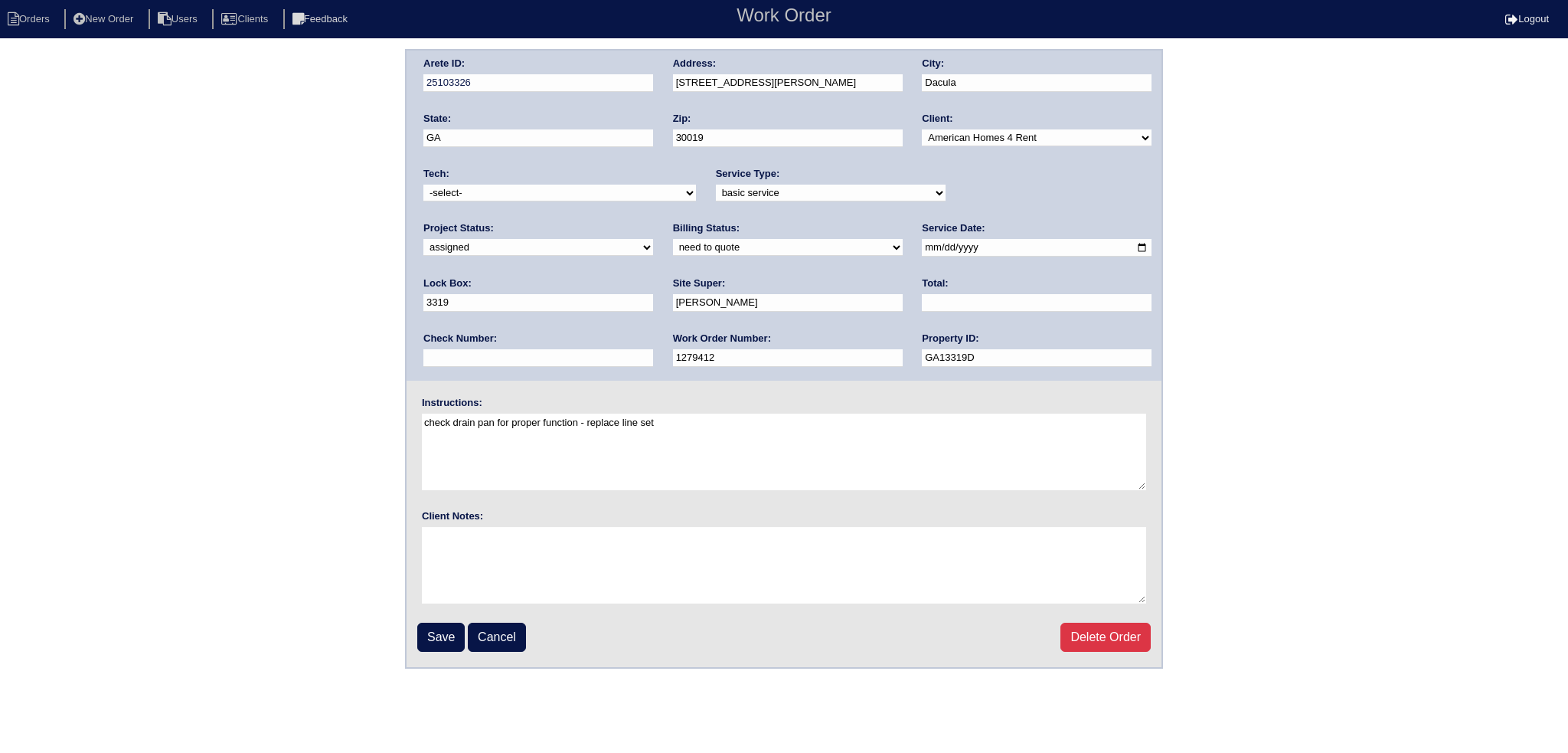
drag, startPoint x: 512, startPoint y: 190, endPoint x: 509, endPoint y: 199, distance: 9.5
click at [512, 190] on select "-select- aretesmg+backup-tech@gmail.com benjohnholt88@gmail.com callisonhvac@ya…" at bounding box center [559, 192] width 272 height 16
select select "151"
click at [423, 185] on select "-select- aretesmg+backup-tech@gmail.com benjohnholt88@gmail.com callisonhvac@ya…" at bounding box center [559, 192] width 272 height 16
click at [456, 641] on input "Save" at bounding box center [441, 637] width 47 height 29
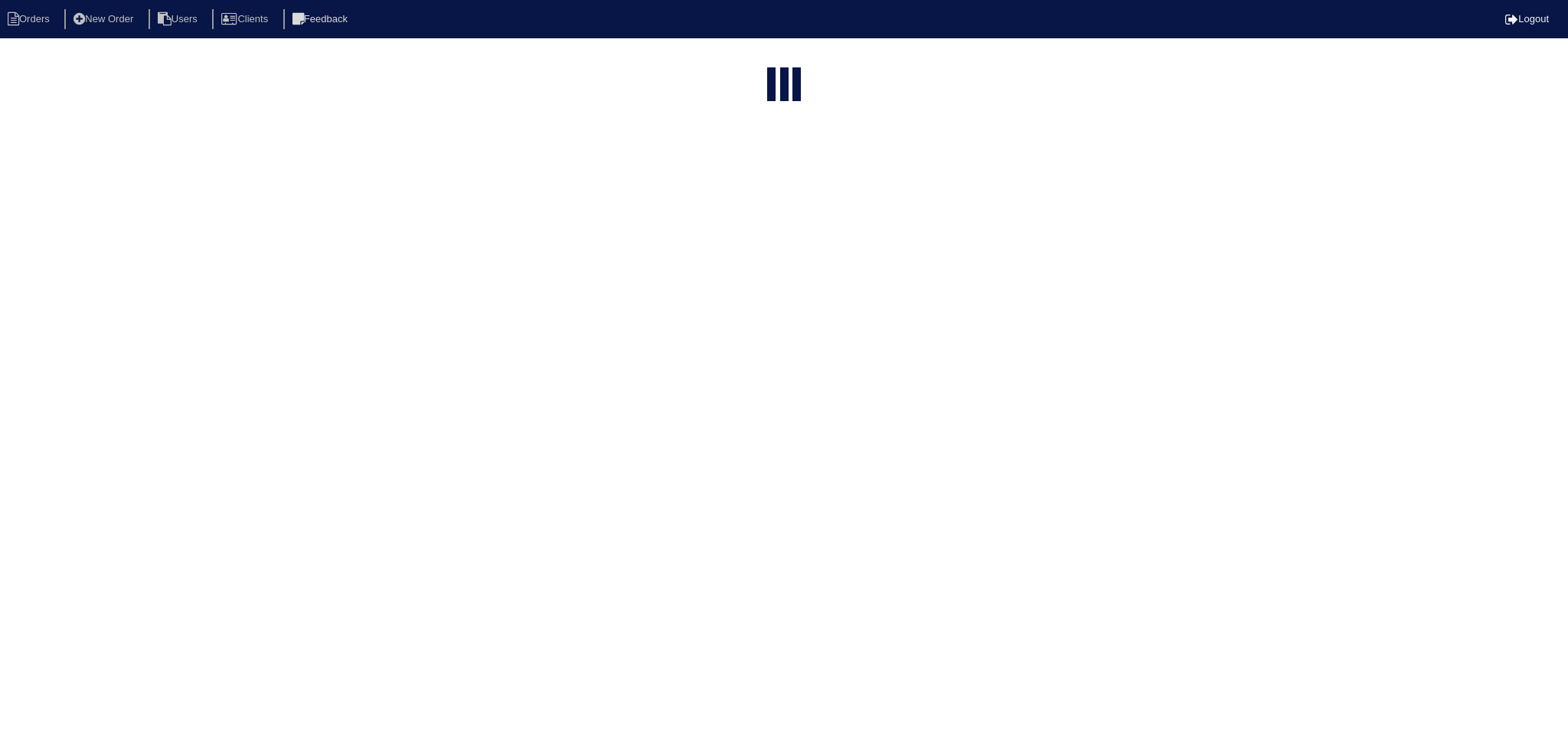
select select "15"
select select "new order"
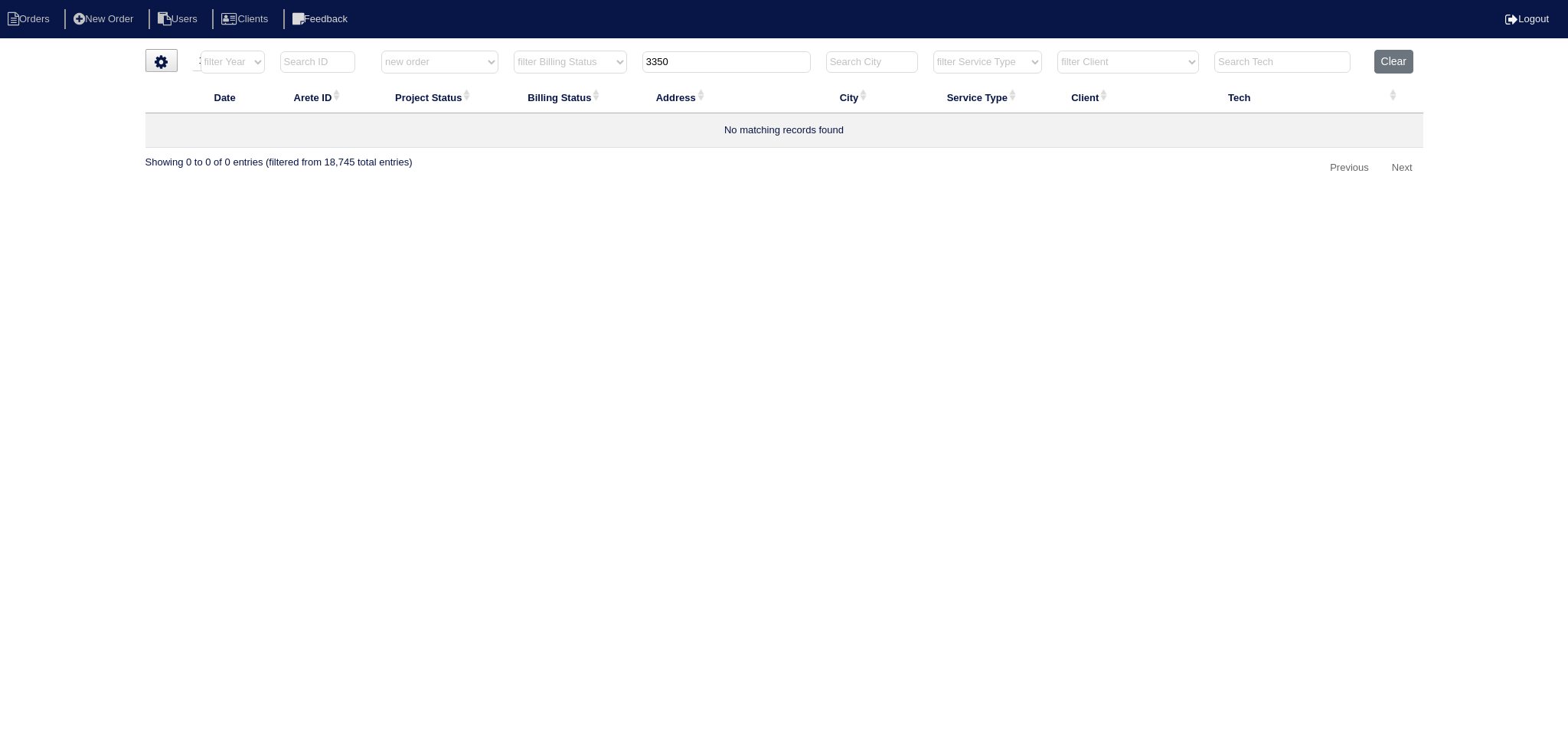
click at [702, 59] on input "3350" at bounding box center [726, 61] width 169 height 21
click at [702, 60] on input "3350" at bounding box center [726, 61] width 169 height 21
type input "33"
select select "new order"
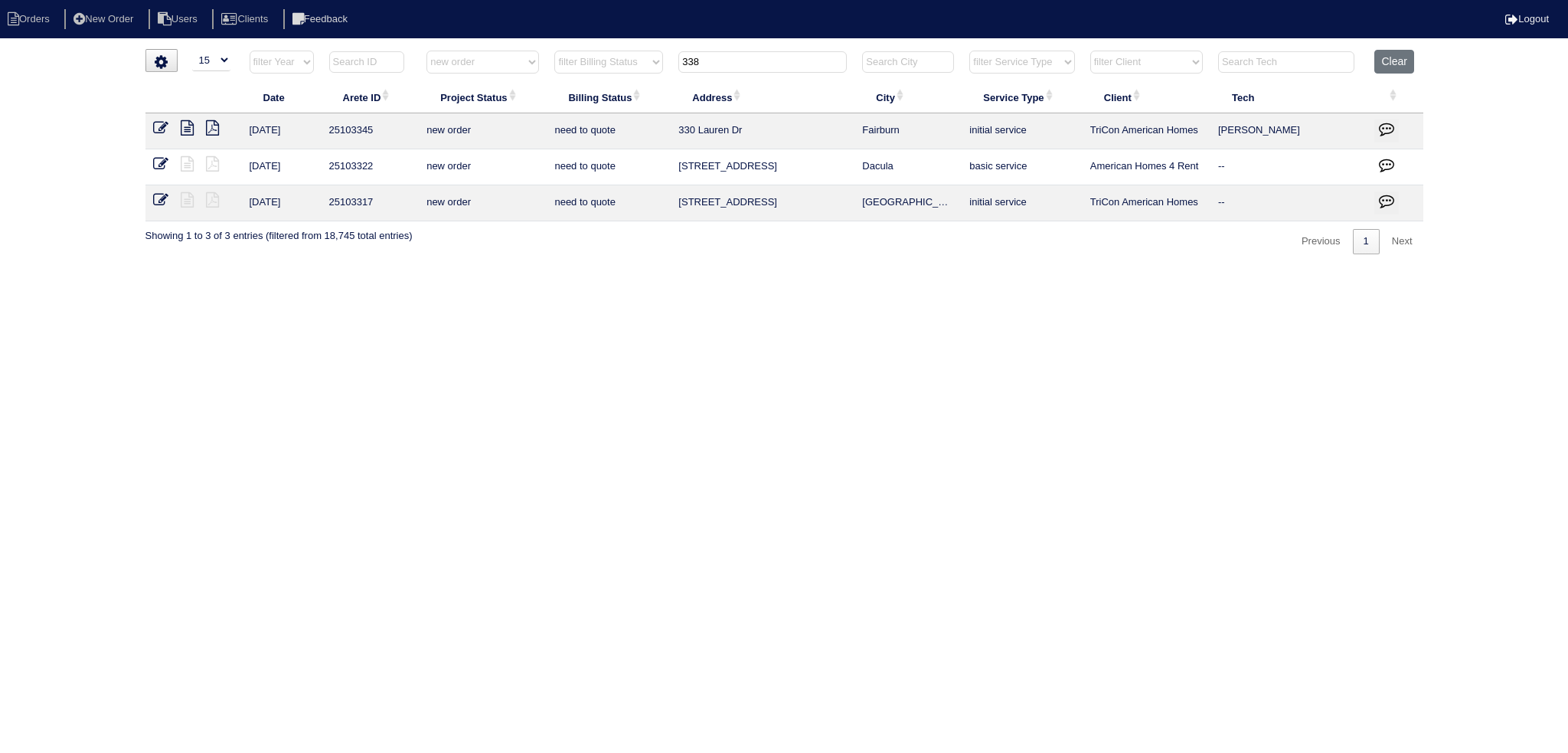
type input "3382"
select select "new order"
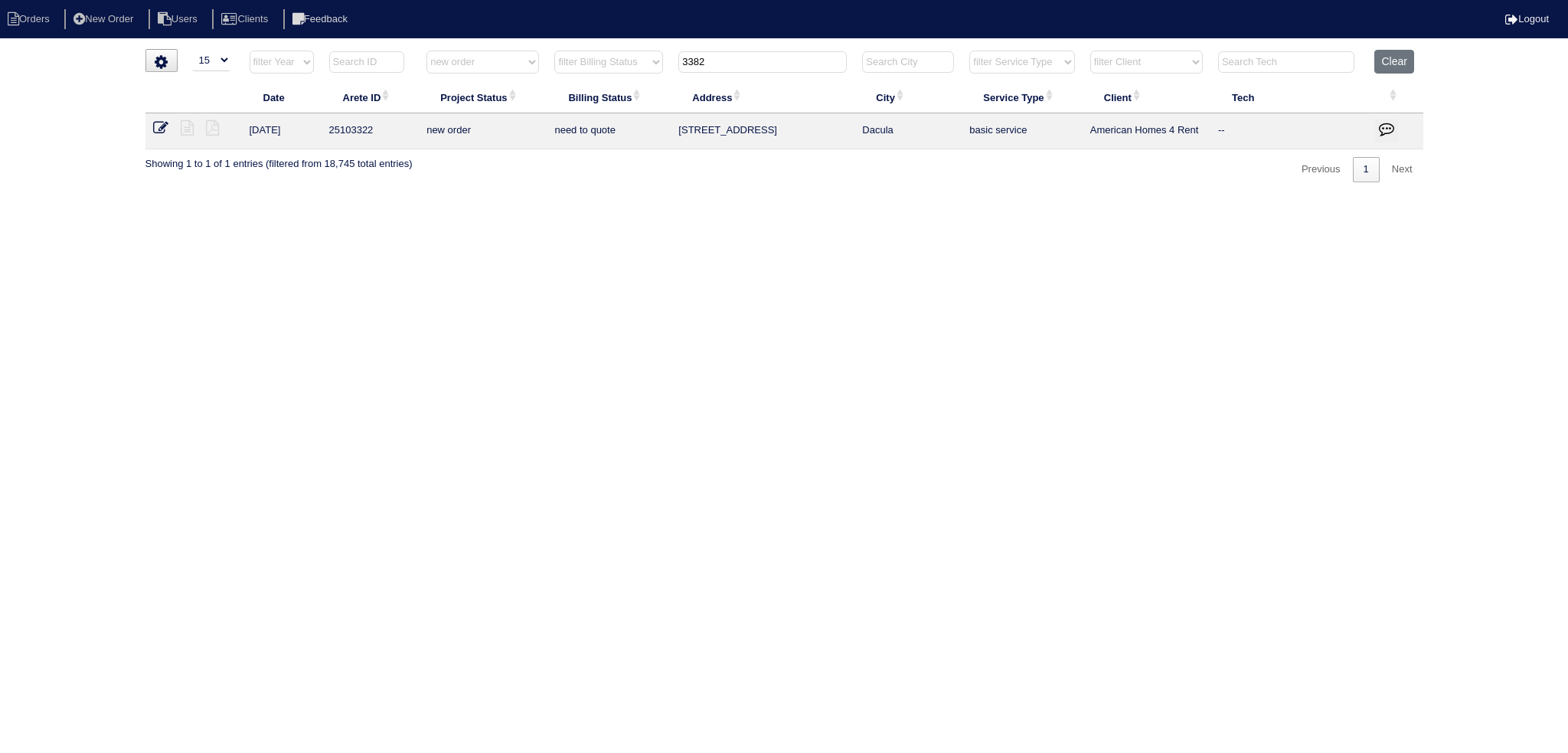
type input "3382"
click at [163, 130] on icon at bounding box center [161, 128] width 16 height 16
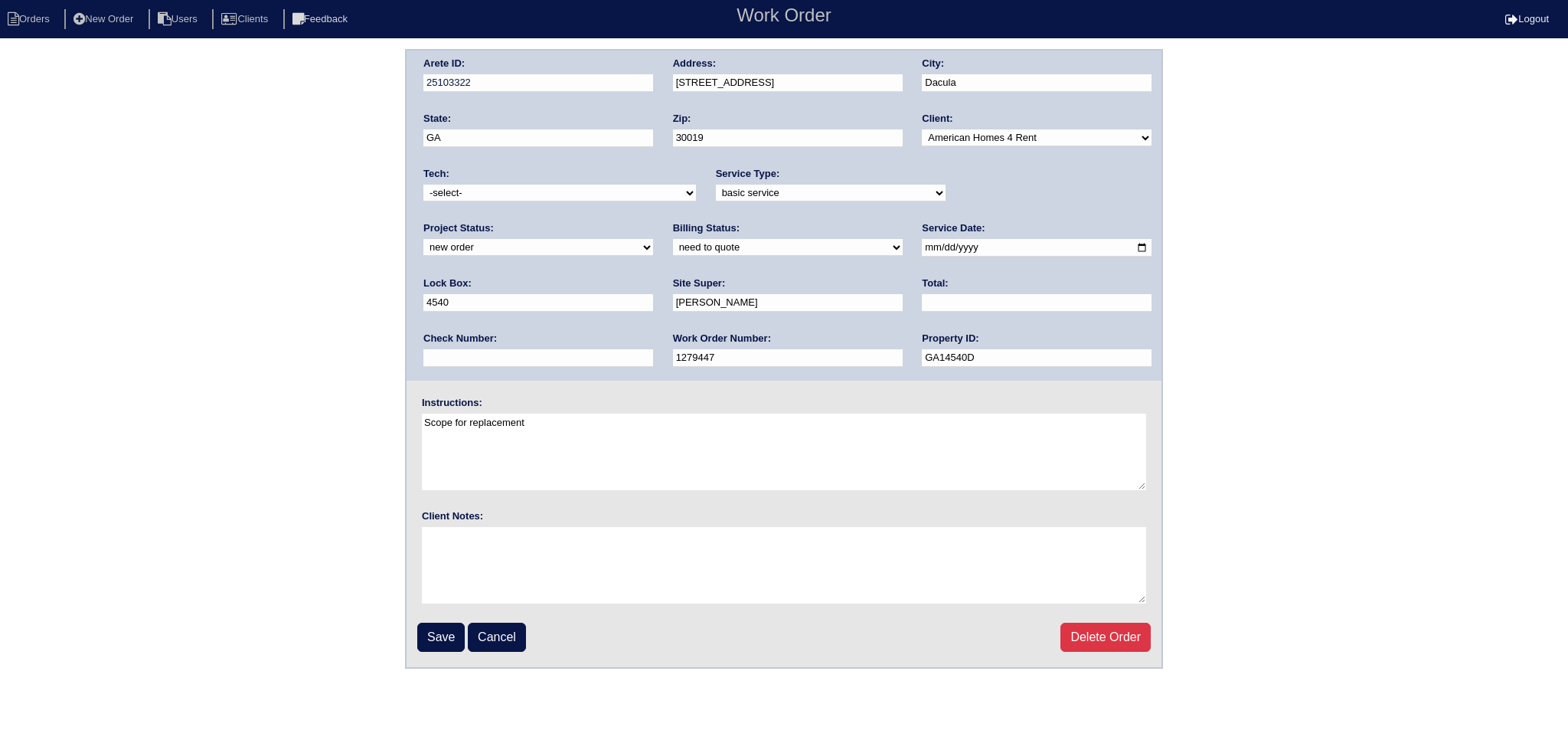
click at [541, 193] on select "-select- [EMAIL_ADDRESS][DOMAIN_NAME] [EMAIL_ADDRESS][DOMAIN_NAME] [EMAIL_ADDRE…" at bounding box center [559, 192] width 272 height 16
select select "151"
click at [423, 185] on select "-select- aretesmg+backup-tech@gmail.com benjohnholt88@gmail.com callisonhvac@ya…" at bounding box center [559, 192] width 272 height 16
click at [653, 239] on select "new order assigned in progress field complete need to schedule admin review arc…" at bounding box center [538, 247] width 230 height 16
select select "assigned"
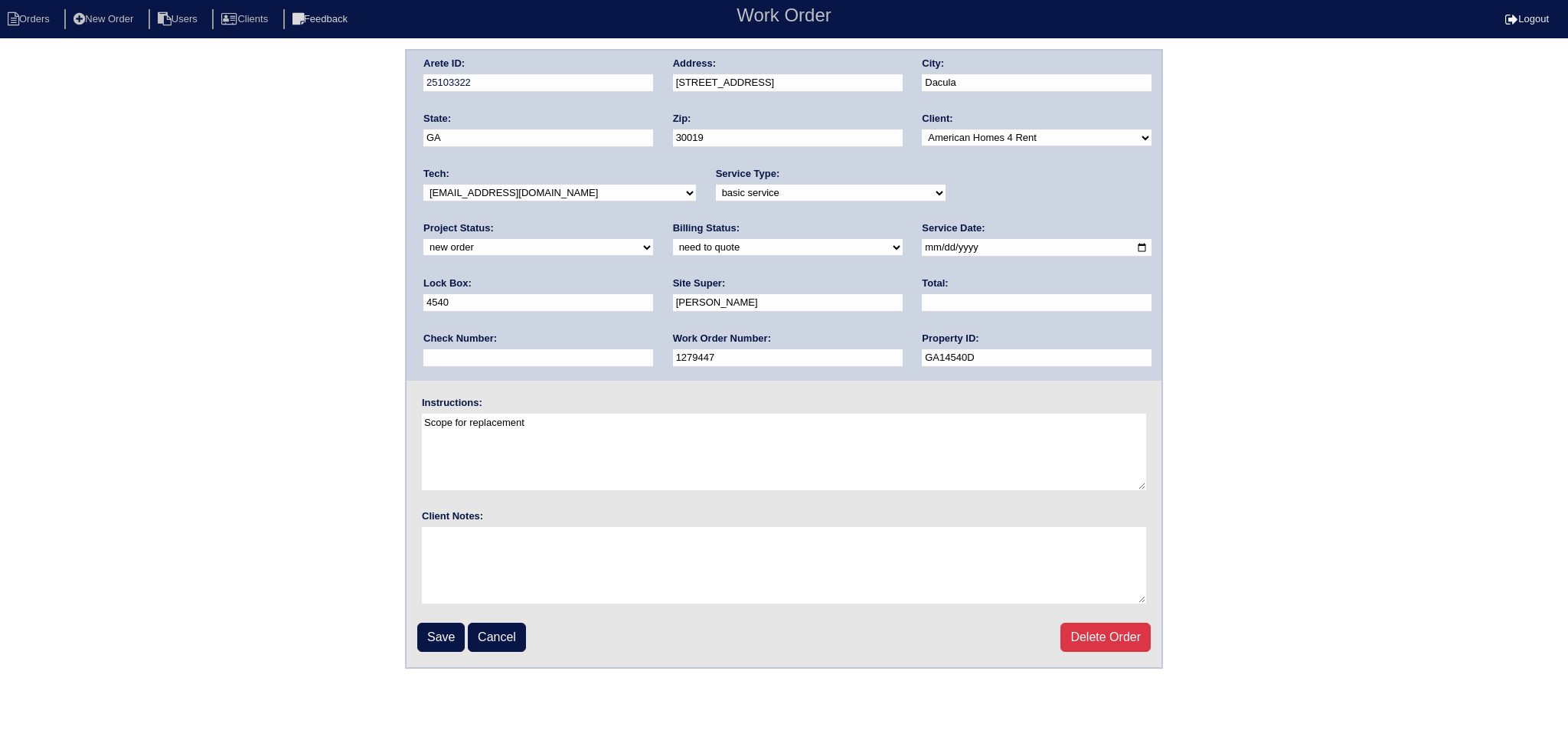
click at [653, 239] on select "new order assigned in progress field complete need to schedule admin review arc…" at bounding box center [538, 247] width 230 height 16
click at [921, 249] on input "2025-09-09" at bounding box center [1036, 247] width 230 height 17
type input "2025-09-10"
click at [921, 338] on div "Property ID: GA14540D" at bounding box center [1036, 353] width 230 height 43
click at [439, 629] on input "Save" at bounding box center [441, 637] width 47 height 29
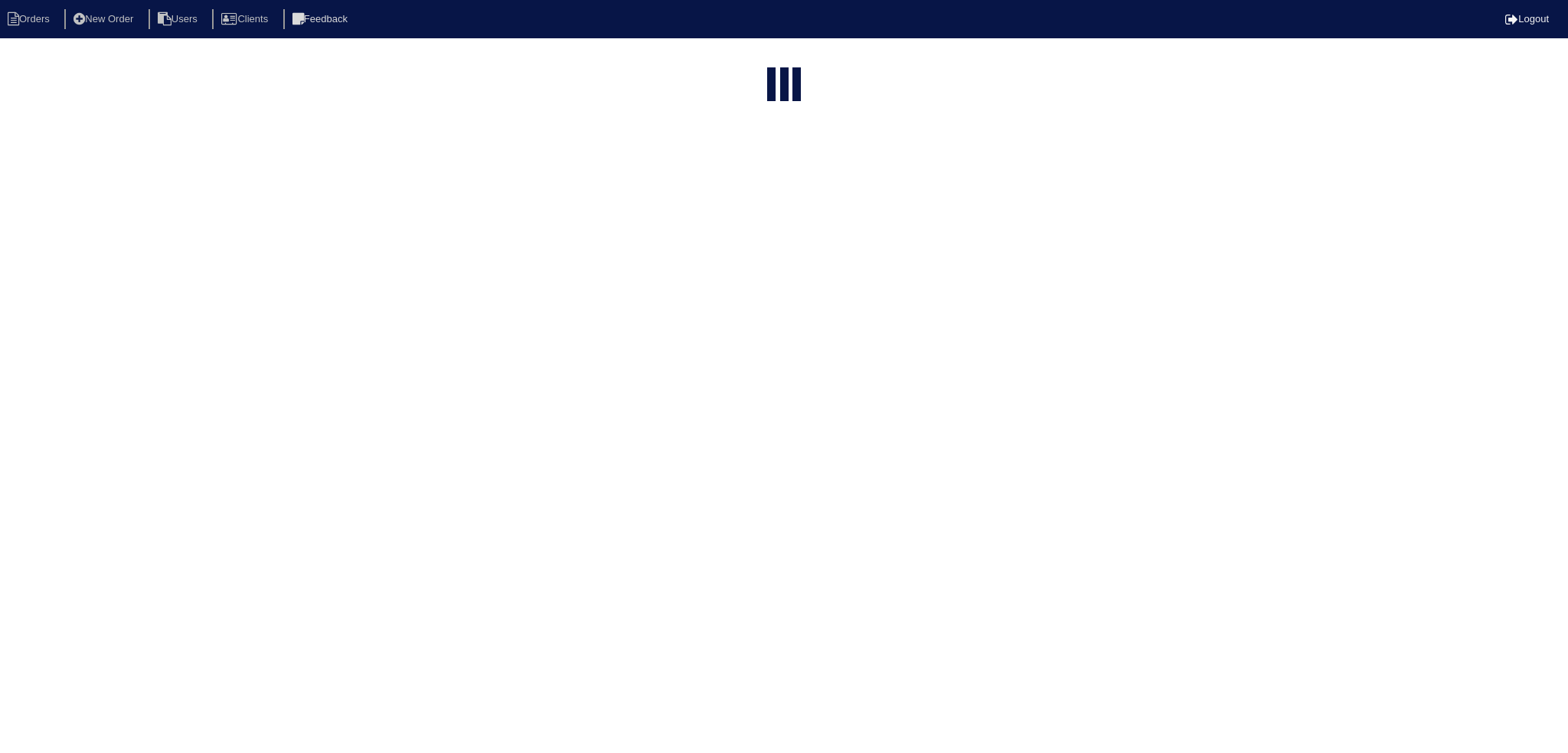
select select "15"
type input "3382"
select select "new order"
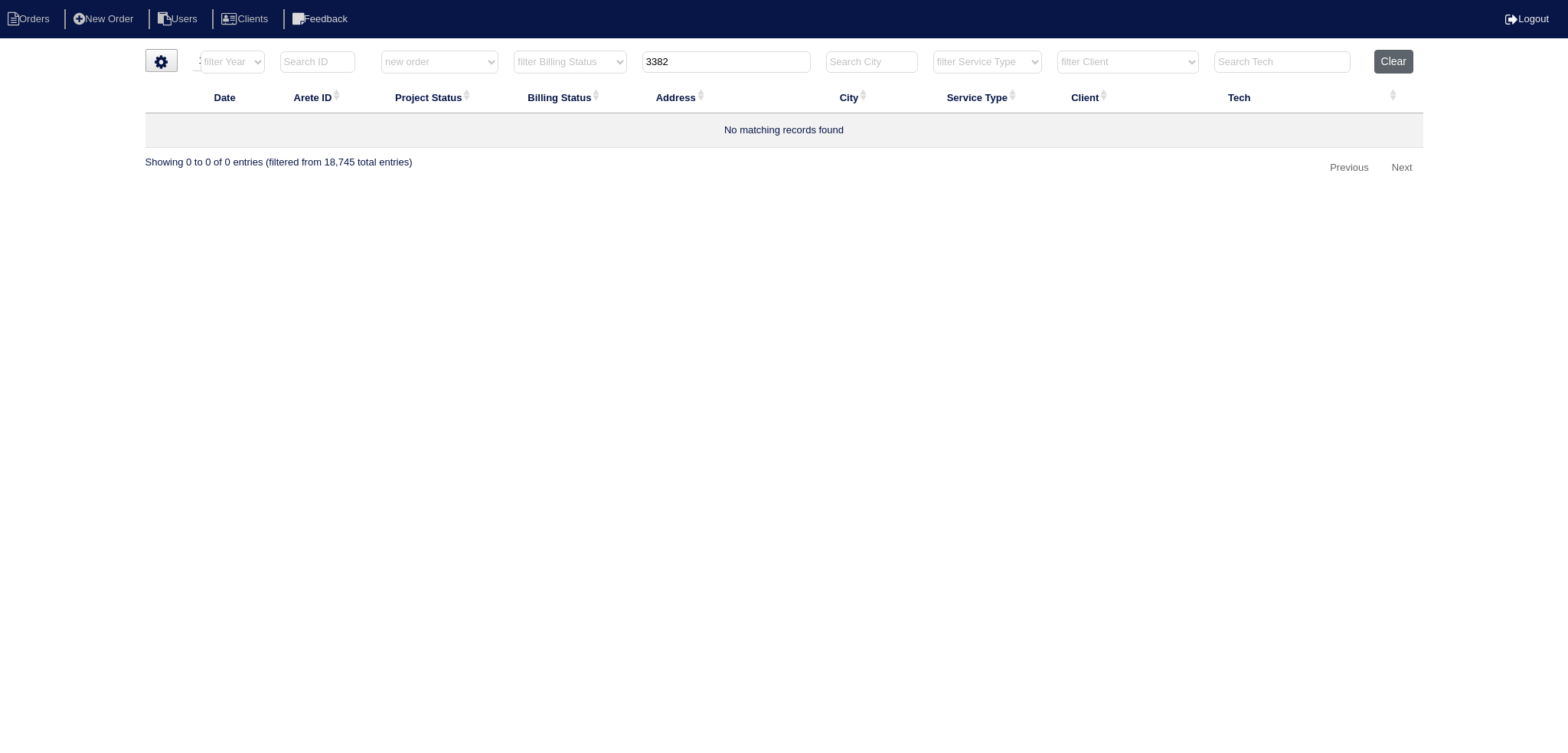
click at [1398, 55] on button "Clear" at bounding box center [1394, 61] width 39 height 24
select select
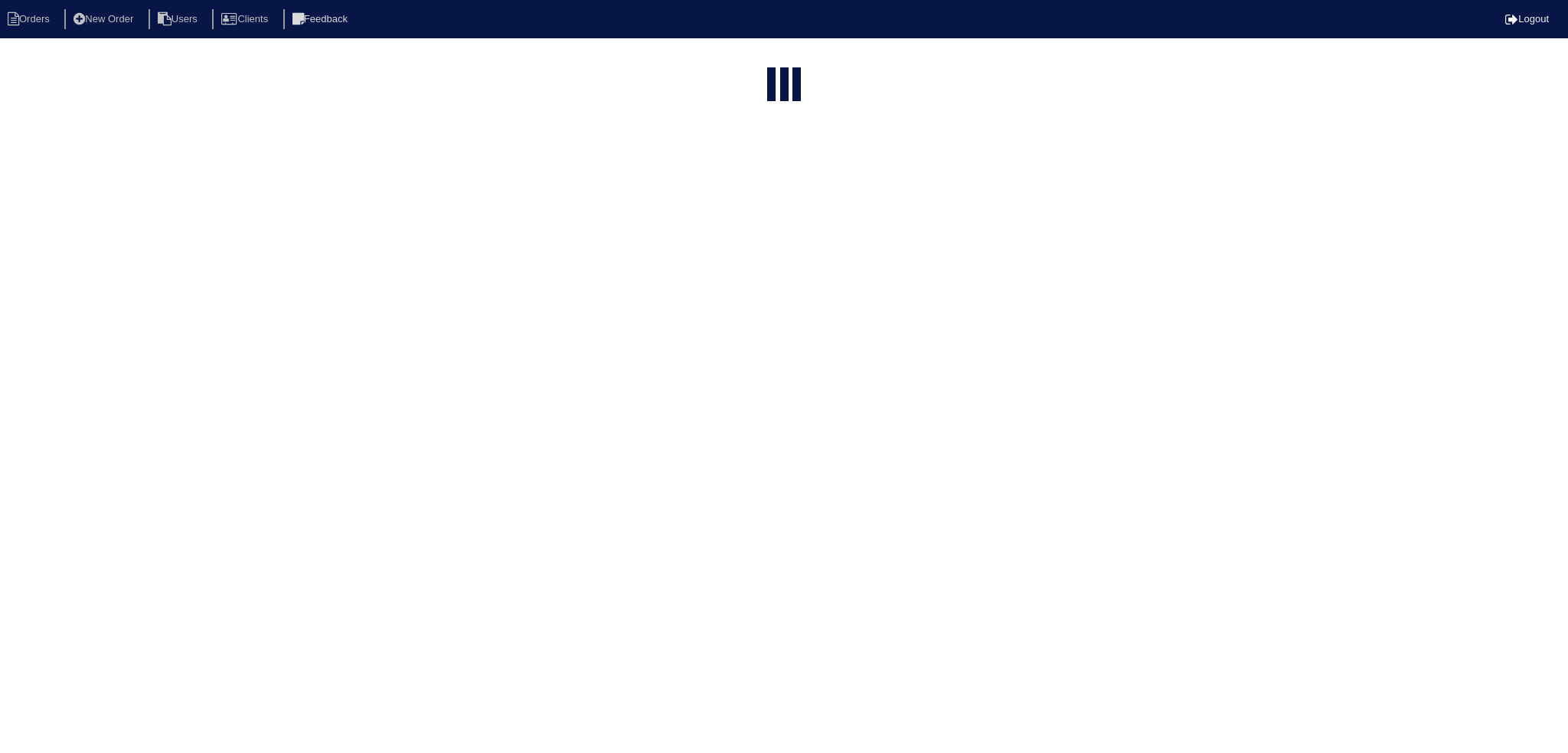
select select "15"
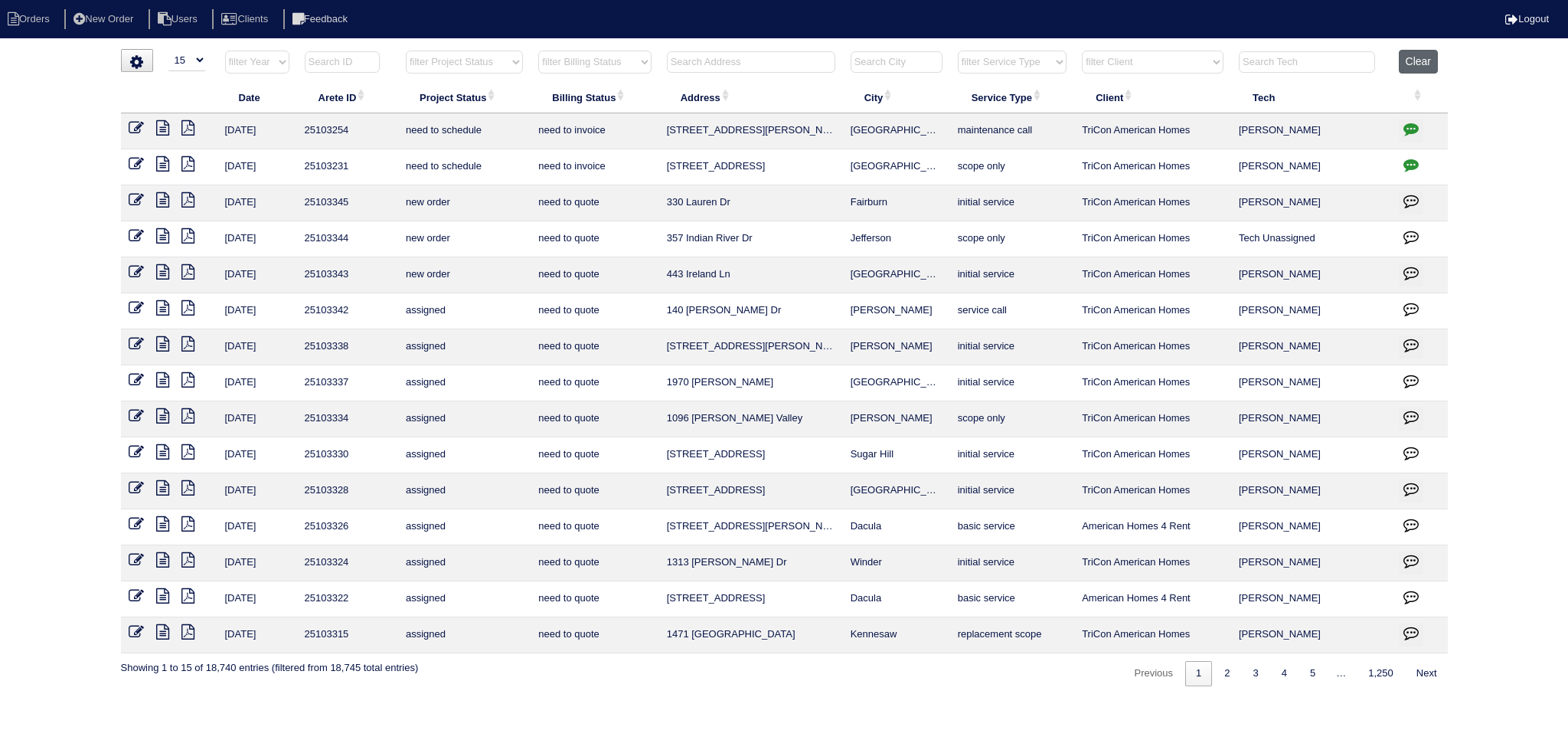
click at [1415, 70] on button "Clear" at bounding box center [1418, 61] width 39 height 24
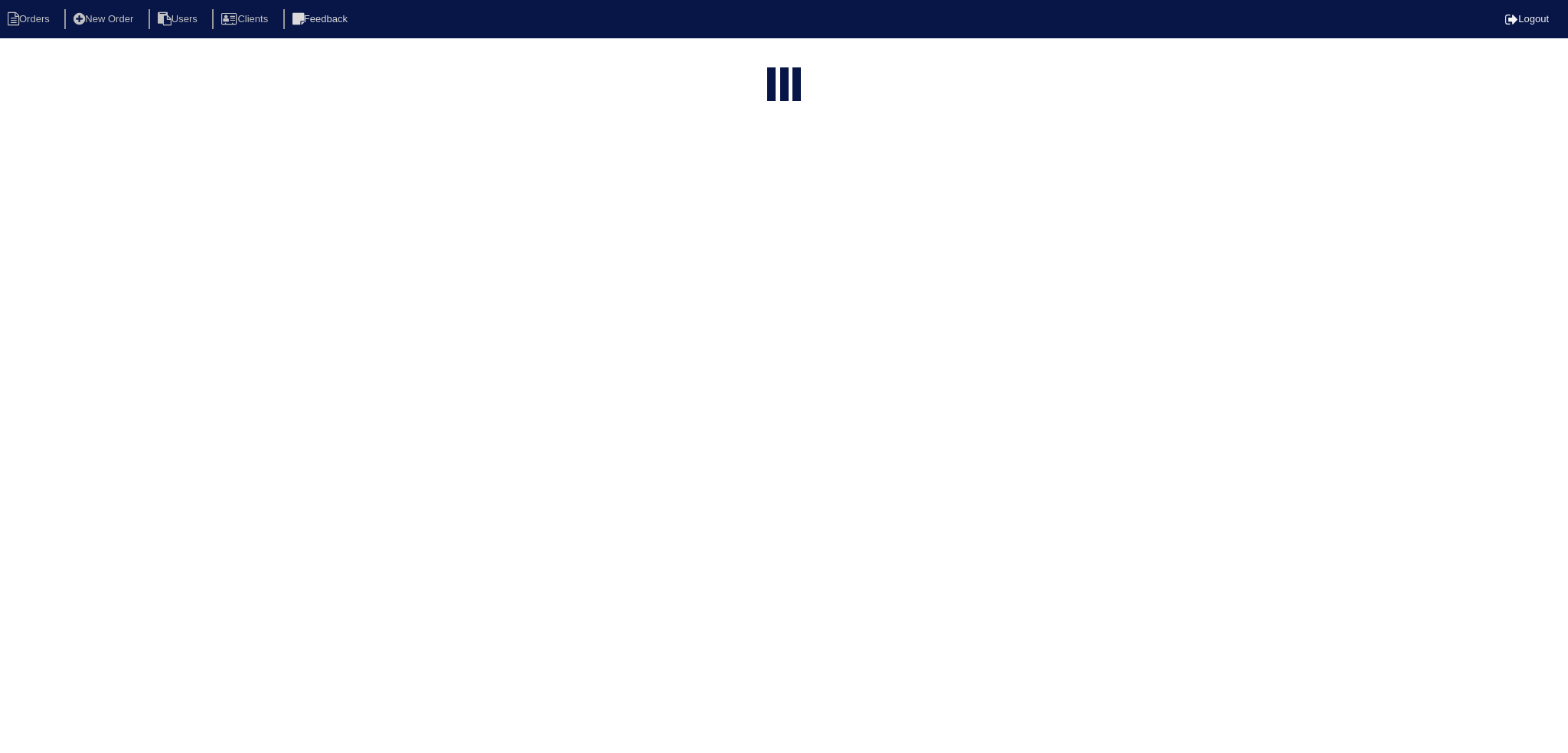
select select "15"
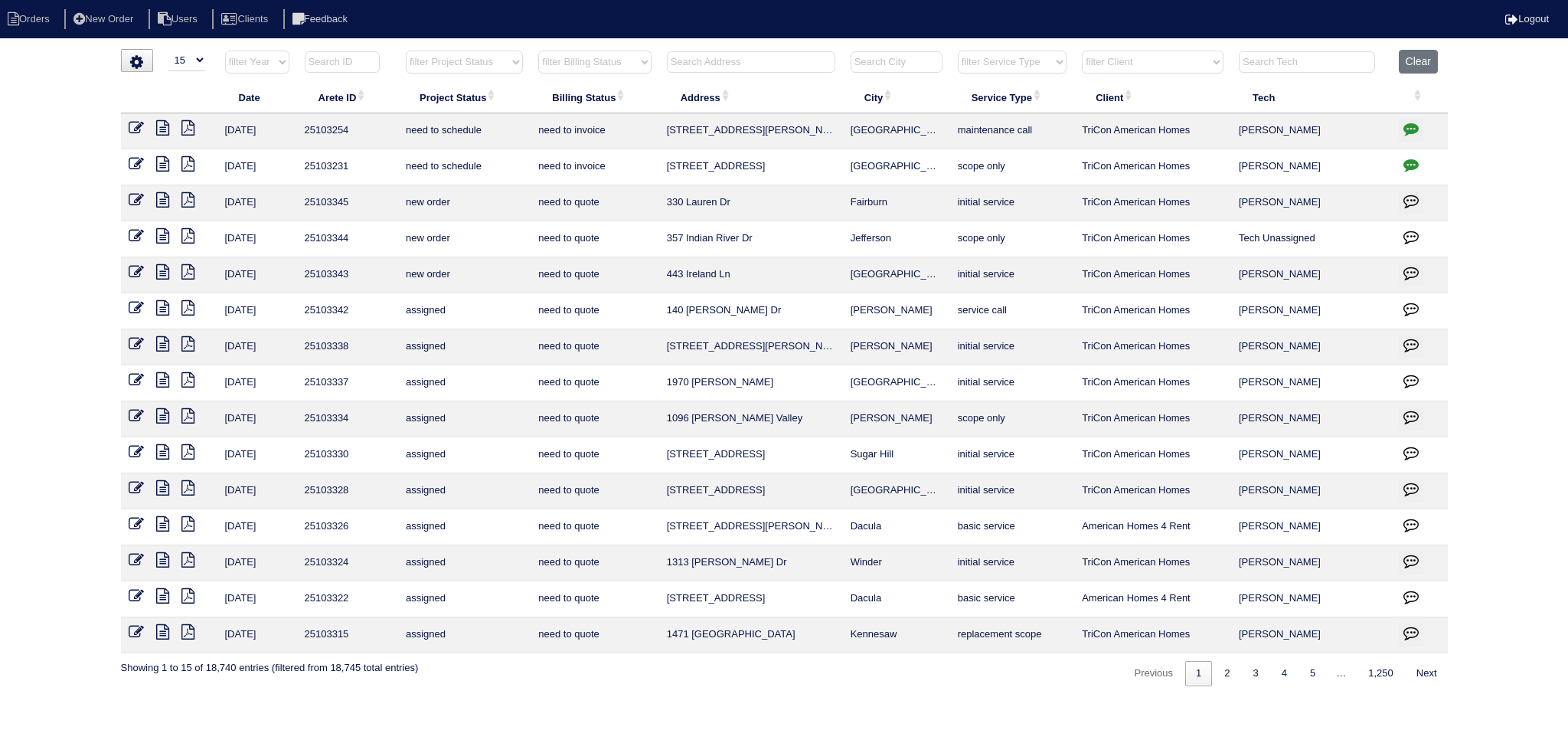
click at [515, 61] on select "filter Project Status -- Any Project Status -- new order assigned in progress f…" at bounding box center [464, 61] width 117 height 23
click at [406, 50] on select "filter Project Status -- Any Project Status -- new order assigned in progress f…" at bounding box center [464, 61] width 117 height 23
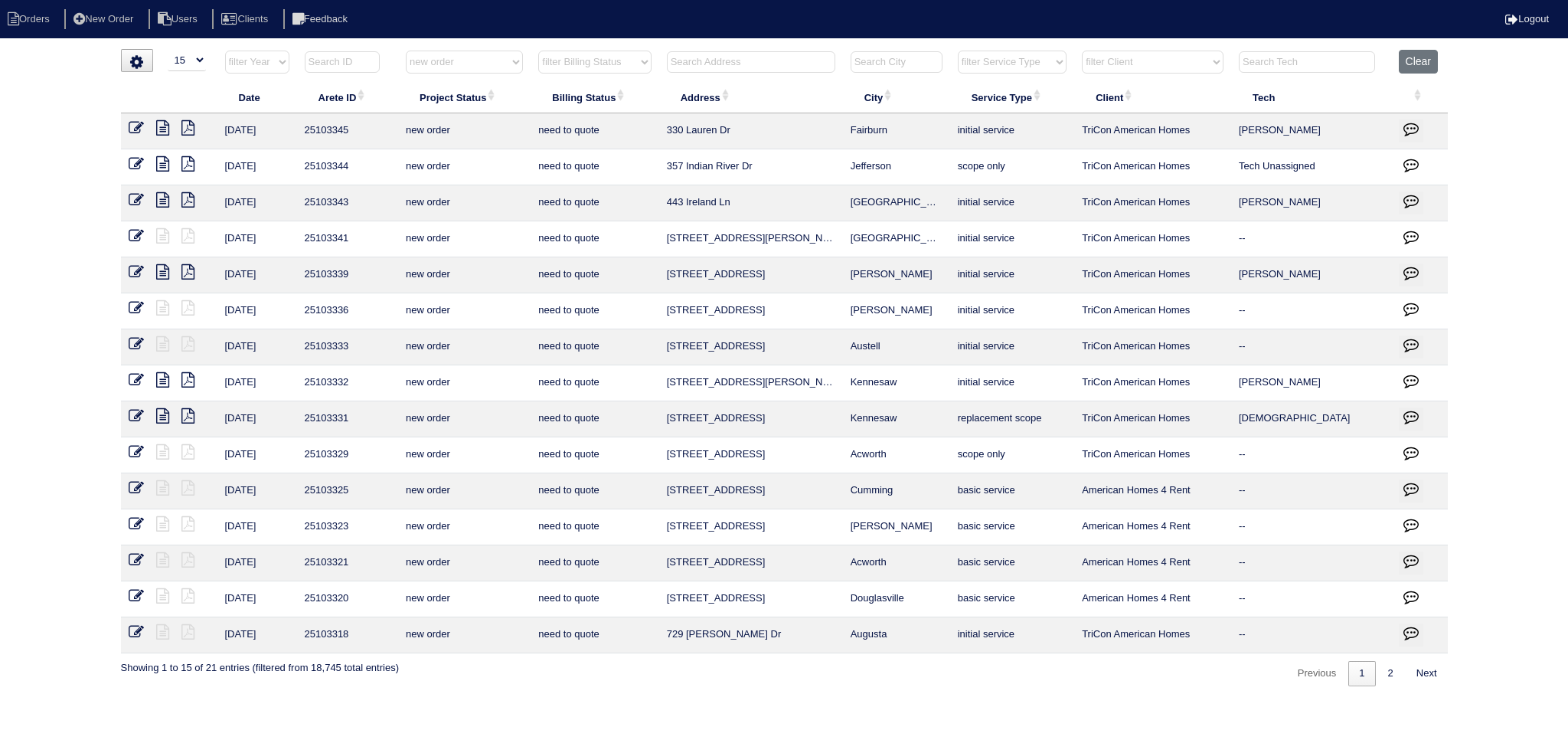
click at [1368, 671] on link "1" at bounding box center [1362, 674] width 27 height 25
click at [1377, 678] on link "2" at bounding box center [1391, 674] width 27 height 25
select select "new order"
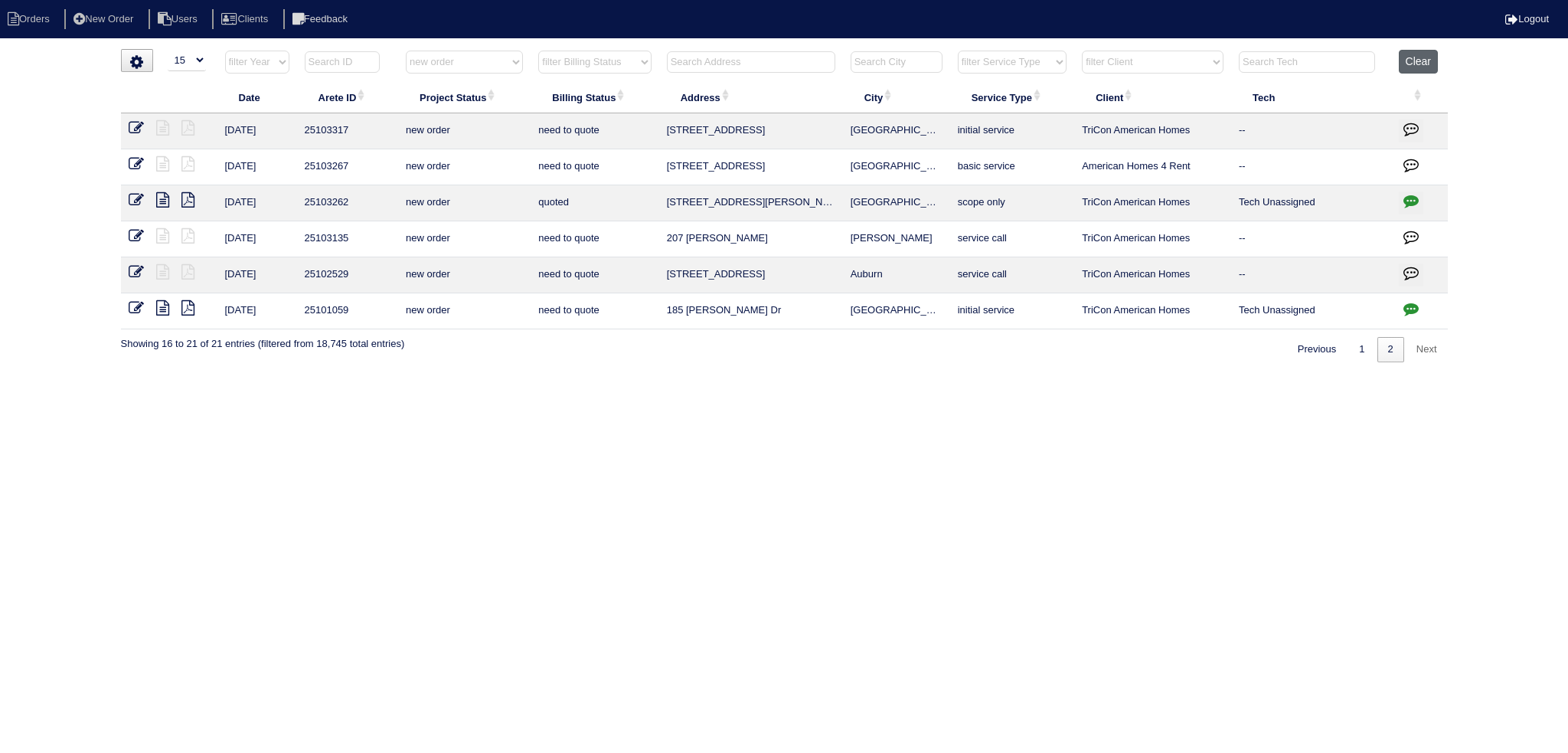
click at [1418, 58] on button "Clear" at bounding box center [1418, 61] width 39 height 24
select select
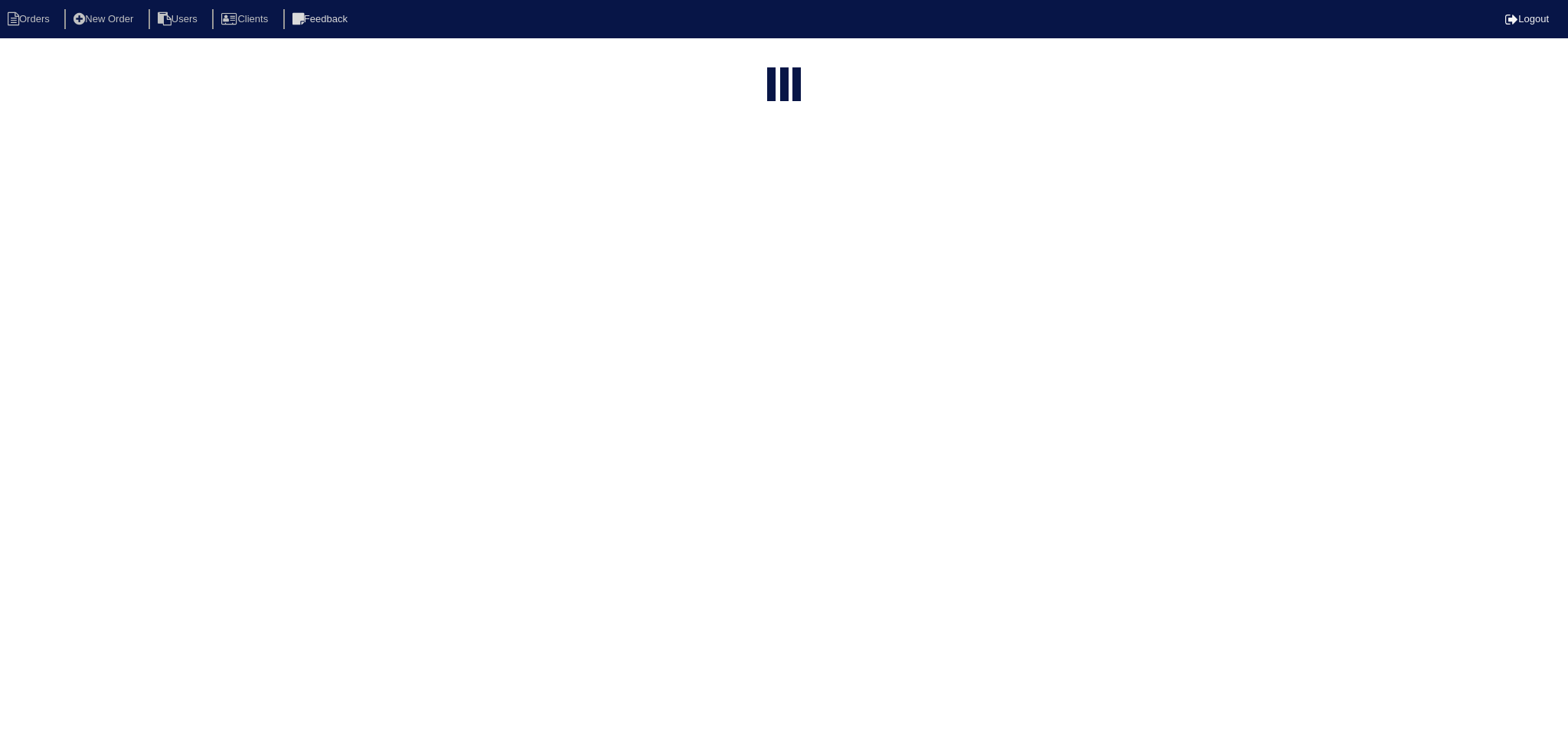
select select "15"
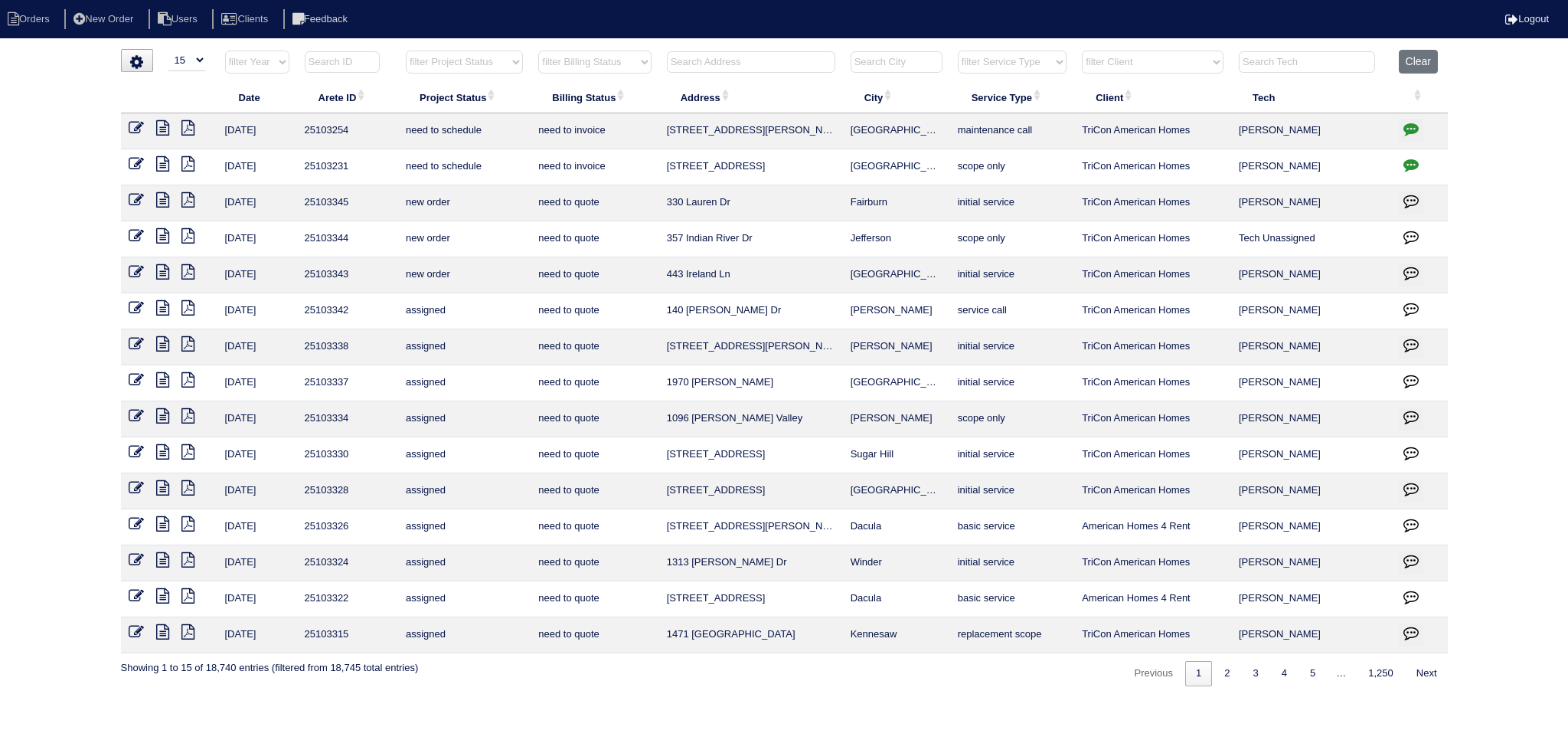
click at [720, 64] on input "text" at bounding box center [751, 61] width 169 height 21
type input "3"
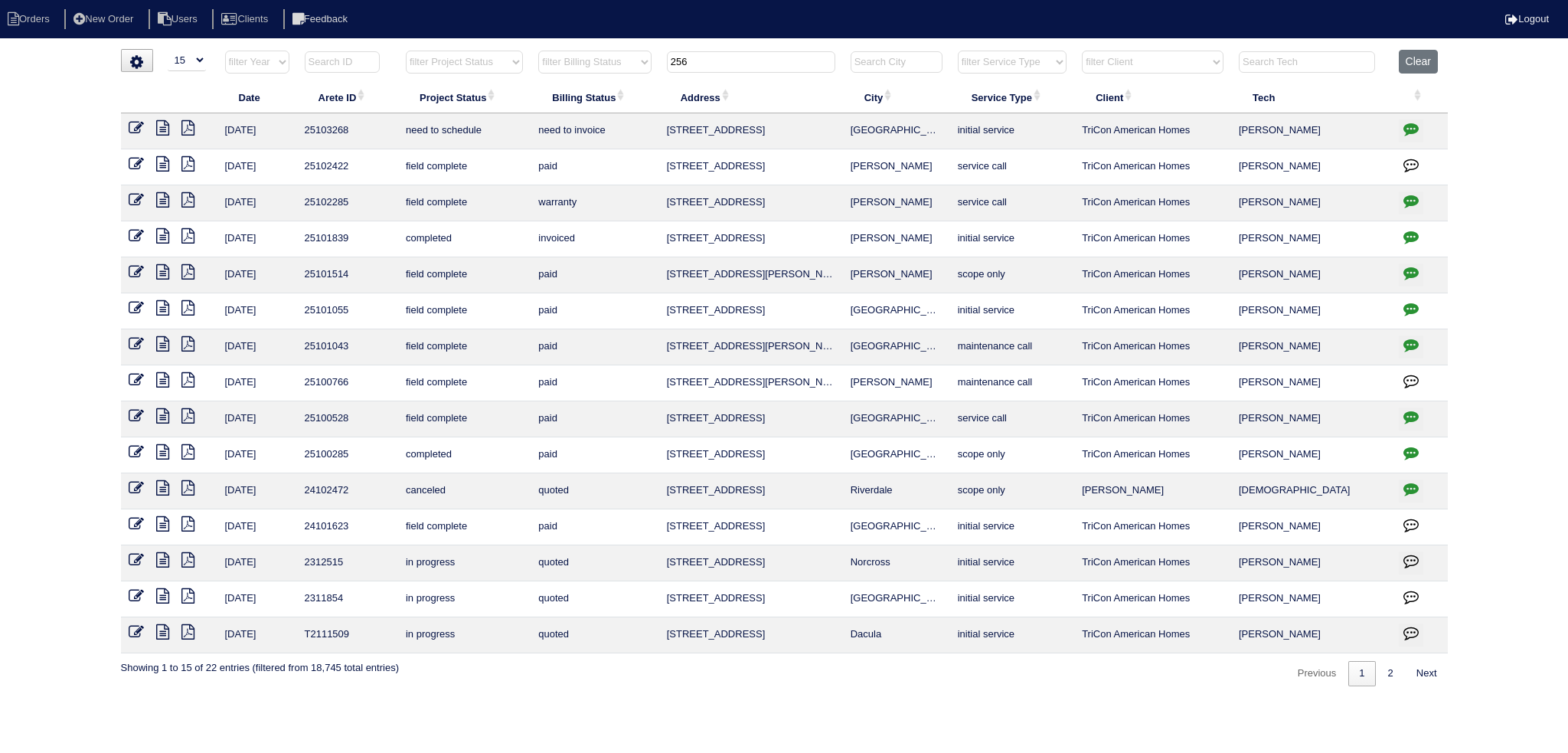
type input "256"
click at [167, 125] on icon at bounding box center [162, 128] width 13 height 16
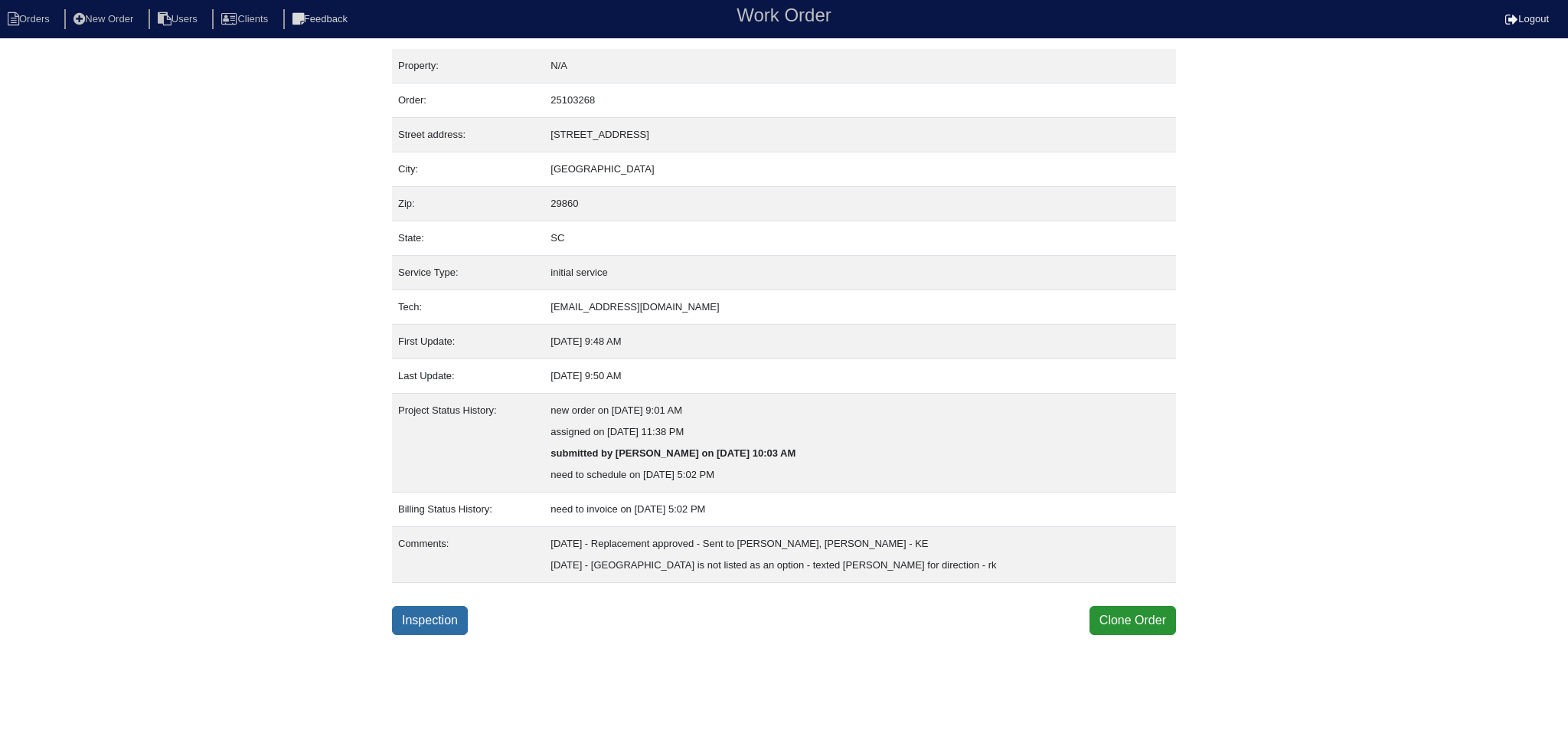
click at [431, 616] on link "Inspection" at bounding box center [429, 620] width 76 height 29
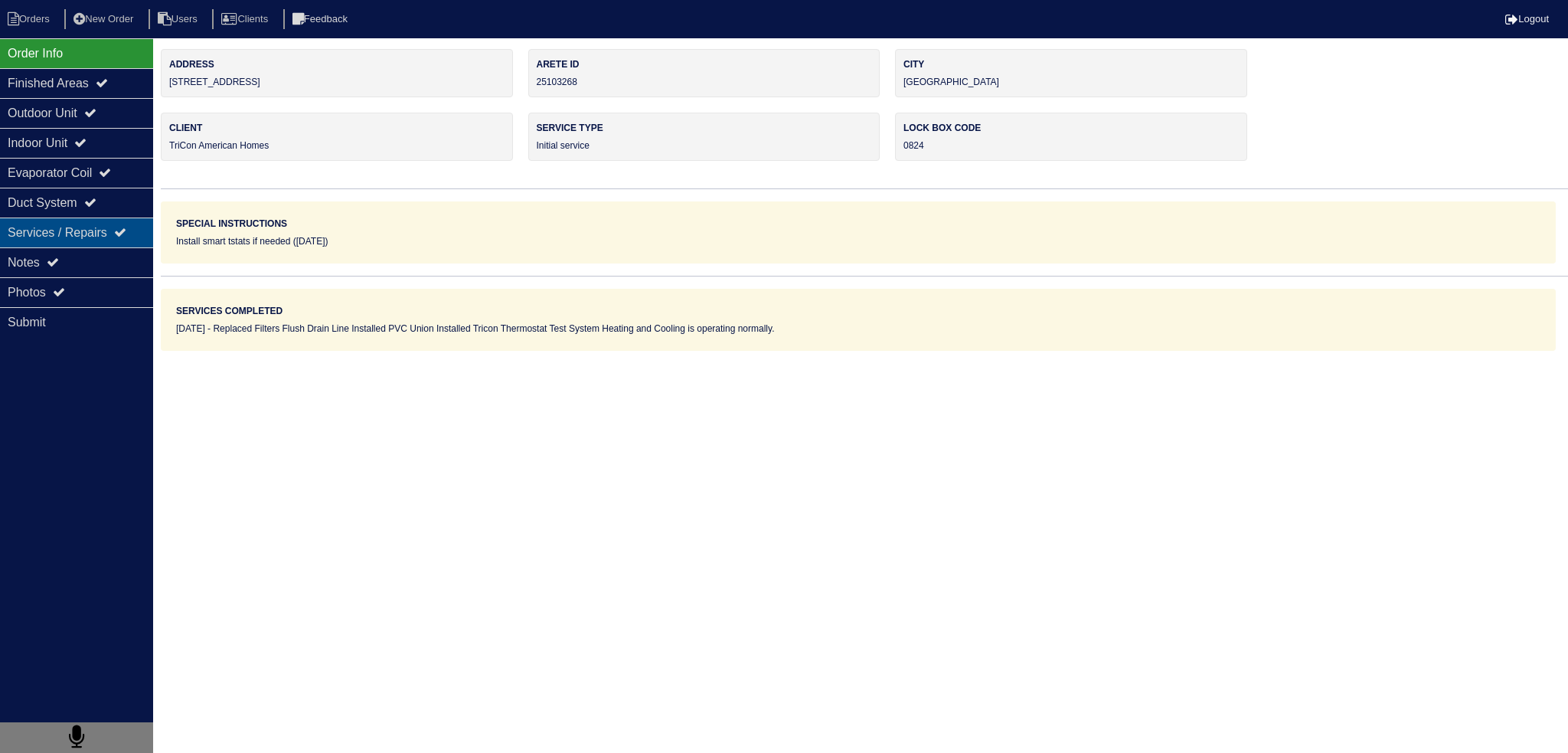
click at [67, 242] on div "Services / Repairs" at bounding box center [76, 232] width 153 height 30
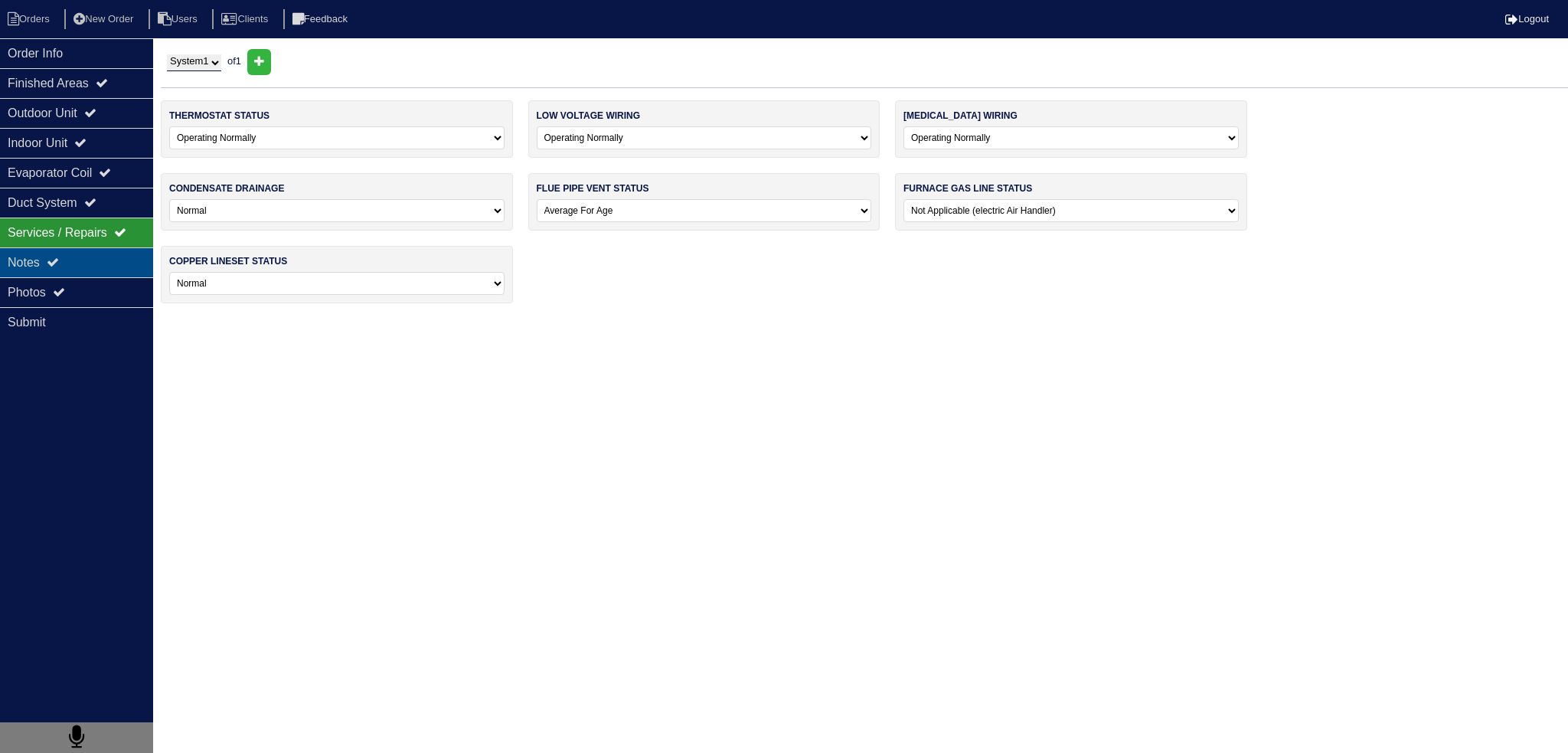
click at [57, 269] on div "Notes" at bounding box center [76, 262] width 153 height 30
